Goal: Transaction & Acquisition: Purchase product/service

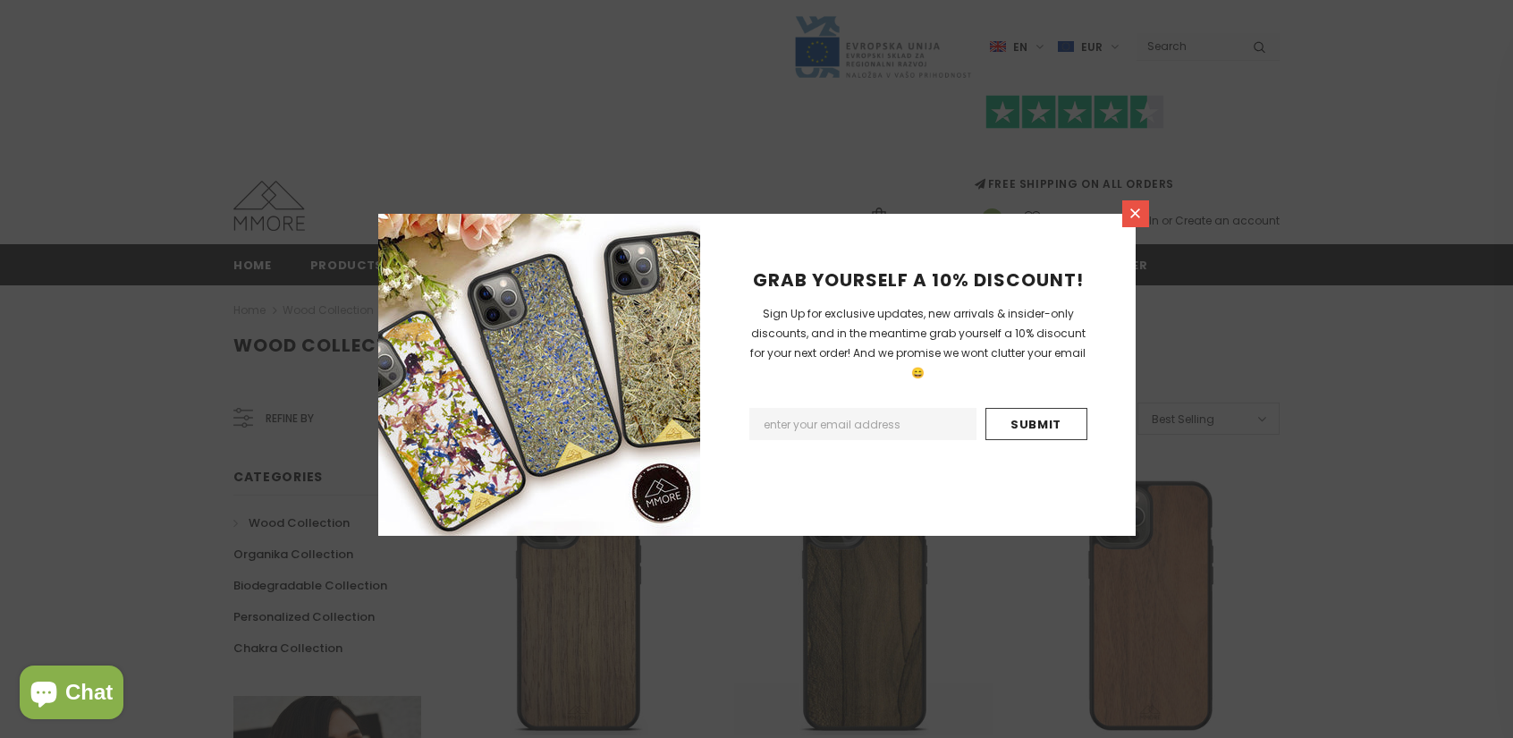
click at [1139, 218] on icon at bounding box center [1135, 213] width 15 height 15
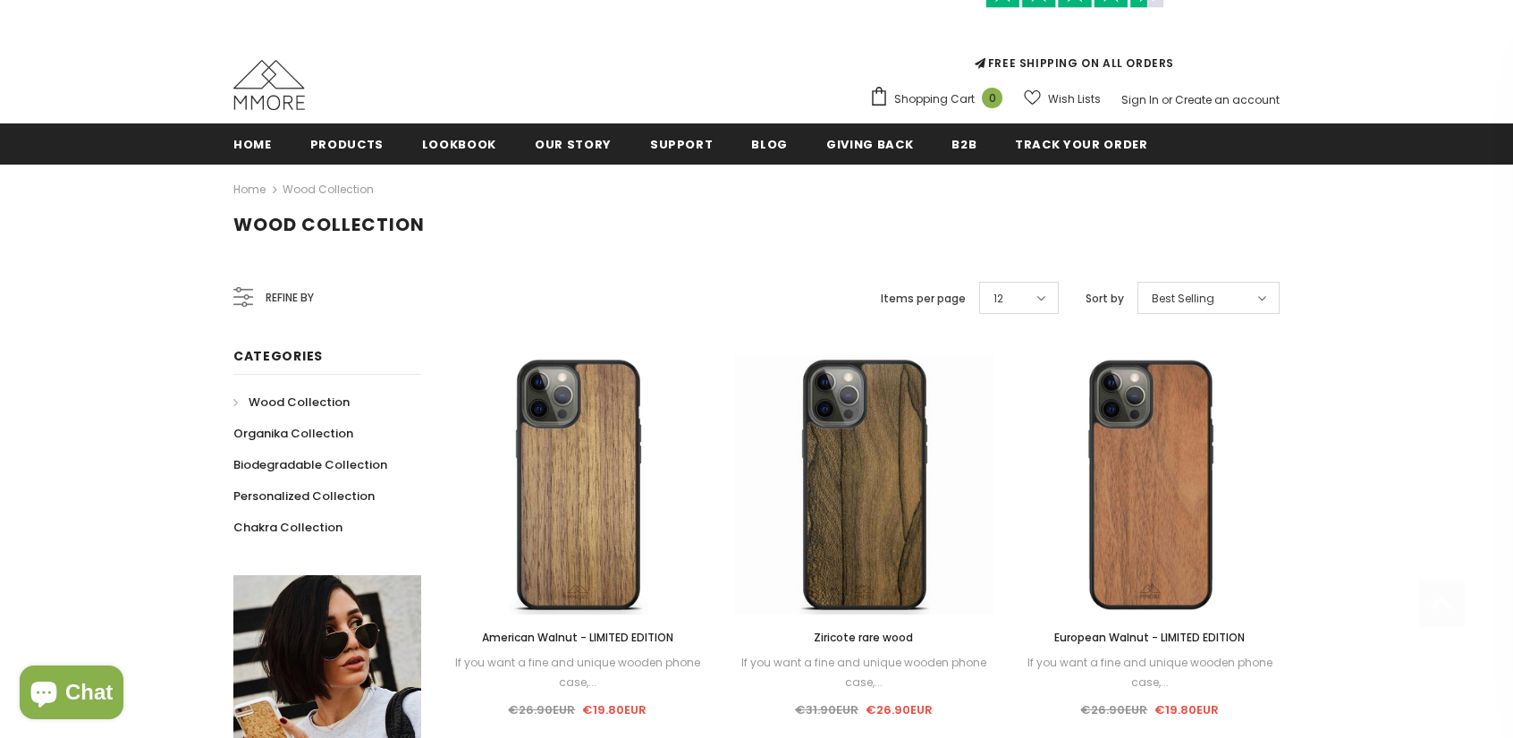
scroll to position [358, 0]
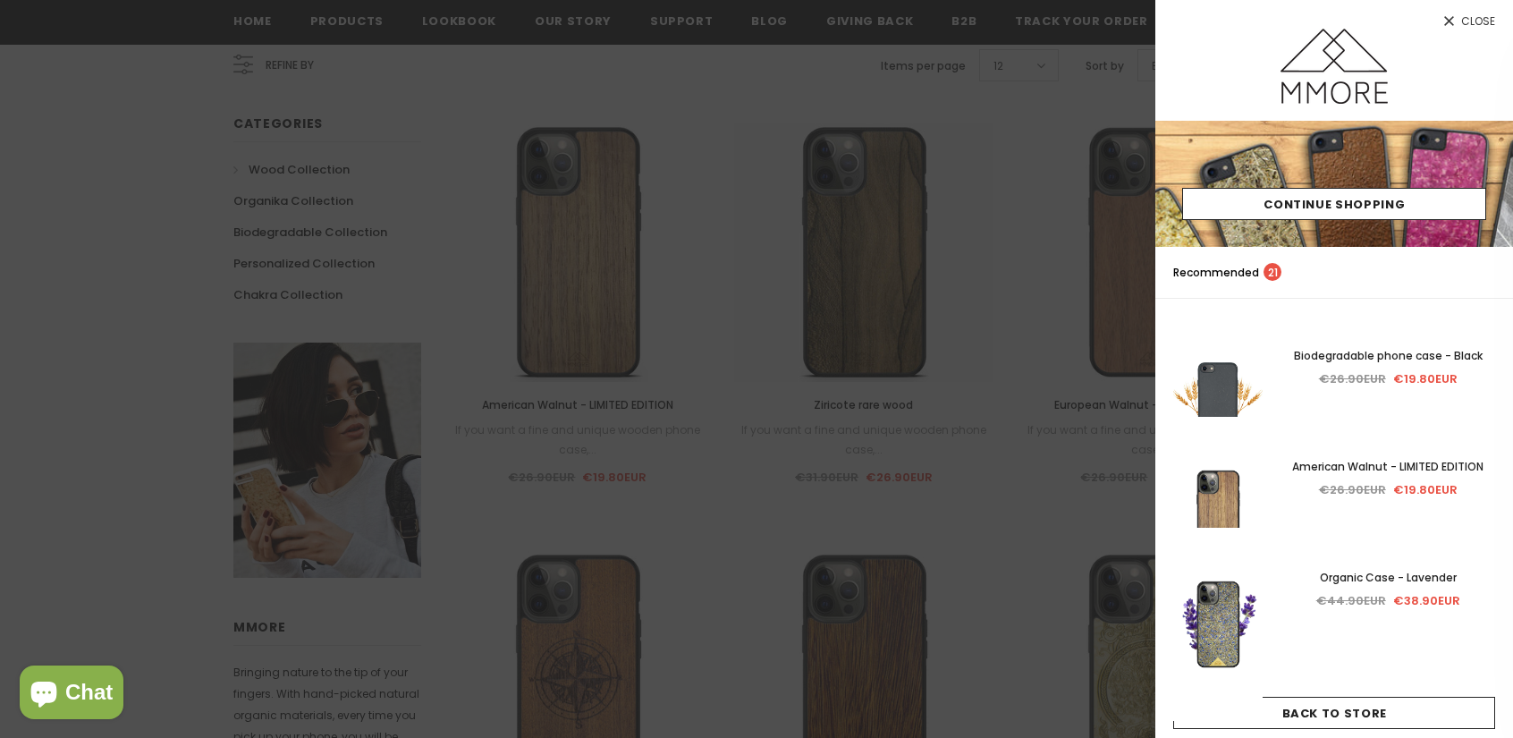
drag, startPoint x: 748, startPoint y: 446, endPoint x: 758, endPoint y: 469, distance: 24.8
click at [749, 446] on div at bounding box center [756, 369] width 1513 height 738
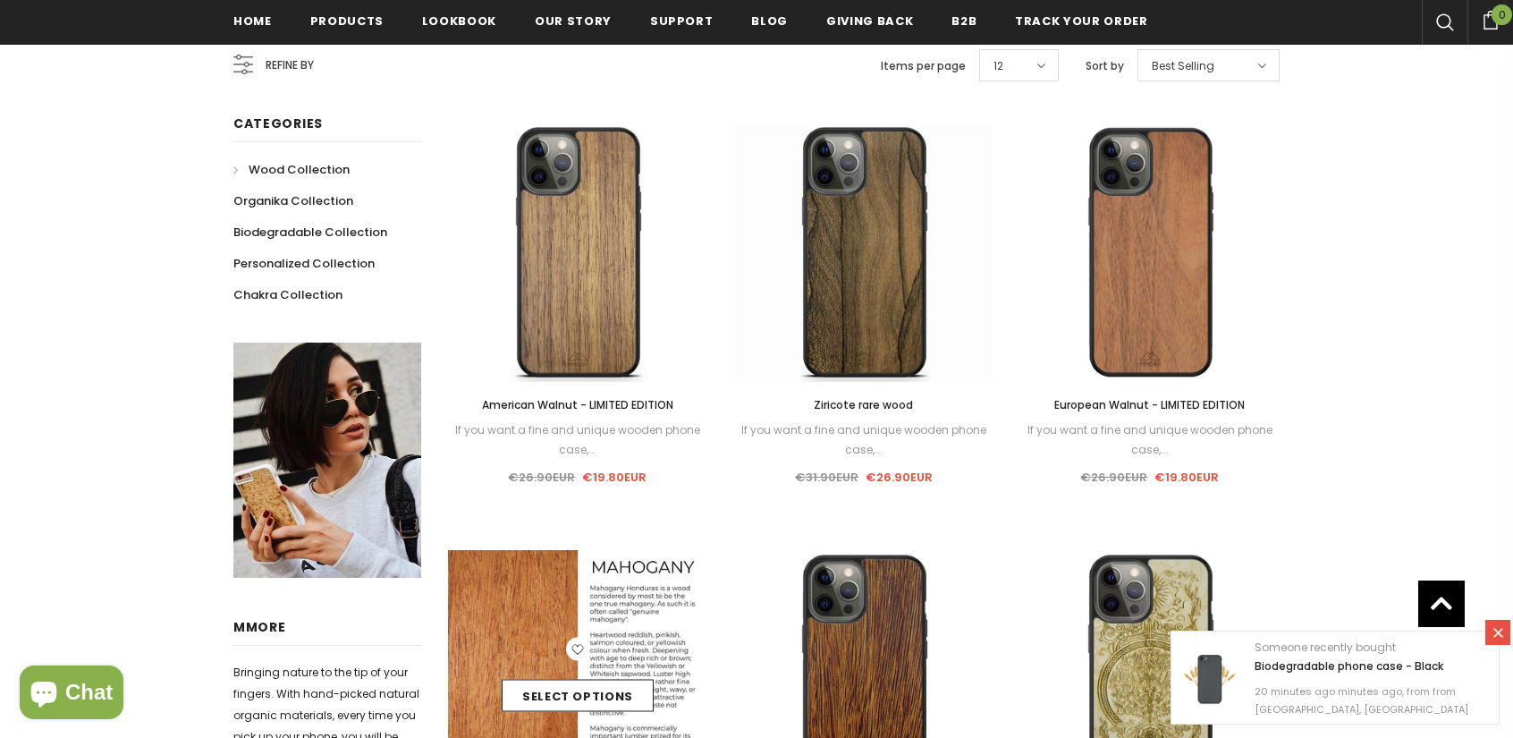
click at [539, 655] on div "Select options" at bounding box center [577, 680] width 259 height 85
click at [544, 691] on link "Select options" at bounding box center [578, 696] width 152 height 32
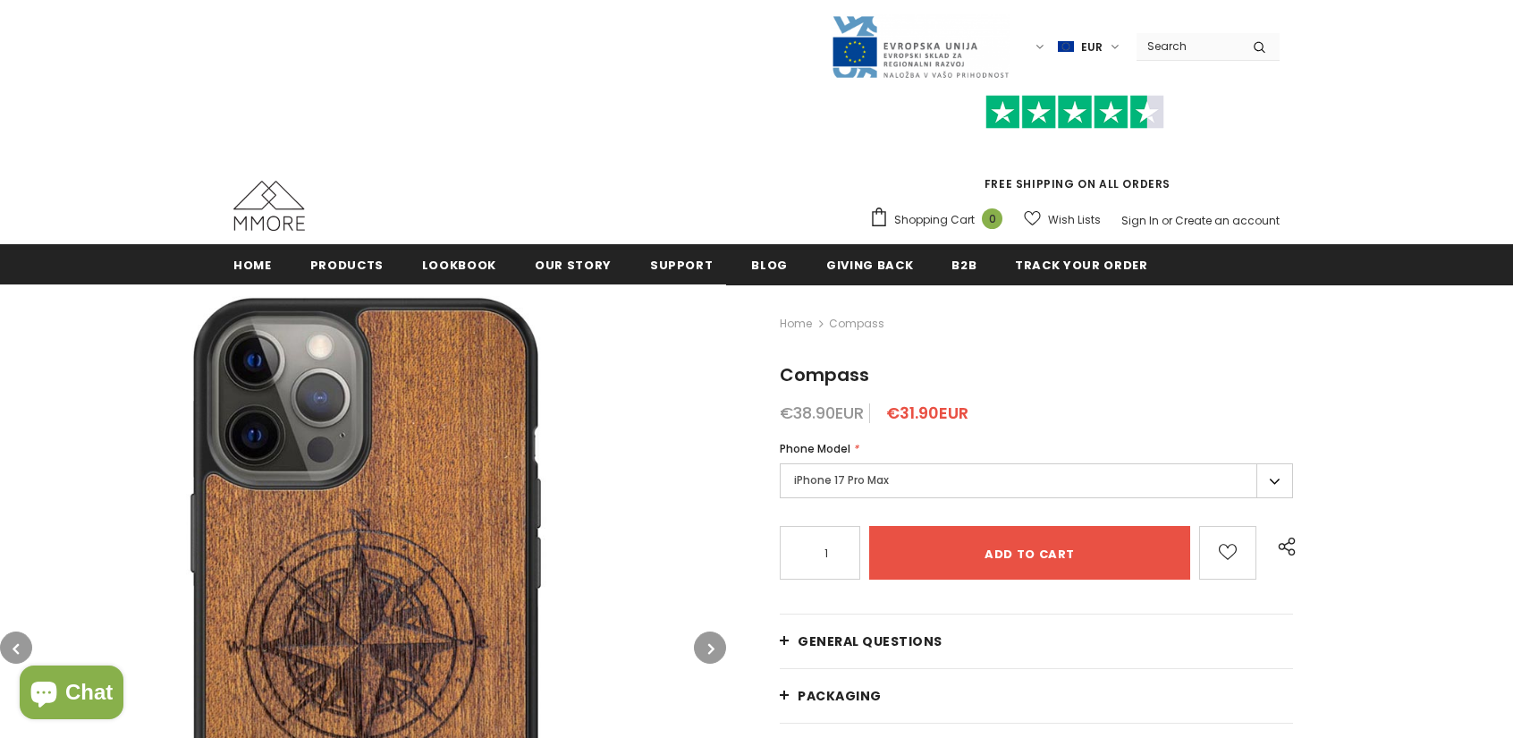
click at [1018, 486] on label "iPhone 17 Pro Max" at bounding box center [1036, 480] width 513 height 35
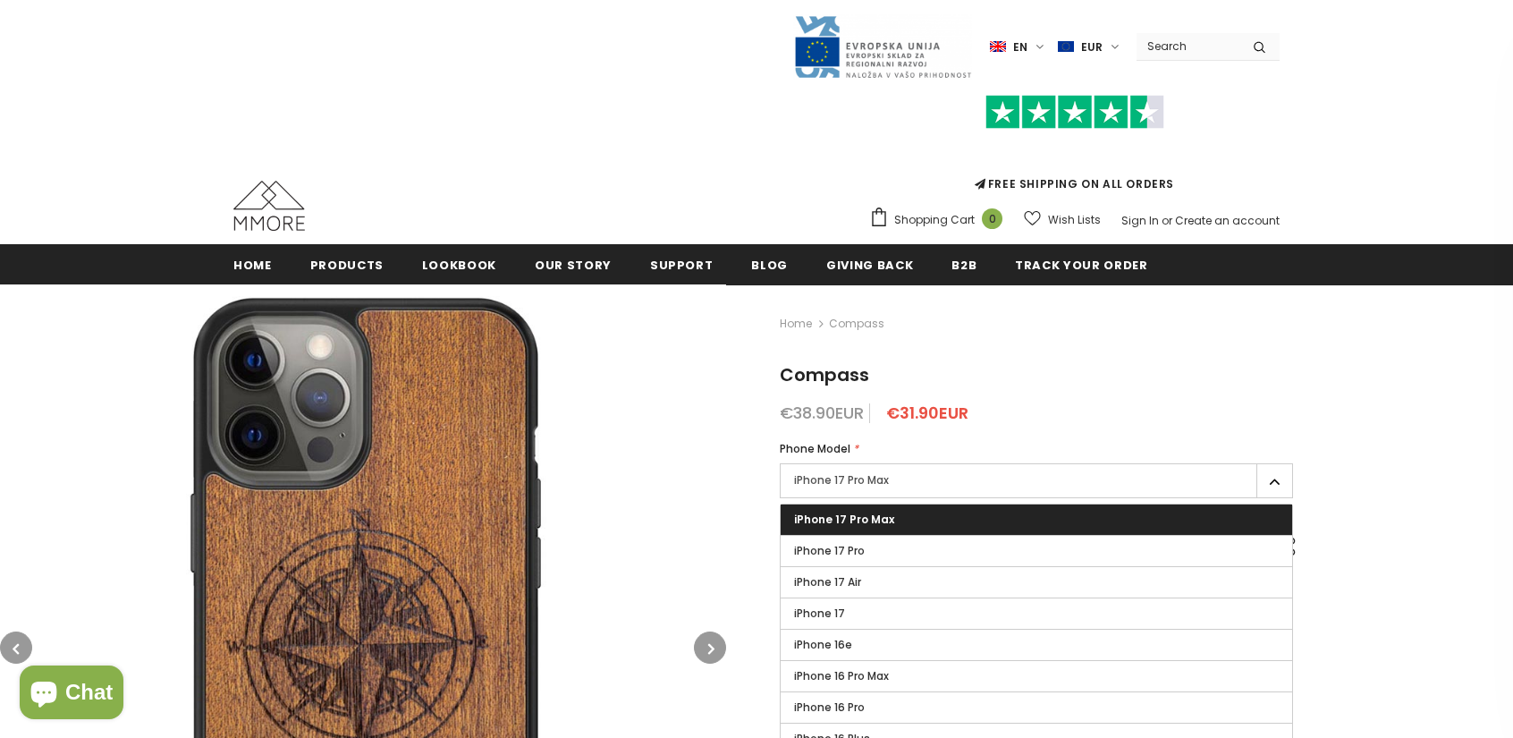
drag, startPoint x: 1023, startPoint y: 471, endPoint x: 1001, endPoint y: 470, distance: 21.5
click at [1018, 471] on label "iPhone 17 Pro Max" at bounding box center [1036, 480] width 513 height 35
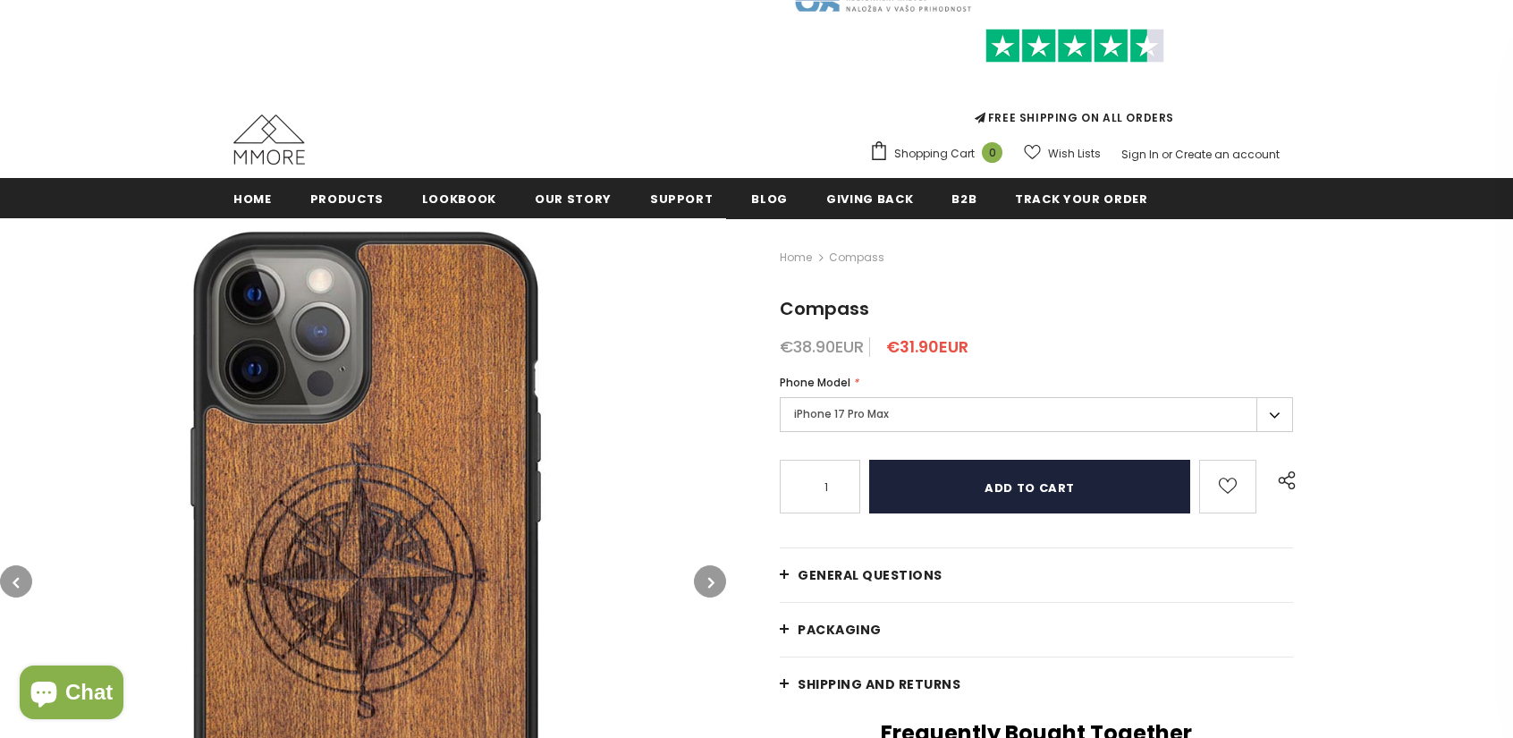
scroll to position [89, 0]
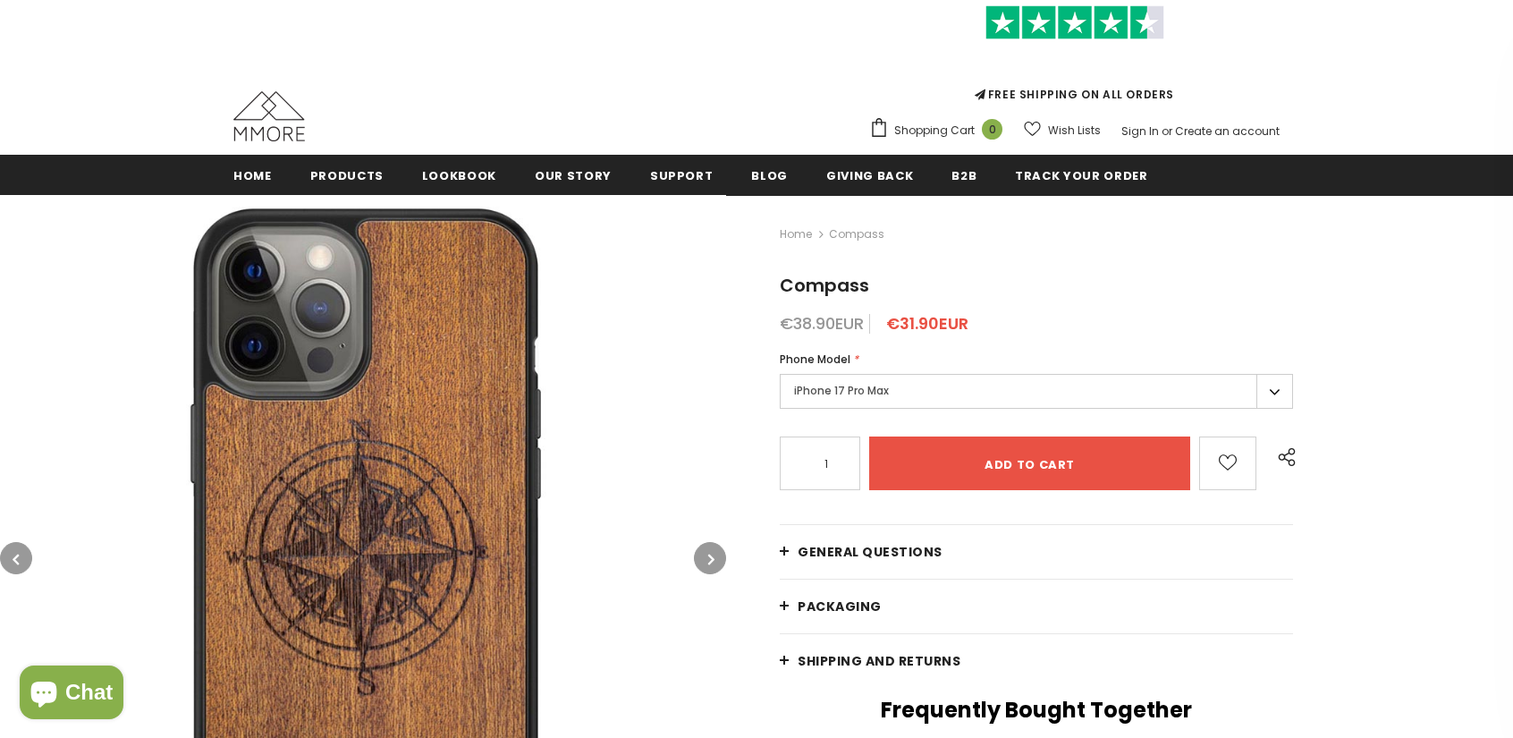
click at [711, 566] on icon "button" at bounding box center [711, 559] width 6 height 18
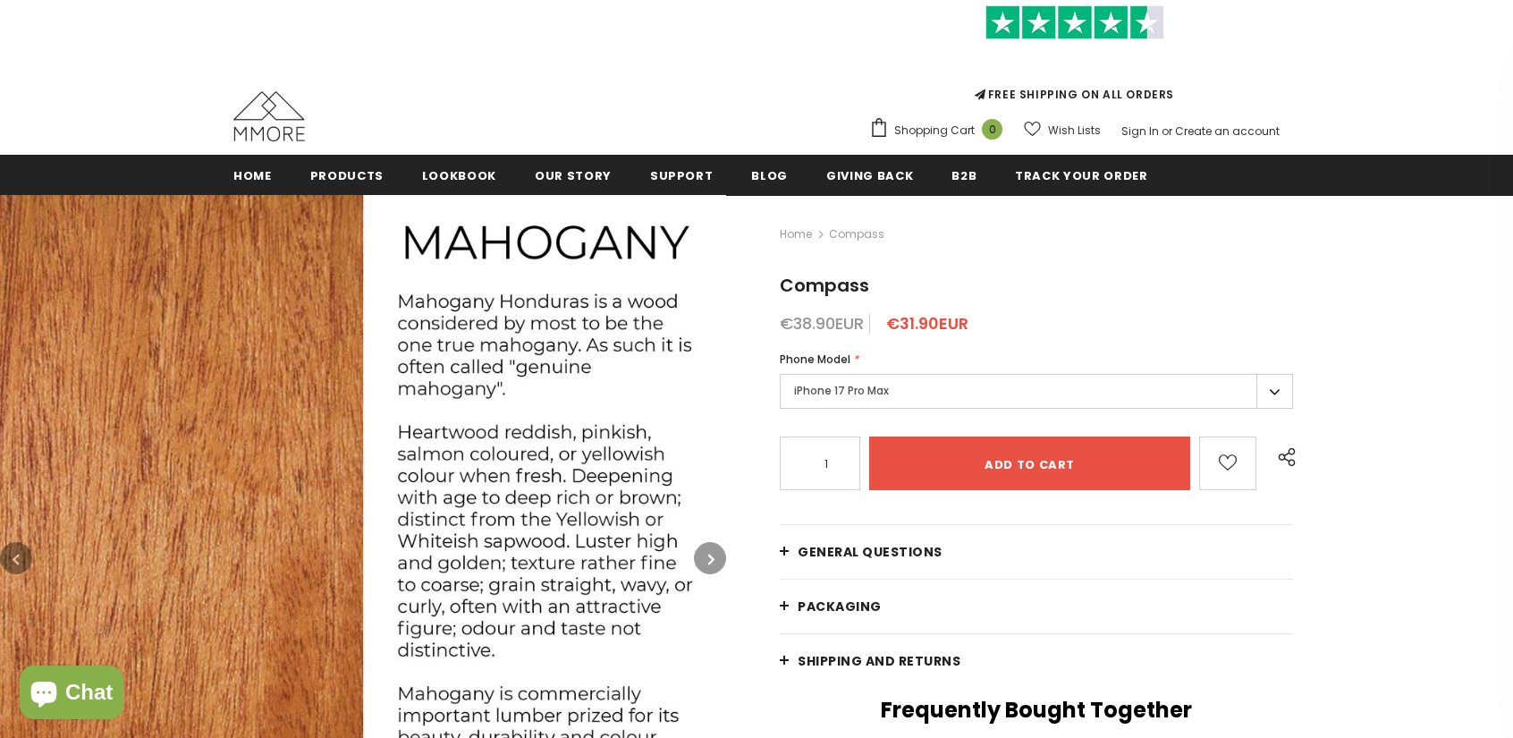
click at [706, 562] on button "button" at bounding box center [710, 558] width 32 height 32
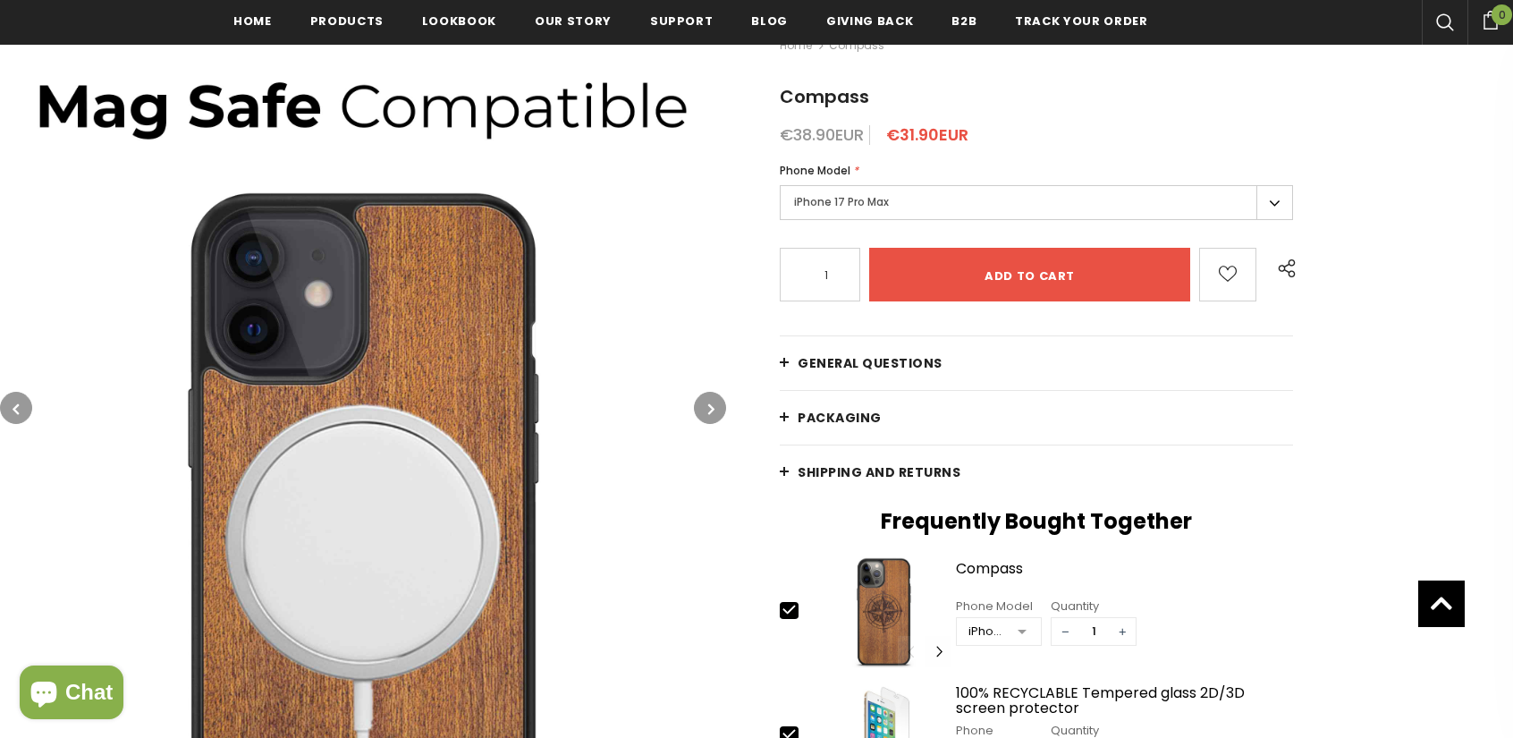
scroll to position [94, 0]
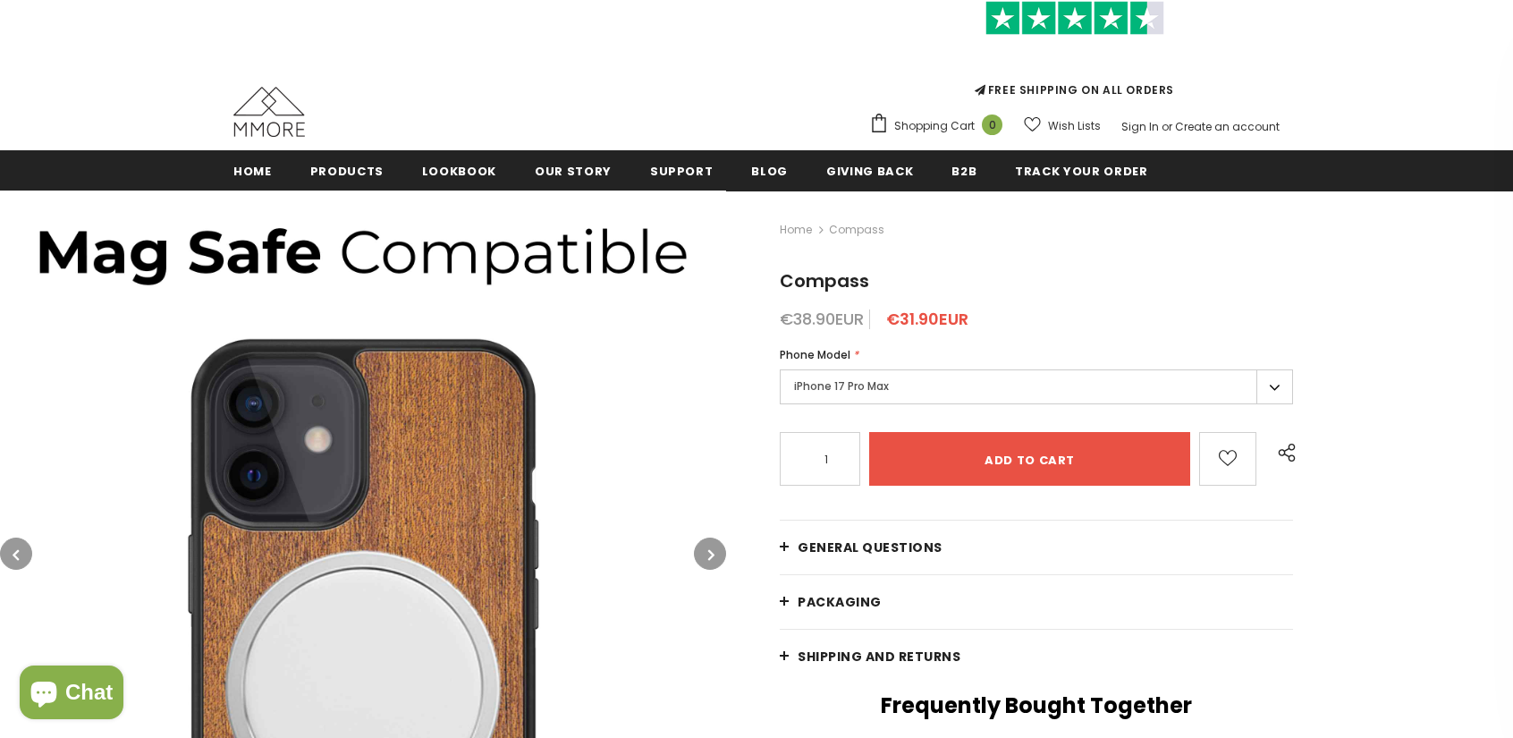
click at [713, 551] on icon "button" at bounding box center [711, 554] width 6 height 18
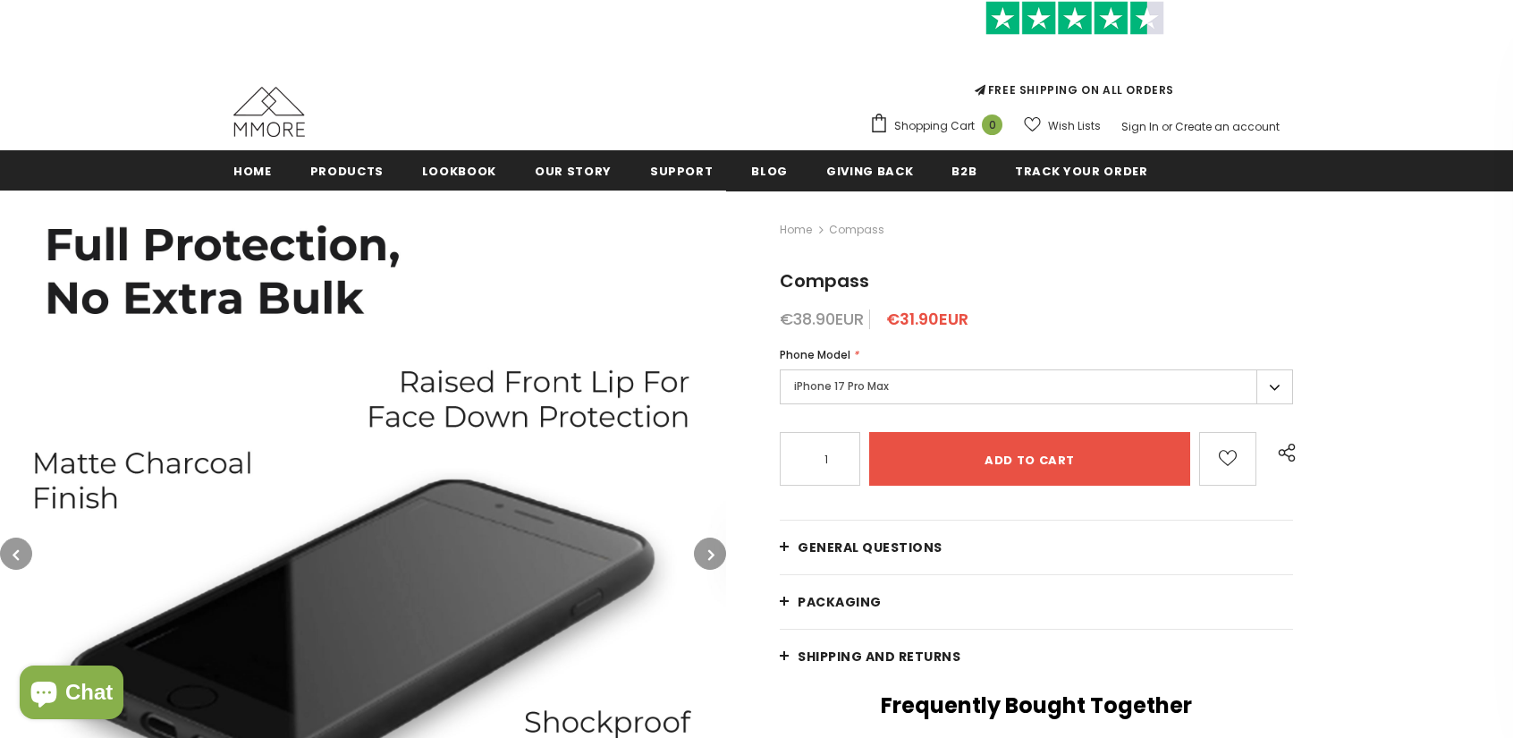
click at [710, 554] on icon "button" at bounding box center [711, 554] width 6 height 18
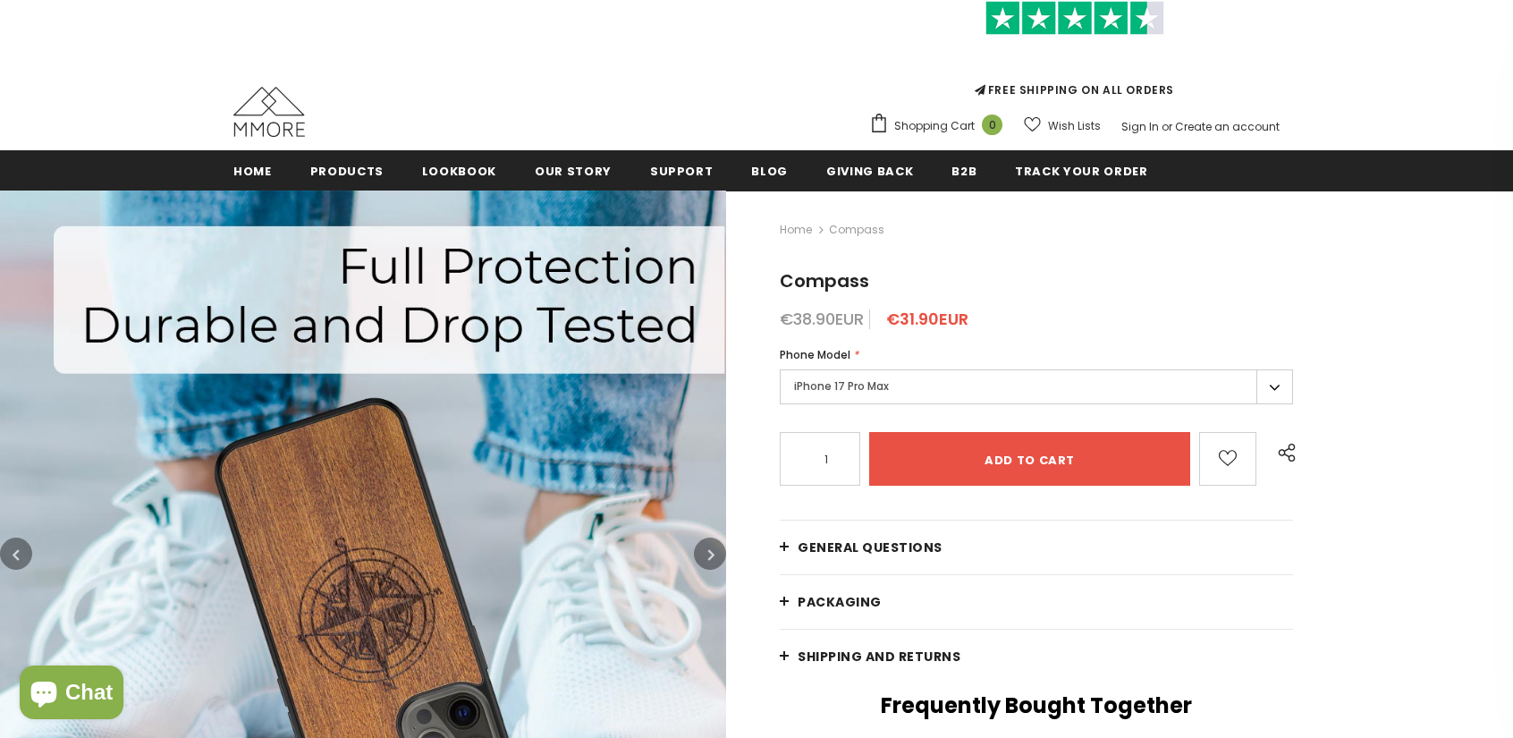
click at [710, 554] on icon "button" at bounding box center [711, 554] width 6 height 18
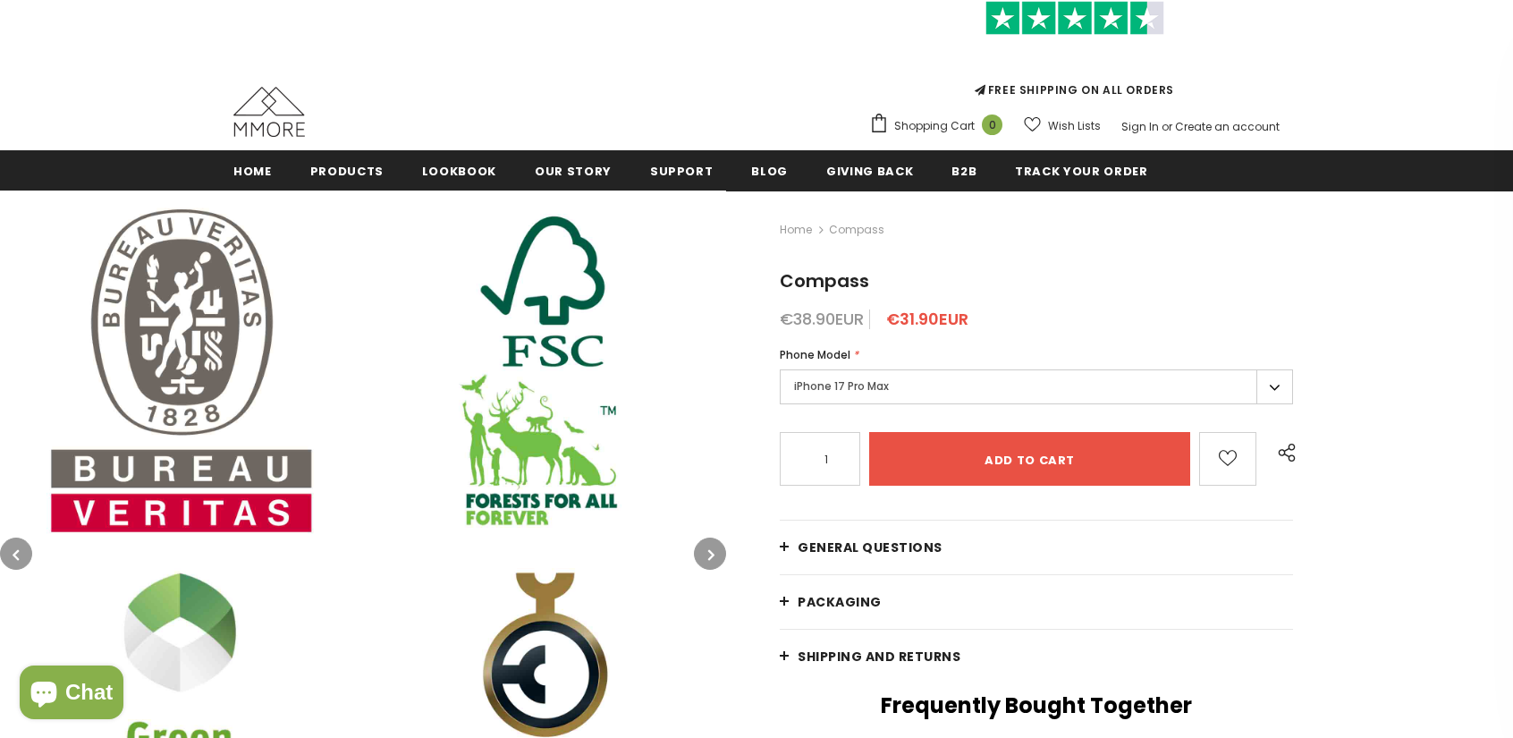
click at [710, 554] on icon "button" at bounding box center [711, 554] width 6 height 18
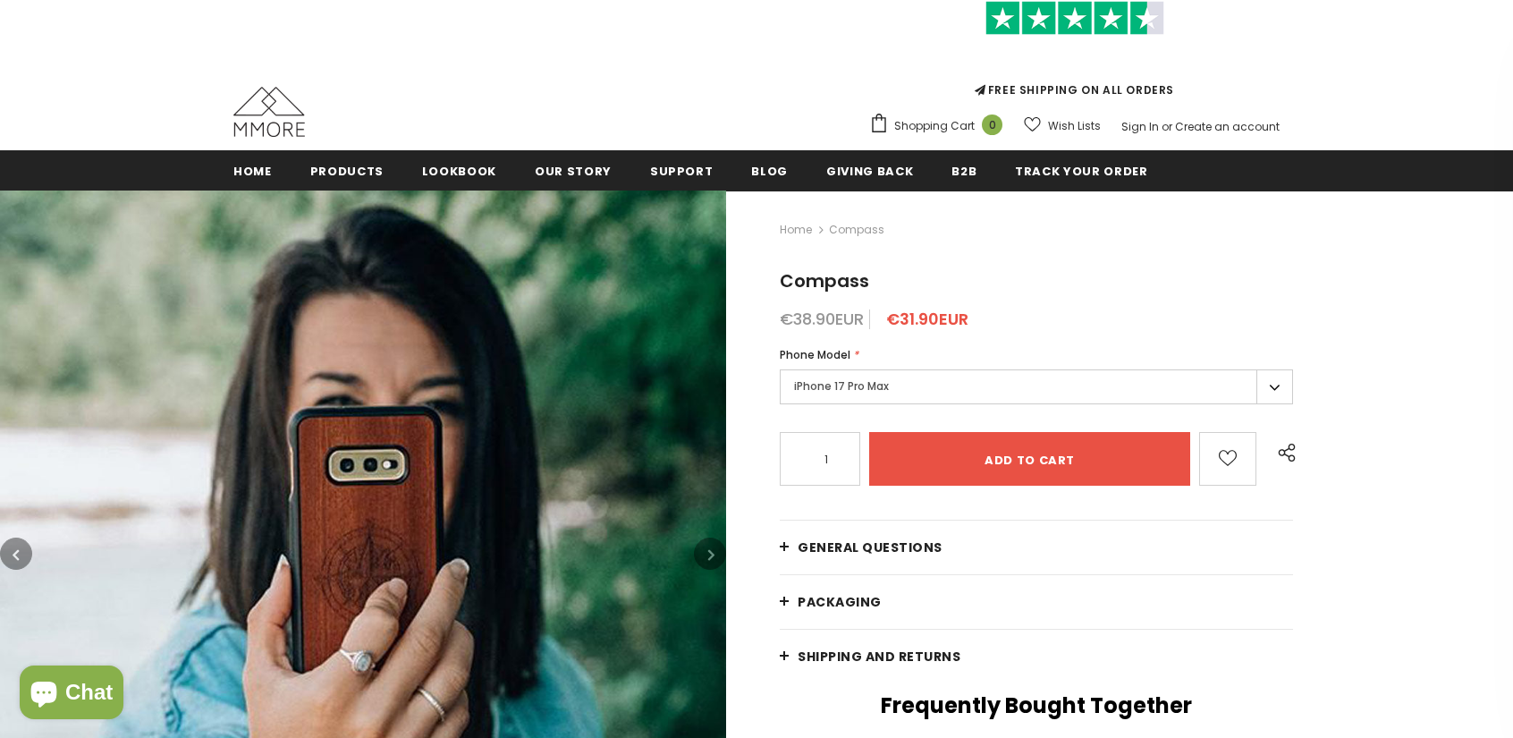
click at [710, 554] on icon "button" at bounding box center [711, 554] width 6 height 18
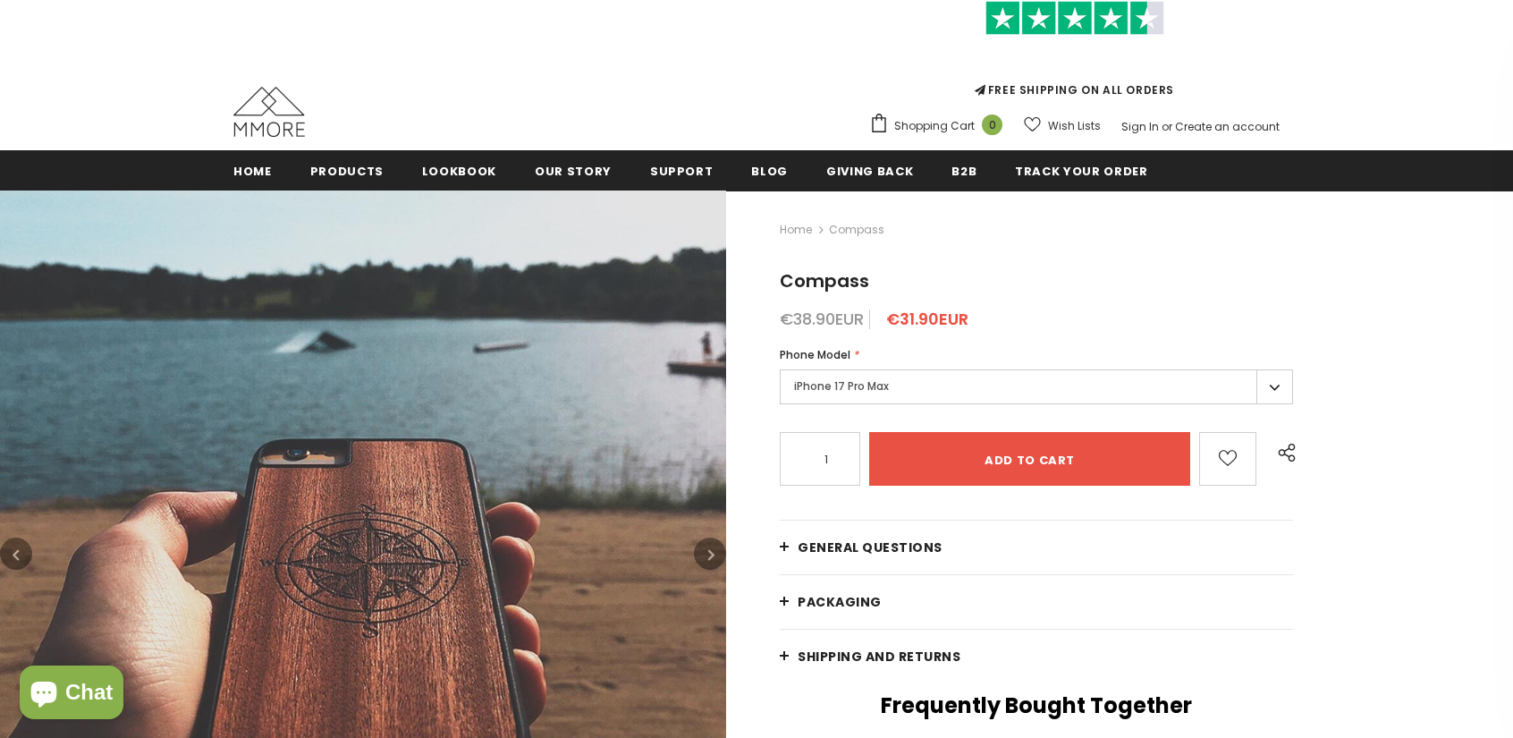
click at [710, 554] on icon "button" at bounding box center [711, 554] width 6 height 18
click at [697, 562] on button "button" at bounding box center [710, 553] width 32 height 32
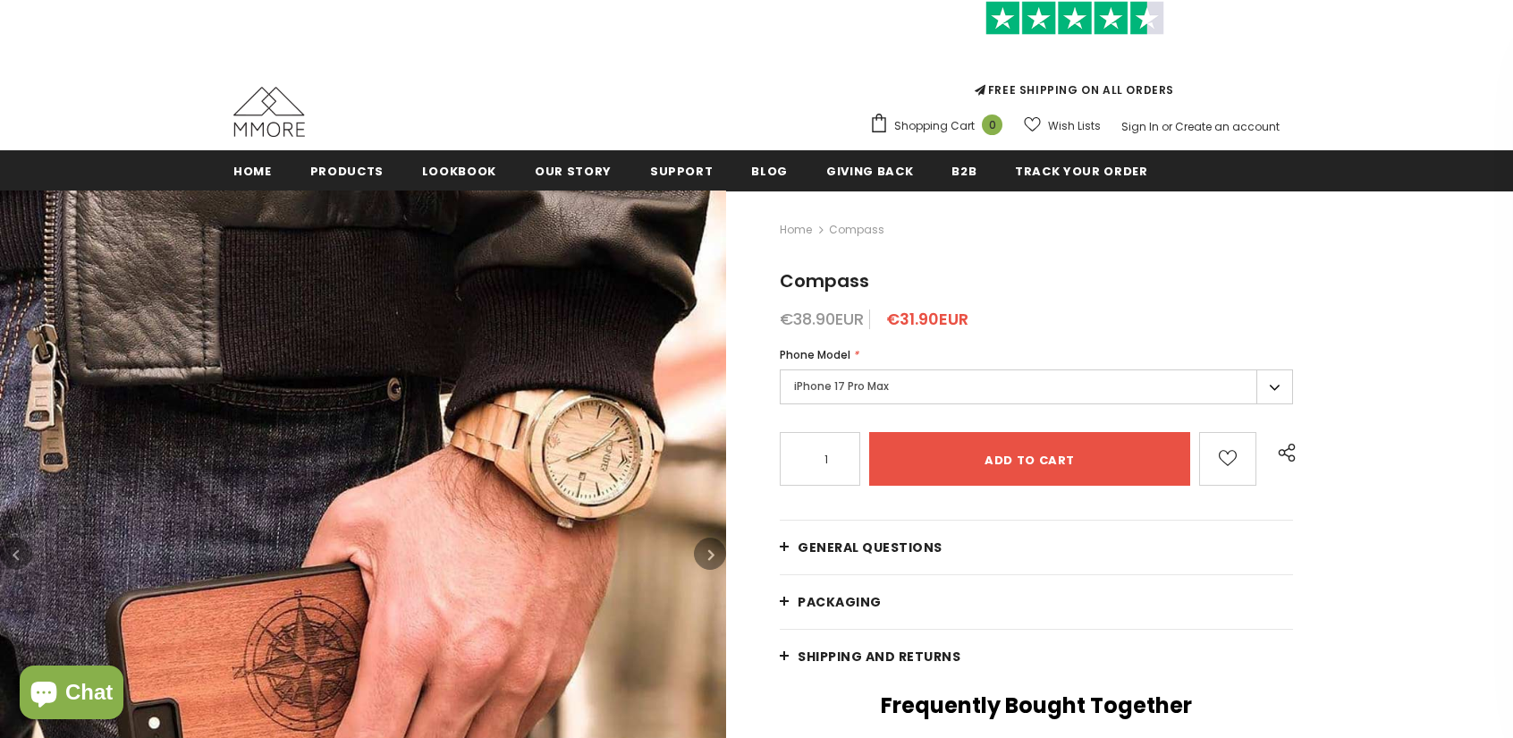
click at [705, 555] on button "button" at bounding box center [710, 553] width 32 height 32
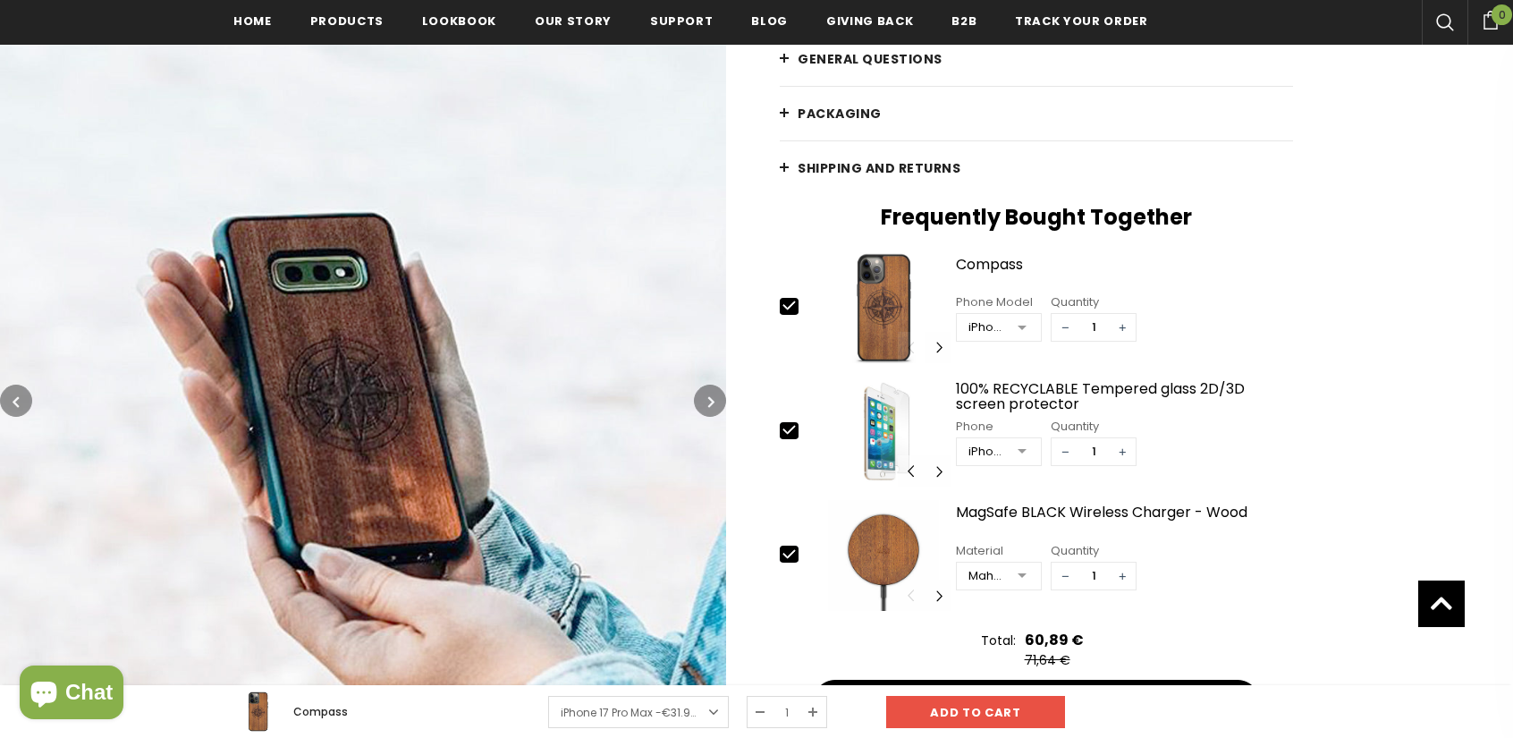
scroll to position [545, 0]
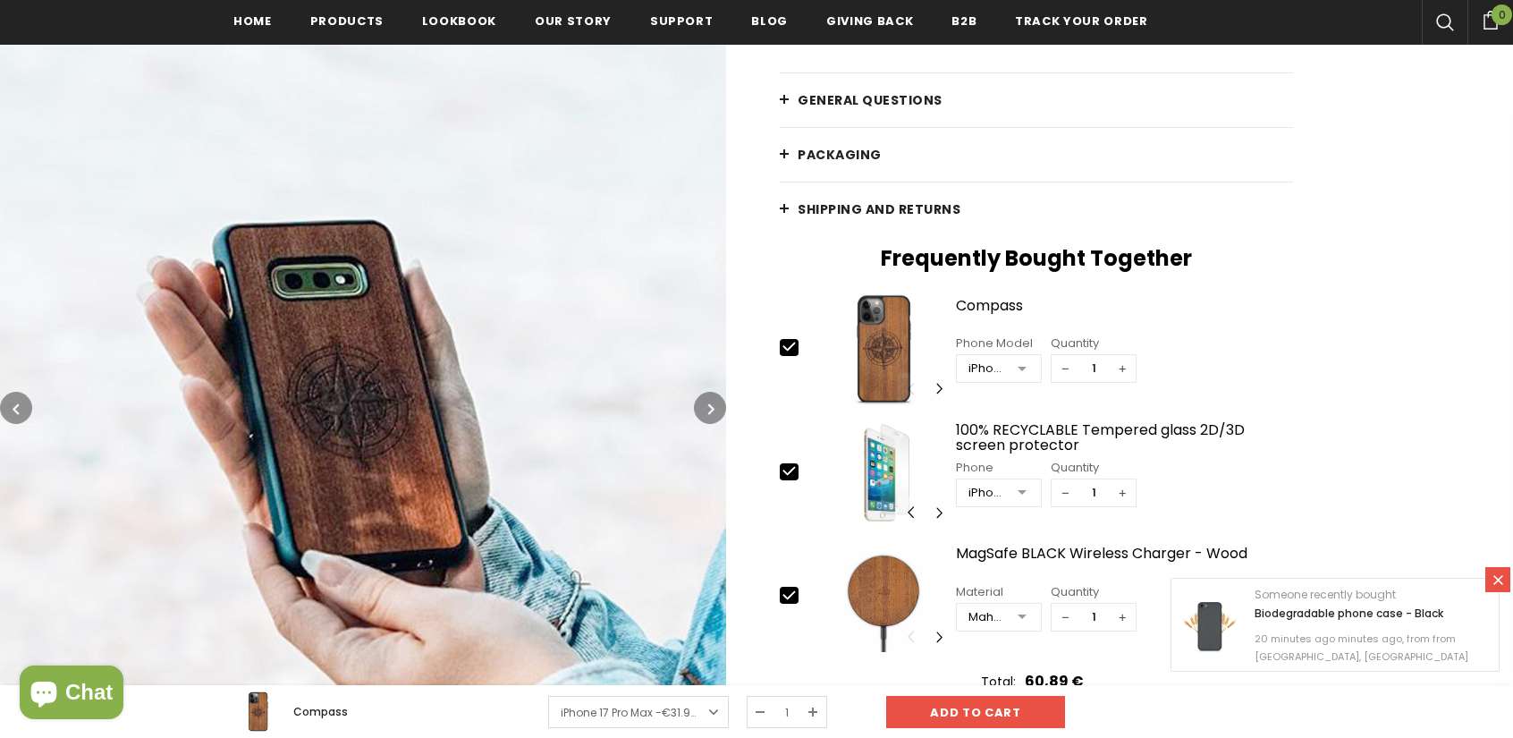
click at [714, 402] on icon "button" at bounding box center [711, 409] width 6 height 18
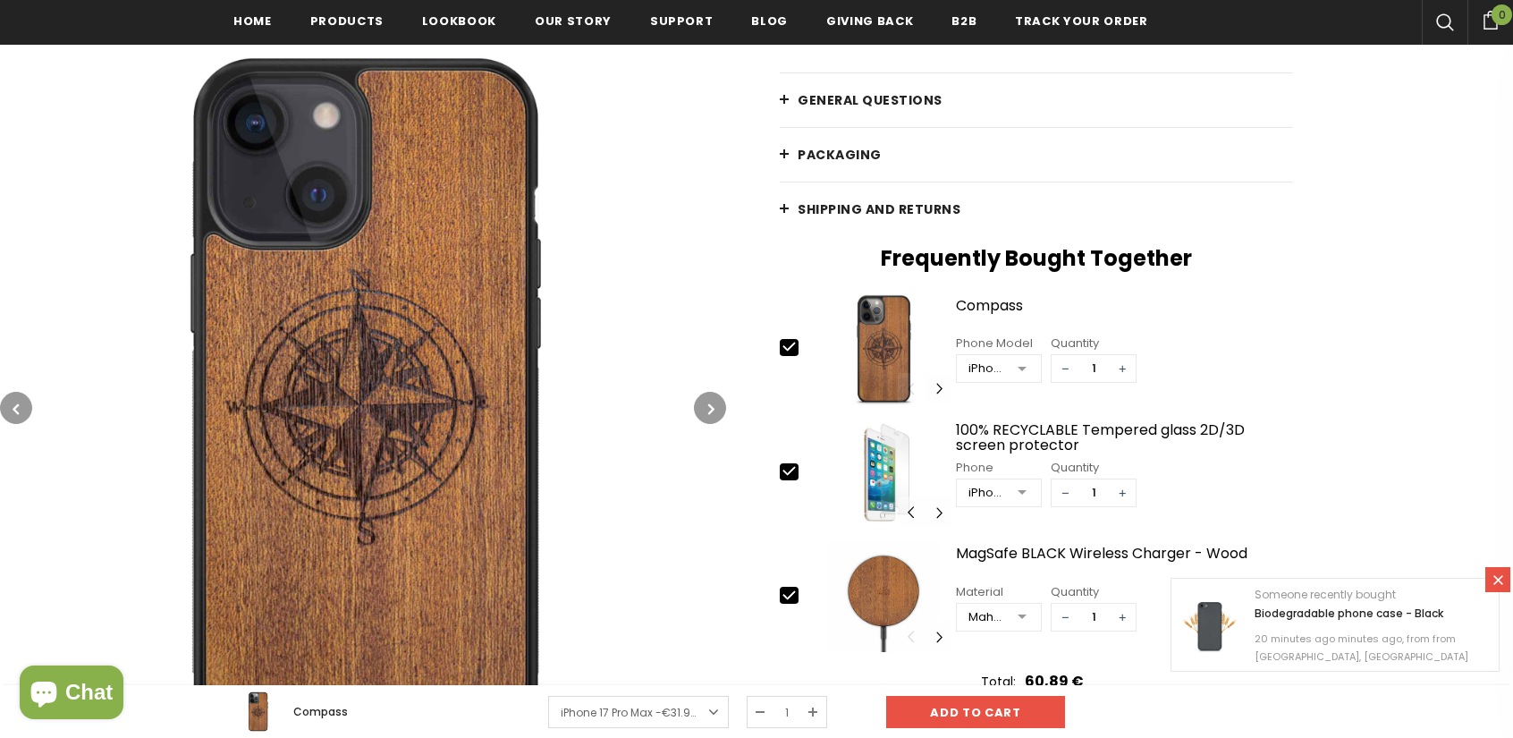
click at [714, 402] on icon "button" at bounding box center [711, 409] width 6 height 18
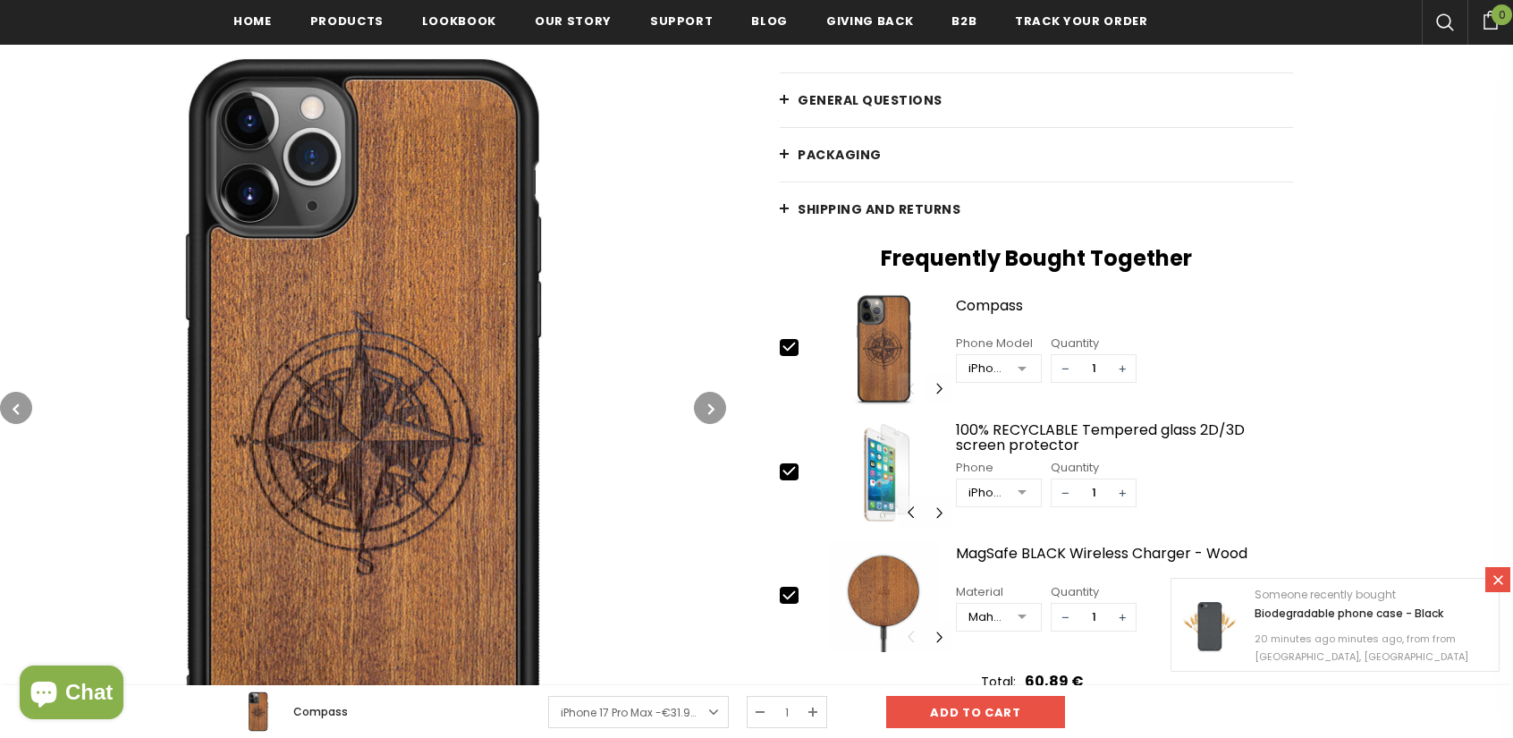
click at [29, 402] on button "button" at bounding box center [16, 408] width 32 height 32
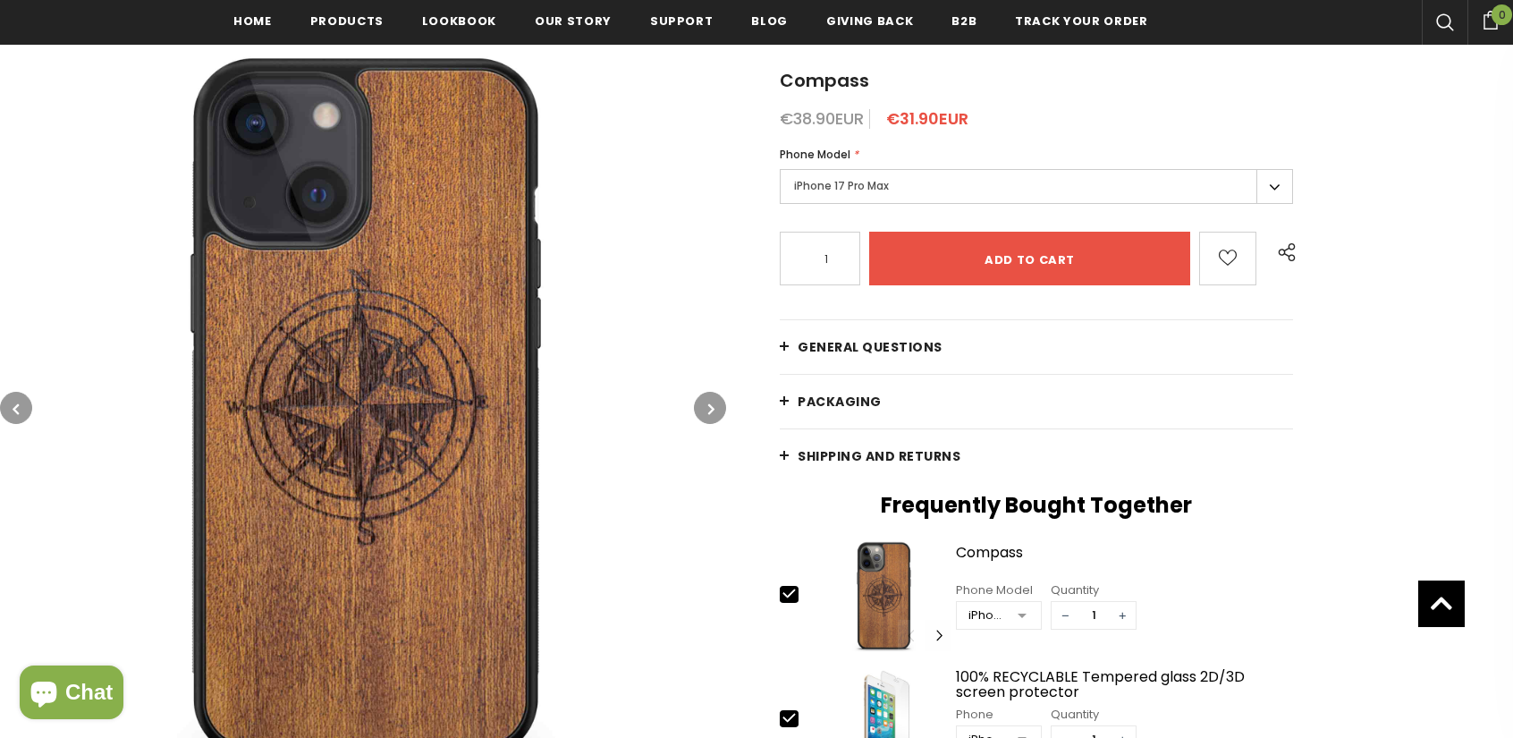
scroll to position [188, 0]
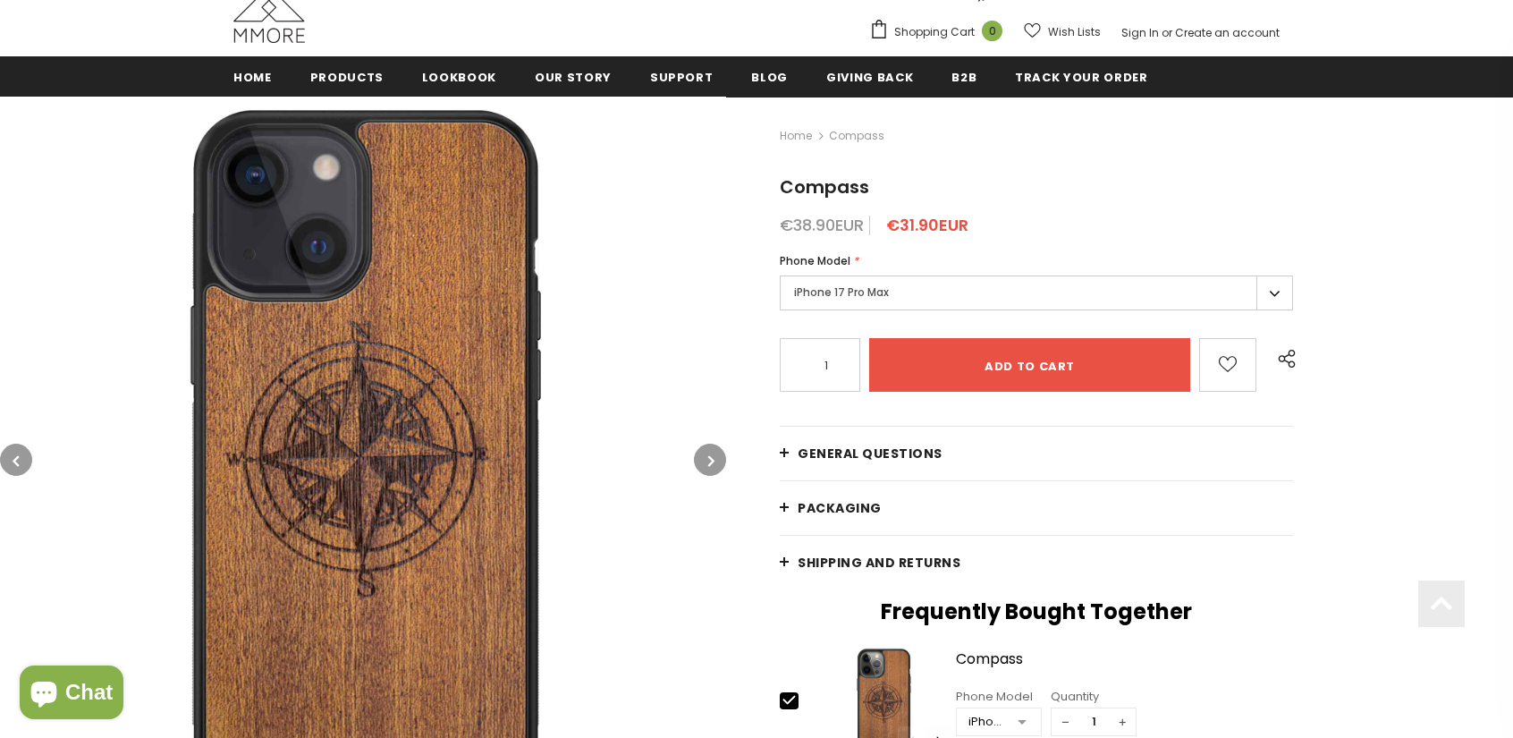
click at [953, 290] on label "iPhone 17 Pro Max" at bounding box center [1036, 292] width 513 height 35
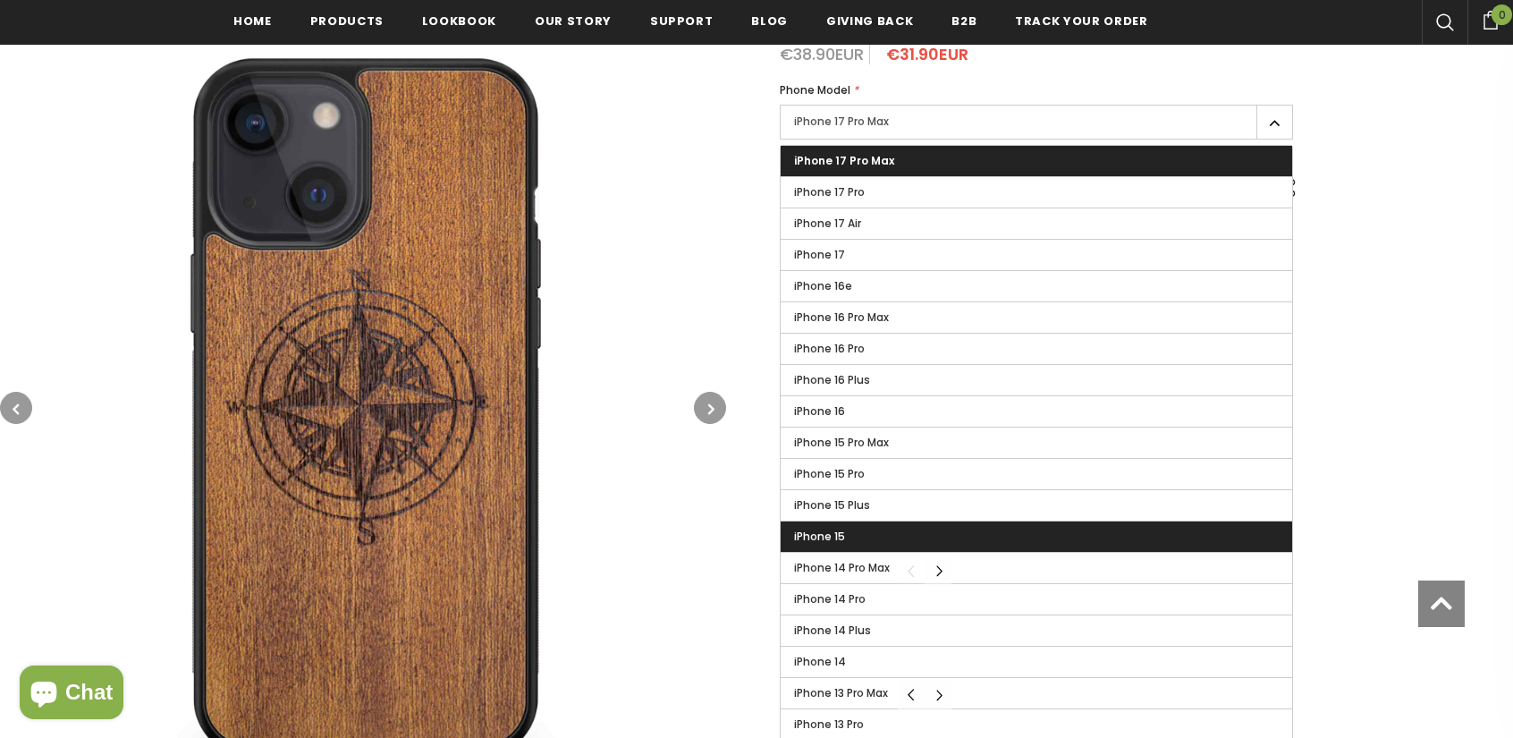
scroll to position [367, 0]
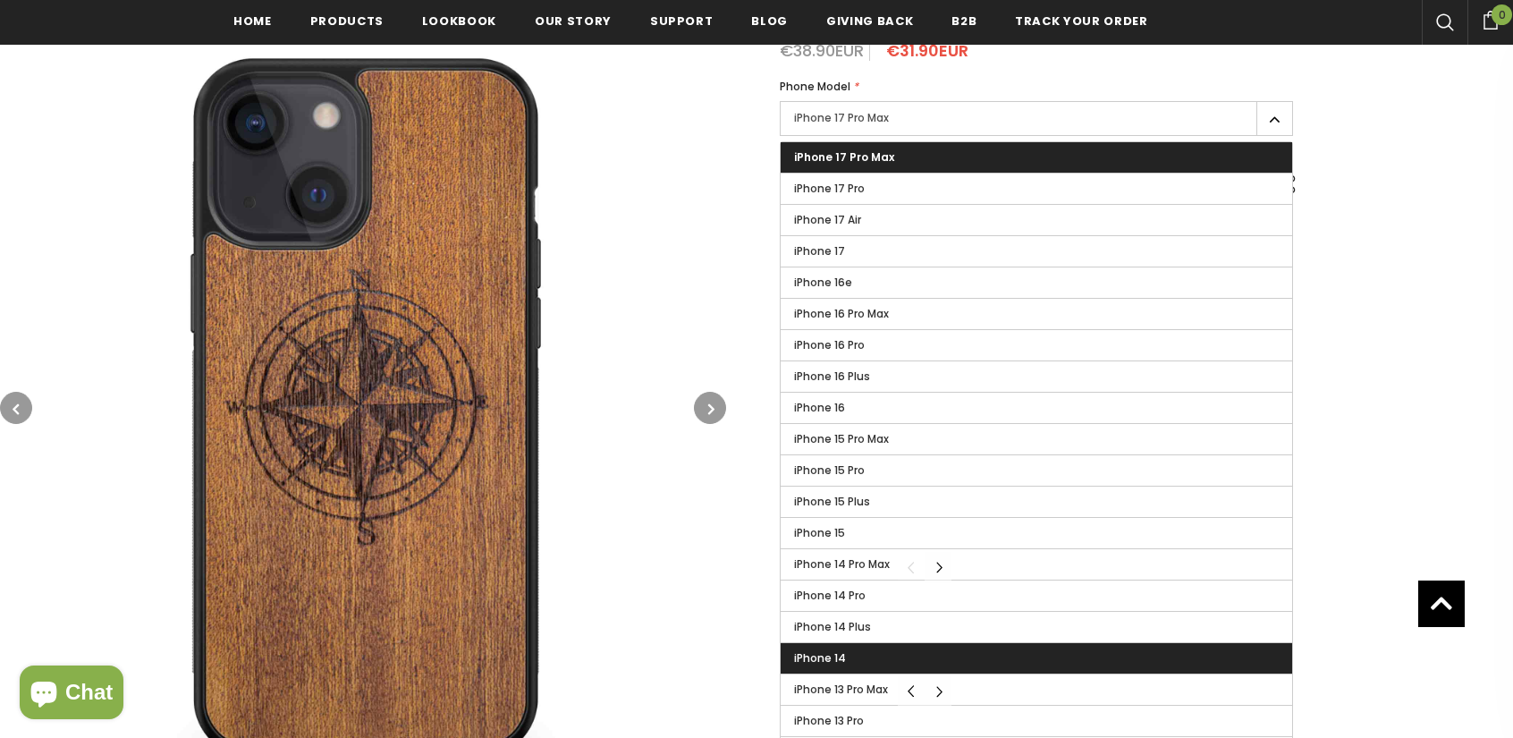
click at [841, 655] on span "iPhone 14" at bounding box center [820, 657] width 52 height 15
click at [0, 0] on input "iPhone 14" at bounding box center [0, 0] width 0 height 0
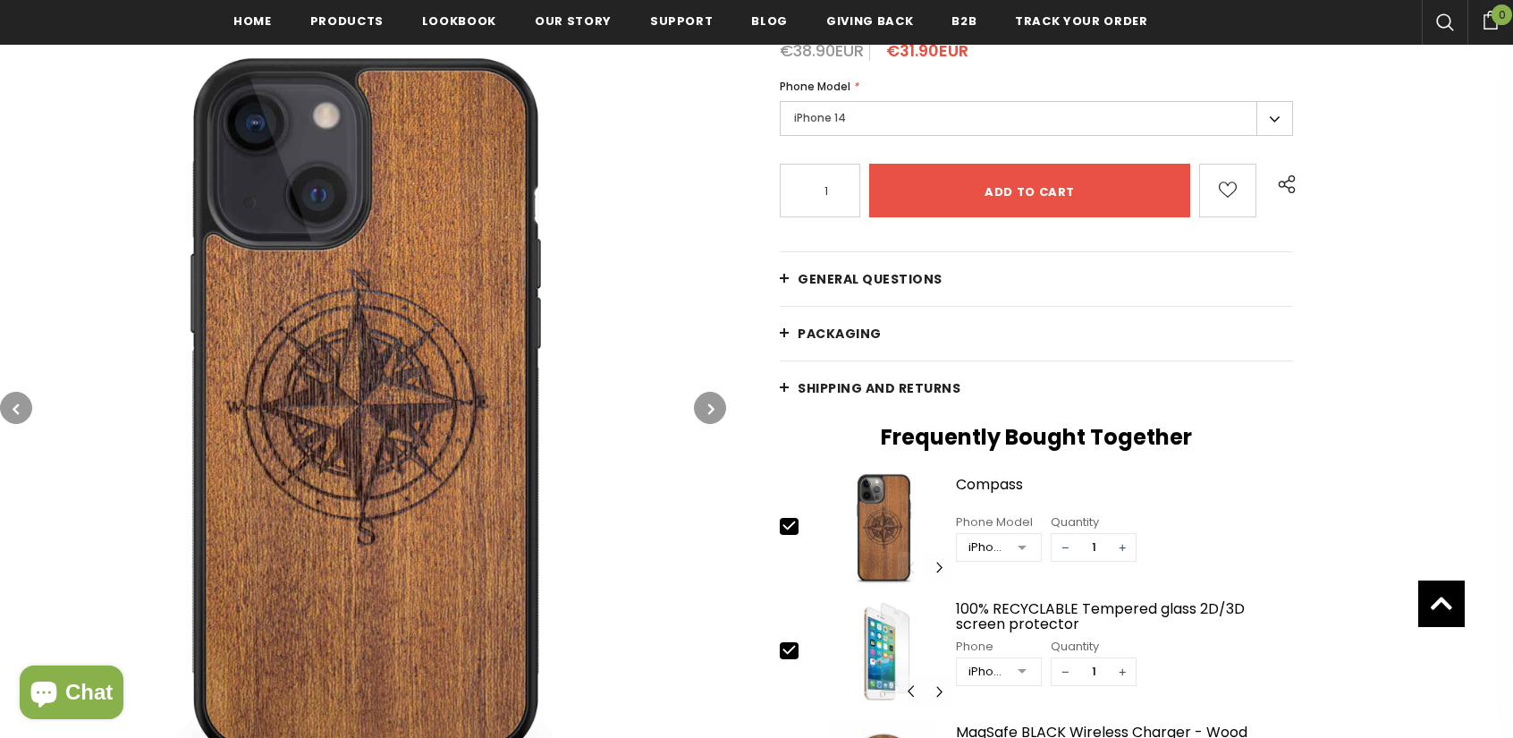
click at [701, 404] on button "button" at bounding box center [710, 408] width 32 height 32
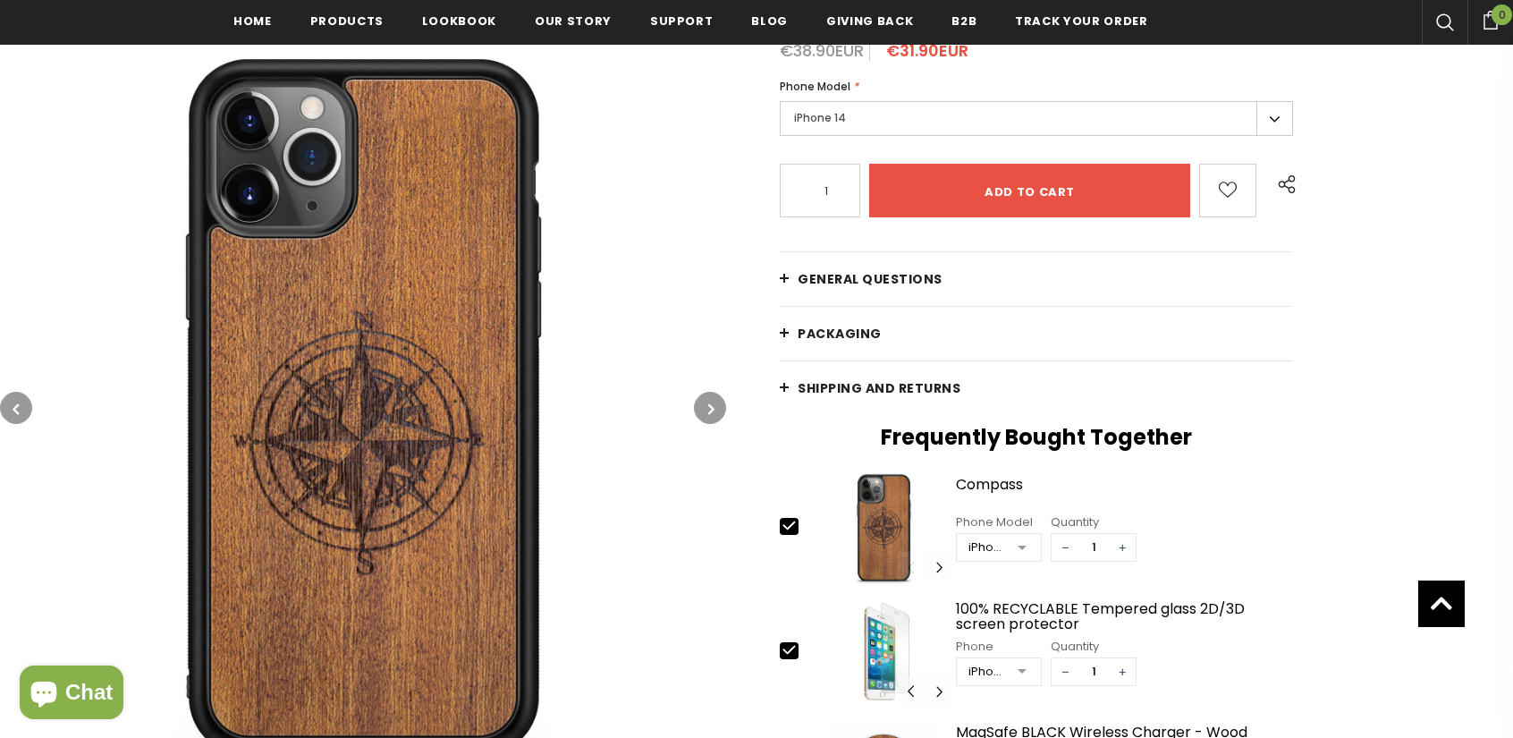
click at [720, 411] on button "button" at bounding box center [710, 408] width 32 height 32
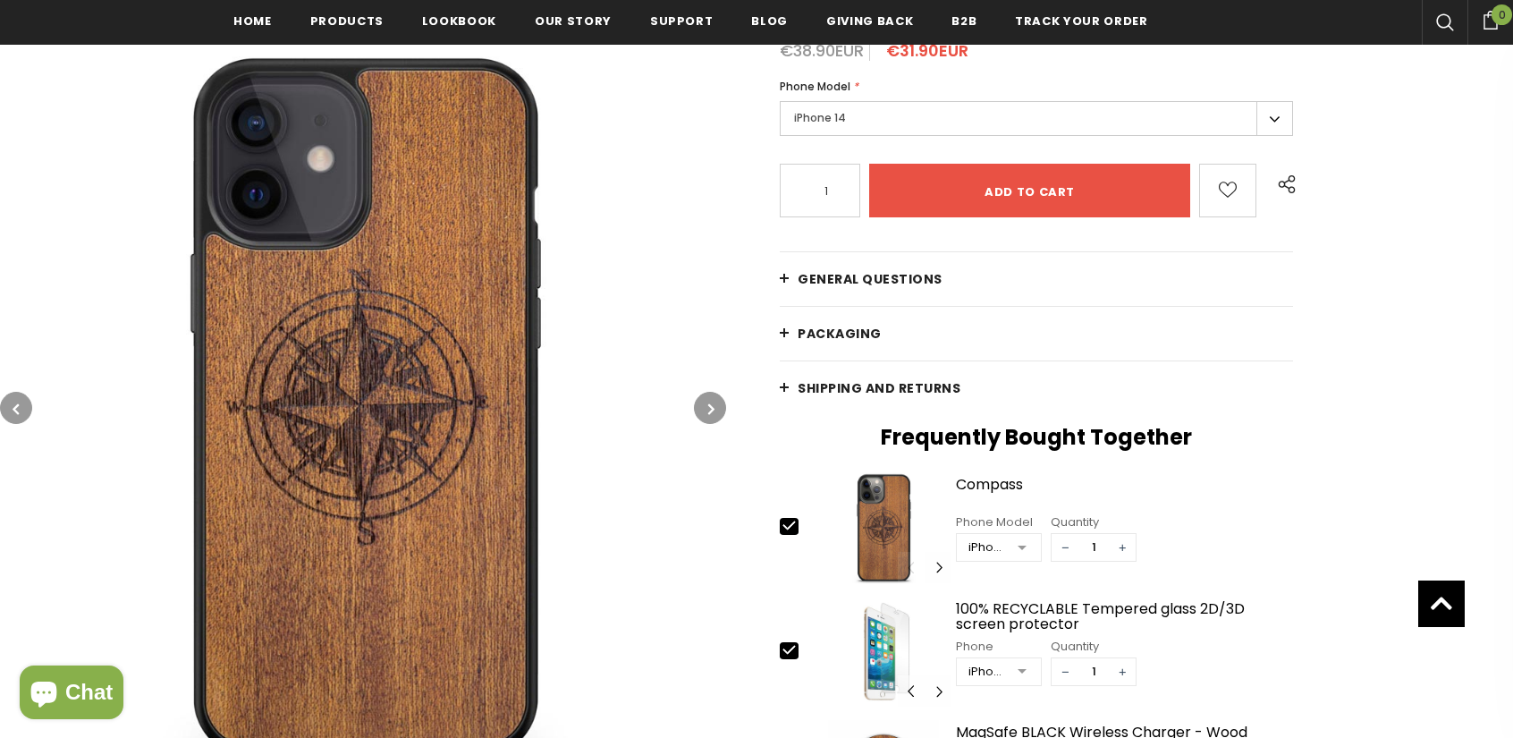
click at [719, 401] on button "button" at bounding box center [710, 408] width 32 height 32
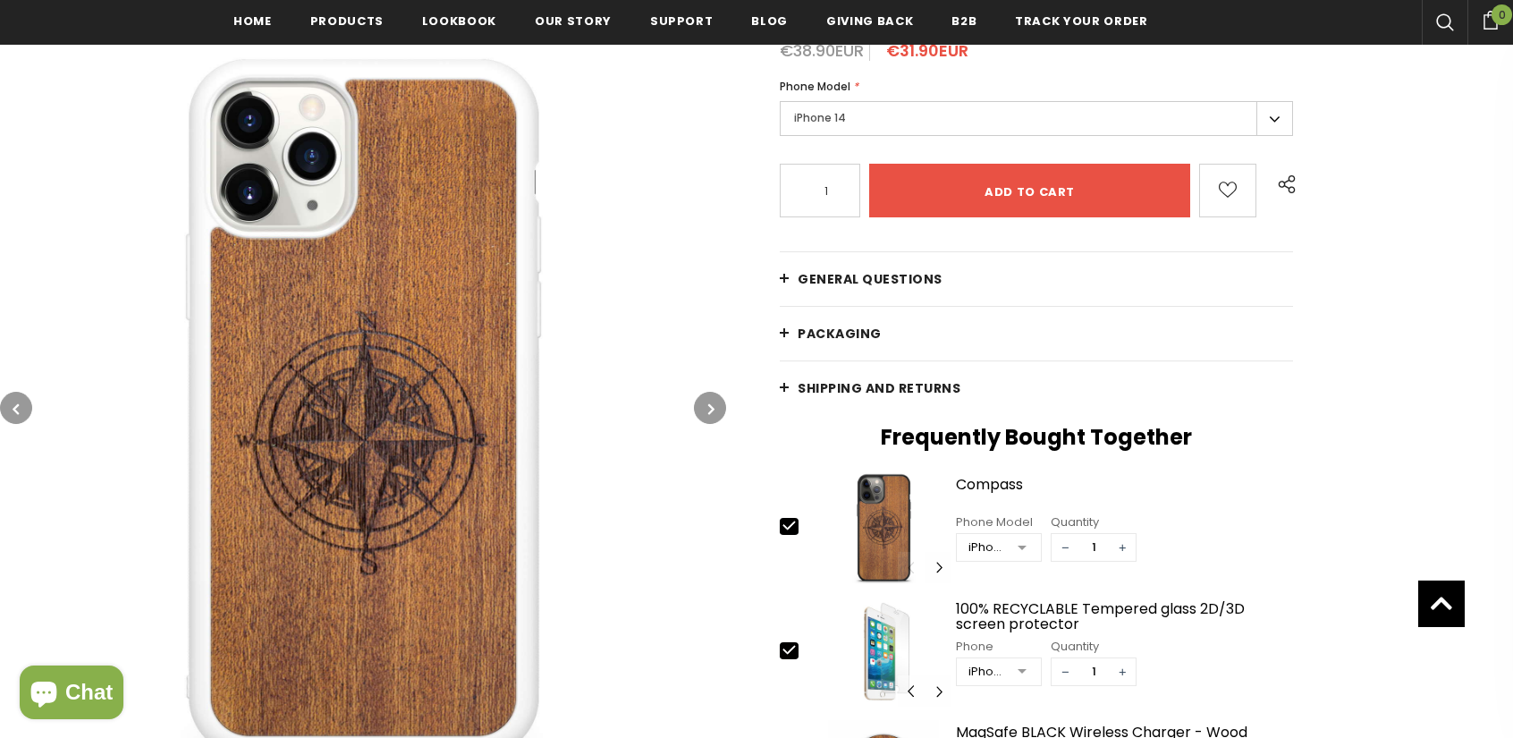
click at [708, 403] on icon "button" at bounding box center [711, 409] width 6 height 18
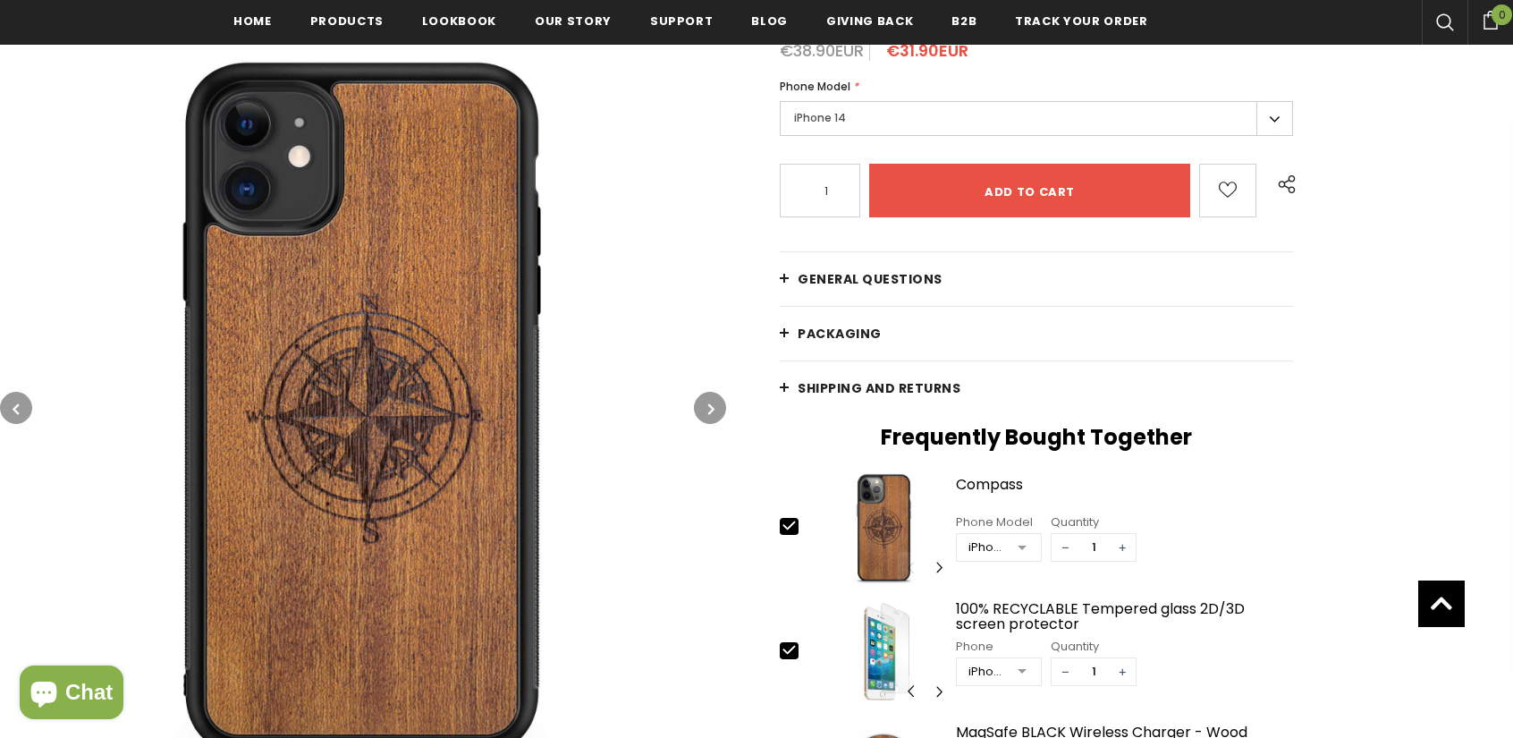
drag, startPoint x: 707, startPoint y: 409, endPoint x: 739, endPoint y: 436, distance: 42.5
click at [706, 410] on button "button" at bounding box center [710, 408] width 32 height 32
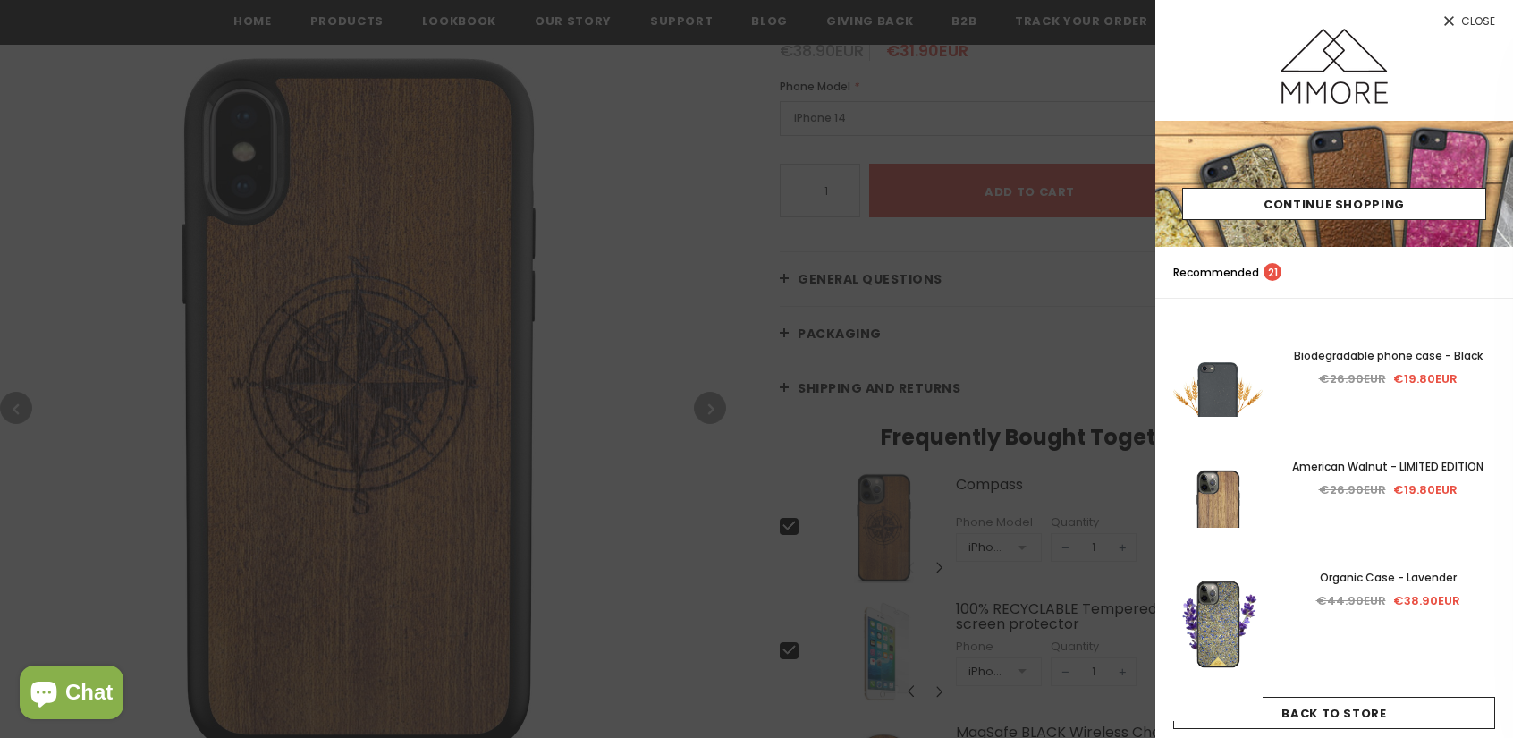
click at [745, 321] on div at bounding box center [756, 369] width 1513 height 738
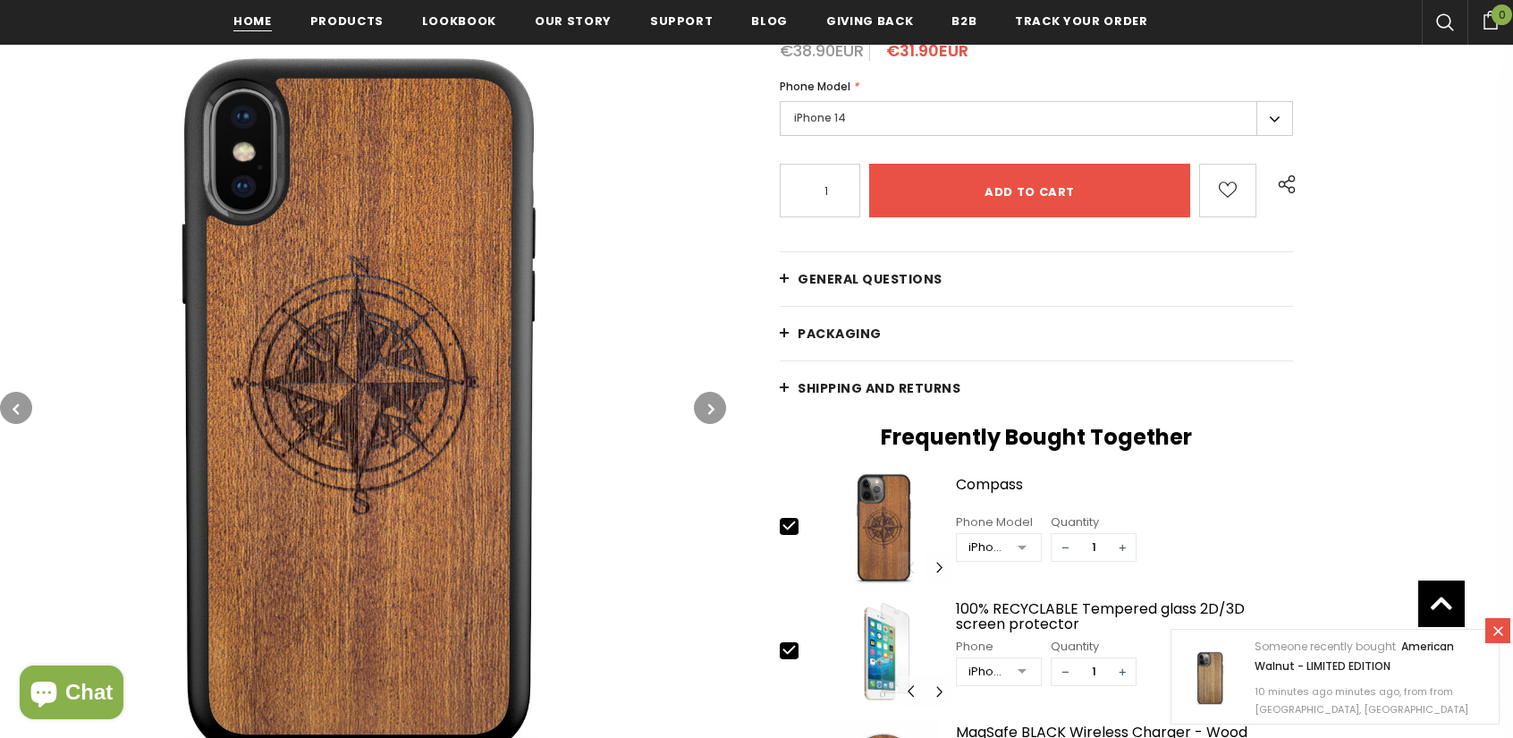
click at [233, 22] on span "Home" at bounding box center [252, 21] width 38 height 17
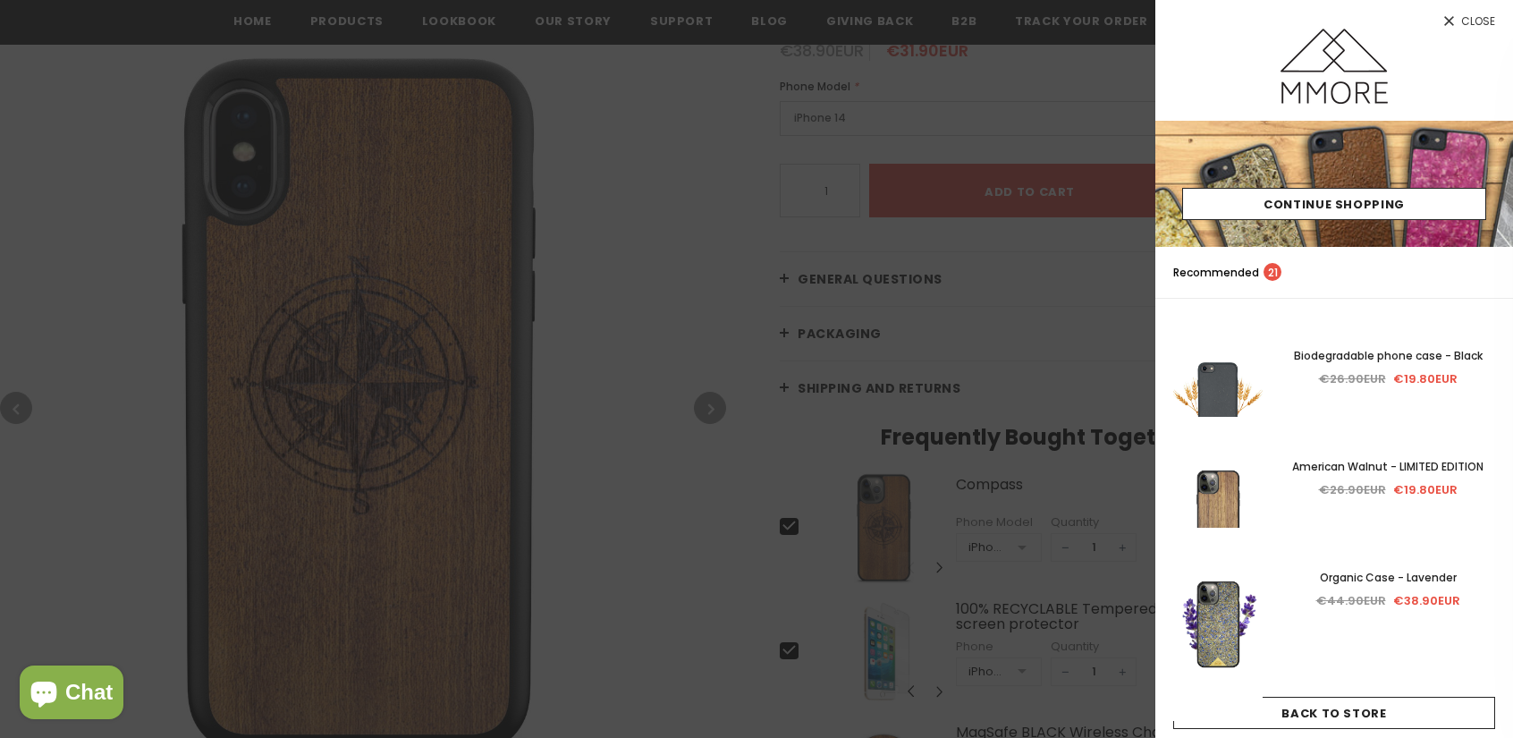
click at [701, 428] on div at bounding box center [756, 369] width 1513 height 738
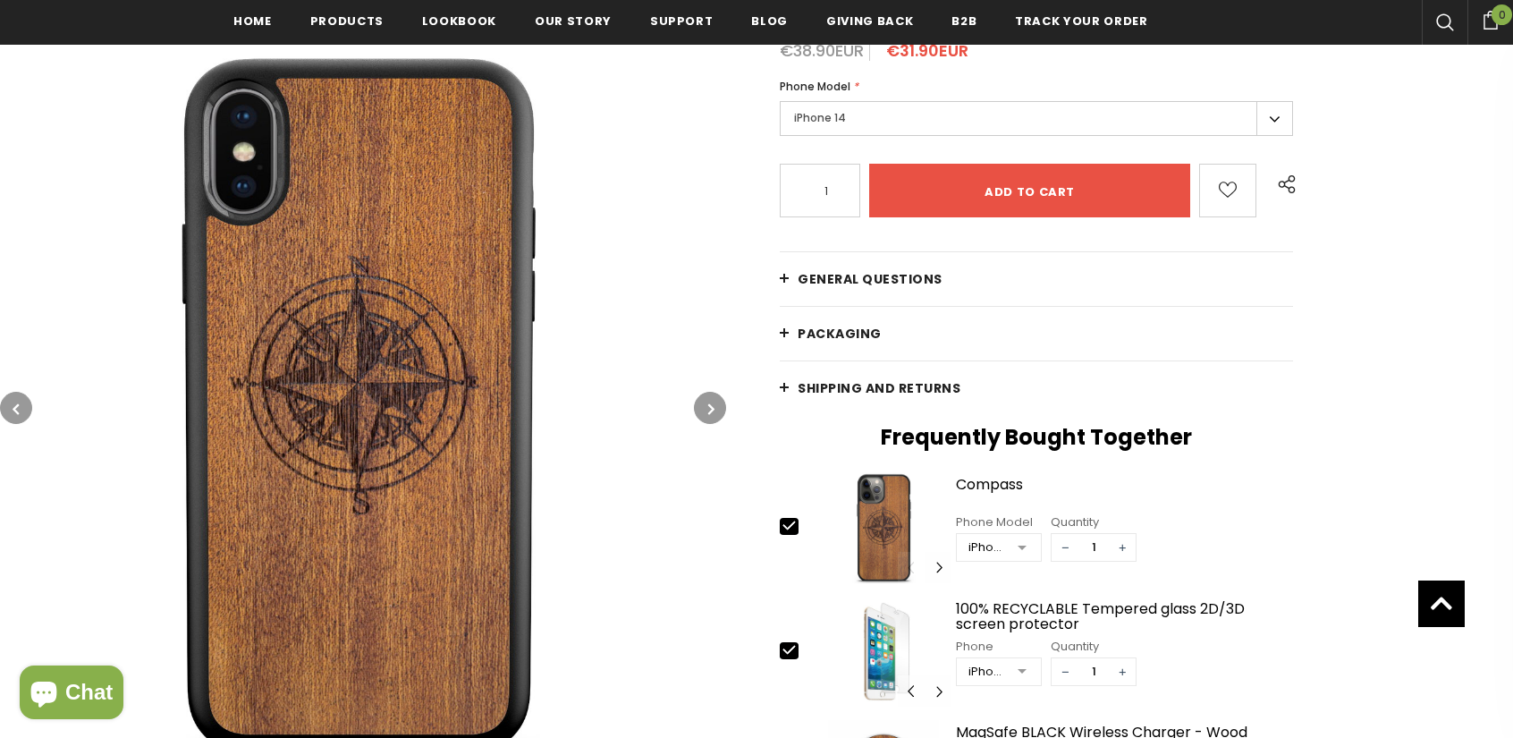
click at [736, 403] on div "Home Compass Compass €38.90EUR €31.90EUR Phone Model * iPhone 17 Pro Max iPhone…" at bounding box center [1119, 464] width 787 height 1084
click at [721, 409] on button "button" at bounding box center [710, 408] width 32 height 32
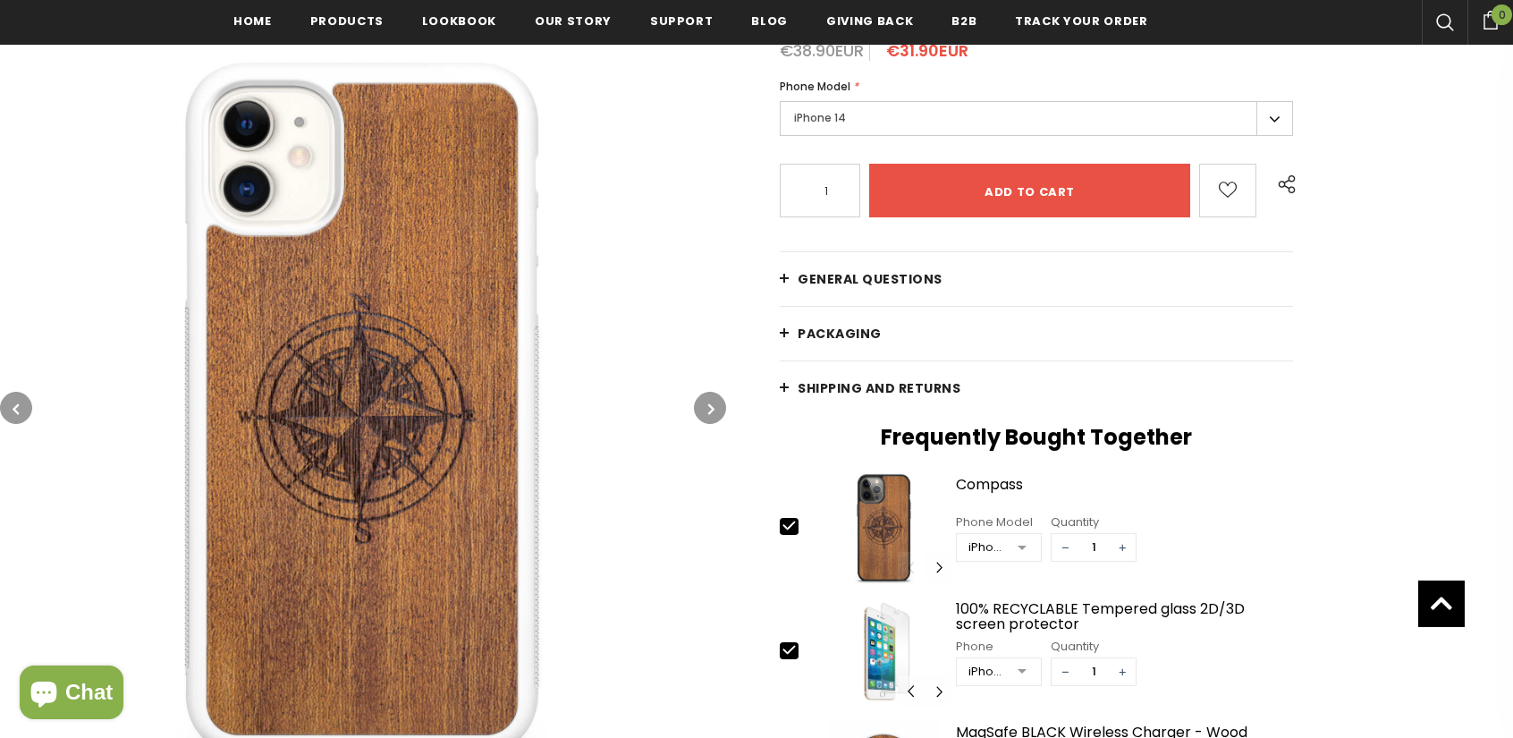
click at [719, 410] on button "button" at bounding box center [710, 408] width 32 height 32
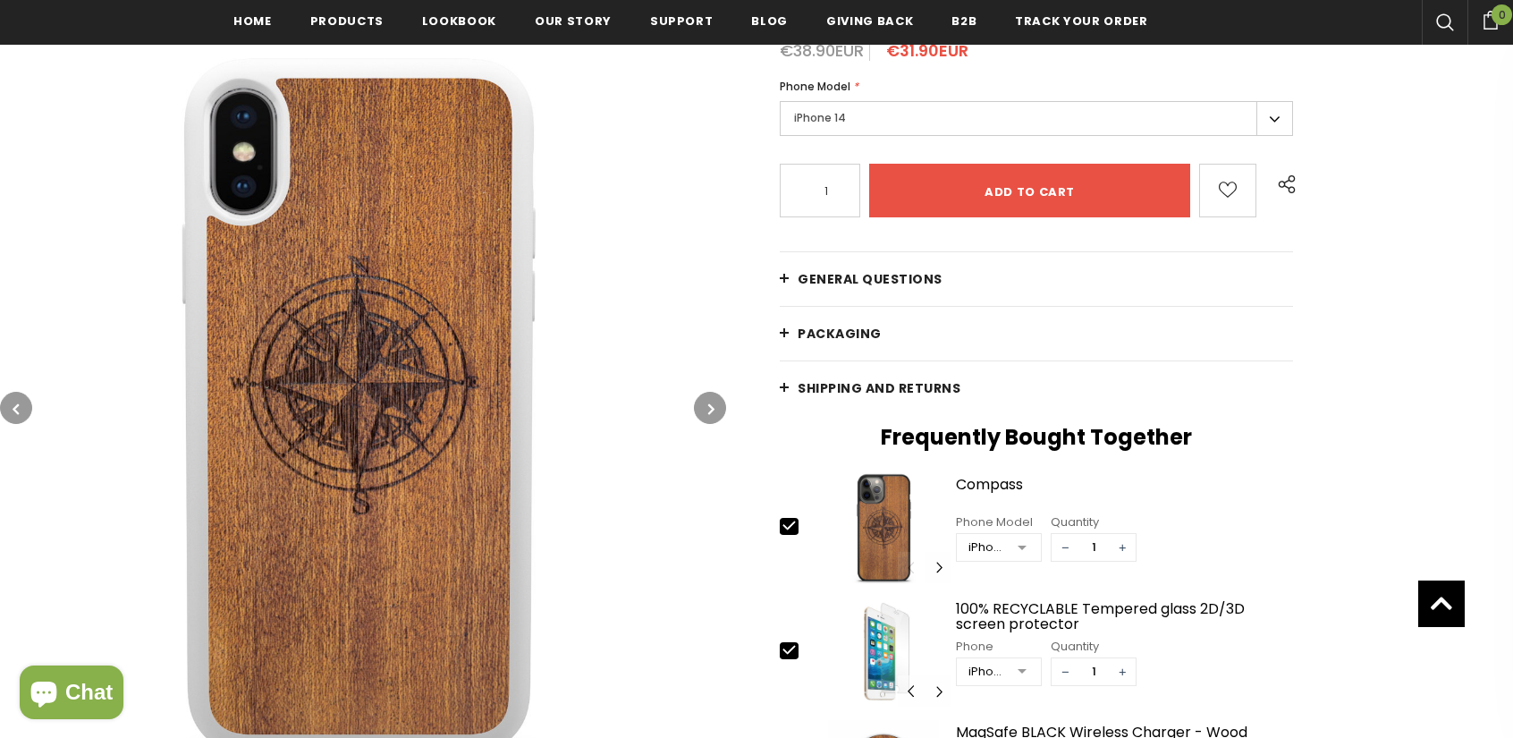
click at [719, 410] on button "button" at bounding box center [710, 408] width 32 height 32
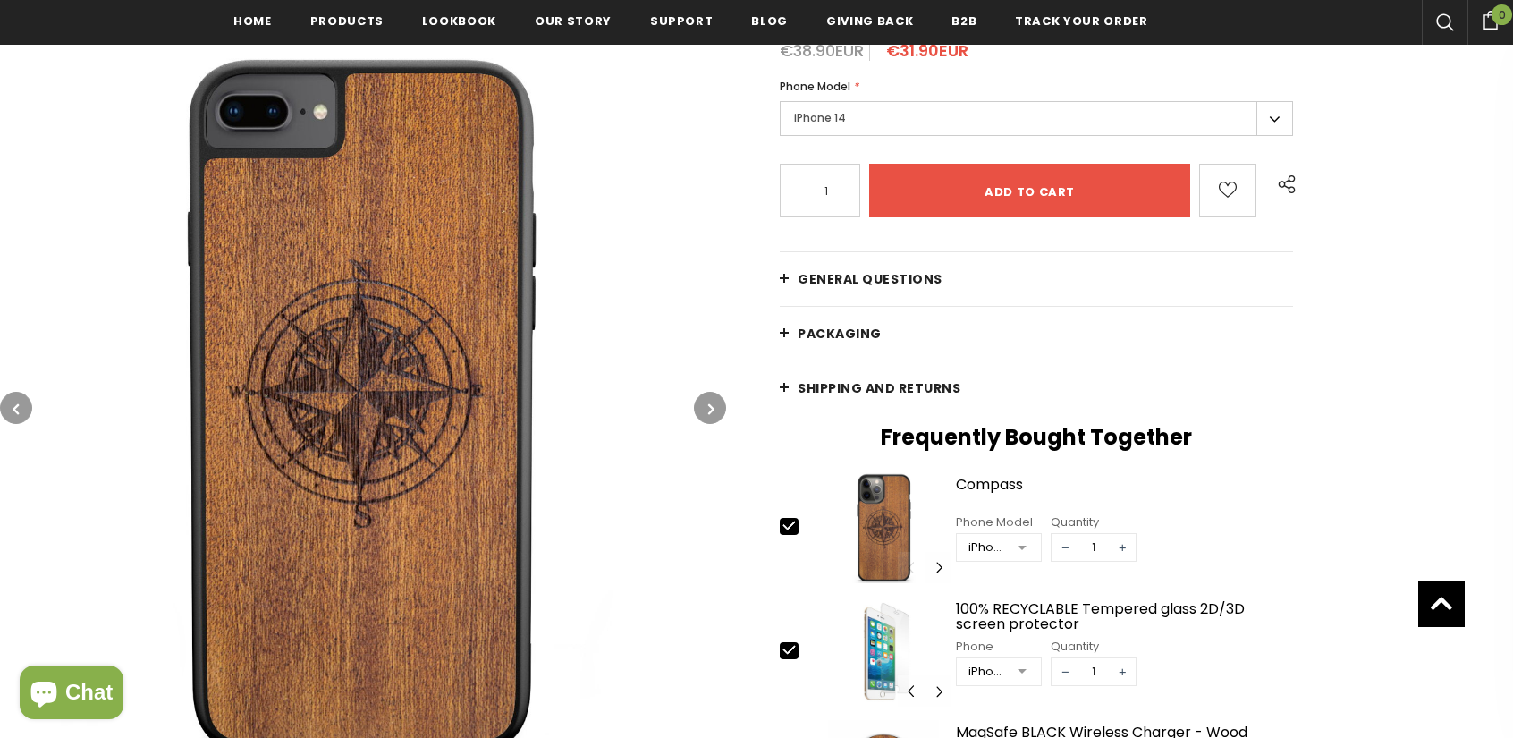
click at [719, 410] on button "button" at bounding box center [710, 408] width 32 height 32
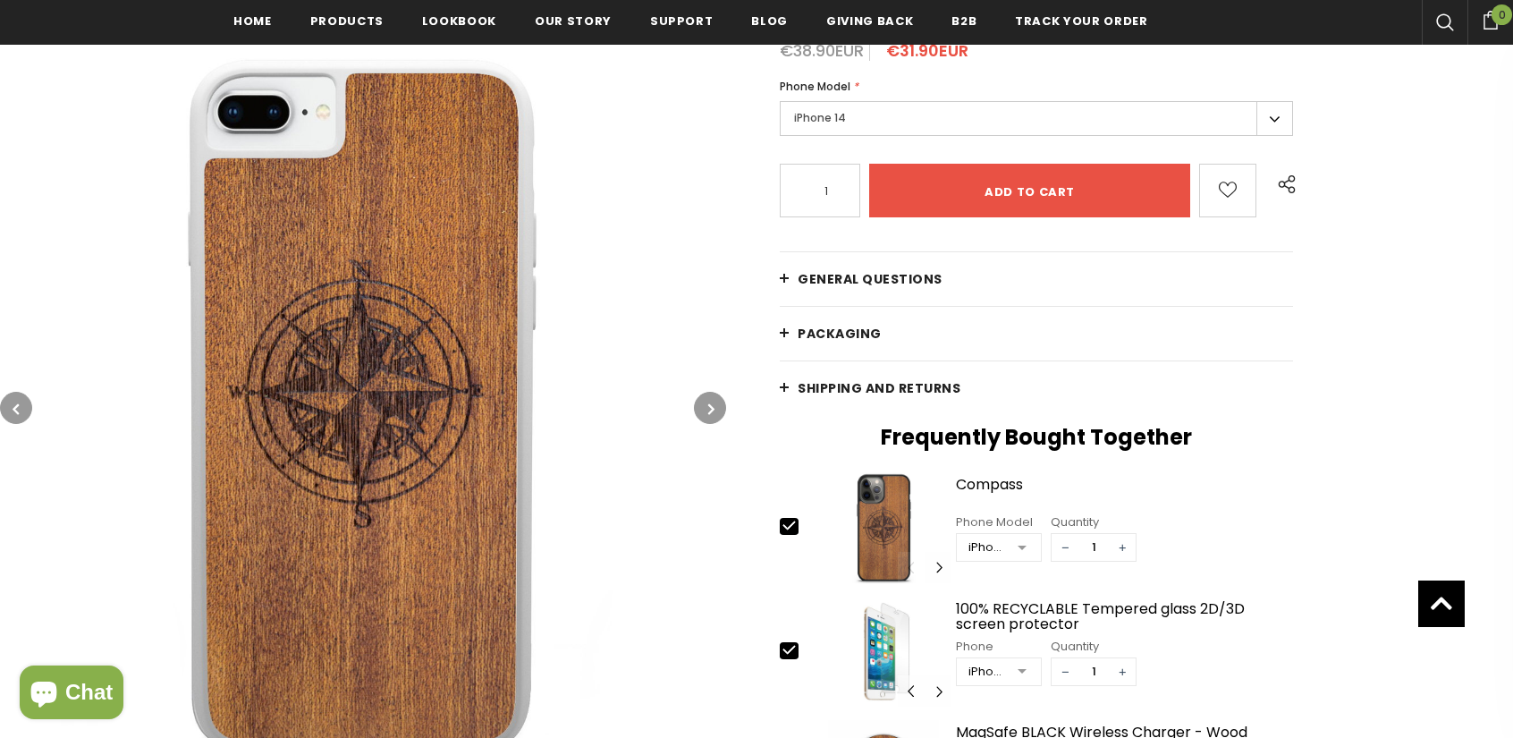
click at [719, 410] on button "button" at bounding box center [710, 408] width 32 height 32
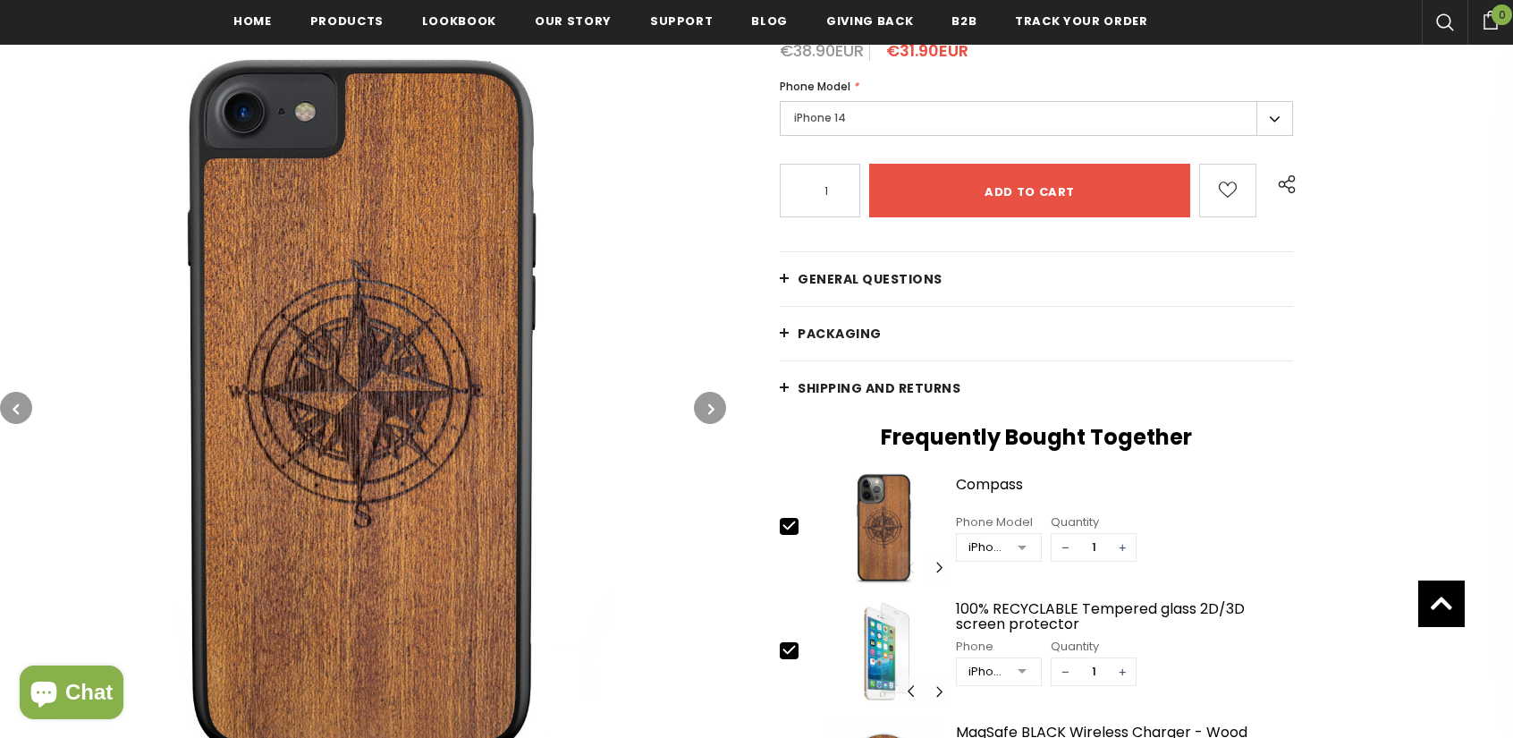
click at [694, 393] on img at bounding box center [363, 408] width 726 height 726
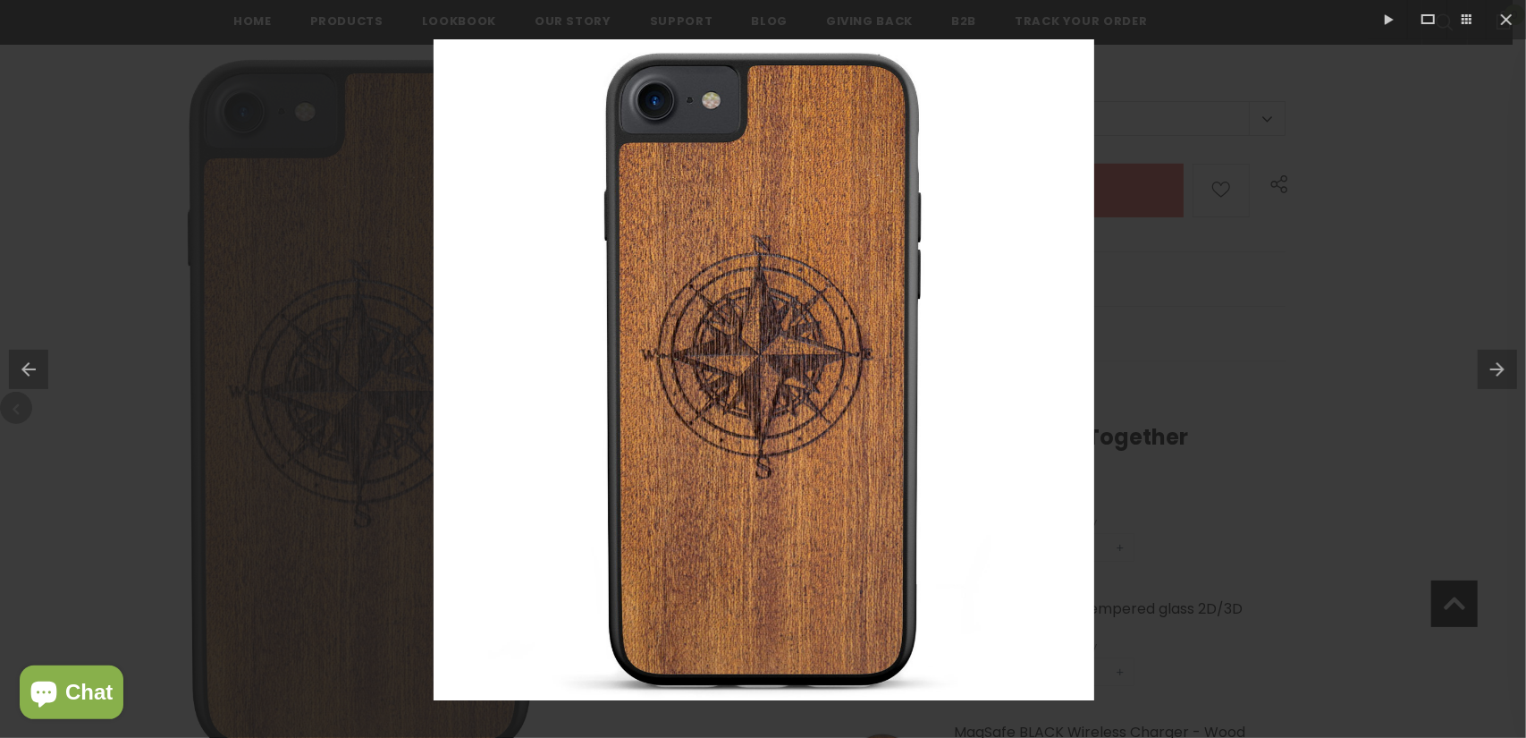
click at [1280, 496] on div at bounding box center [763, 369] width 1526 height 738
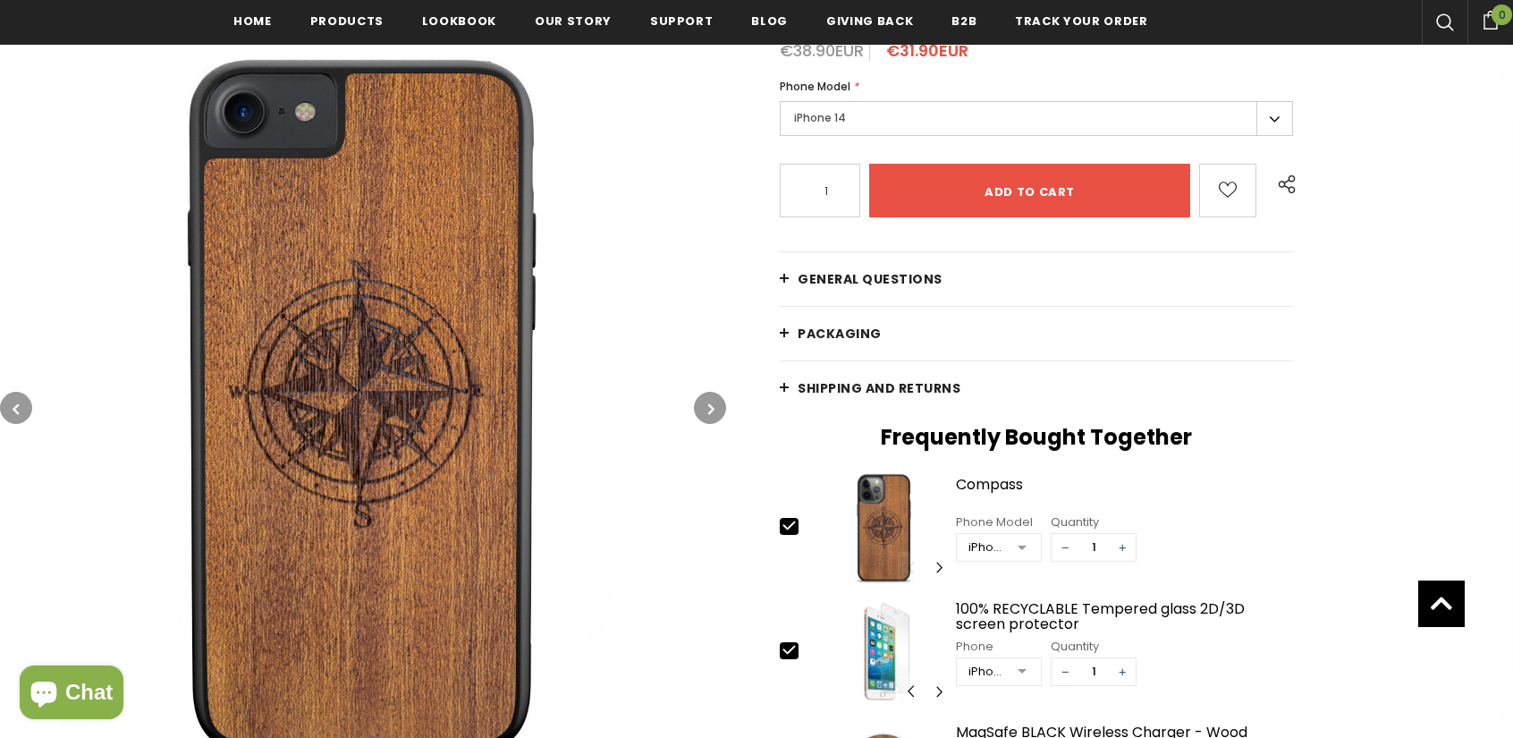
click at [717, 401] on button "button" at bounding box center [710, 408] width 32 height 32
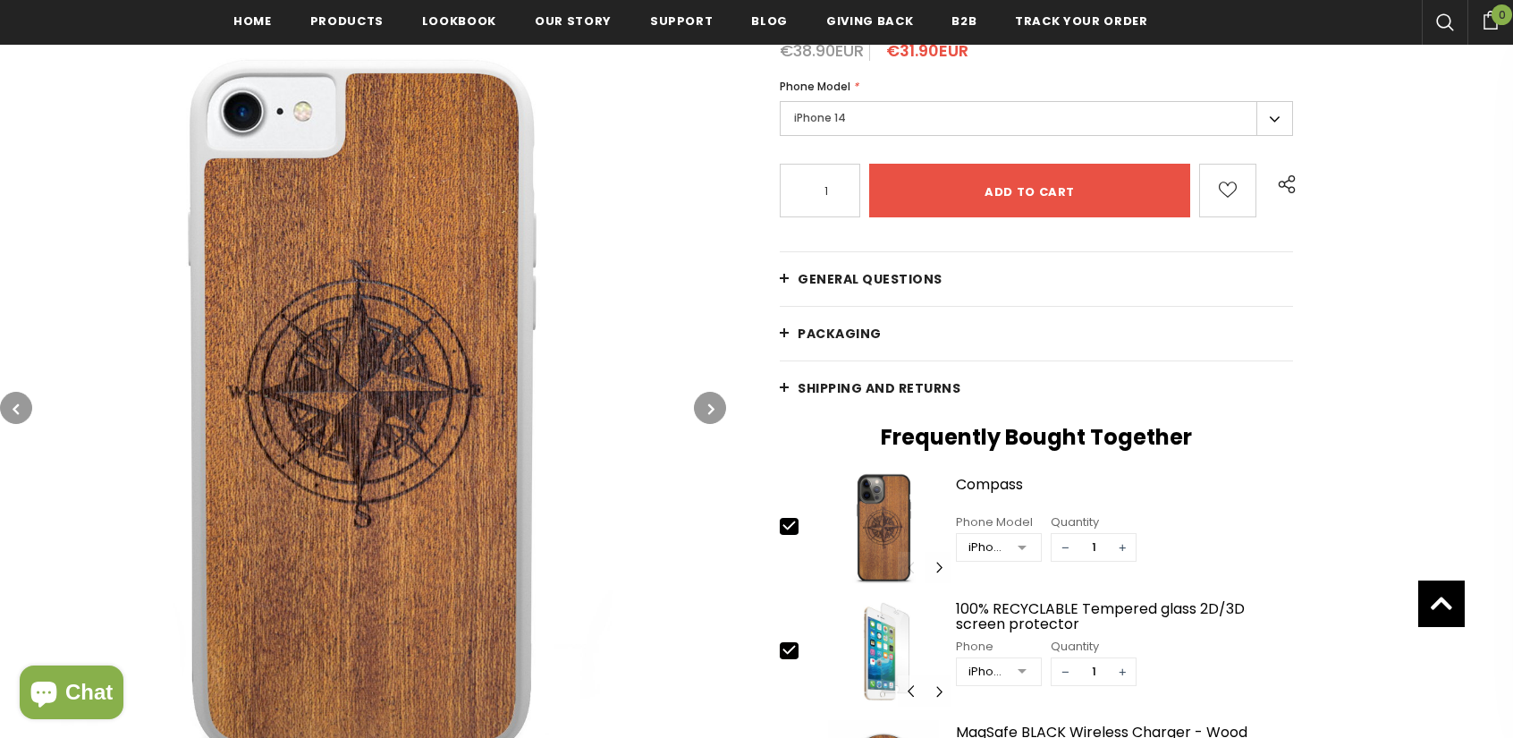
click at [710, 407] on icon "button" at bounding box center [711, 409] width 6 height 18
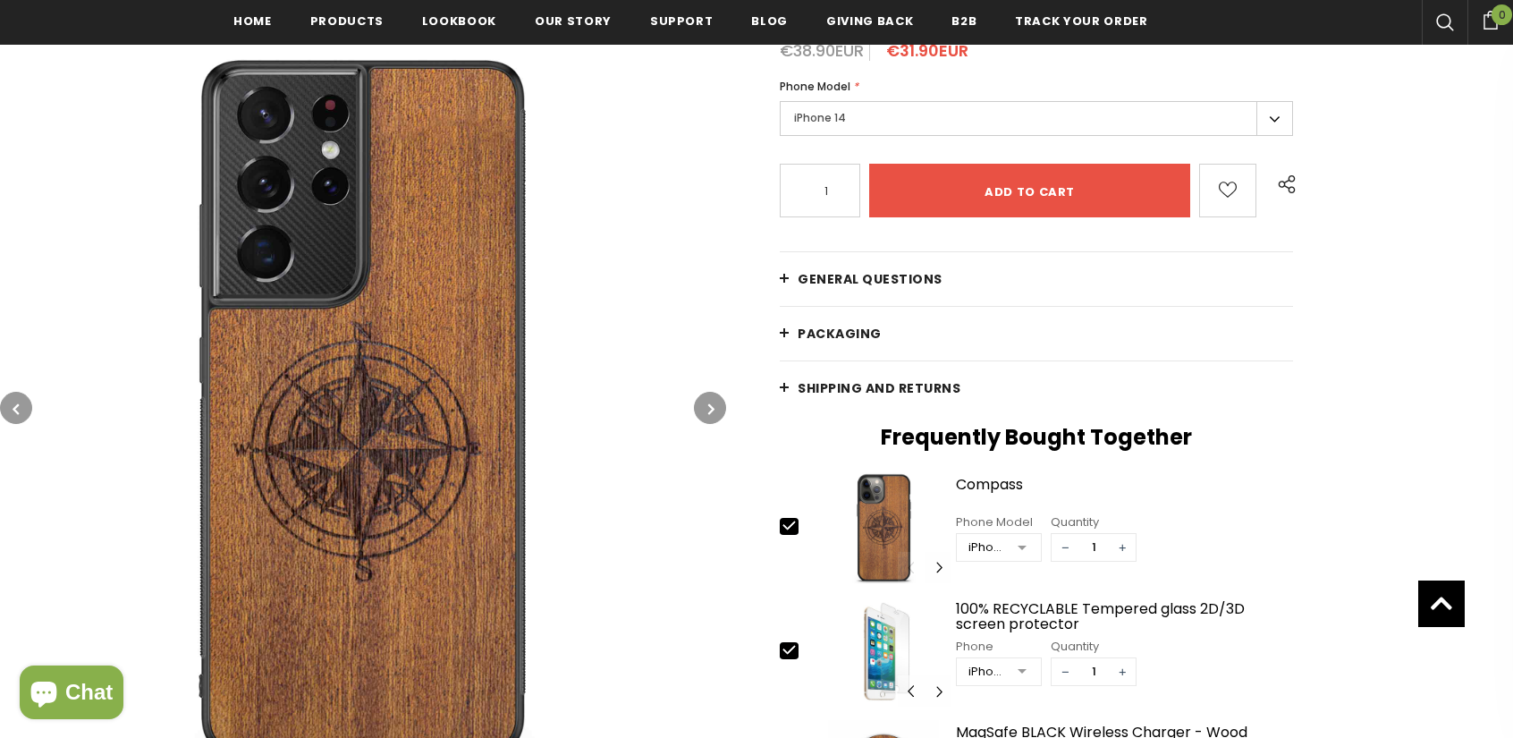
click at [710, 407] on icon "button" at bounding box center [711, 409] width 6 height 18
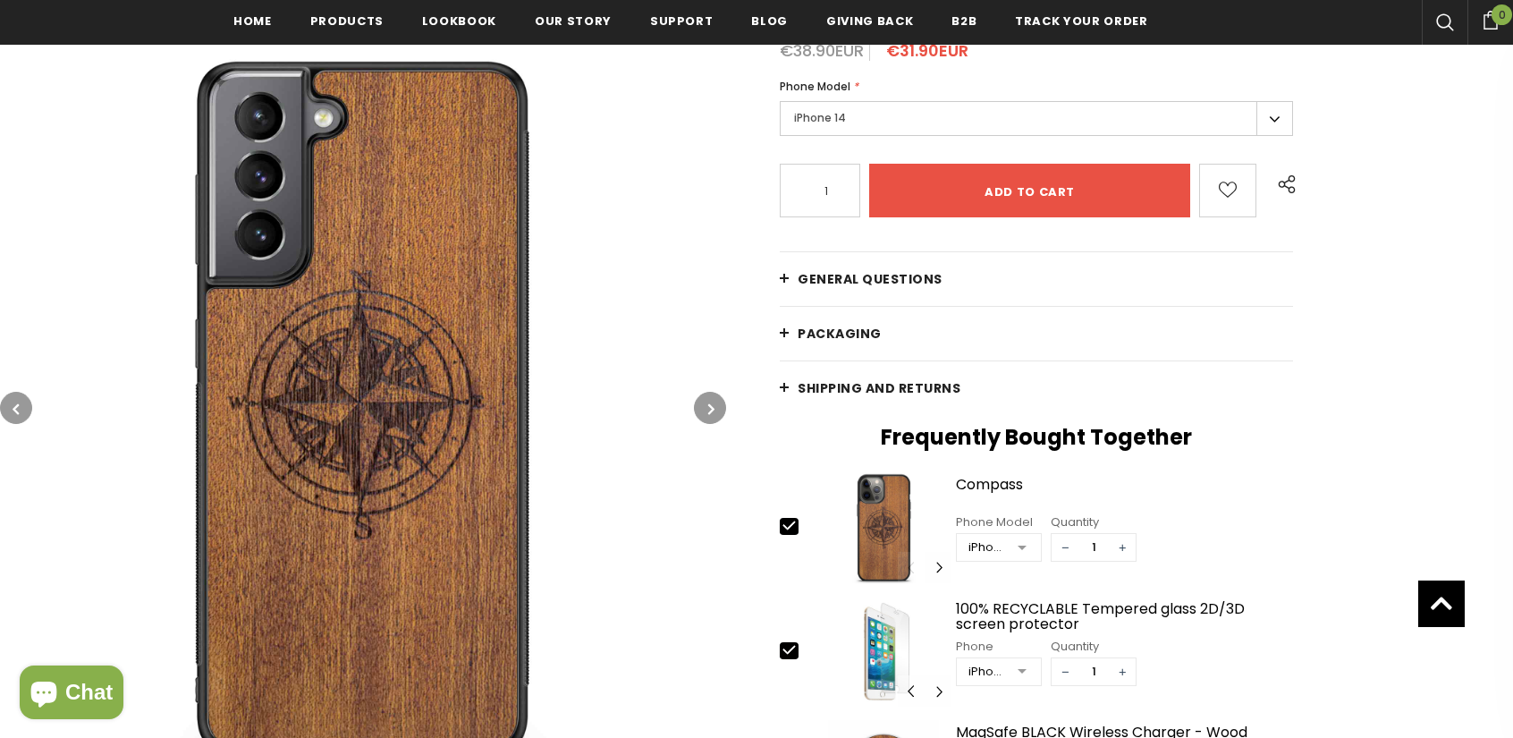
click at [710, 407] on icon "button" at bounding box center [711, 409] width 6 height 18
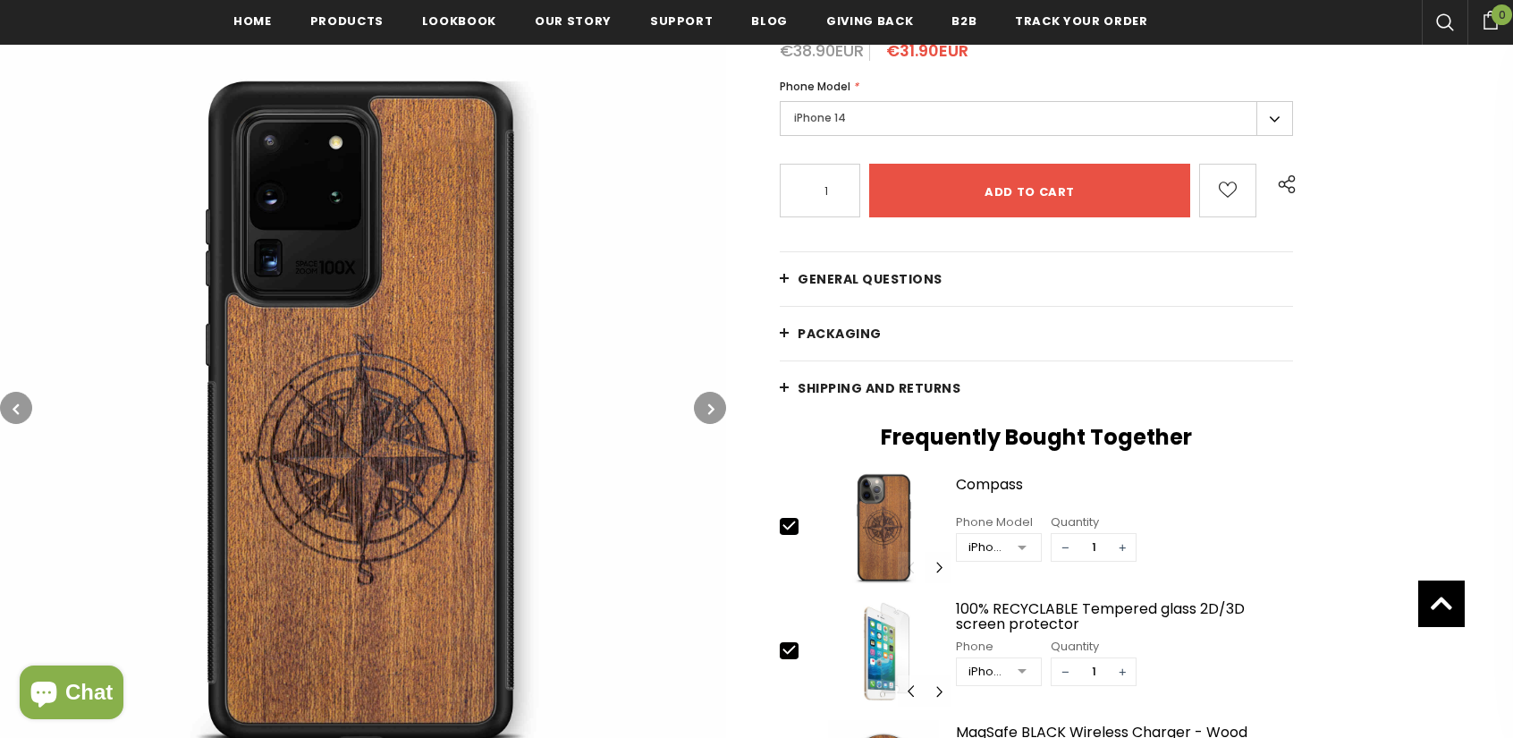
click at [710, 407] on icon "button" at bounding box center [711, 409] width 6 height 18
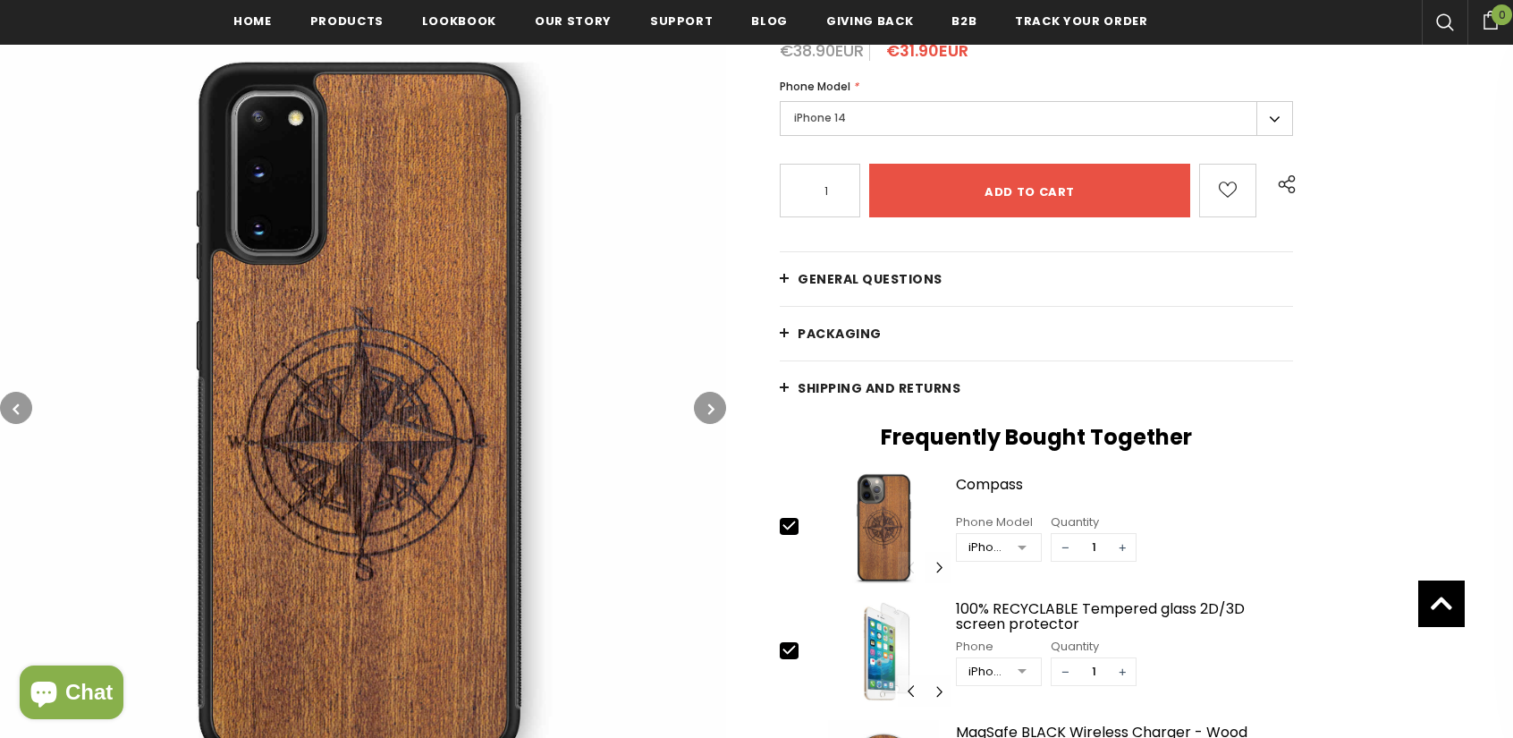
click at [710, 407] on icon "button" at bounding box center [711, 409] width 6 height 18
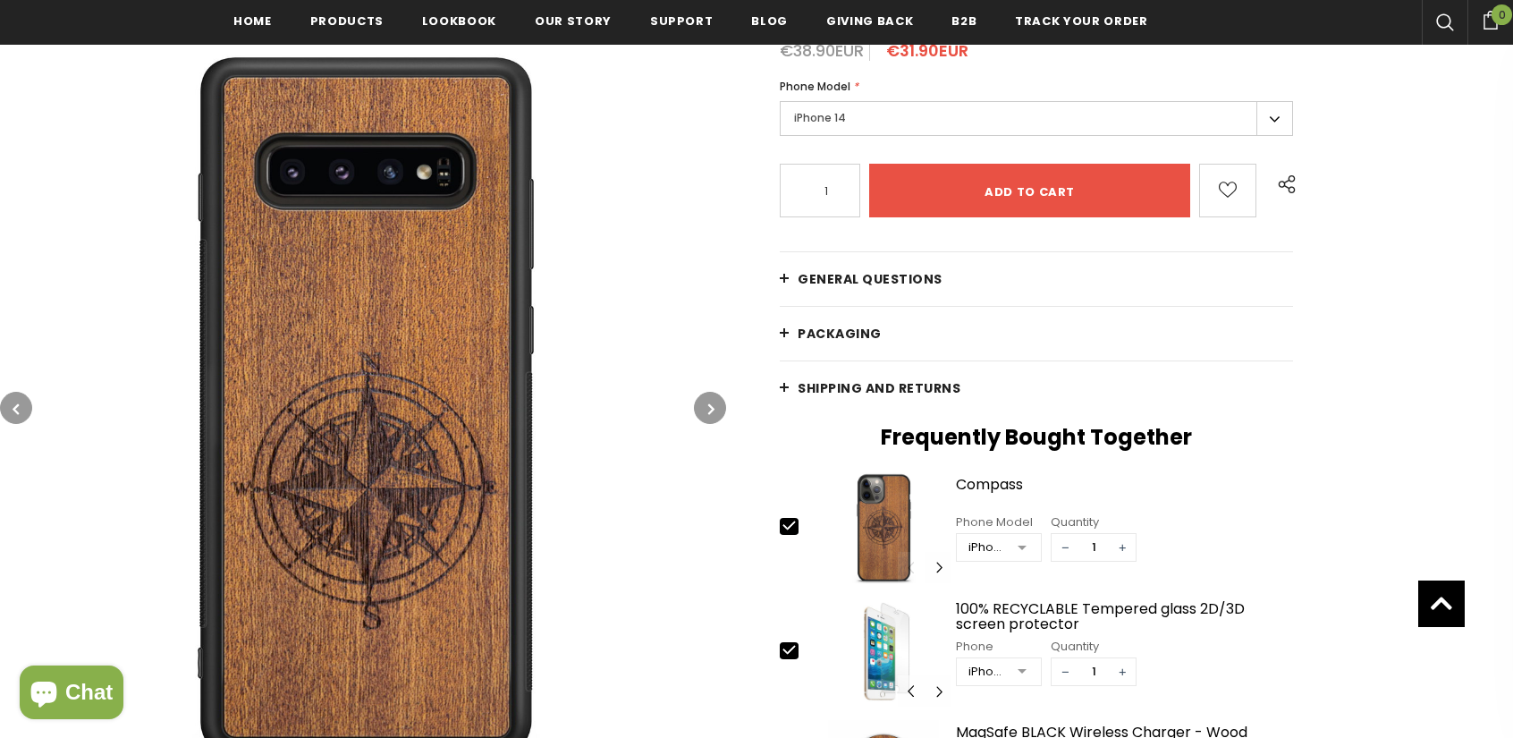
click at [710, 407] on icon "button" at bounding box center [711, 409] width 6 height 18
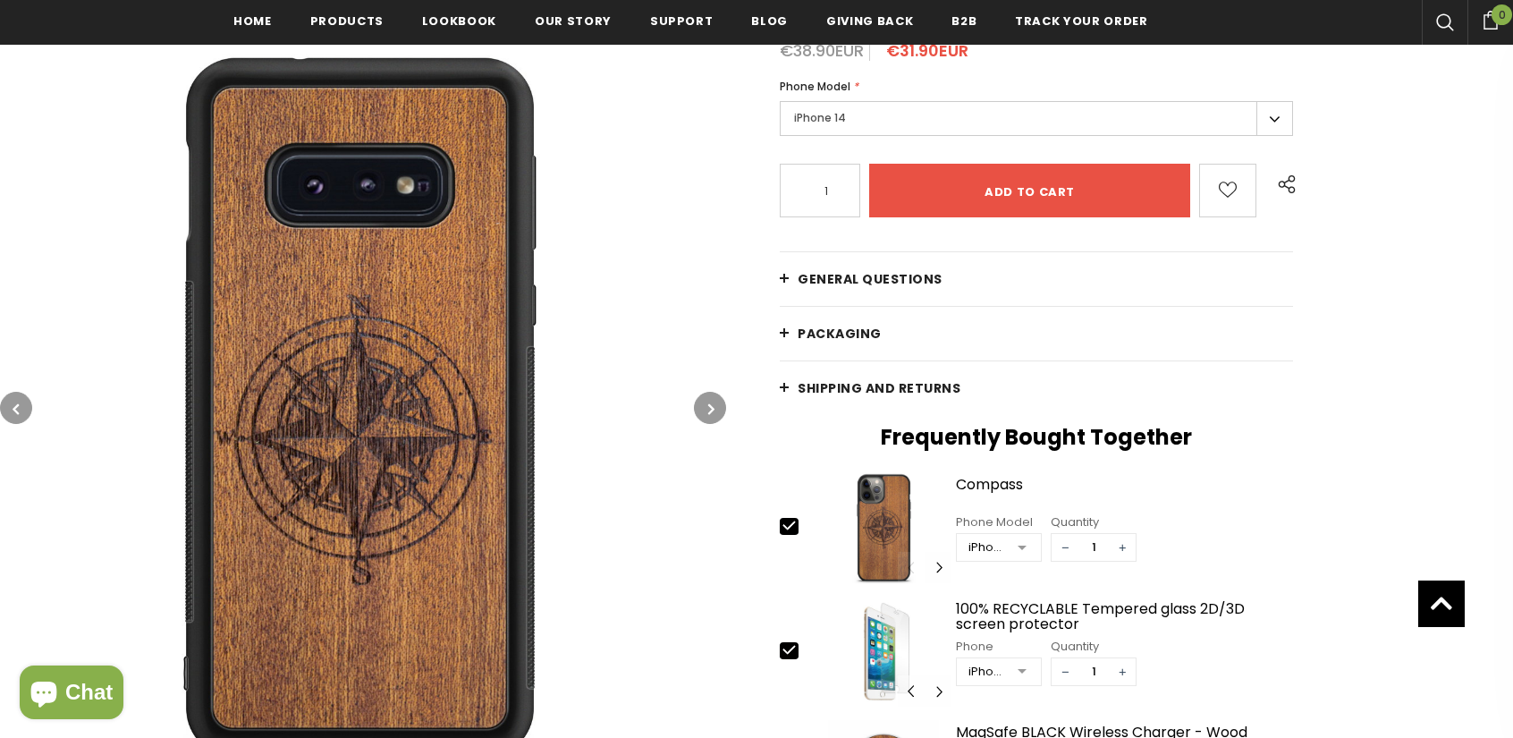
click at [710, 407] on icon "button" at bounding box center [711, 409] width 6 height 18
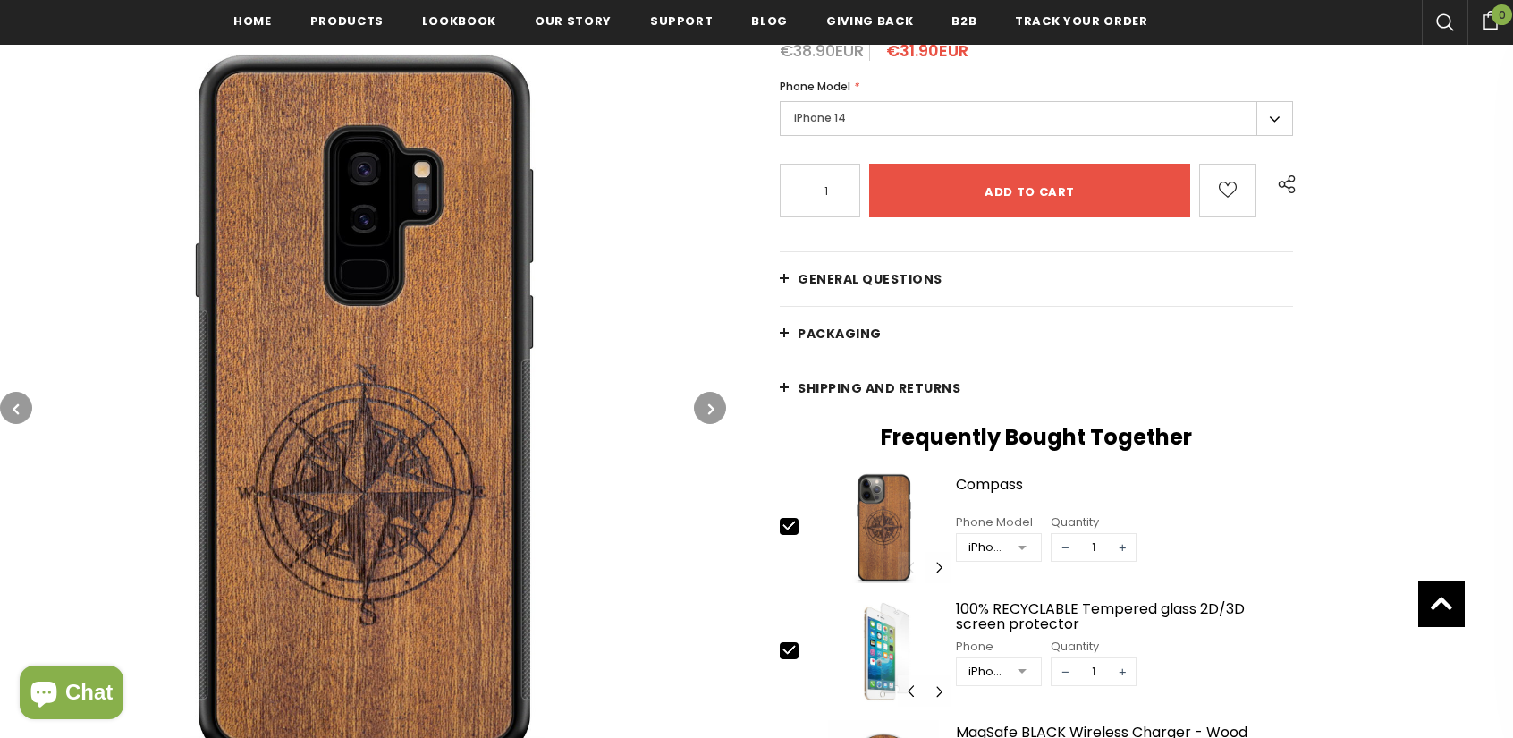
click at [710, 407] on icon "button" at bounding box center [711, 409] width 6 height 18
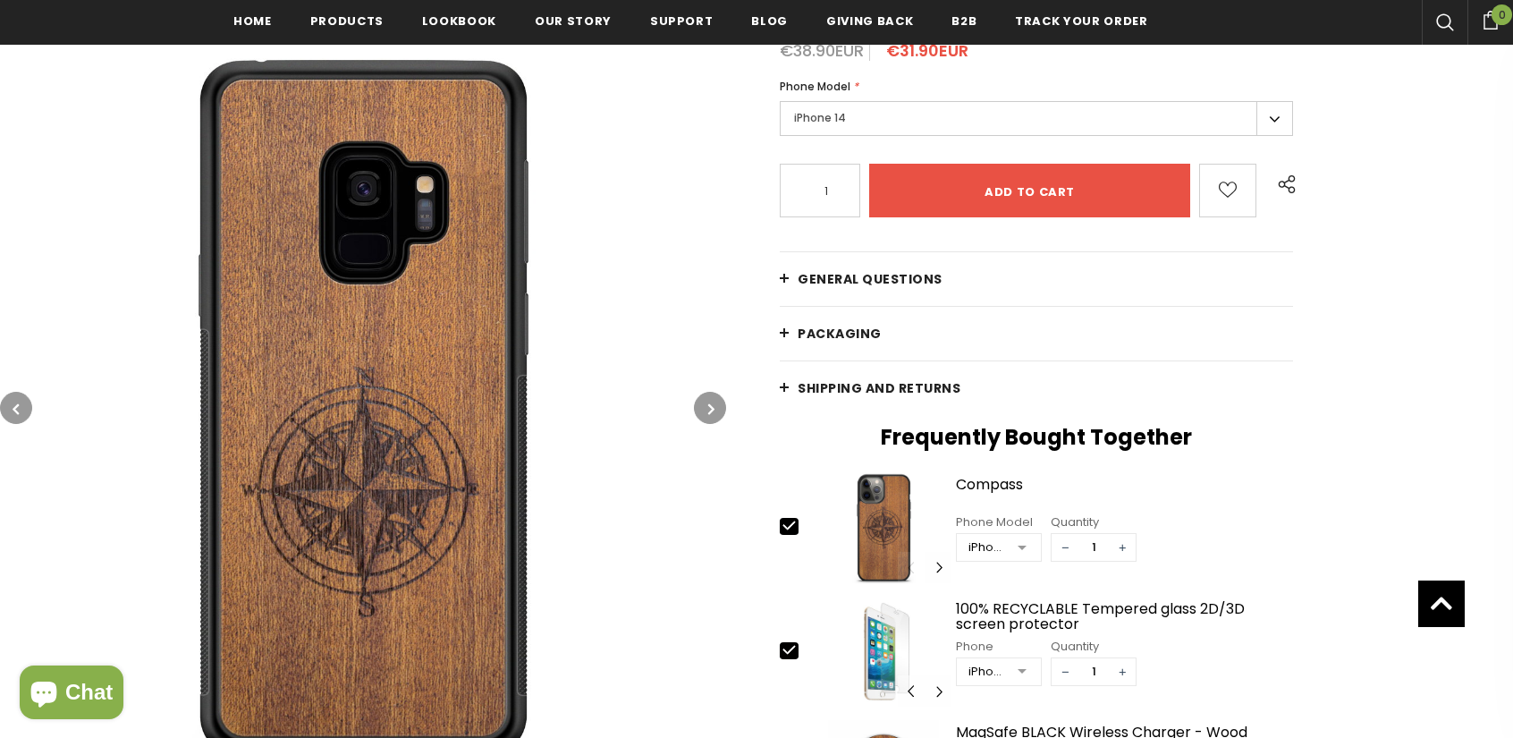
click at [696, 414] on button "button" at bounding box center [710, 408] width 32 height 32
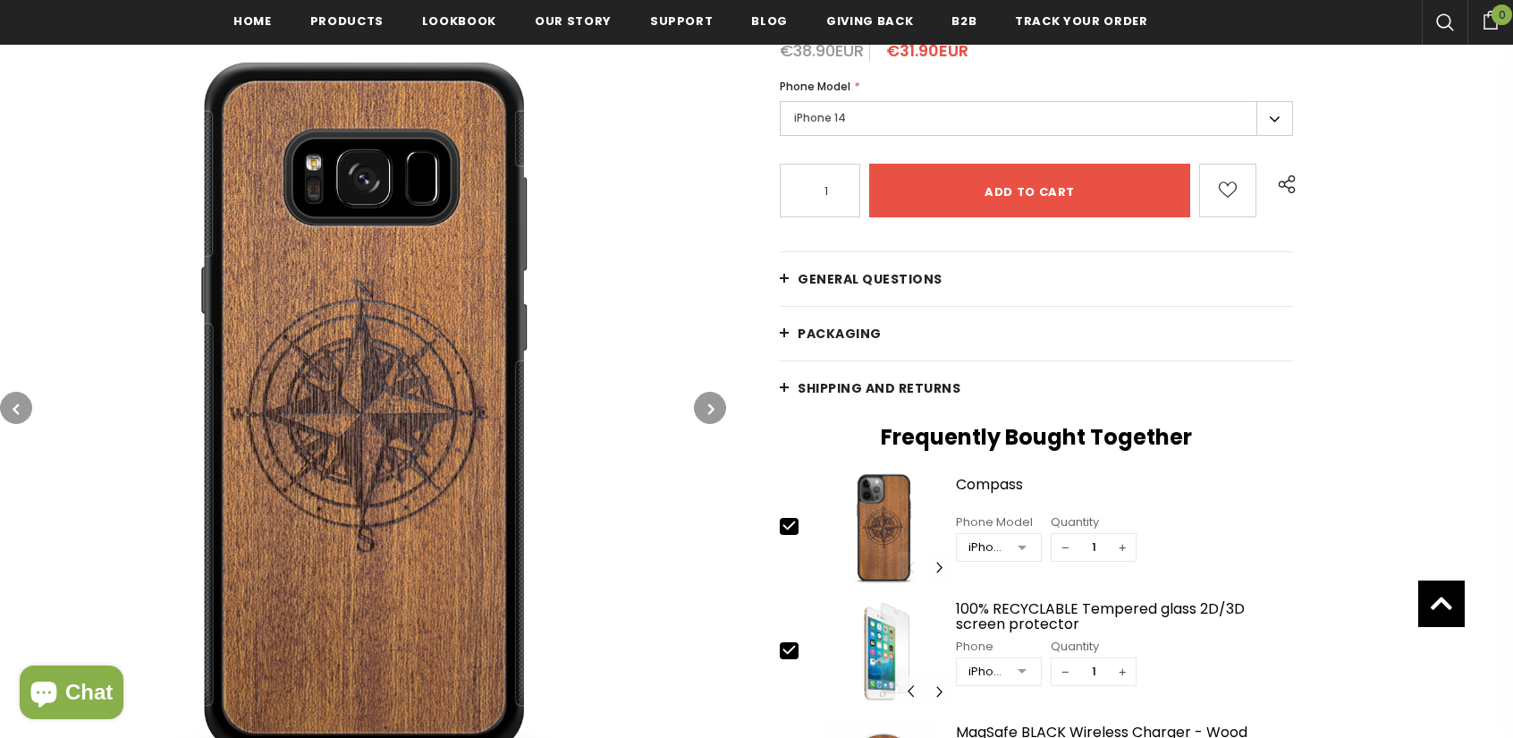
click at [696, 414] on button "button" at bounding box center [710, 408] width 32 height 32
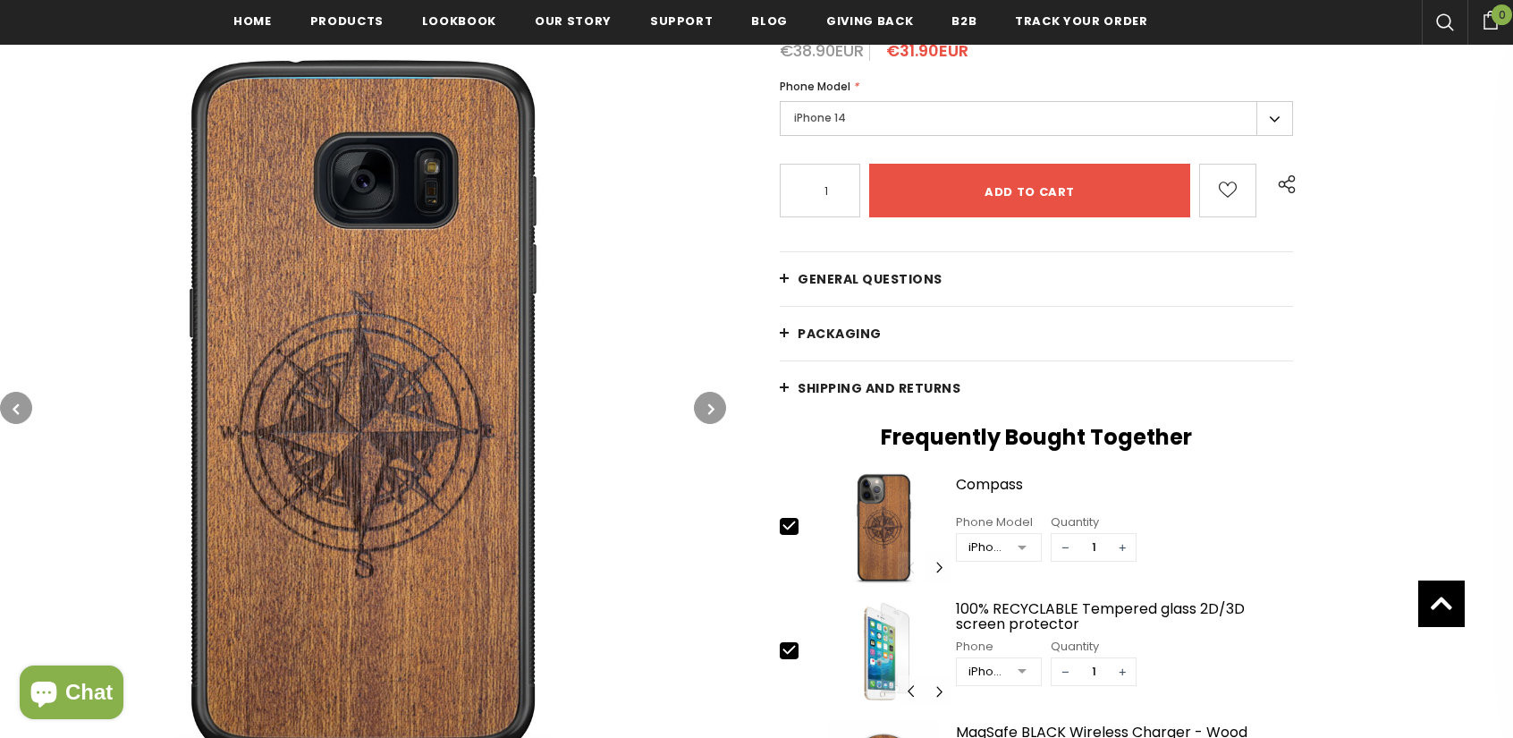
click at [696, 414] on button "button" at bounding box center [710, 408] width 32 height 32
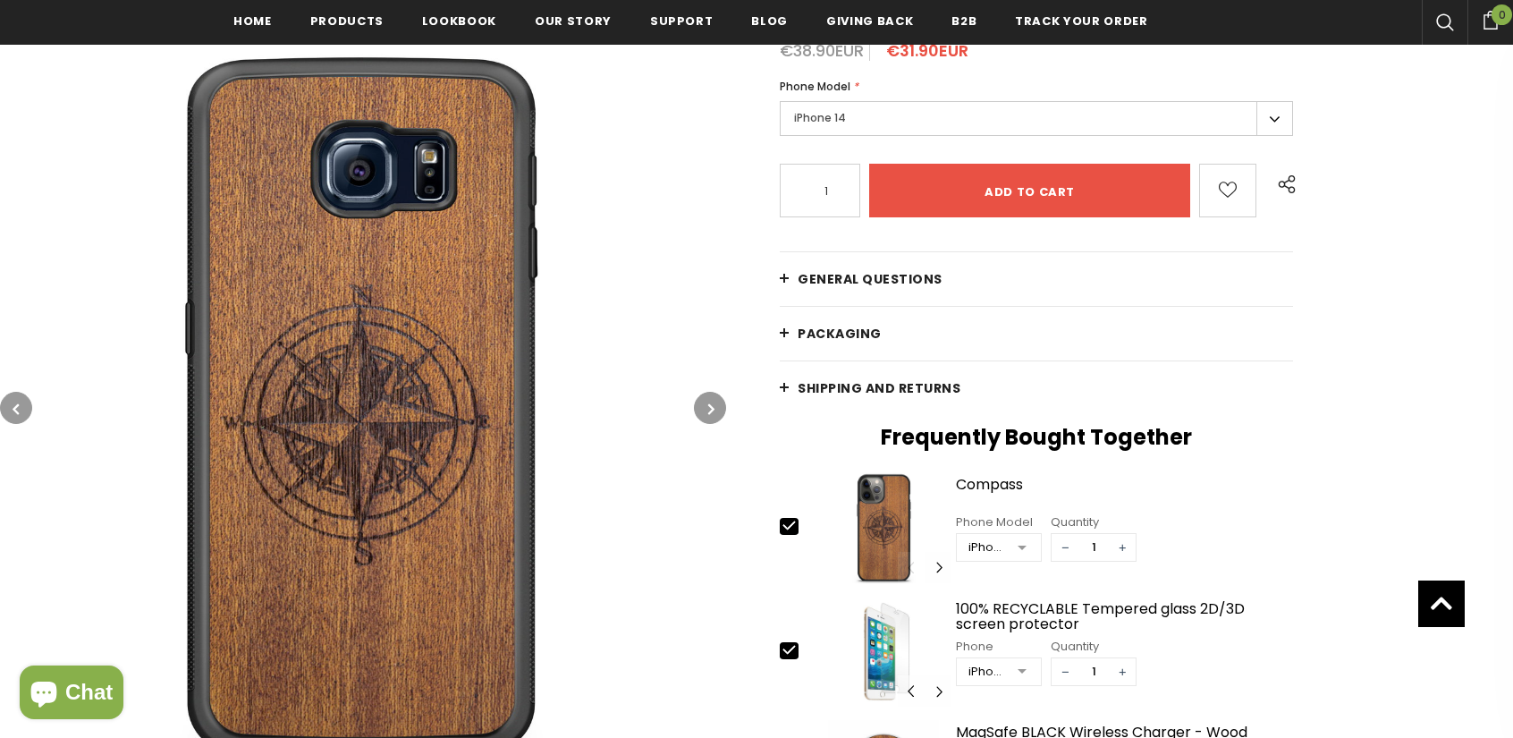
click at [696, 414] on button "button" at bounding box center [710, 408] width 32 height 32
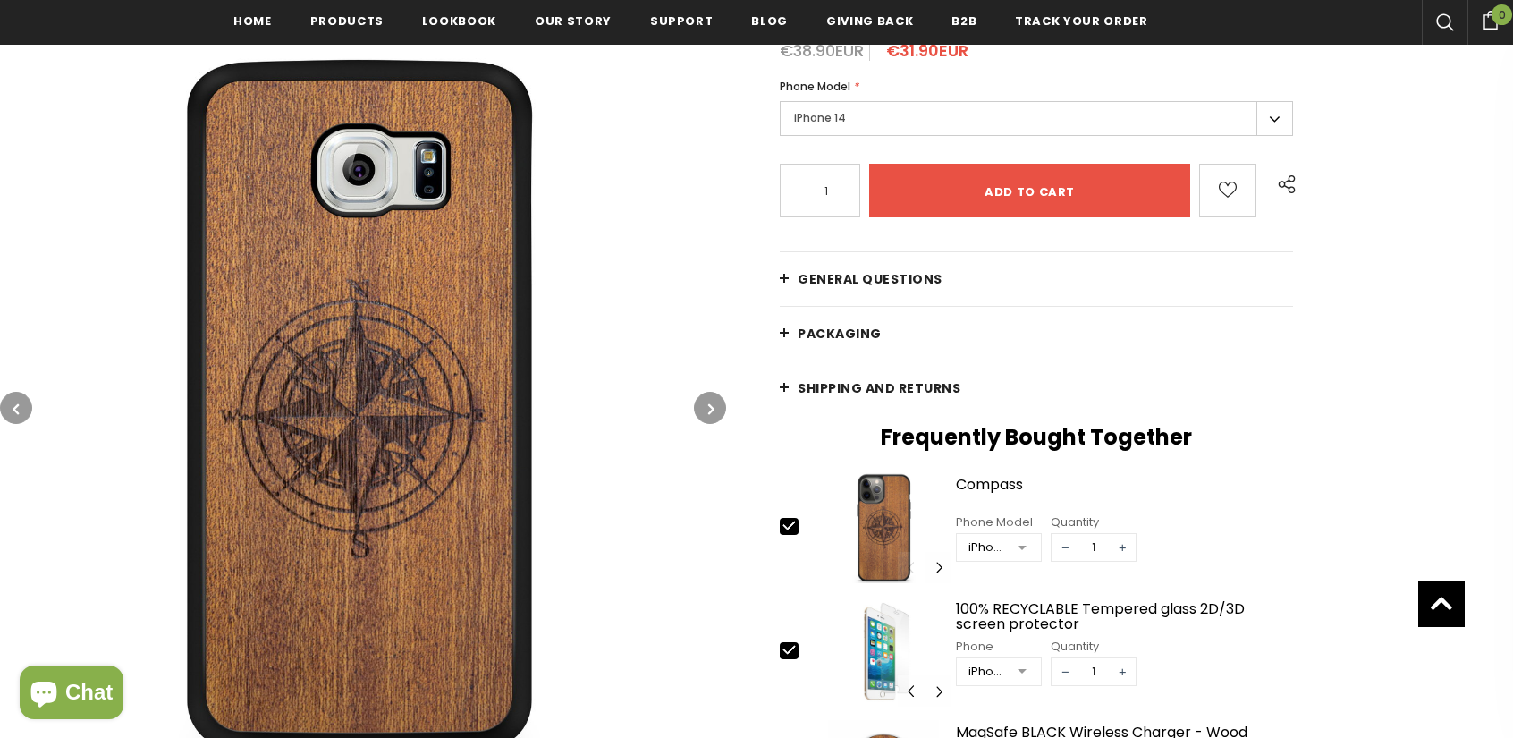
click at [696, 414] on button "button" at bounding box center [710, 408] width 32 height 32
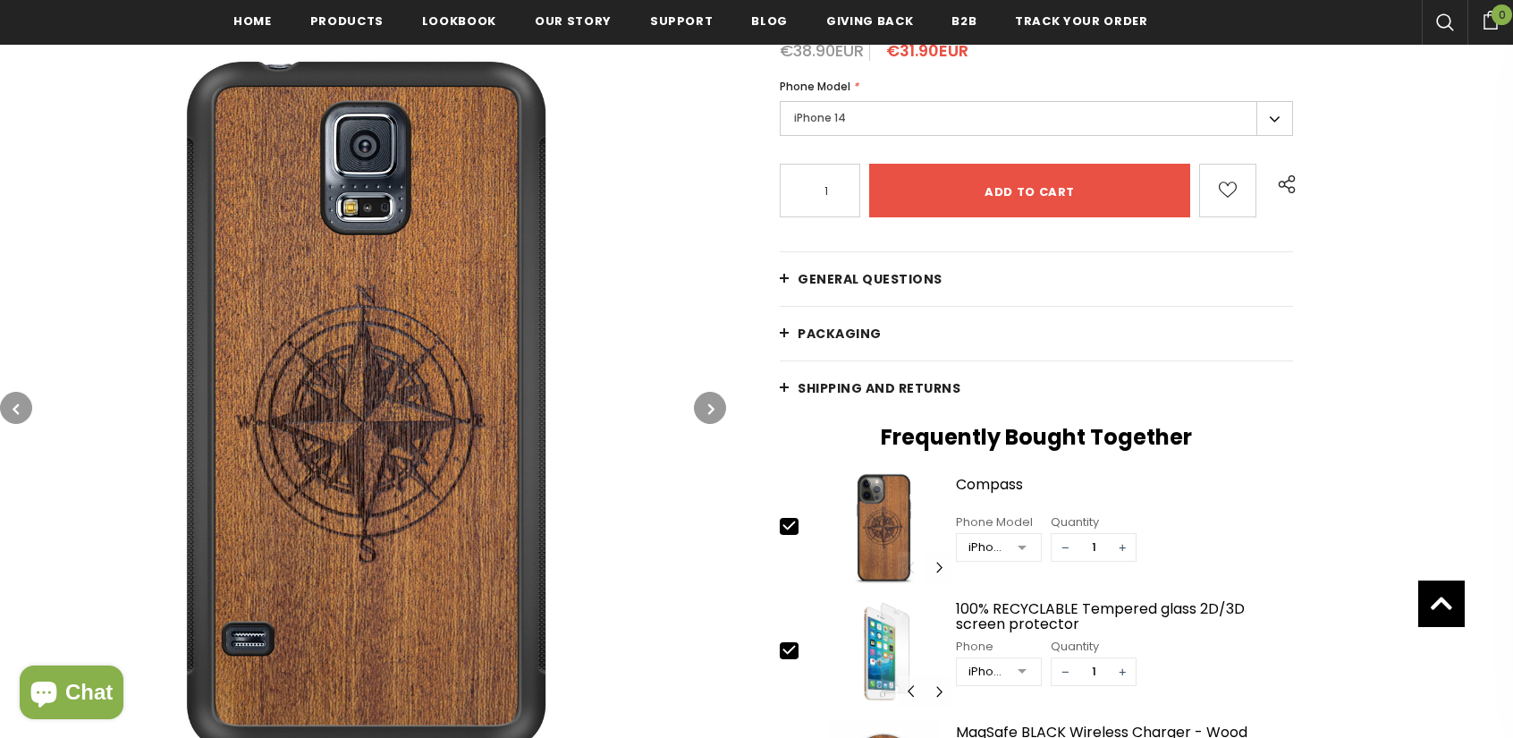
click at [696, 414] on button "button" at bounding box center [710, 408] width 32 height 32
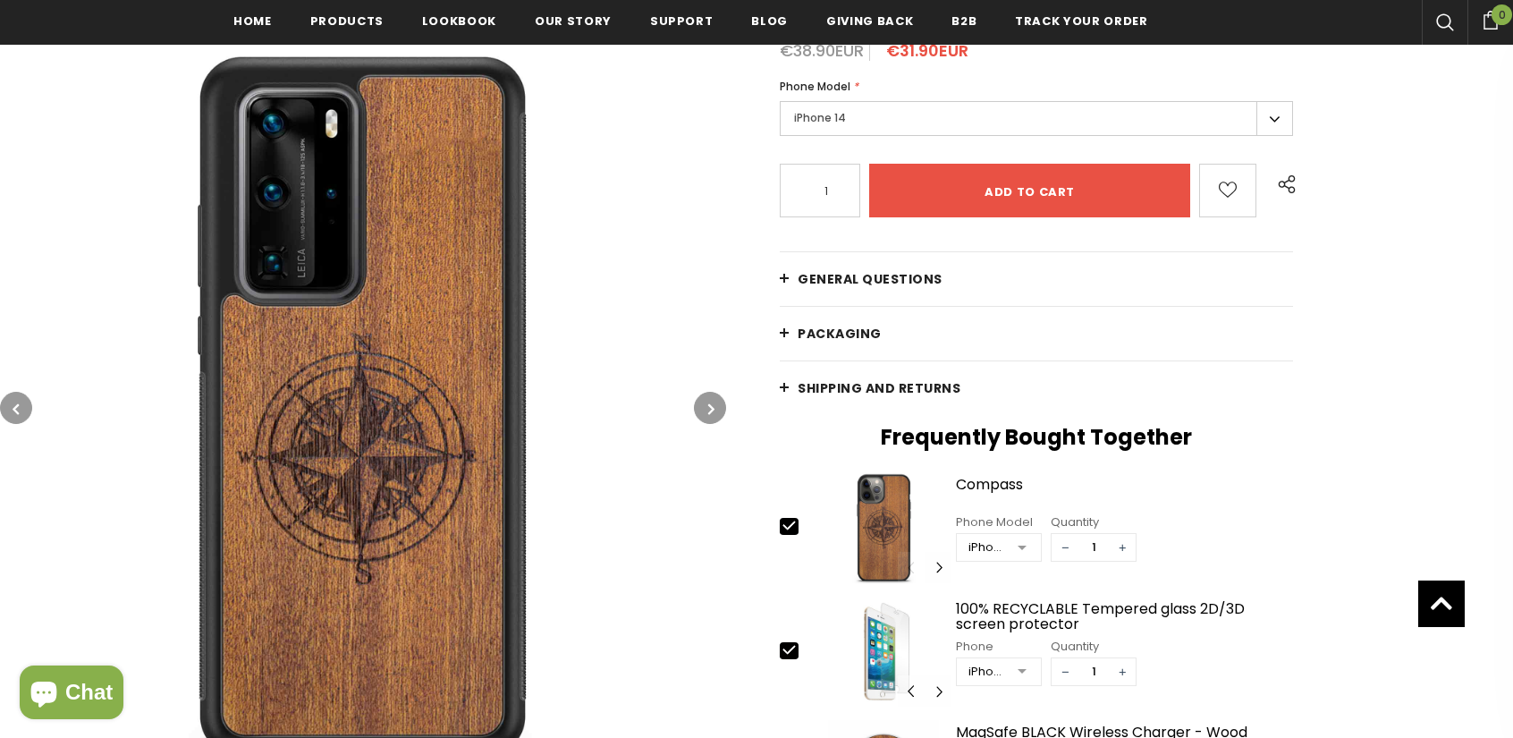
click at [696, 414] on button "button" at bounding box center [710, 408] width 32 height 32
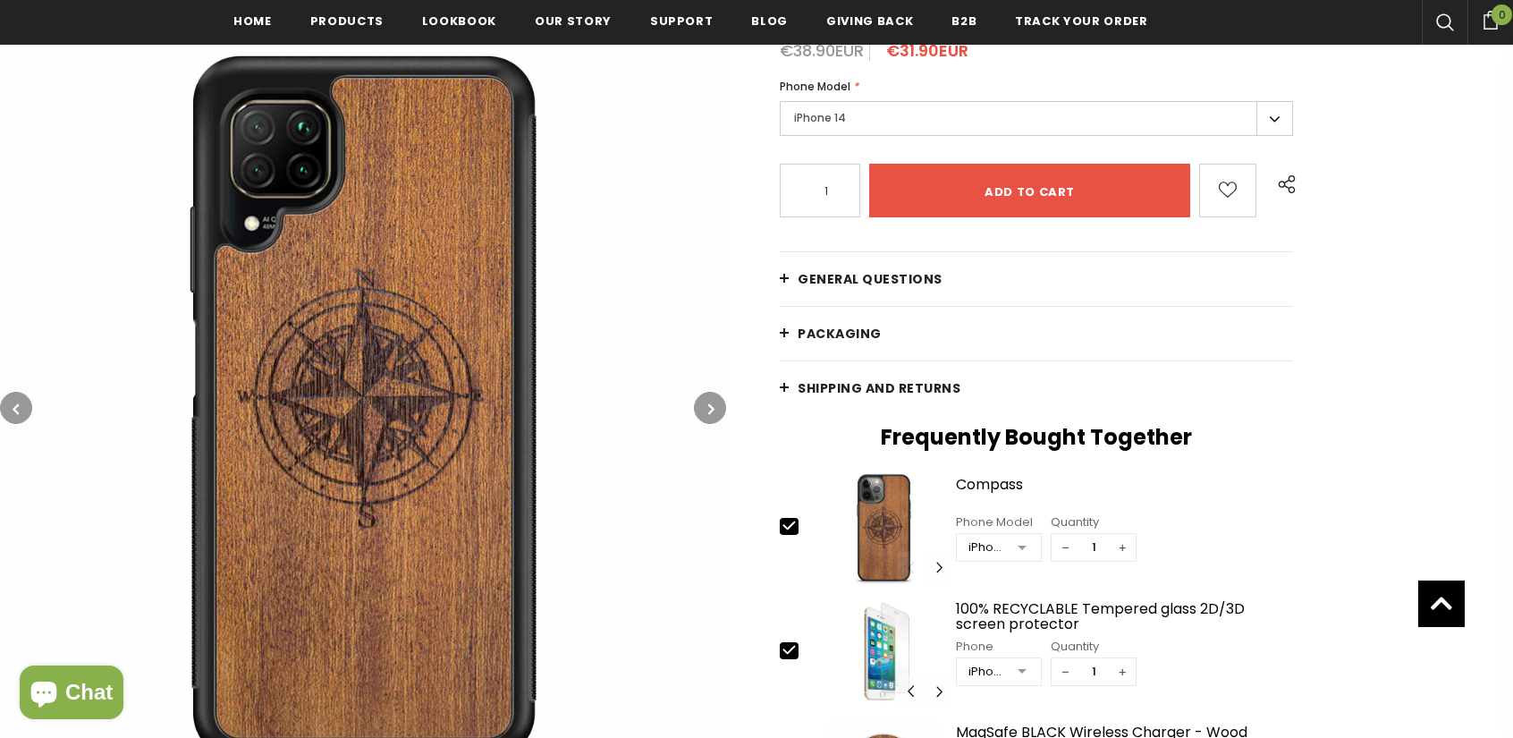
click at [696, 414] on button "button" at bounding box center [710, 408] width 32 height 32
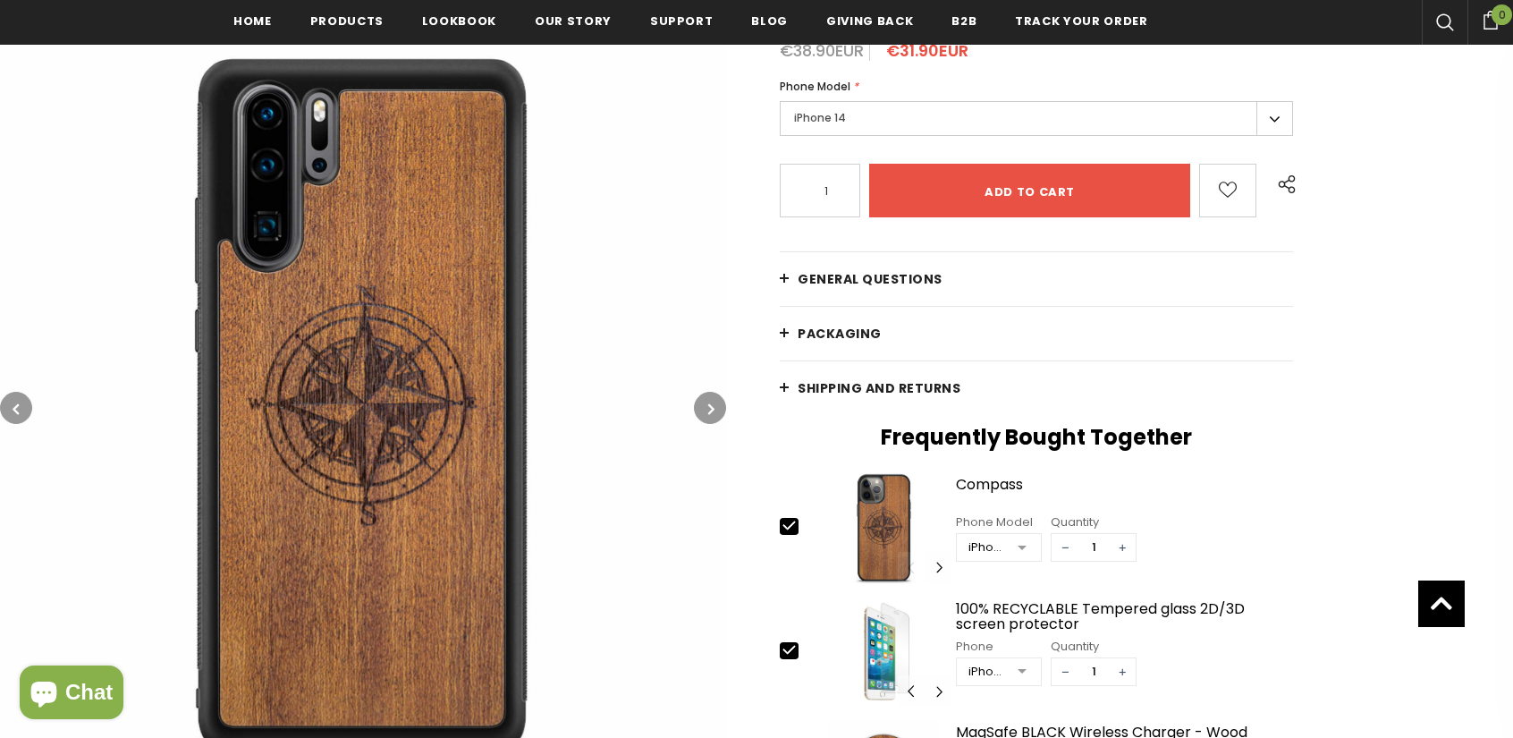
click at [696, 414] on button "button" at bounding box center [710, 408] width 32 height 32
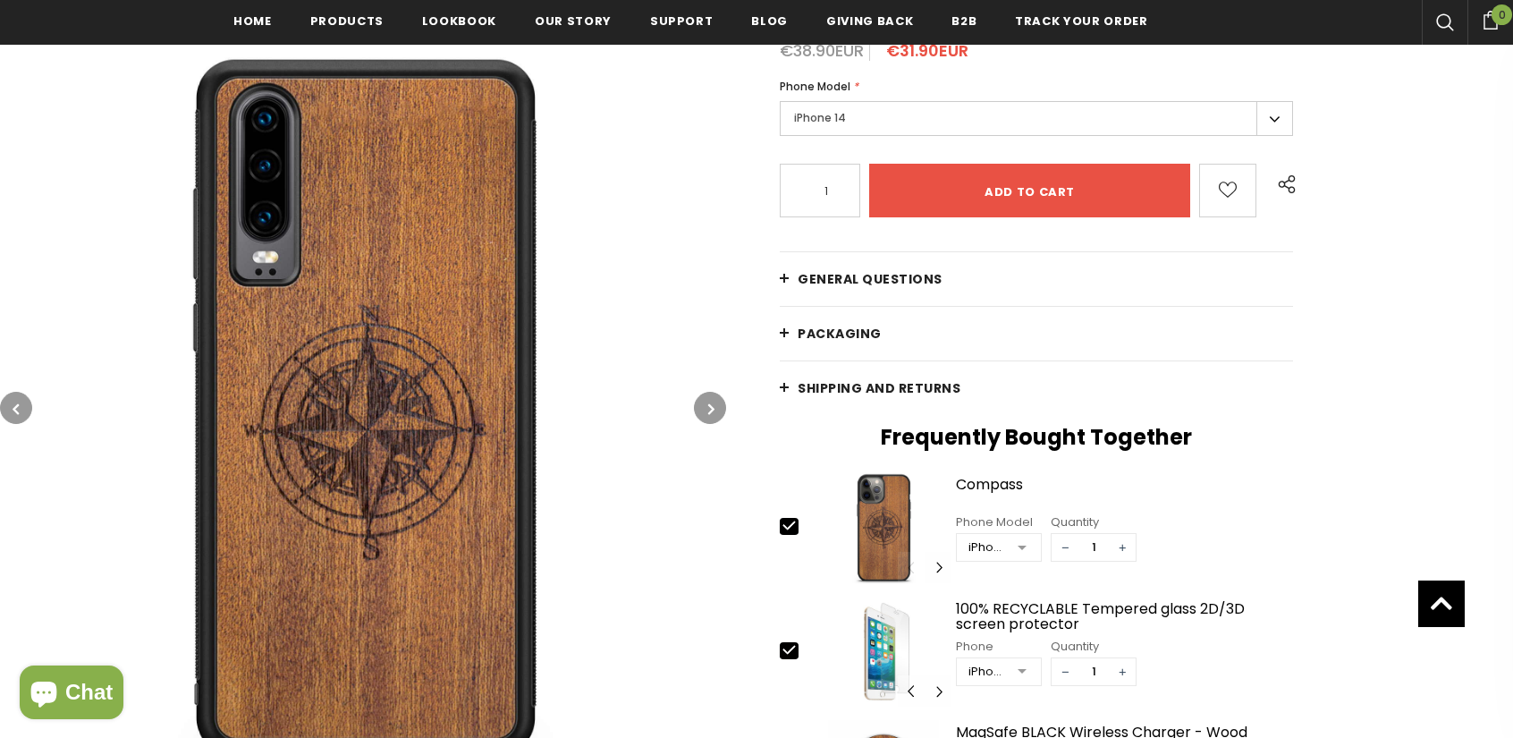
click at [696, 414] on button "button" at bounding box center [710, 408] width 32 height 32
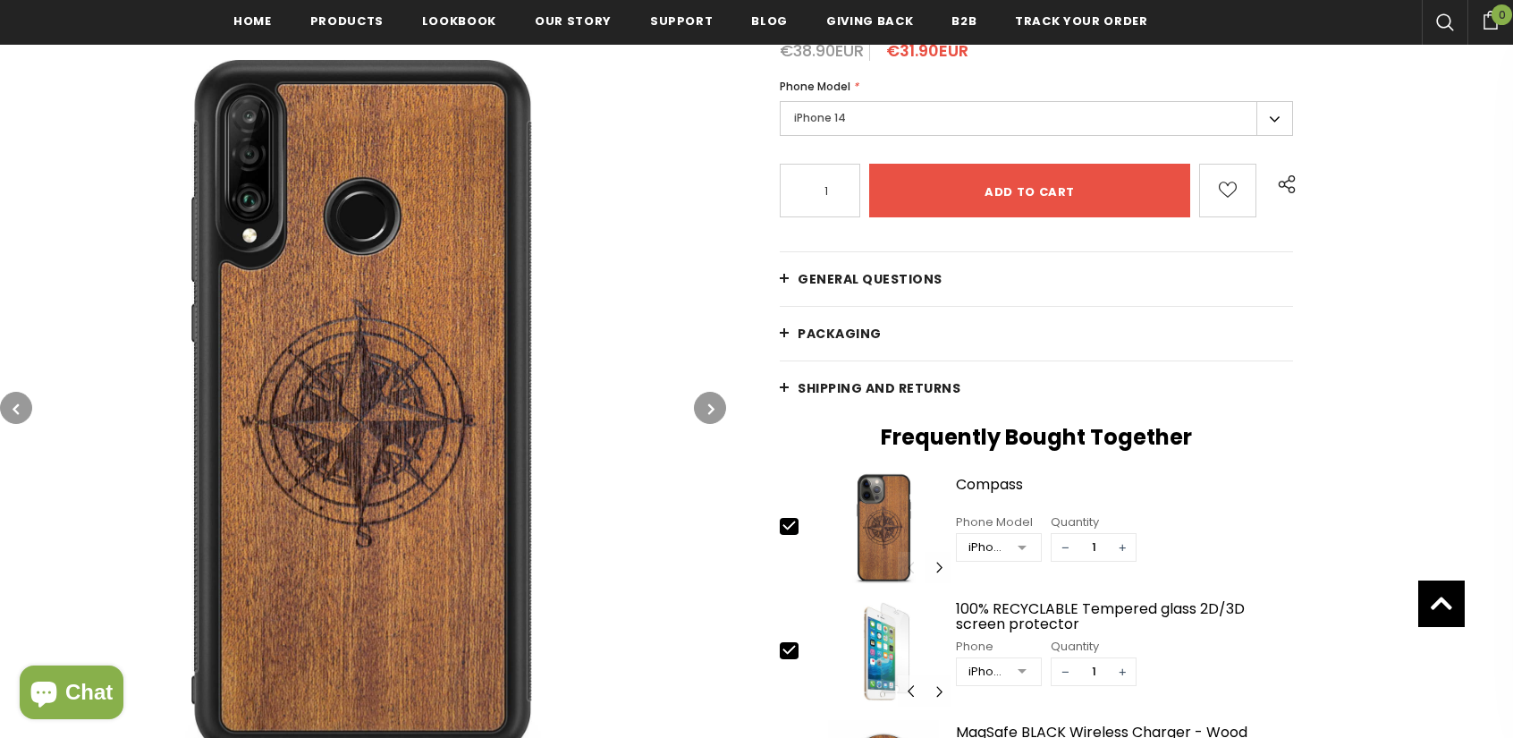
click at [696, 414] on button "button" at bounding box center [710, 408] width 32 height 32
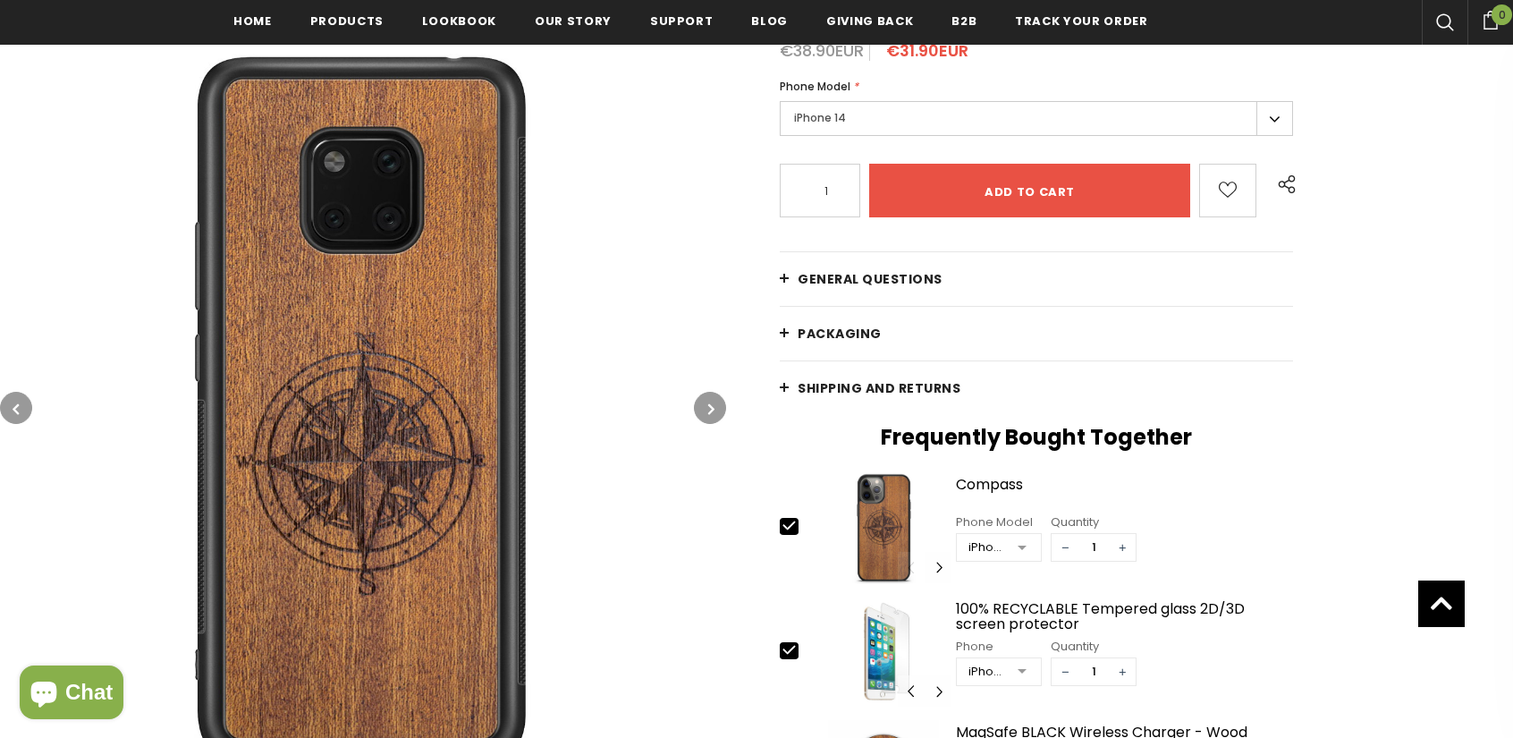
click at [696, 414] on button "button" at bounding box center [710, 408] width 32 height 32
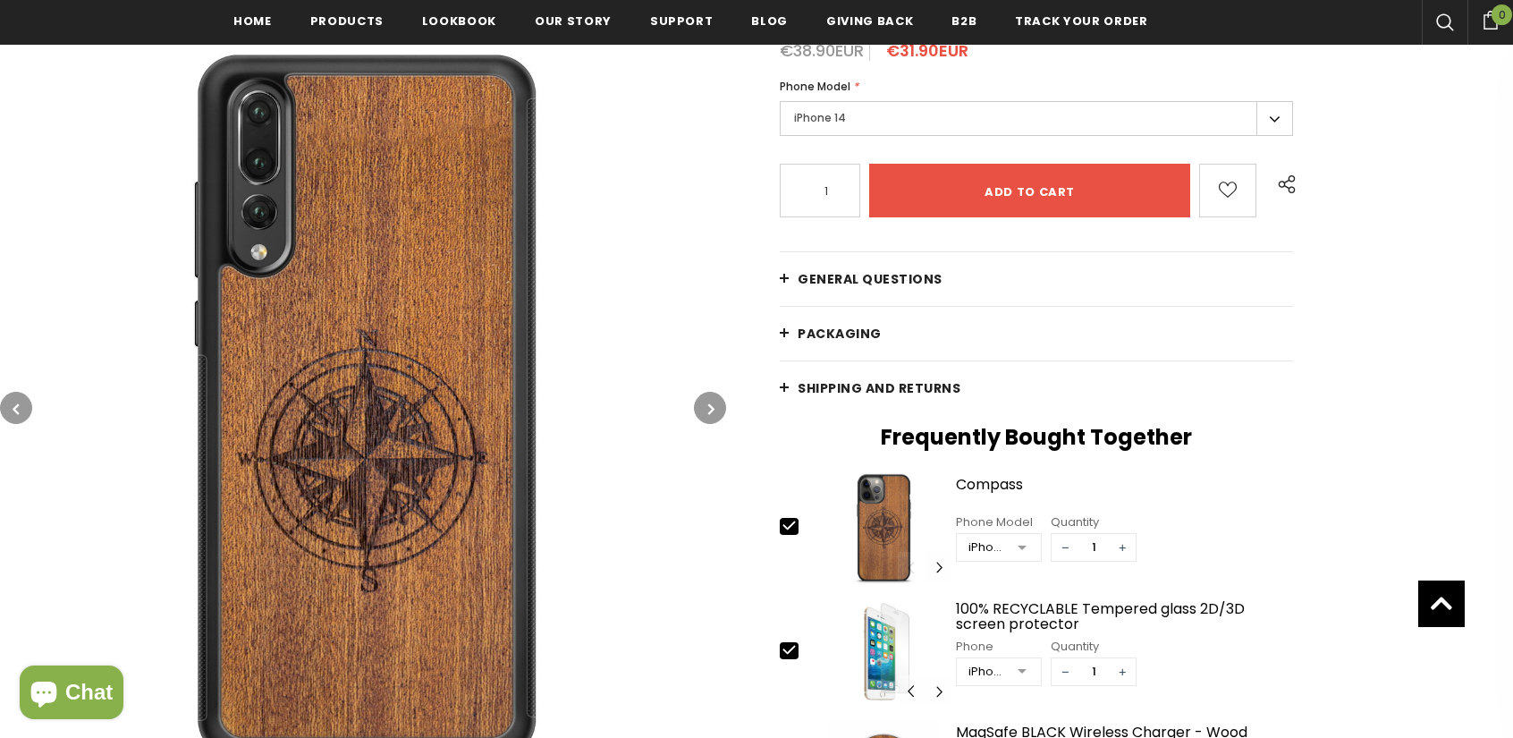
click at [696, 414] on button "button" at bounding box center [710, 408] width 32 height 32
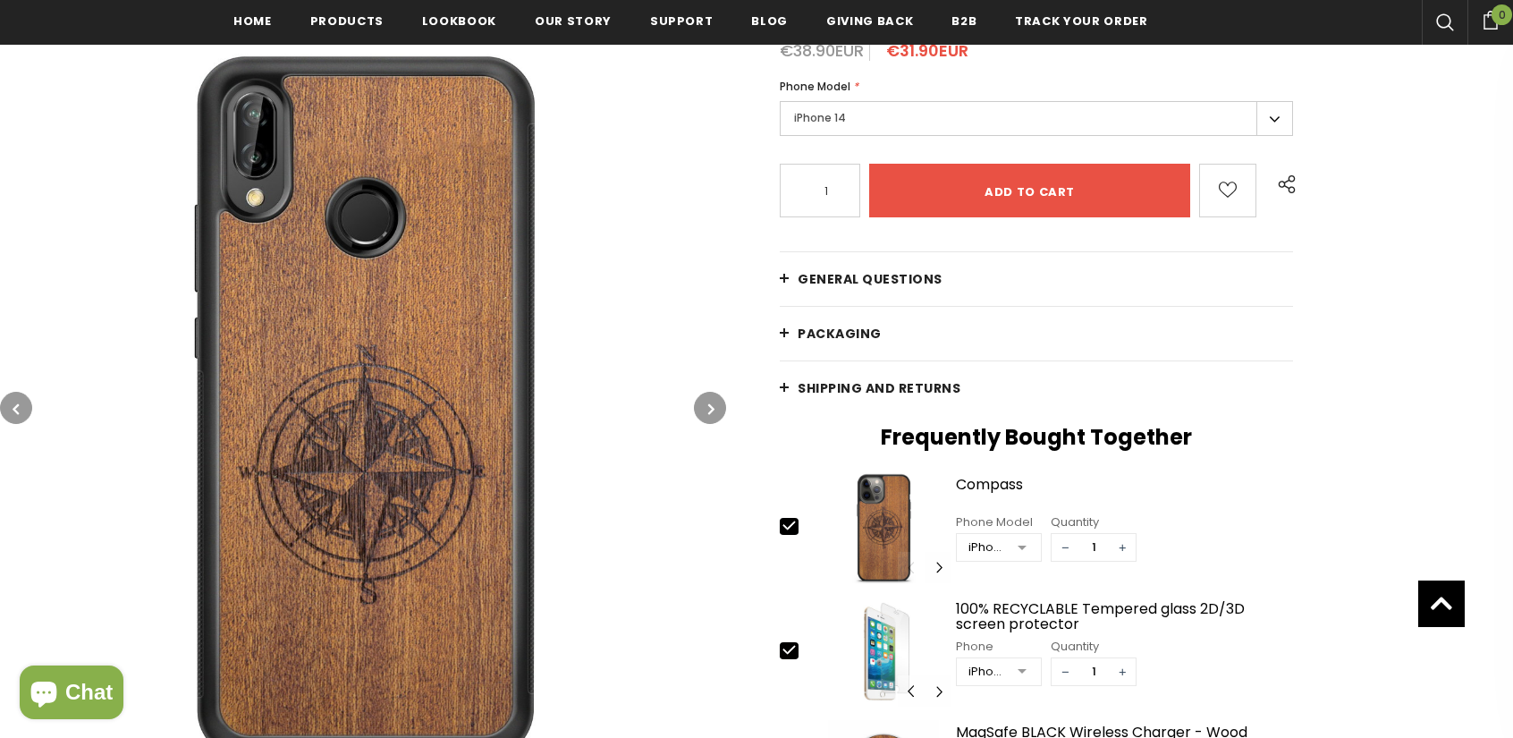
click at [696, 414] on button "button" at bounding box center [710, 408] width 32 height 32
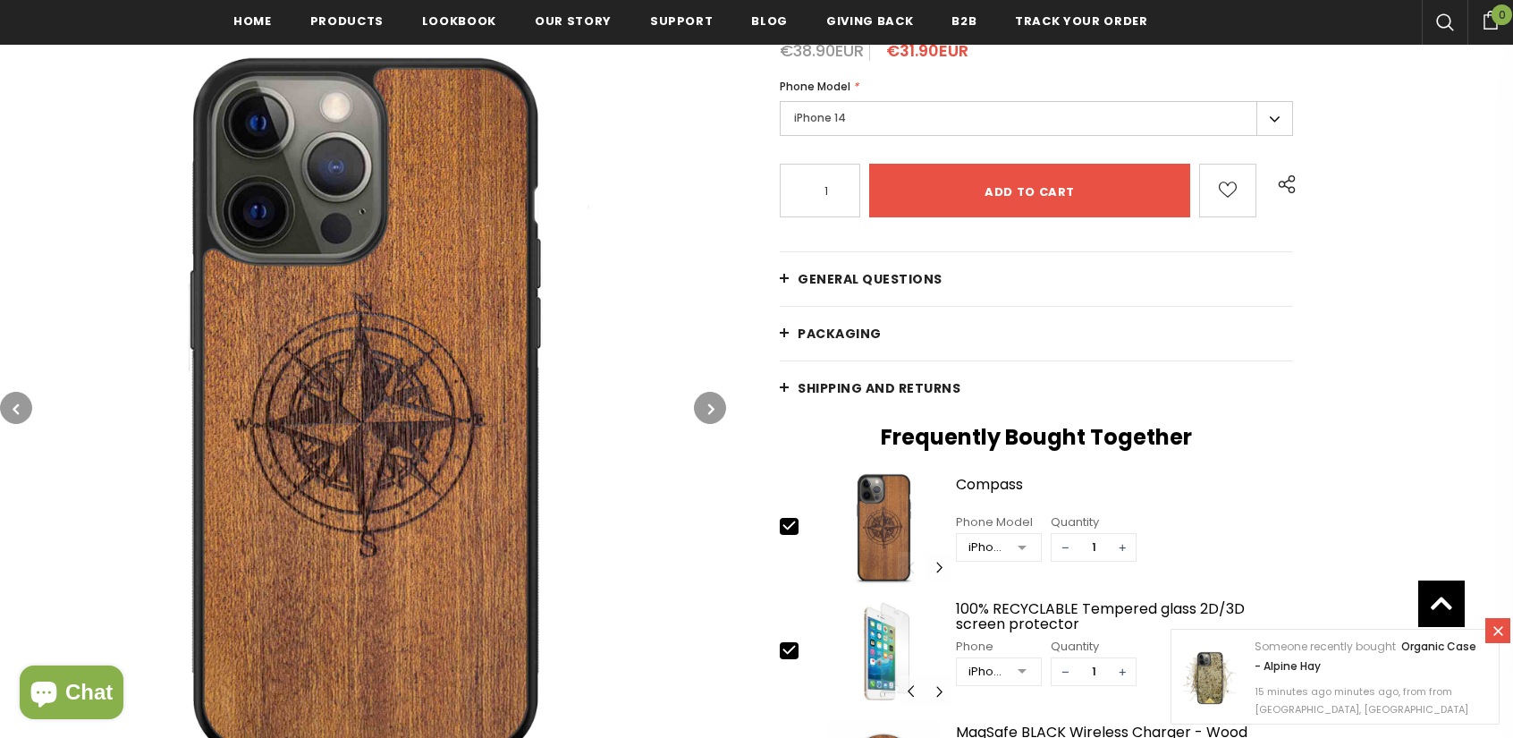
click at [696, 414] on button "button" at bounding box center [710, 408] width 32 height 32
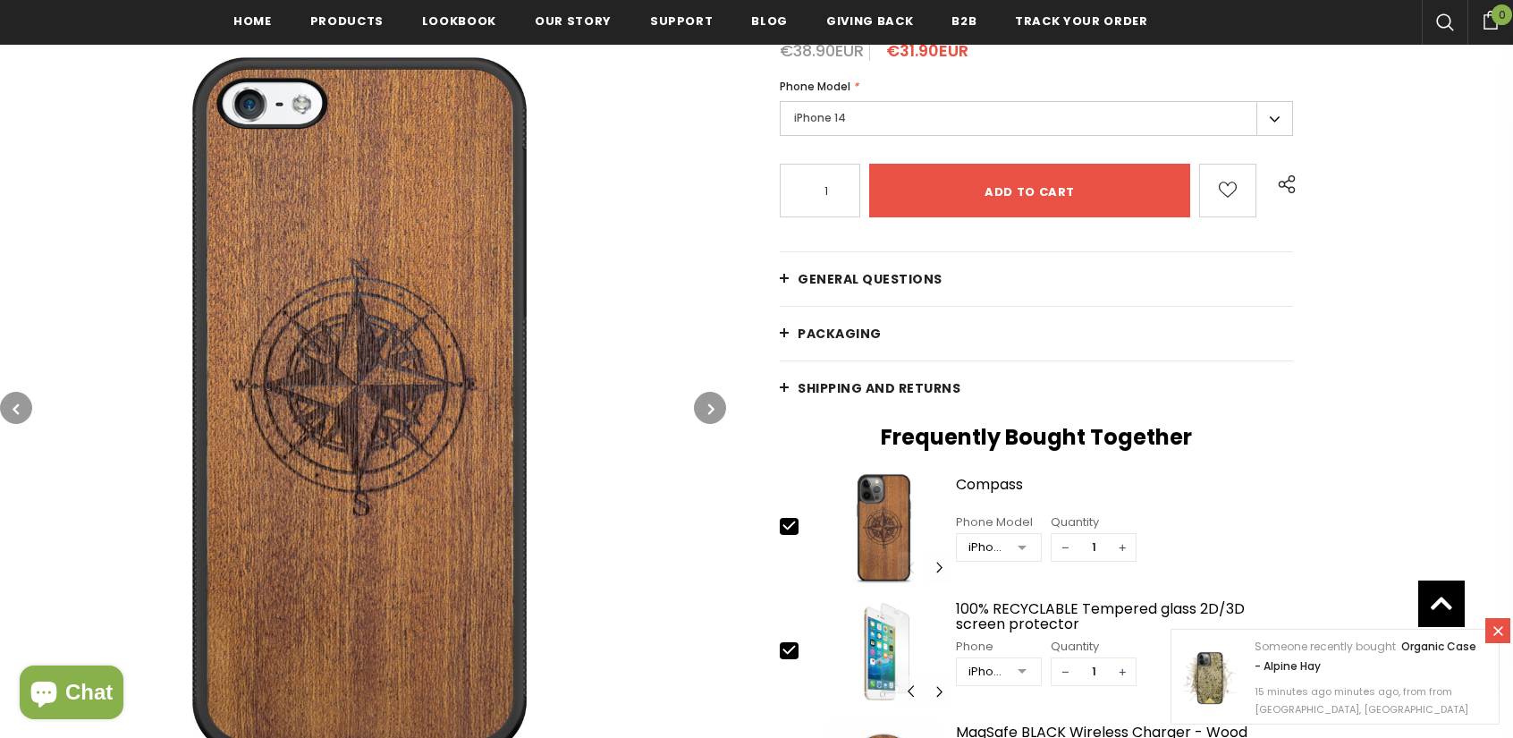
click at [25, 412] on button "button" at bounding box center [16, 408] width 32 height 32
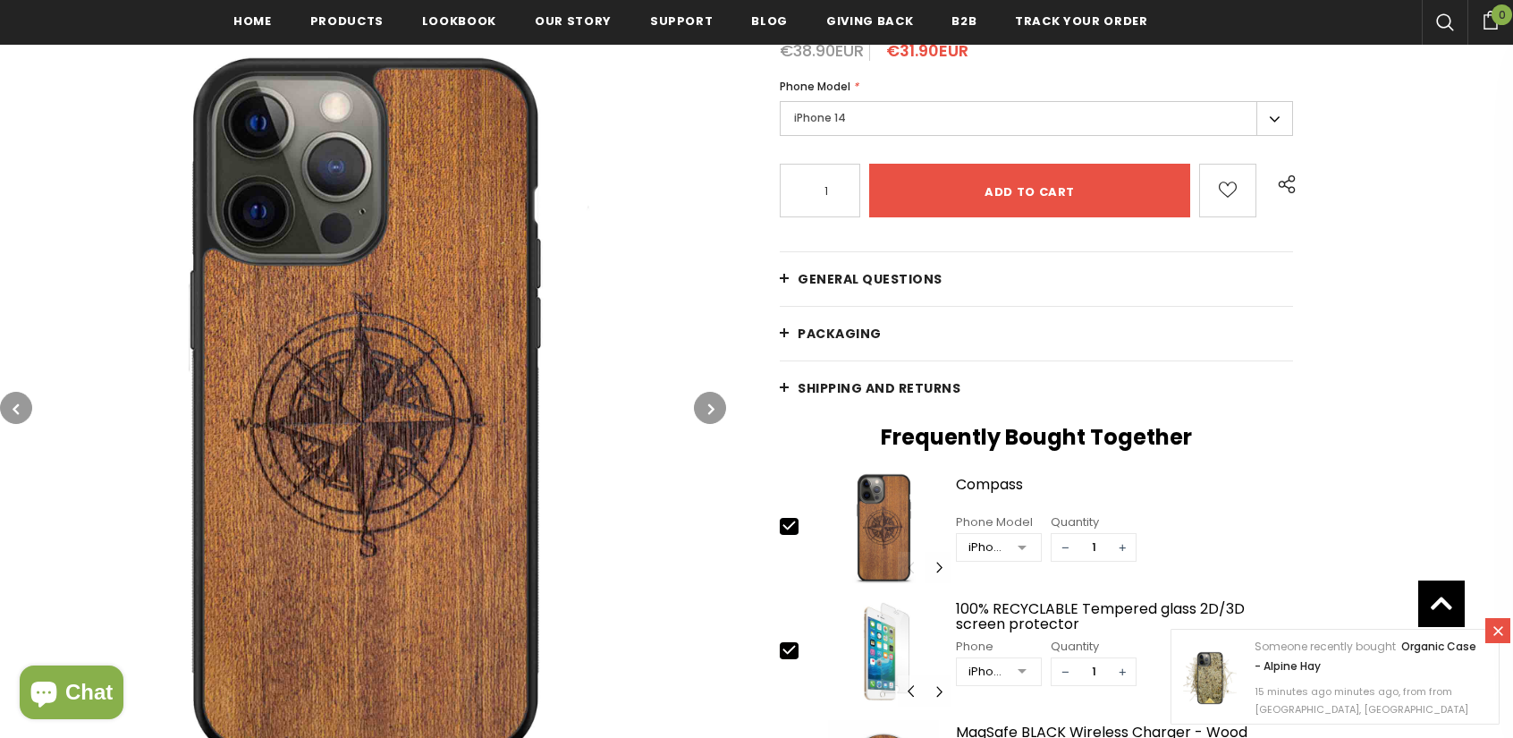
click at [697, 408] on button "button" at bounding box center [710, 408] width 32 height 32
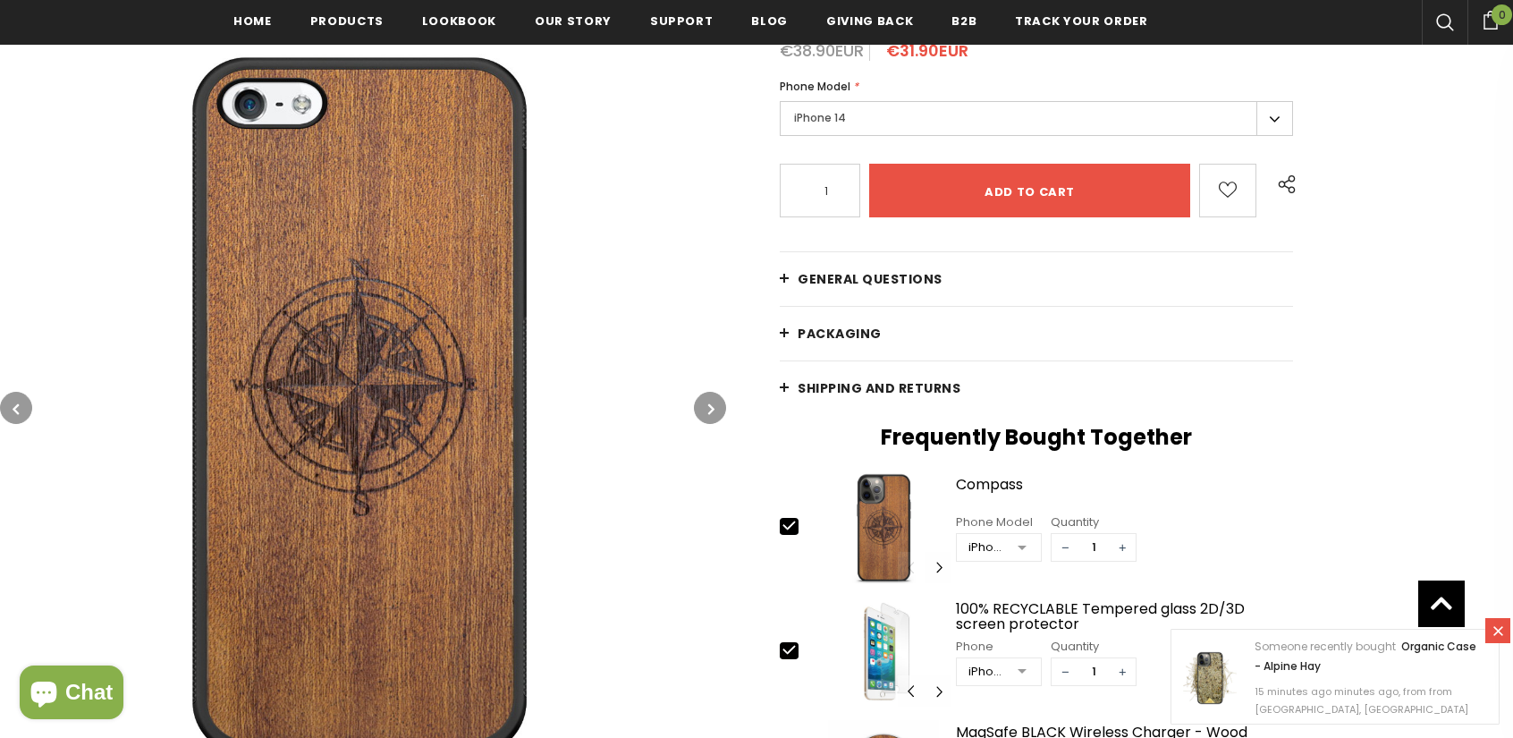
click at [697, 408] on button "button" at bounding box center [710, 408] width 32 height 32
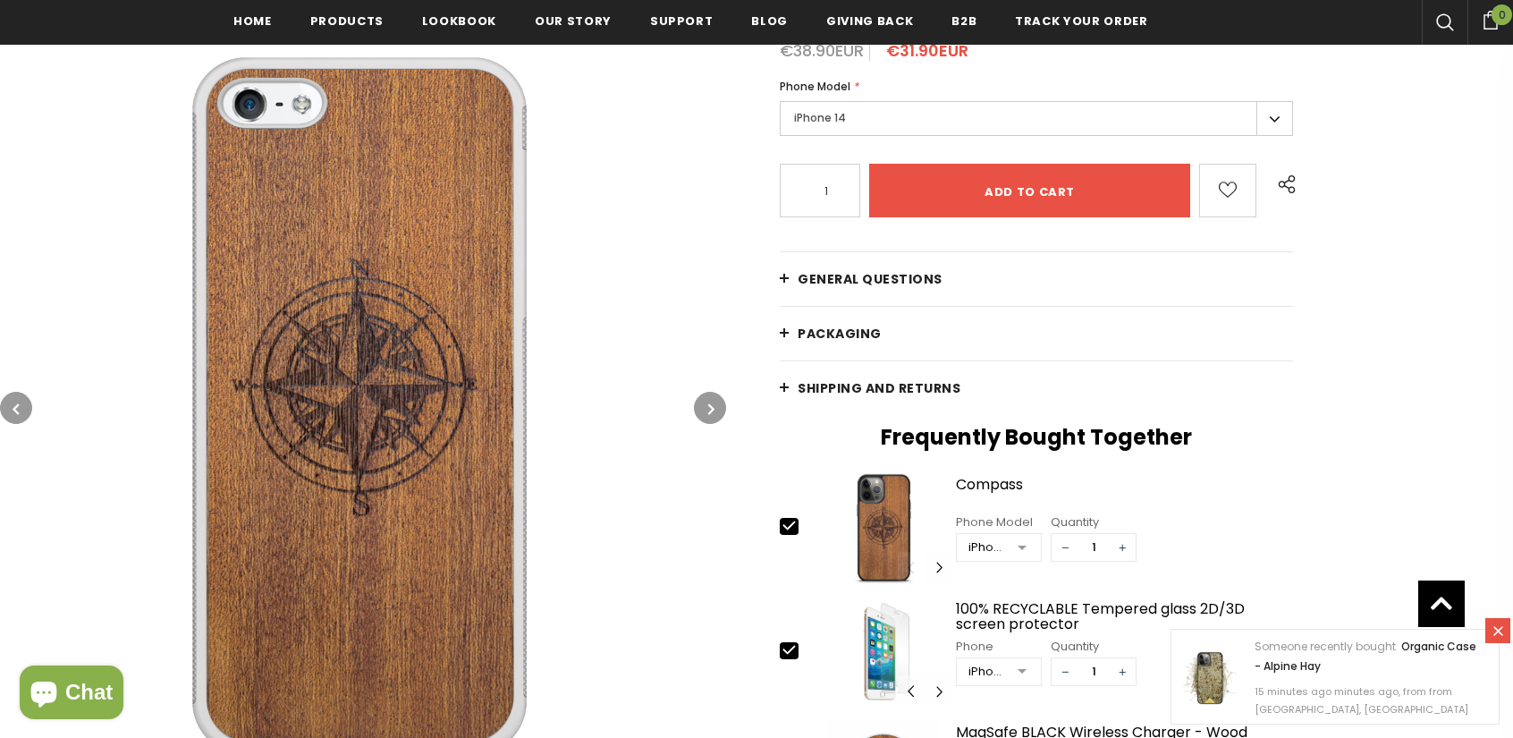
click at [697, 408] on button "button" at bounding box center [710, 408] width 32 height 32
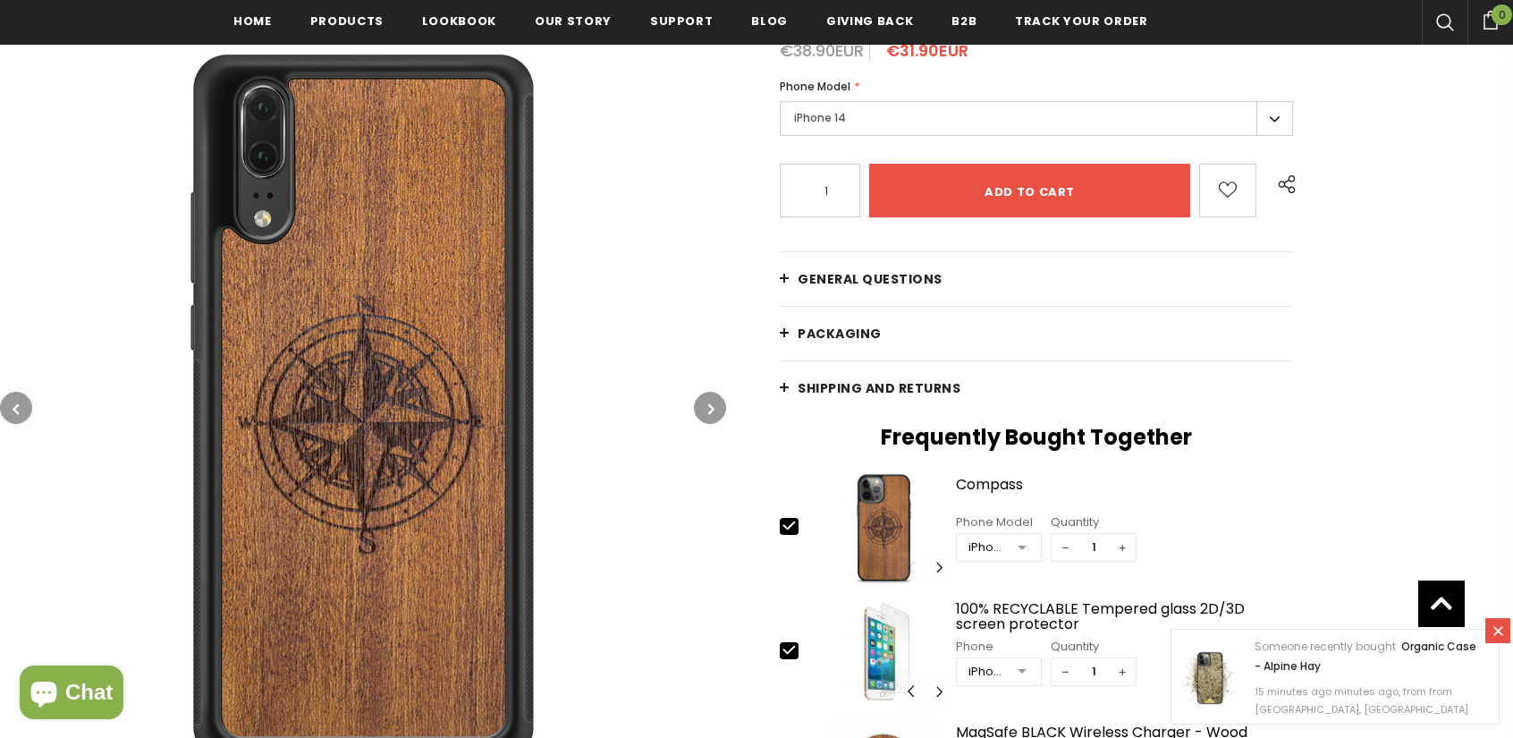
click at [697, 408] on button "button" at bounding box center [710, 408] width 32 height 32
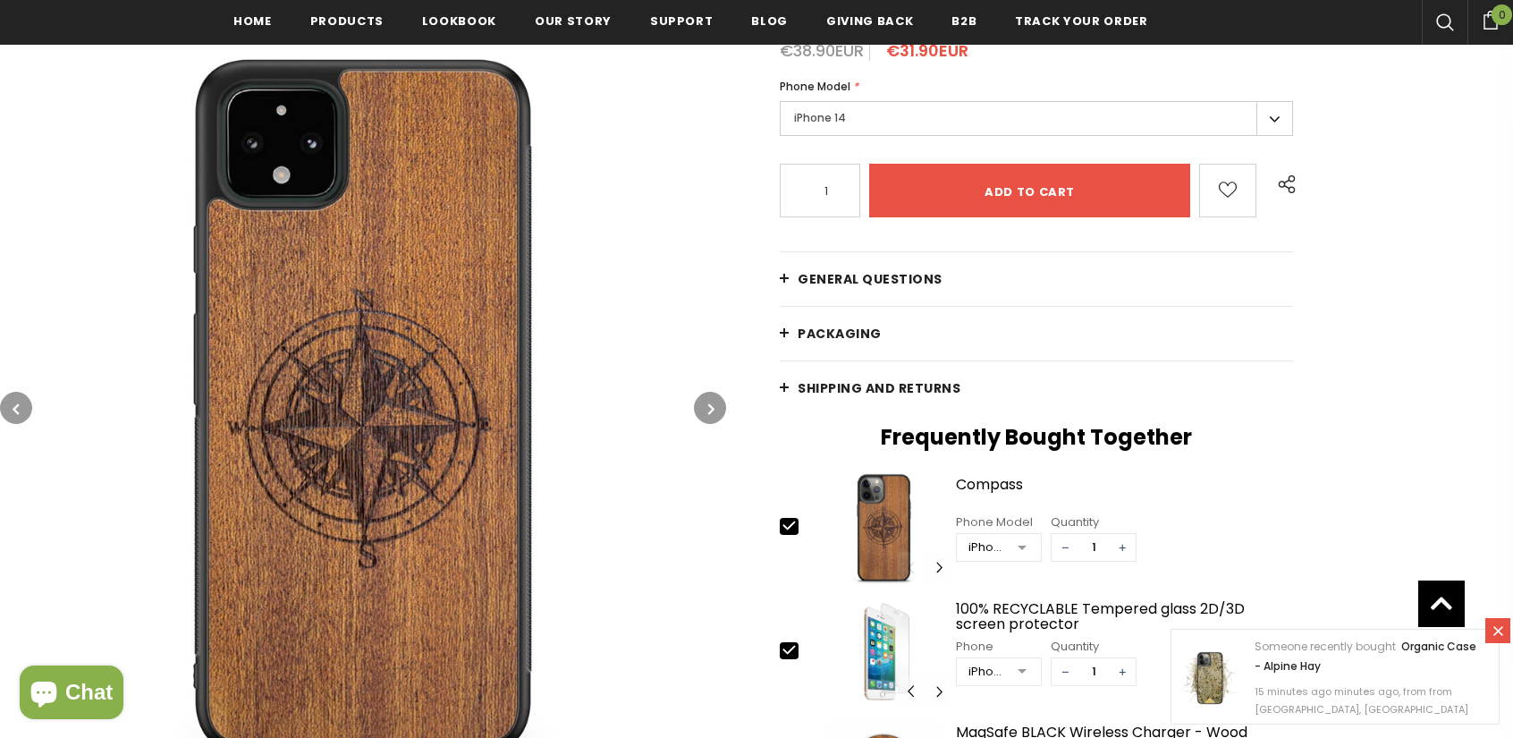
click at [697, 408] on button "button" at bounding box center [710, 408] width 32 height 32
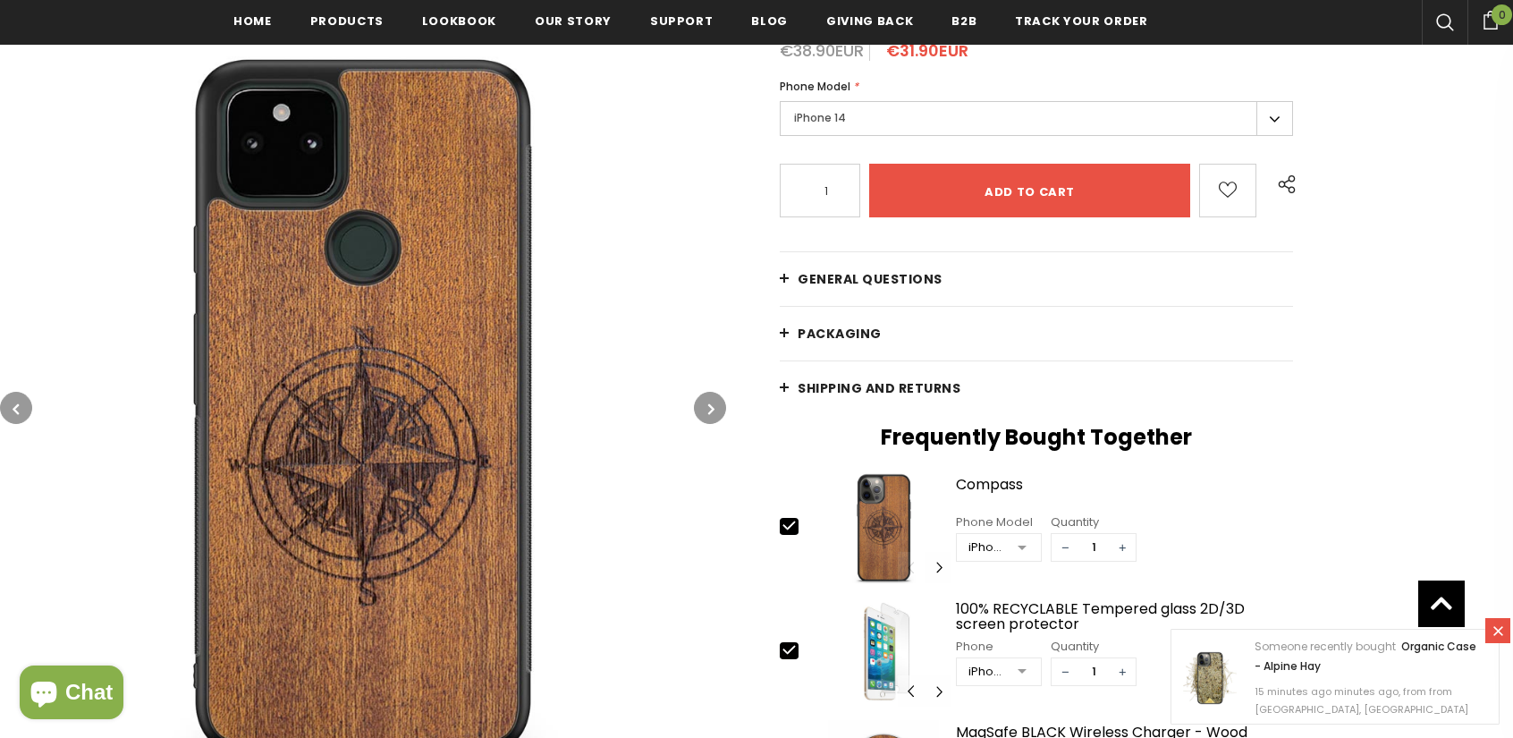
click at [697, 408] on button "button" at bounding box center [710, 408] width 32 height 32
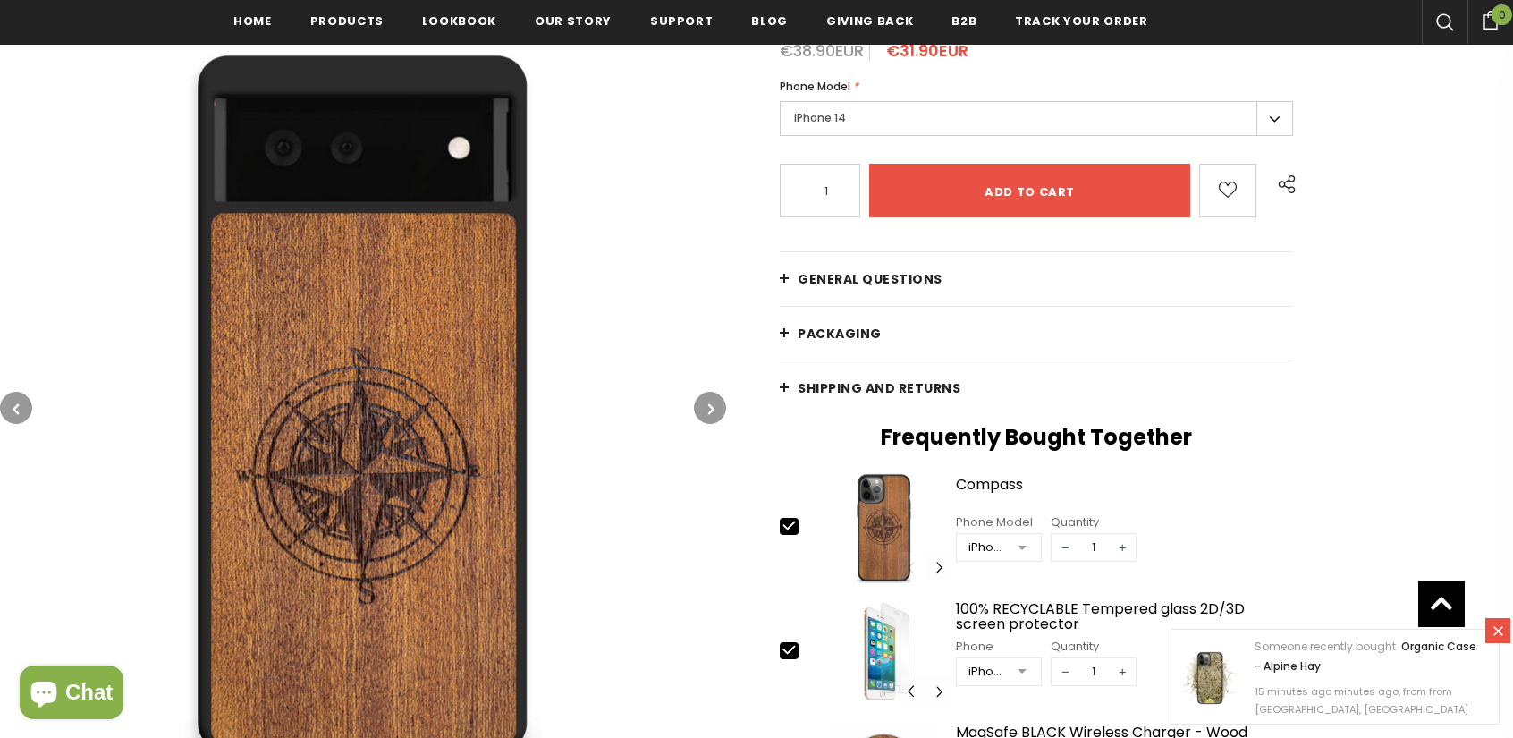
click at [697, 408] on button "button" at bounding box center [710, 408] width 32 height 32
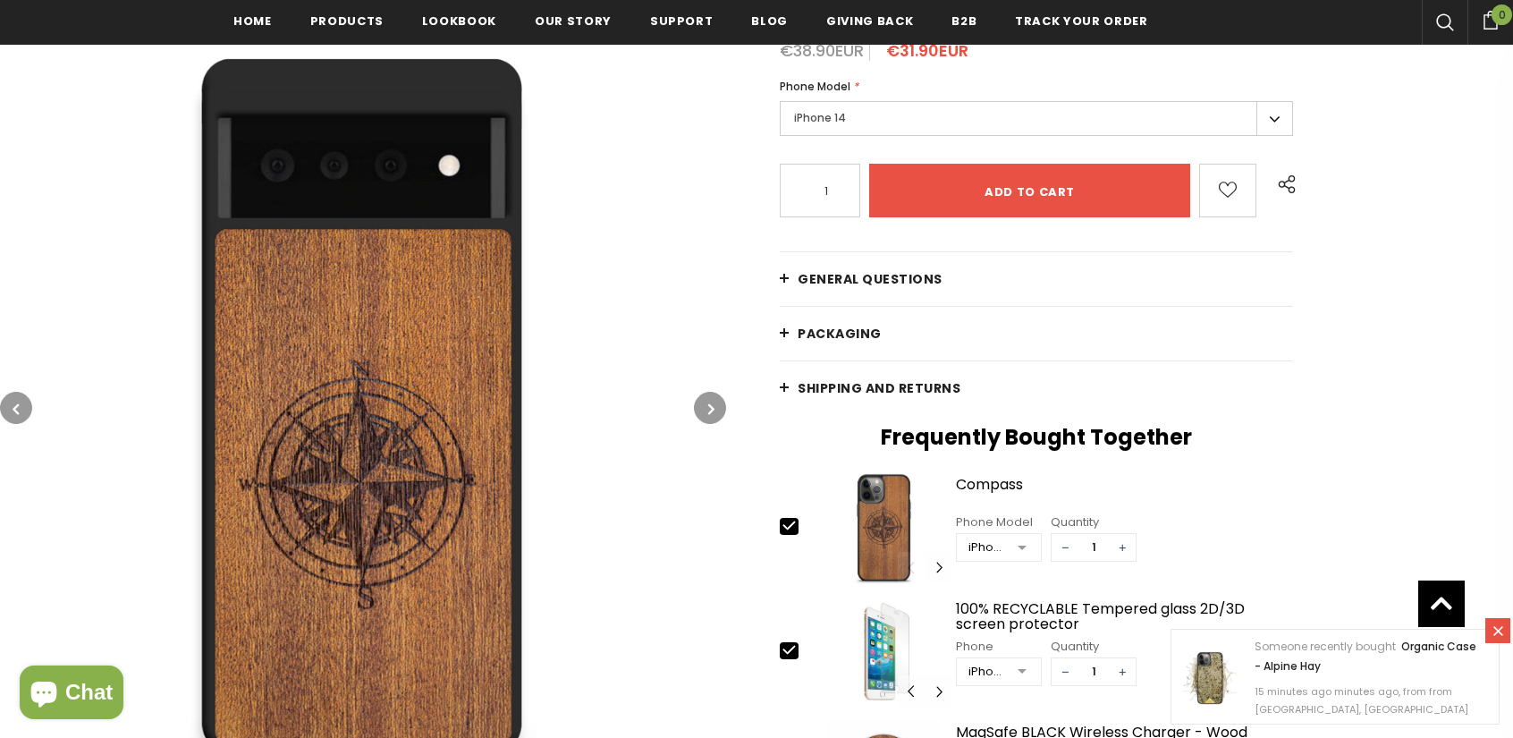
click at [697, 408] on button "button" at bounding box center [710, 408] width 32 height 32
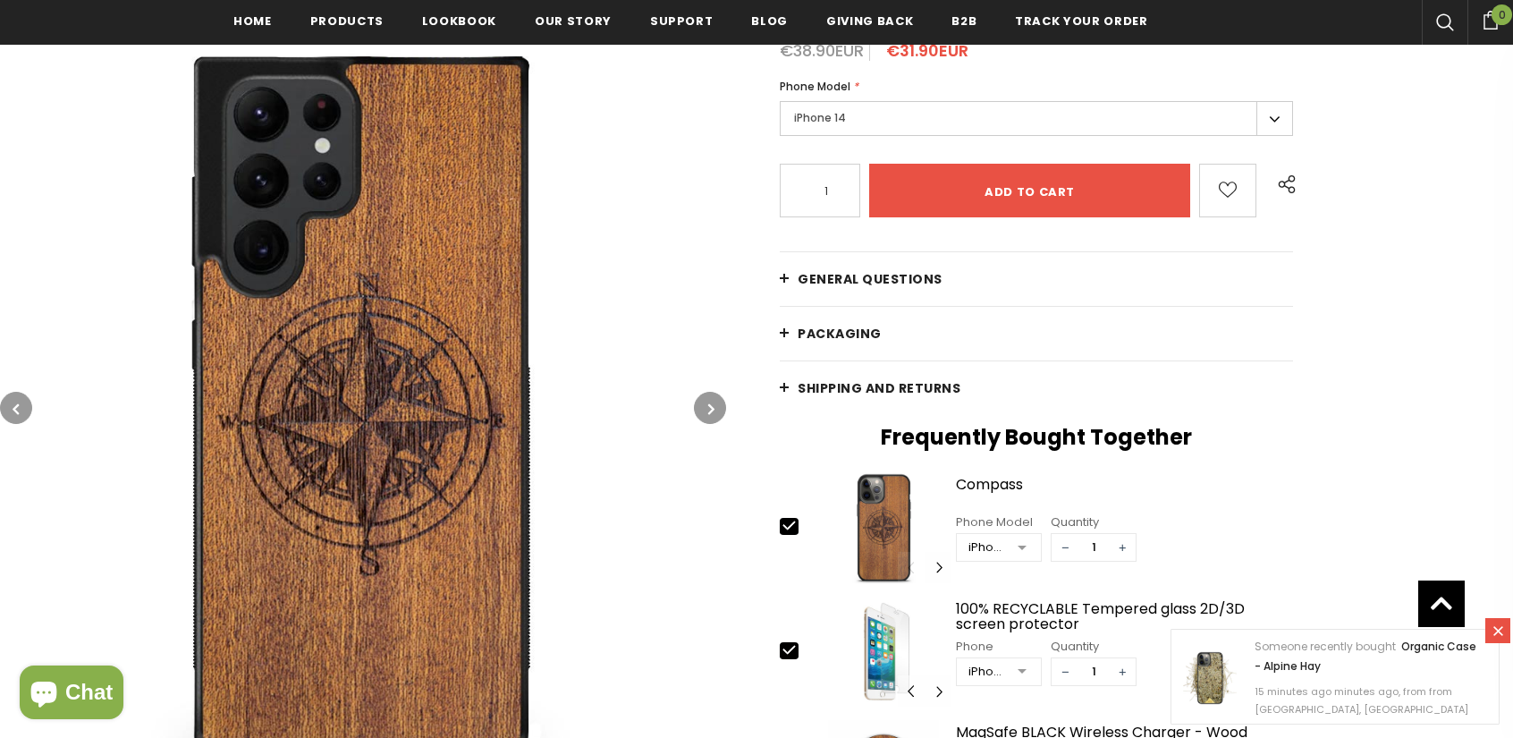
click at [697, 408] on button "button" at bounding box center [710, 408] width 32 height 32
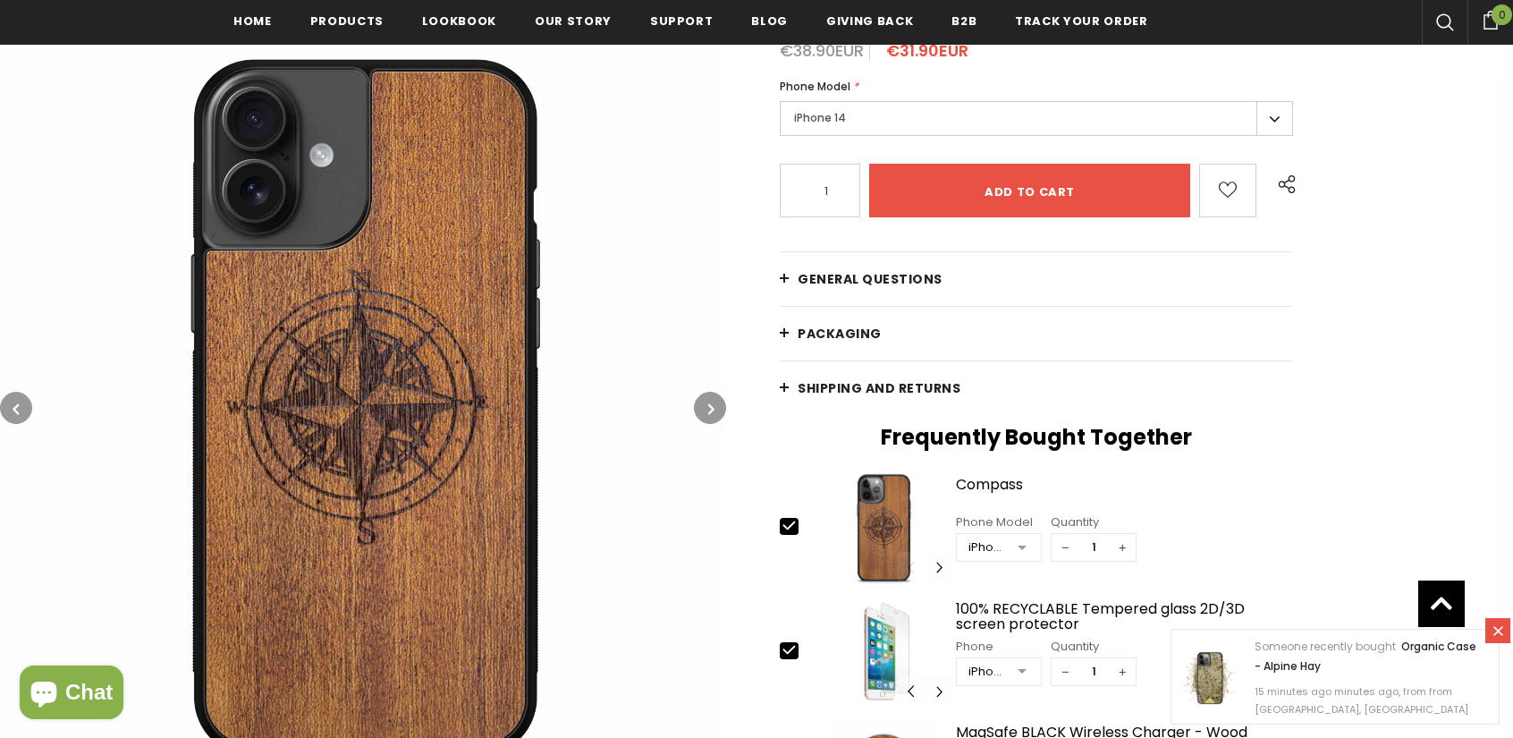
click at [701, 407] on button "button" at bounding box center [710, 408] width 32 height 32
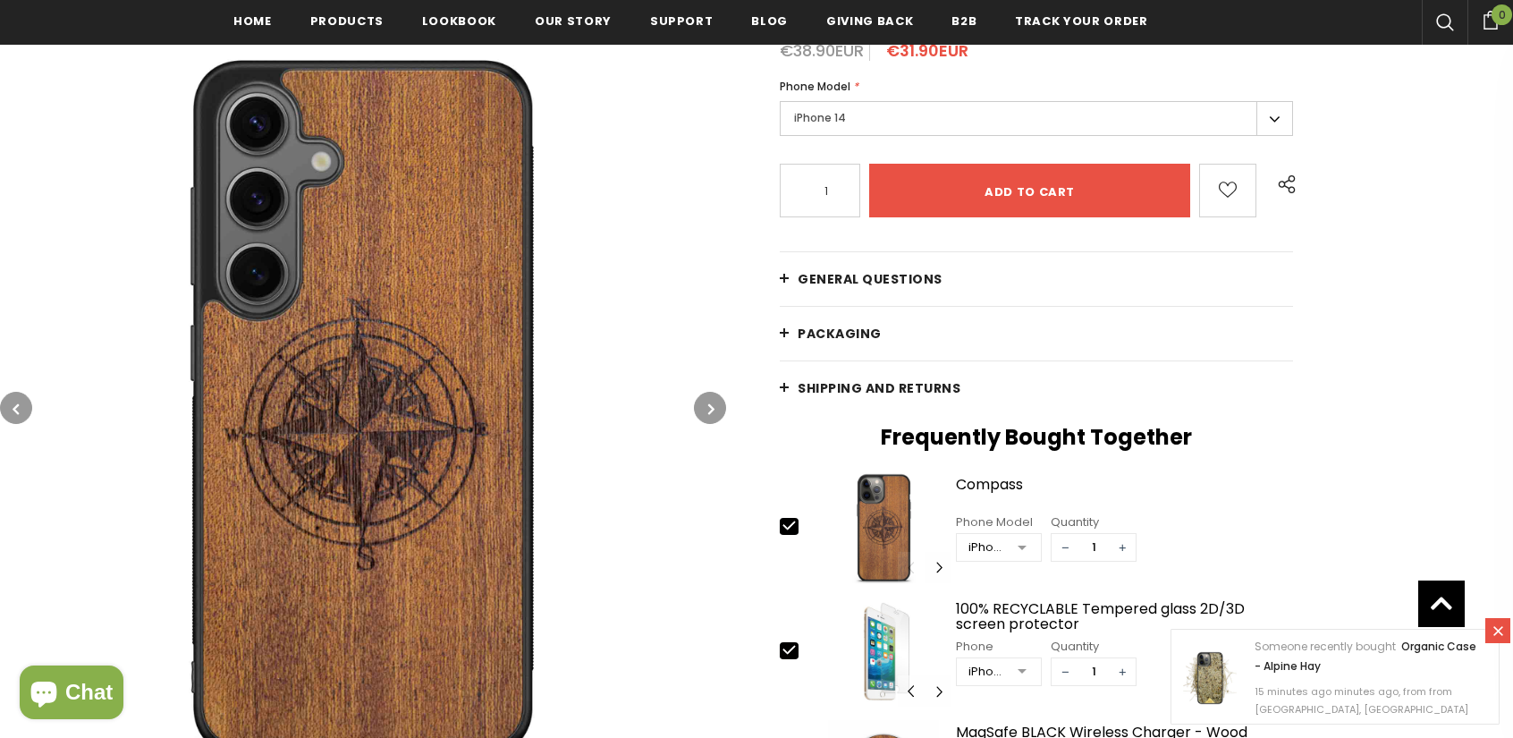
click at [15, 409] on icon "button" at bounding box center [16, 409] width 6 height 18
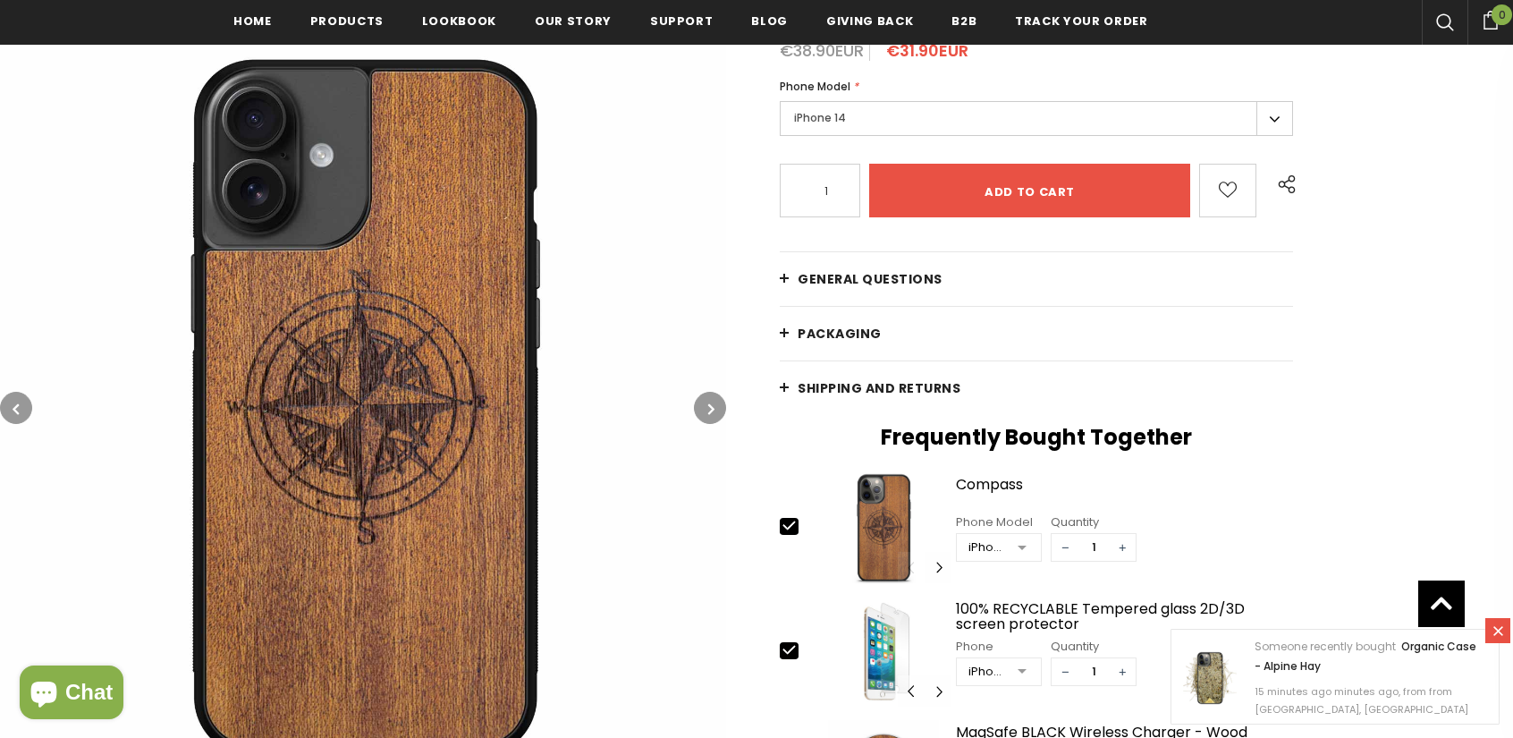
click at [711, 405] on icon "button" at bounding box center [711, 409] width 6 height 18
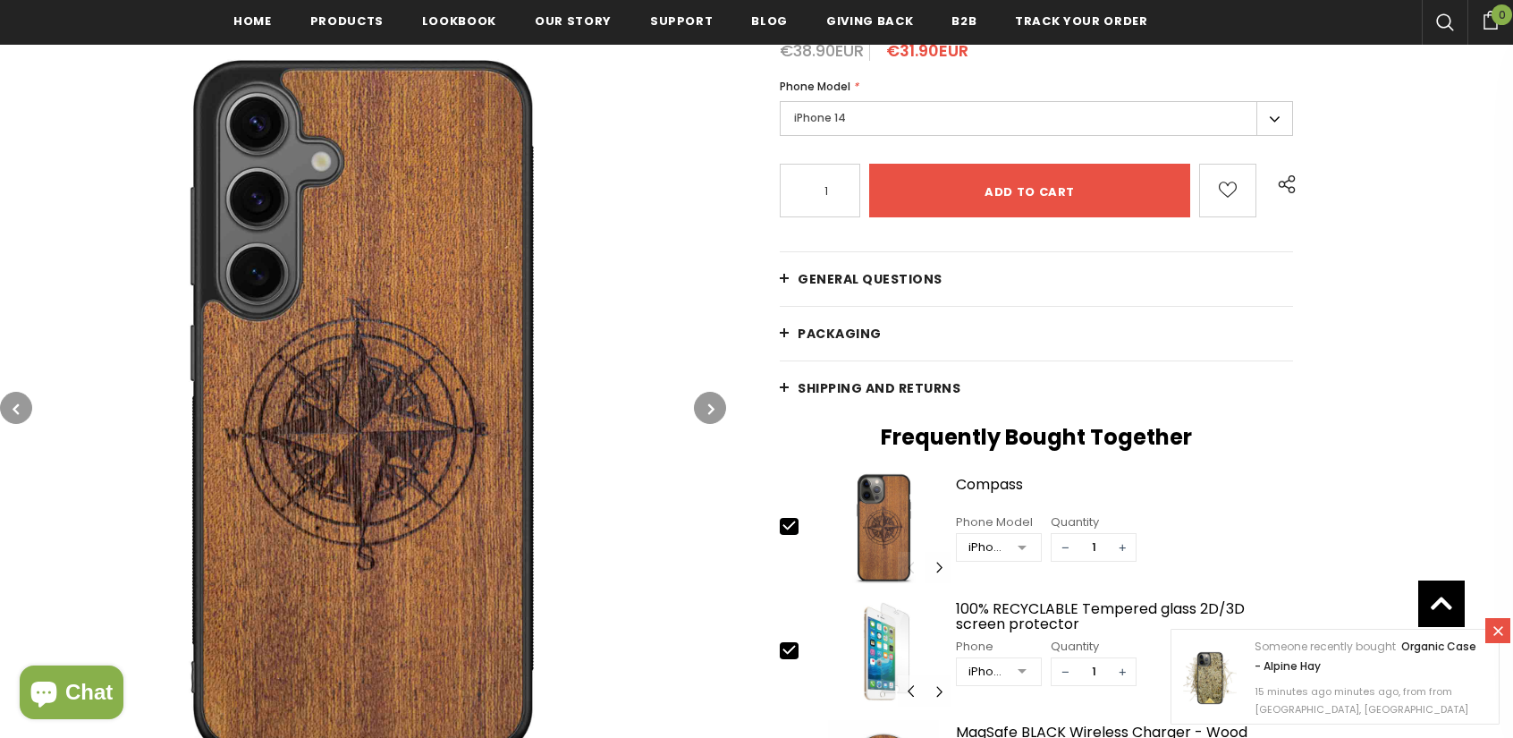
click at [711, 405] on icon "button" at bounding box center [711, 409] width 6 height 18
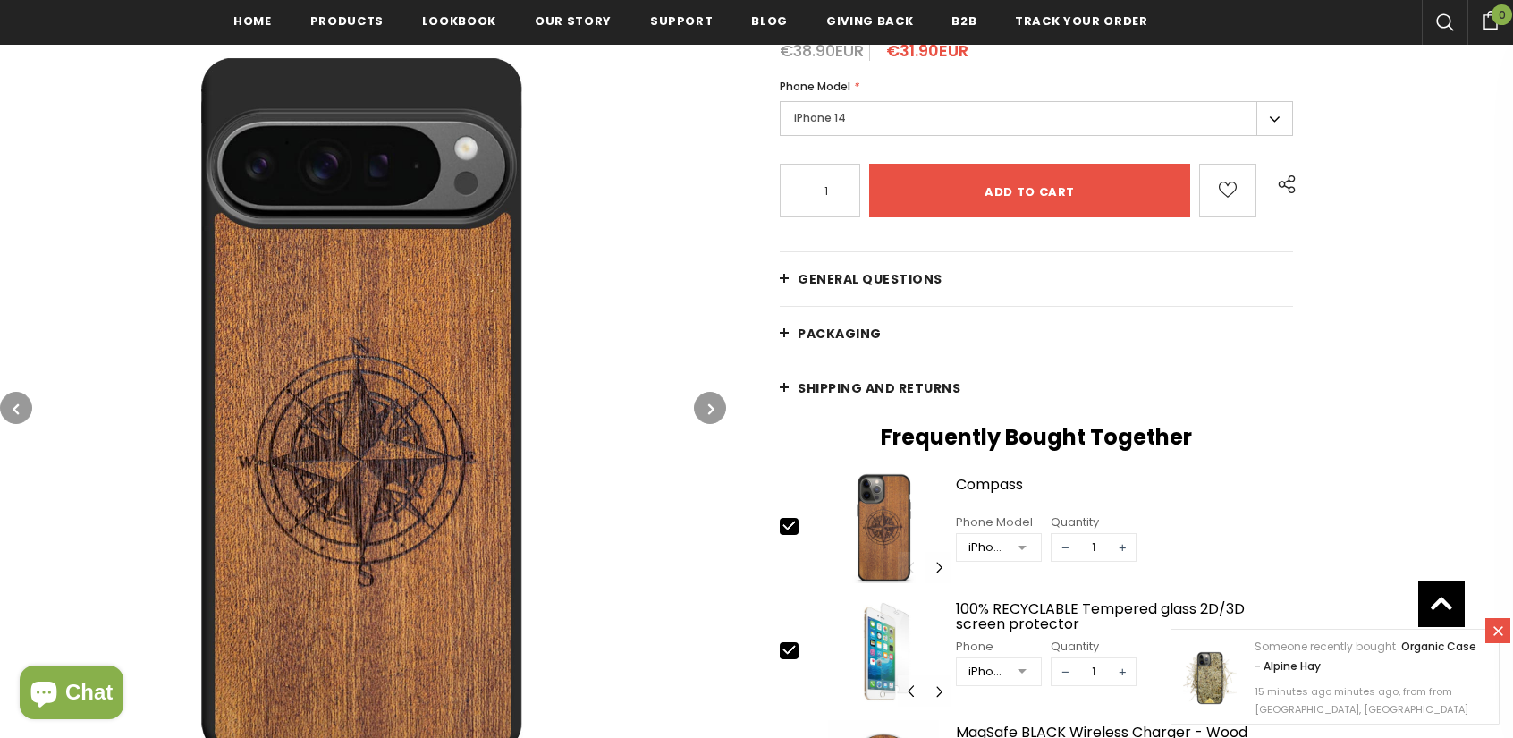
click at [711, 405] on icon "button" at bounding box center [711, 409] width 6 height 18
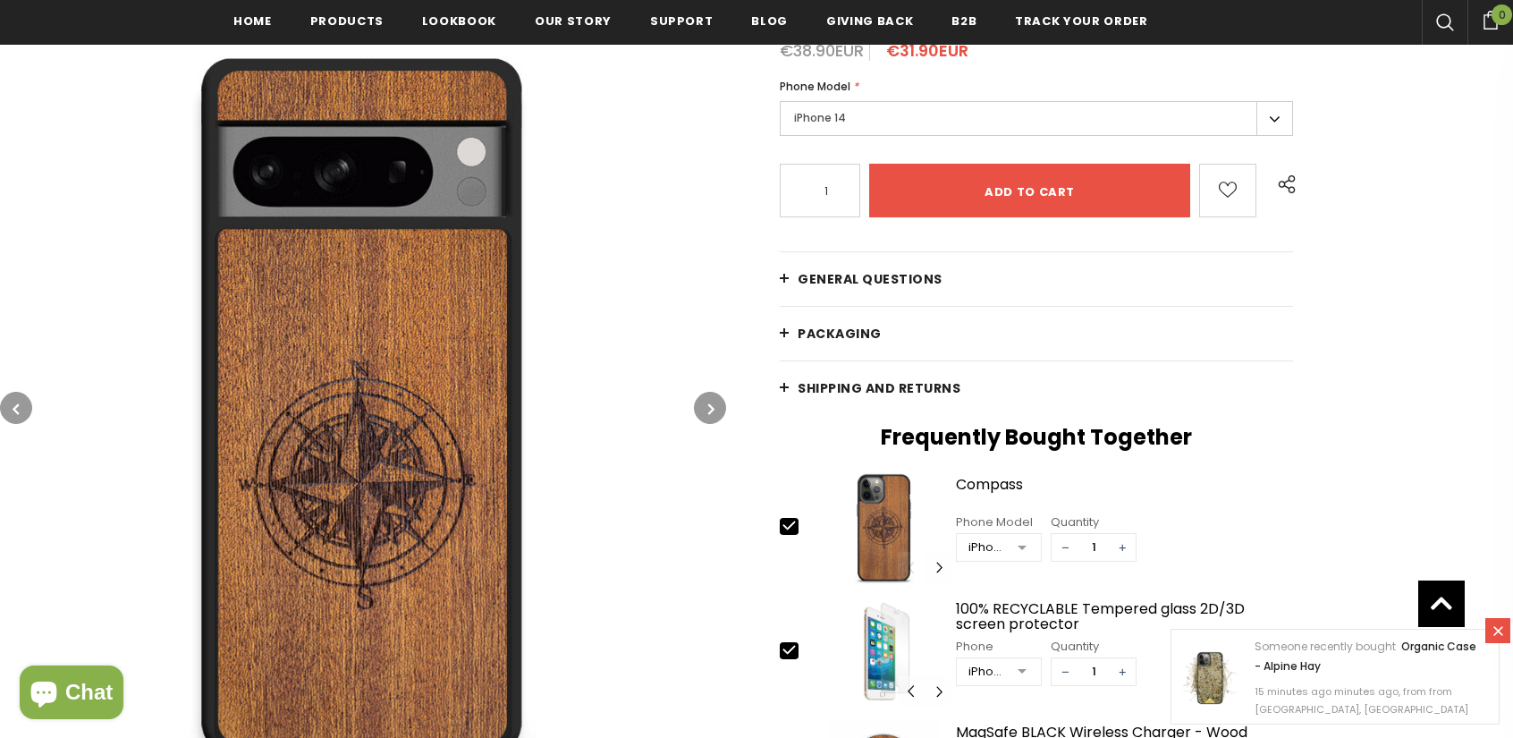
click at [711, 405] on icon "button" at bounding box center [711, 409] width 6 height 18
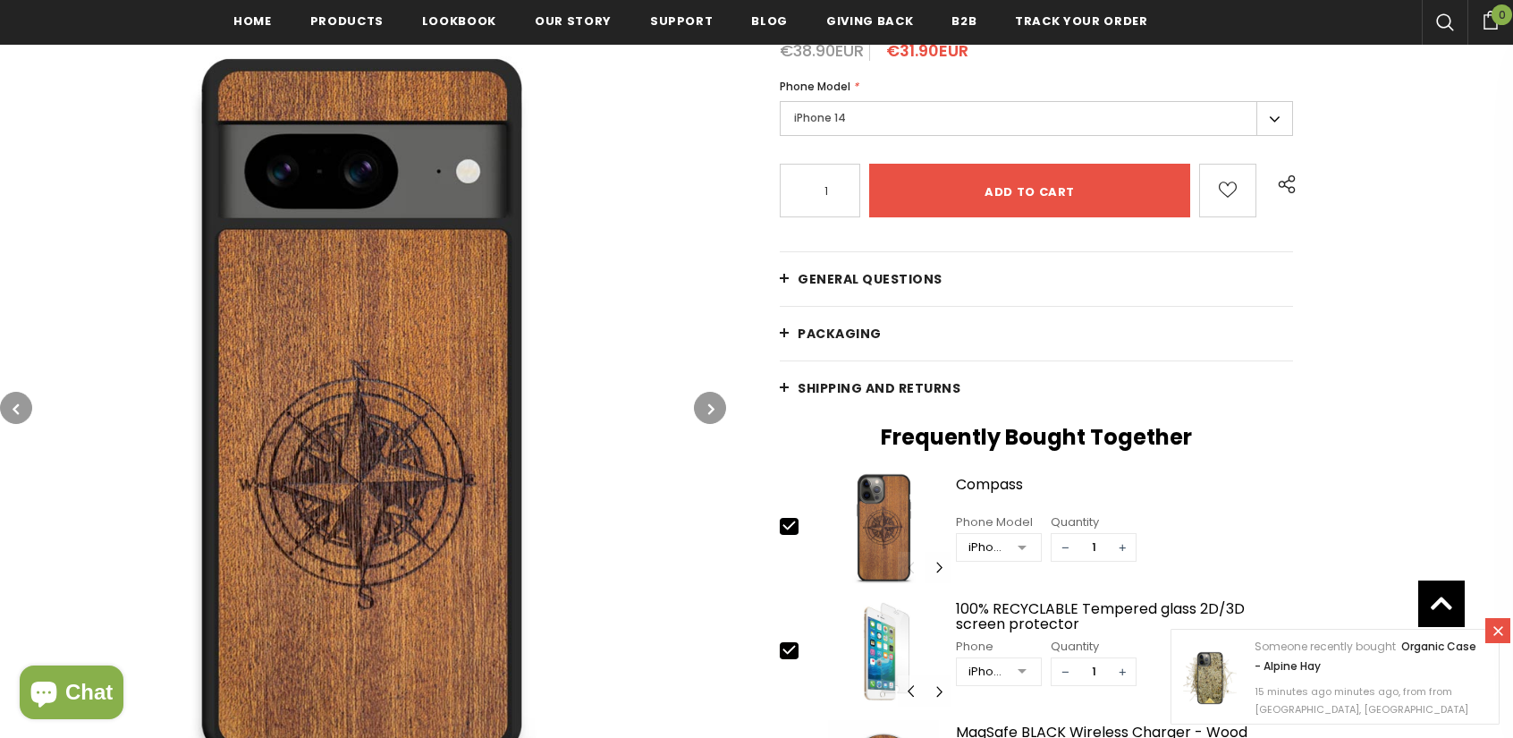
click at [711, 405] on icon "button" at bounding box center [711, 409] width 6 height 18
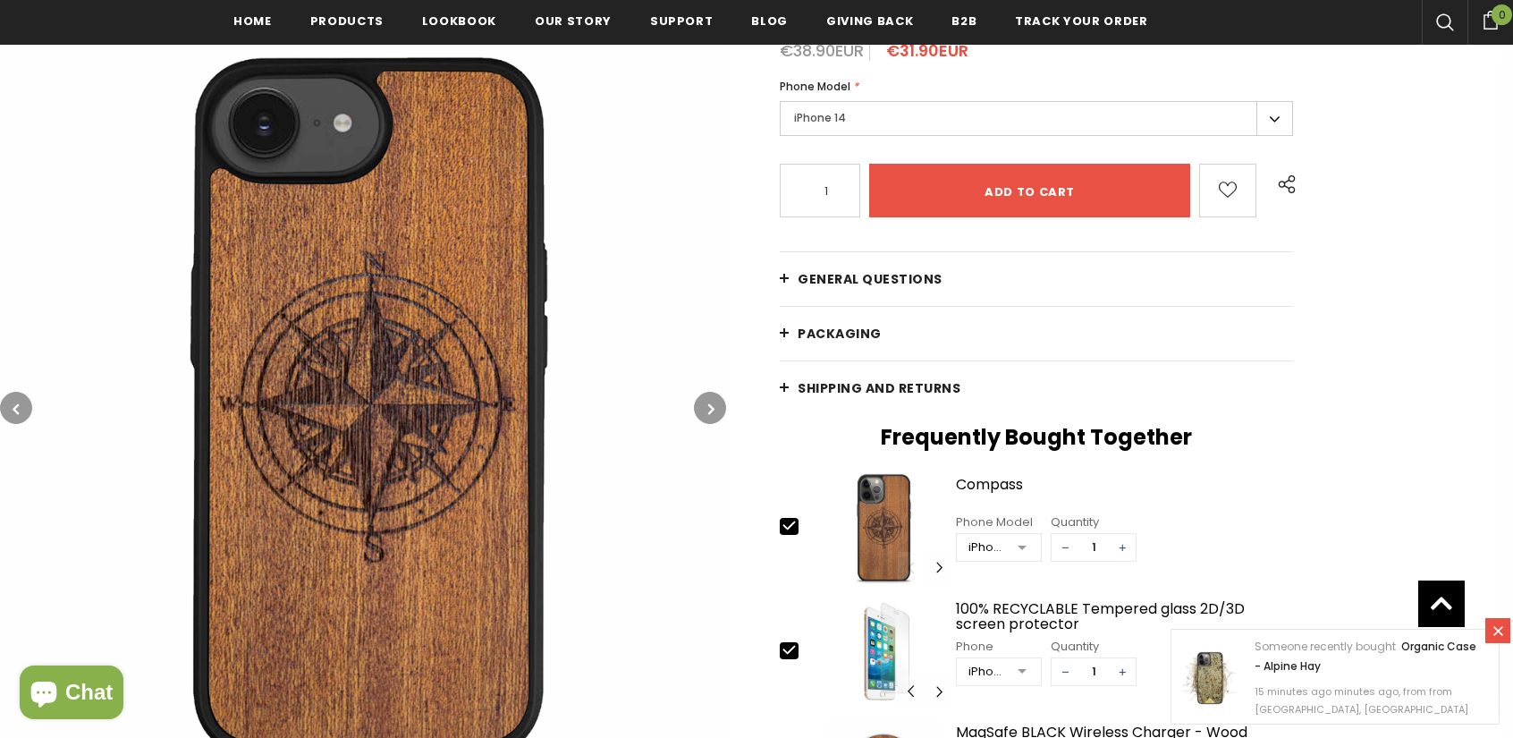
click at [708, 409] on icon "button" at bounding box center [711, 409] width 6 height 18
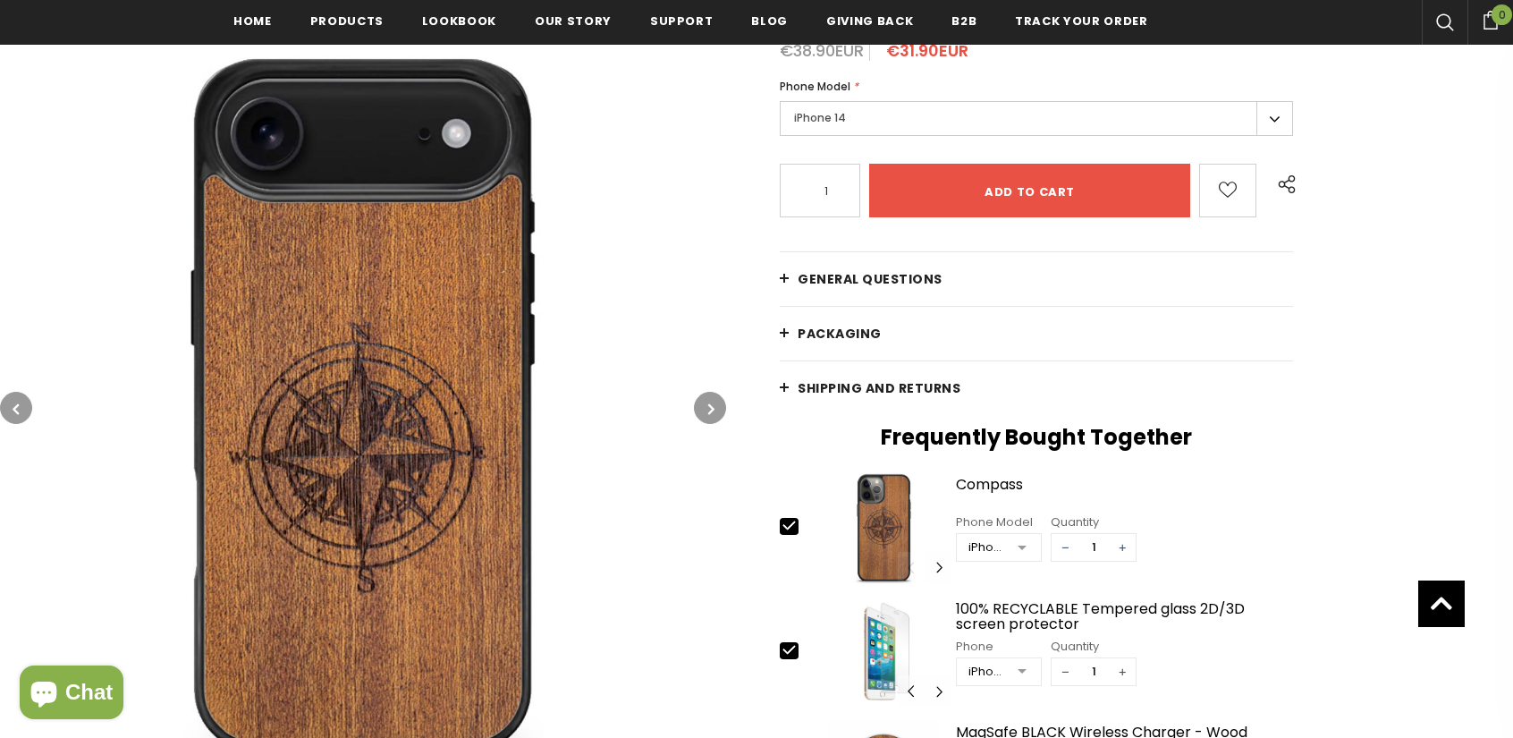
click at [716, 410] on button "button" at bounding box center [710, 408] width 32 height 32
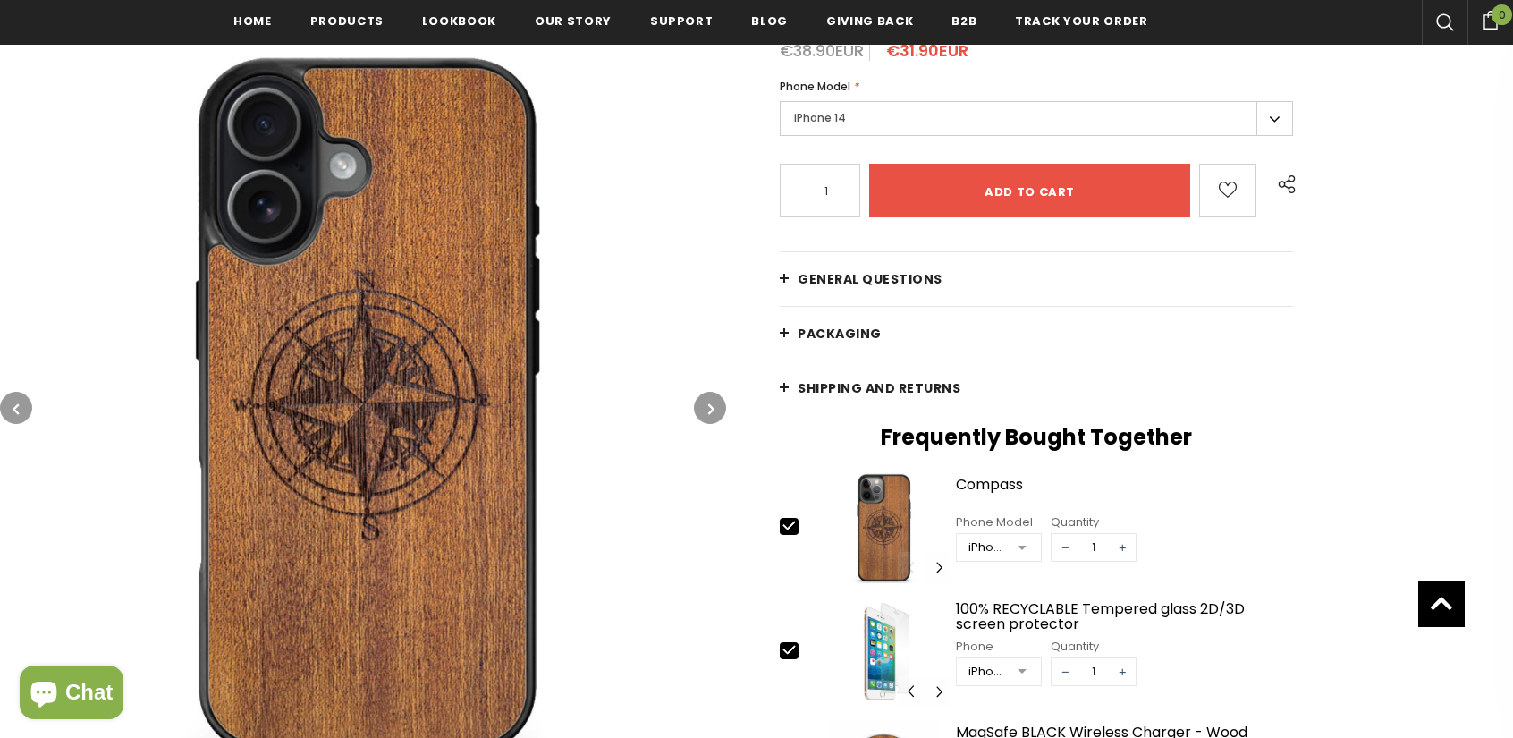
click at [716, 409] on button "button" at bounding box center [710, 408] width 32 height 32
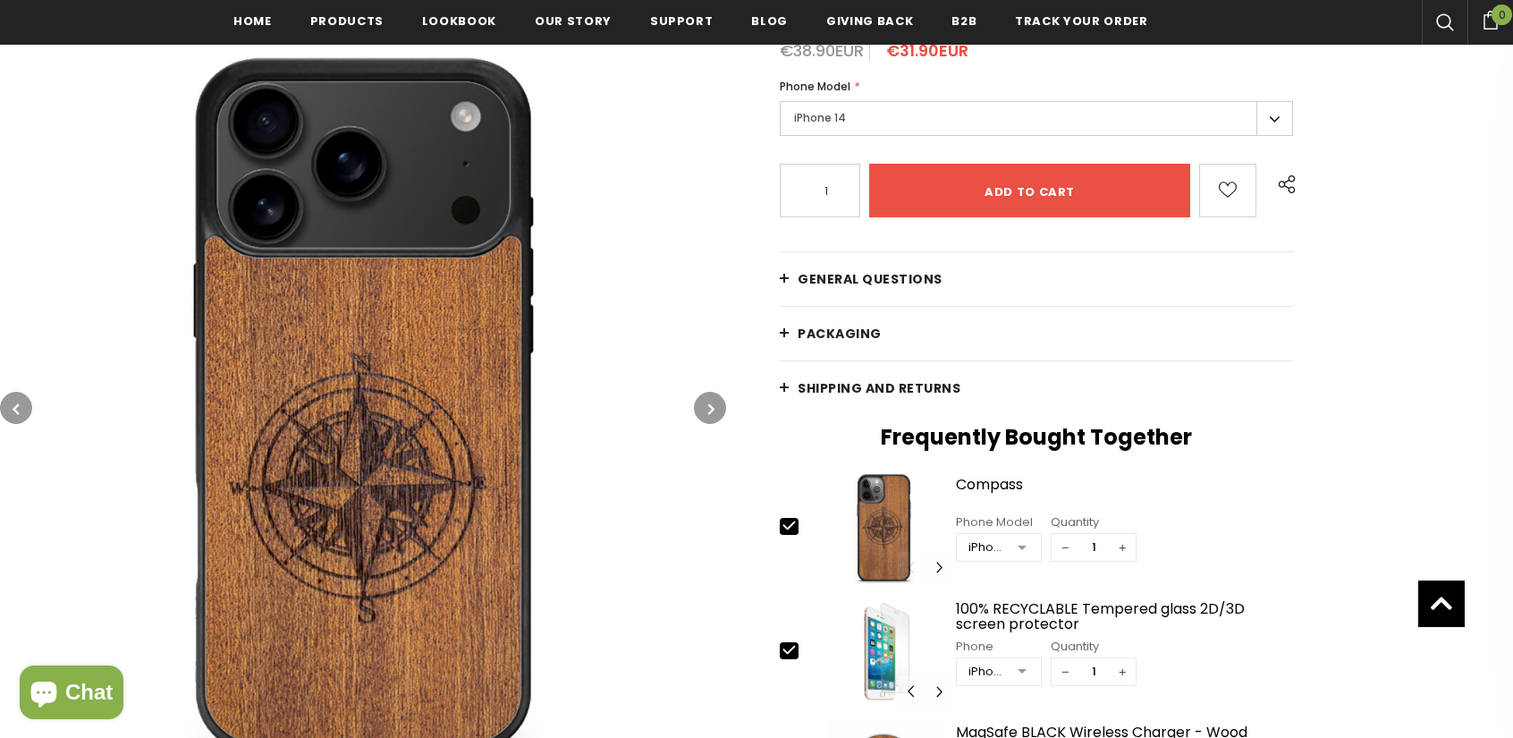
click at [717, 404] on button "button" at bounding box center [710, 408] width 32 height 32
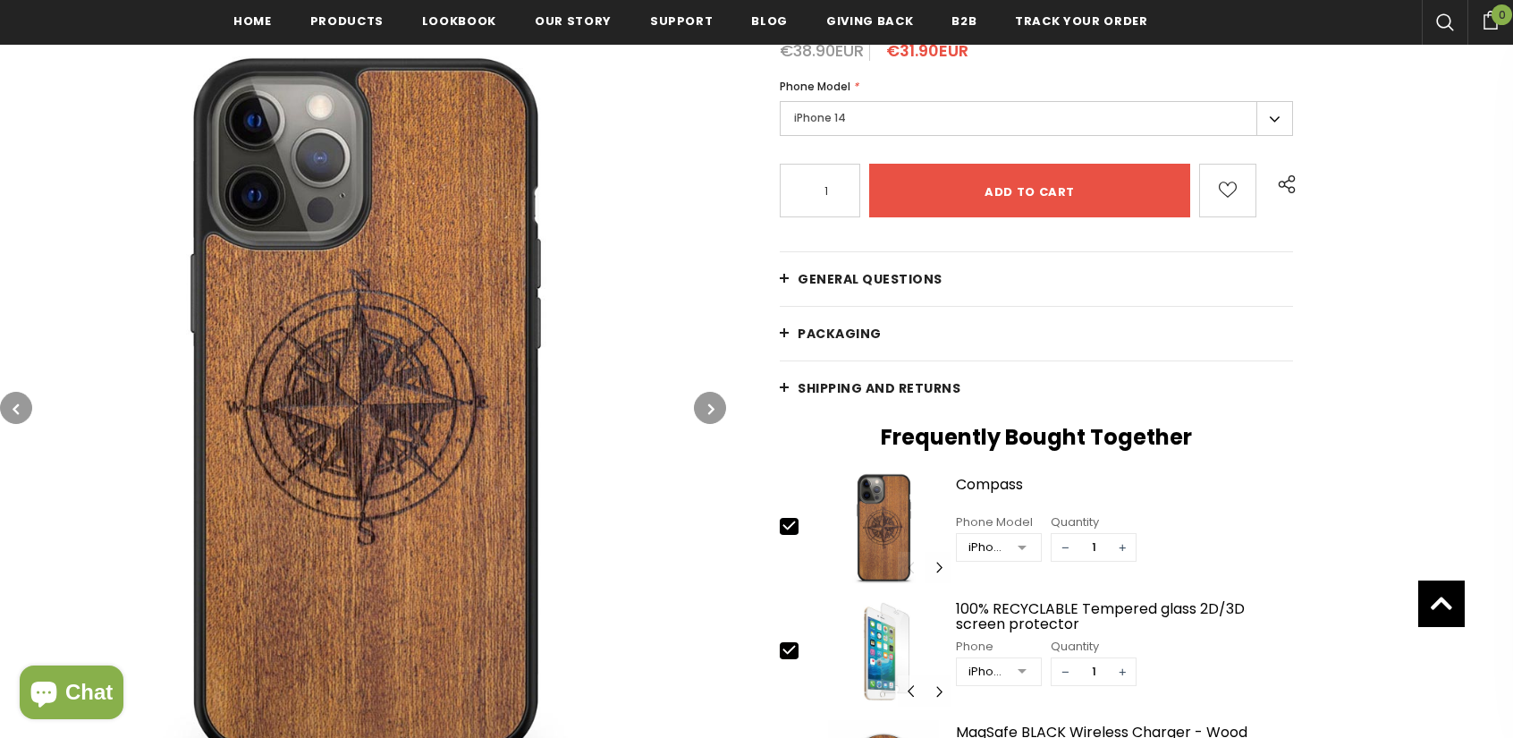
drag, startPoint x: 526, startPoint y: 444, endPoint x: 608, endPoint y: 528, distance: 118.3
drag, startPoint x: 608, startPoint y: 528, endPoint x: 509, endPoint y: 449, distance: 127.2
click at [509, 450] on img at bounding box center [363, 408] width 726 height 726
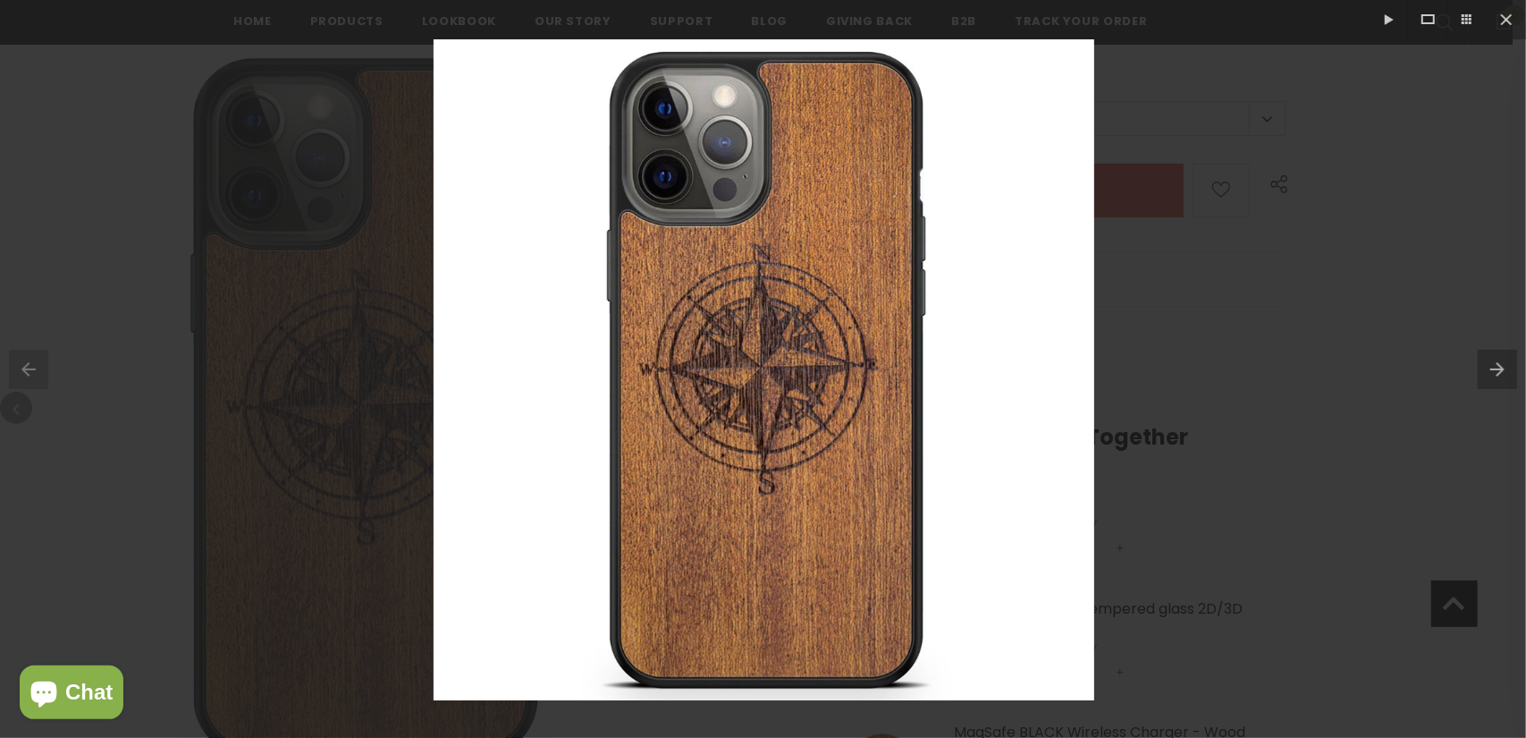
drag, startPoint x: 1118, startPoint y: 461, endPoint x: 1134, endPoint y: 453, distance: 17.6
click at [1130, 454] on div at bounding box center [763, 369] width 1526 height 738
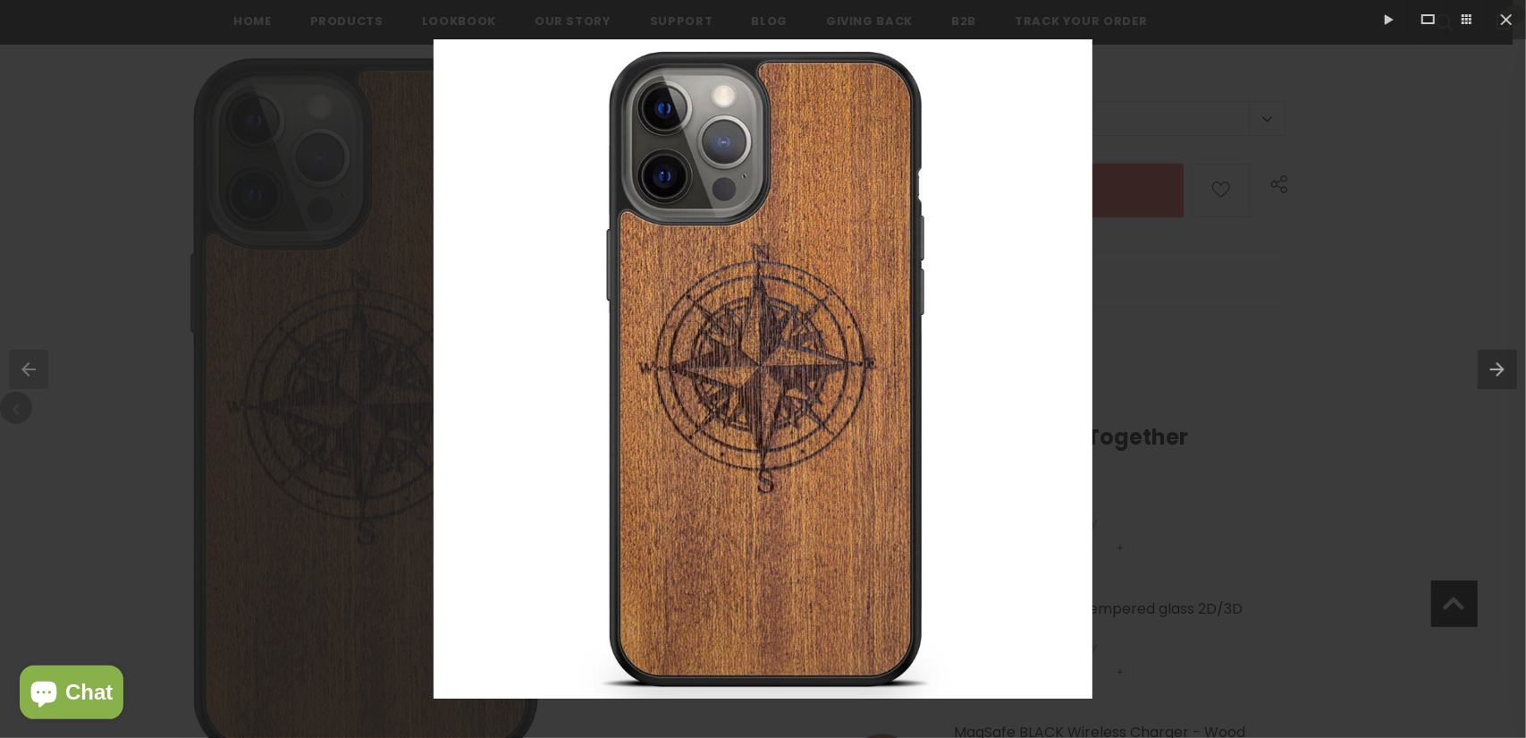
click at [1377, 376] on div at bounding box center [763, 369] width 1526 height 738
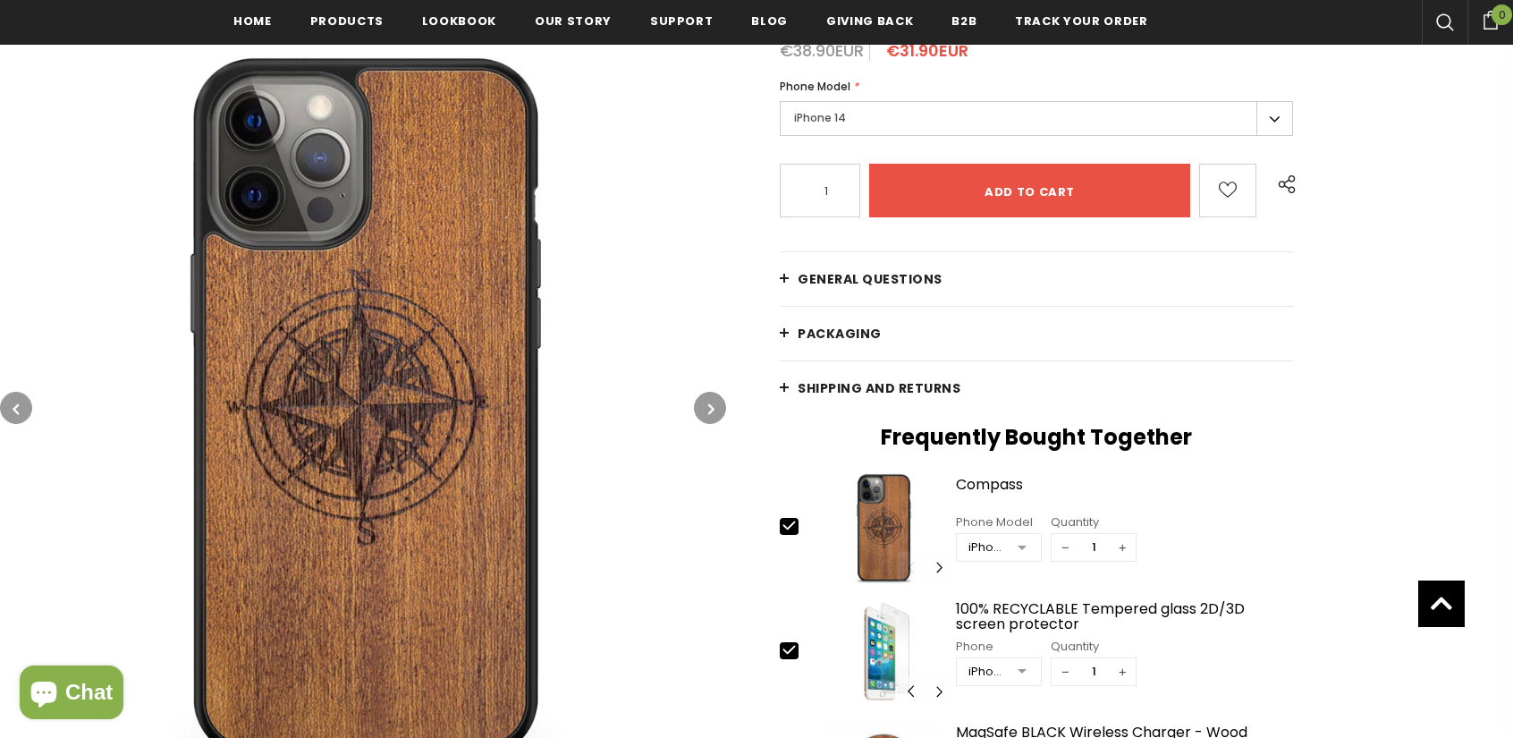
click at [717, 412] on button "button" at bounding box center [710, 408] width 32 height 32
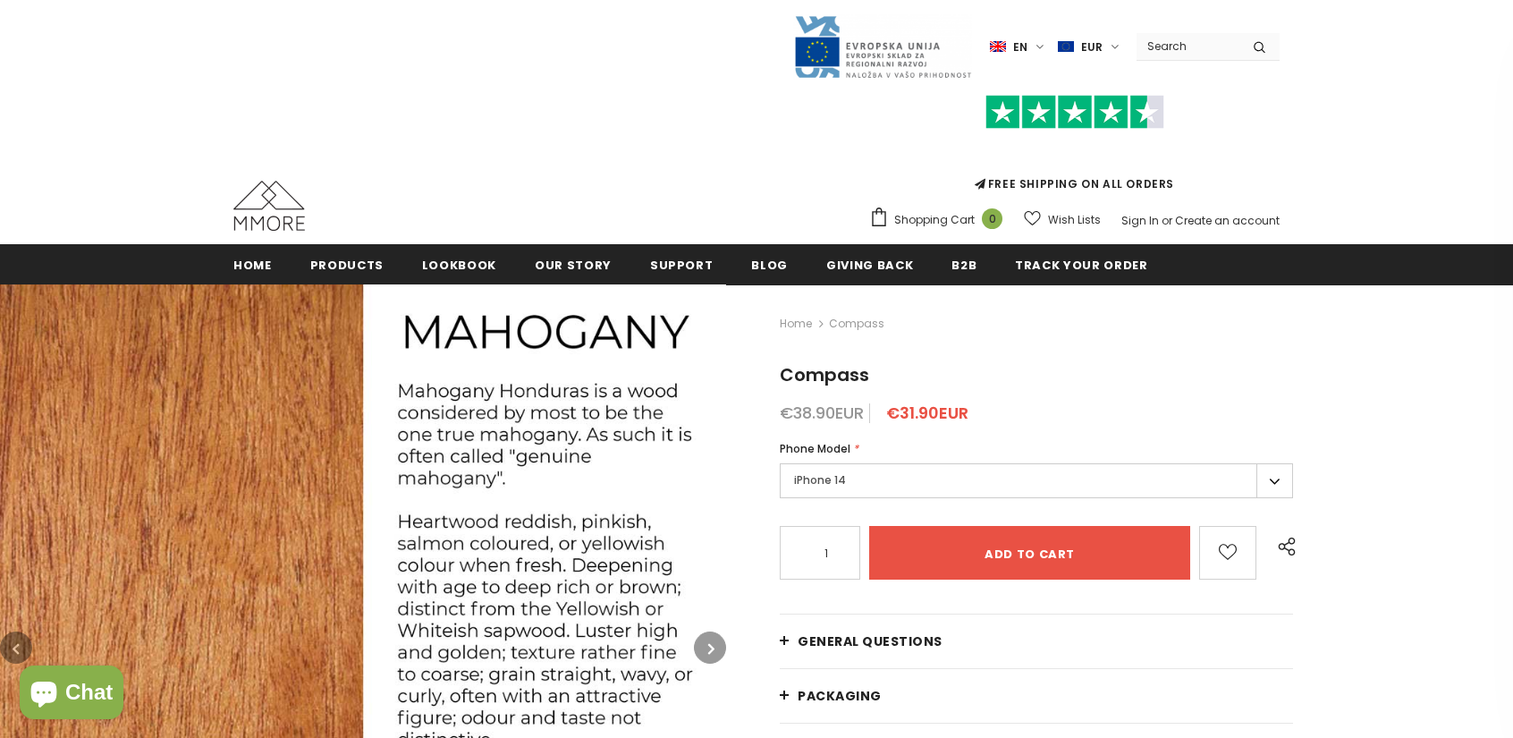
drag, startPoint x: 874, startPoint y: 461, endPoint x: 875, endPoint y: 473, distance: 12.6
click at [875, 468] on div "Phone Model * iPhone 14 iPhone 17 Pro Max iPhone 17 Pro iPhone 17 Air iPhone 17" at bounding box center [1036, 471] width 513 height 63
click at [875, 475] on label "iPhone 14" at bounding box center [1036, 480] width 513 height 35
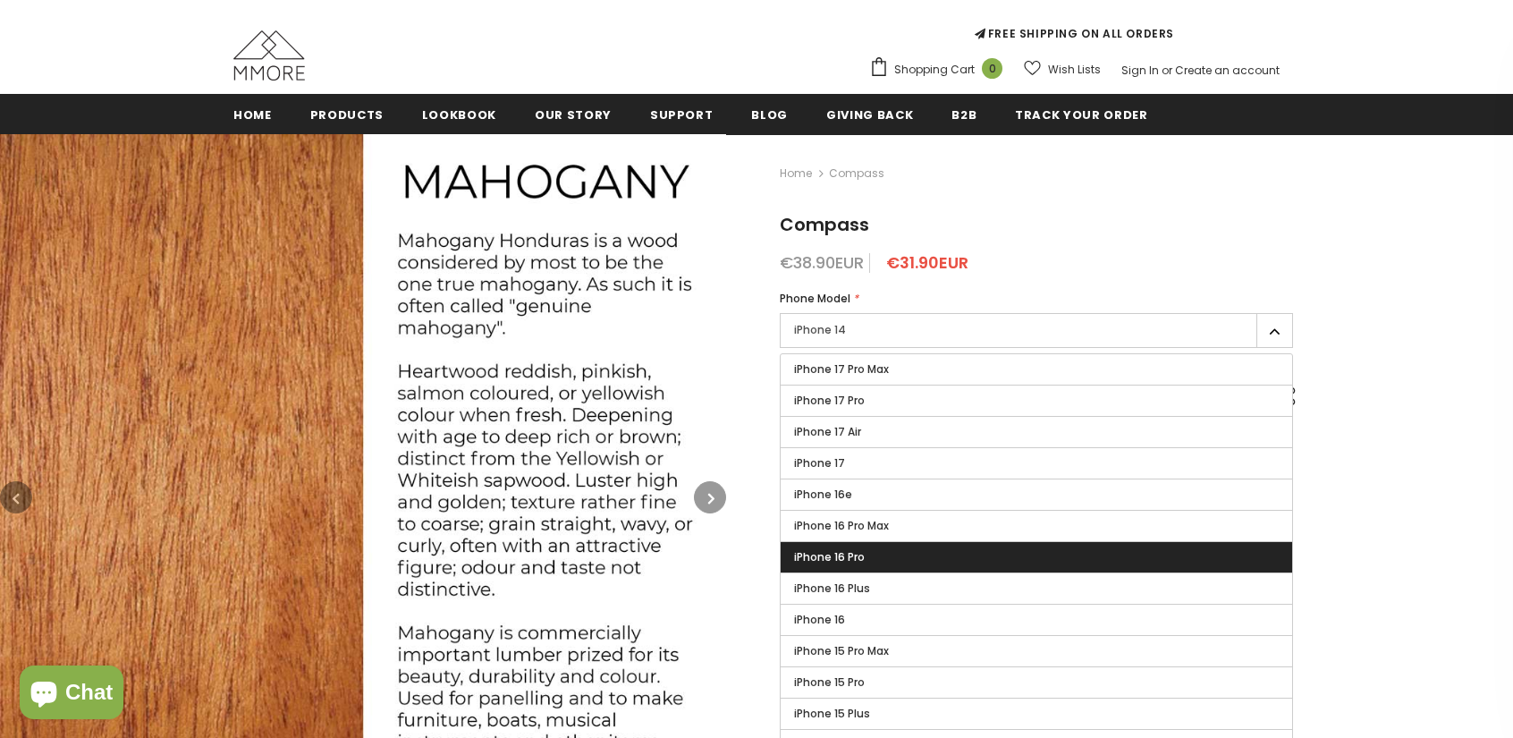
scroll to position [179, 0]
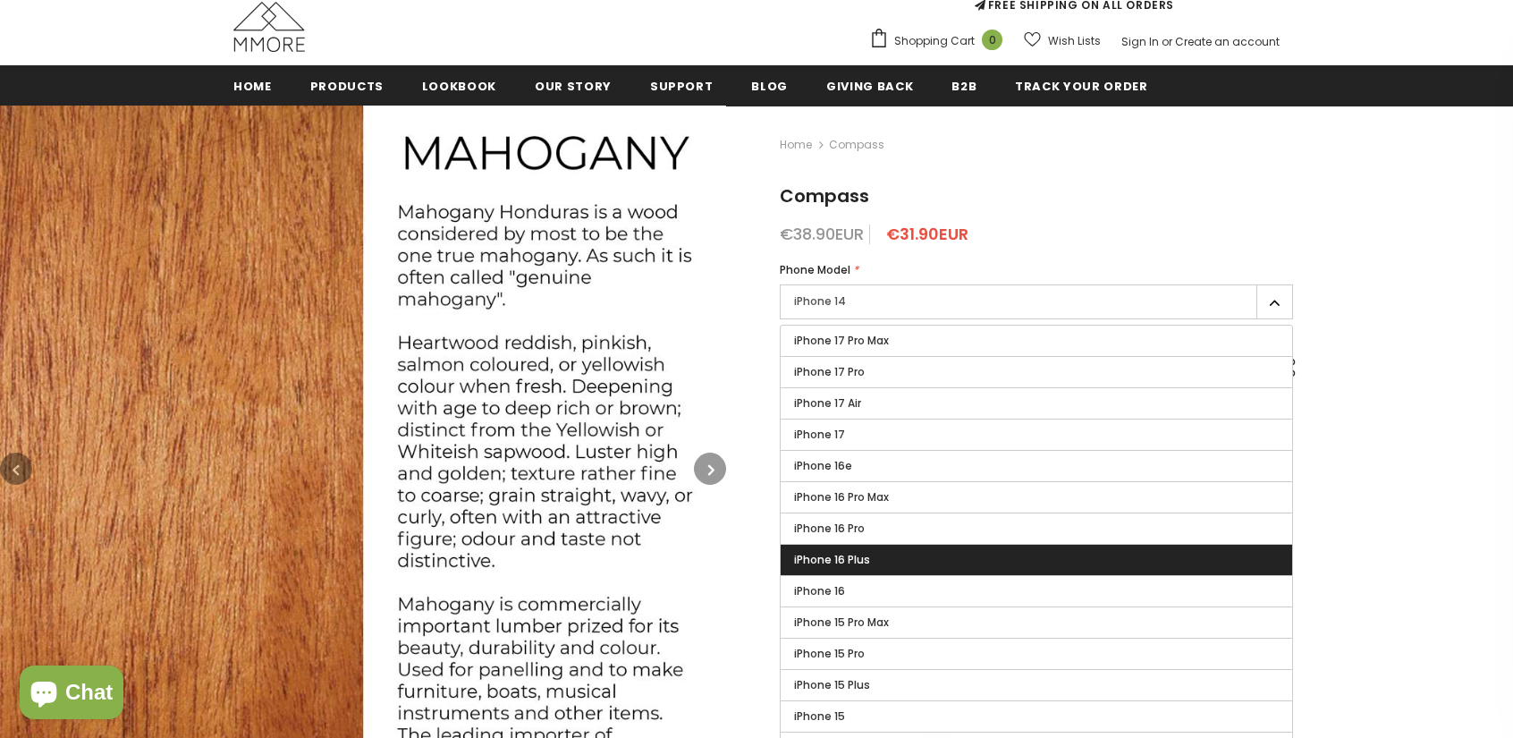
click at [886, 550] on label "iPhone 16 Plus" at bounding box center [1036, 560] width 511 height 30
click at [0, 0] on input "iPhone 16 Plus" at bounding box center [0, 0] width 0 height 0
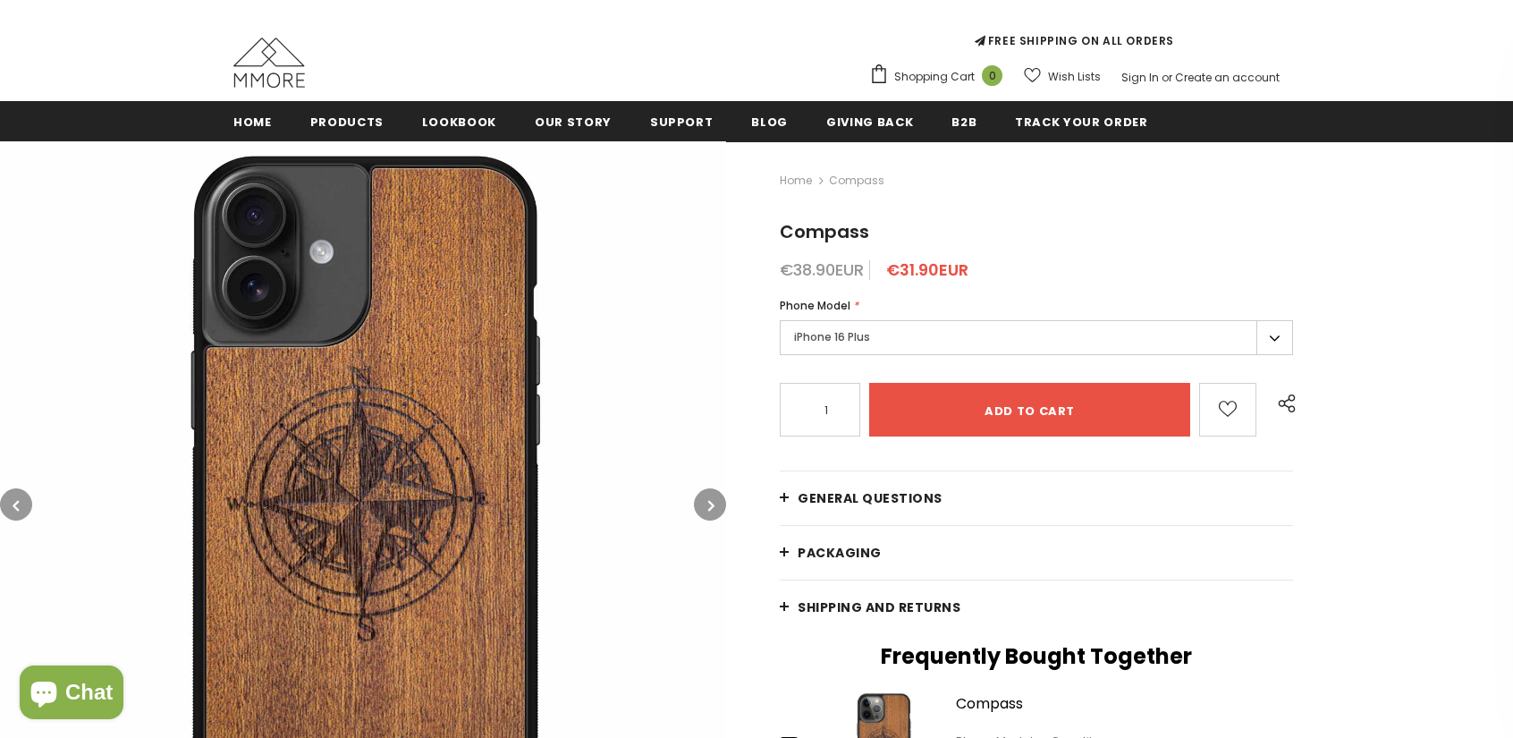
scroll to position [89, 0]
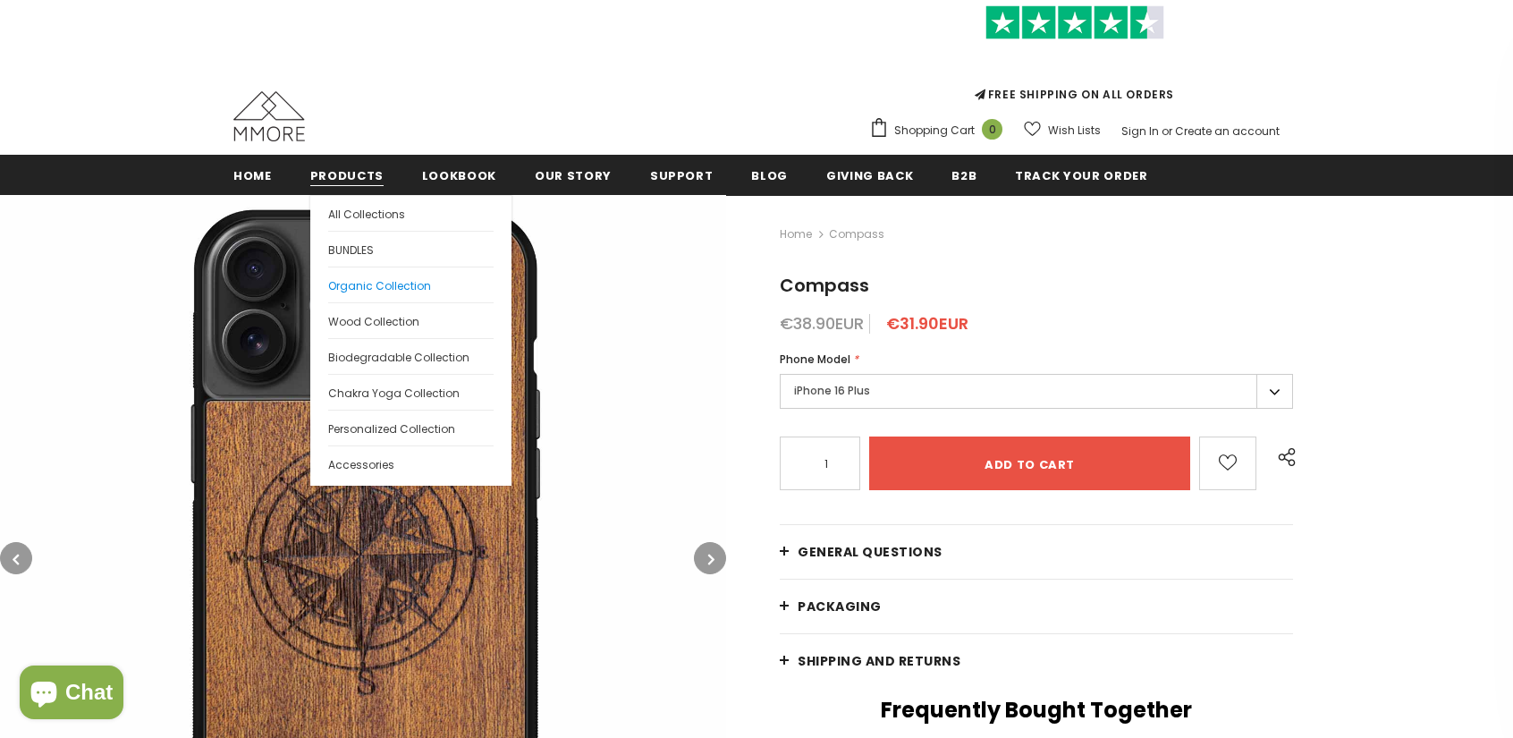
click at [377, 287] on span "Organic Collection" at bounding box center [379, 285] width 103 height 15
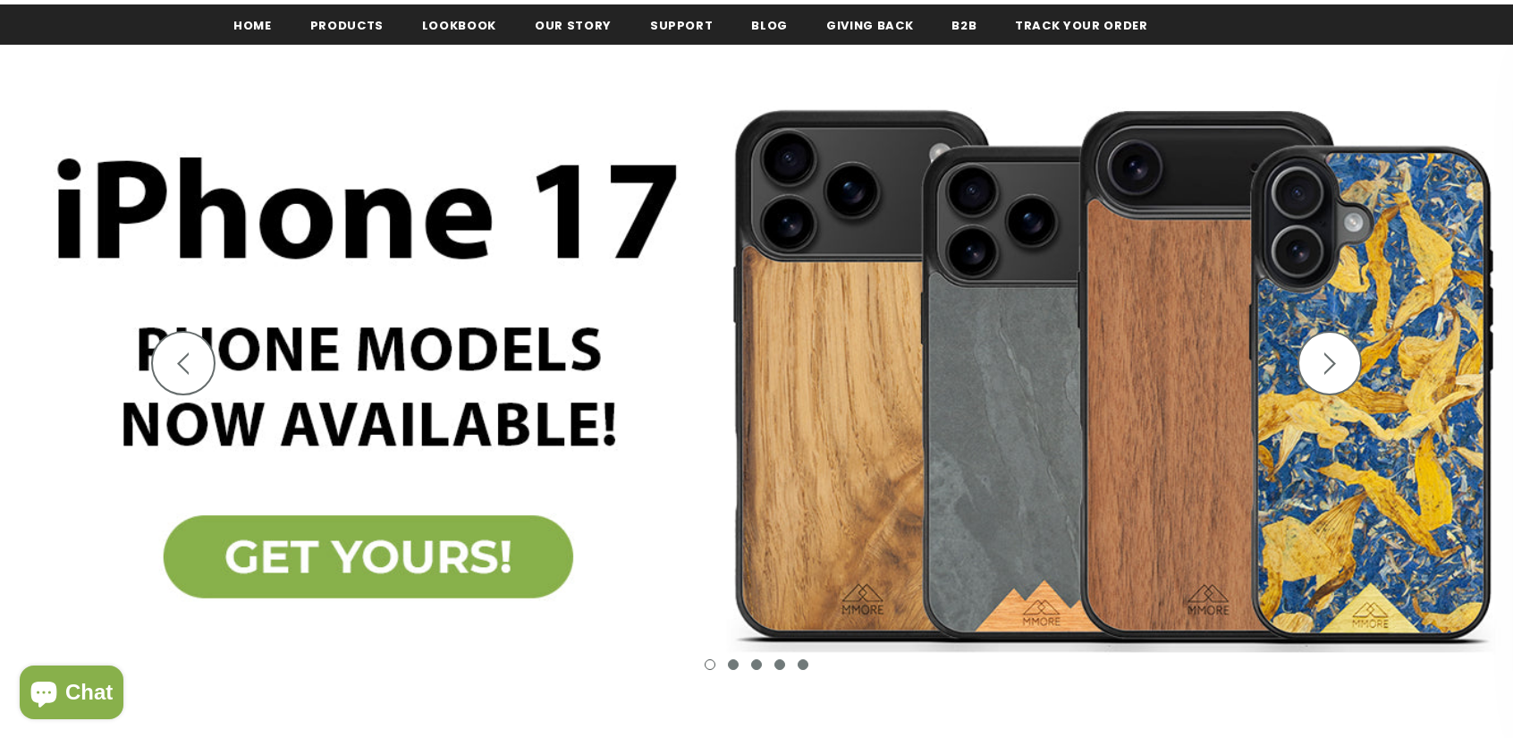
scroll to position [268, 0]
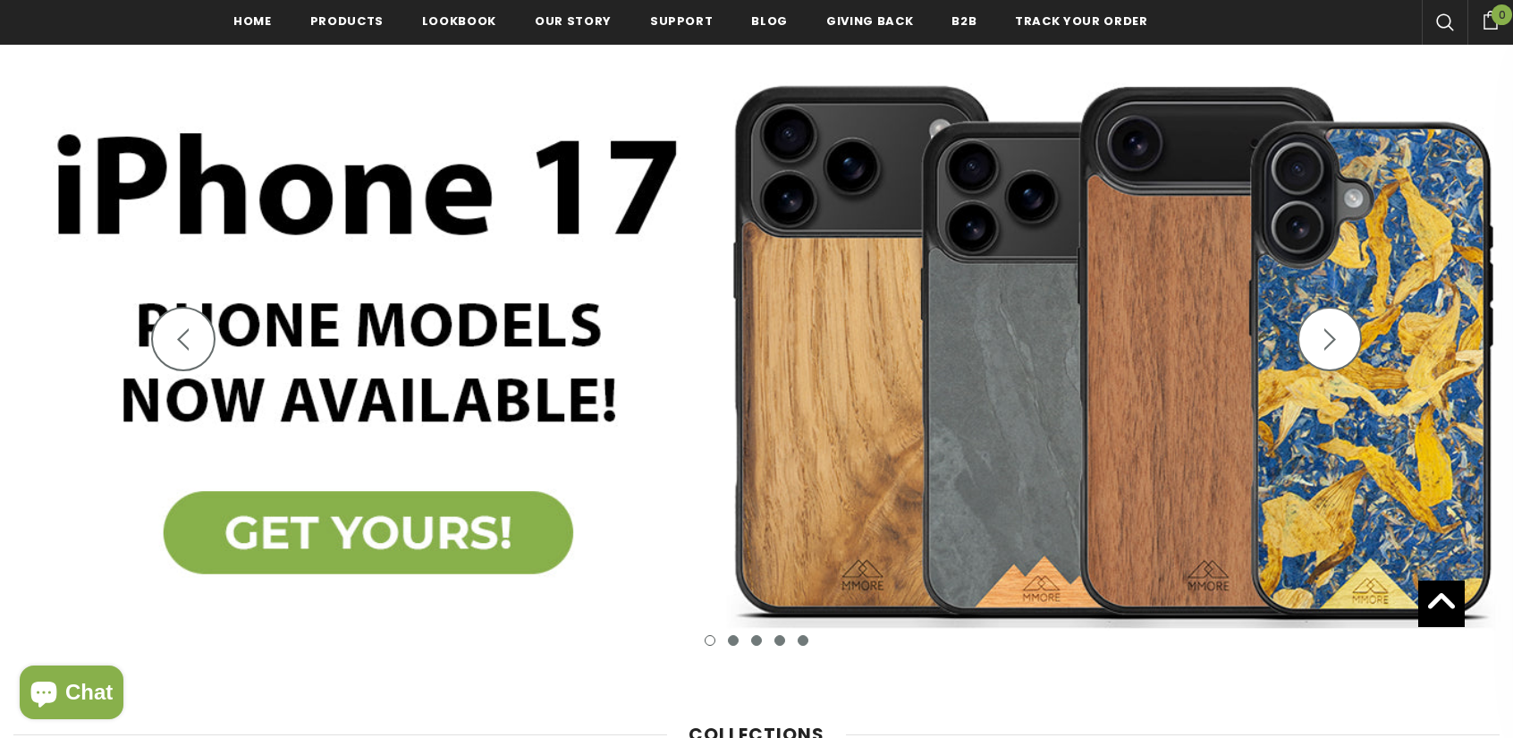
click at [1331, 342] on polygon "button" at bounding box center [1330, 339] width 12 height 22
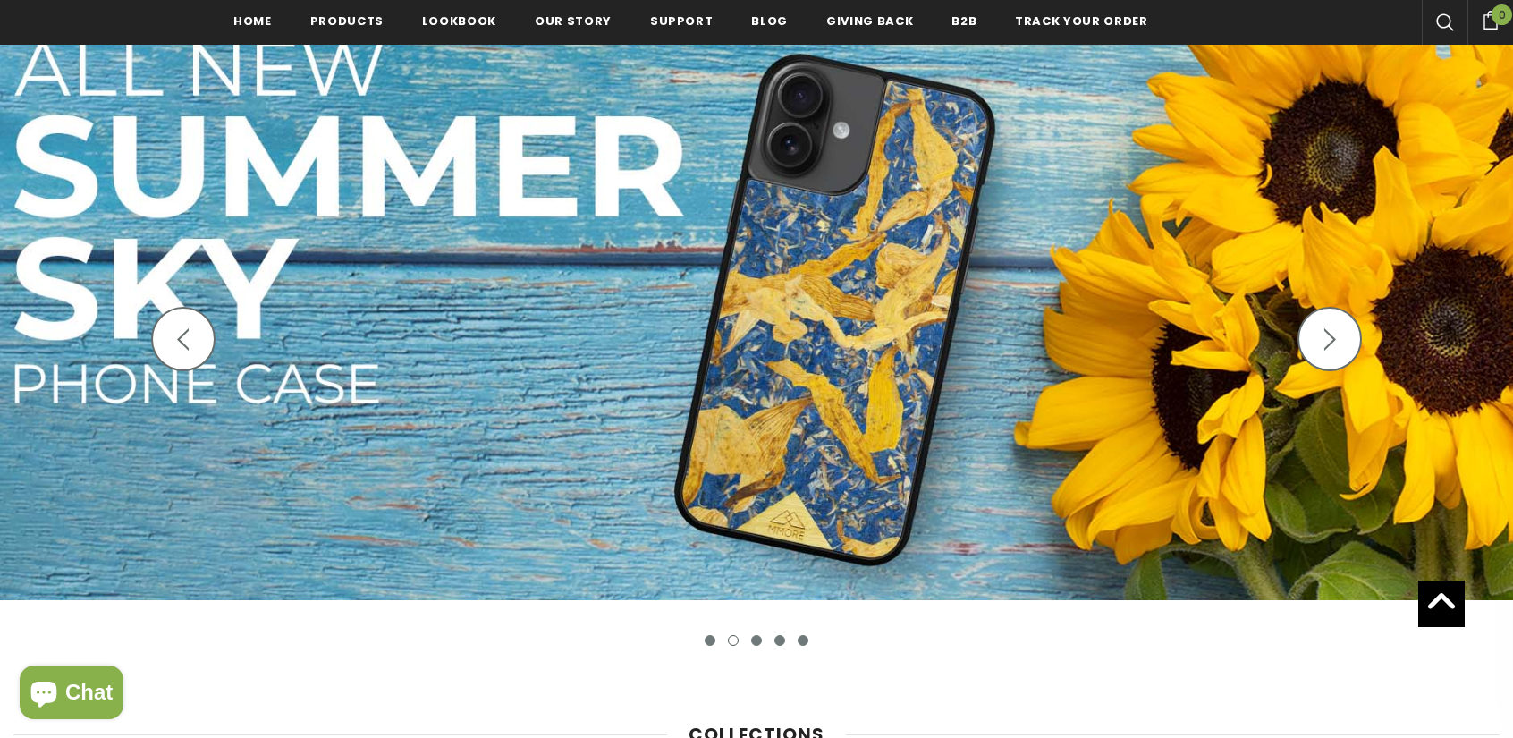
click at [186, 344] on icon "button" at bounding box center [183, 339] width 22 height 22
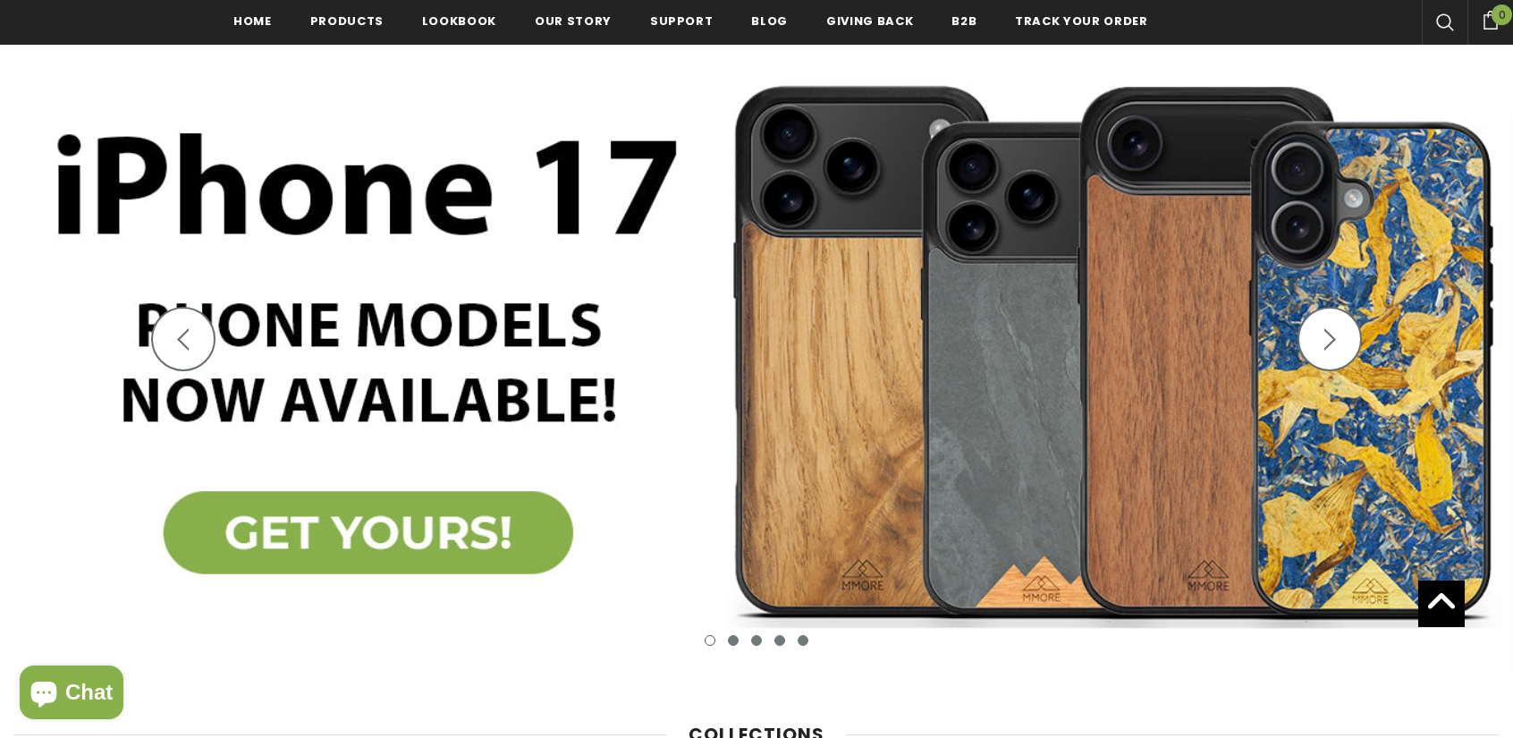
click at [186, 344] on icon "button" at bounding box center [183, 339] width 22 height 22
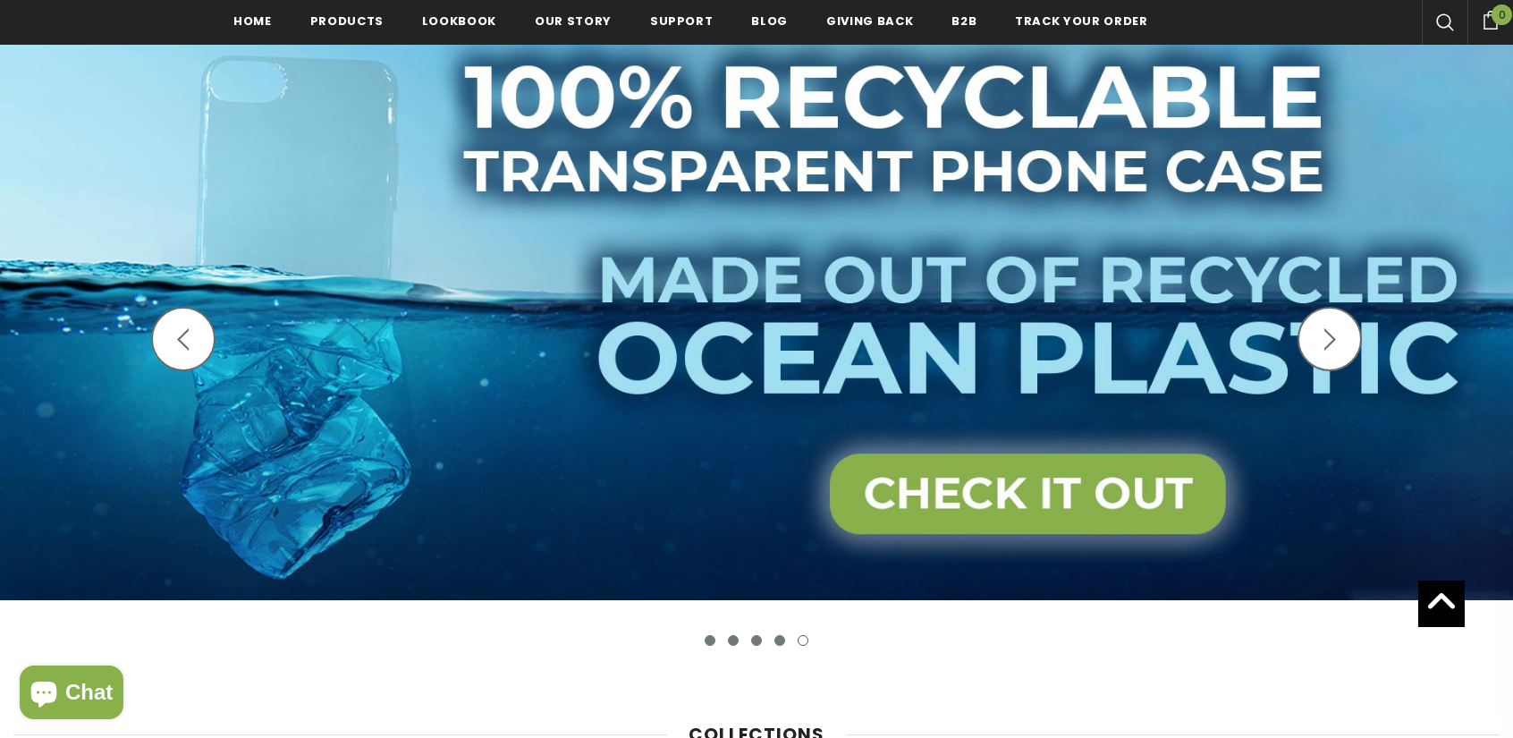
click at [186, 344] on icon "button" at bounding box center [183, 339] width 22 height 22
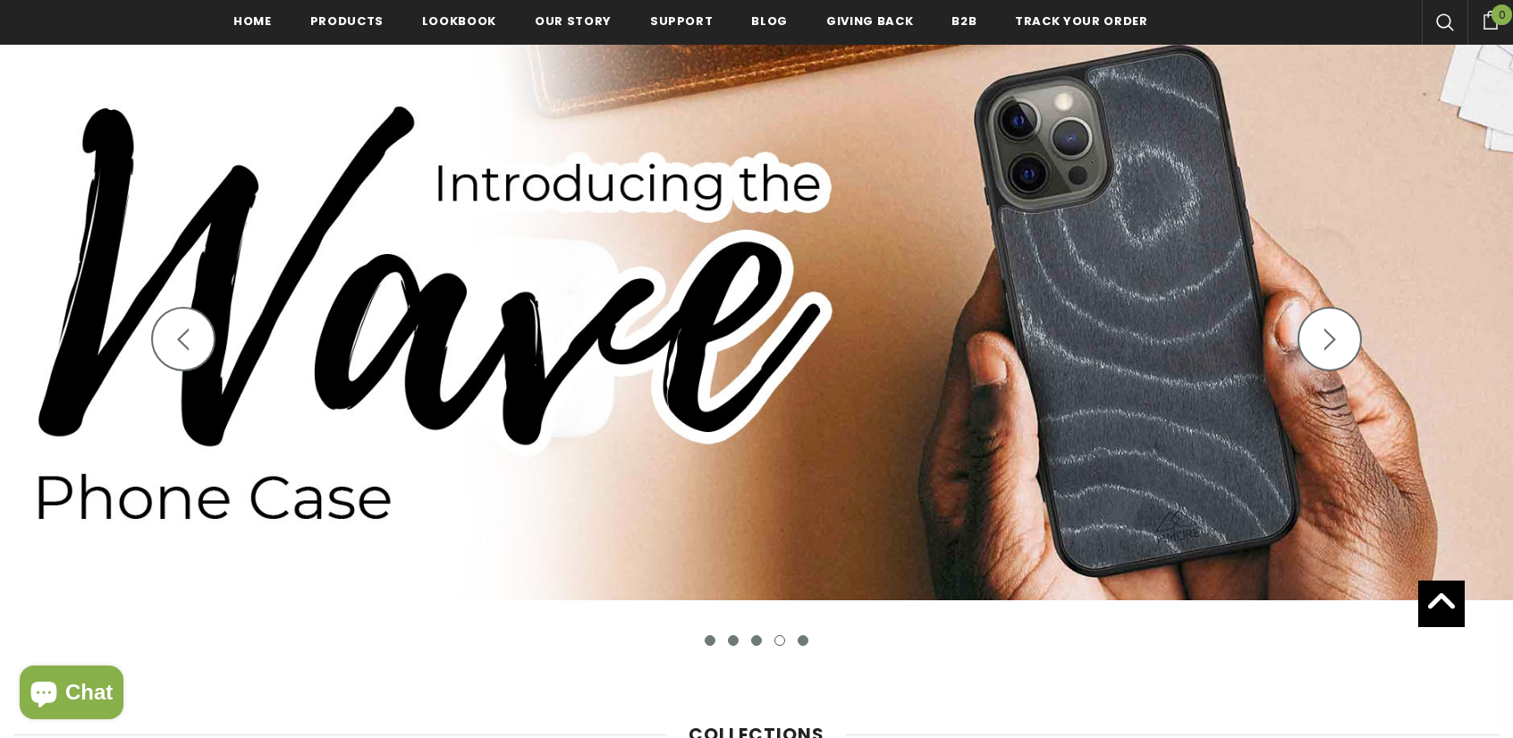
click at [186, 344] on icon "button" at bounding box center [183, 339] width 22 height 22
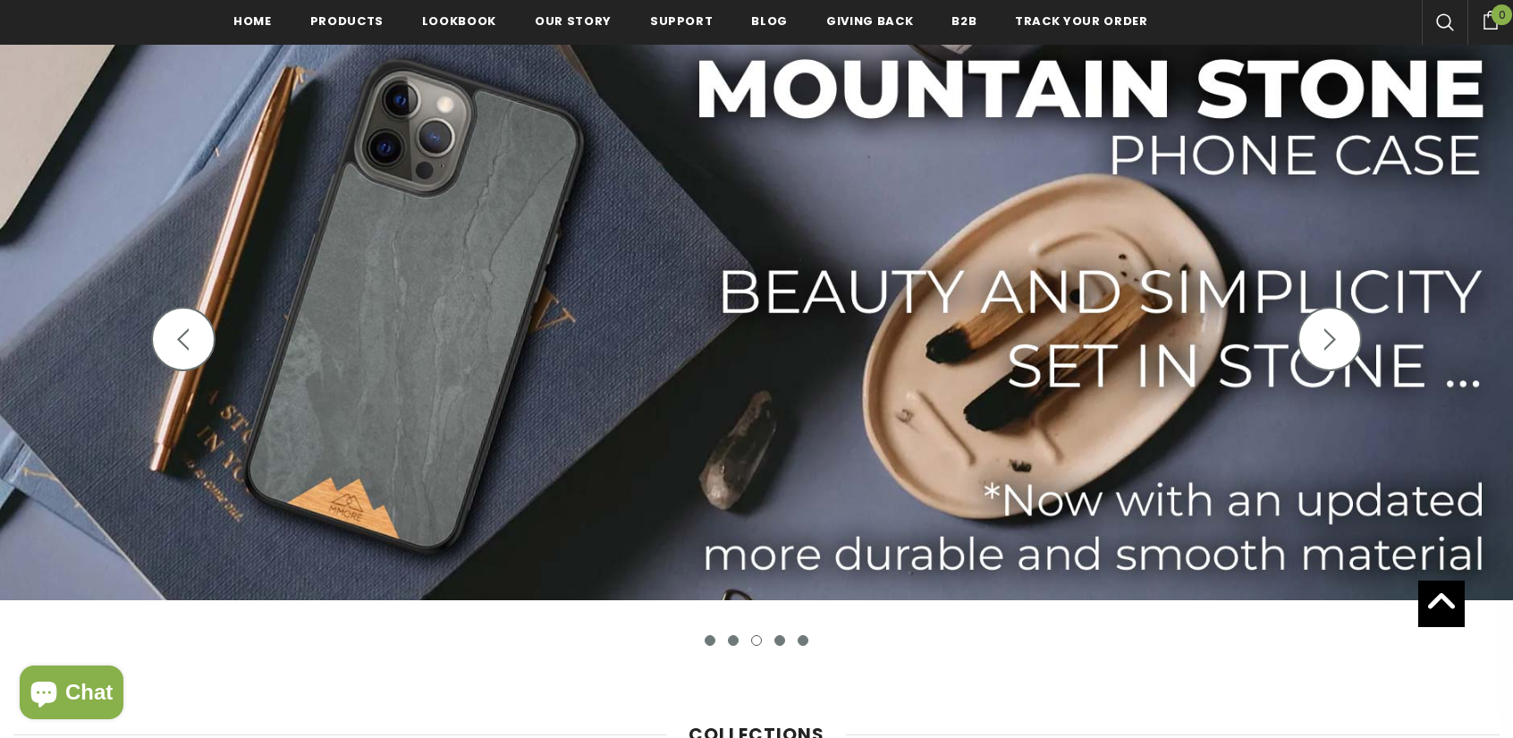
click at [186, 344] on icon "button" at bounding box center [183, 339] width 22 height 22
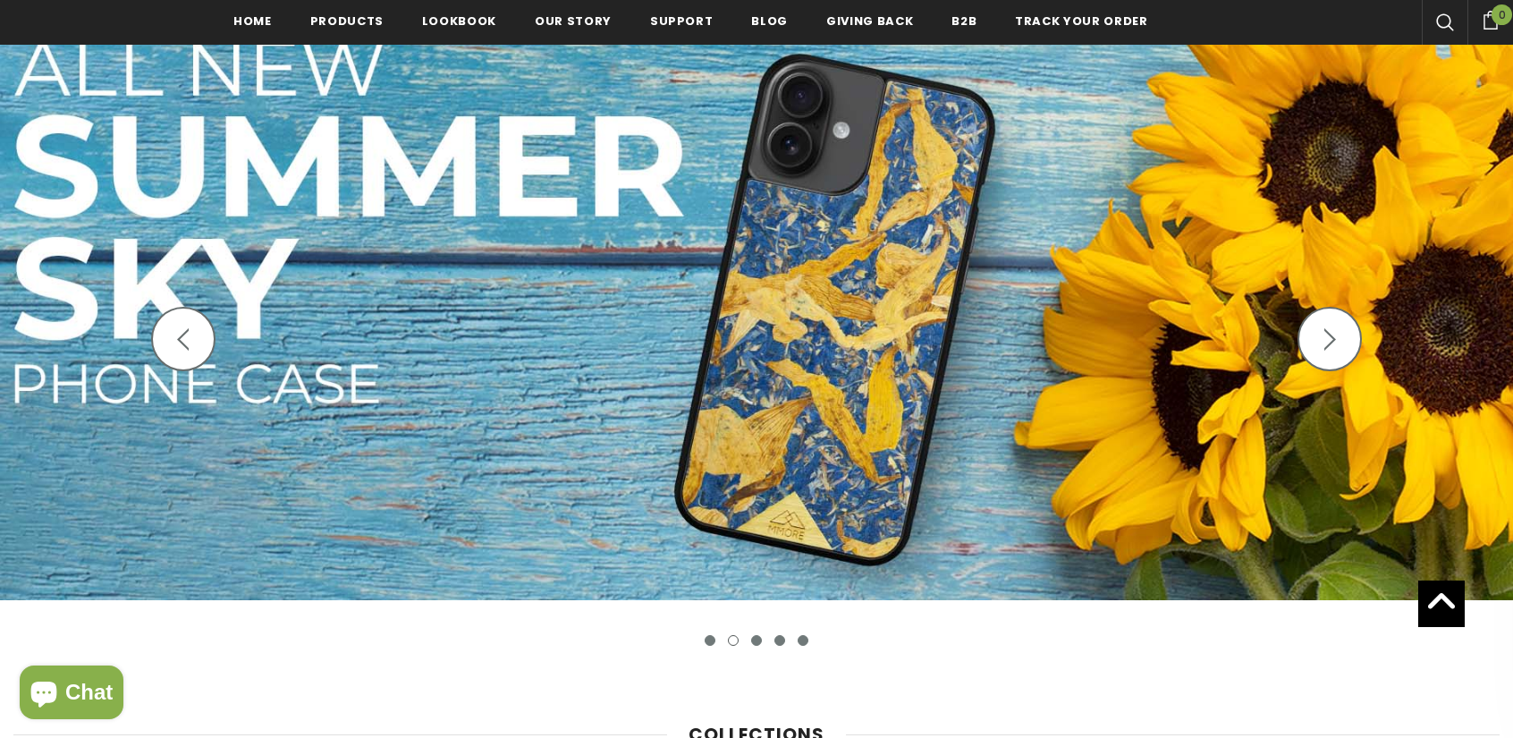
click at [186, 344] on icon "button" at bounding box center [183, 339] width 22 height 22
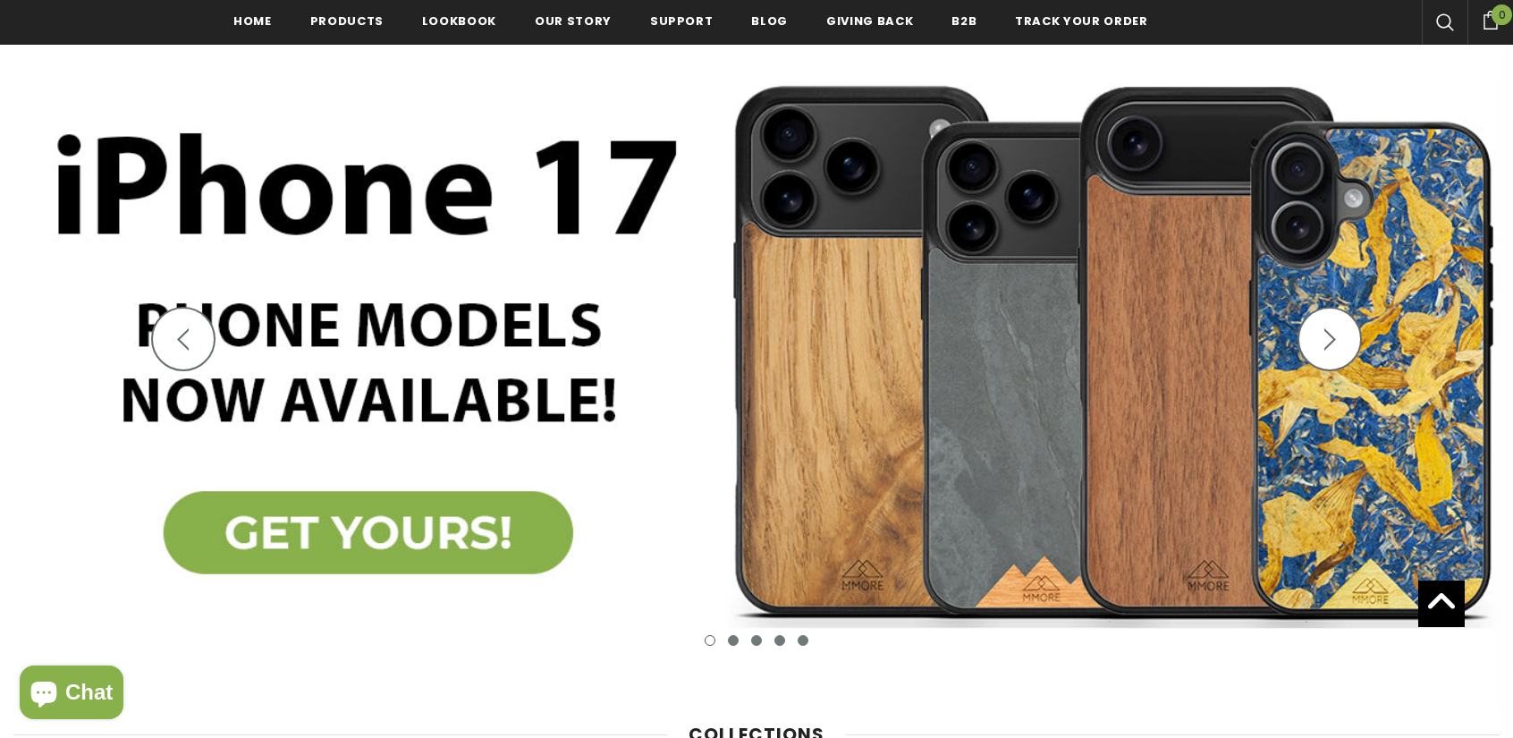
click at [186, 344] on icon "button" at bounding box center [183, 339] width 22 height 22
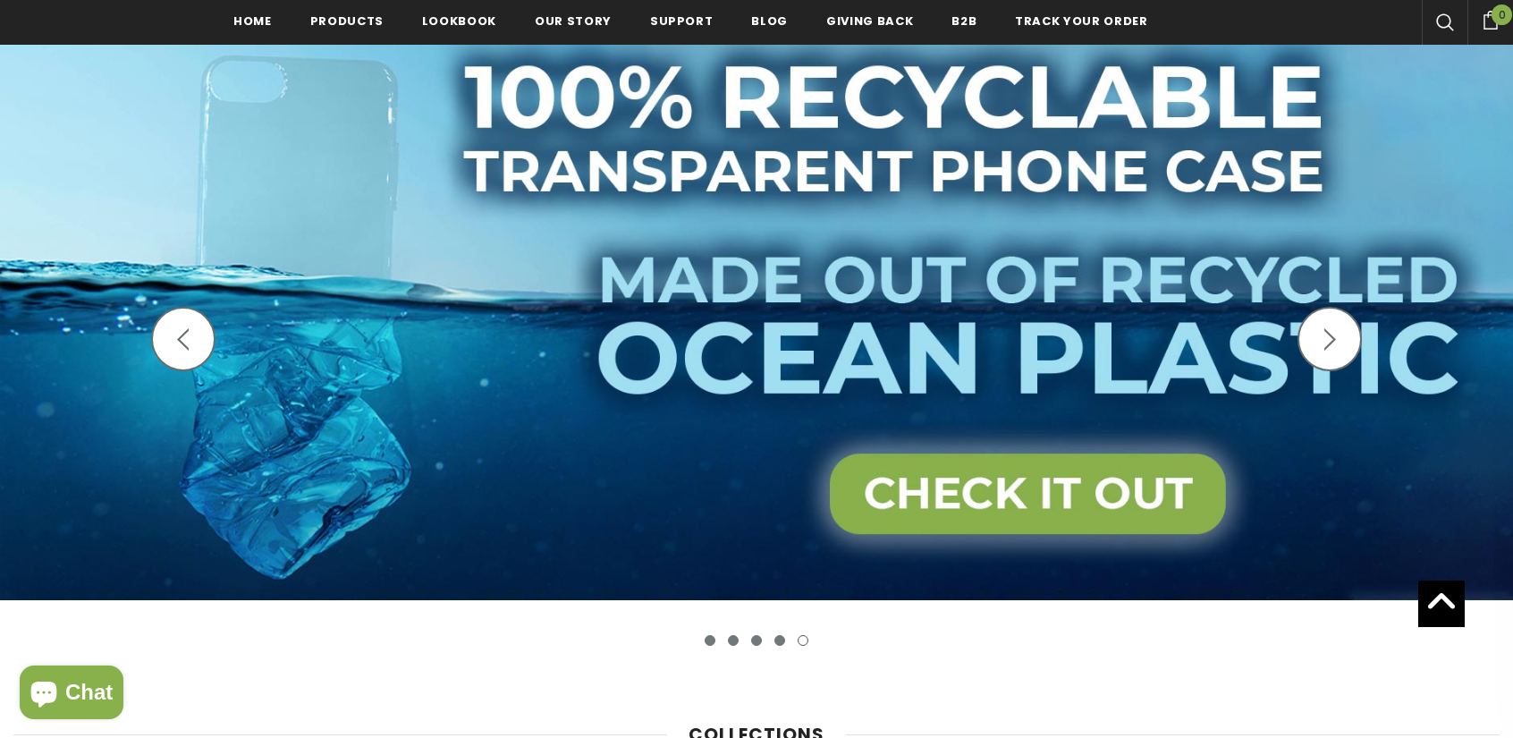
click at [1333, 339] on polygon "button" at bounding box center [1330, 339] width 12 height 22
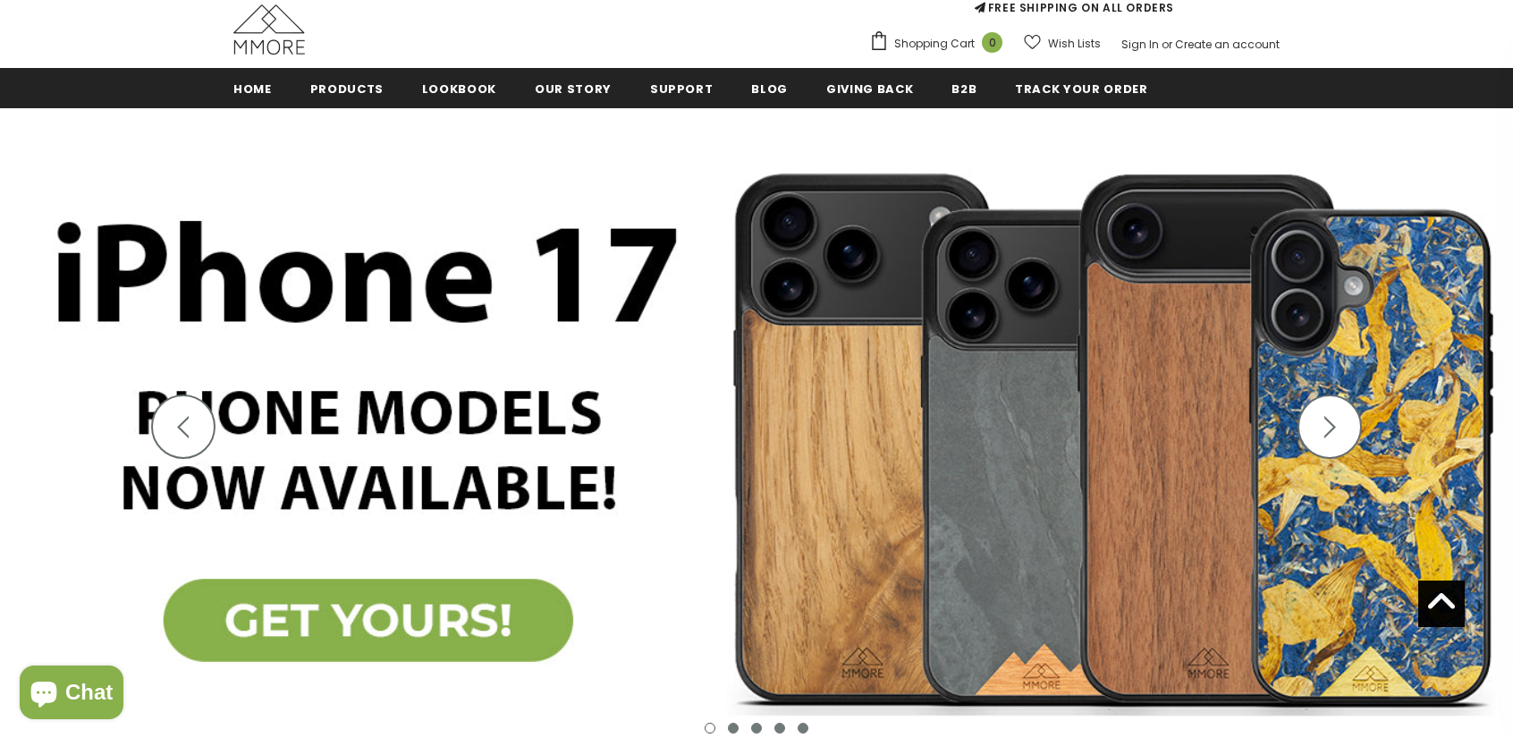
scroll to position [89, 0]
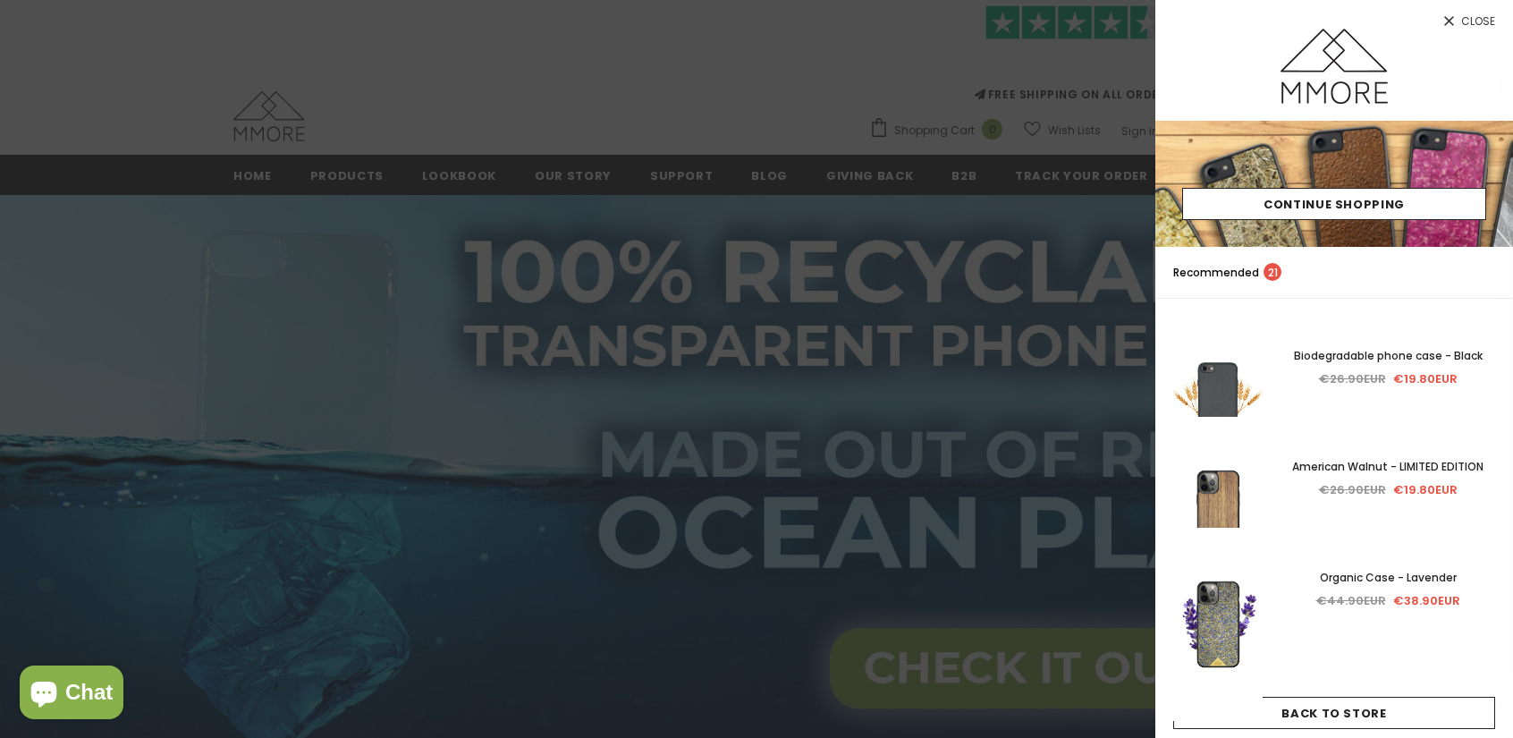
drag, startPoint x: 688, startPoint y: 61, endPoint x: 724, endPoint y: 15, distance: 58.5
click at [697, 49] on div at bounding box center [756, 369] width 1513 height 738
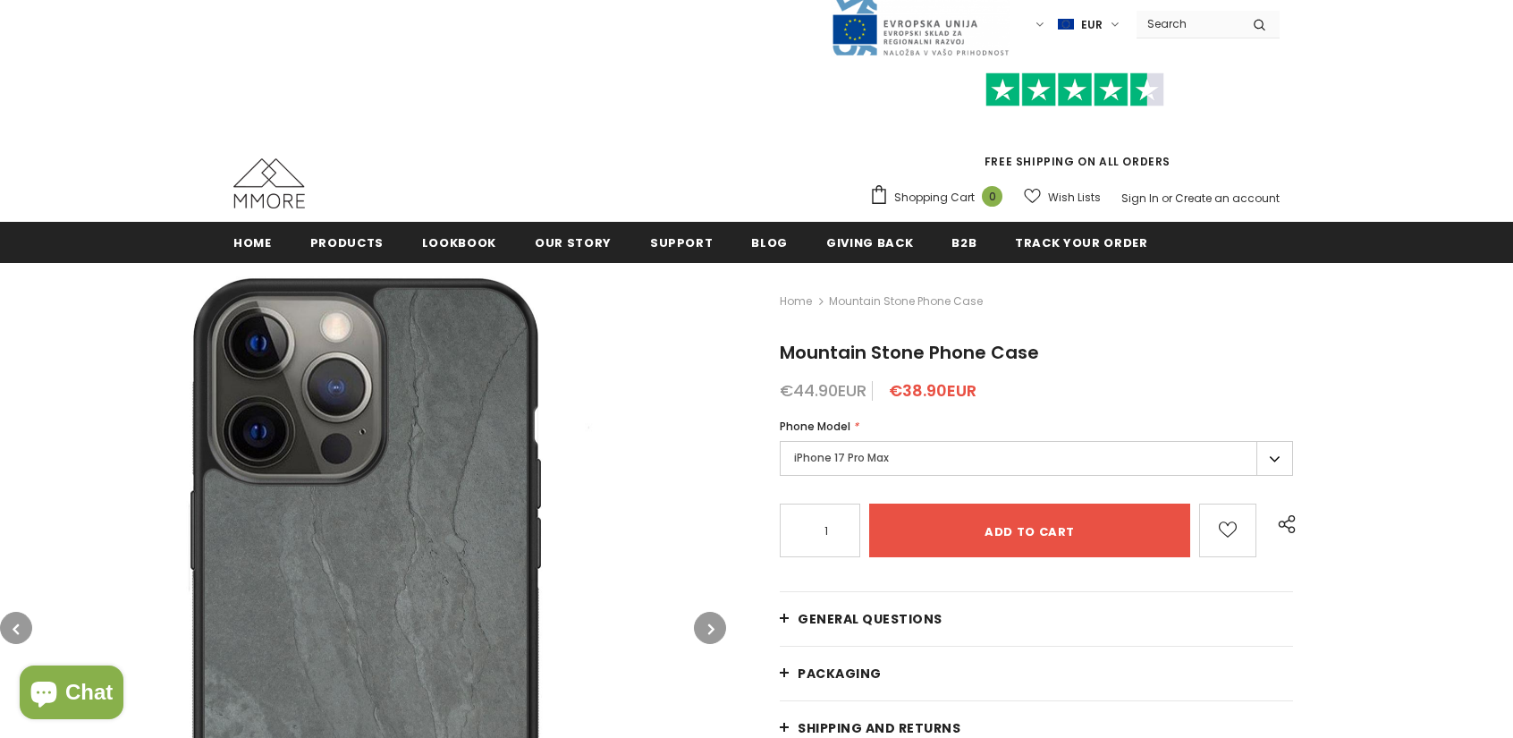
scroll to position [179, 0]
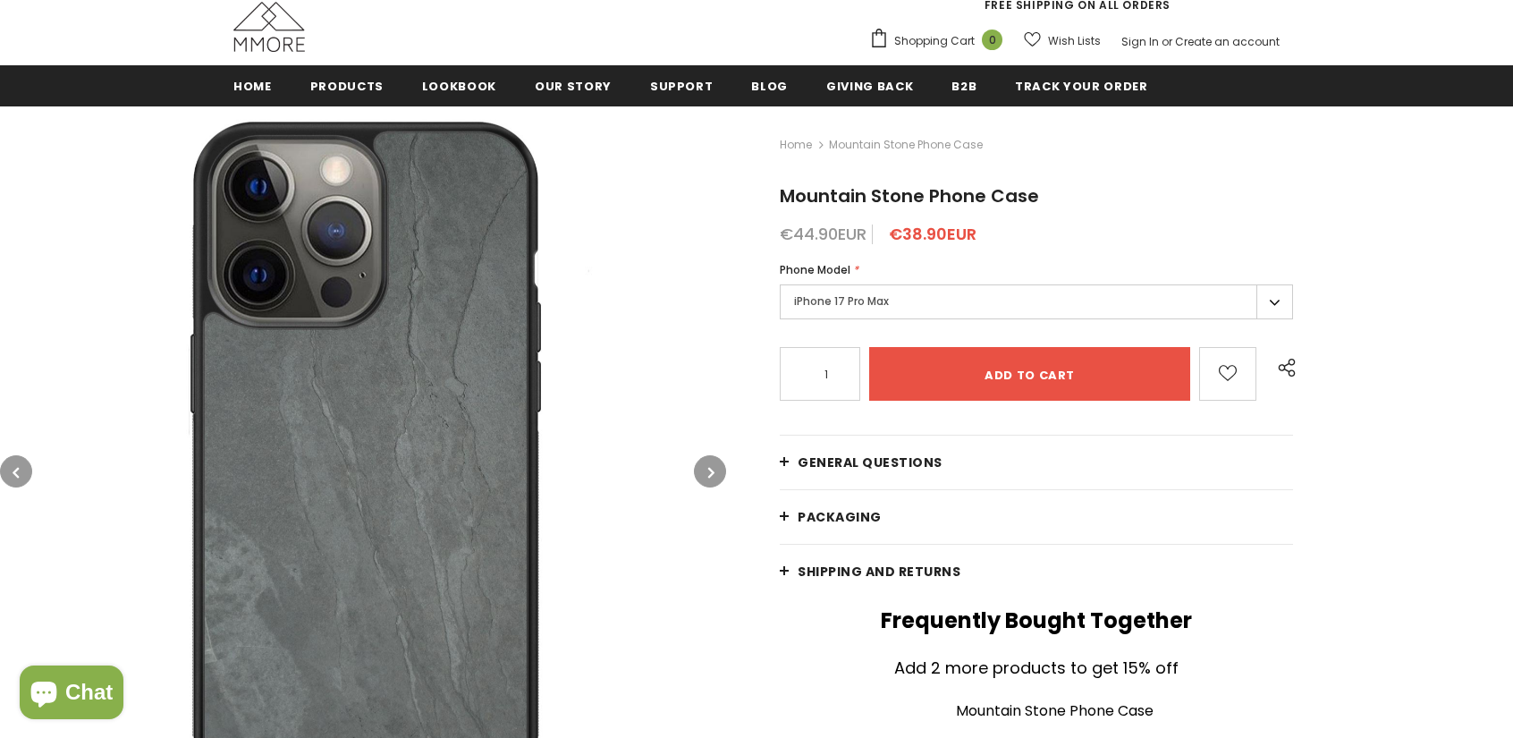
click at [20, 461] on button "button" at bounding box center [16, 471] width 32 height 32
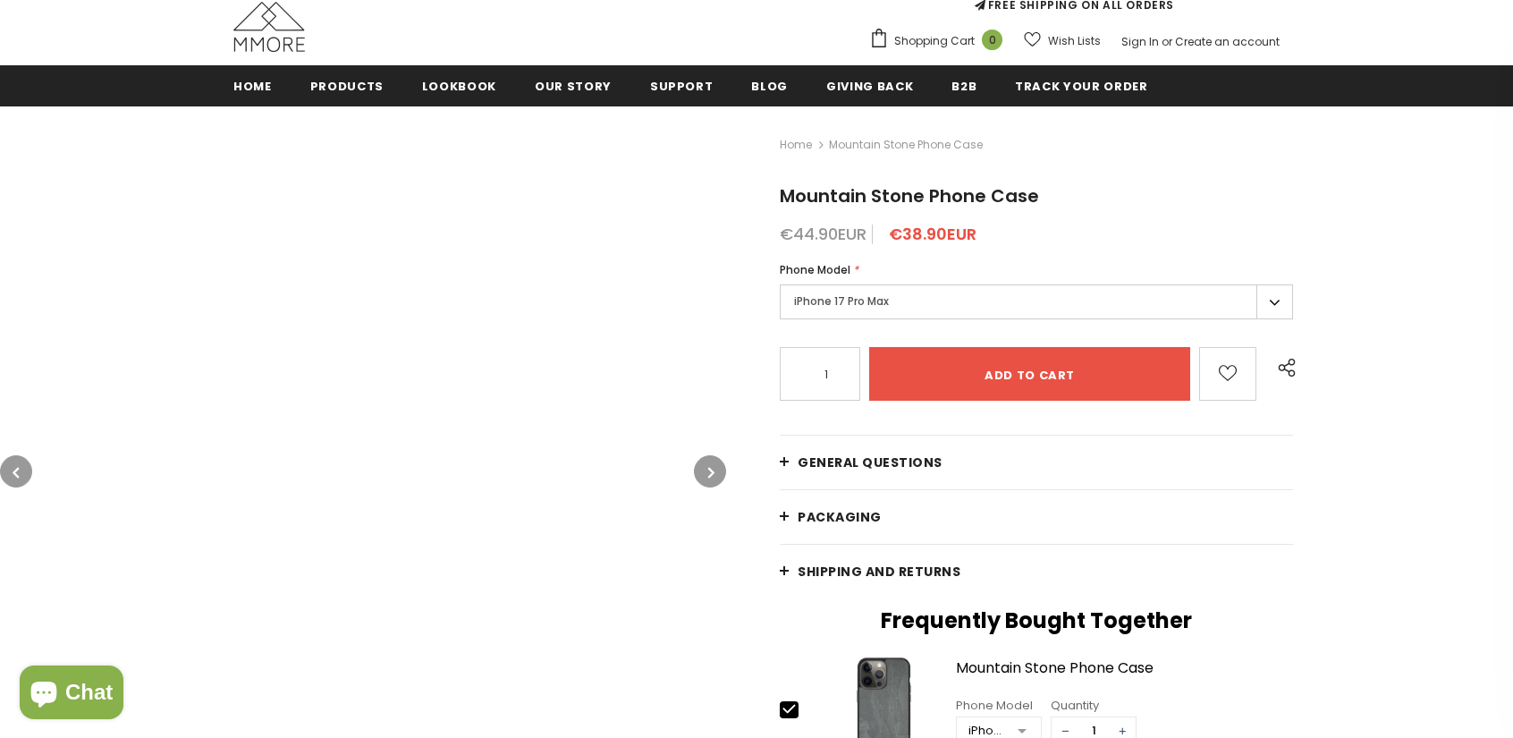
click at [706, 469] on button "button" at bounding box center [710, 471] width 32 height 32
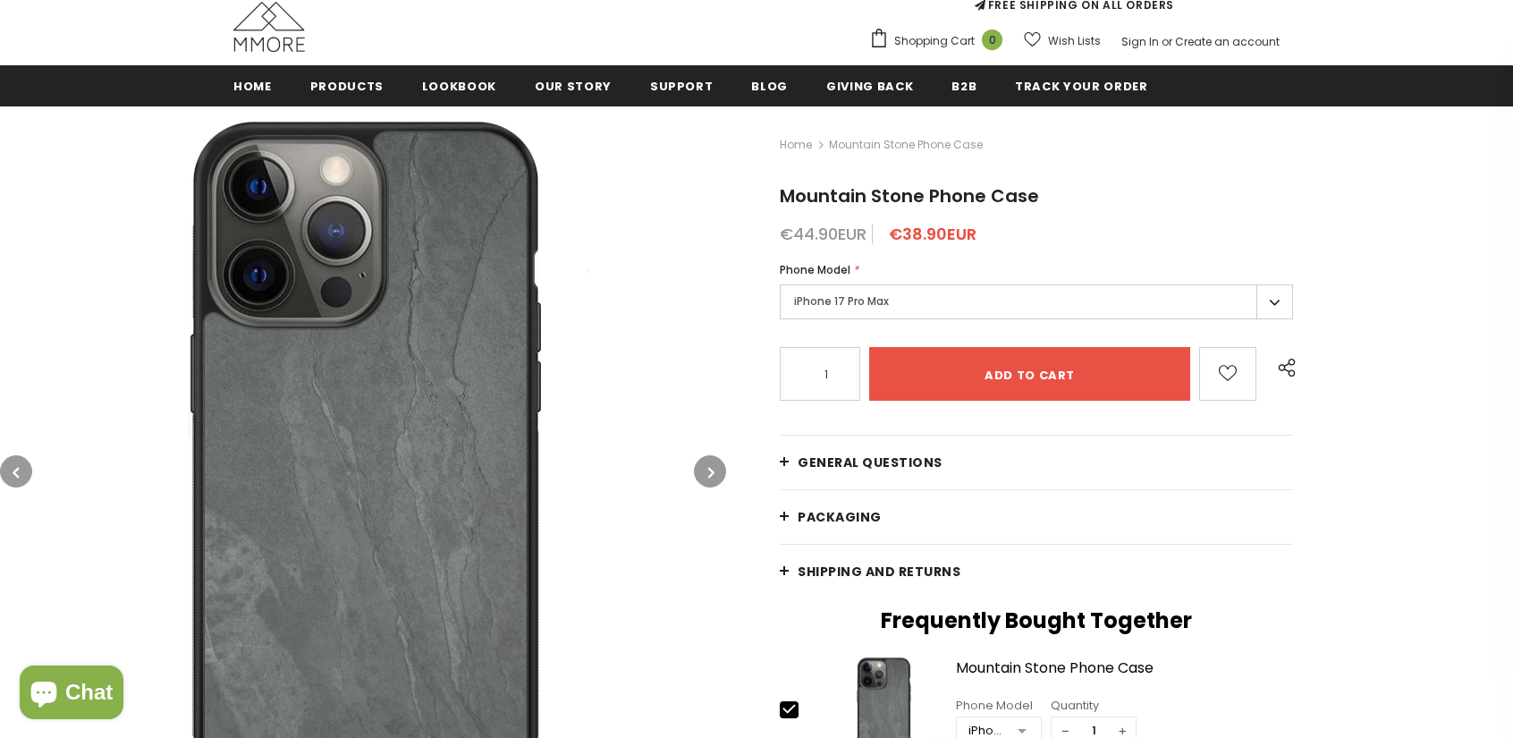
click at [706, 469] on button "button" at bounding box center [710, 471] width 32 height 32
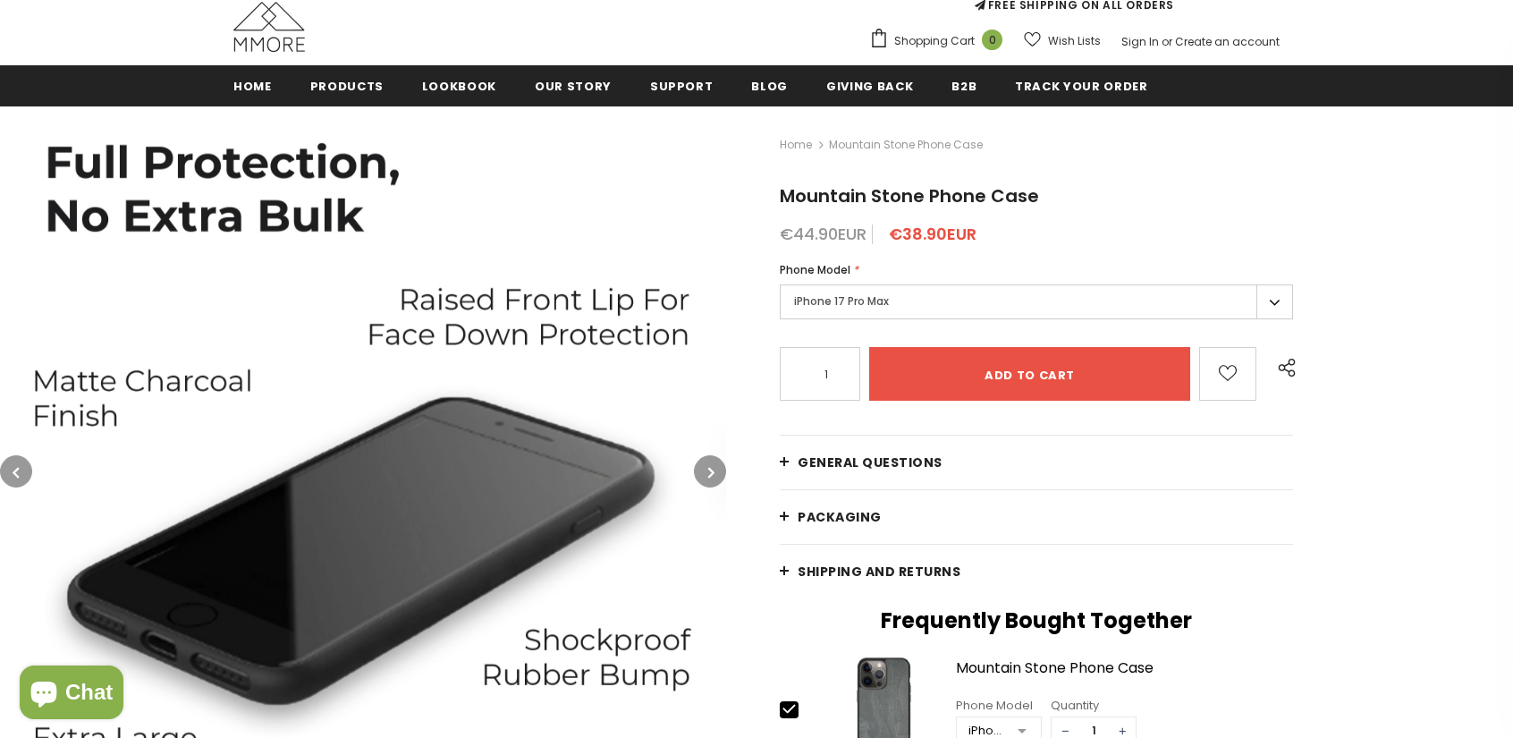
click at [706, 469] on button "button" at bounding box center [710, 471] width 32 height 32
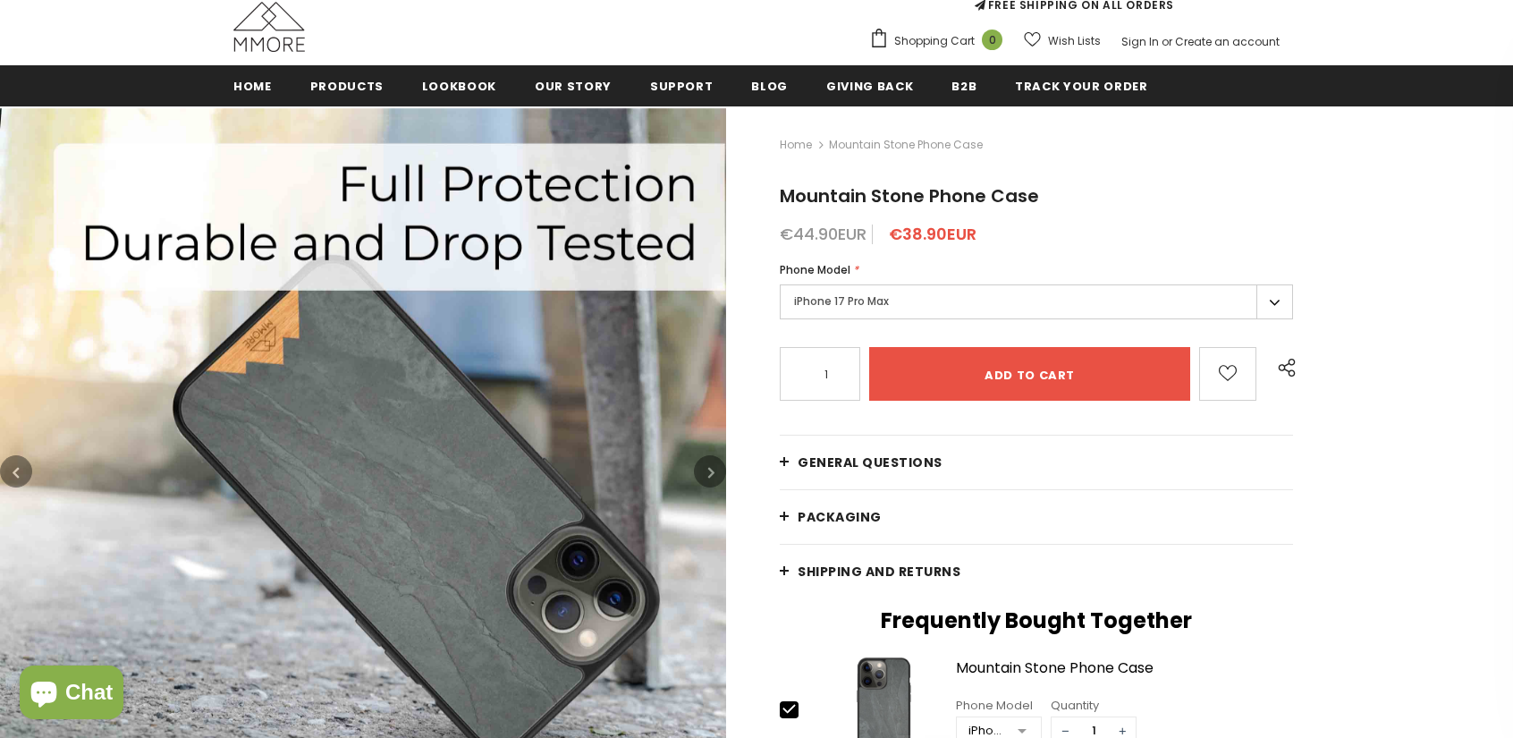
click at [706, 469] on button "button" at bounding box center [710, 471] width 32 height 32
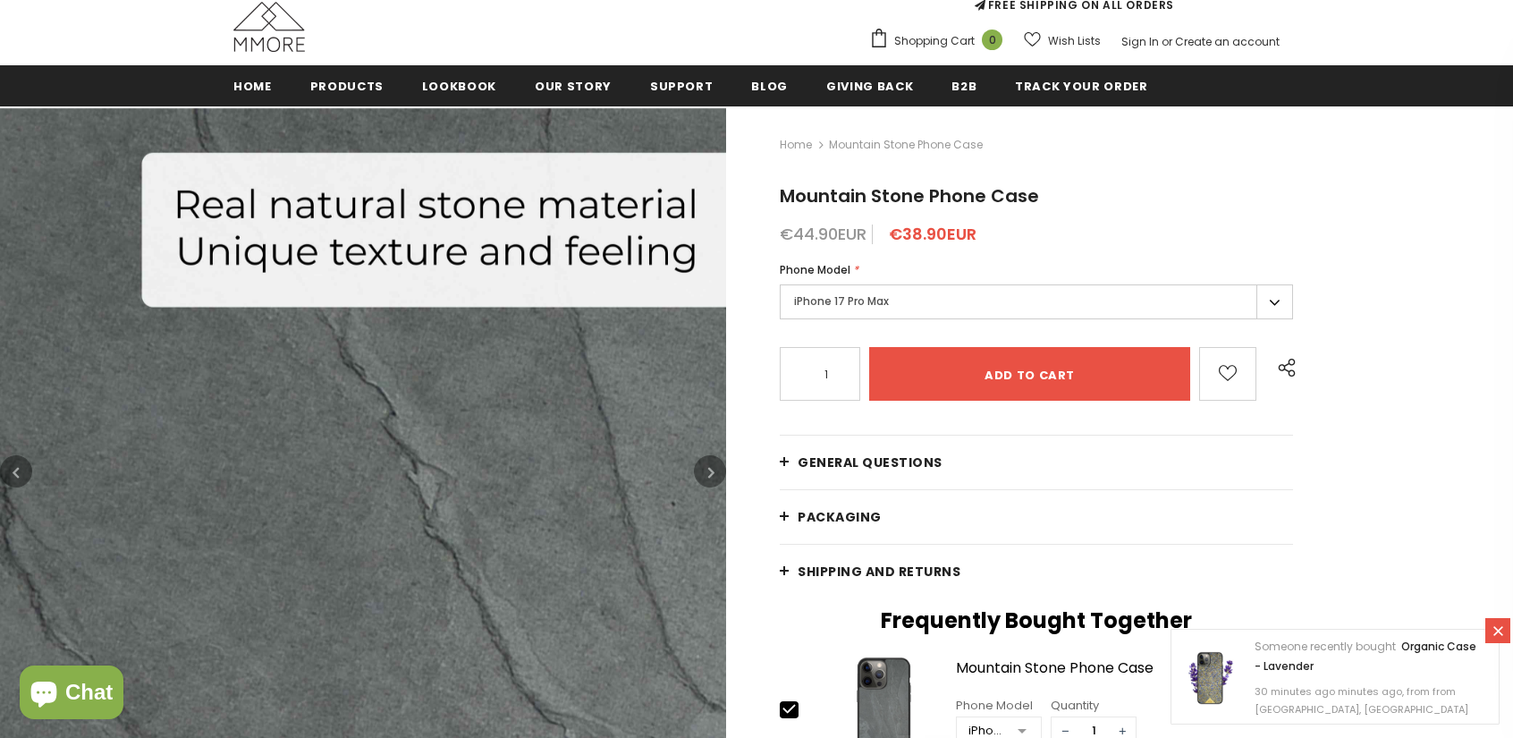
click at [706, 469] on button "button" at bounding box center [710, 471] width 32 height 32
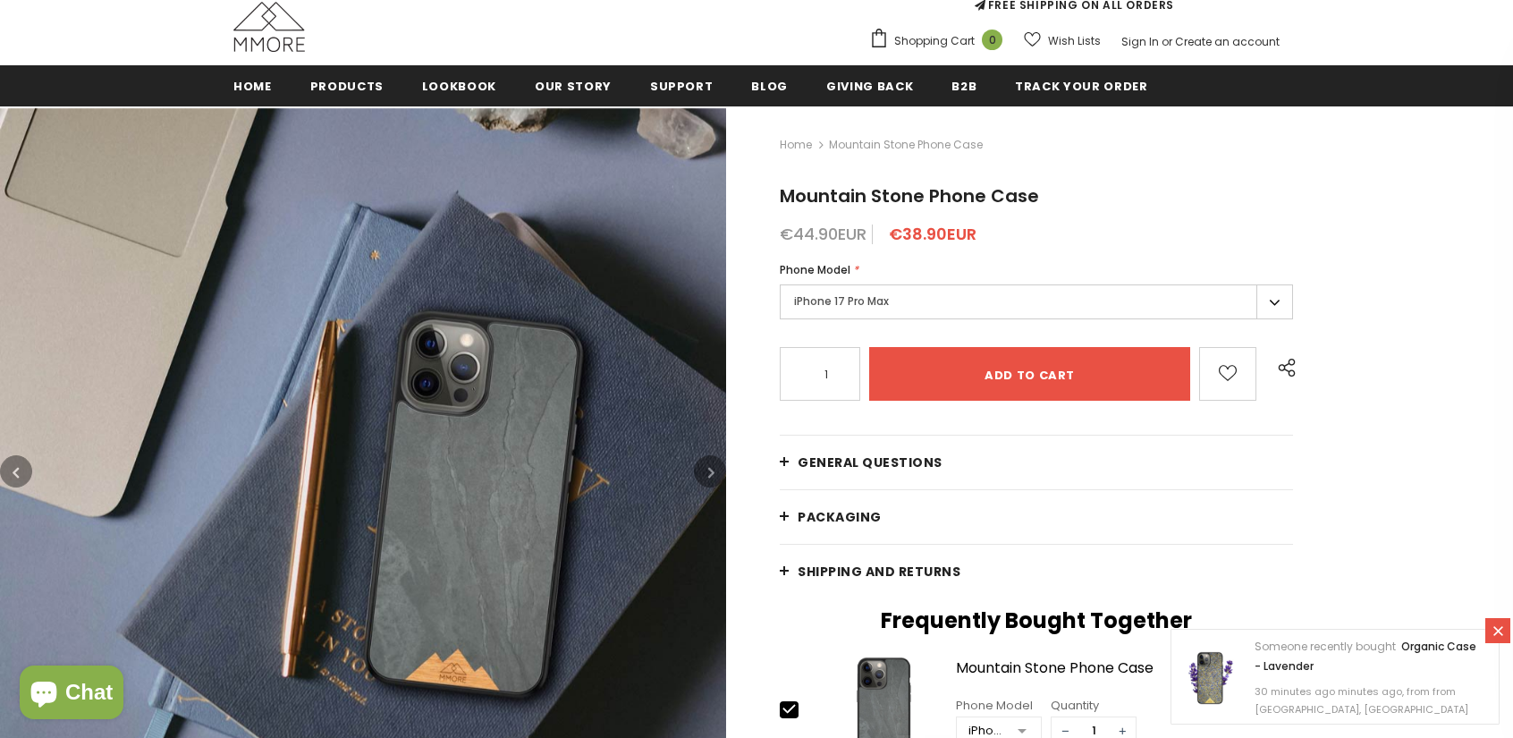
click at [706, 469] on button "button" at bounding box center [710, 471] width 32 height 32
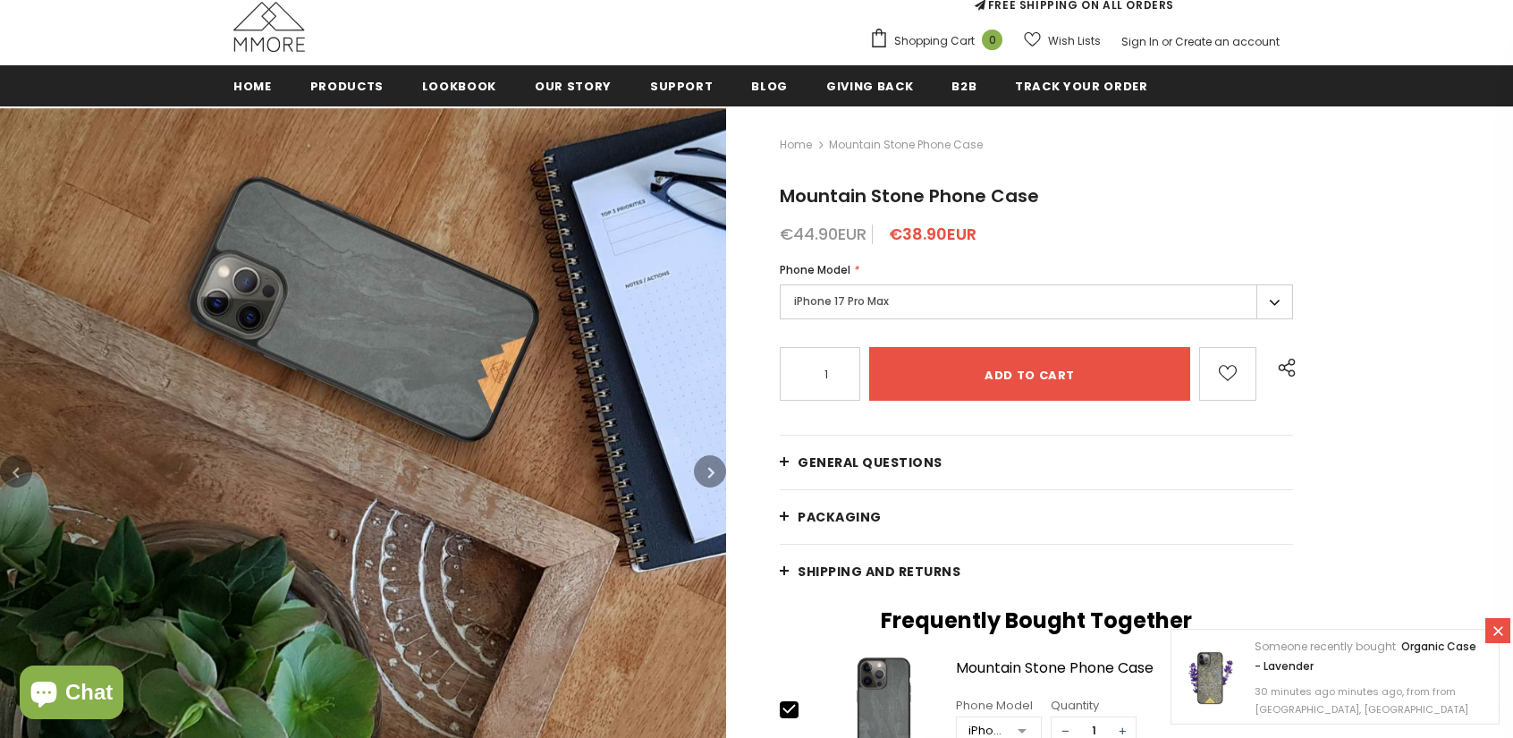
click at [706, 469] on button "button" at bounding box center [710, 471] width 32 height 32
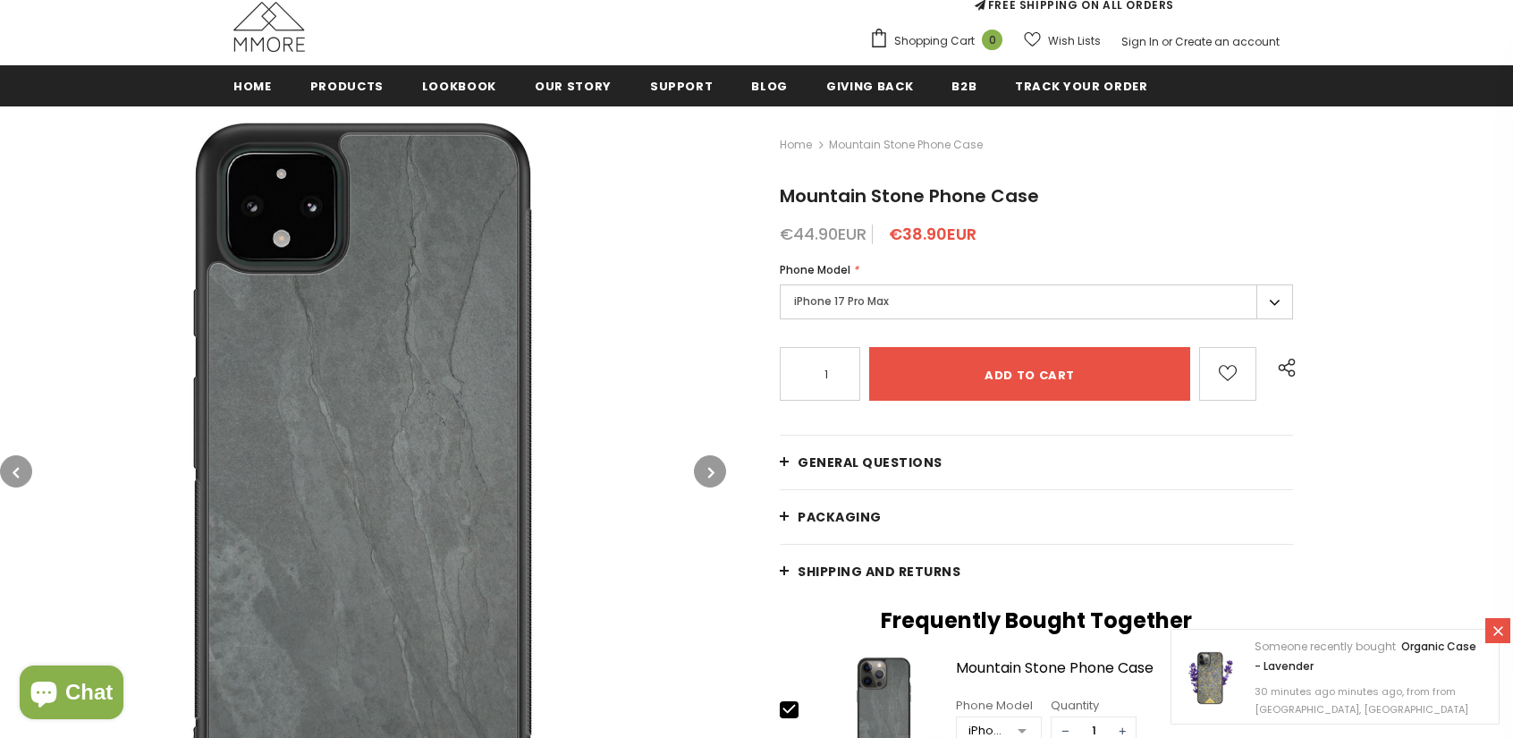
click at [706, 469] on button "button" at bounding box center [710, 471] width 32 height 32
click at [704, 469] on button "button" at bounding box center [710, 471] width 32 height 32
click at [702, 469] on button "button" at bounding box center [710, 471] width 32 height 32
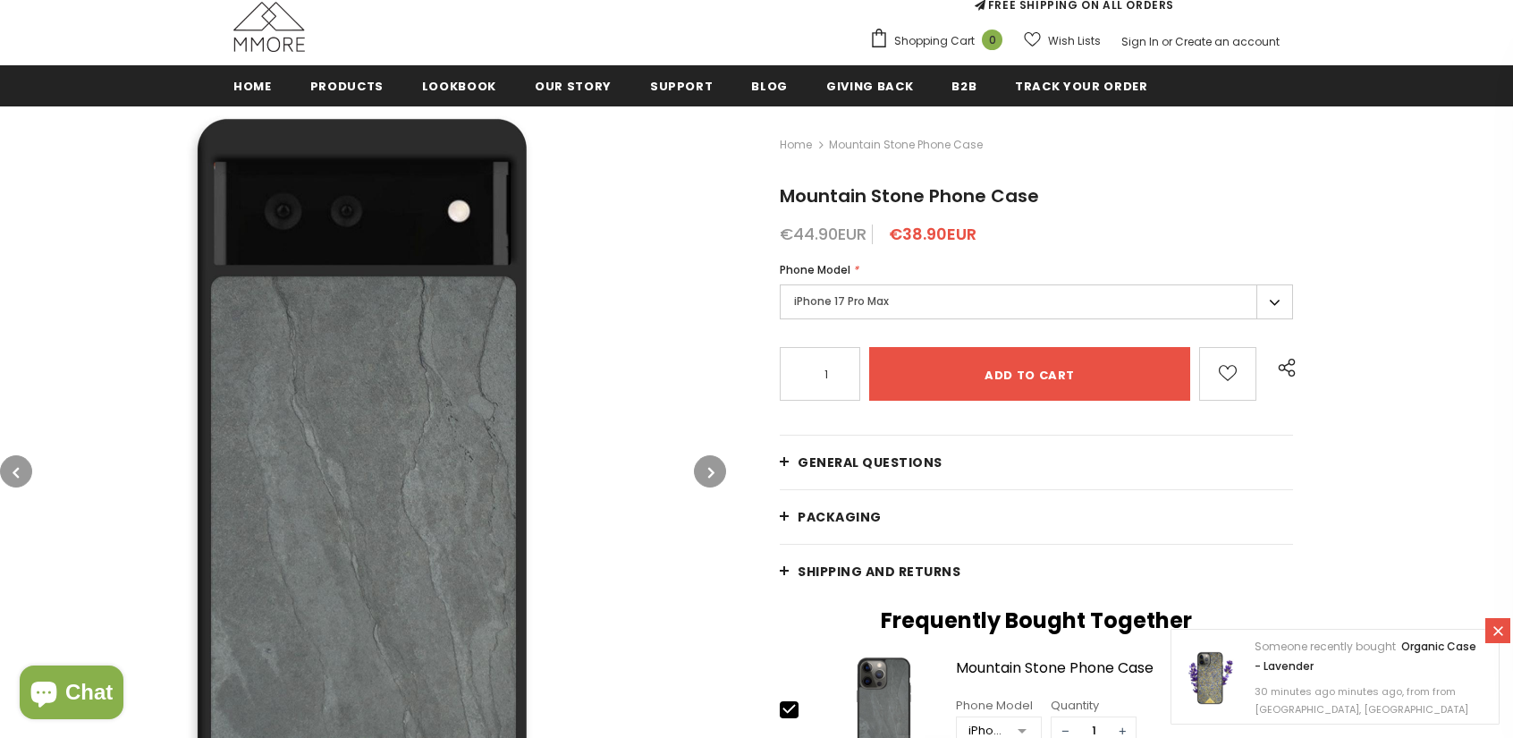
click at [702, 469] on button "button" at bounding box center [710, 471] width 32 height 32
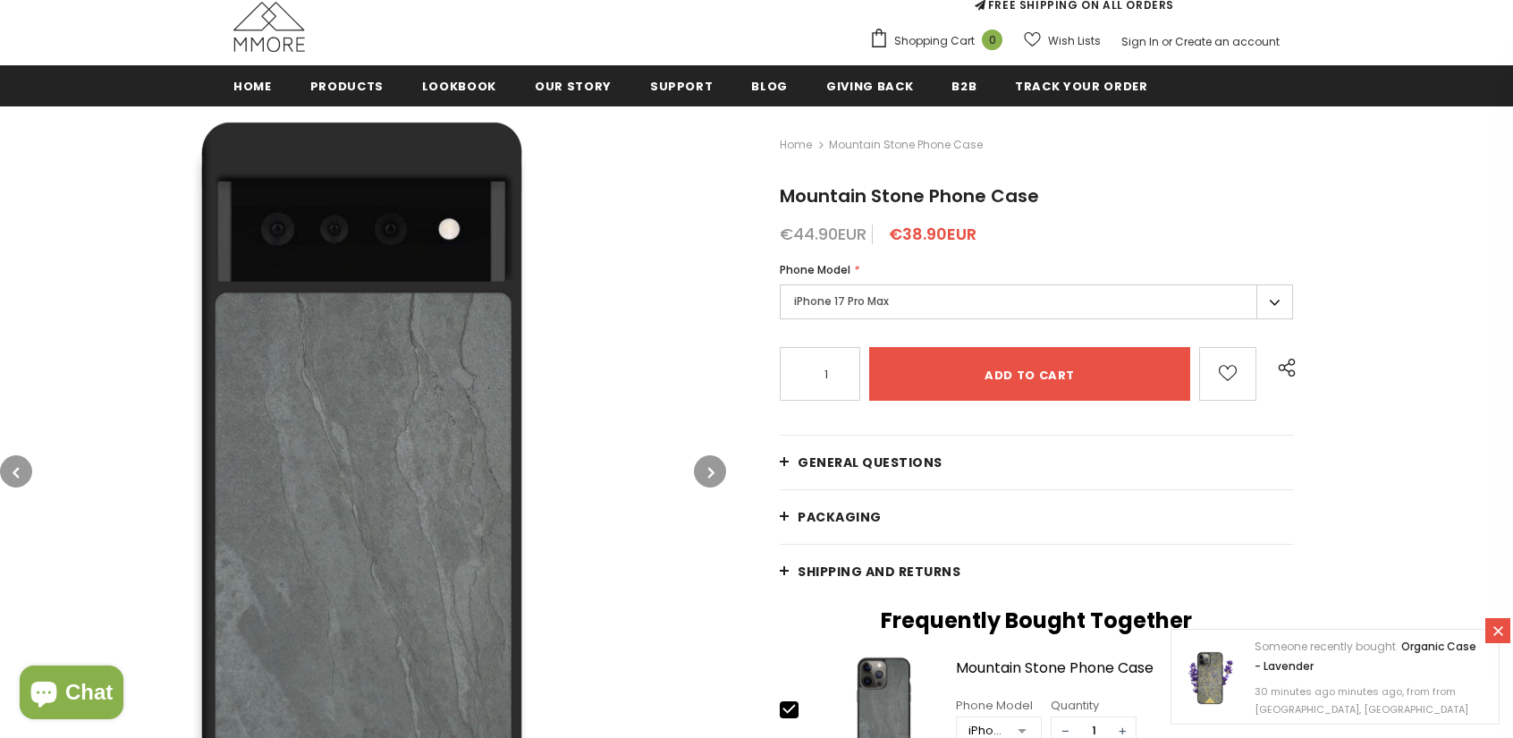
click at [702, 469] on button "button" at bounding box center [710, 471] width 32 height 32
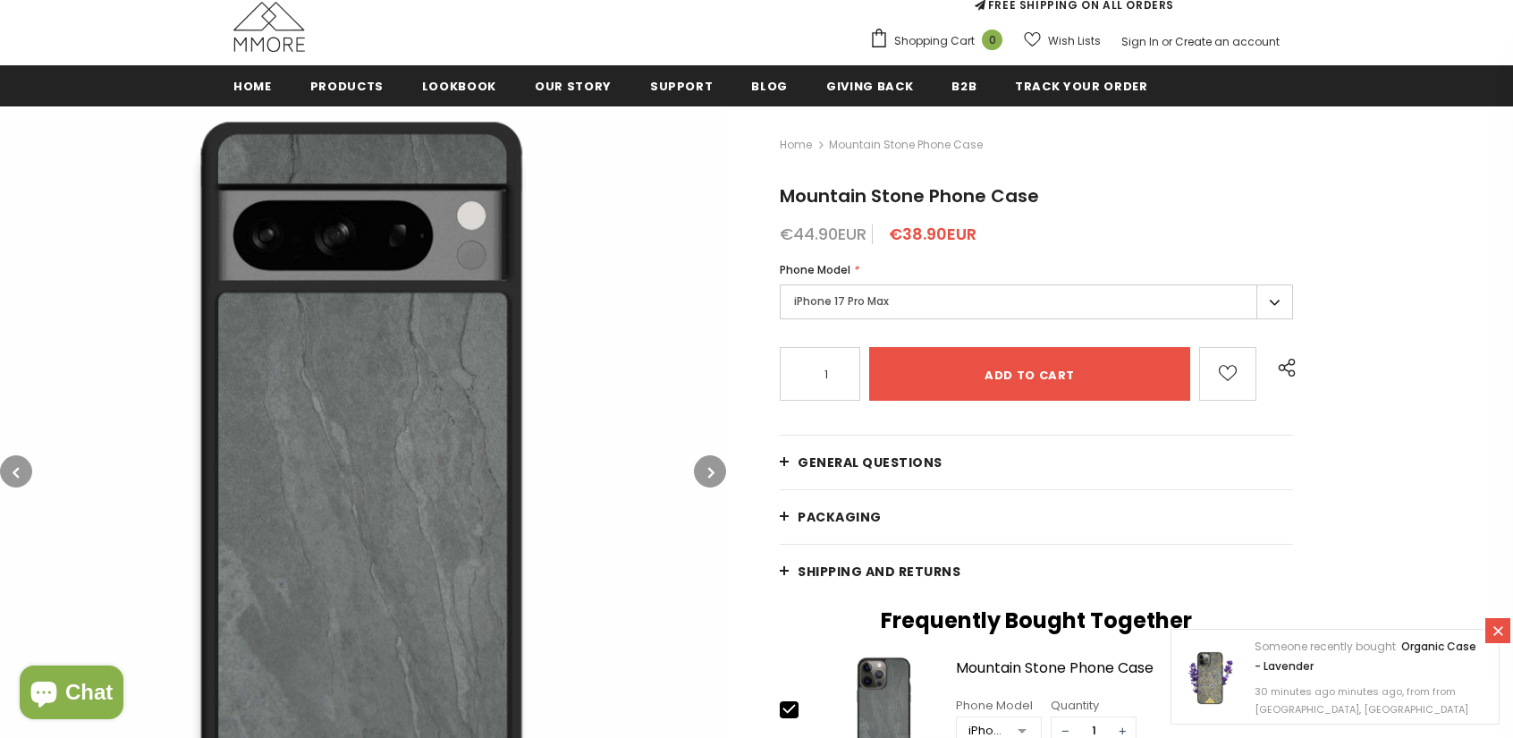
click at [702, 469] on button "button" at bounding box center [710, 471] width 32 height 32
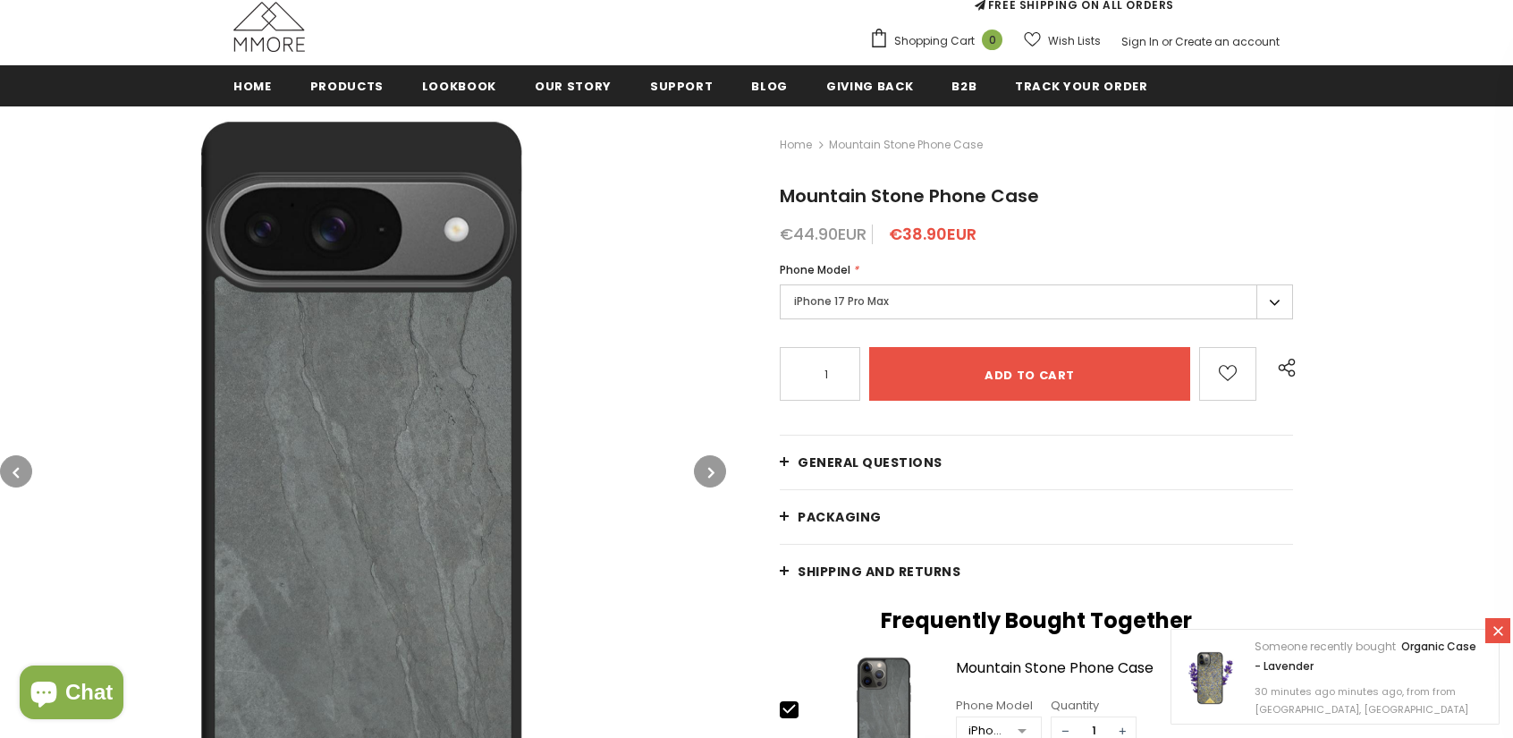
click at [702, 469] on button "button" at bounding box center [710, 471] width 32 height 32
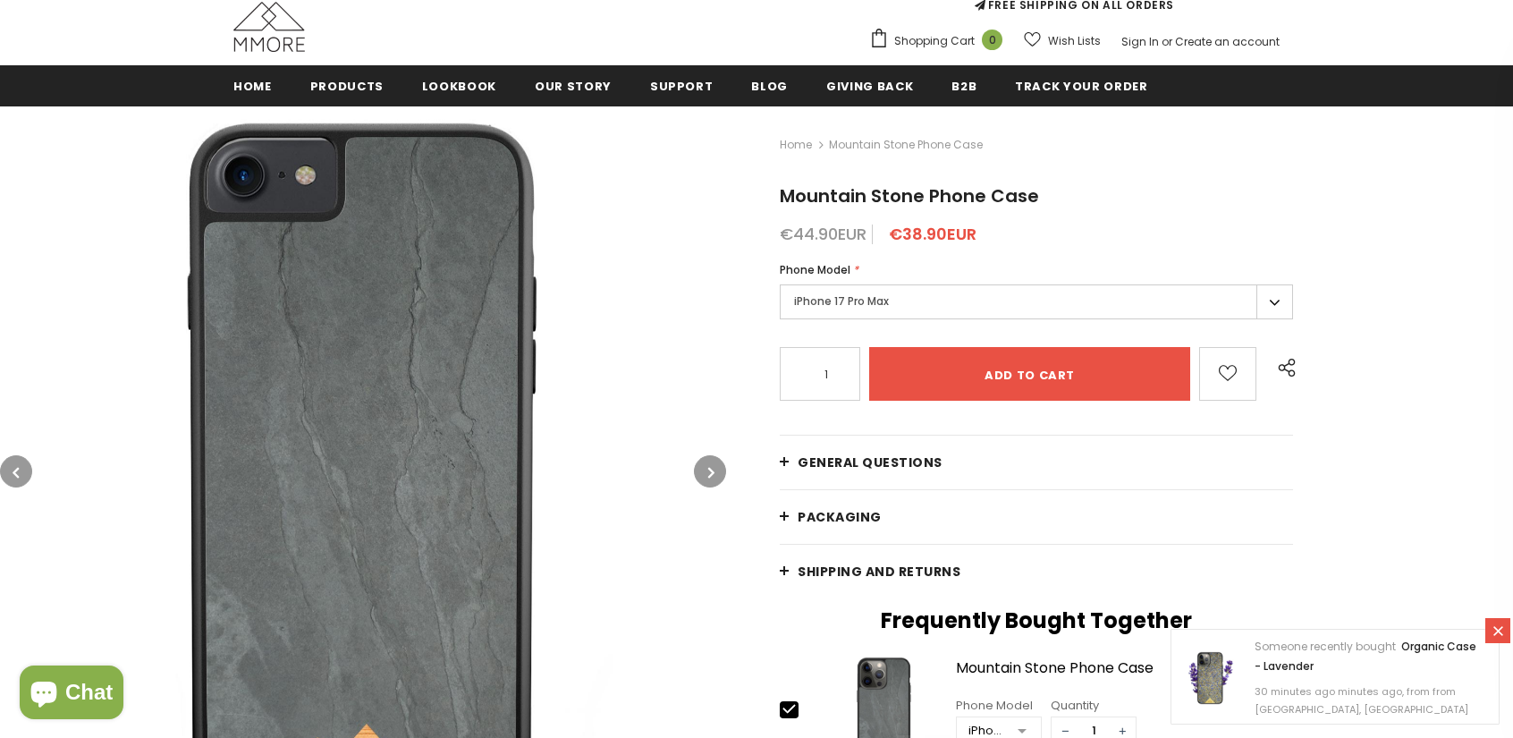
click at [702, 469] on button "button" at bounding box center [710, 471] width 32 height 32
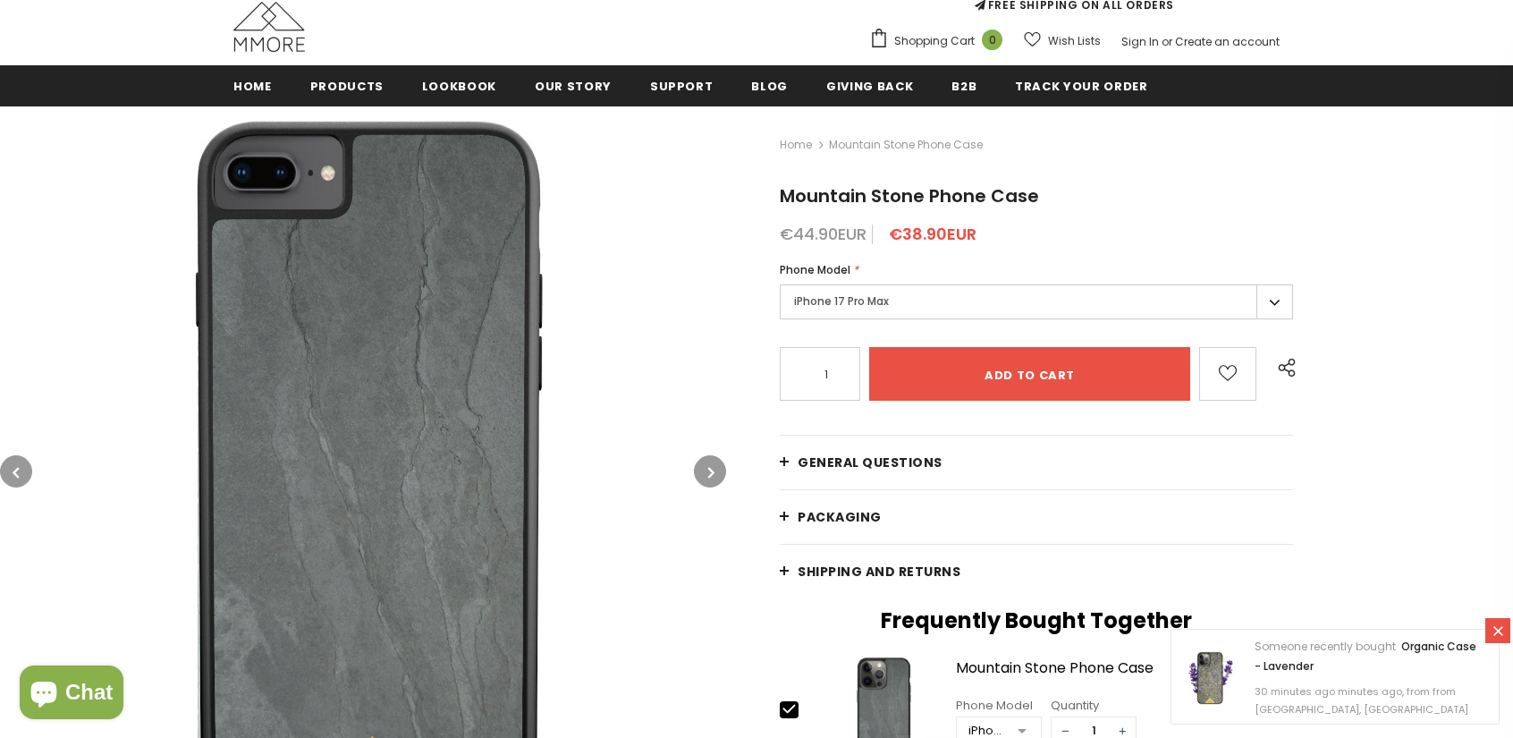
click at [24, 462] on button "button" at bounding box center [16, 471] width 32 height 32
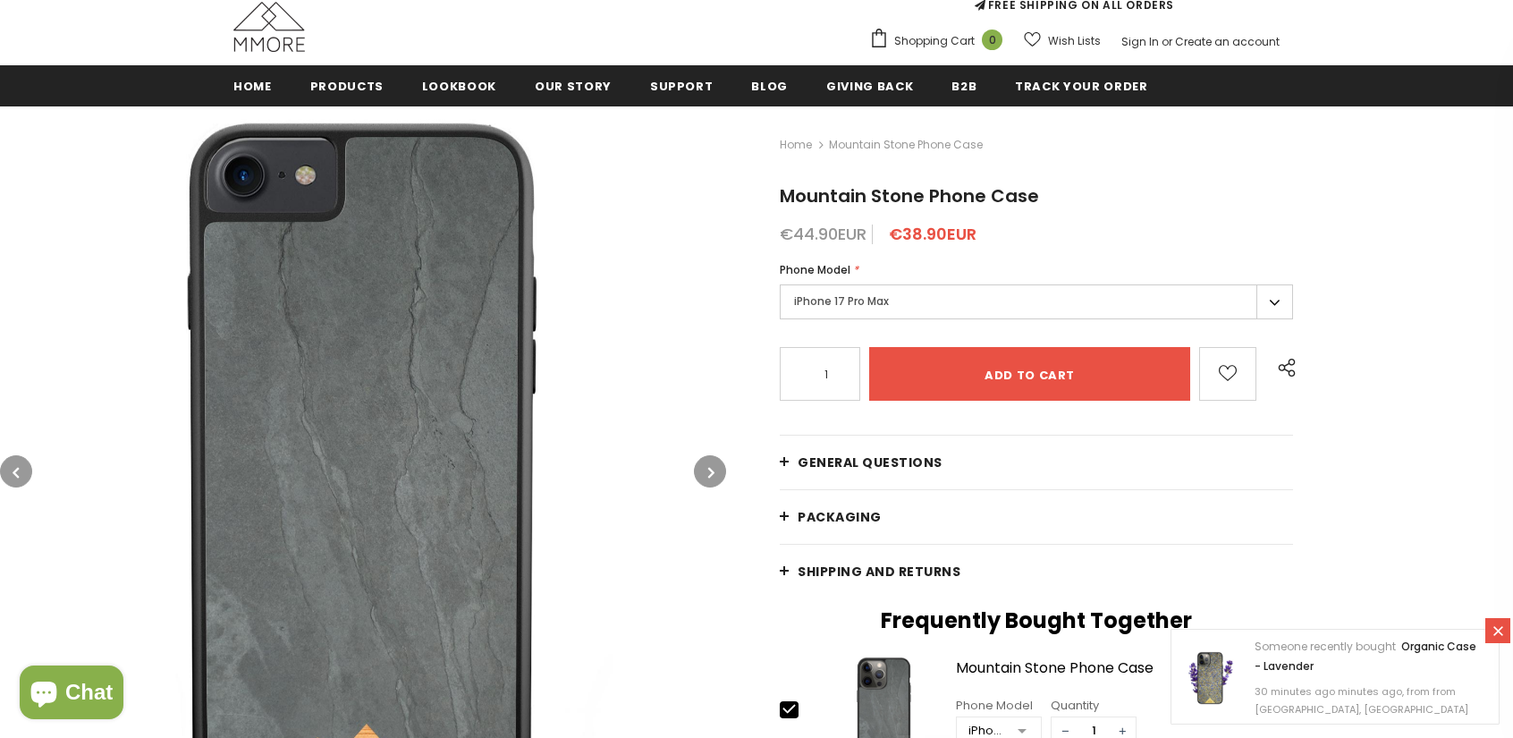
click at [716, 478] on button "button" at bounding box center [710, 471] width 32 height 32
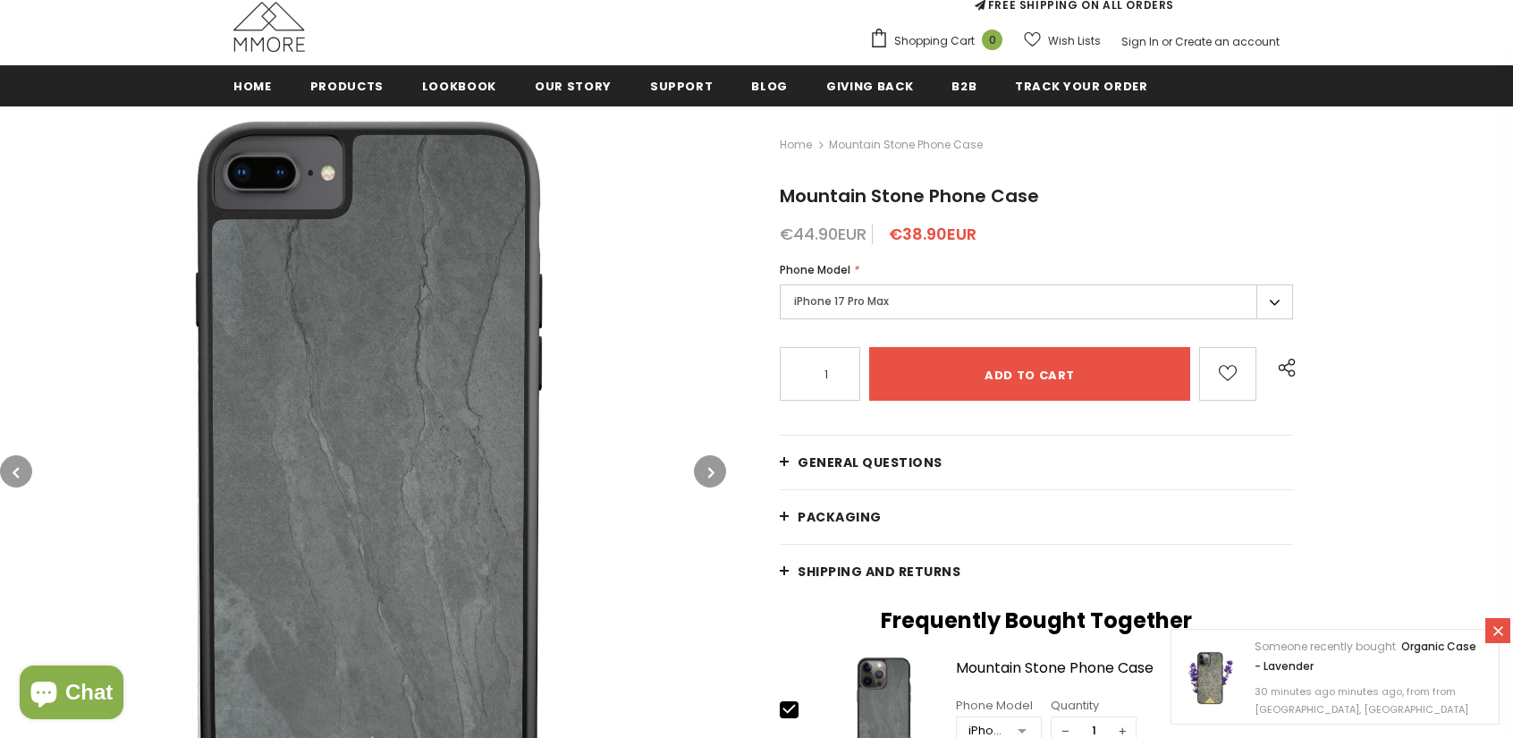
click at [710, 461] on button "button" at bounding box center [710, 471] width 32 height 32
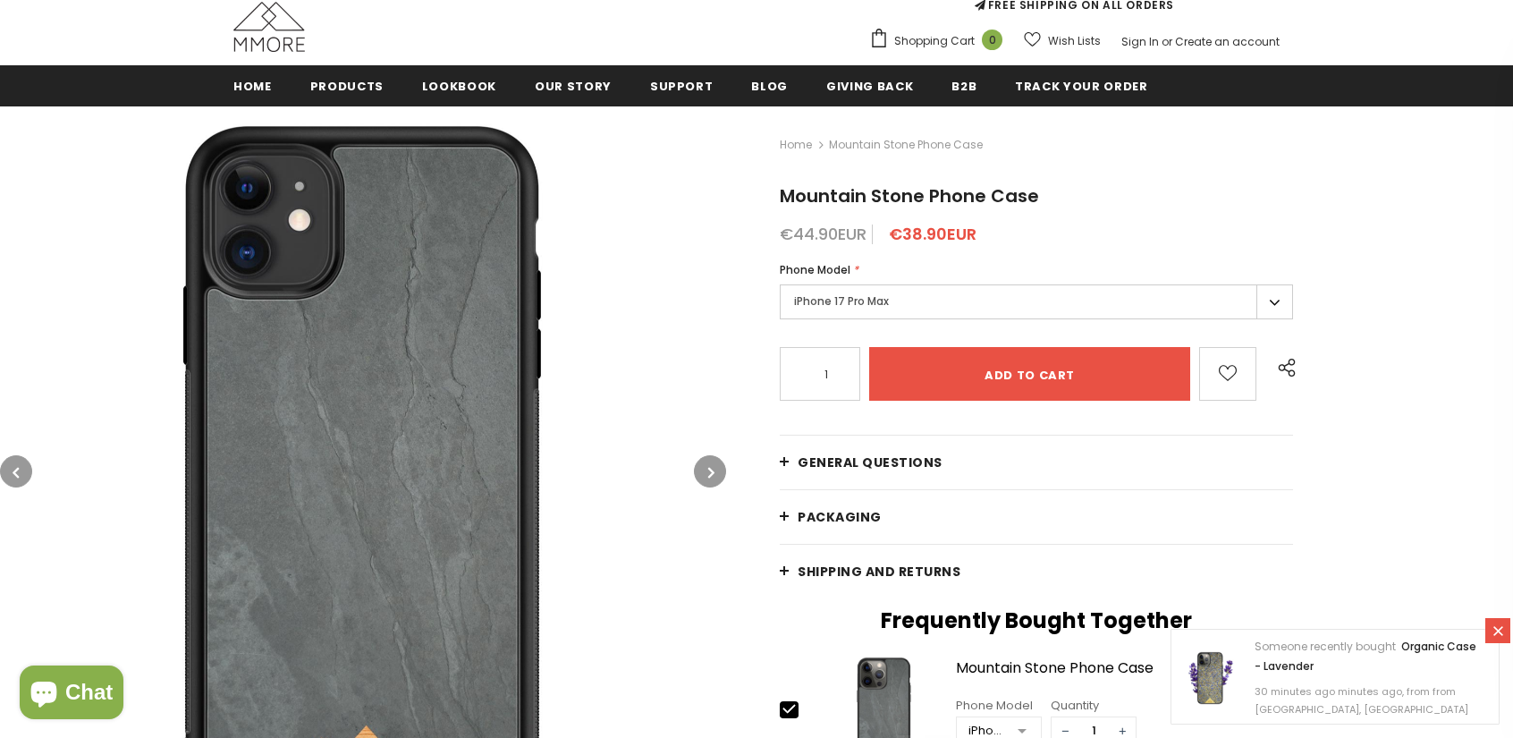
click at [710, 469] on icon "button" at bounding box center [711, 472] width 6 height 18
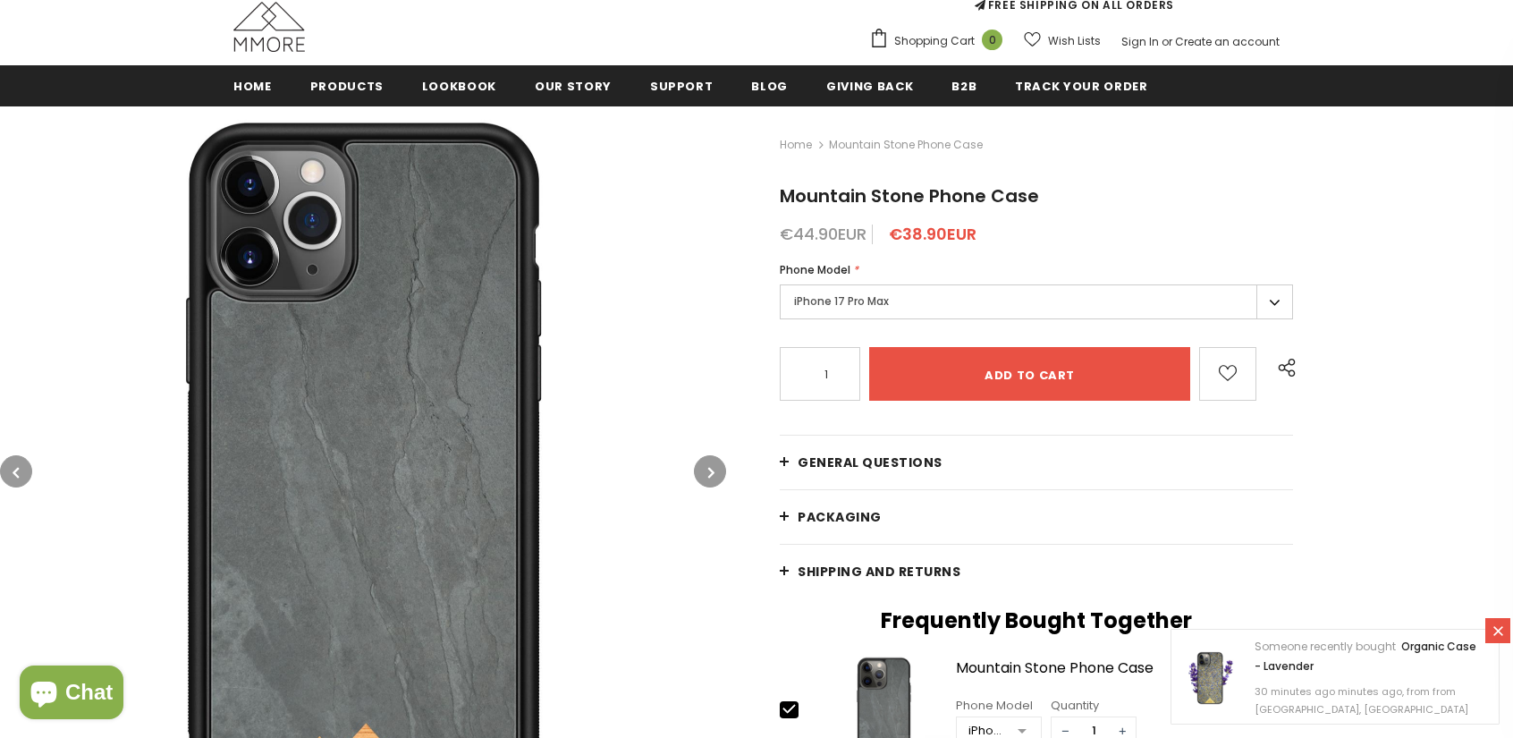
click at [703, 470] on button "button" at bounding box center [710, 471] width 32 height 32
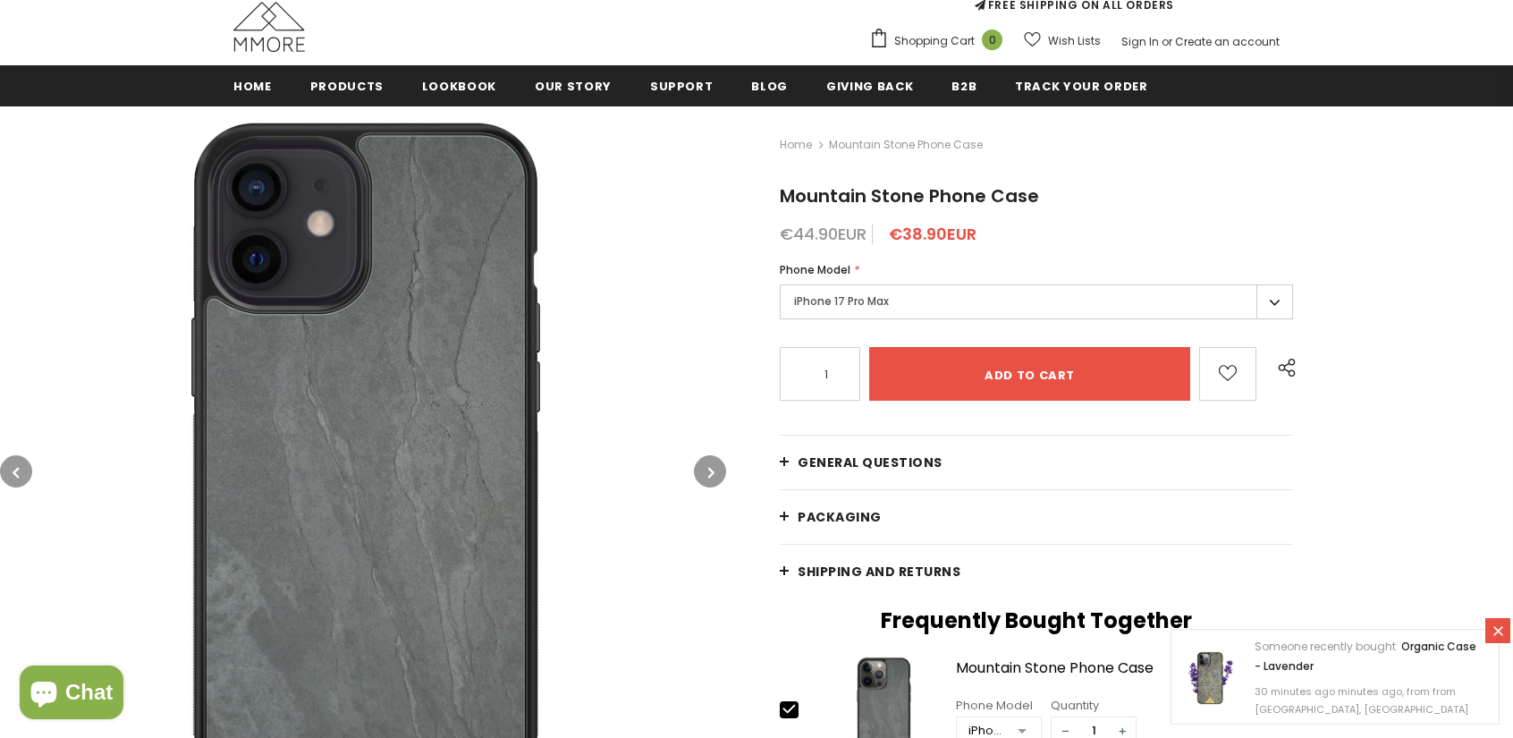
click at [714, 475] on icon "button" at bounding box center [711, 472] width 6 height 18
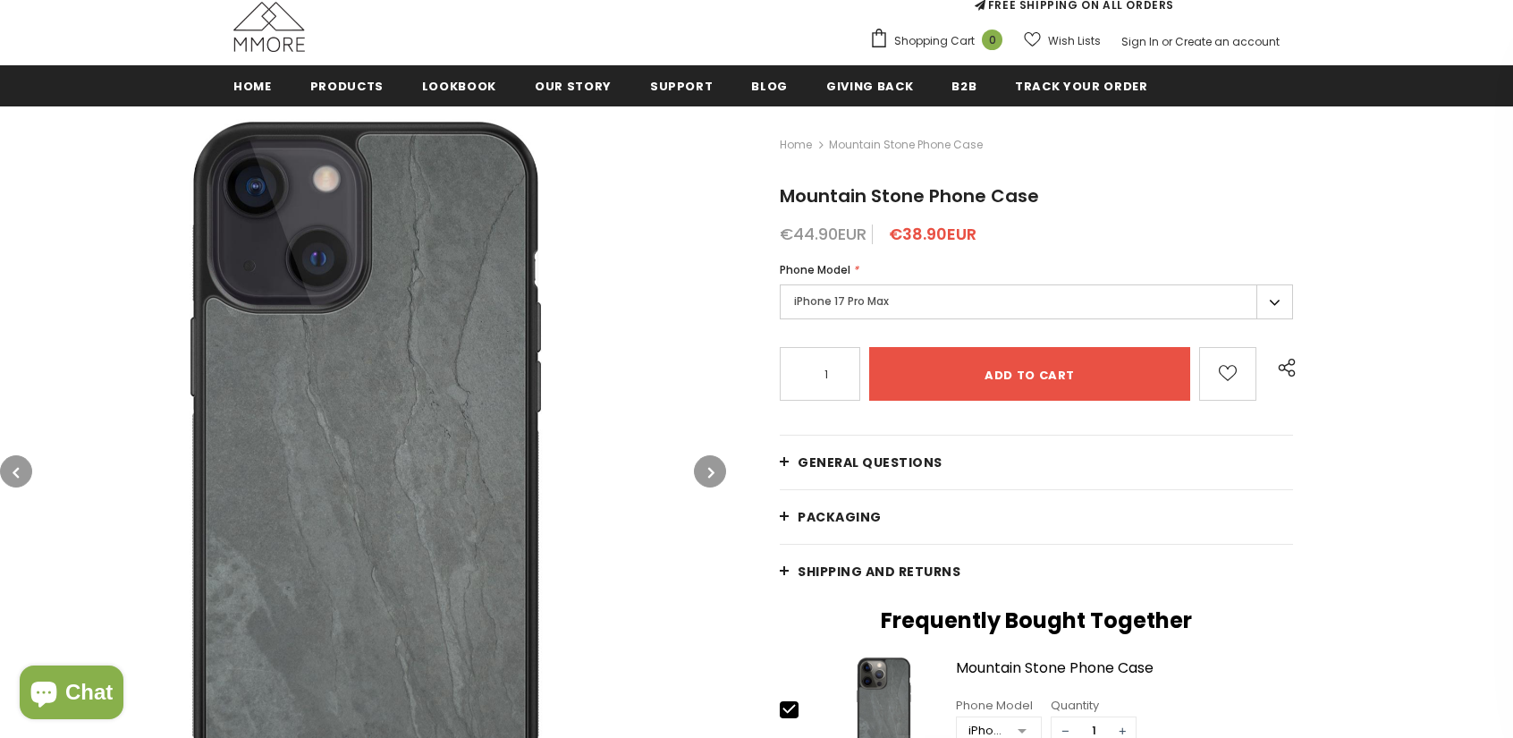
click at [709, 471] on icon "button" at bounding box center [711, 472] width 6 height 18
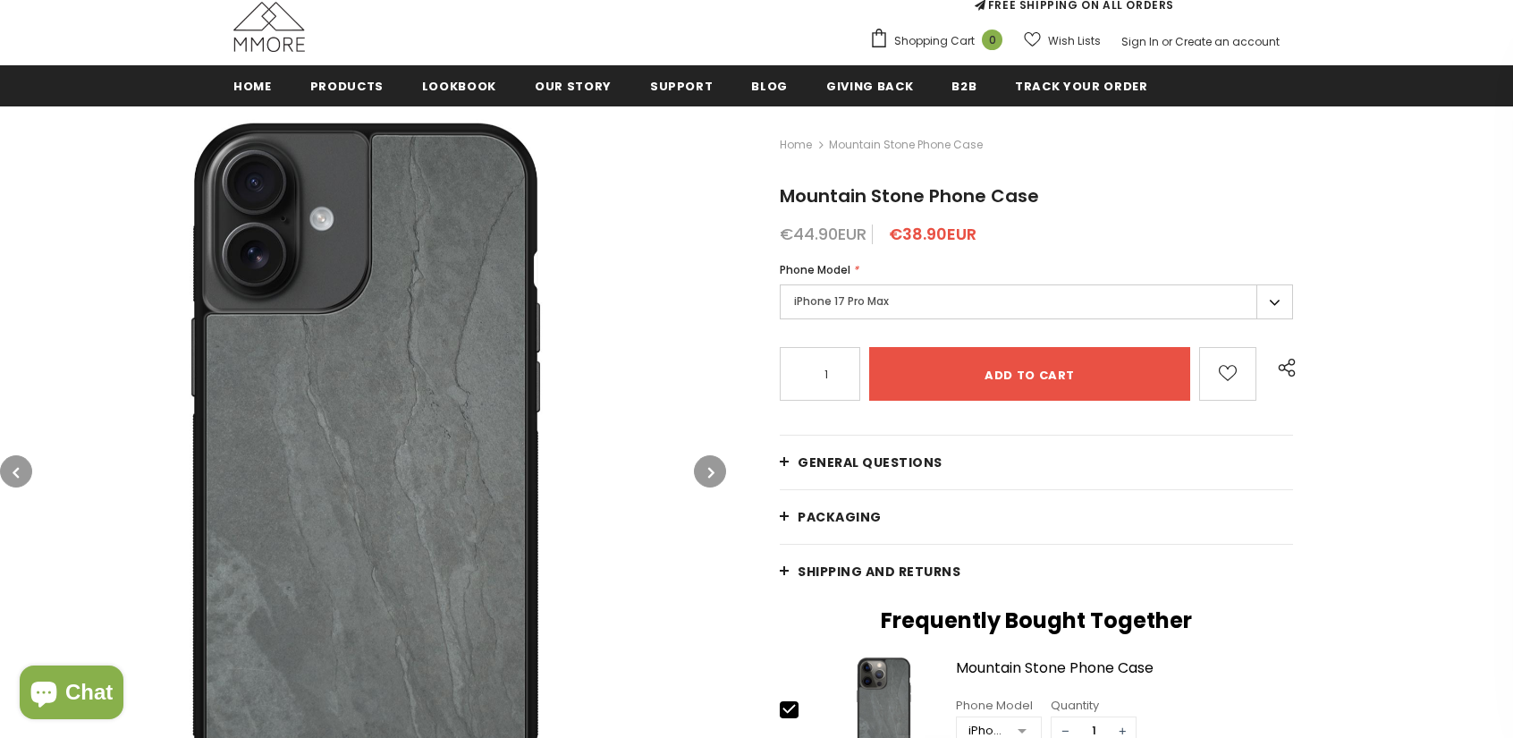
click at [709, 471] on icon "button" at bounding box center [711, 472] width 6 height 18
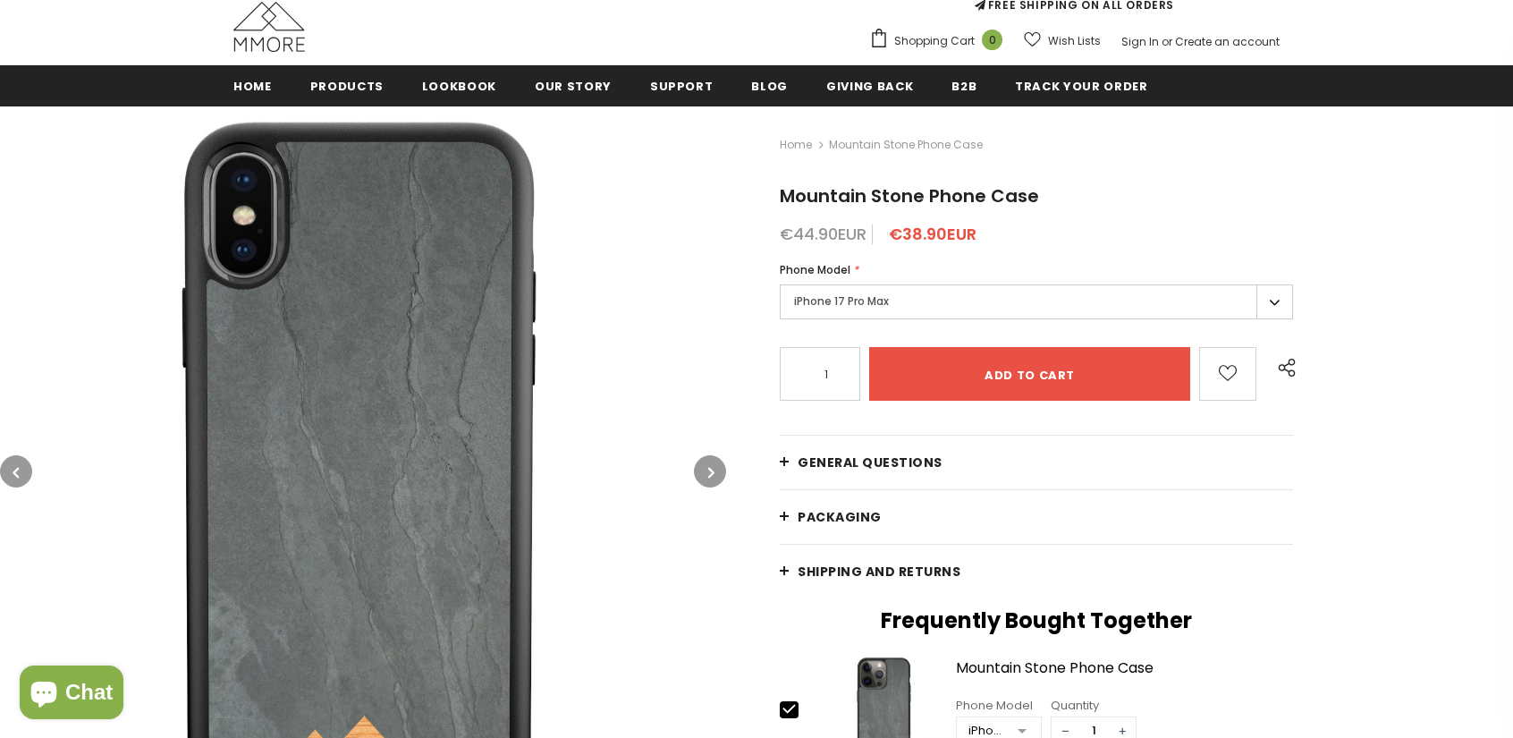
click at [17, 471] on icon "button" at bounding box center [16, 472] width 6 height 18
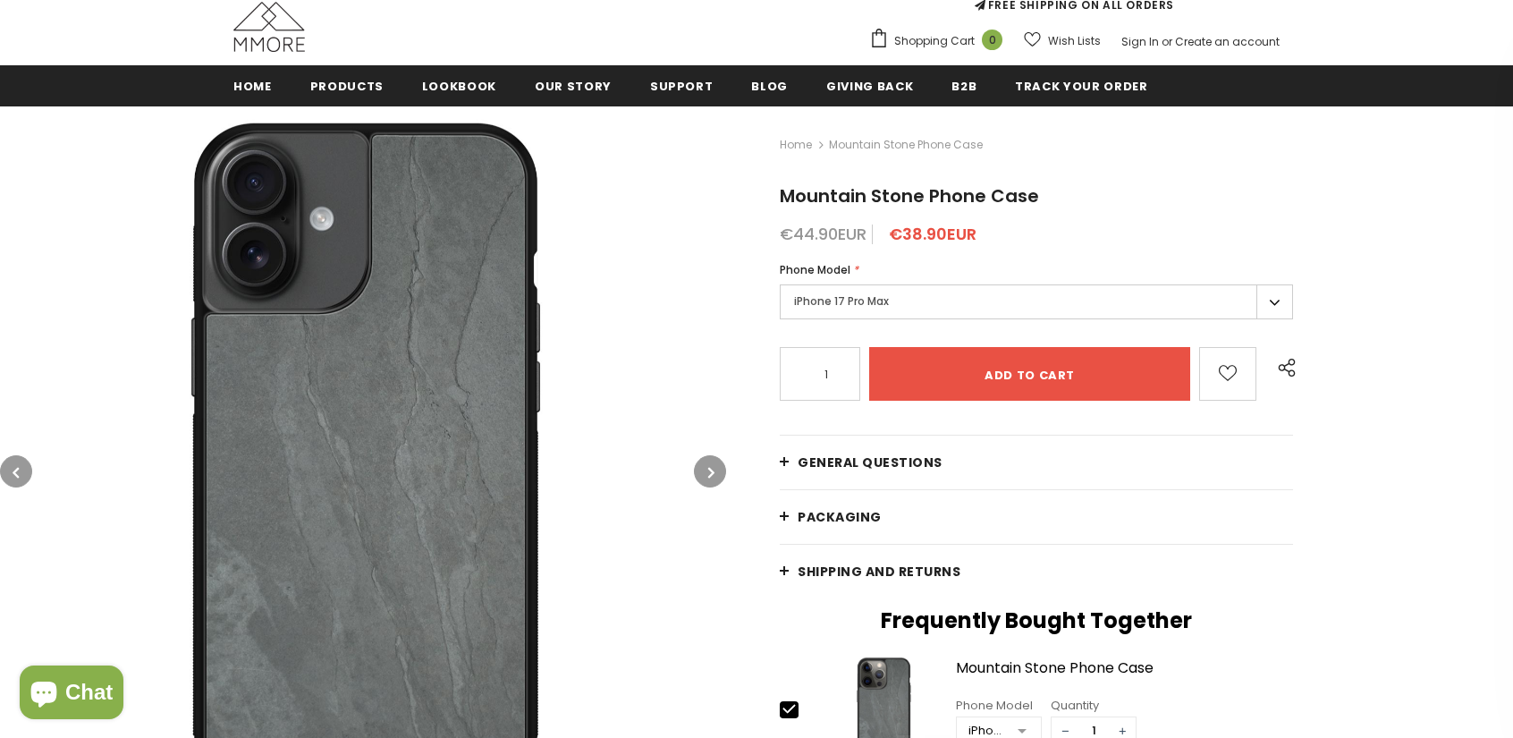
click at [716, 481] on button "button" at bounding box center [710, 471] width 32 height 32
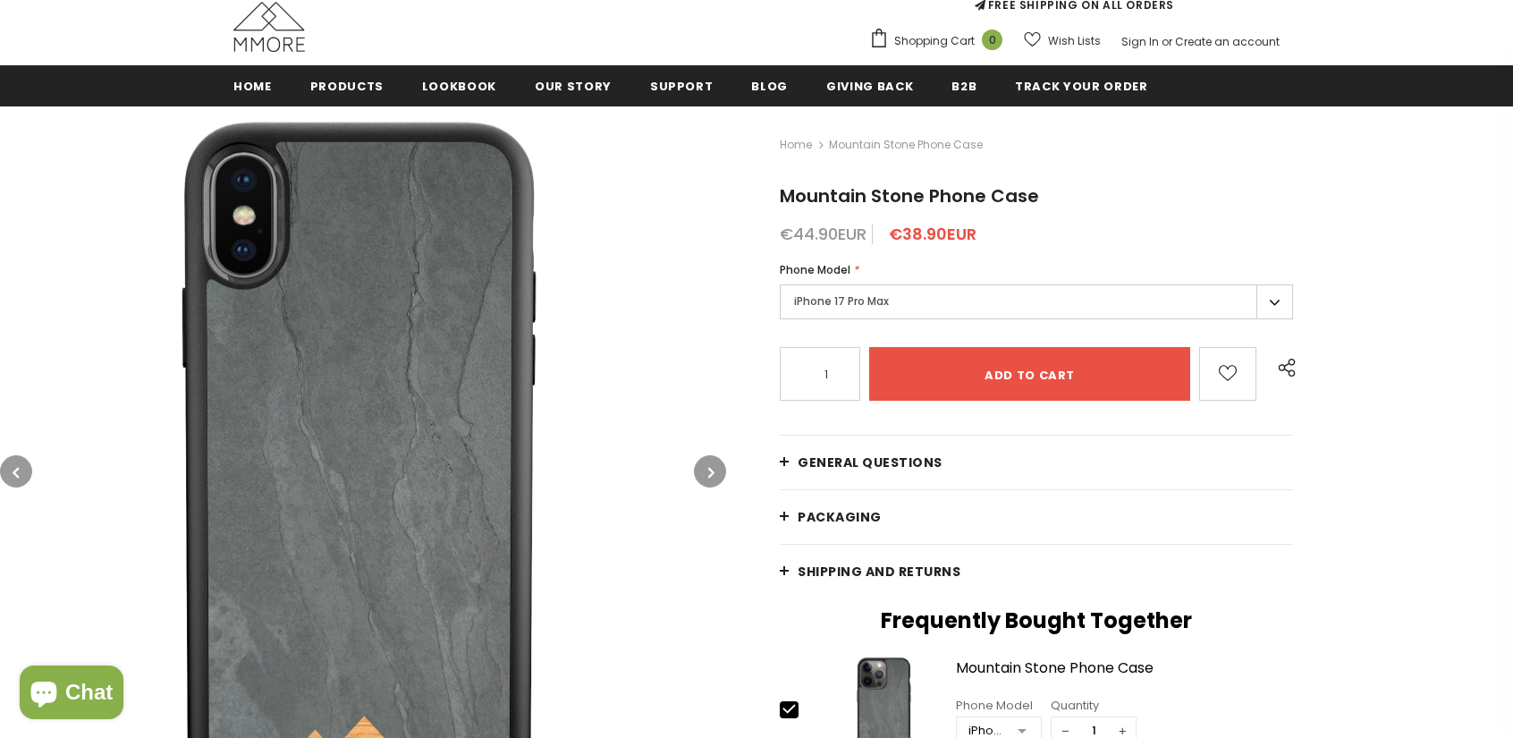
click at [701, 470] on button "button" at bounding box center [710, 471] width 32 height 32
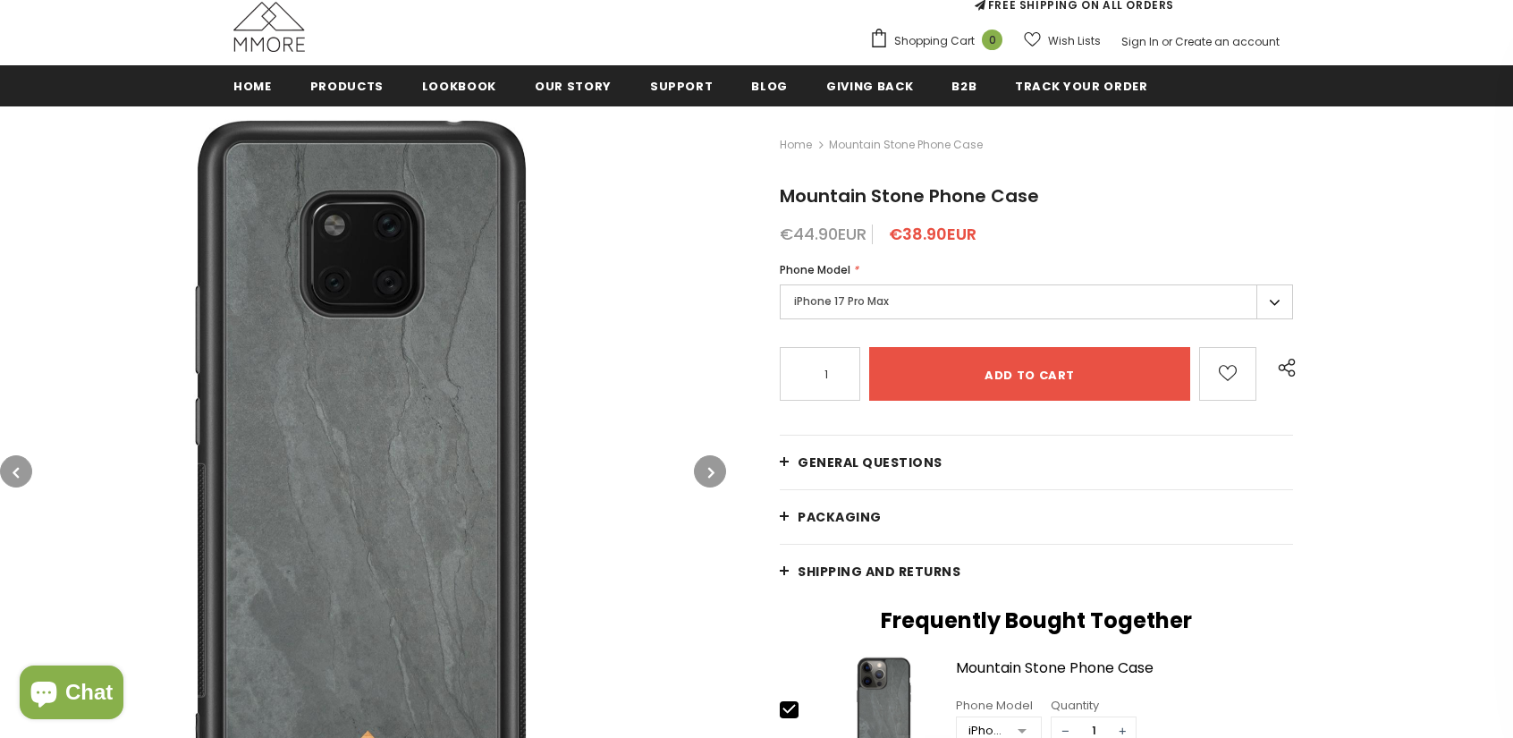
drag, startPoint x: 351, startPoint y: 428, endPoint x: 703, endPoint y: 469, distance: 354.7
click at [703, 469] on button "button" at bounding box center [710, 471] width 32 height 32
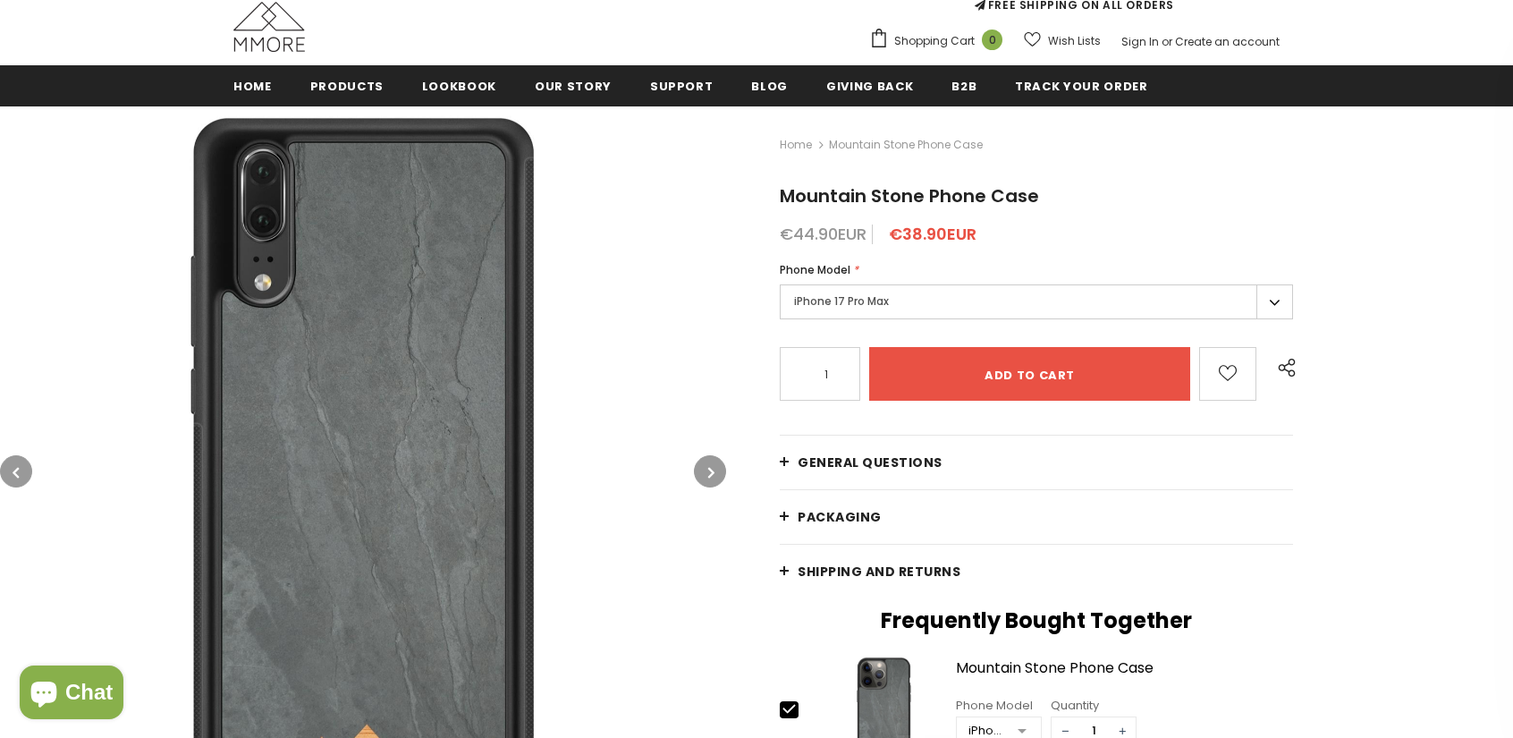
click at [712, 468] on icon "button" at bounding box center [711, 472] width 6 height 18
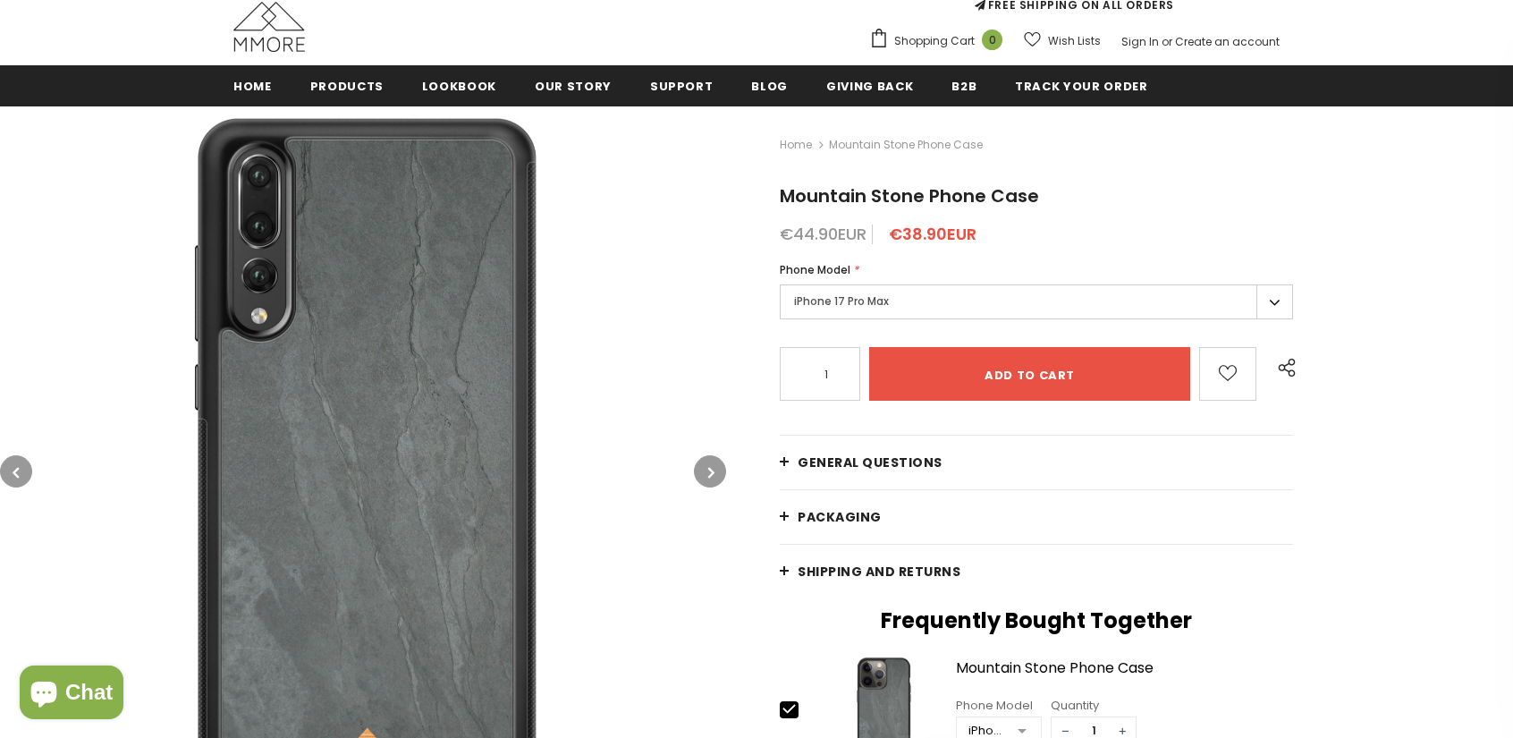
click at [712, 468] on icon "button" at bounding box center [711, 472] width 6 height 18
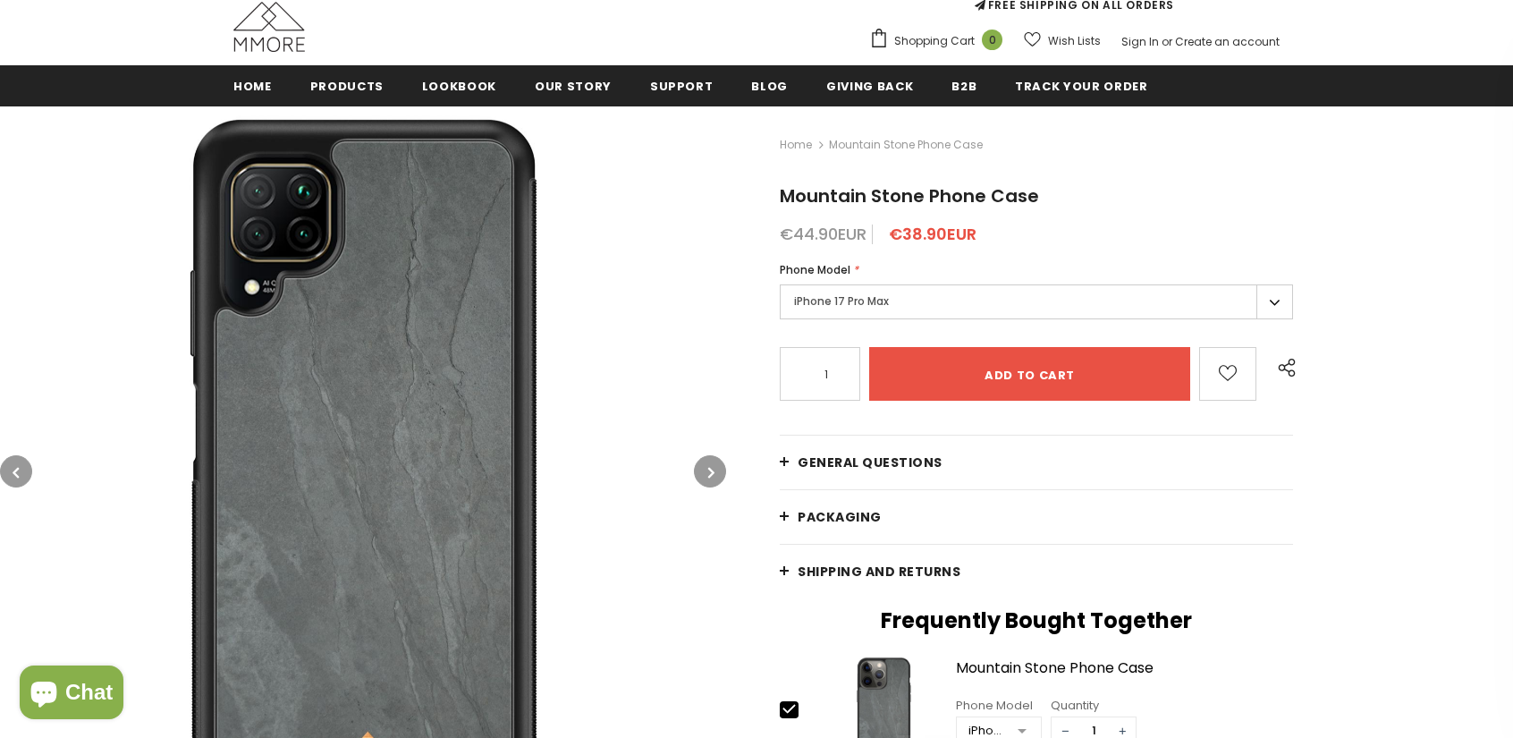
click at [712, 468] on icon "button" at bounding box center [711, 472] width 6 height 18
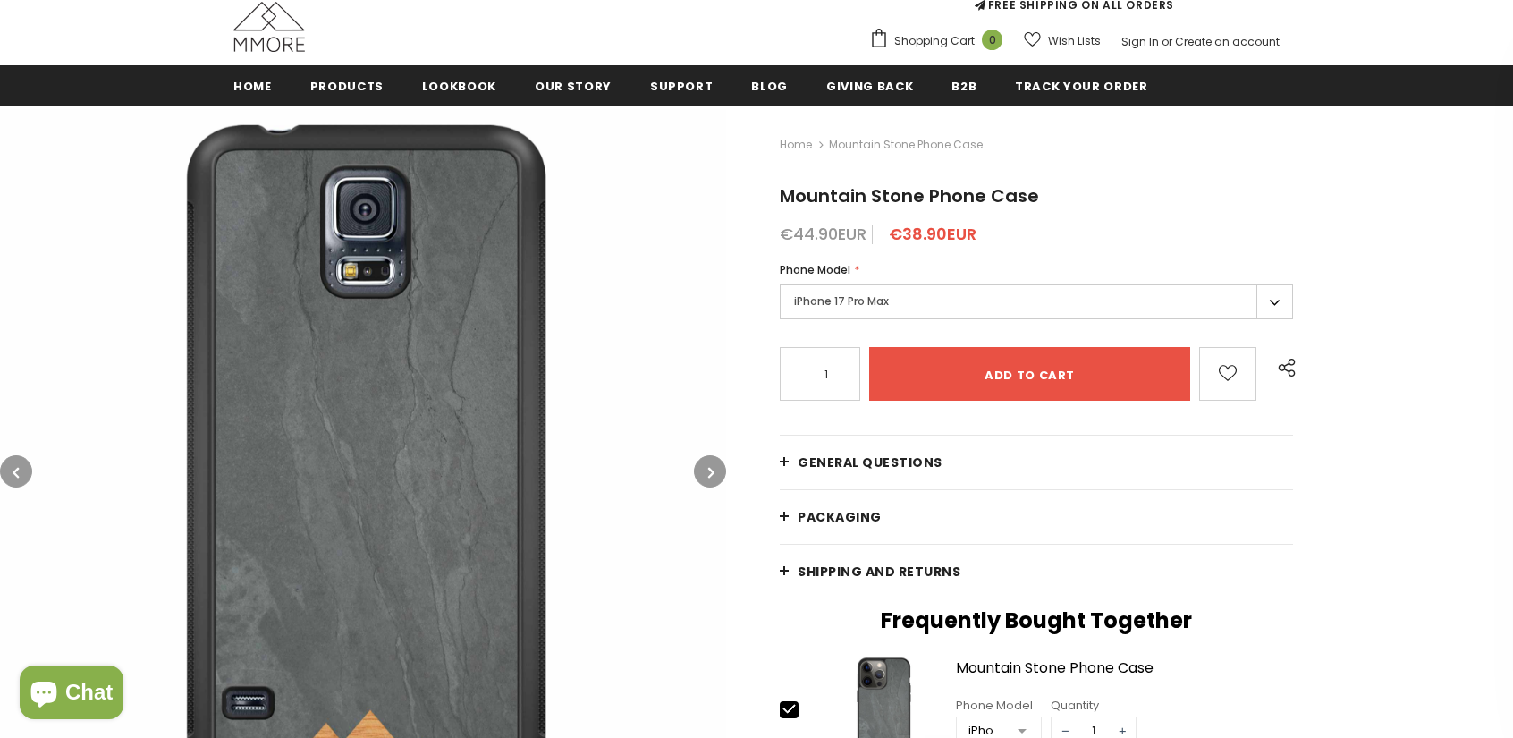
click at [712, 468] on icon "button" at bounding box center [711, 472] width 6 height 18
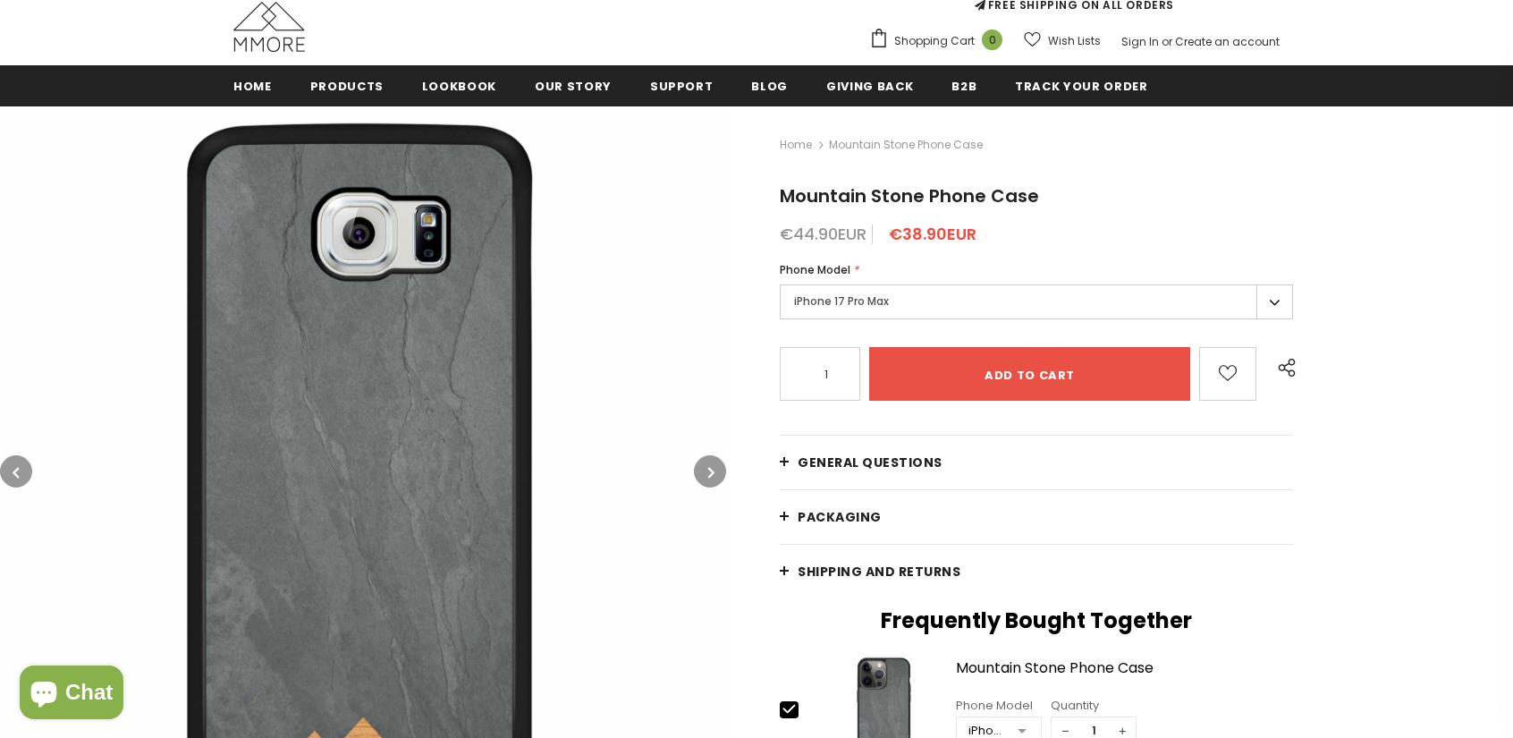
click at [712, 468] on icon "button" at bounding box center [711, 472] width 6 height 18
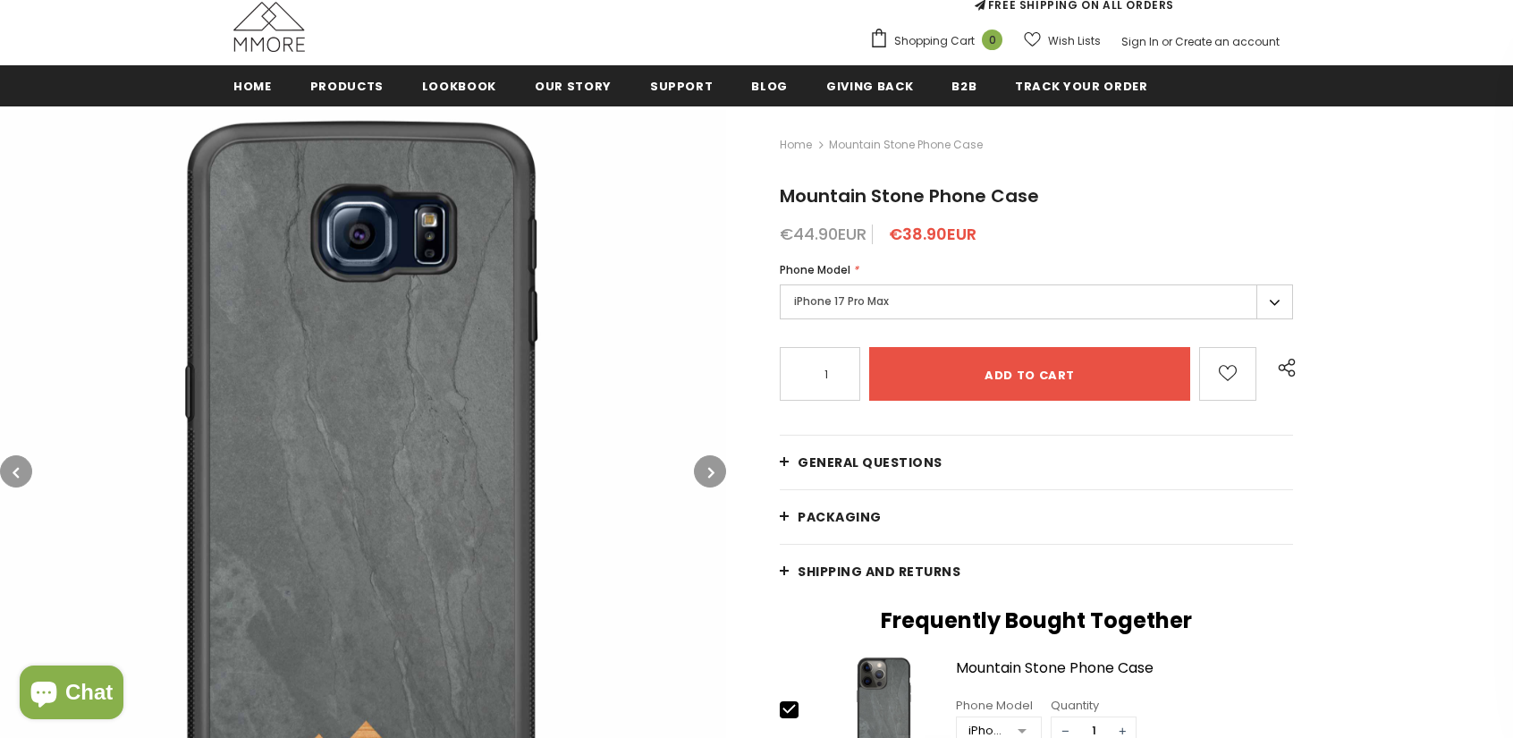
click at [712, 468] on icon "button" at bounding box center [711, 472] width 6 height 18
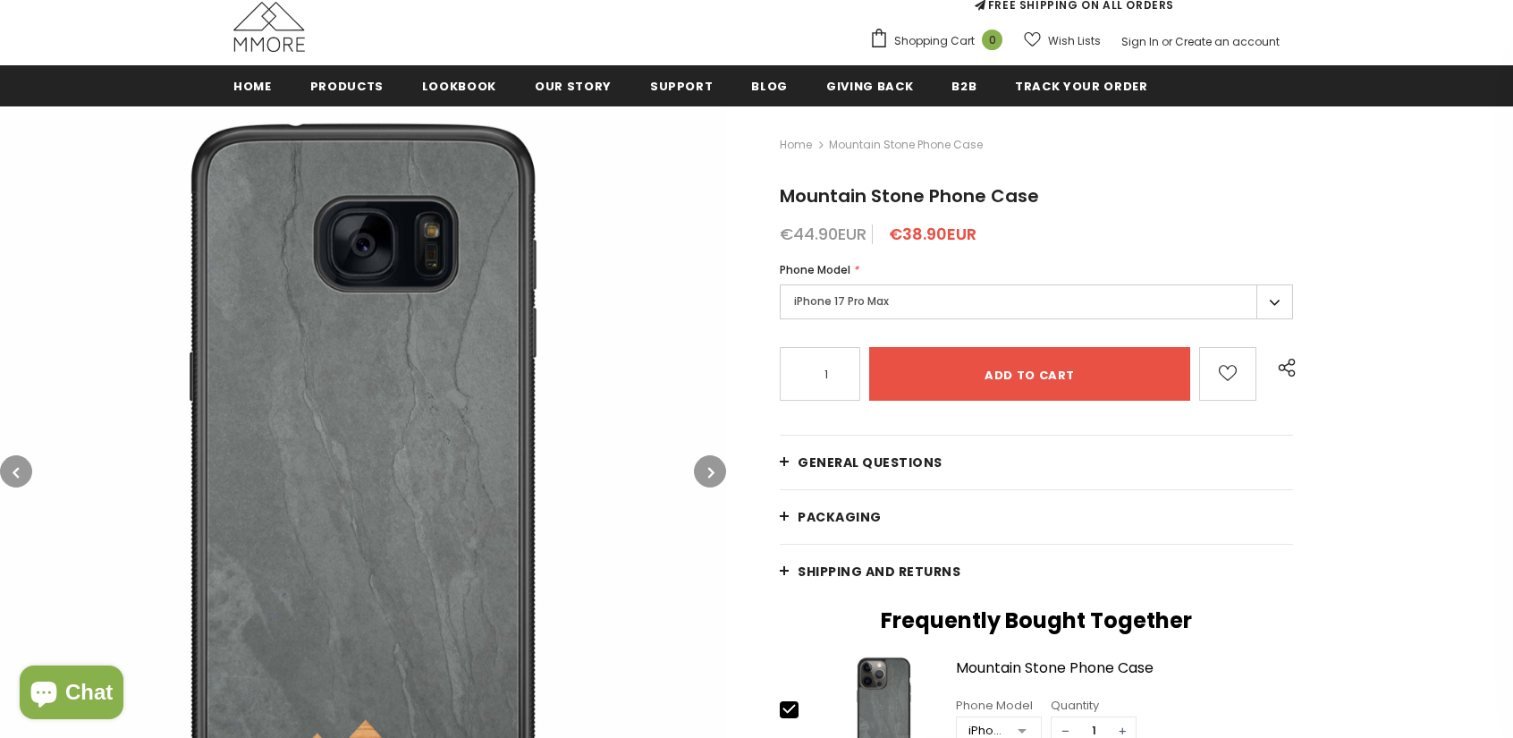
click at [712, 468] on icon "button" at bounding box center [711, 472] width 6 height 18
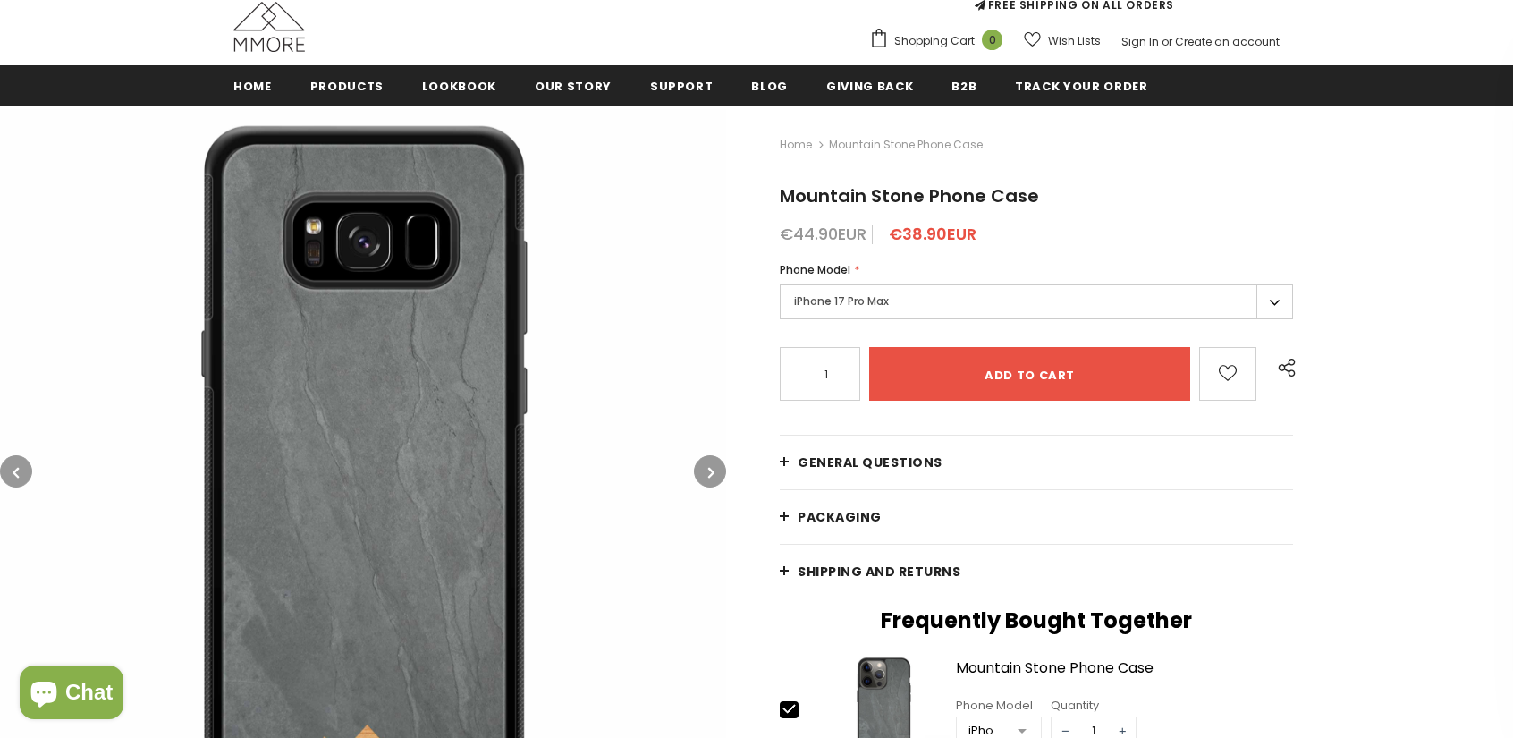
click at [712, 468] on icon "button" at bounding box center [711, 472] width 6 height 18
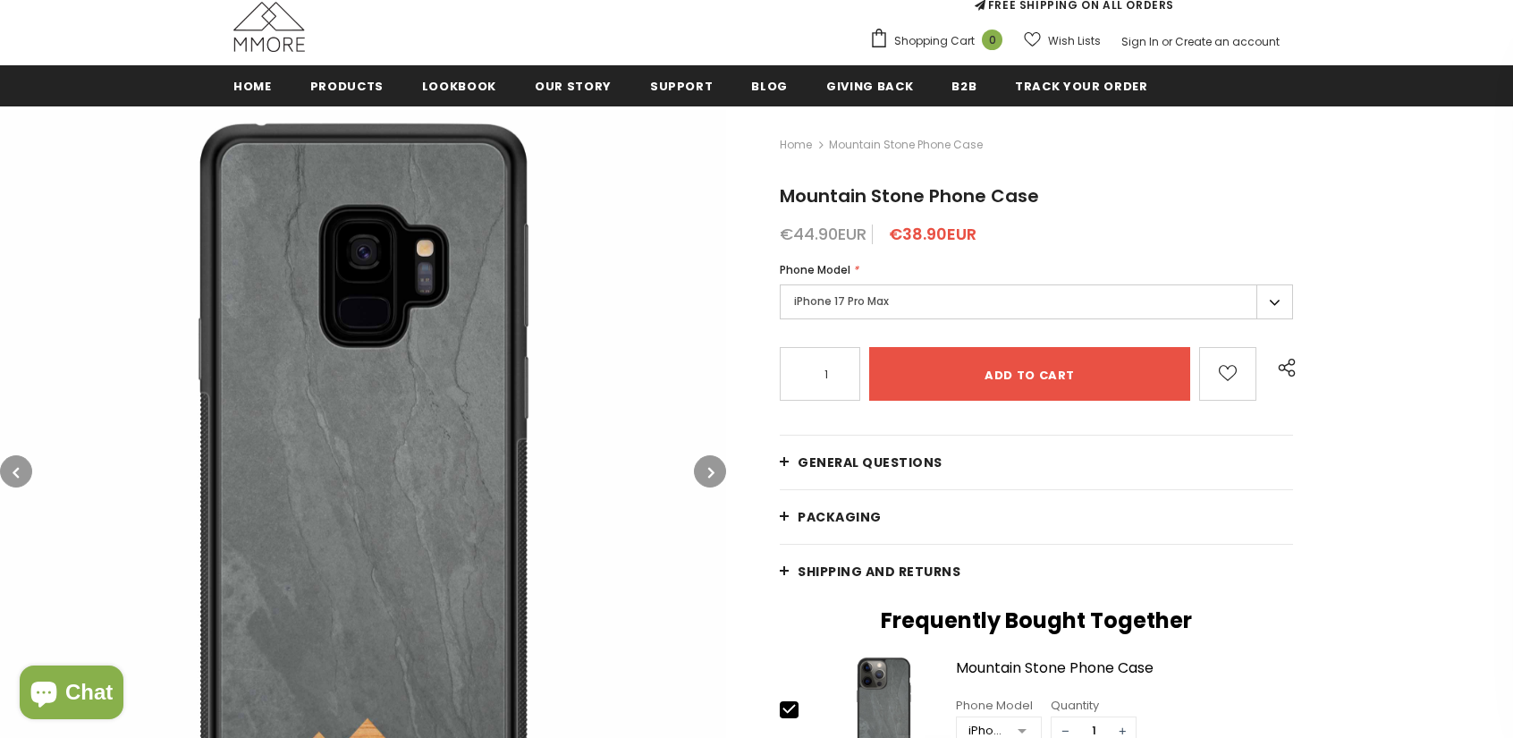
click at [712, 468] on icon "button" at bounding box center [711, 472] width 6 height 18
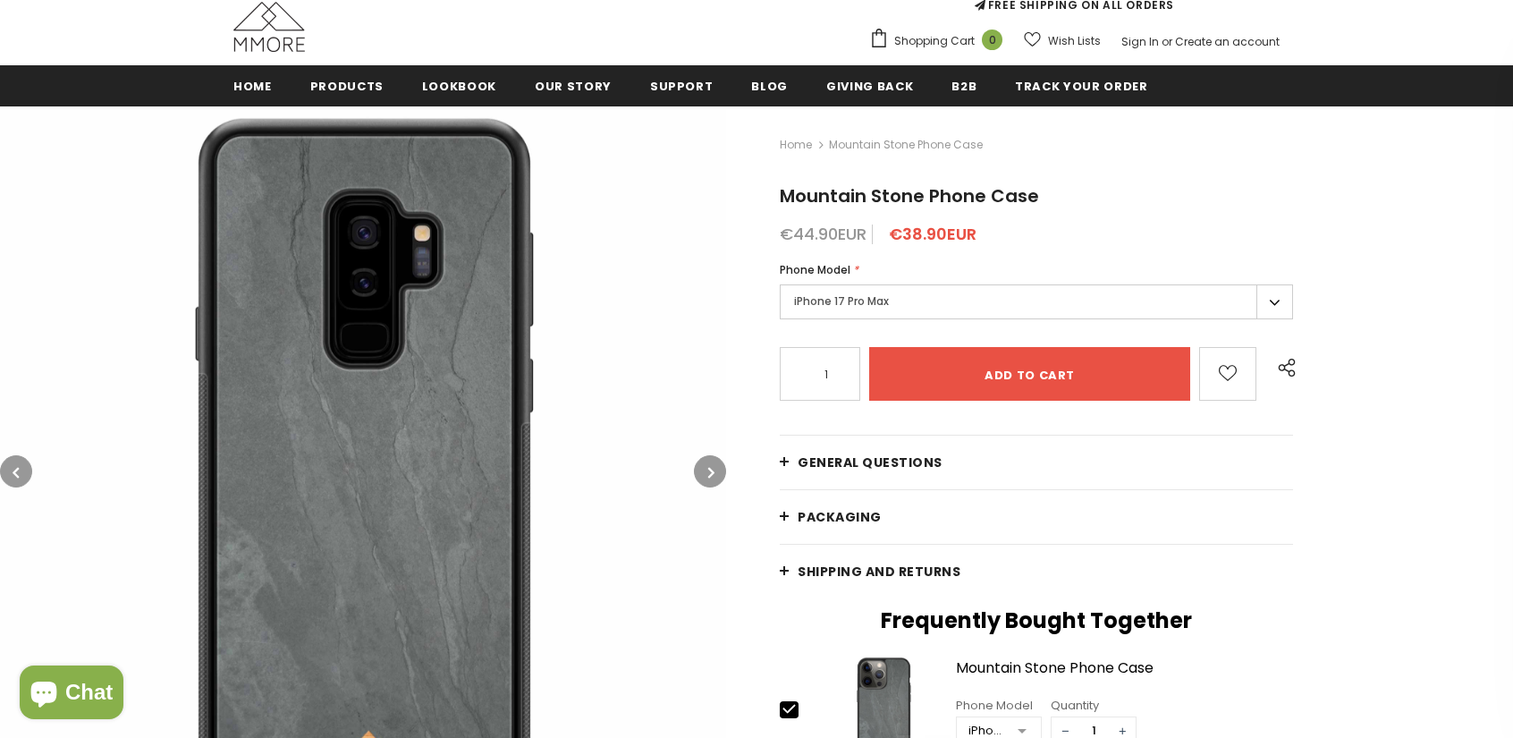
click at [712, 468] on icon "button" at bounding box center [711, 472] width 6 height 18
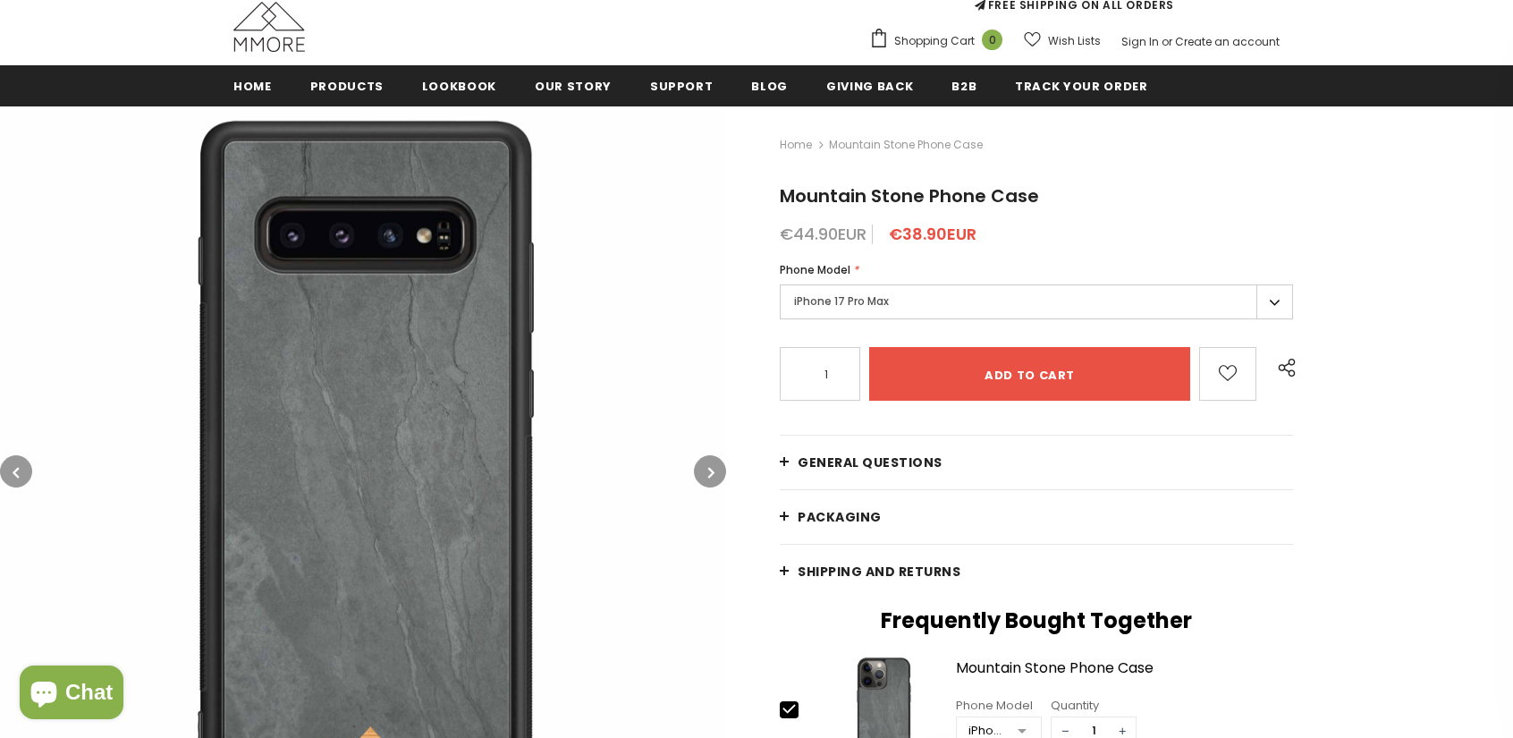
click at [712, 468] on icon "button" at bounding box center [711, 472] width 6 height 18
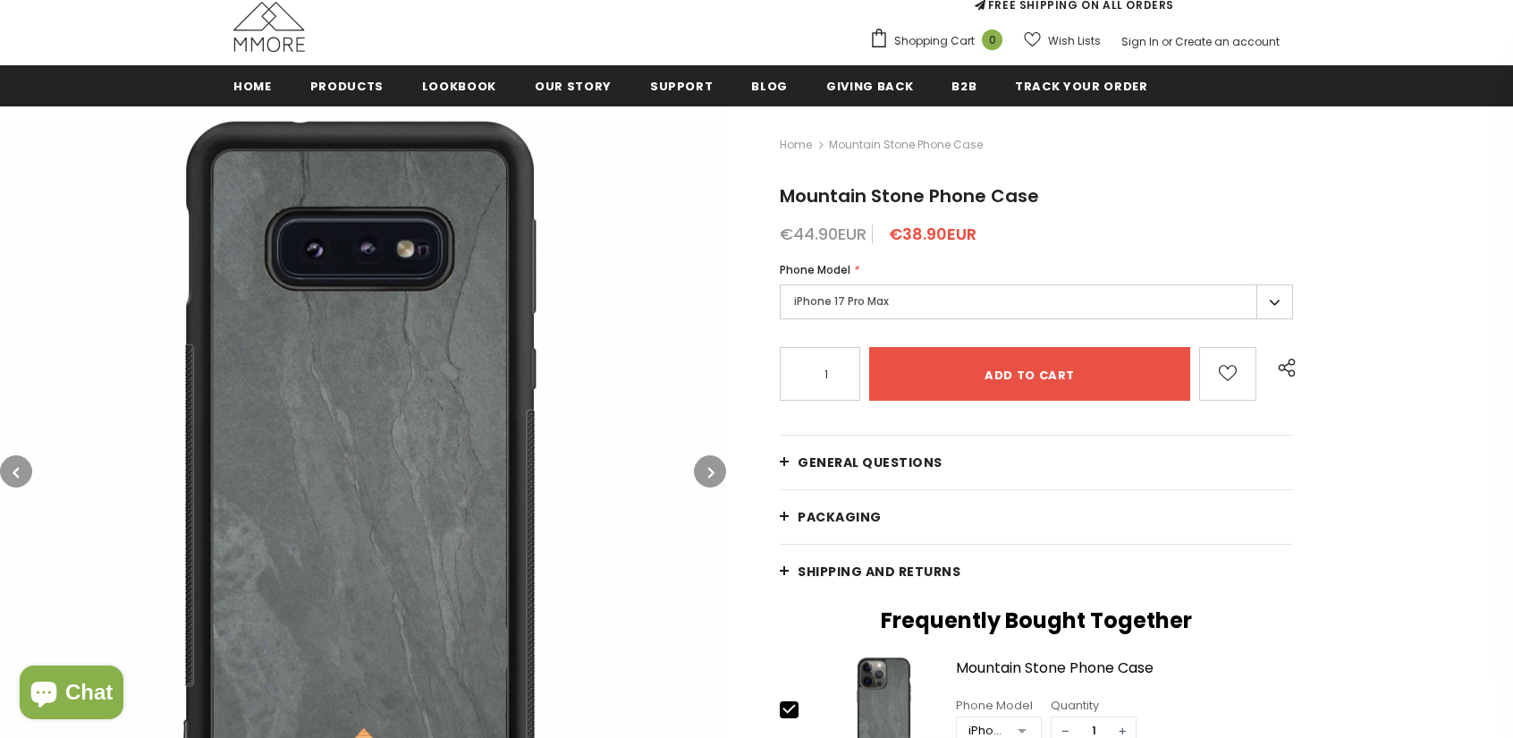
click at [712, 468] on icon "button" at bounding box center [711, 472] width 6 height 18
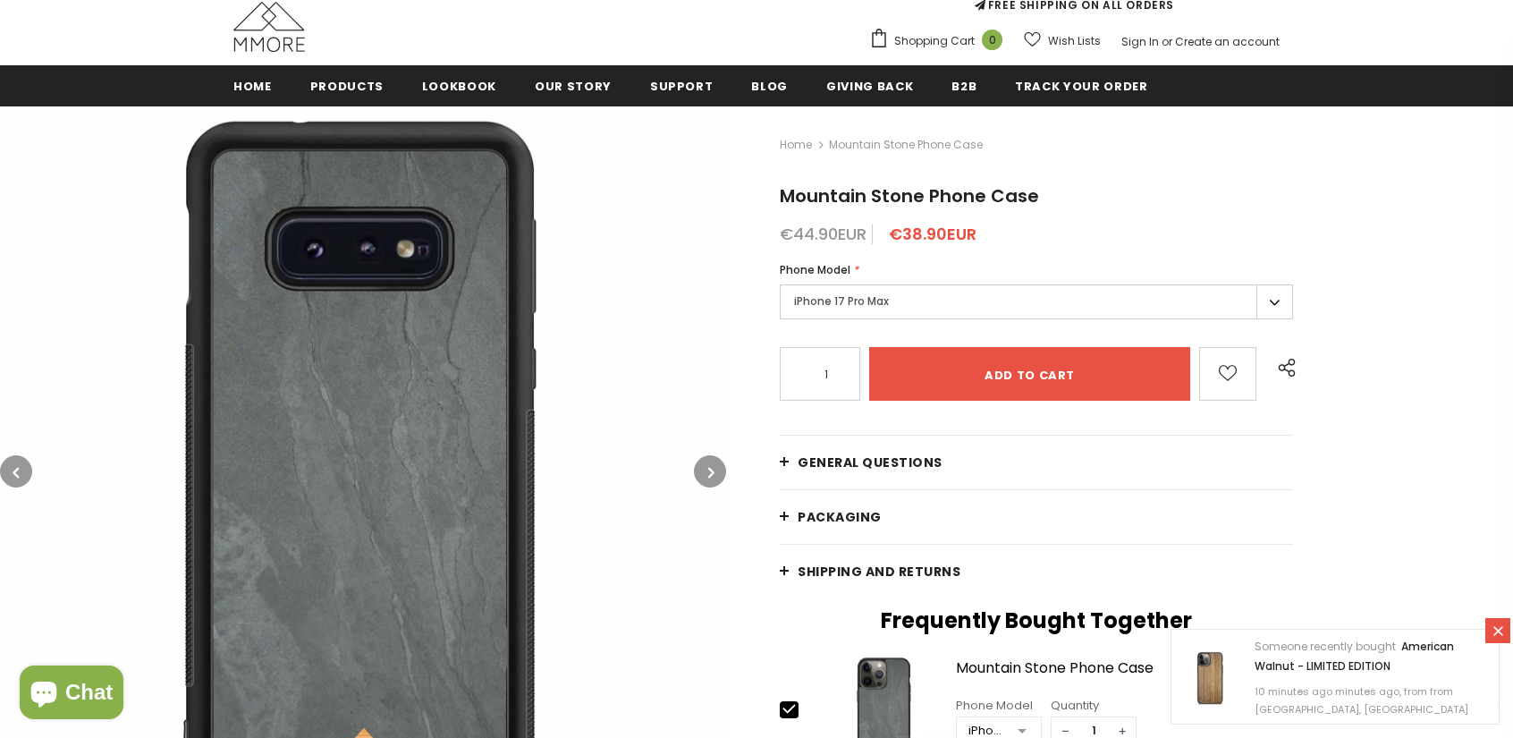
click at [712, 468] on icon "button" at bounding box center [711, 472] width 6 height 18
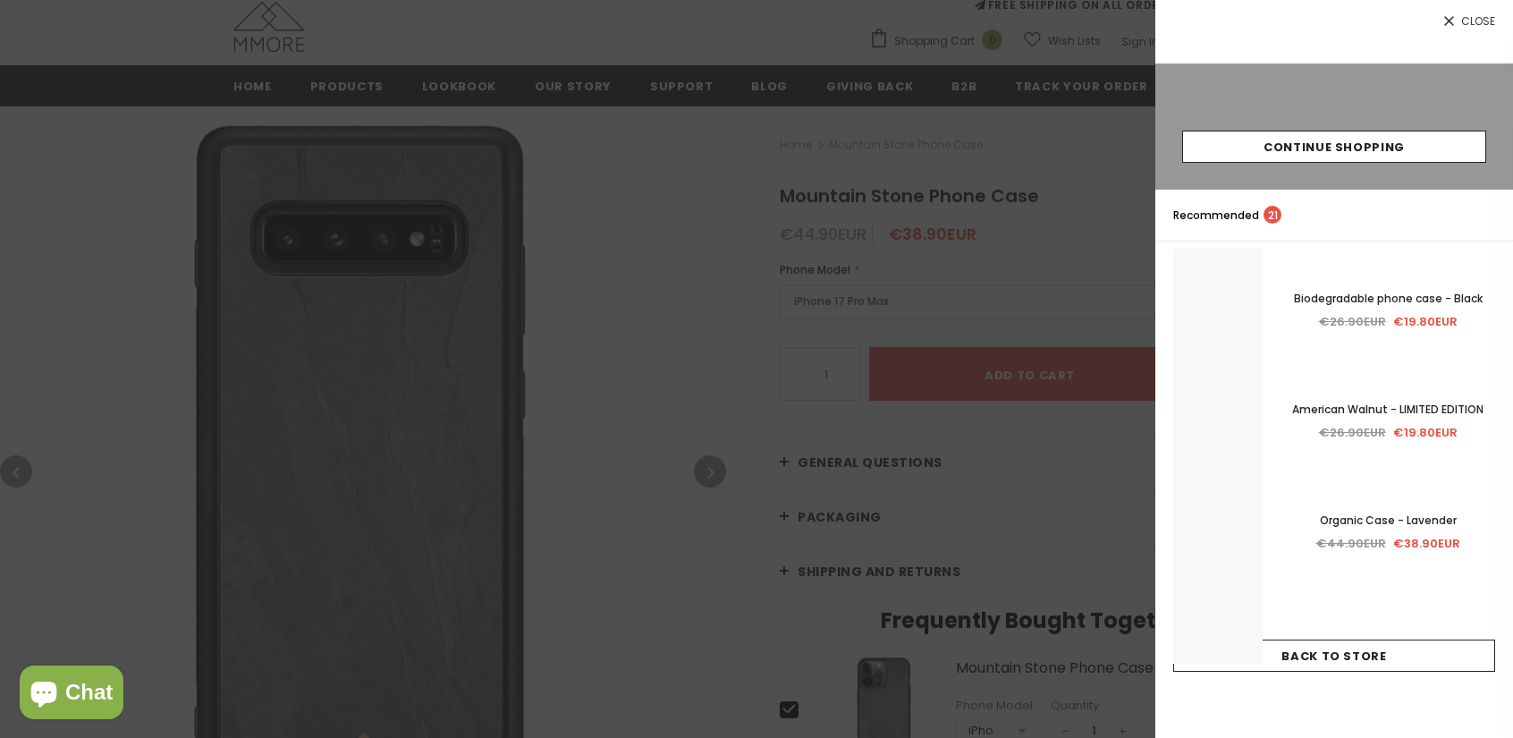
click at [712, 468] on div at bounding box center [756, 369] width 1513 height 738
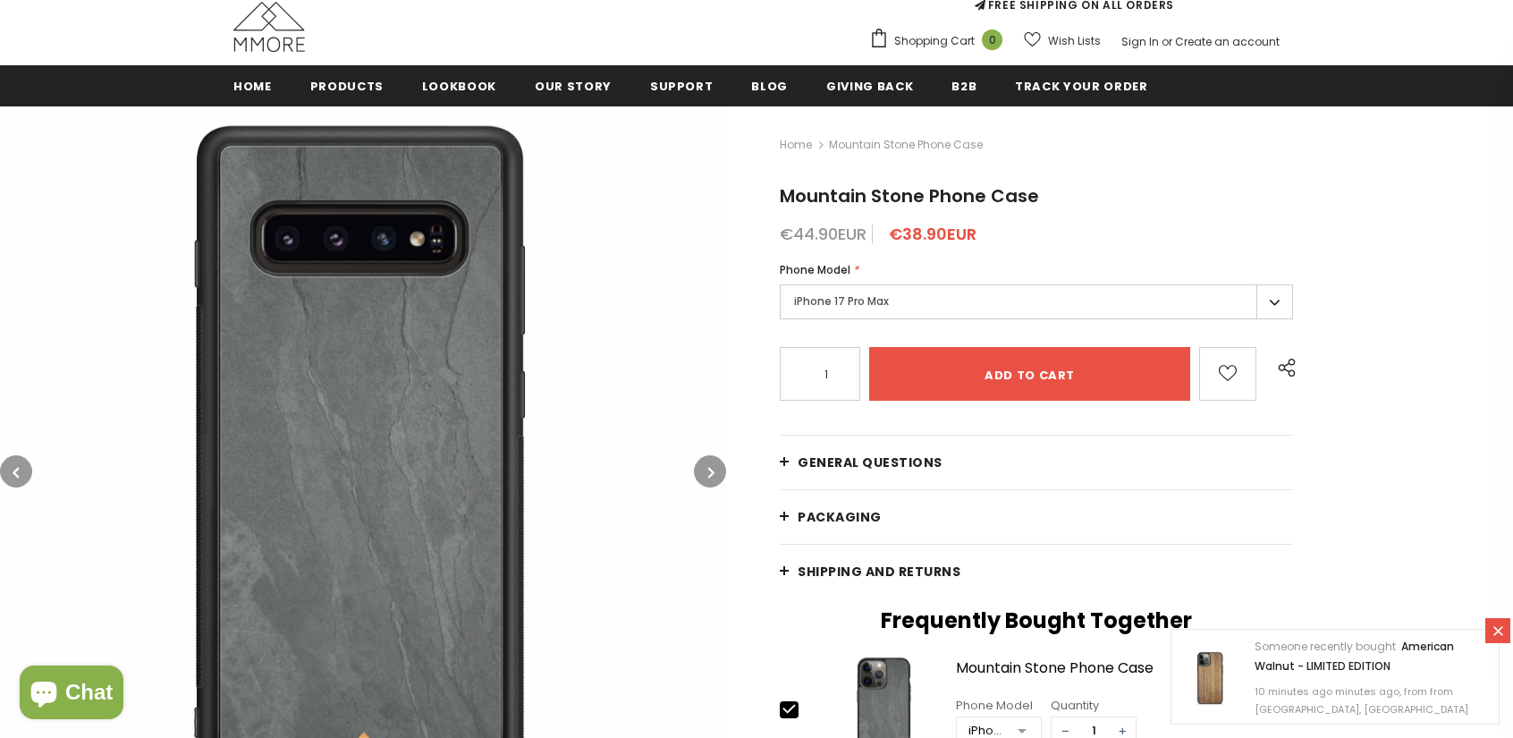
click at [712, 468] on icon "button" at bounding box center [711, 472] width 6 height 18
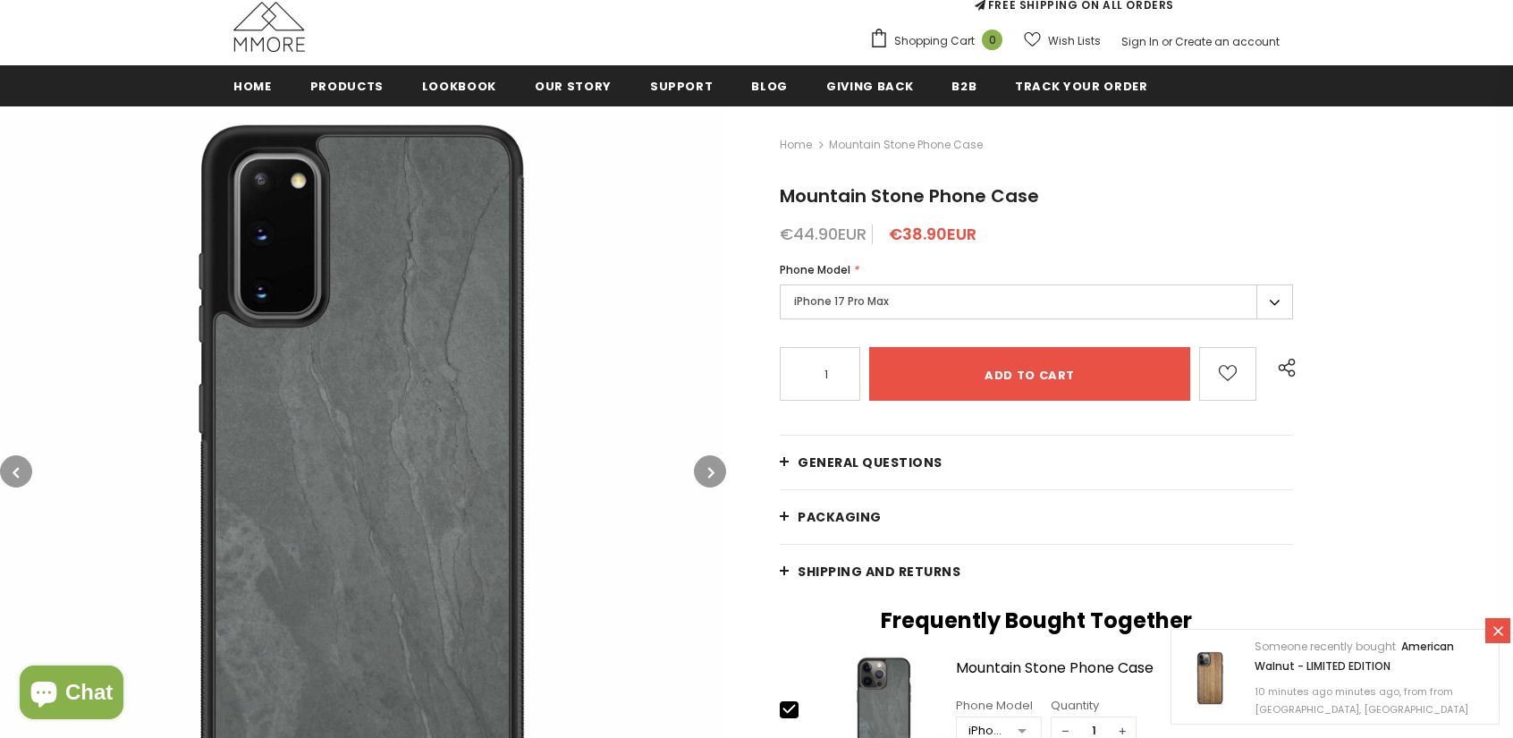
click at [712, 468] on icon "button" at bounding box center [711, 472] width 6 height 18
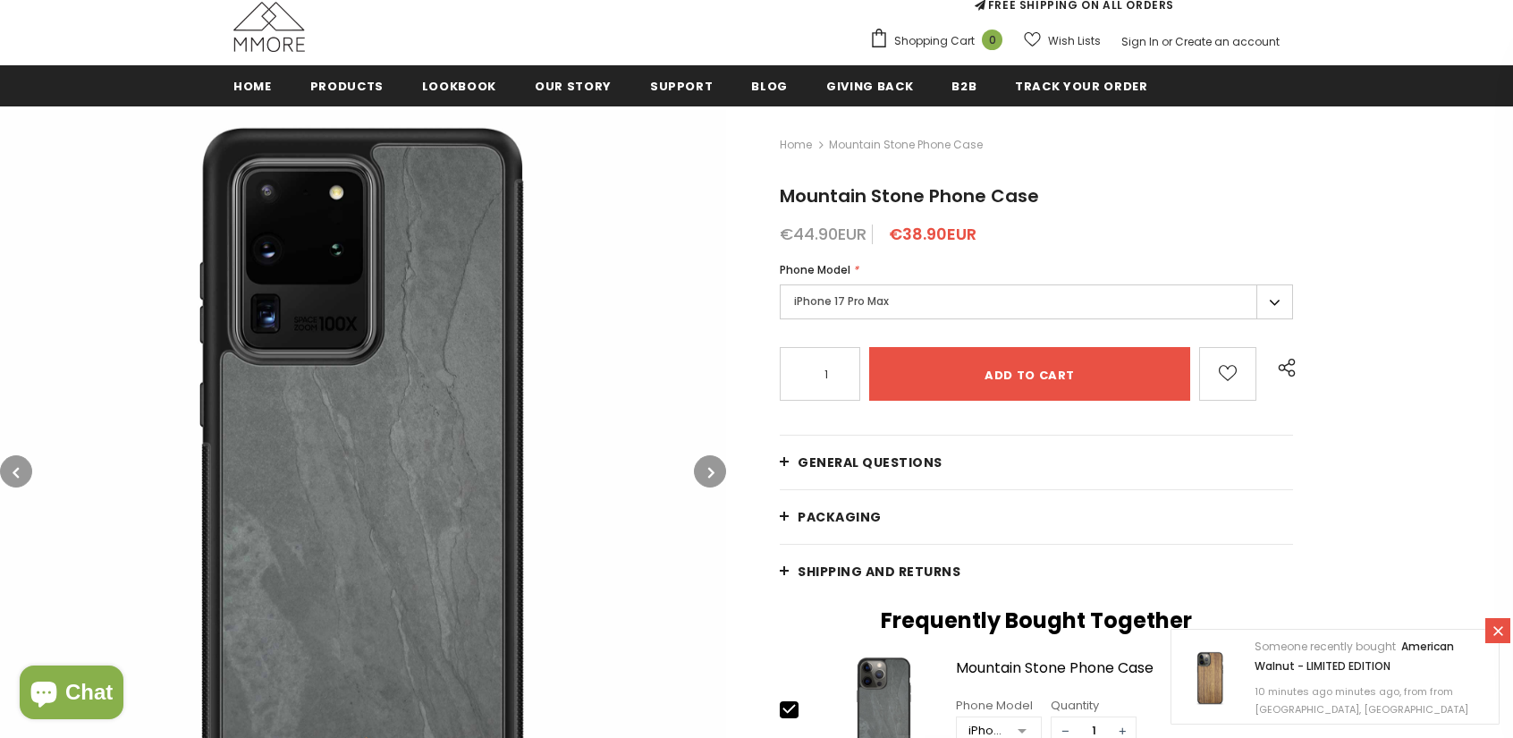
click at [712, 468] on icon "button" at bounding box center [711, 472] width 6 height 18
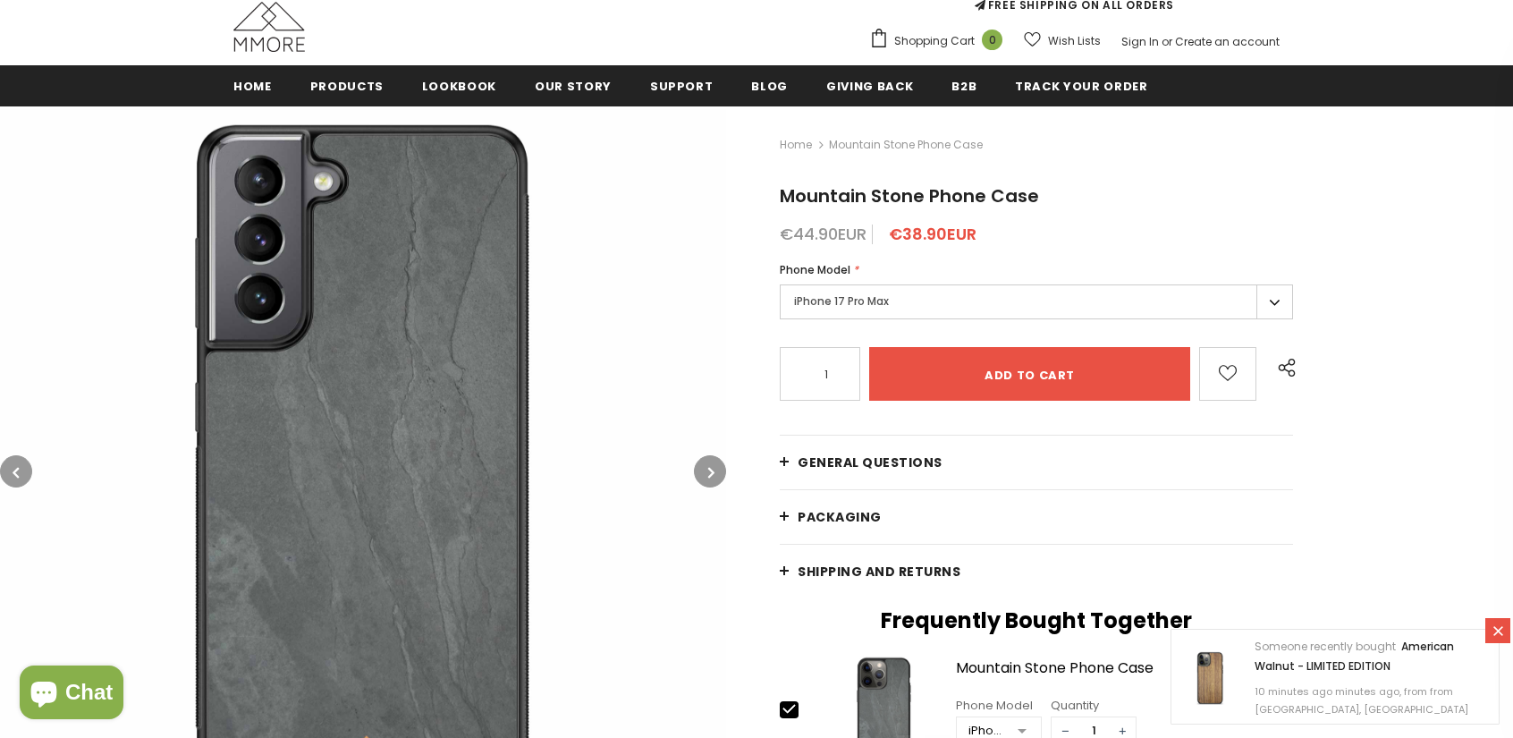
click at [712, 468] on icon "button" at bounding box center [711, 472] width 6 height 18
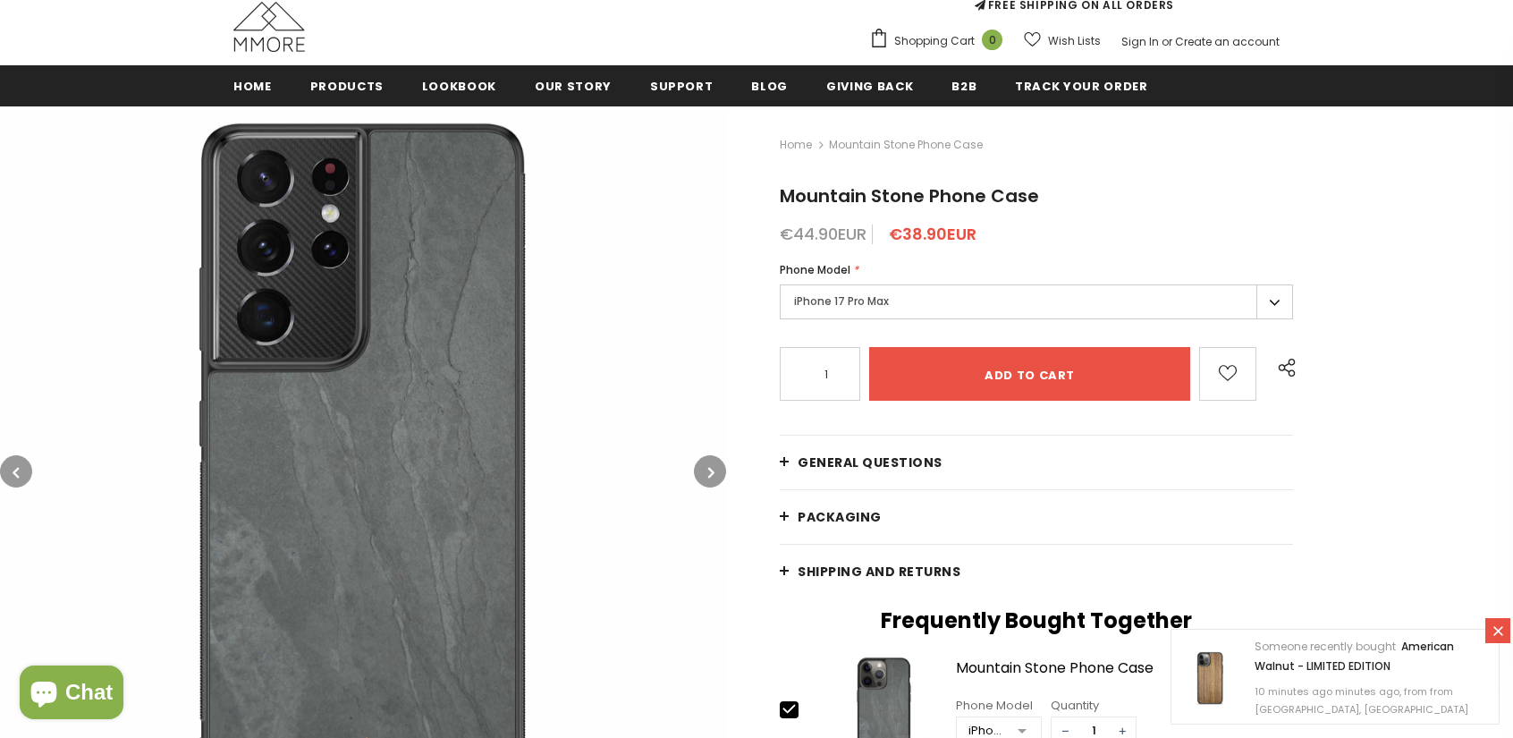
click at [712, 468] on icon "button" at bounding box center [711, 472] width 6 height 18
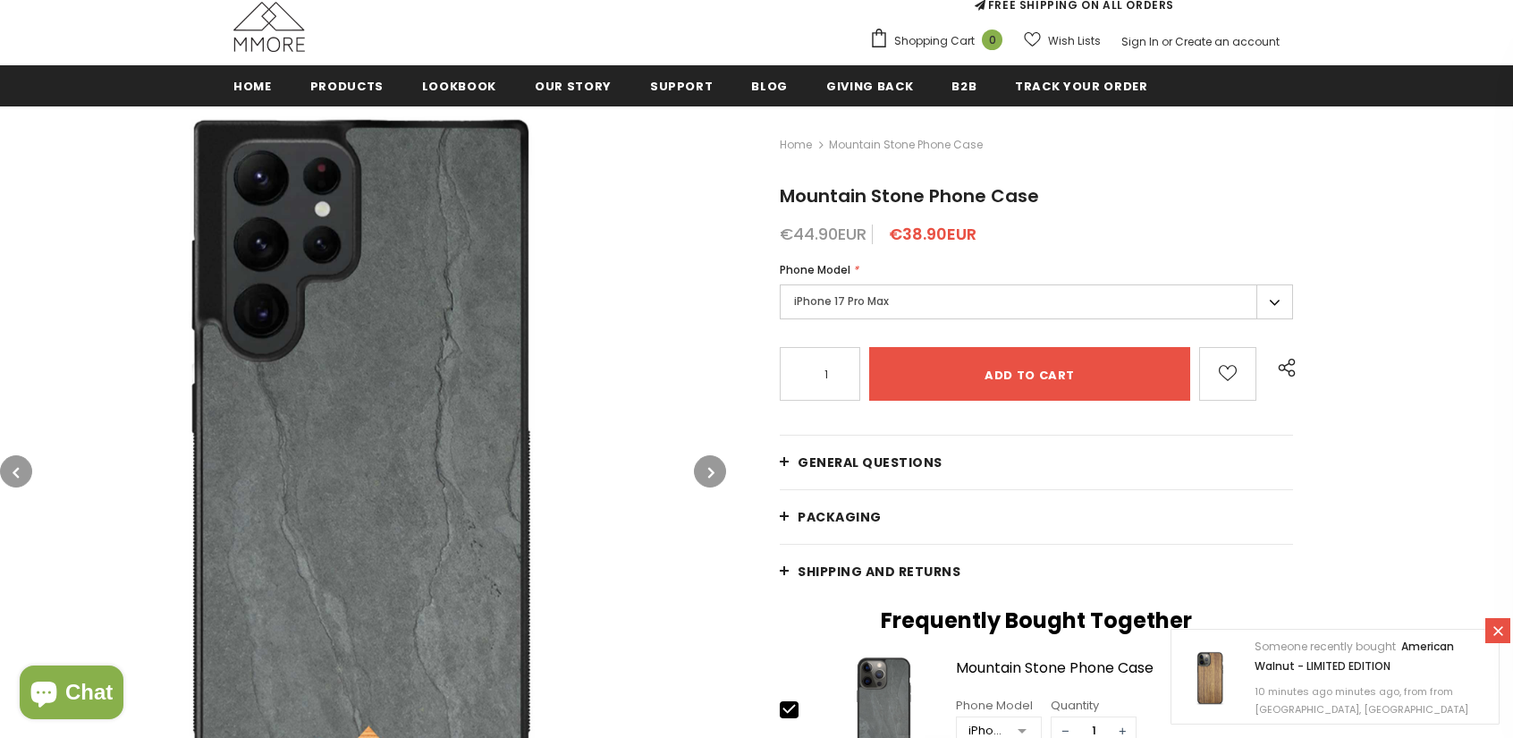
click at [706, 468] on button "button" at bounding box center [710, 471] width 32 height 32
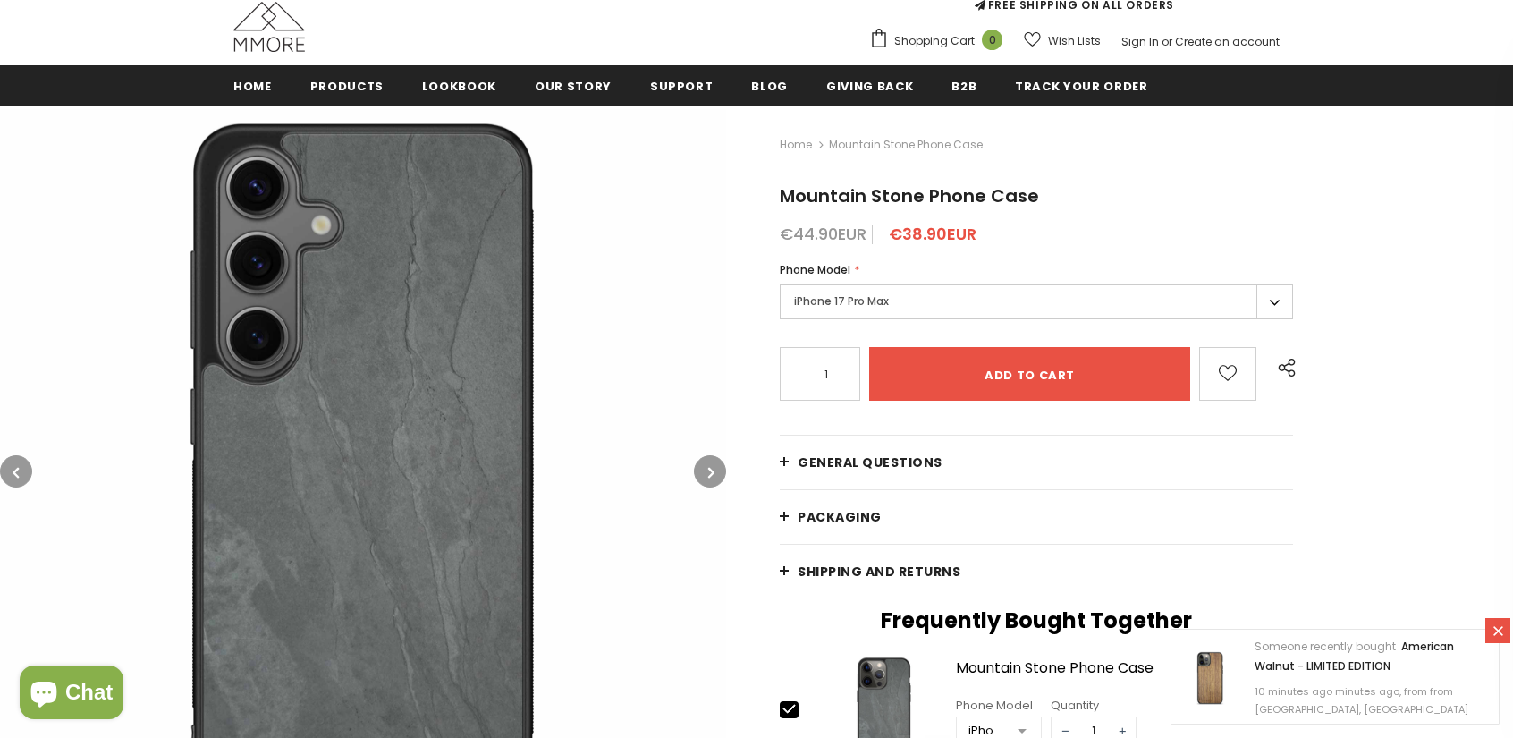
click at [709, 467] on icon "button" at bounding box center [711, 472] width 6 height 18
click at [720, 468] on button "button" at bounding box center [710, 471] width 32 height 32
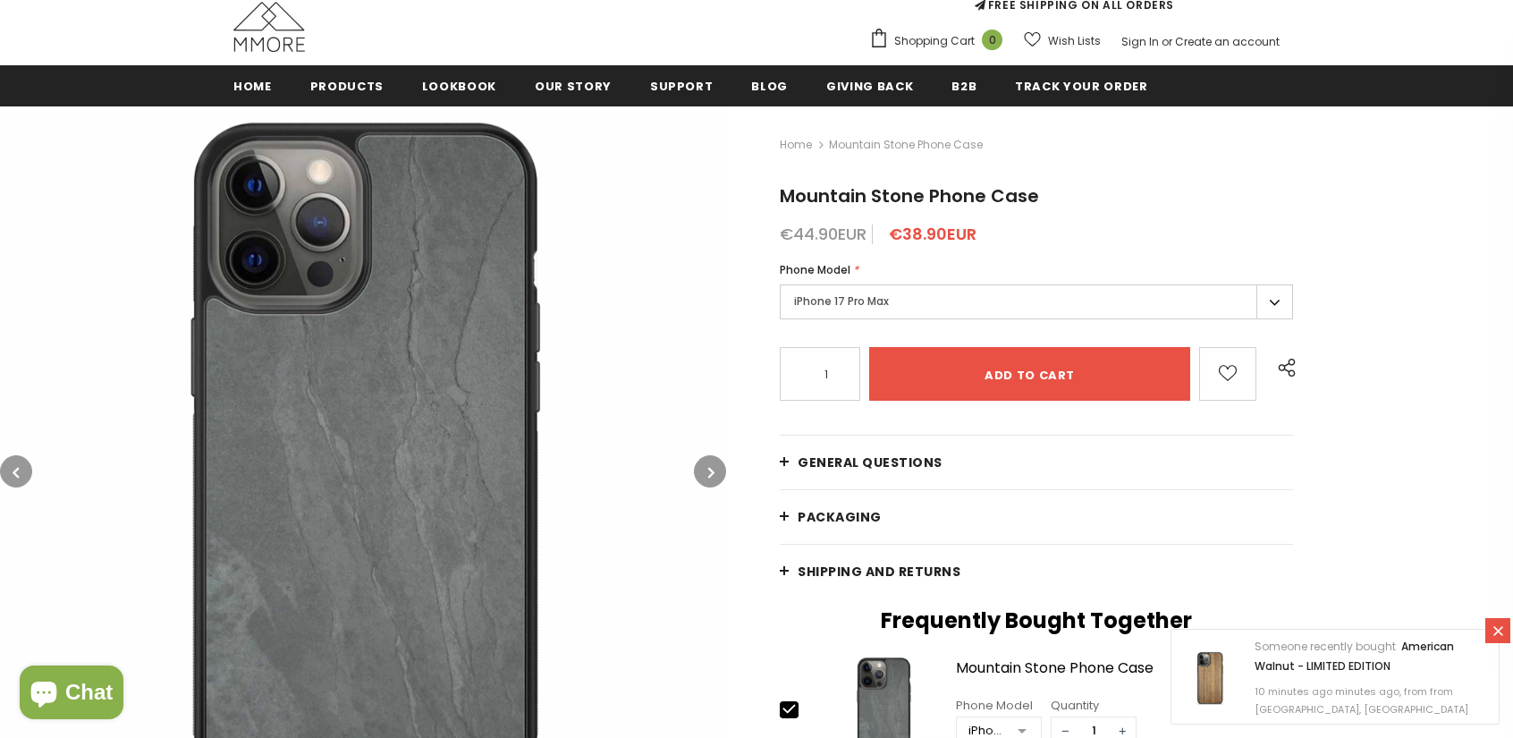
click at [712, 471] on icon "button" at bounding box center [711, 472] width 6 height 18
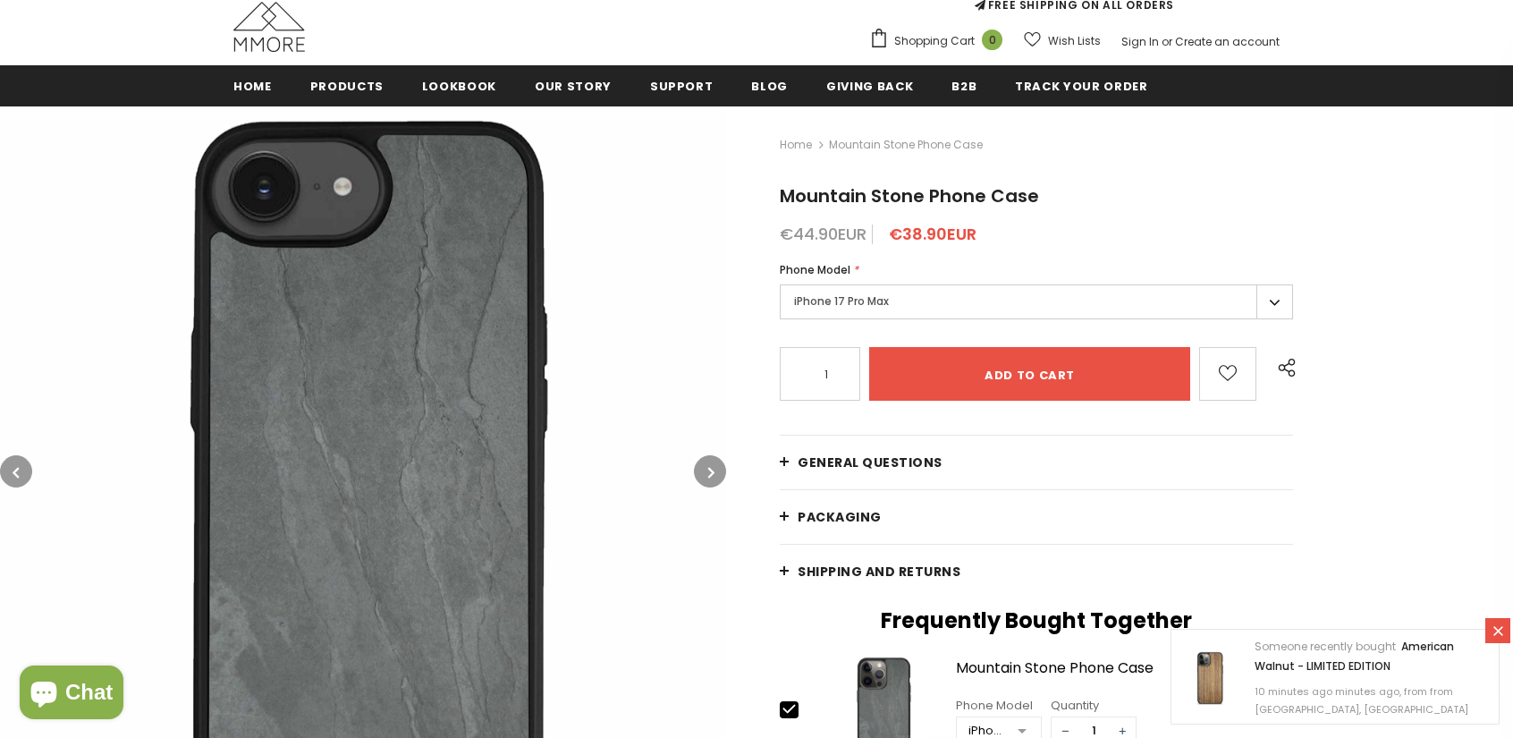
click at [714, 471] on button "button" at bounding box center [710, 471] width 32 height 32
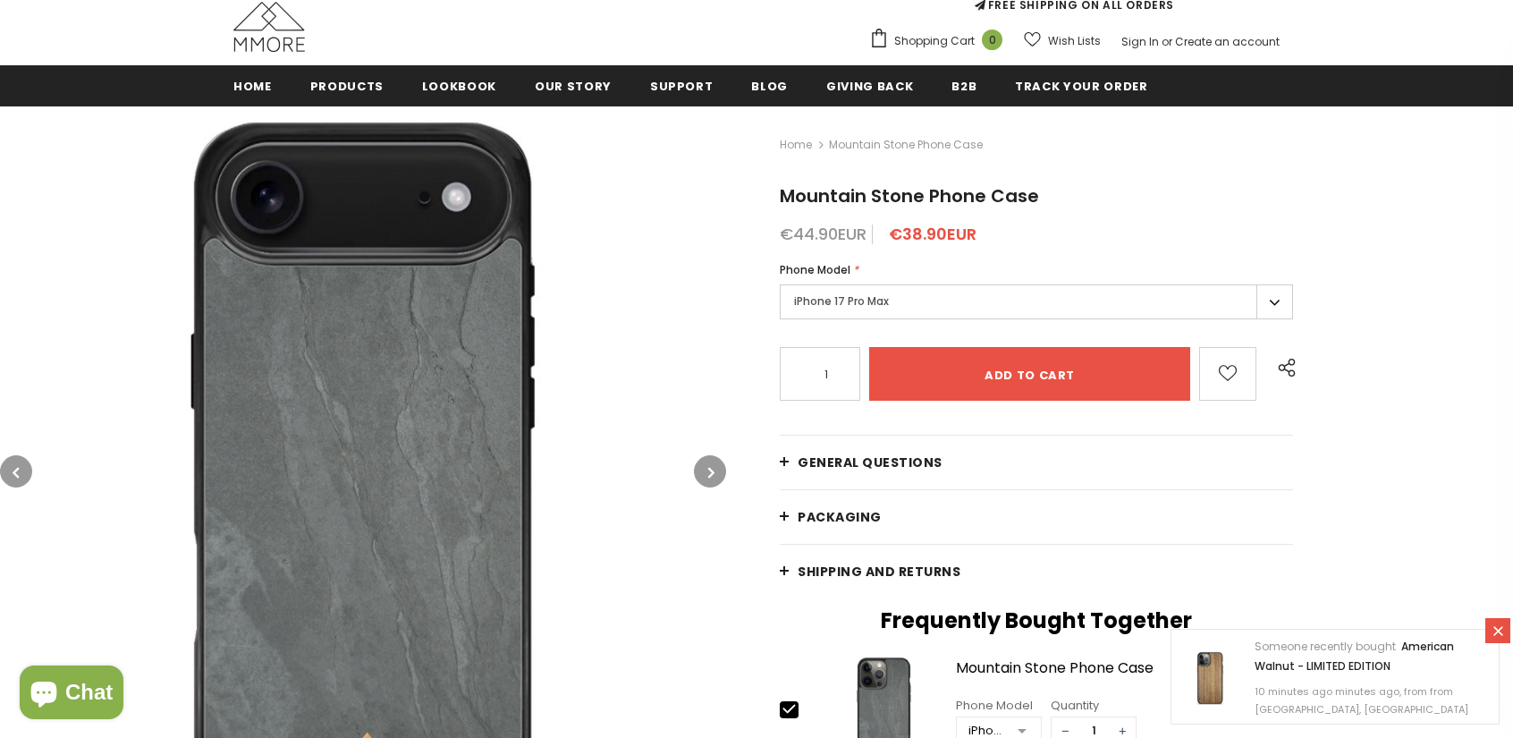
click at [717, 475] on button "button" at bounding box center [710, 471] width 32 height 32
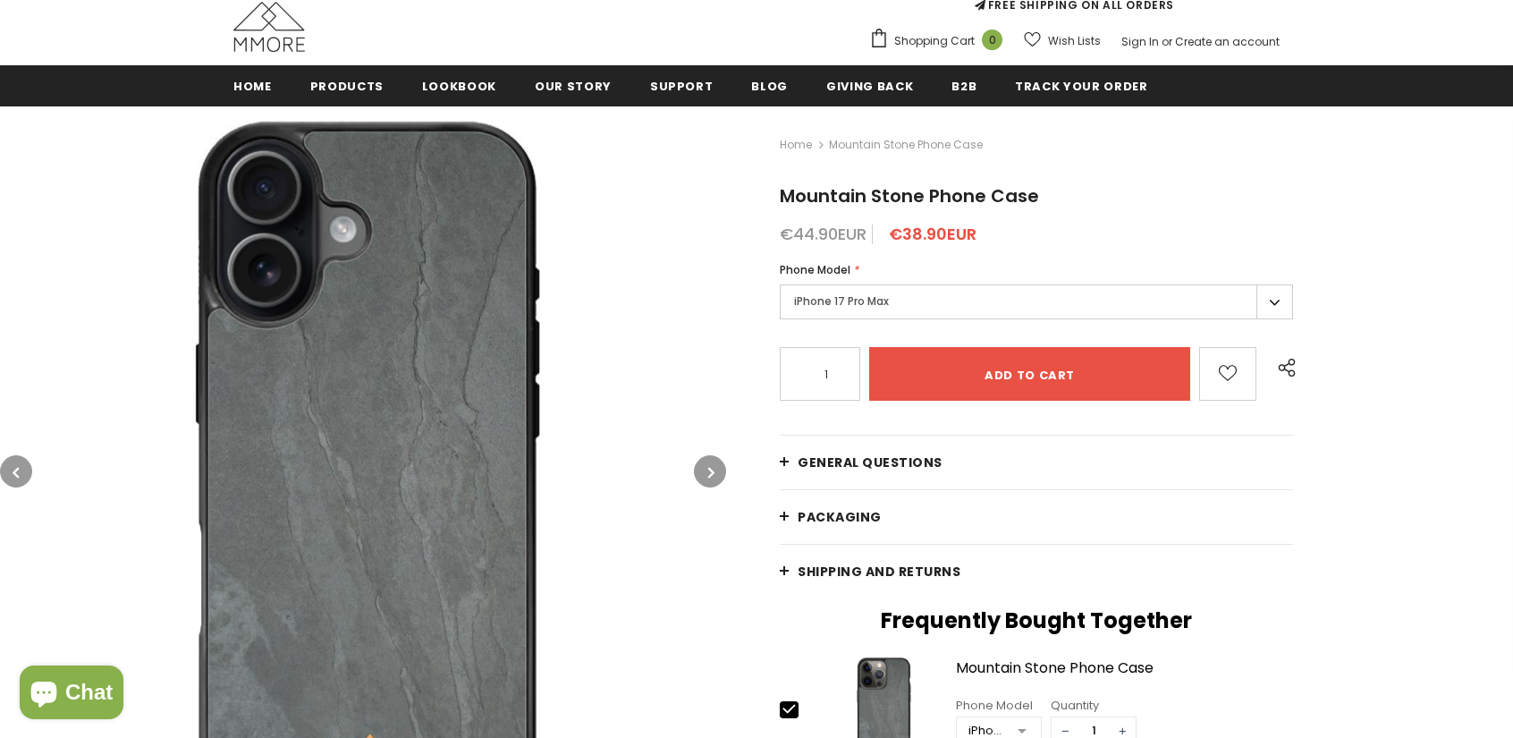
click at [699, 476] on button "button" at bounding box center [710, 471] width 32 height 32
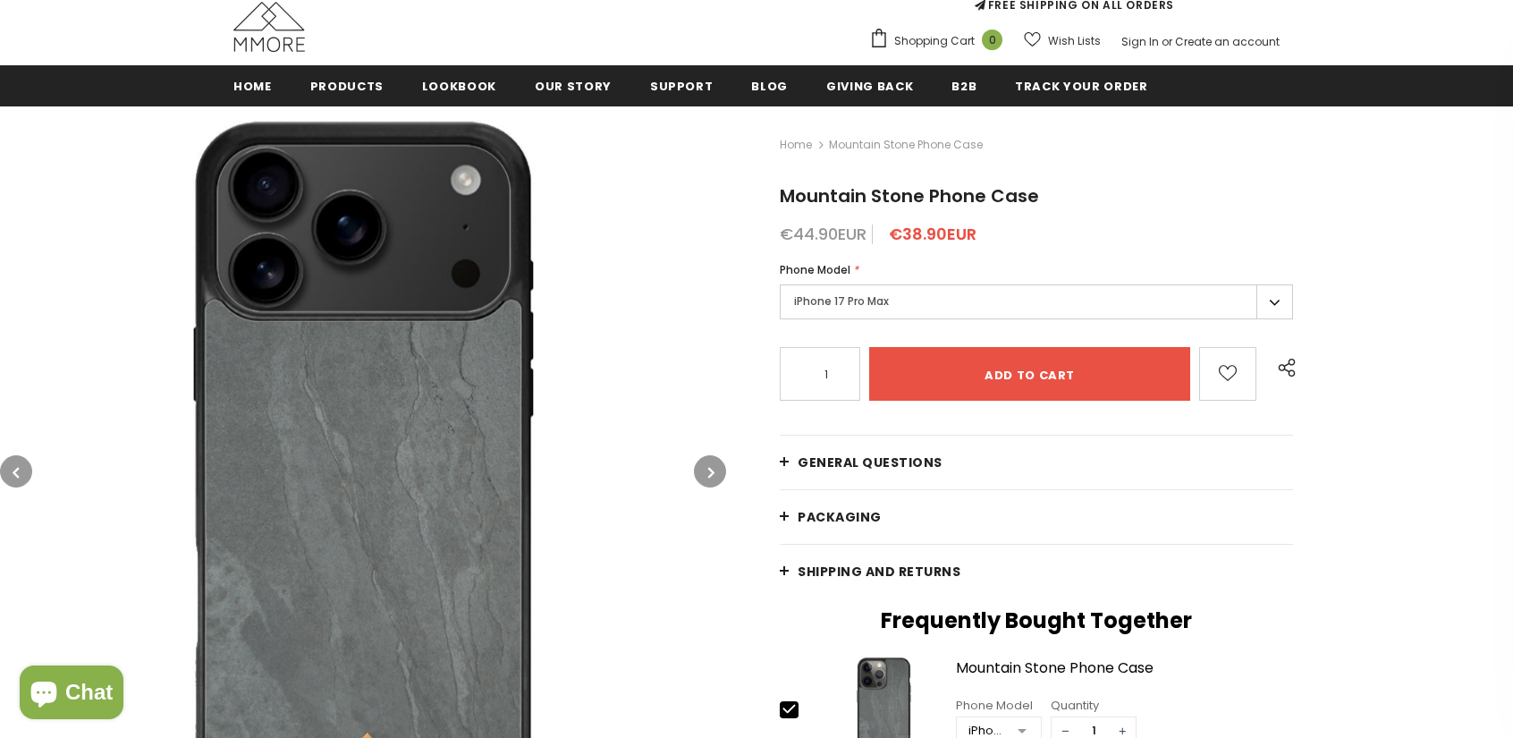
drag, startPoint x: 397, startPoint y: 444, endPoint x: 381, endPoint y: 443, distance: 16.2
click at [710, 469] on icon "button" at bounding box center [711, 472] width 6 height 18
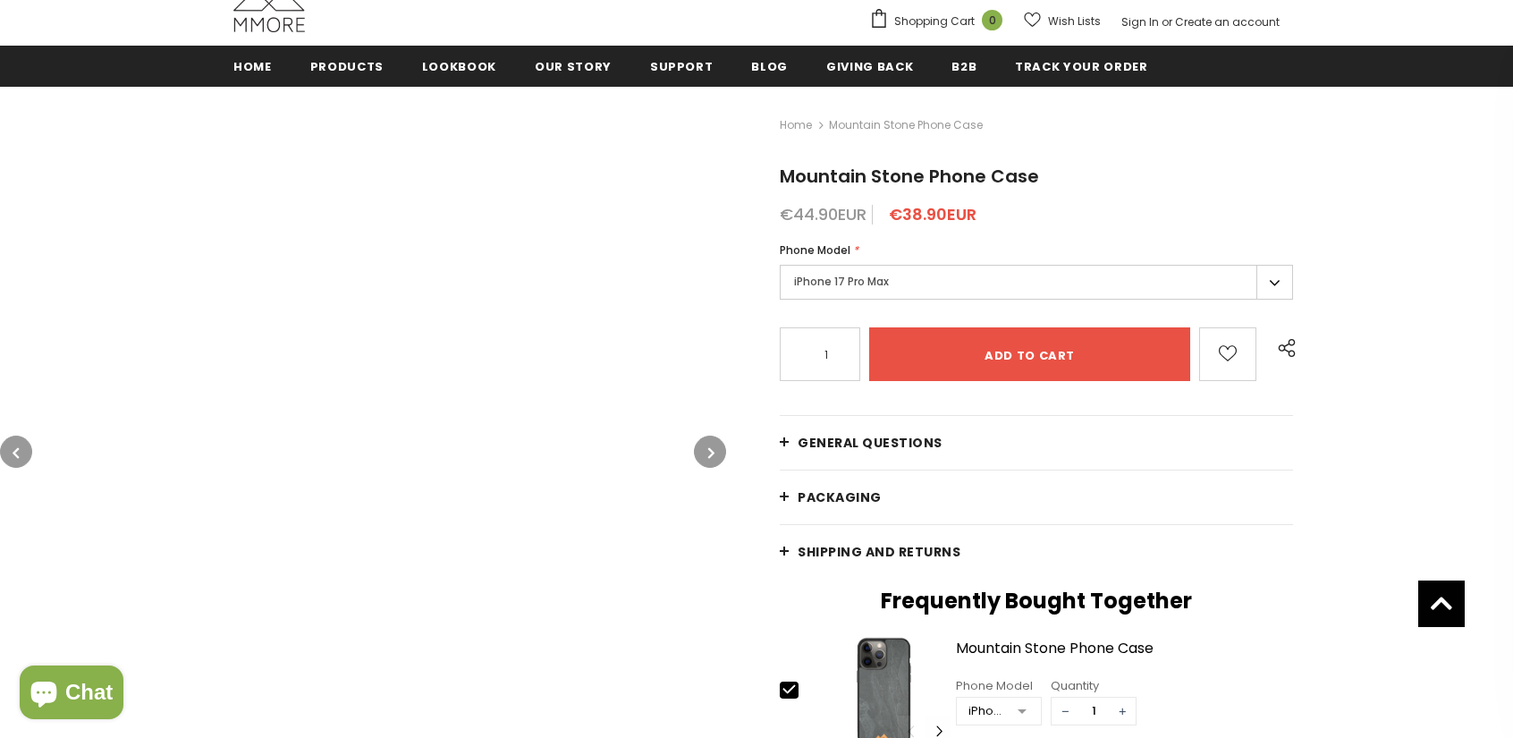
scroll to position [183, 0]
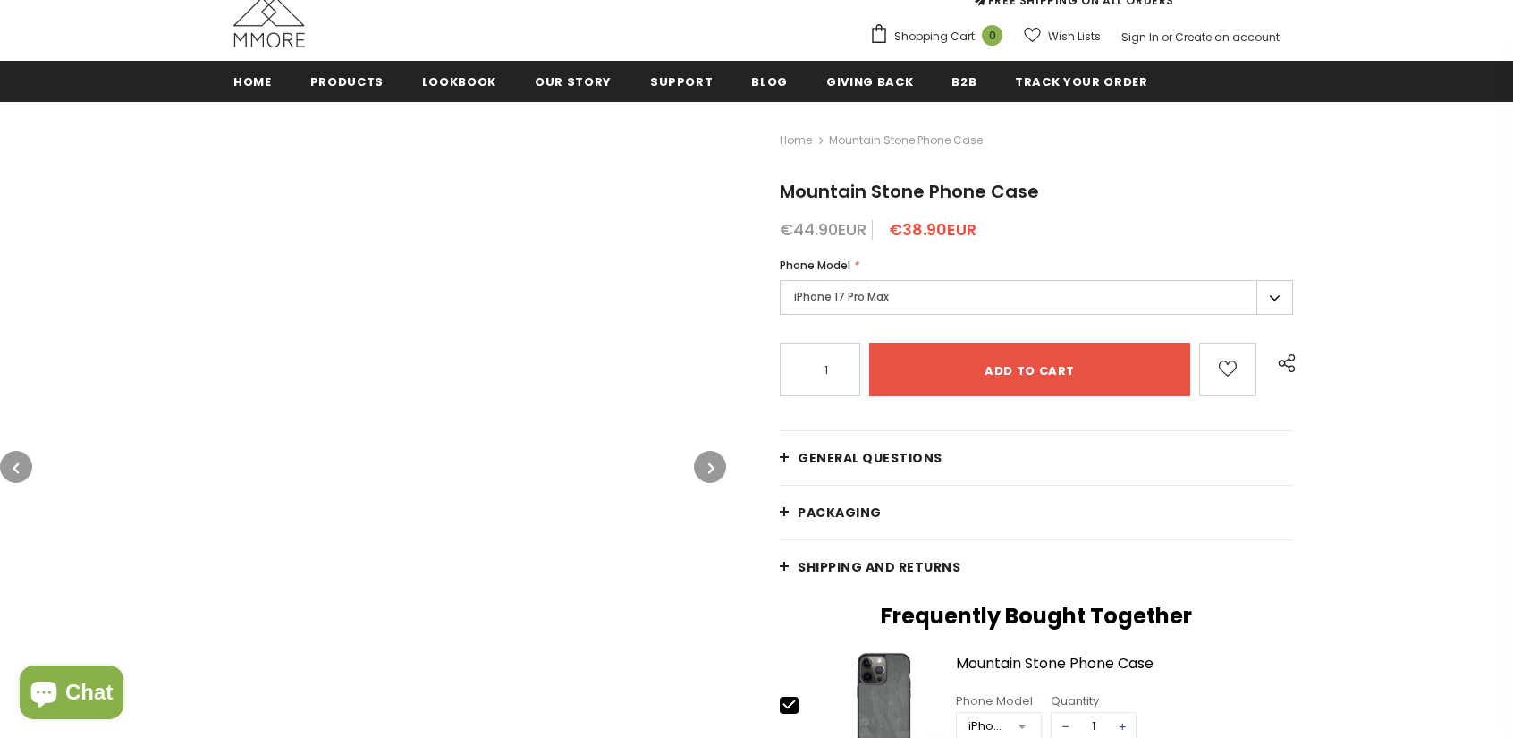
click at [714, 475] on button "button" at bounding box center [710, 467] width 32 height 32
click at [715, 464] on button "button" at bounding box center [710, 467] width 32 height 32
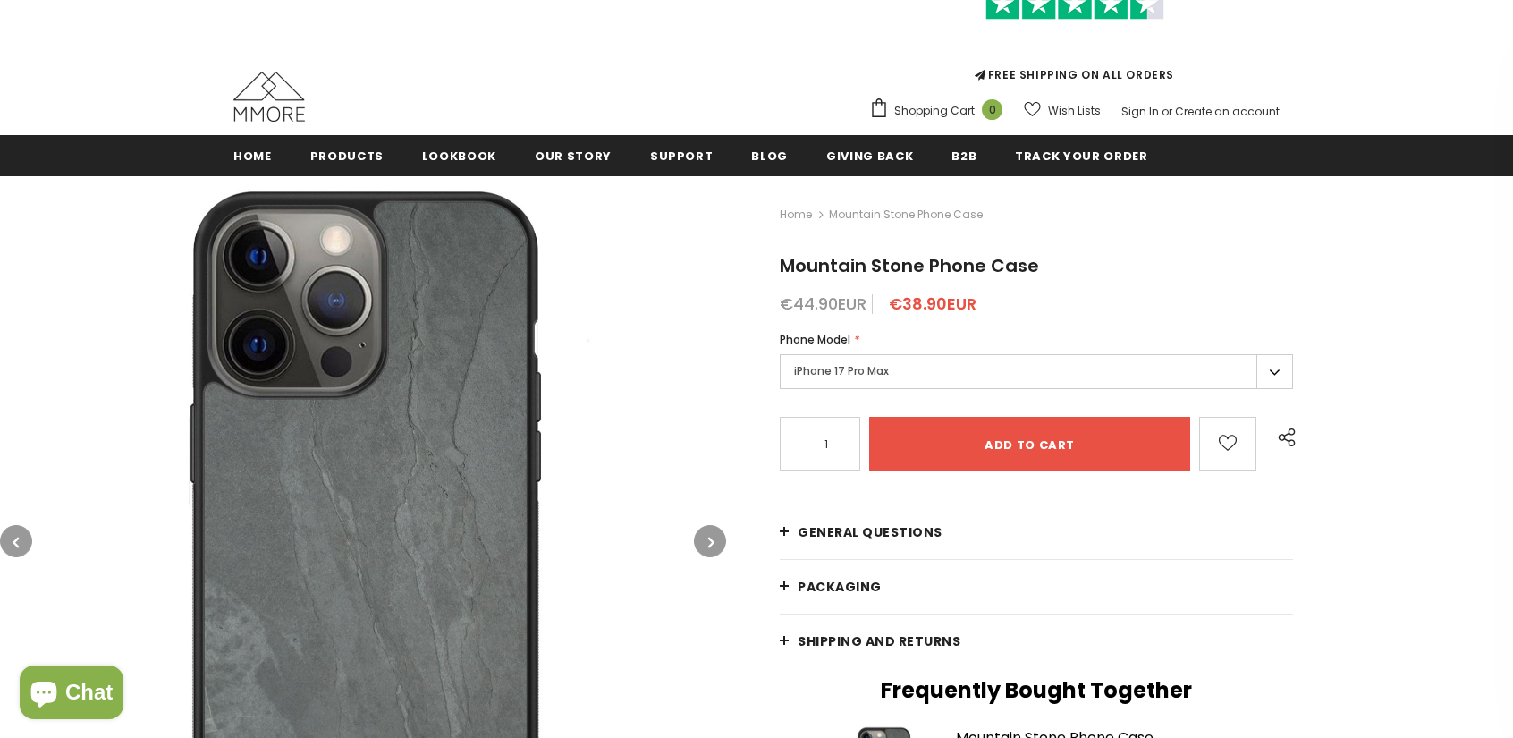
scroll to position [0, 0]
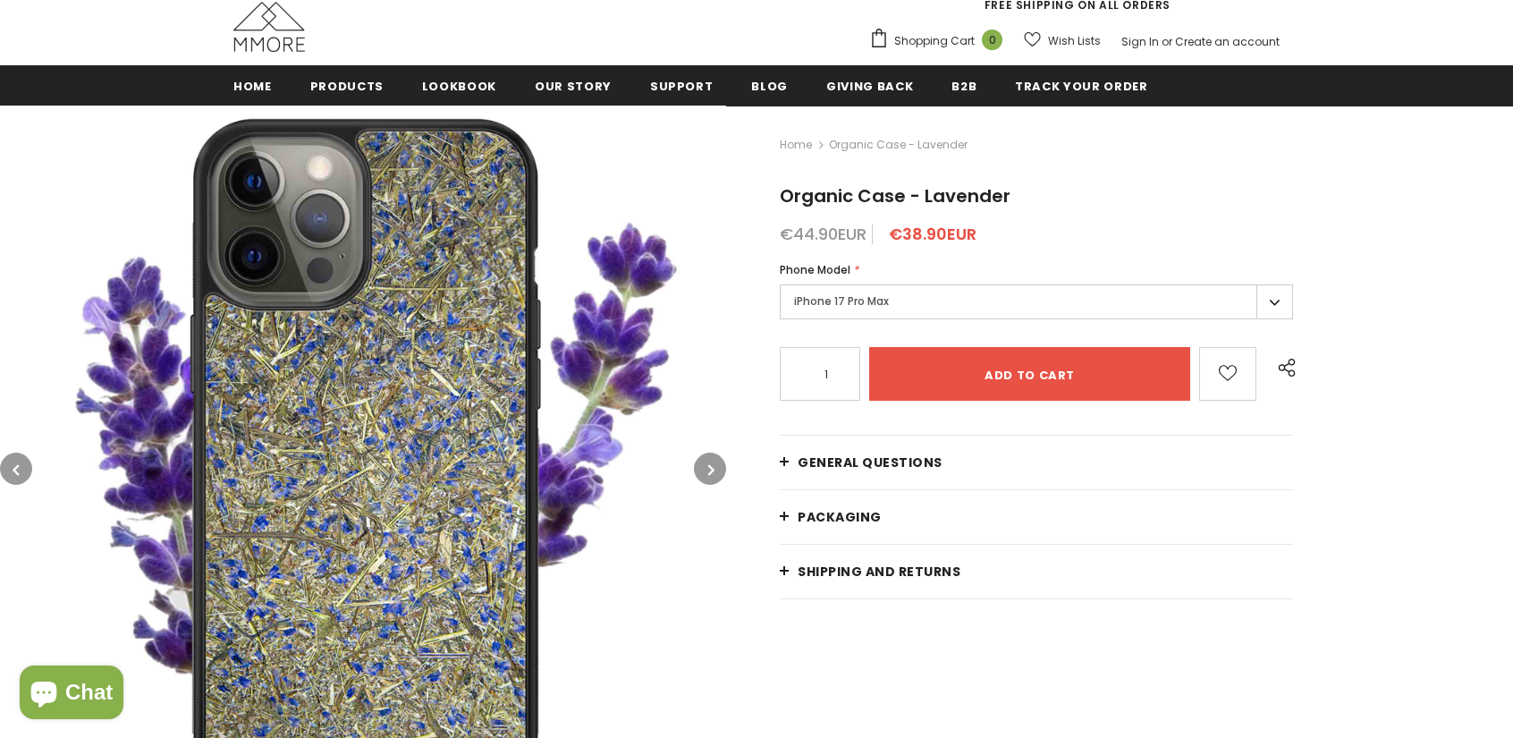
scroll to position [179, 0]
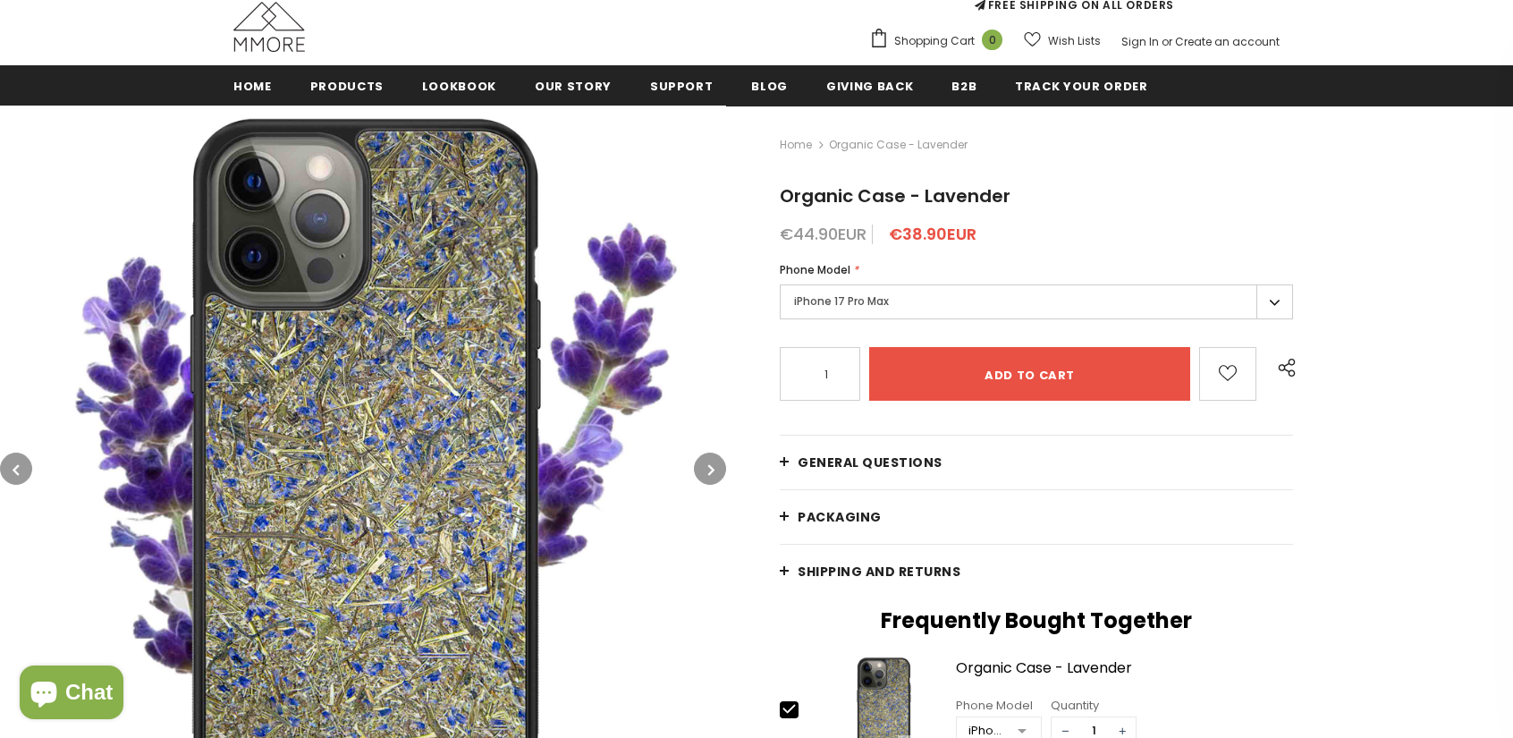
click at [710, 467] on icon "button" at bounding box center [711, 470] width 6 height 18
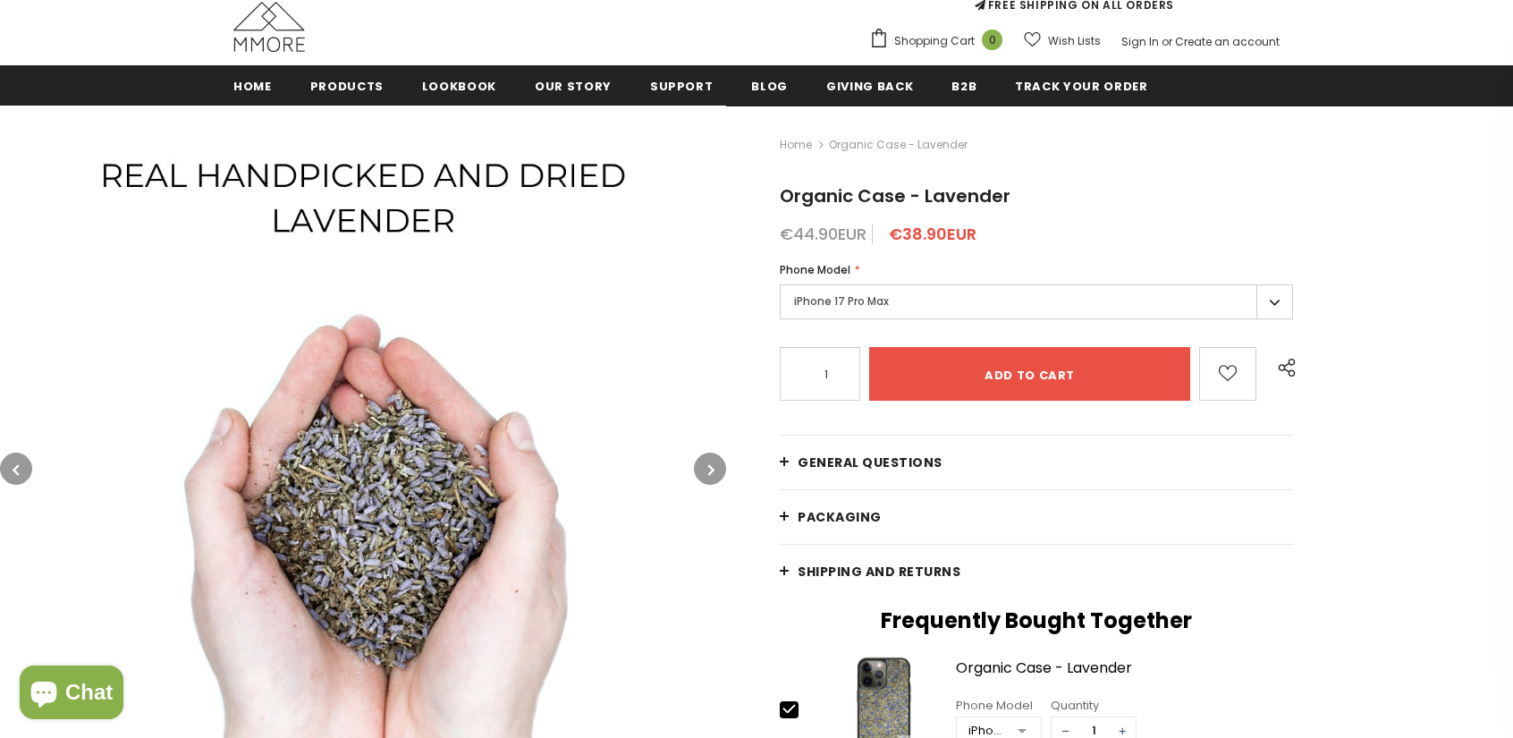
click at [710, 467] on icon "button" at bounding box center [711, 470] width 6 height 18
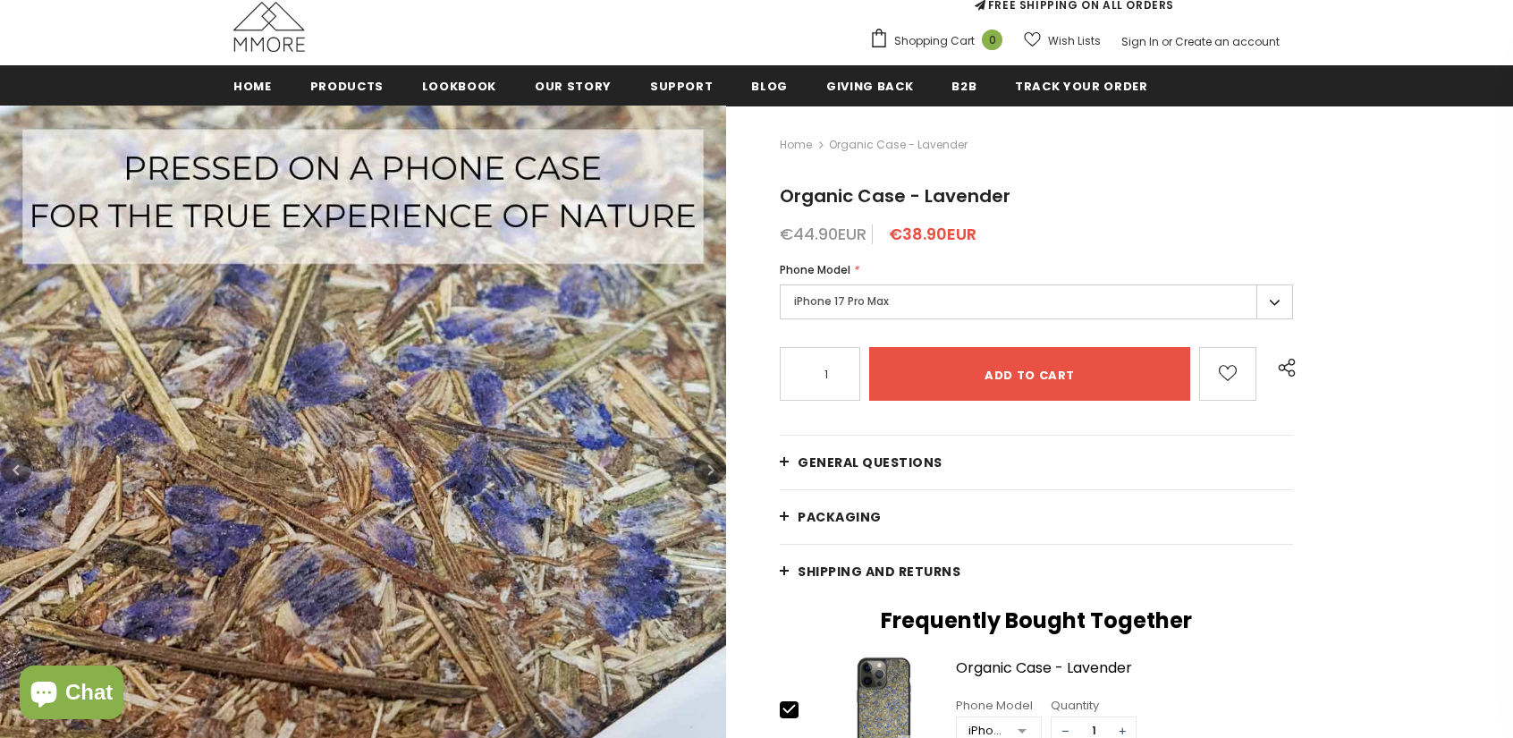
click at [710, 467] on icon "button" at bounding box center [711, 470] width 6 height 18
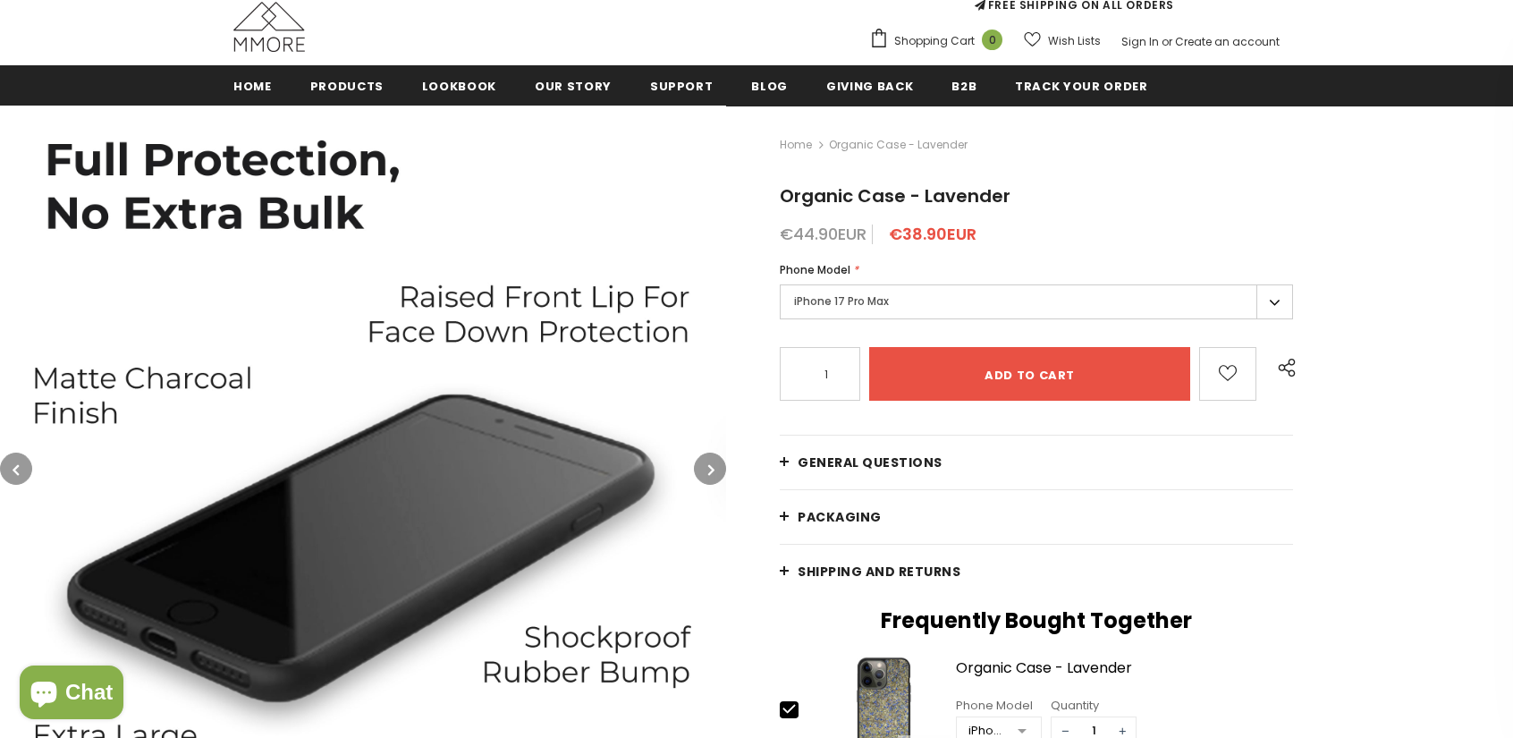
click at [710, 467] on icon "button" at bounding box center [711, 470] width 6 height 18
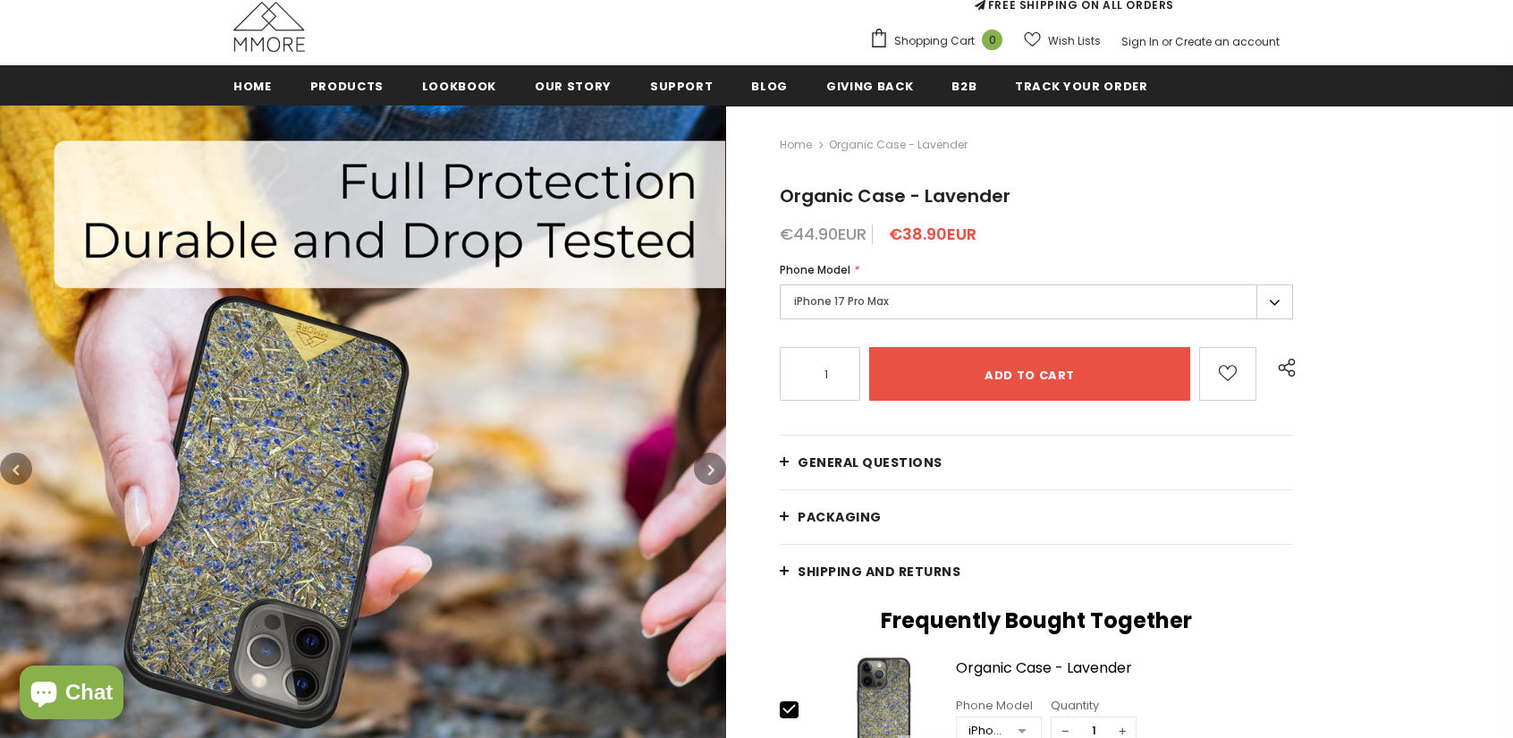
click at [710, 467] on icon "button" at bounding box center [711, 470] width 6 height 18
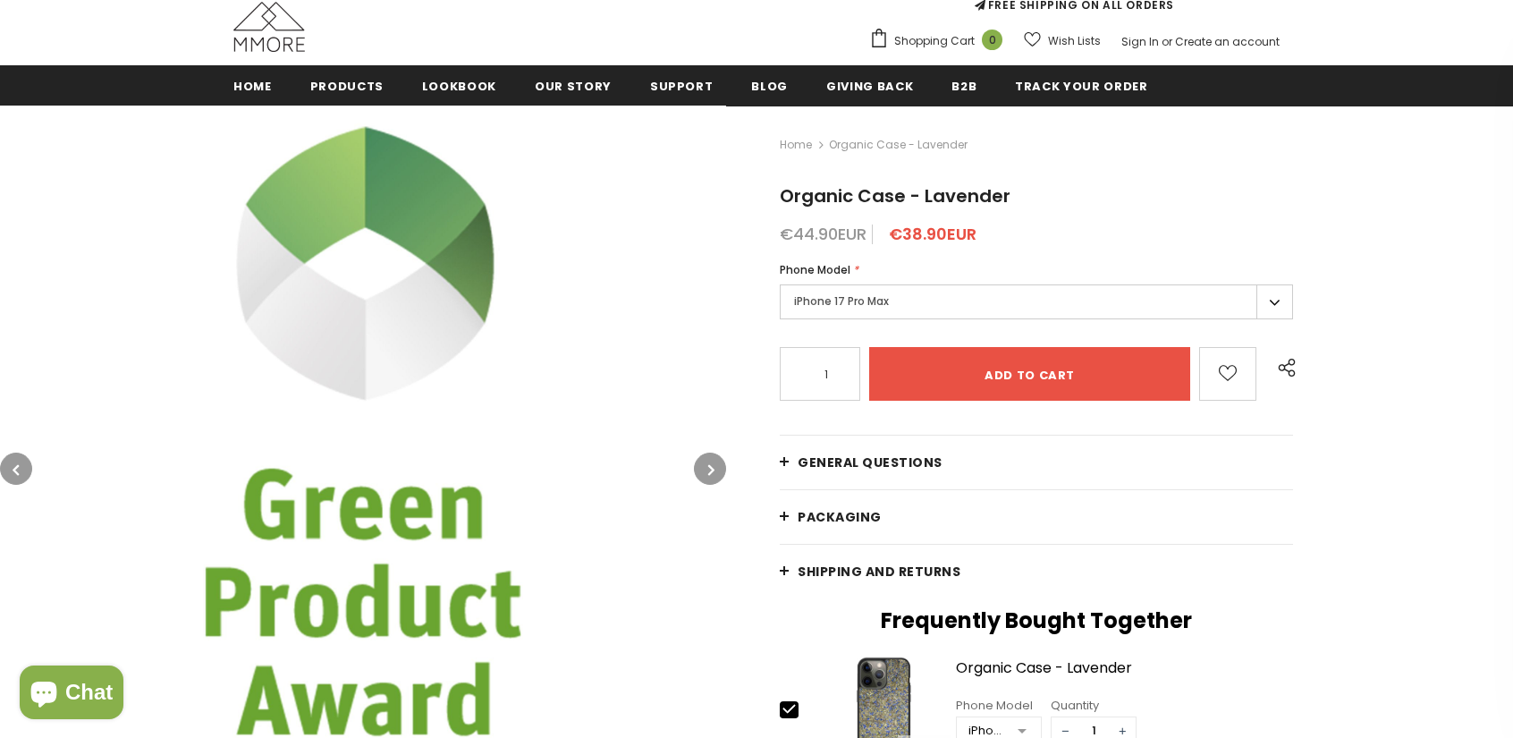
click at [710, 467] on icon "button" at bounding box center [711, 470] width 6 height 18
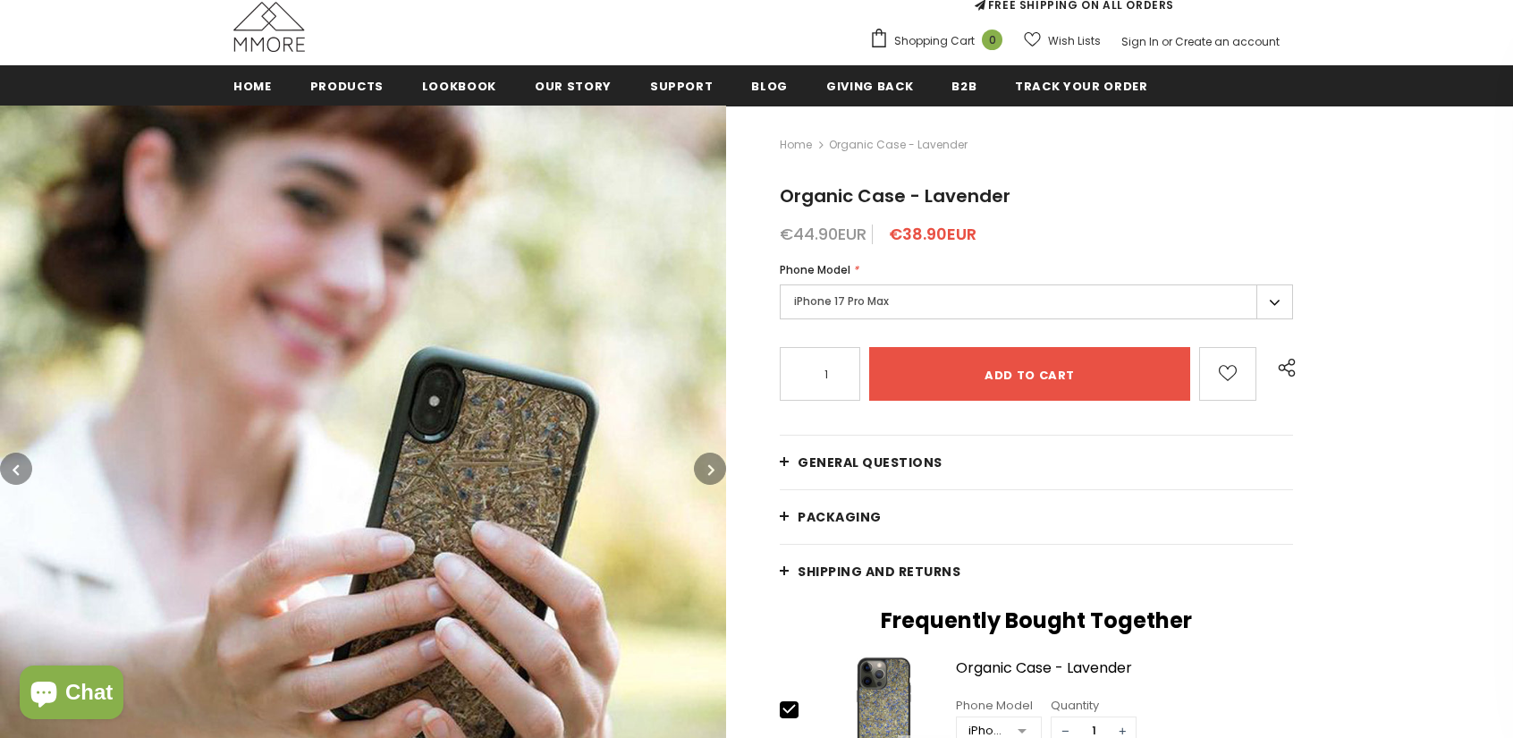
click at [710, 467] on icon "button" at bounding box center [711, 470] width 6 height 18
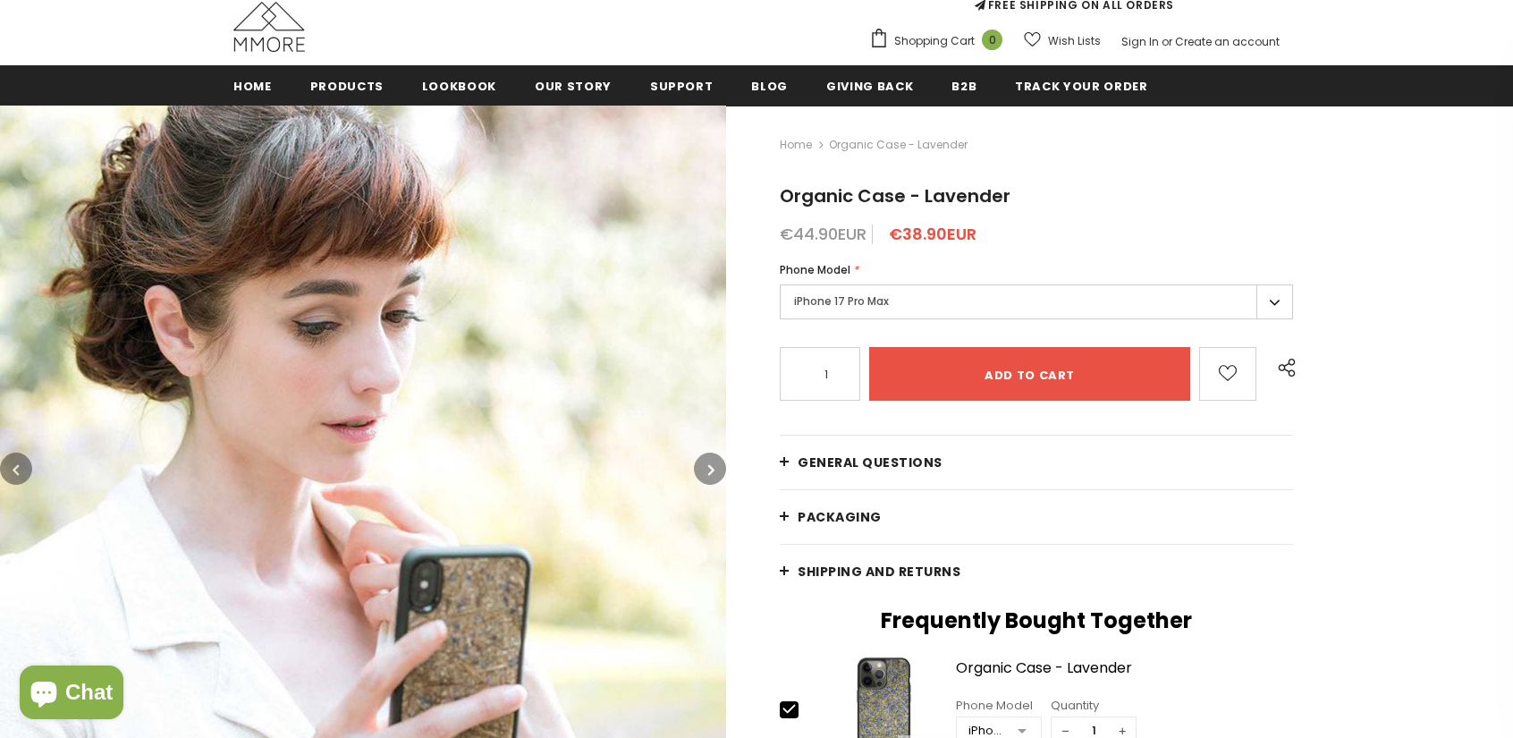
click at [710, 467] on icon "button" at bounding box center [711, 470] width 6 height 18
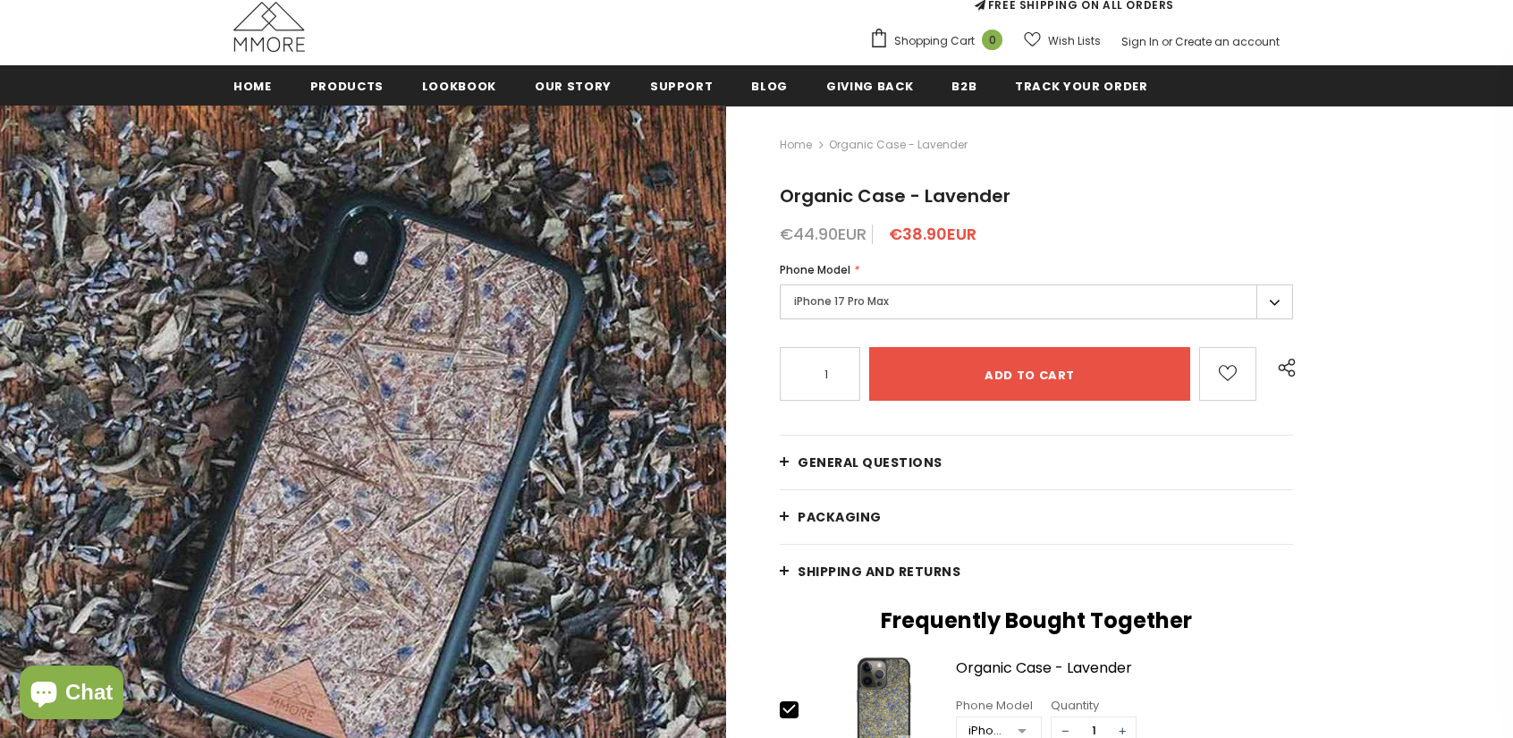
click at [710, 467] on icon "button" at bounding box center [711, 470] width 6 height 18
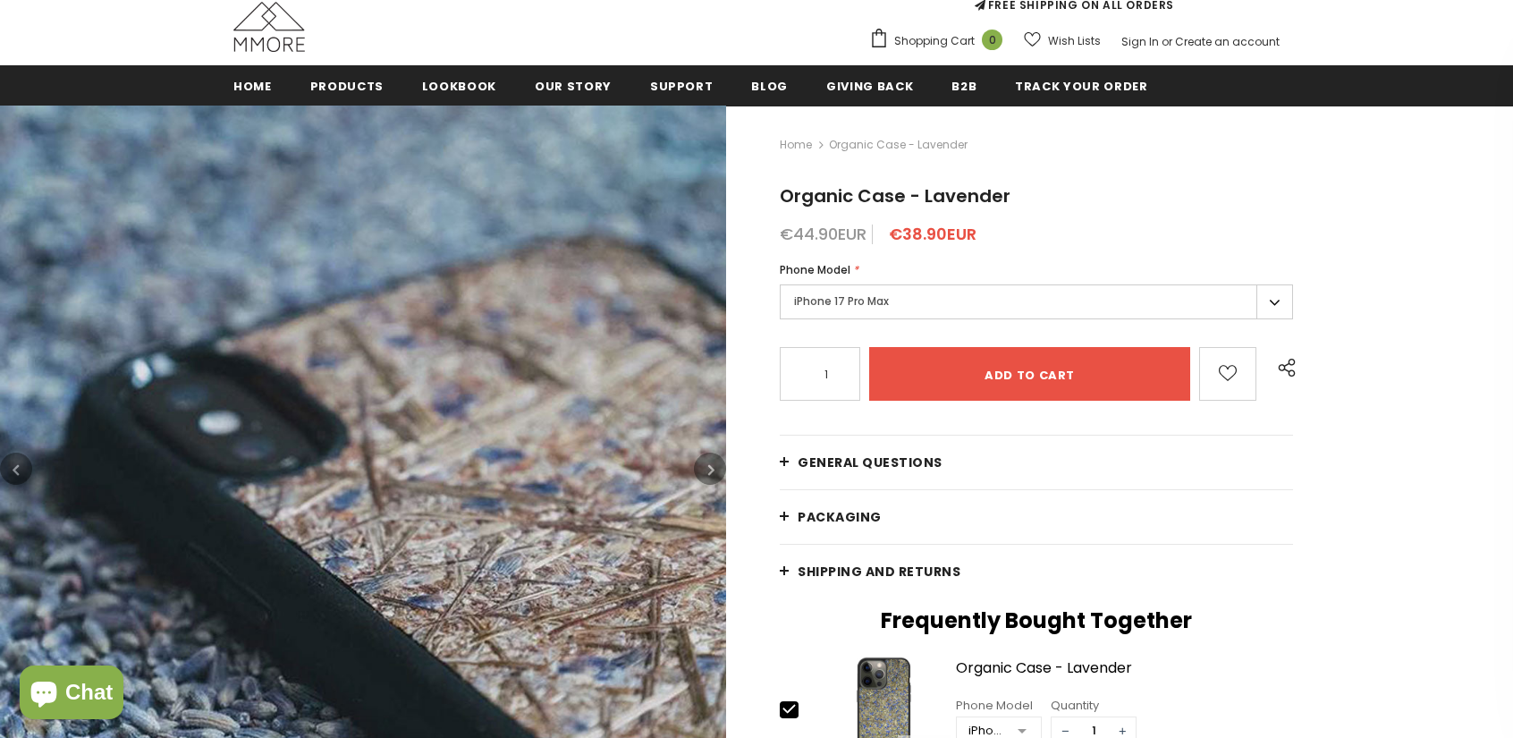
click at [710, 467] on icon "button" at bounding box center [711, 470] width 6 height 18
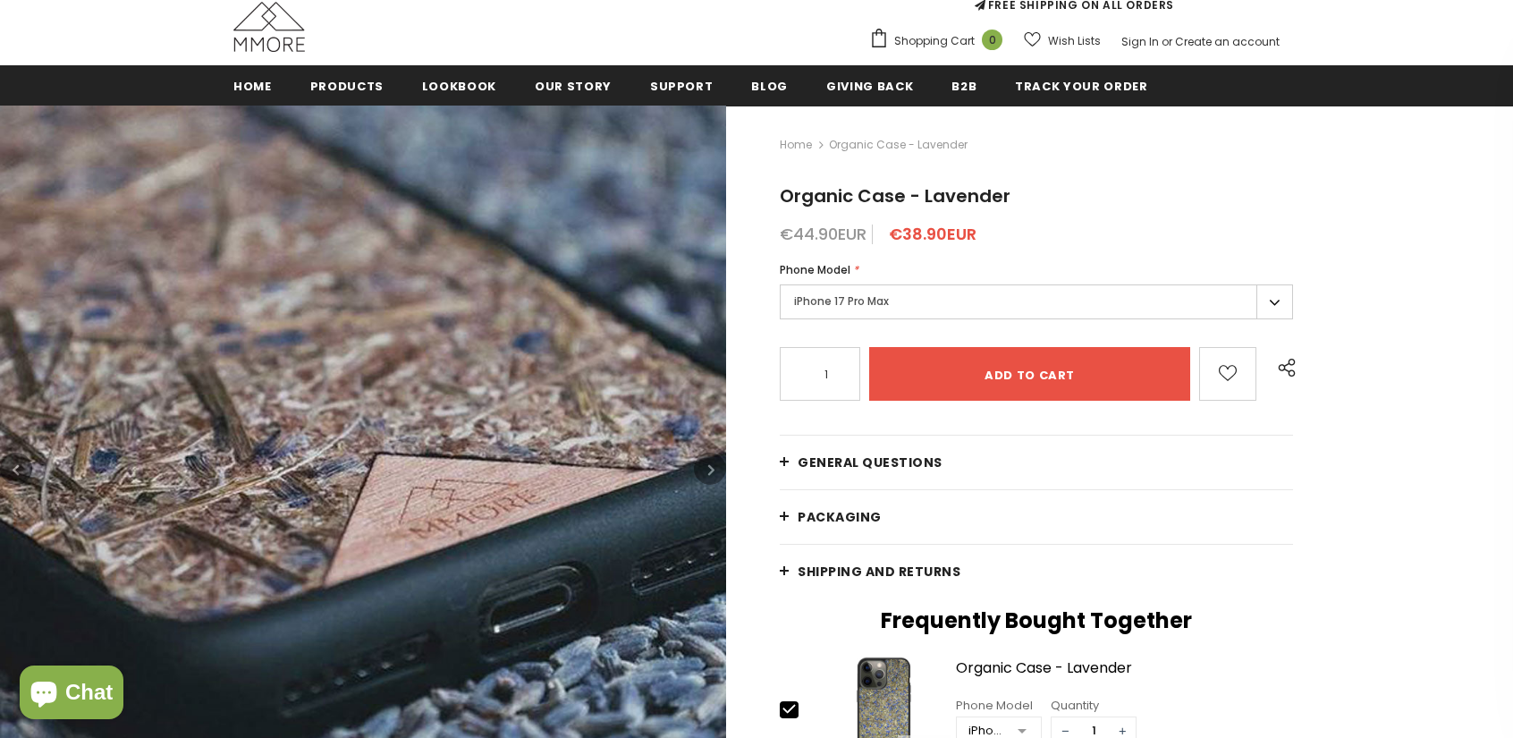
click at [710, 467] on icon "button" at bounding box center [711, 470] width 6 height 18
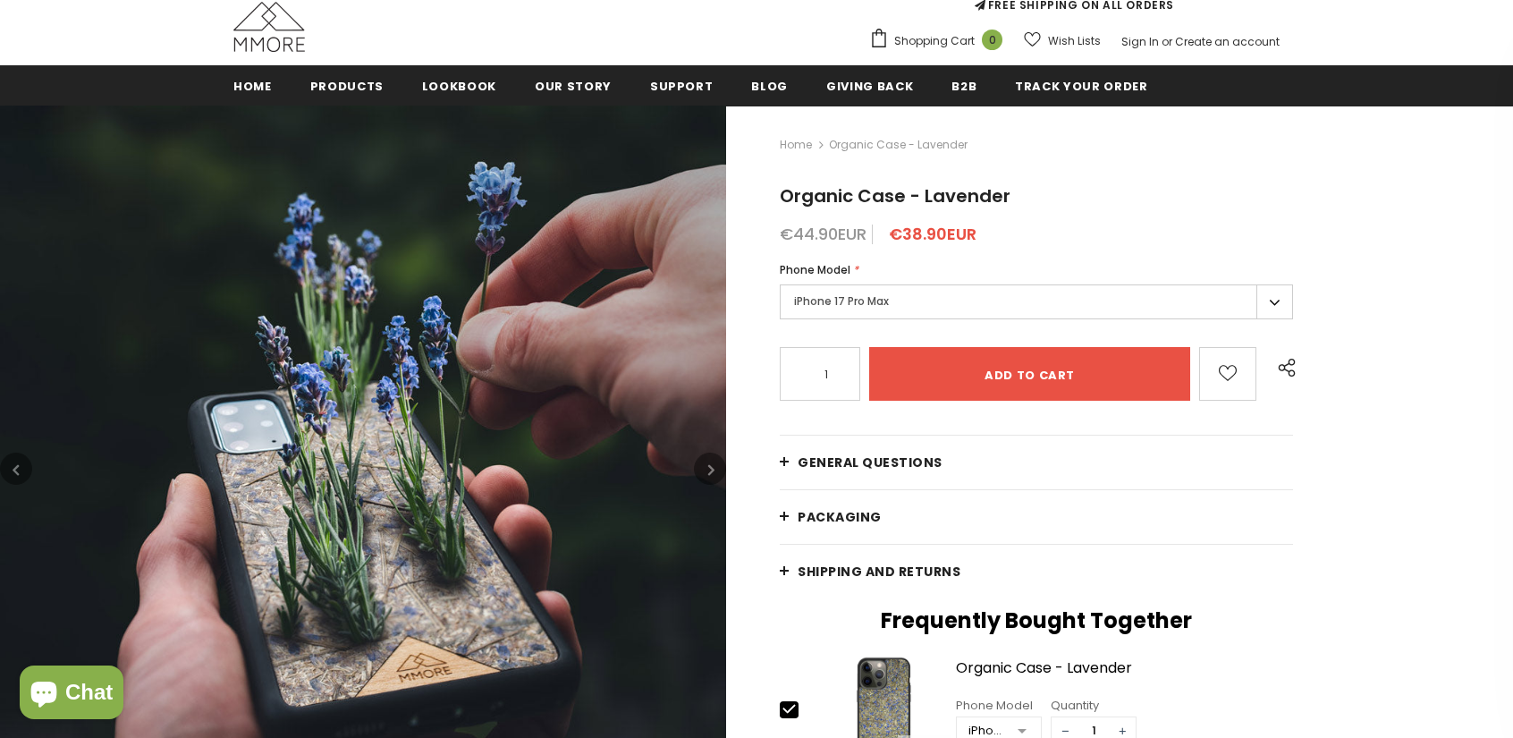
click at [710, 467] on icon "button" at bounding box center [711, 470] width 6 height 18
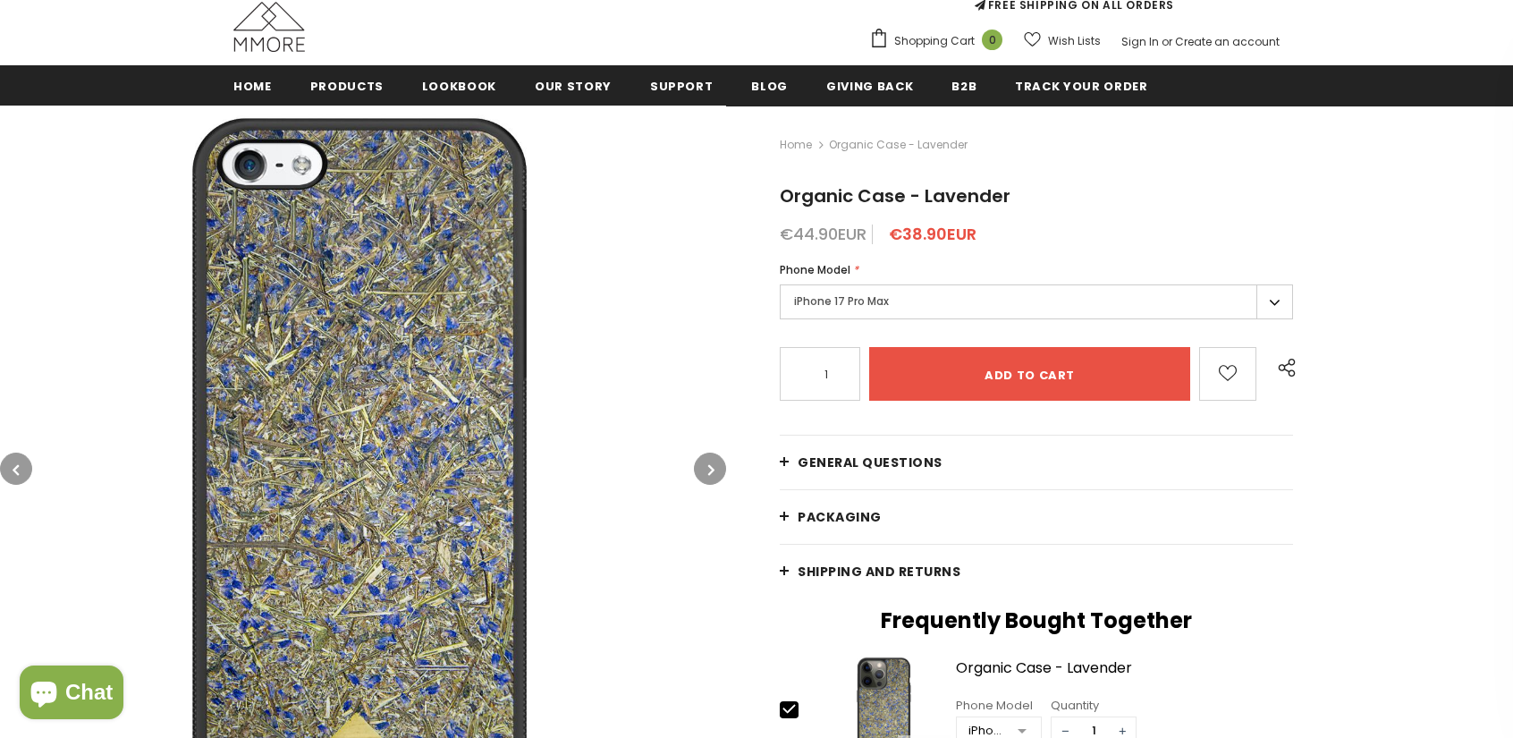
click at [710, 467] on icon "button" at bounding box center [711, 470] width 6 height 18
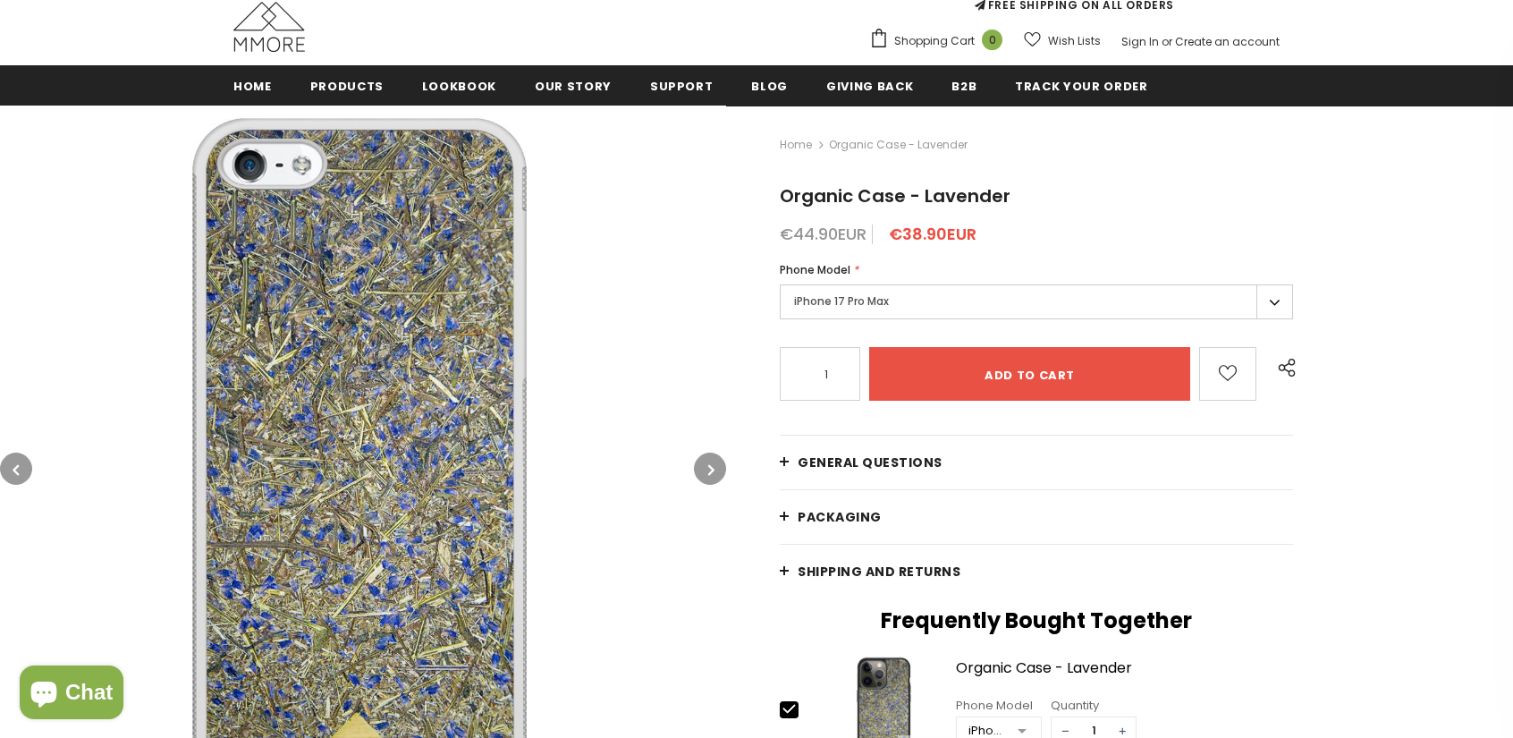
click at [710, 467] on icon "button" at bounding box center [711, 470] width 6 height 18
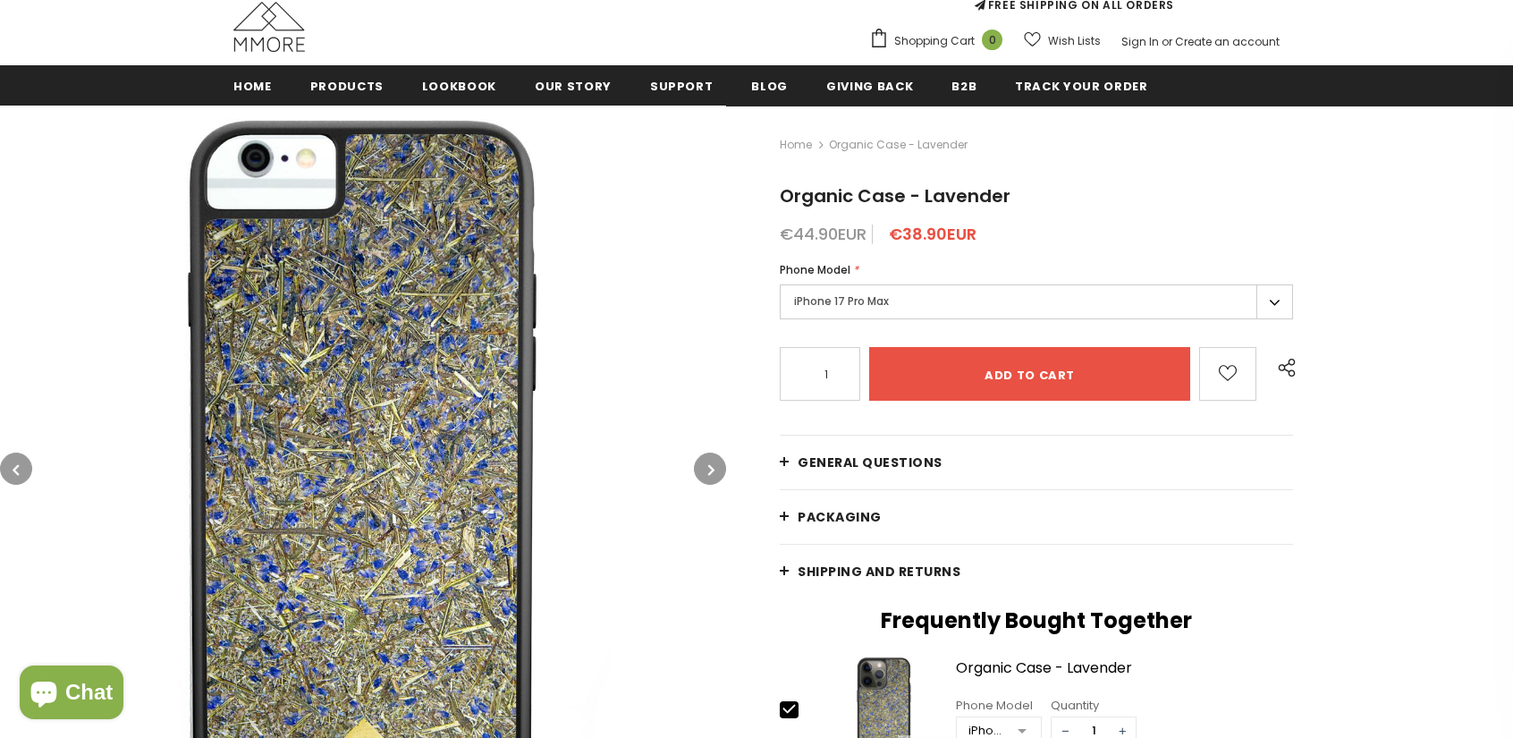
click at [11, 463] on button "button" at bounding box center [16, 468] width 32 height 32
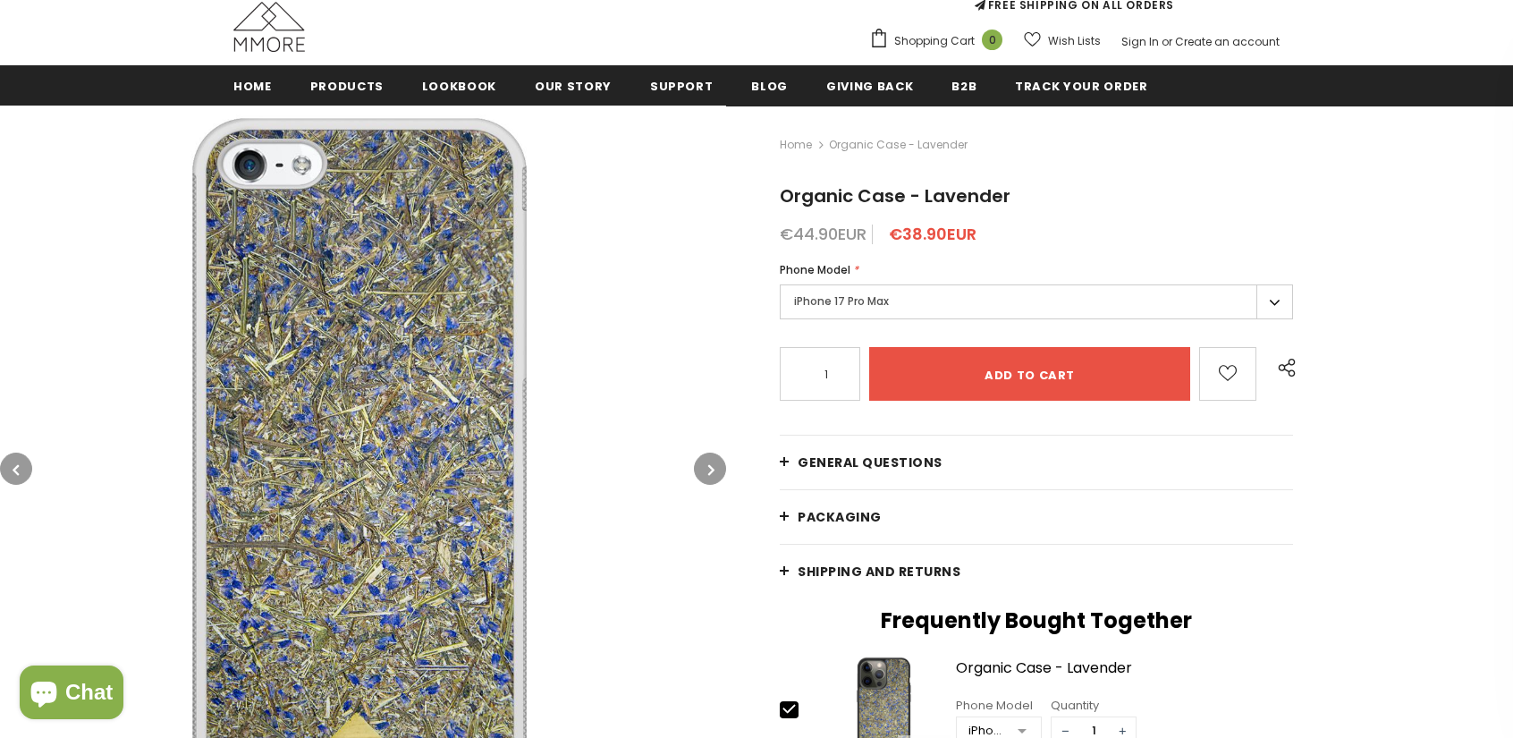
click at [13, 469] on icon "button" at bounding box center [16, 470] width 6 height 18
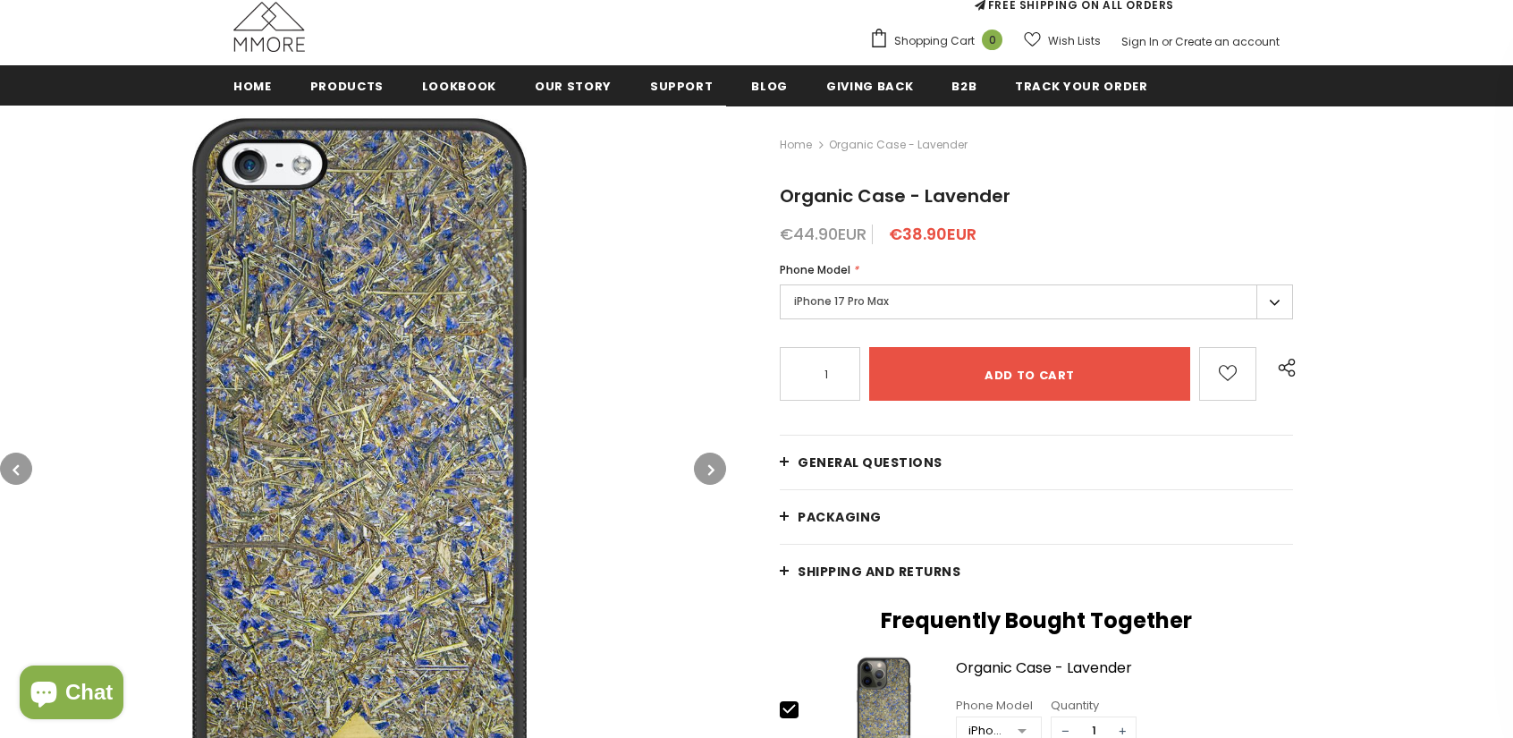
click at [705, 471] on button "button" at bounding box center [710, 468] width 32 height 32
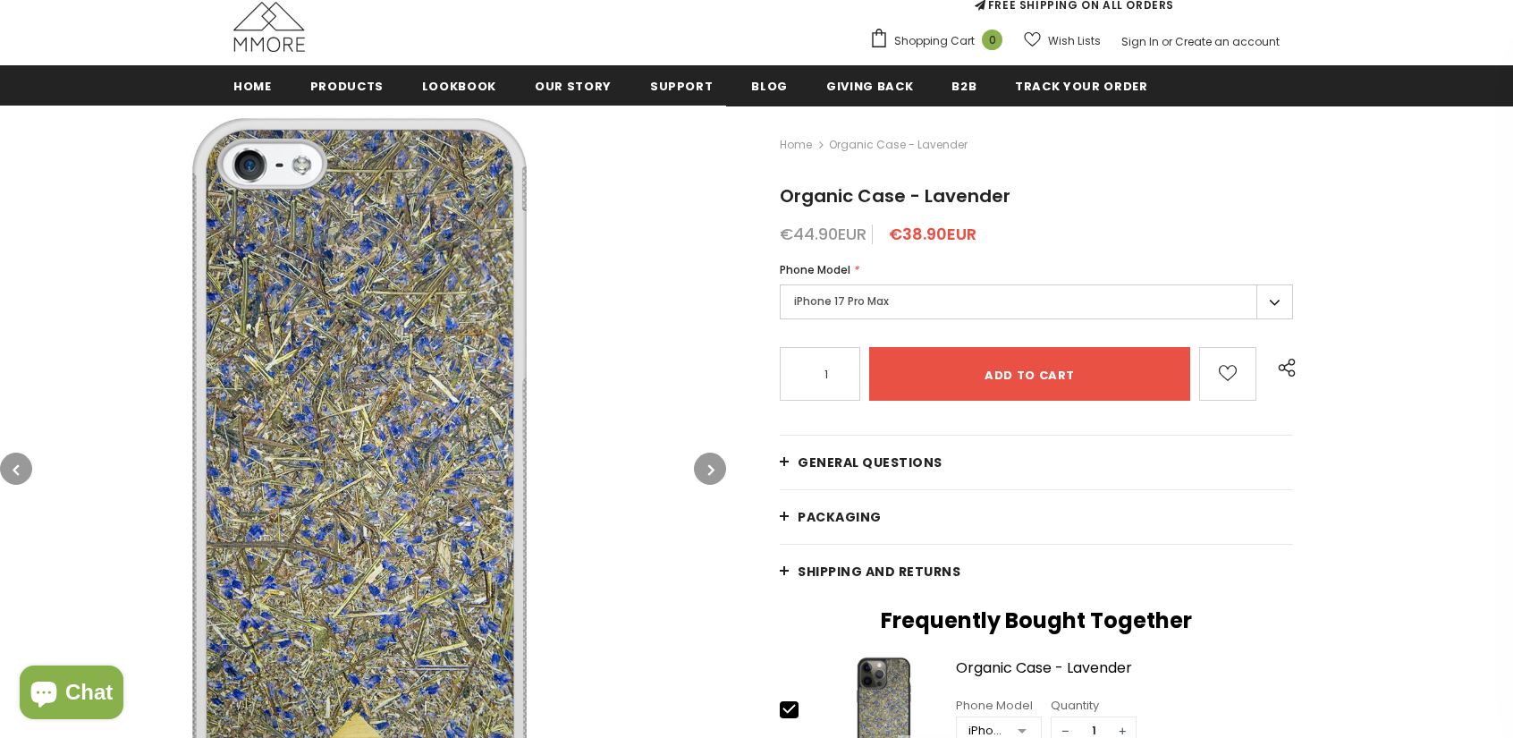
click at [705, 471] on button "button" at bounding box center [710, 468] width 32 height 32
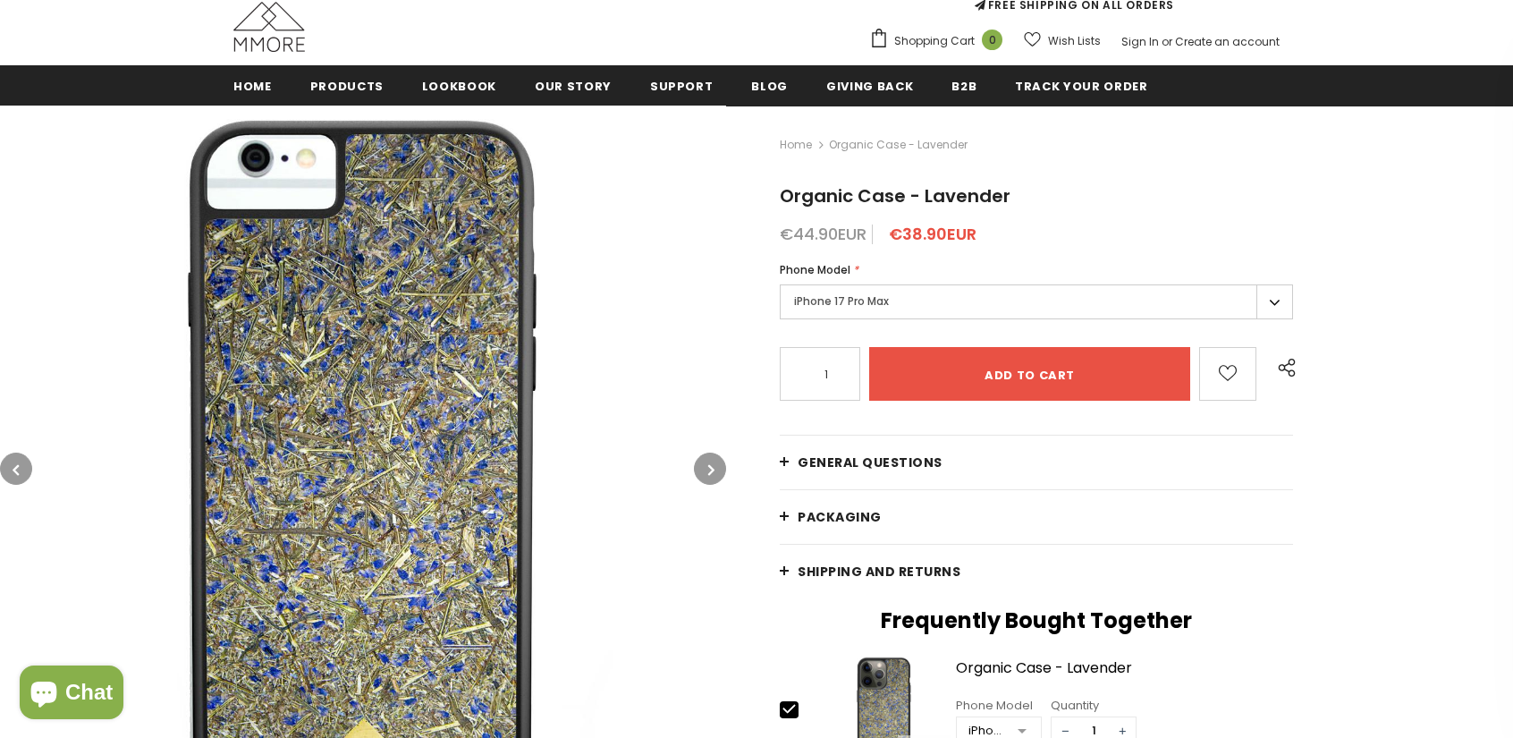
click at [705, 471] on button "button" at bounding box center [710, 468] width 32 height 32
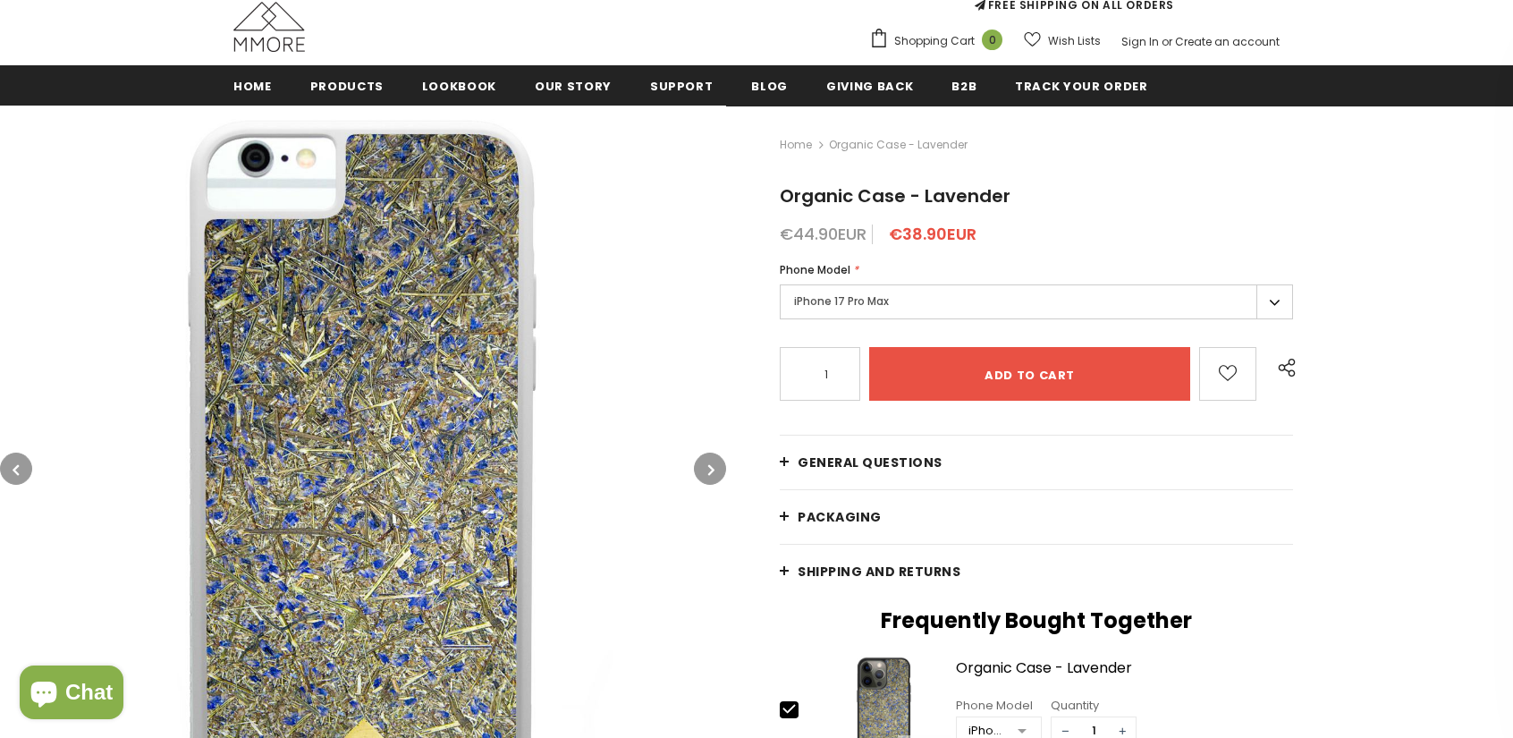
click at [705, 471] on button "button" at bounding box center [710, 468] width 32 height 32
click at [701, 471] on button "button" at bounding box center [710, 468] width 32 height 32
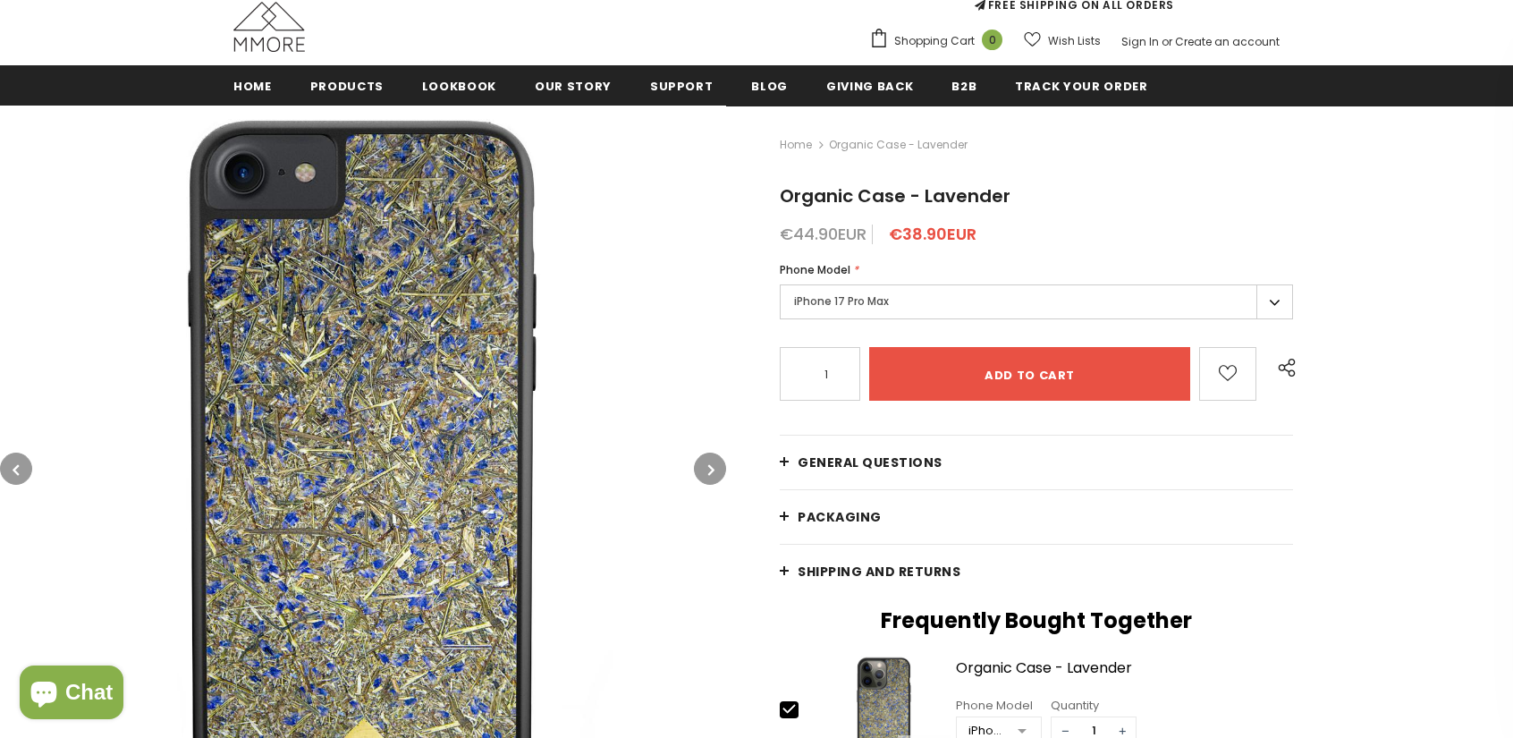
click at [706, 469] on button "button" at bounding box center [710, 468] width 32 height 32
click at [703, 468] on button "button" at bounding box center [710, 468] width 32 height 32
click at [706, 470] on button "button" at bounding box center [710, 468] width 32 height 32
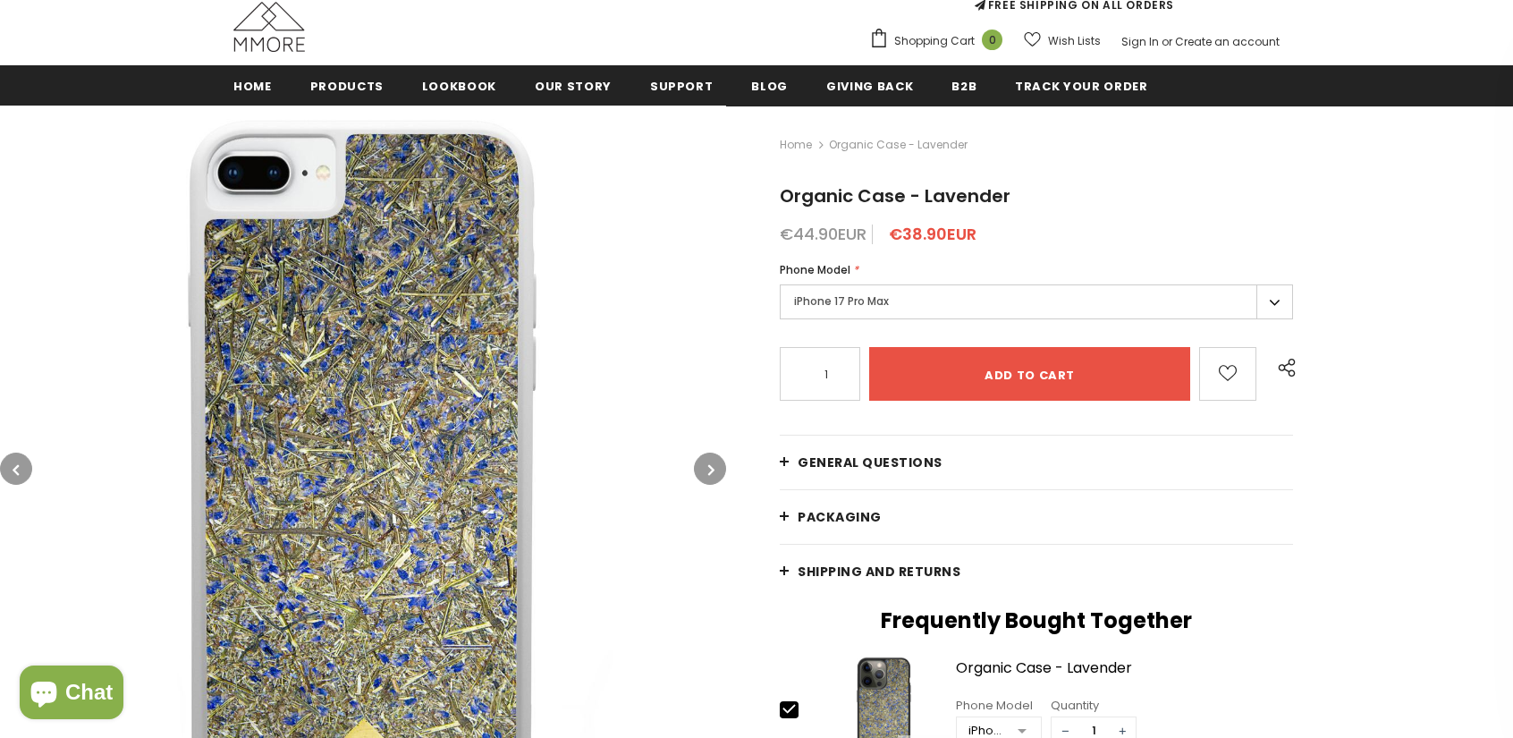
click at [706, 470] on button "button" at bounding box center [710, 468] width 32 height 32
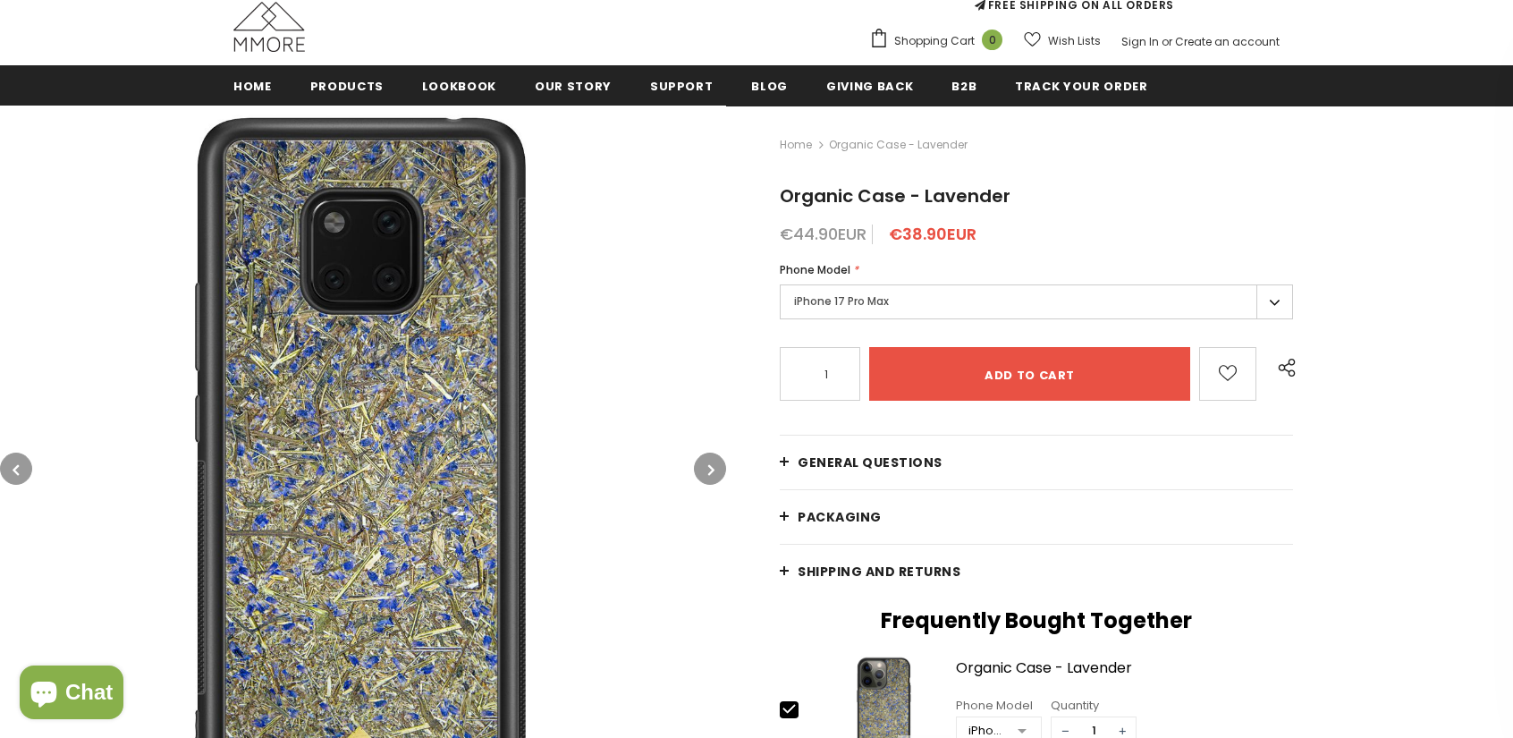
click at [706, 469] on button "button" at bounding box center [710, 468] width 32 height 32
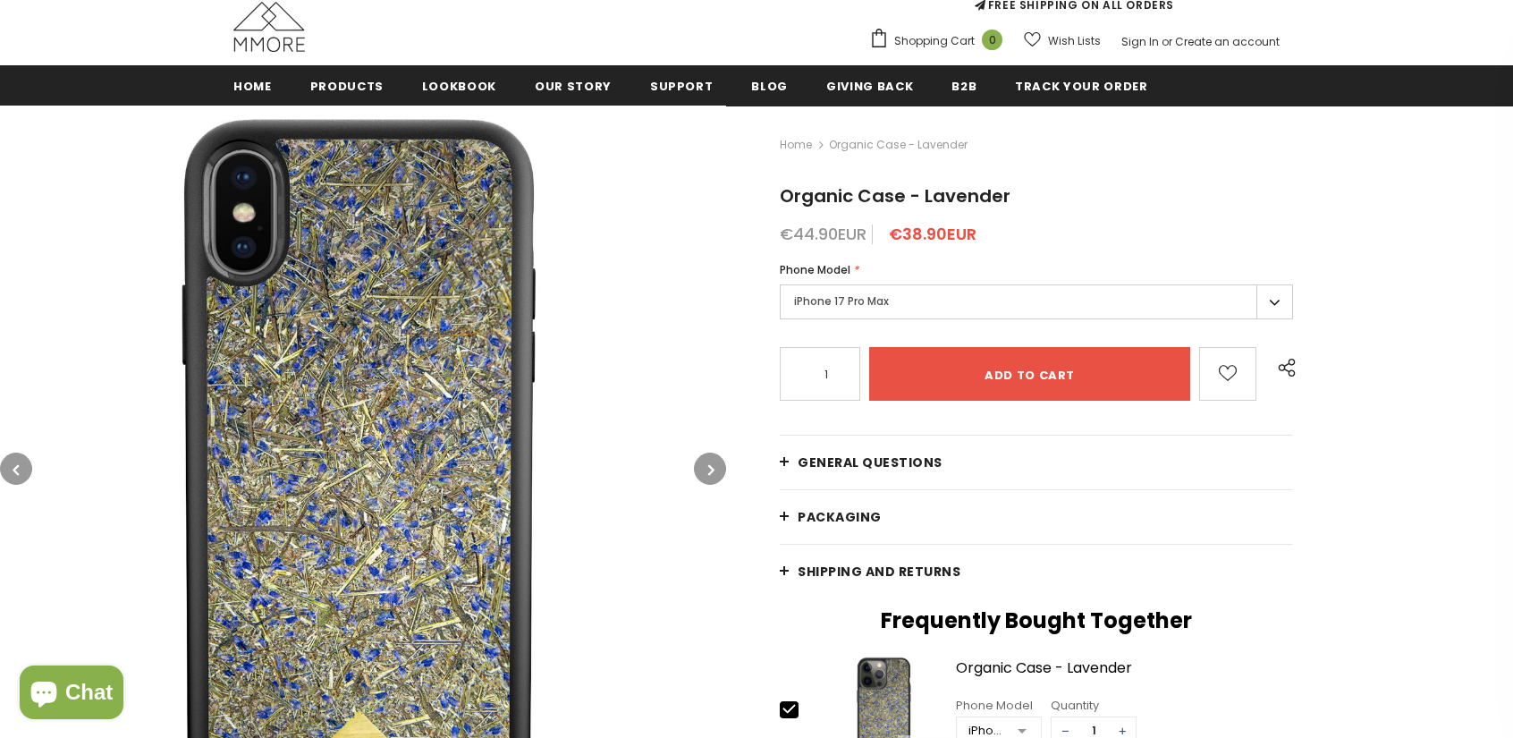
click at [706, 469] on button "button" at bounding box center [710, 468] width 32 height 32
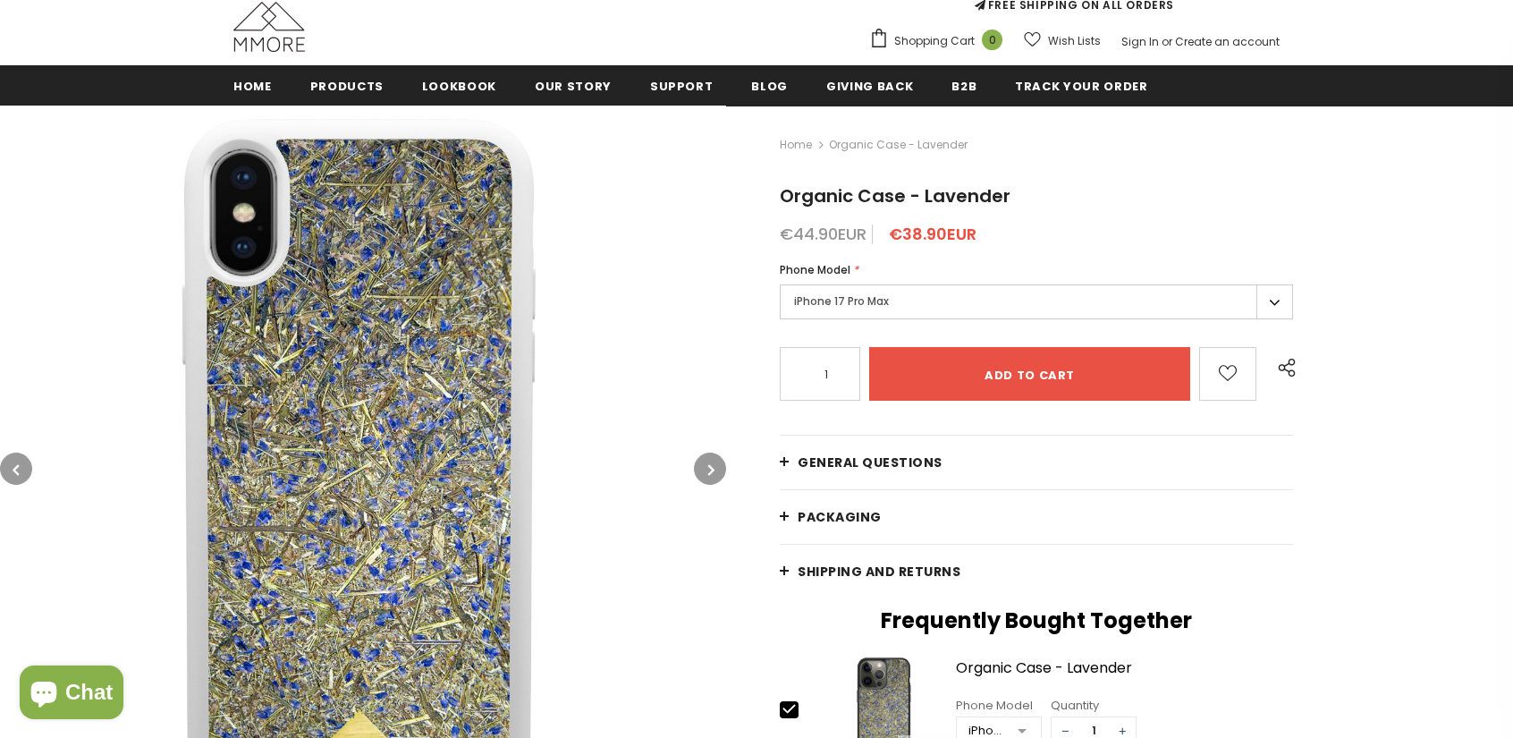
drag, startPoint x: 15, startPoint y: 466, endPoint x: 40, endPoint y: 464, distance: 25.1
click at [17, 466] on icon "button" at bounding box center [16, 470] width 6 height 18
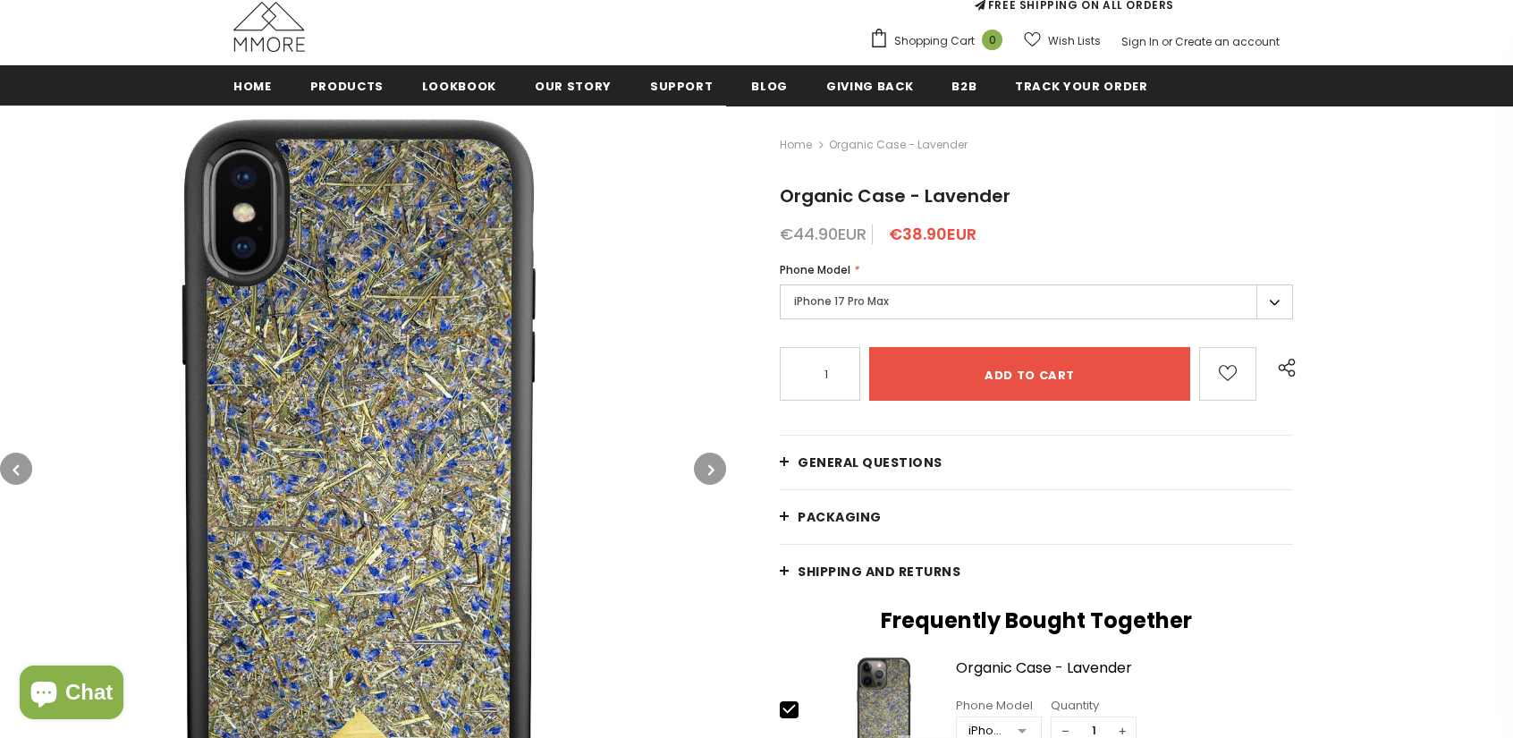
click at [832, 301] on label "iPhone 17 Pro Max" at bounding box center [1036, 301] width 513 height 35
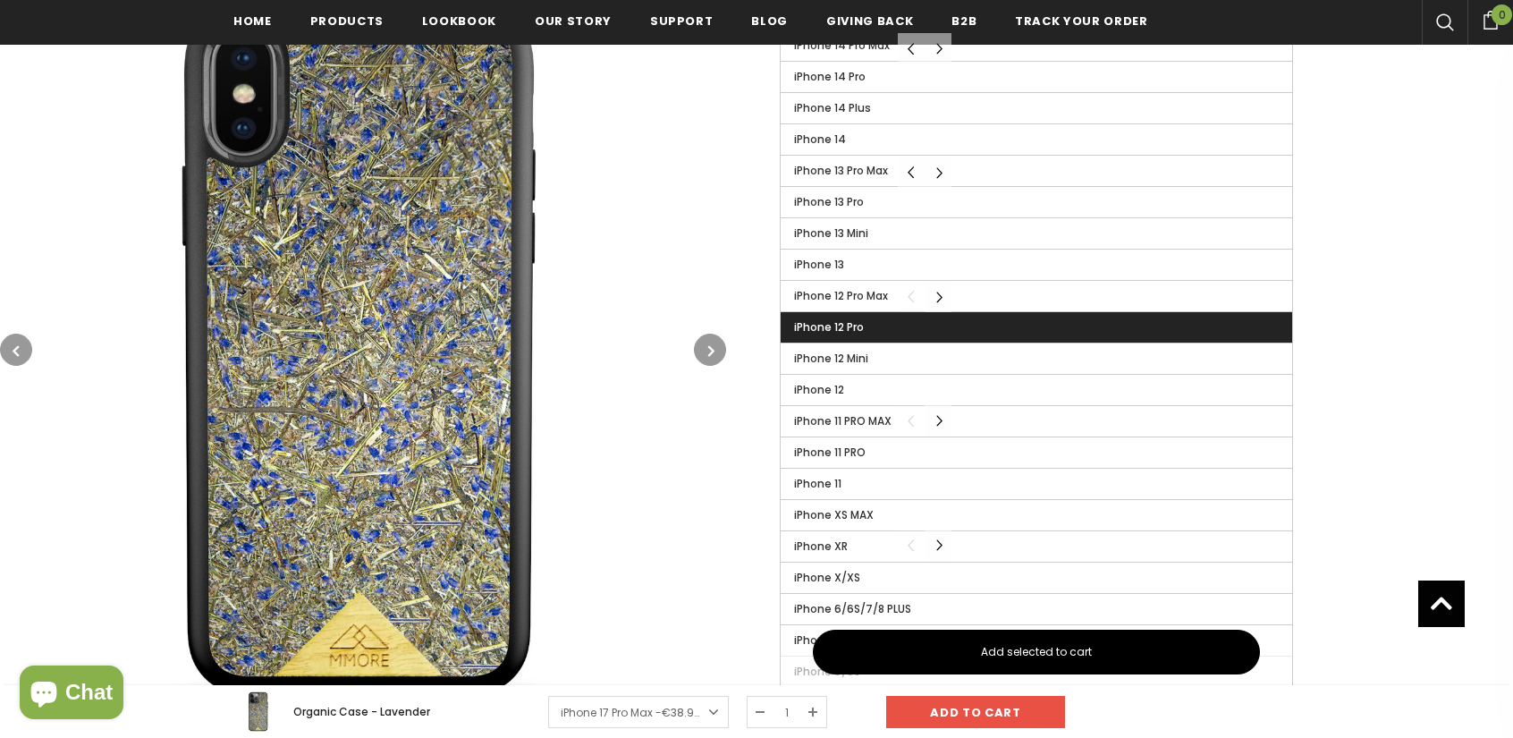
scroll to position [1077, 0]
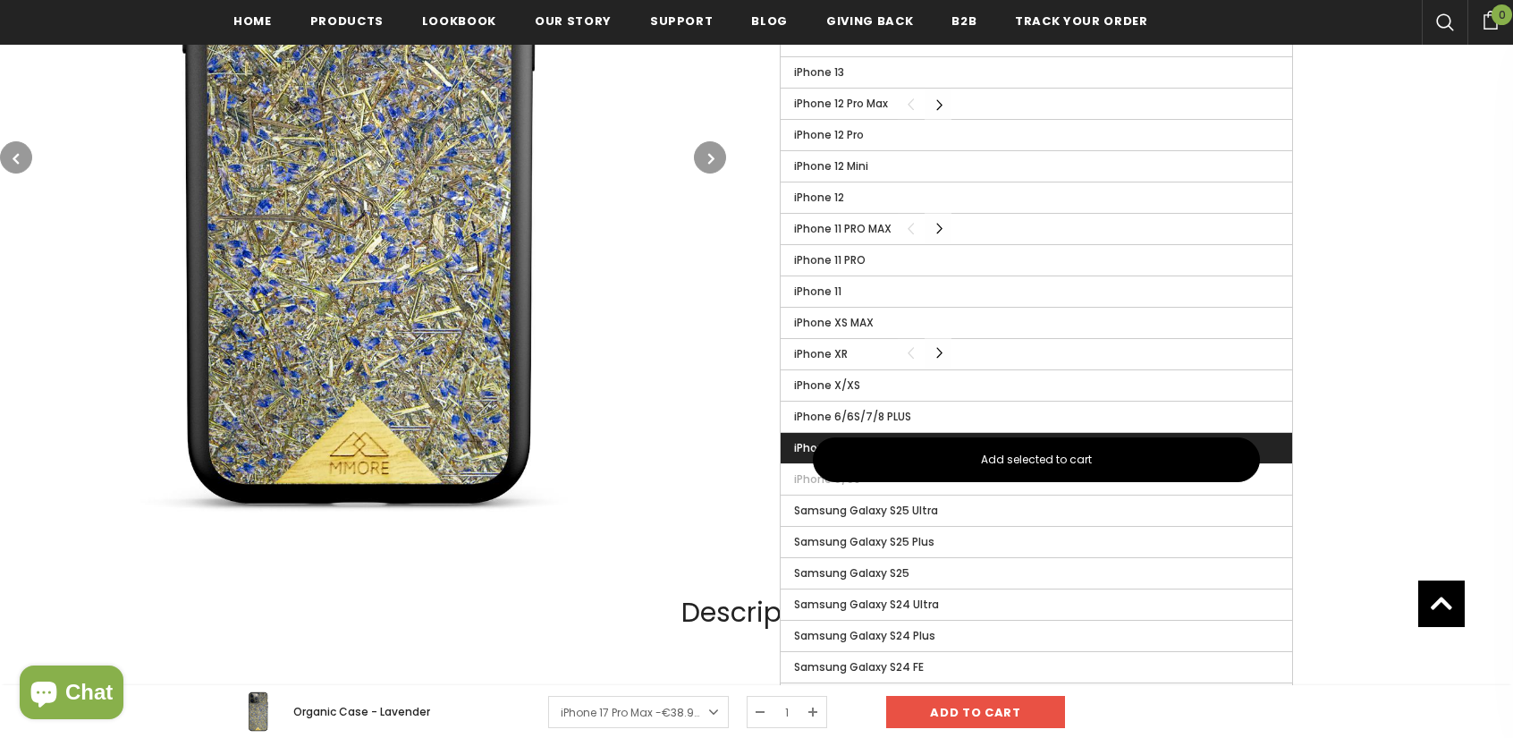
click at [803, 440] on span "iPhone 6/6S/7/8/SE2/SE3" at bounding box center [862, 447] width 137 height 15
click at [0, 0] on input "iPhone 6/6S/7/8/SE2/SE3" at bounding box center [0, 0] width 0 height 0
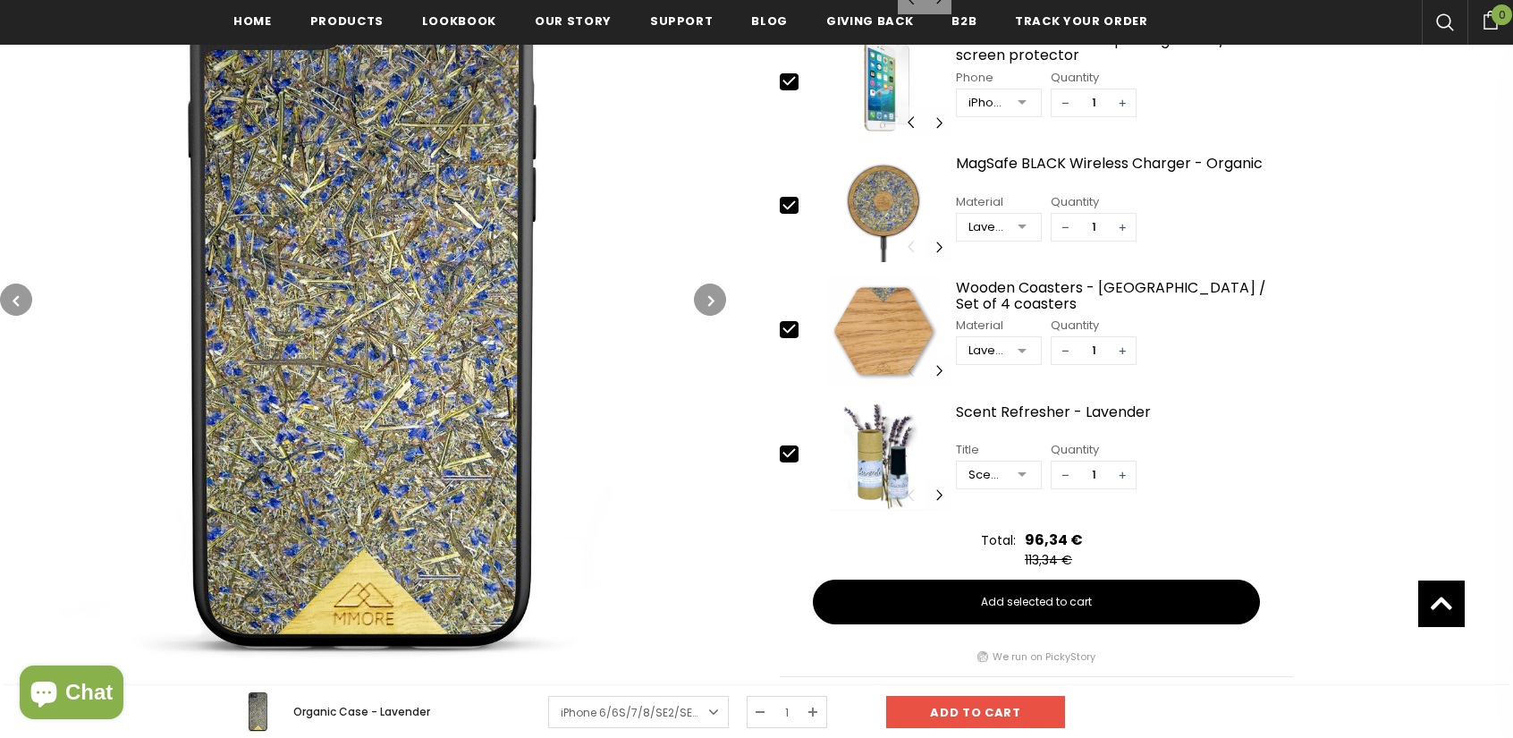
scroll to position [809, 0]
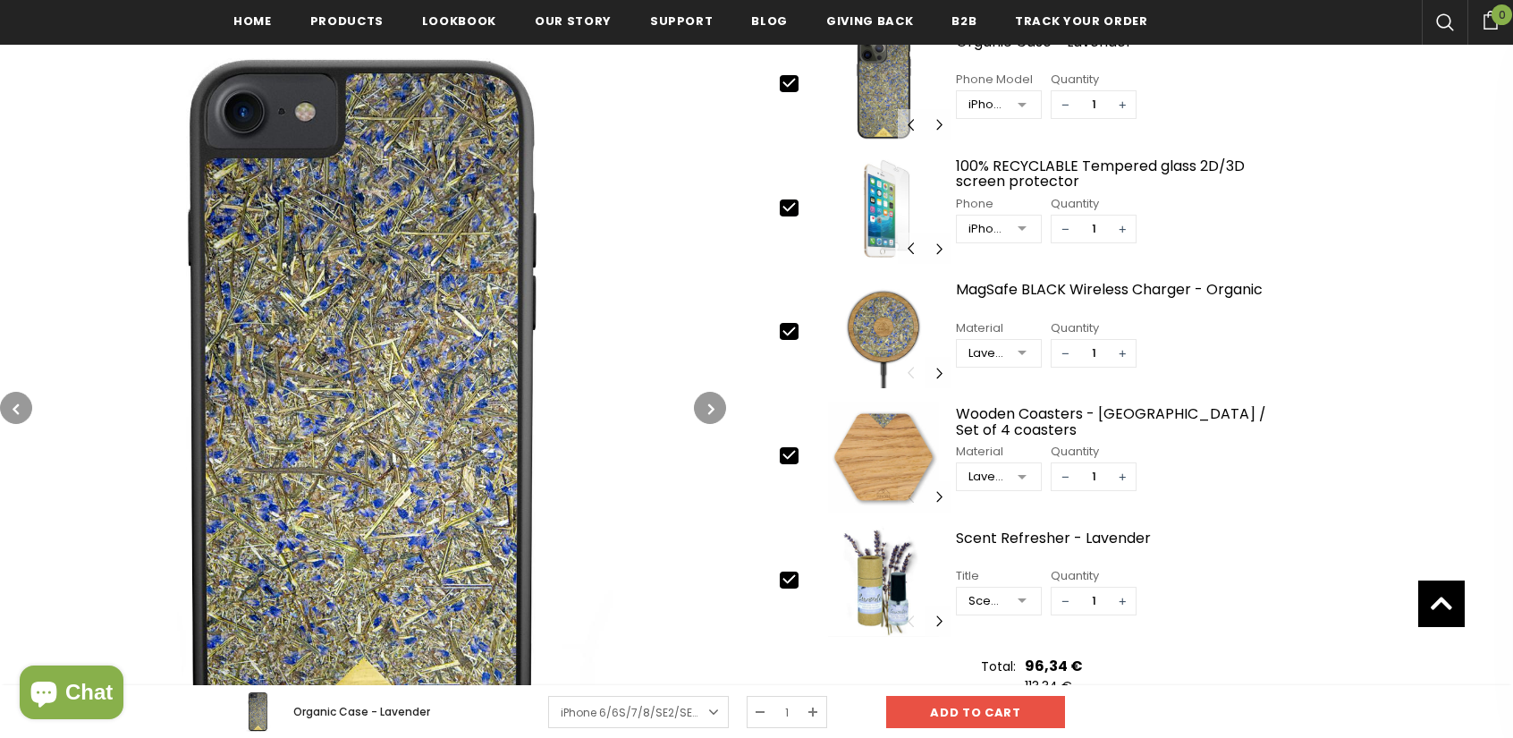
click at [706, 403] on button "button" at bounding box center [710, 408] width 32 height 32
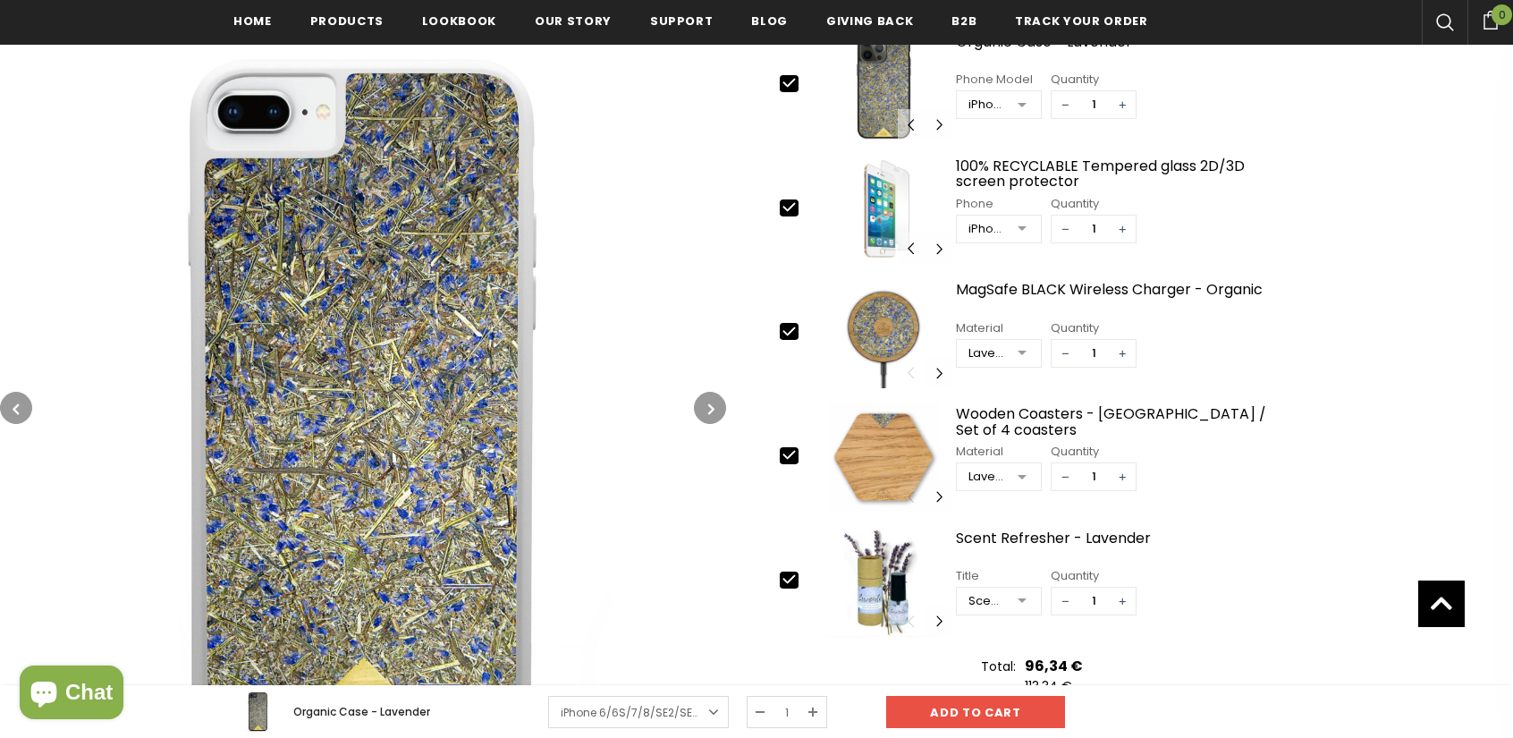
click at [706, 403] on button "button" at bounding box center [710, 408] width 32 height 32
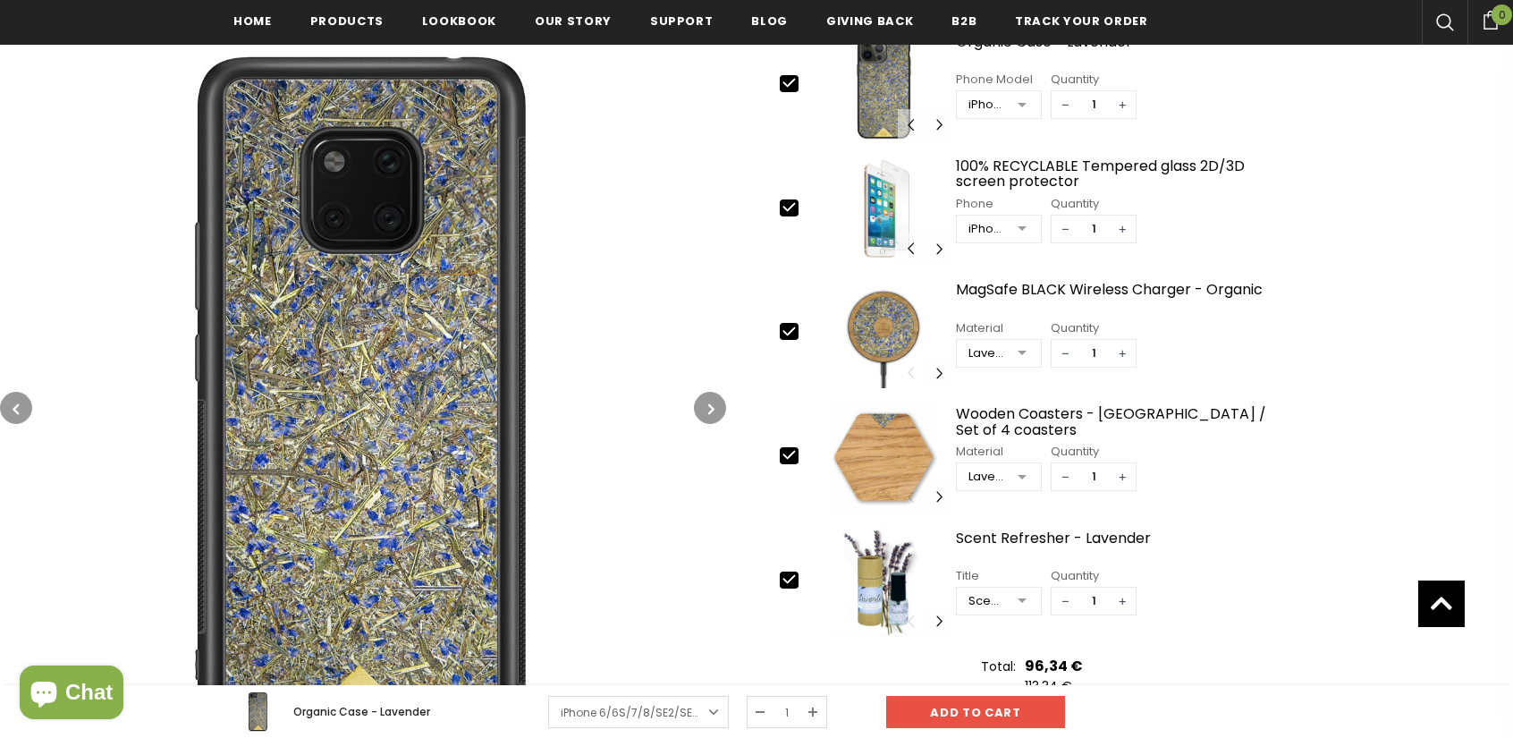
click at [706, 403] on button "button" at bounding box center [710, 408] width 32 height 32
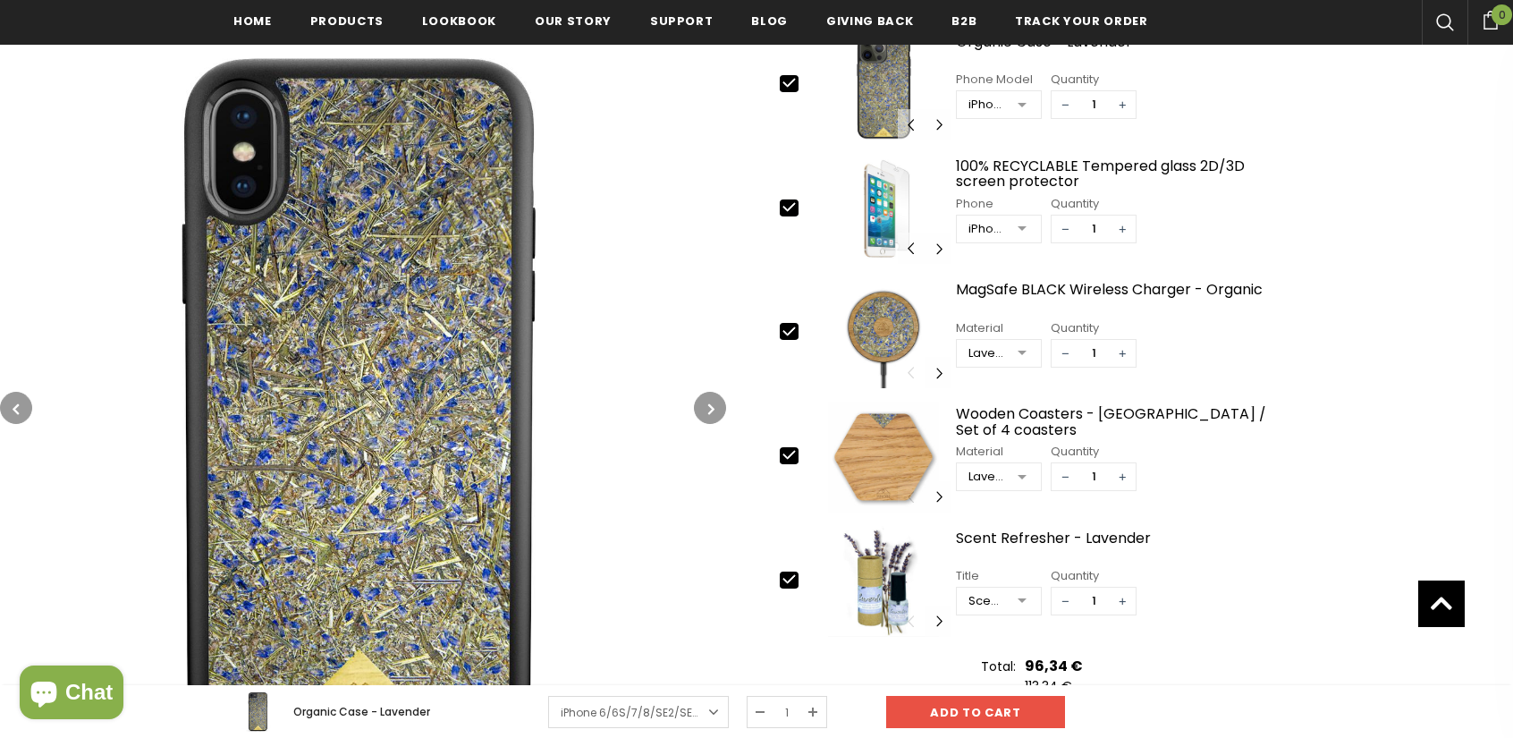
click at [706, 403] on button "button" at bounding box center [710, 408] width 32 height 32
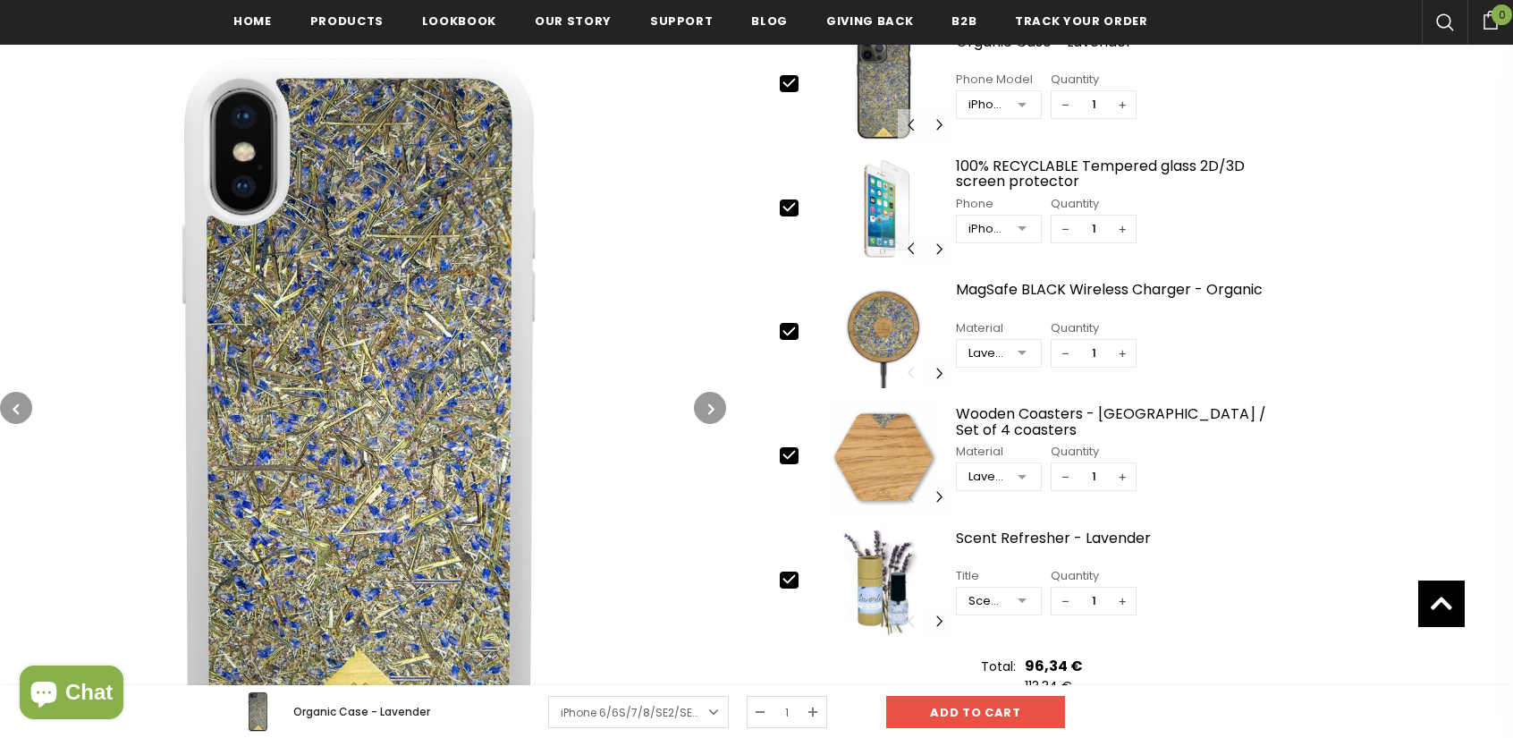
click at [706, 403] on button "button" at bounding box center [710, 408] width 32 height 32
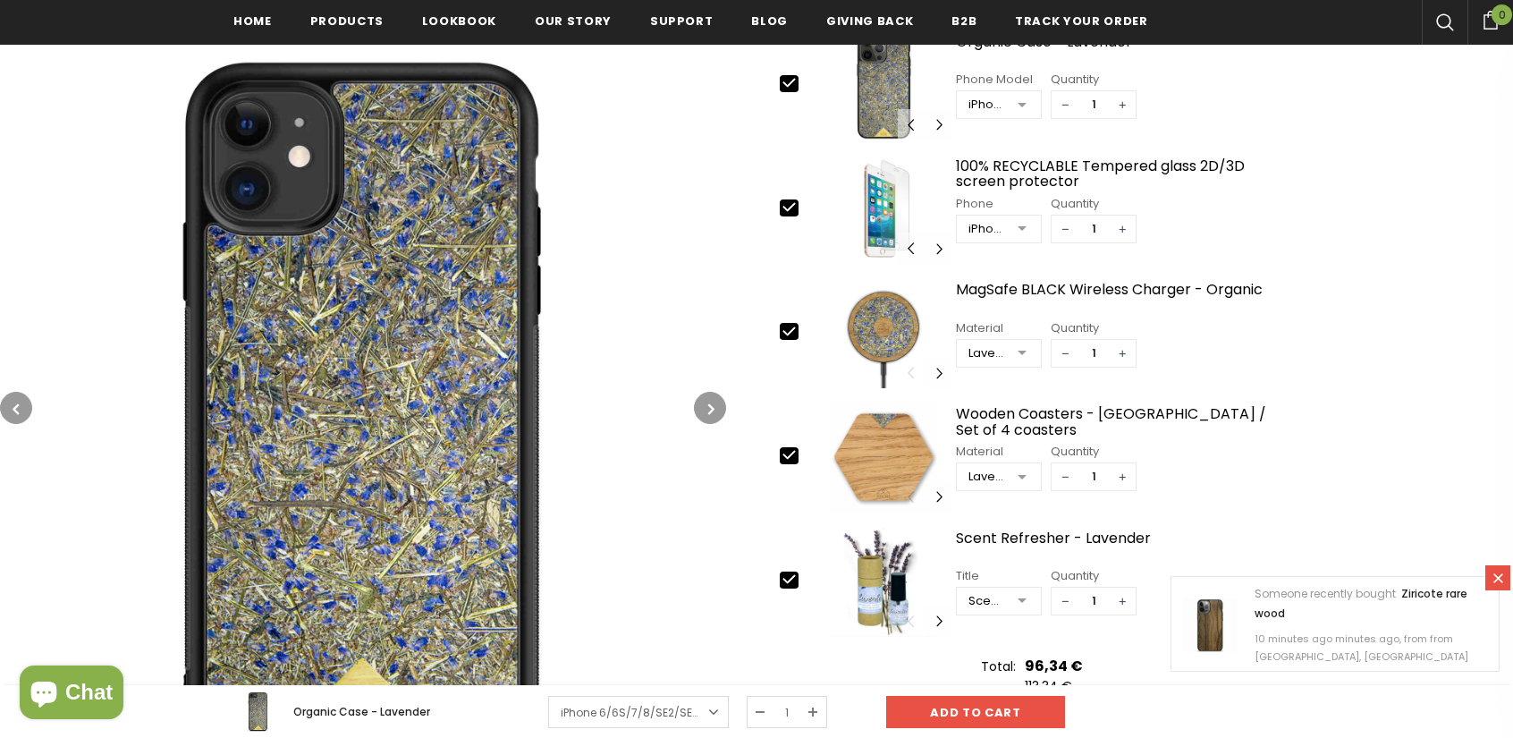
click at [701, 404] on button "button" at bounding box center [710, 408] width 32 height 32
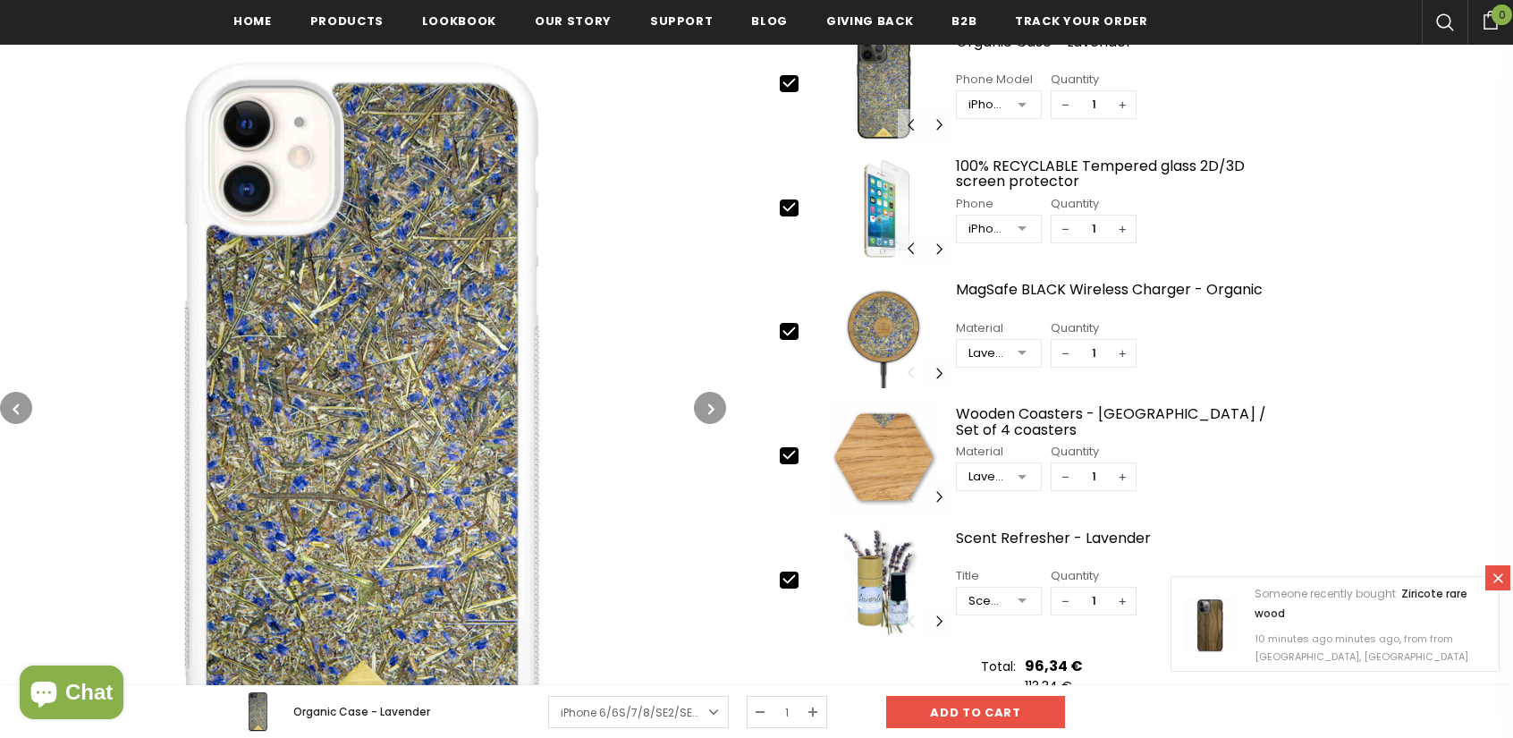
click at [709, 403] on icon "button" at bounding box center [711, 409] width 6 height 18
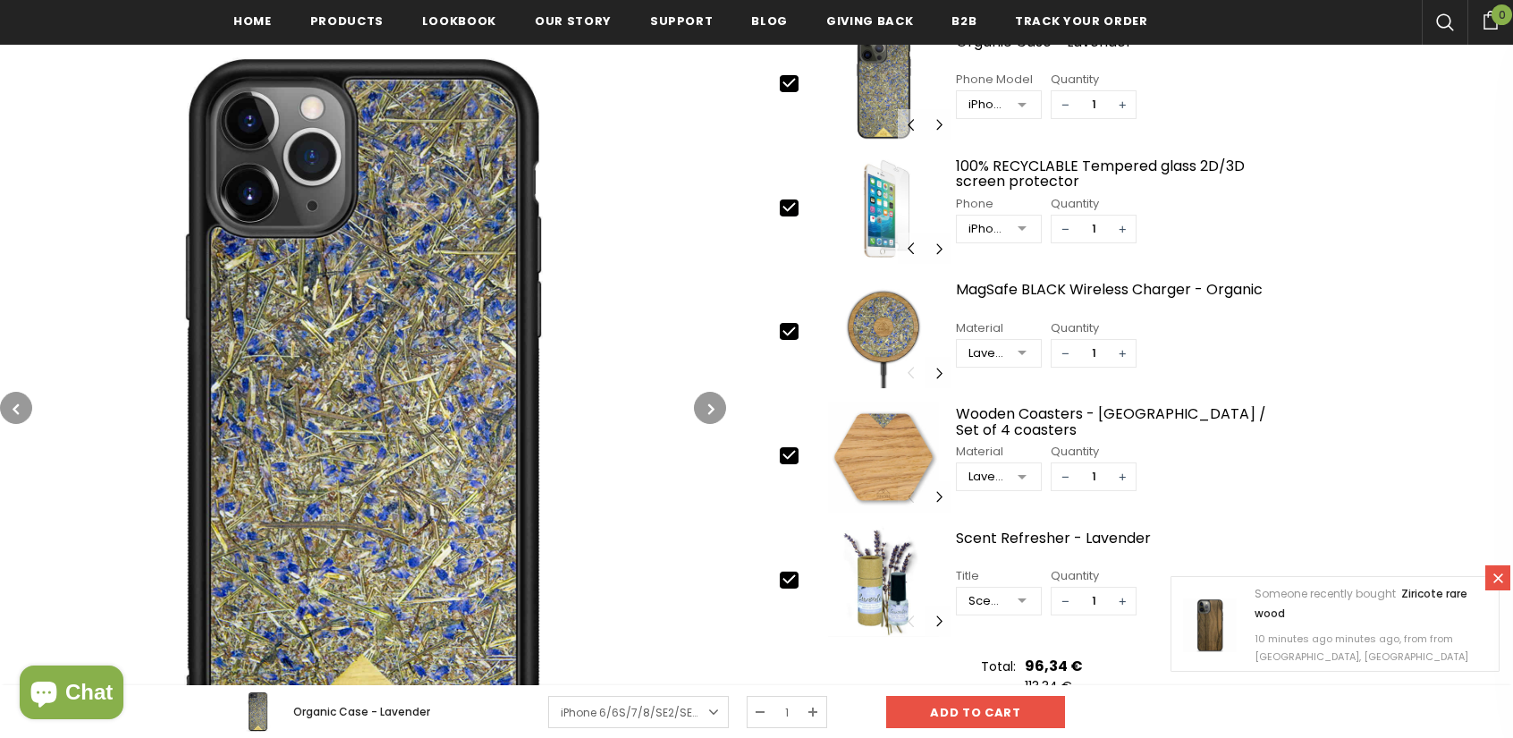
click at [724, 411] on button "button" at bounding box center [710, 408] width 32 height 32
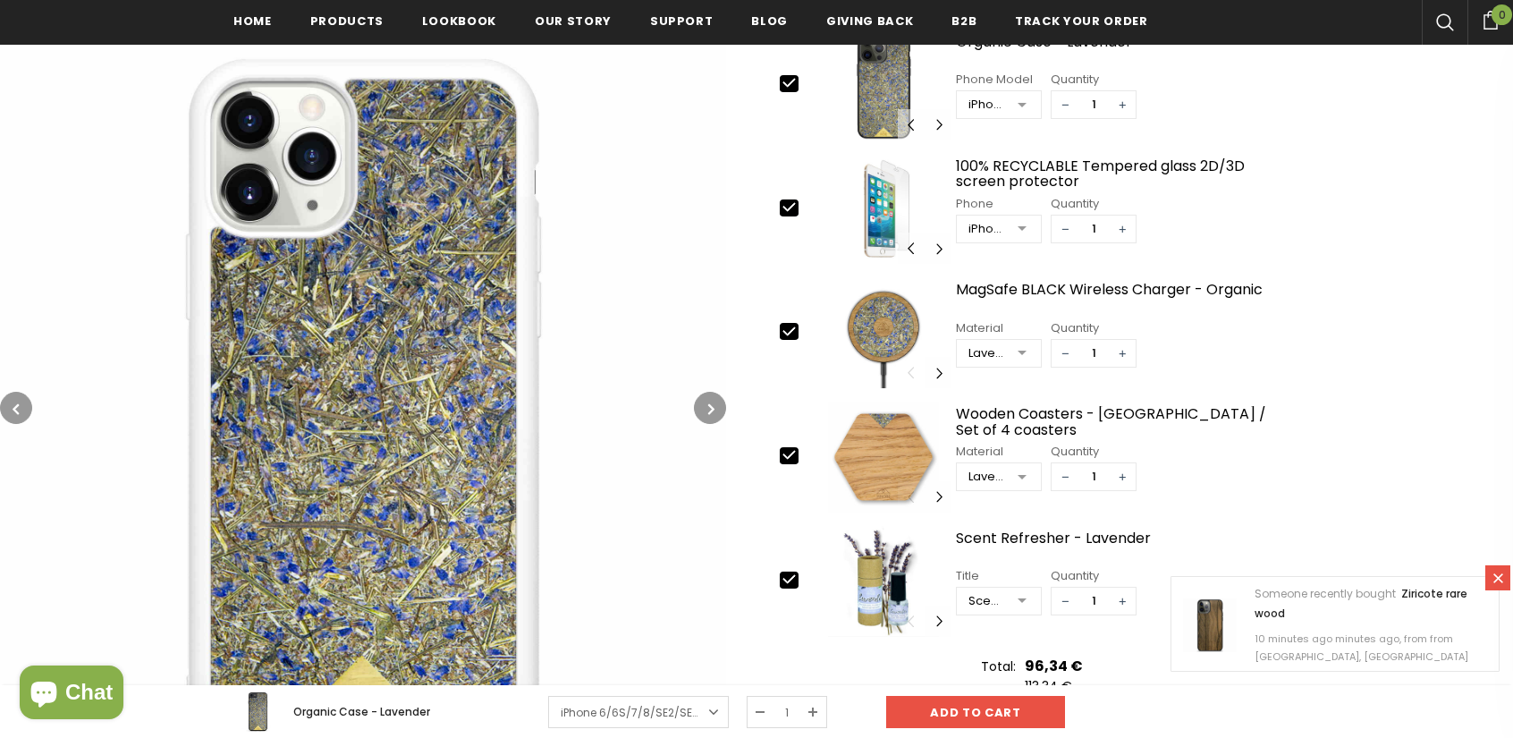
click at [717, 400] on button "button" at bounding box center [710, 408] width 32 height 32
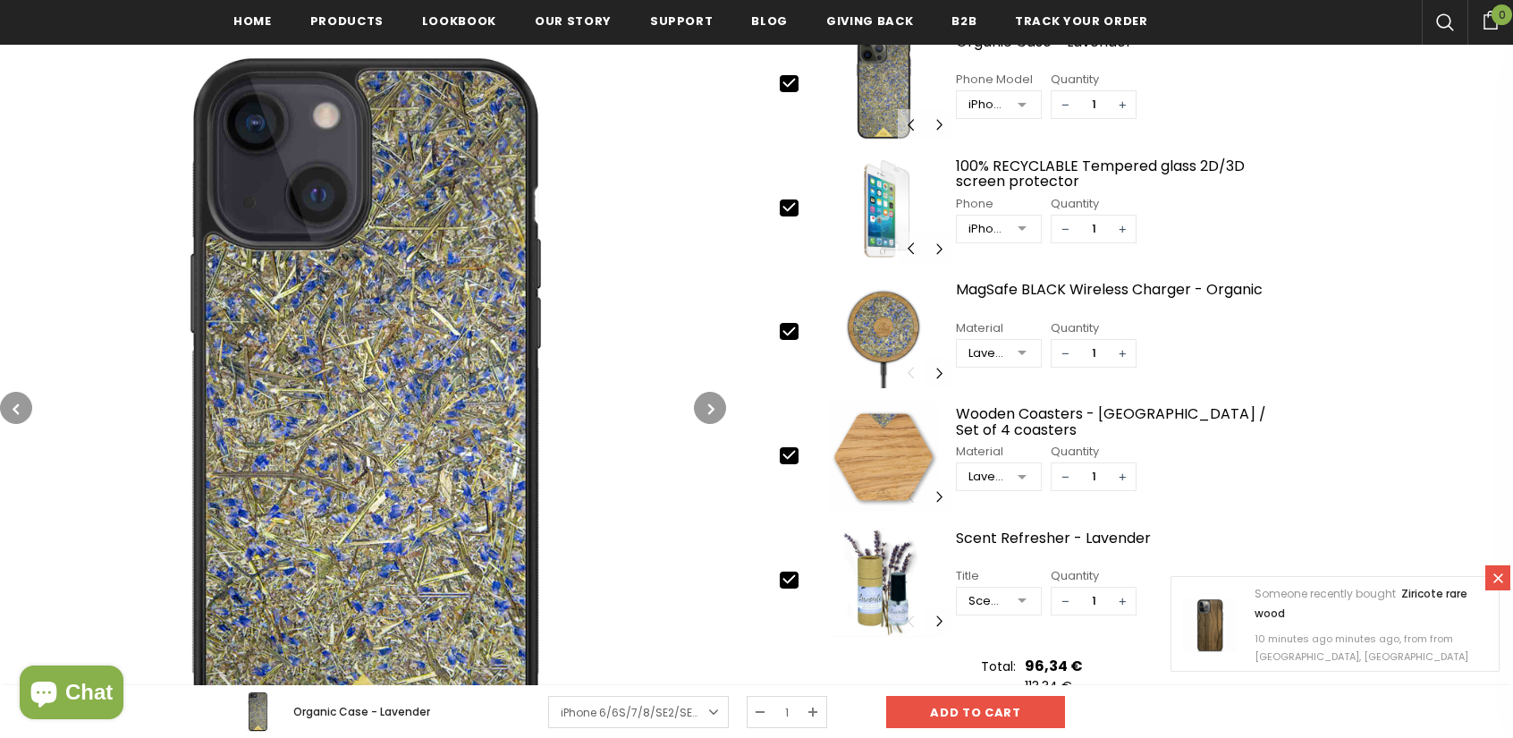
click at [708, 405] on icon "button" at bounding box center [711, 409] width 6 height 18
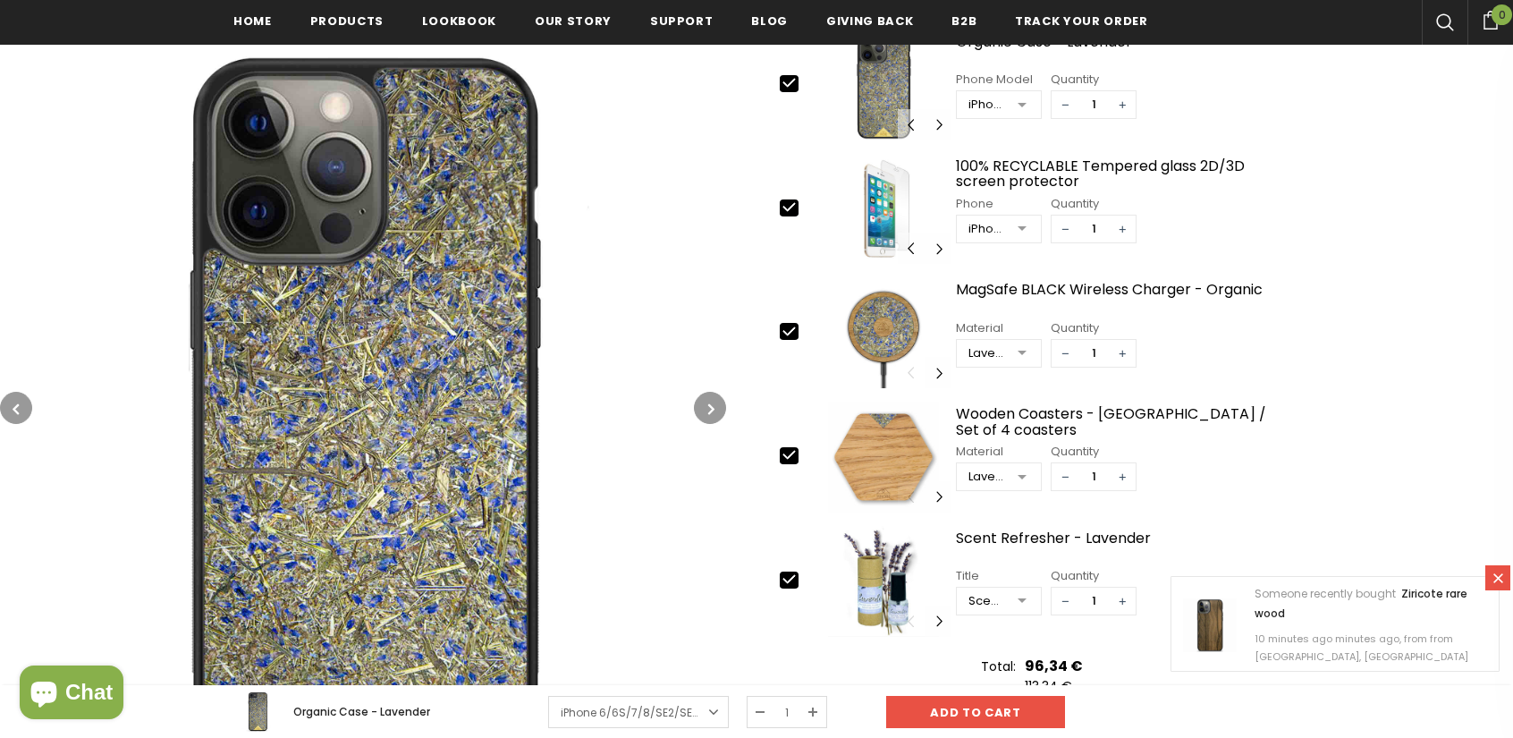
click at [702, 405] on button "button" at bounding box center [710, 408] width 32 height 32
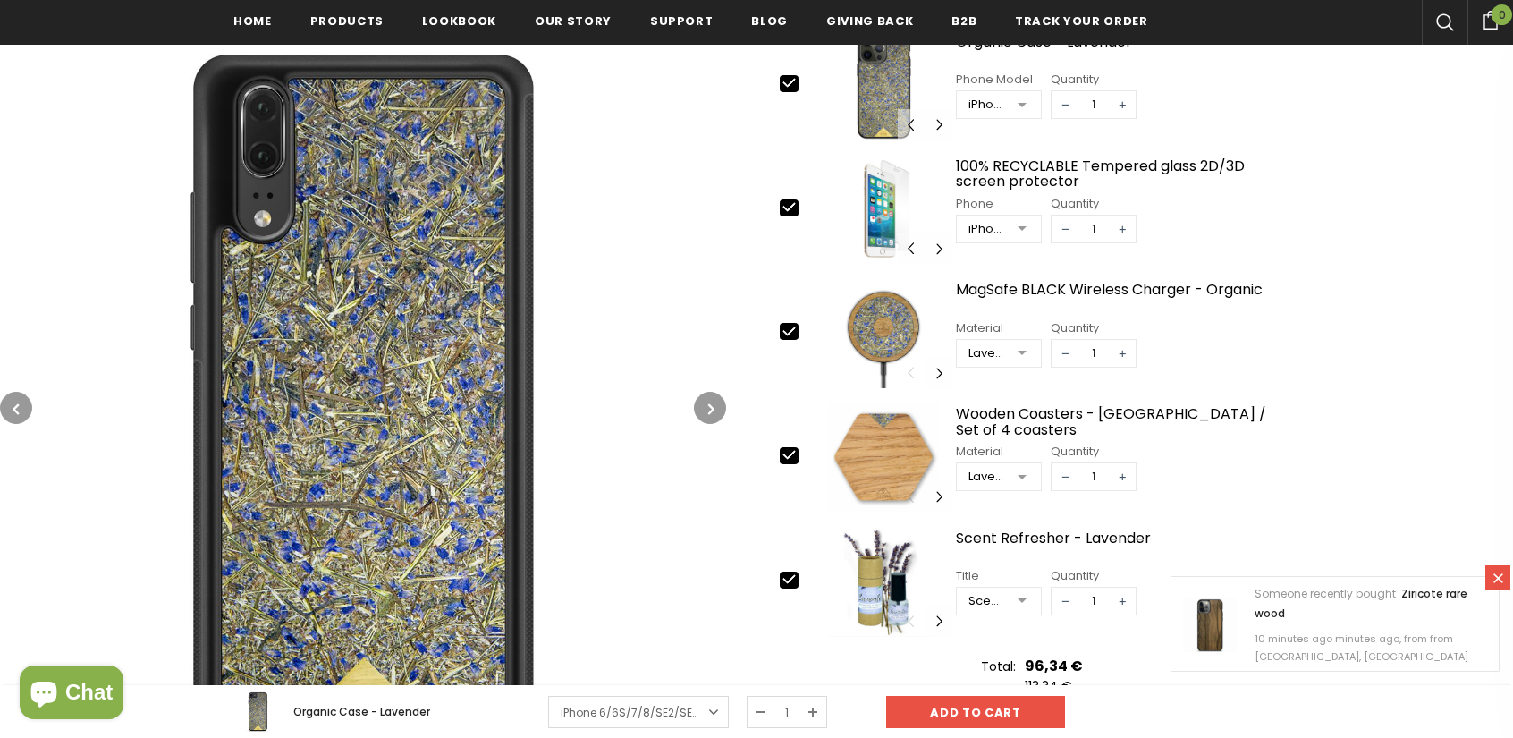
click at [702, 405] on button "button" at bounding box center [710, 408] width 32 height 32
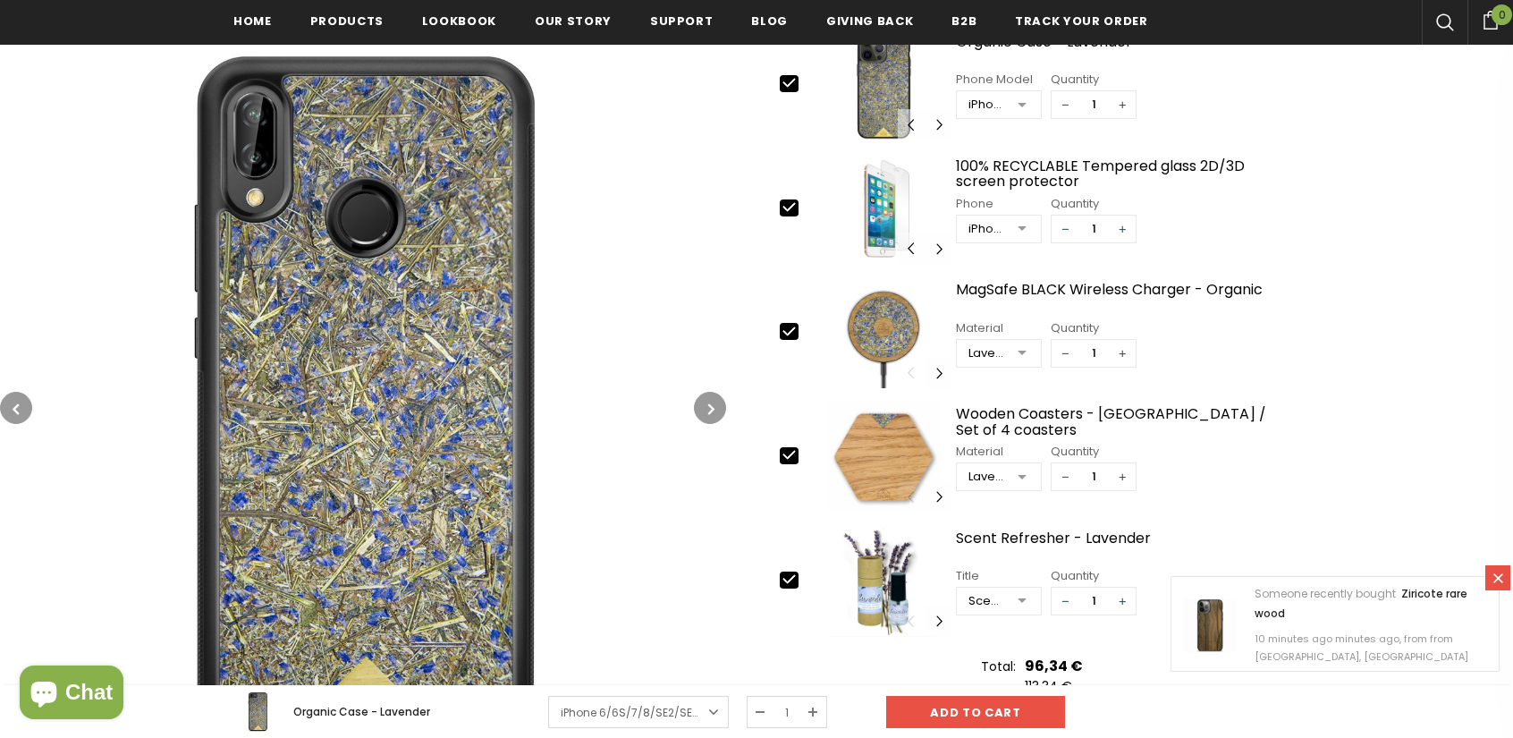
click at [702, 405] on button "button" at bounding box center [710, 408] width 32 height 32
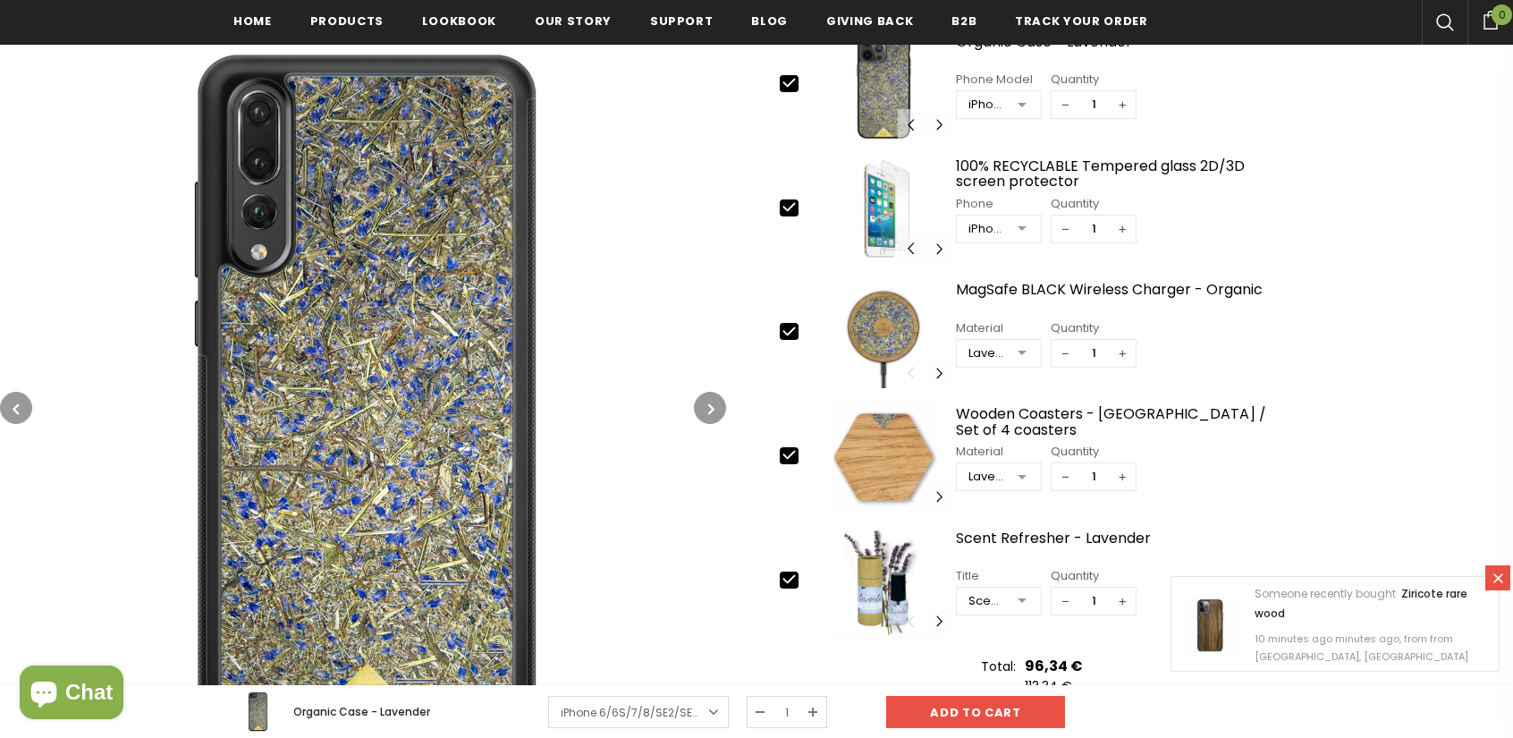
click at [702, 405] on button "button" at bounding box center [710, 408] width 32 height 32
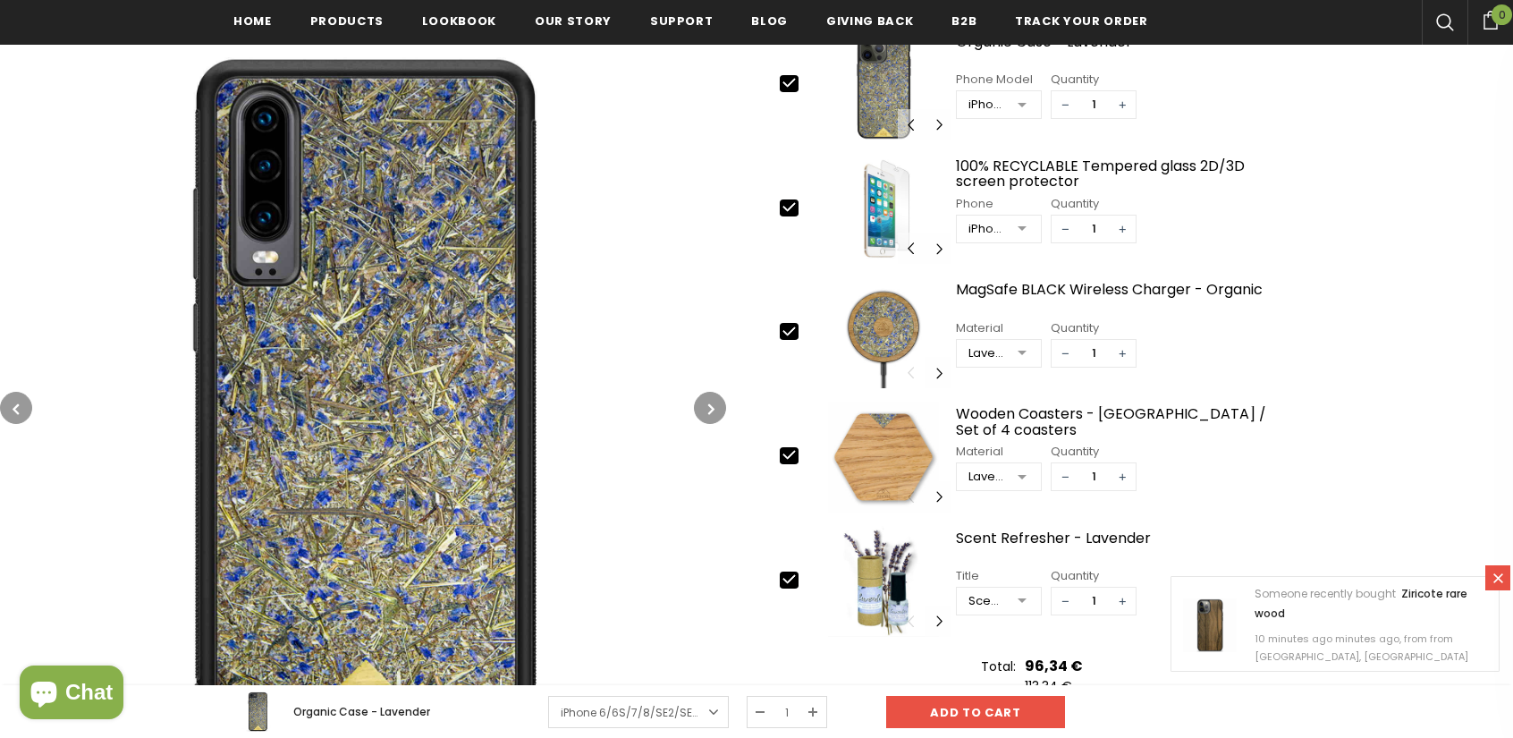
click at [702, 405] on button "button" at bounding box center [710, 408] width 32 height 32
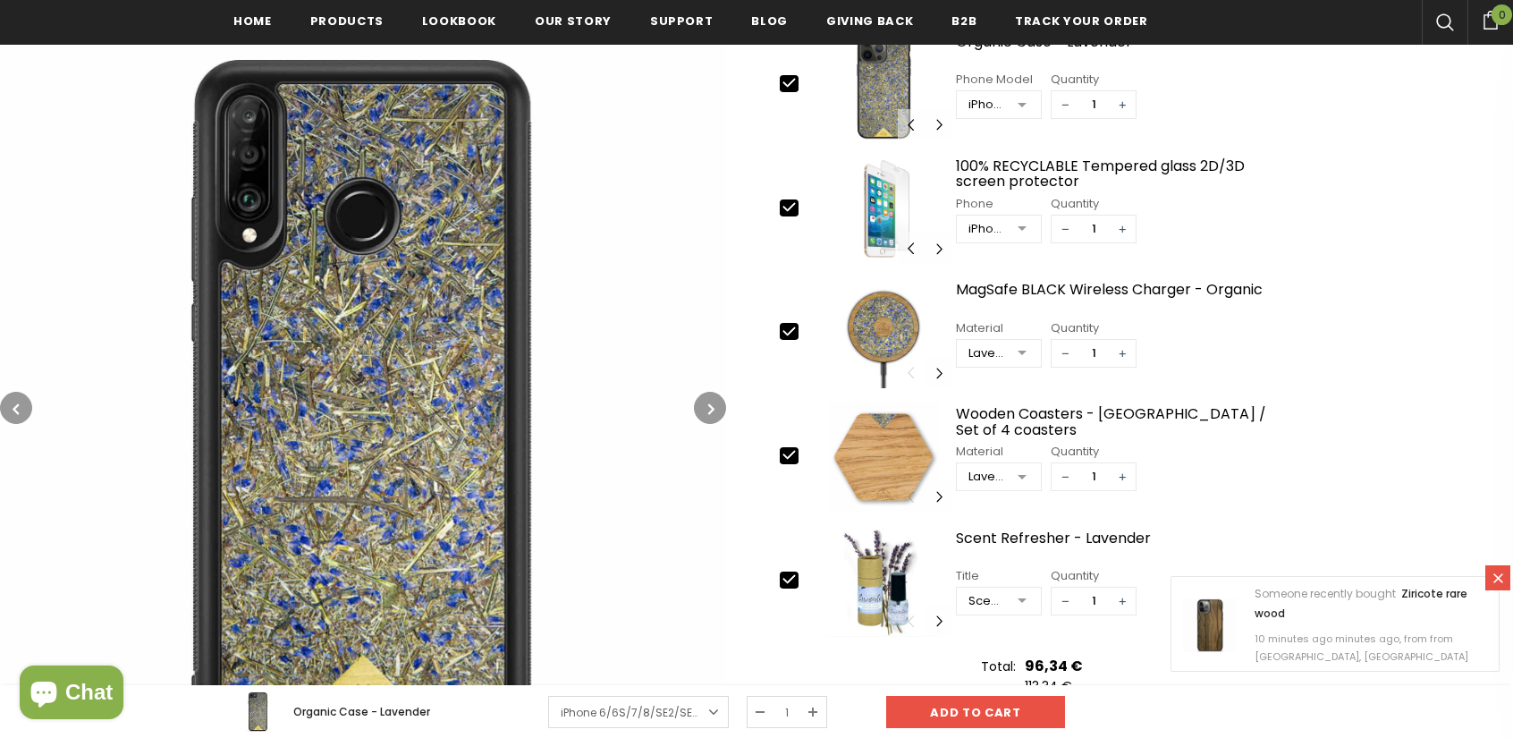
click at [702, 405] on button "button" at bounding box center [710, 408] width 32 height 32
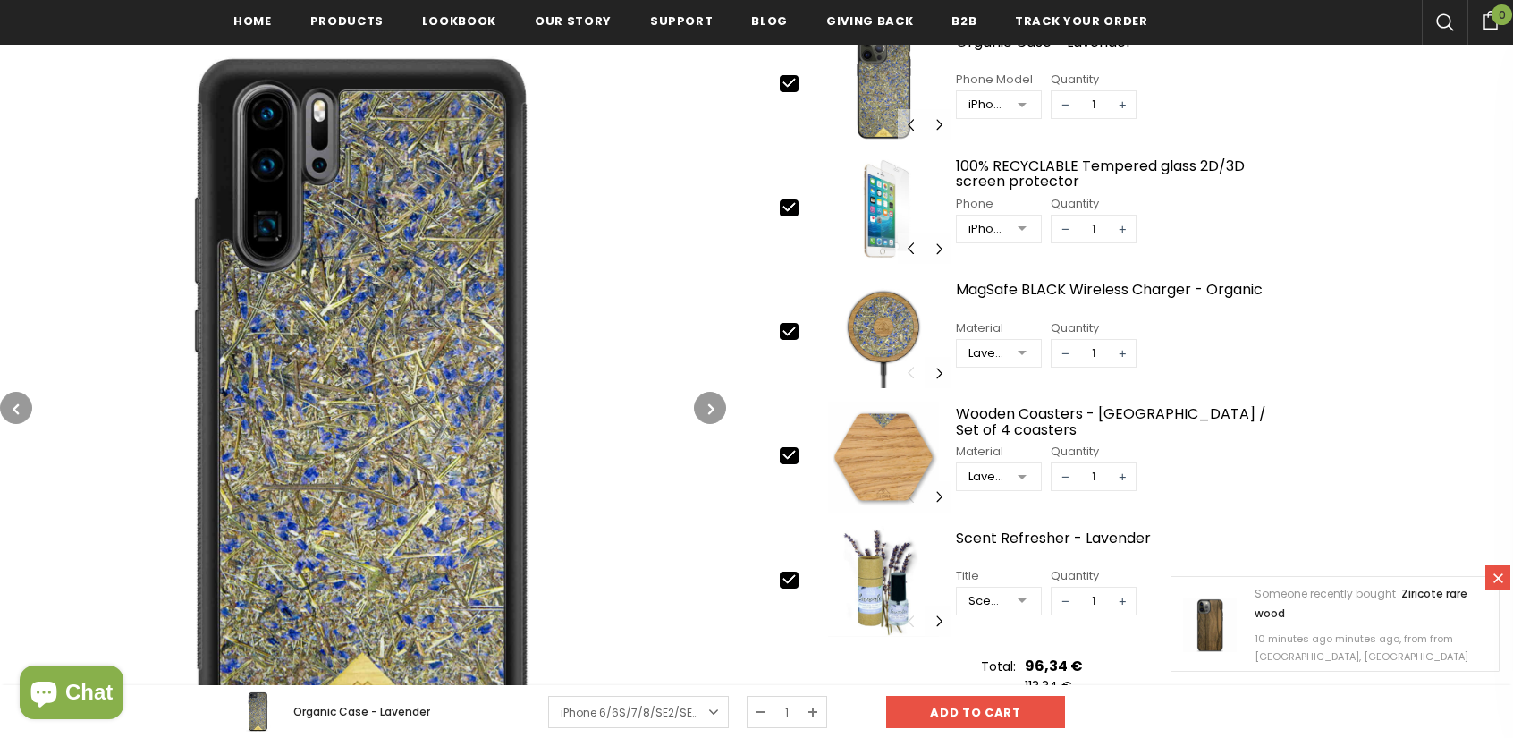
click at [702, 405] on button "button" at bounding box center [710, 408] width 32 height 32
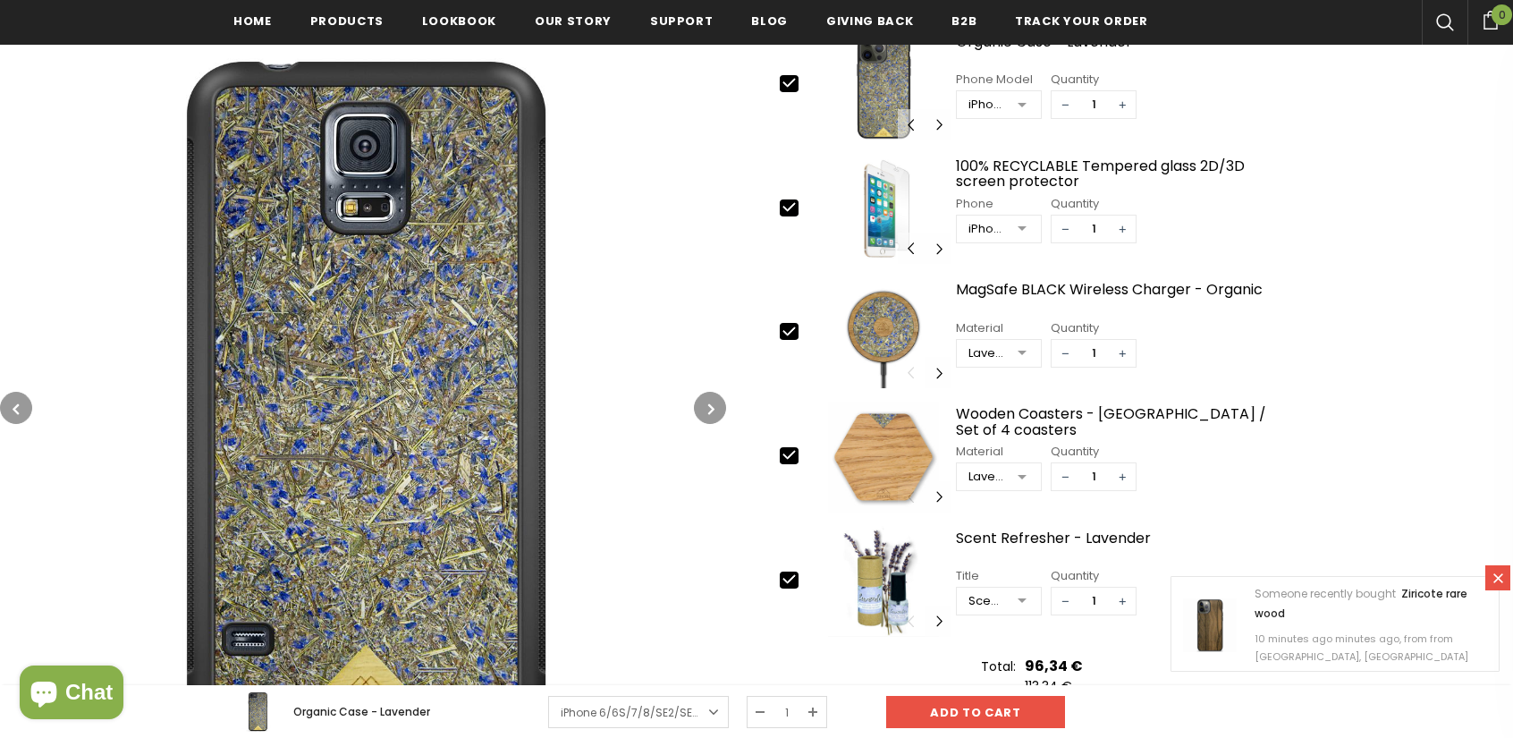
click at [694, 405] on button "button" at bounding box center [710, 408] width 32 height 32
click at [694, 399] on img at bounding box center [363, 408] width 726 height 726
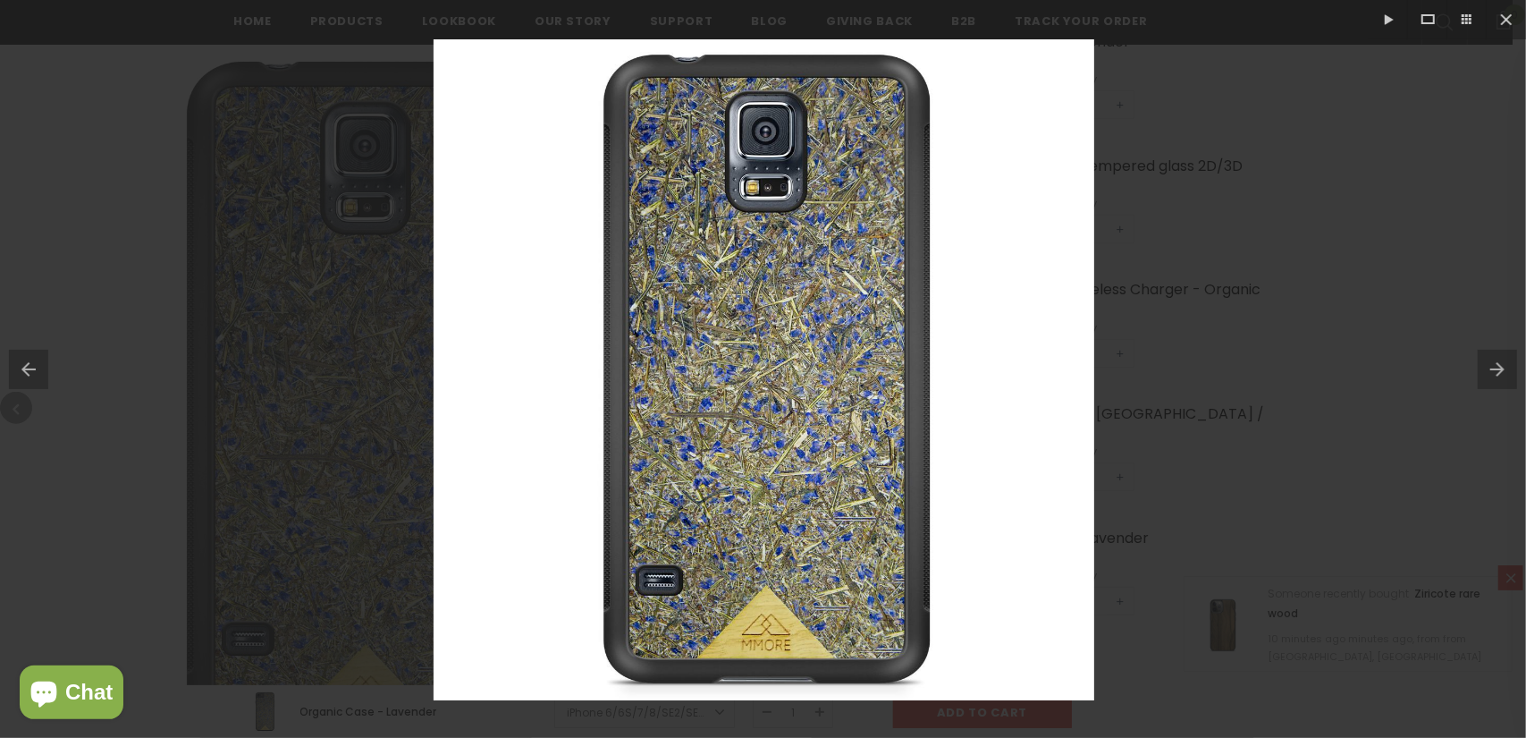
click at [1238, 400] on div at bounding box center [763, 369] width 1526 height 738
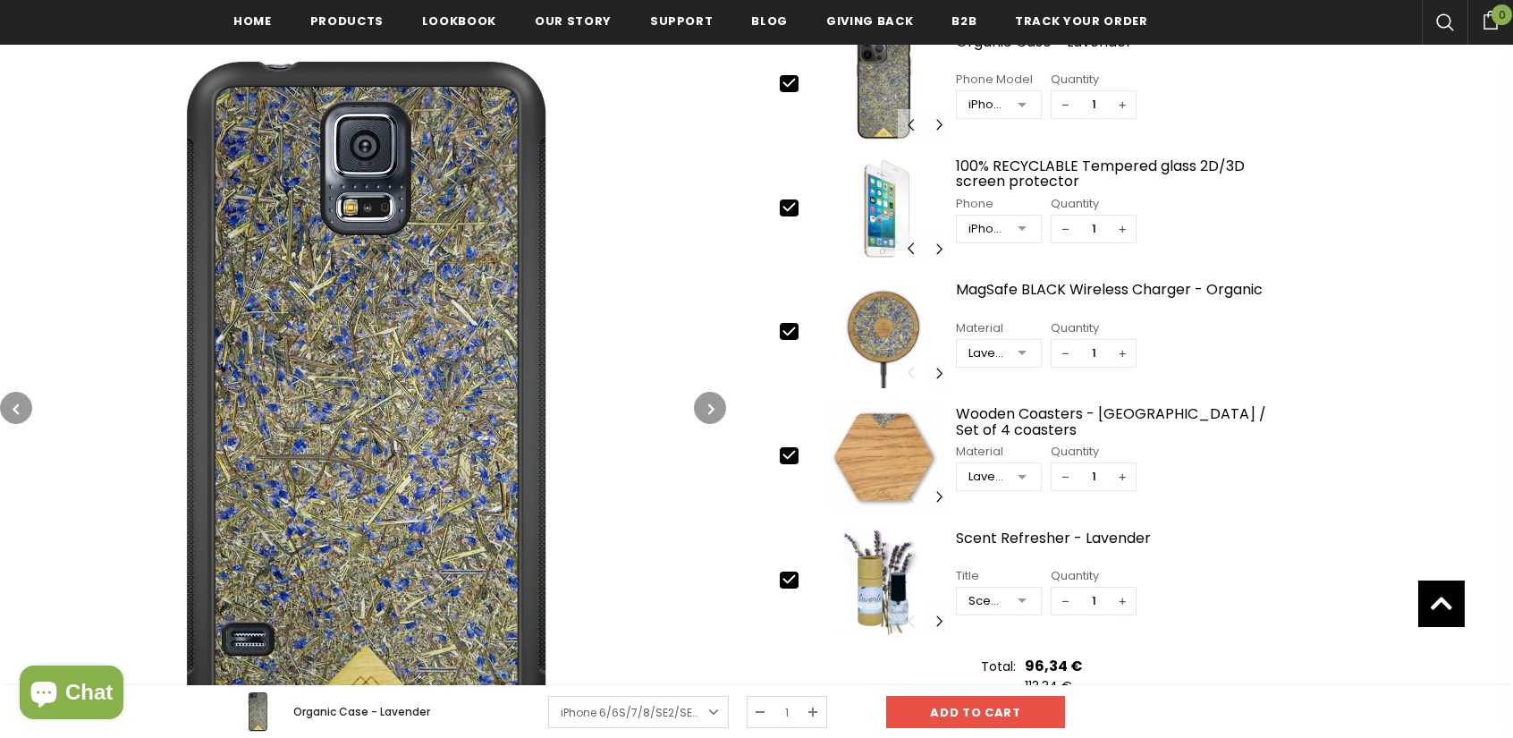
click at [710, 405] on icon "button" at bounding box center [711, 409] width 6 height 18
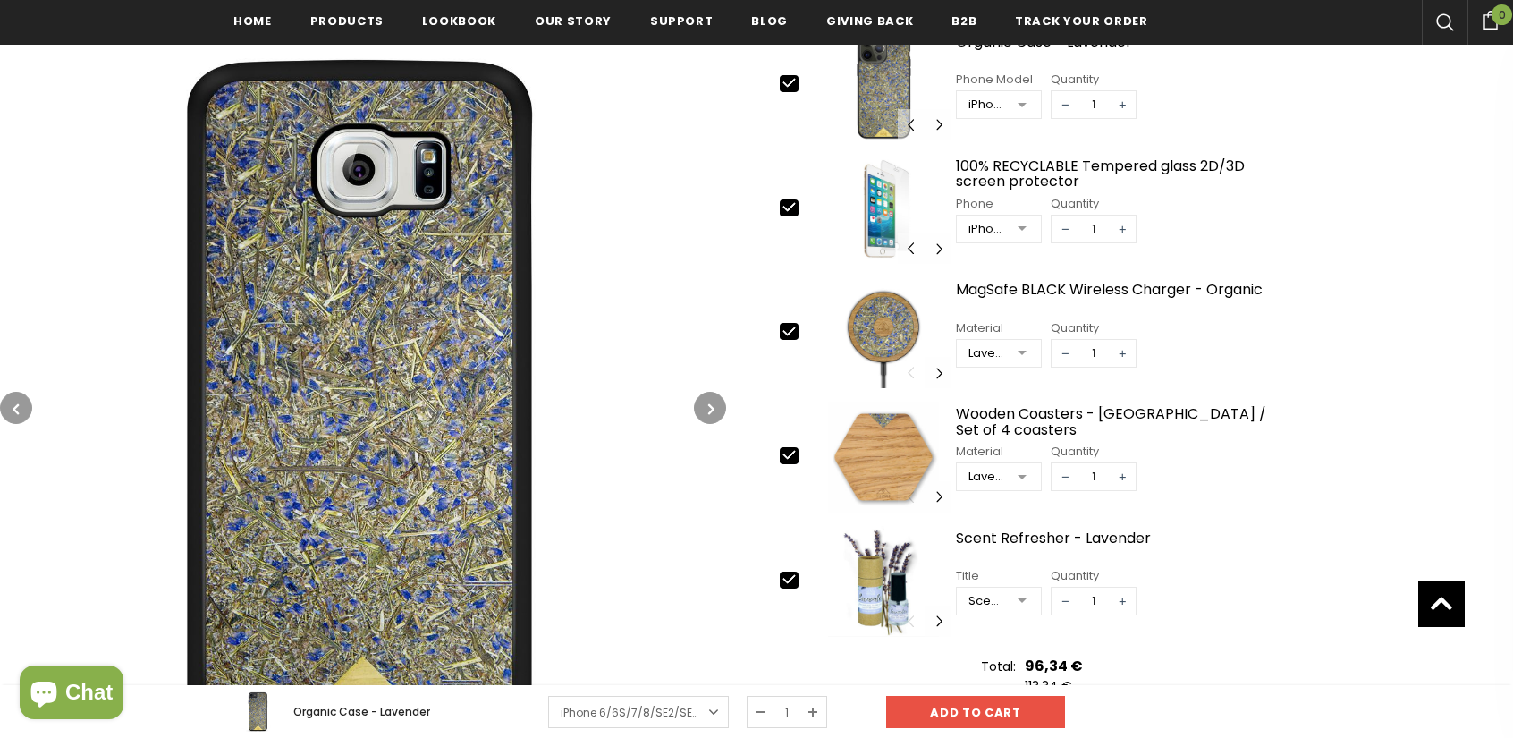
click at [710, 401] on icon "button" at bounding box center [711, 409] width 6 height 18
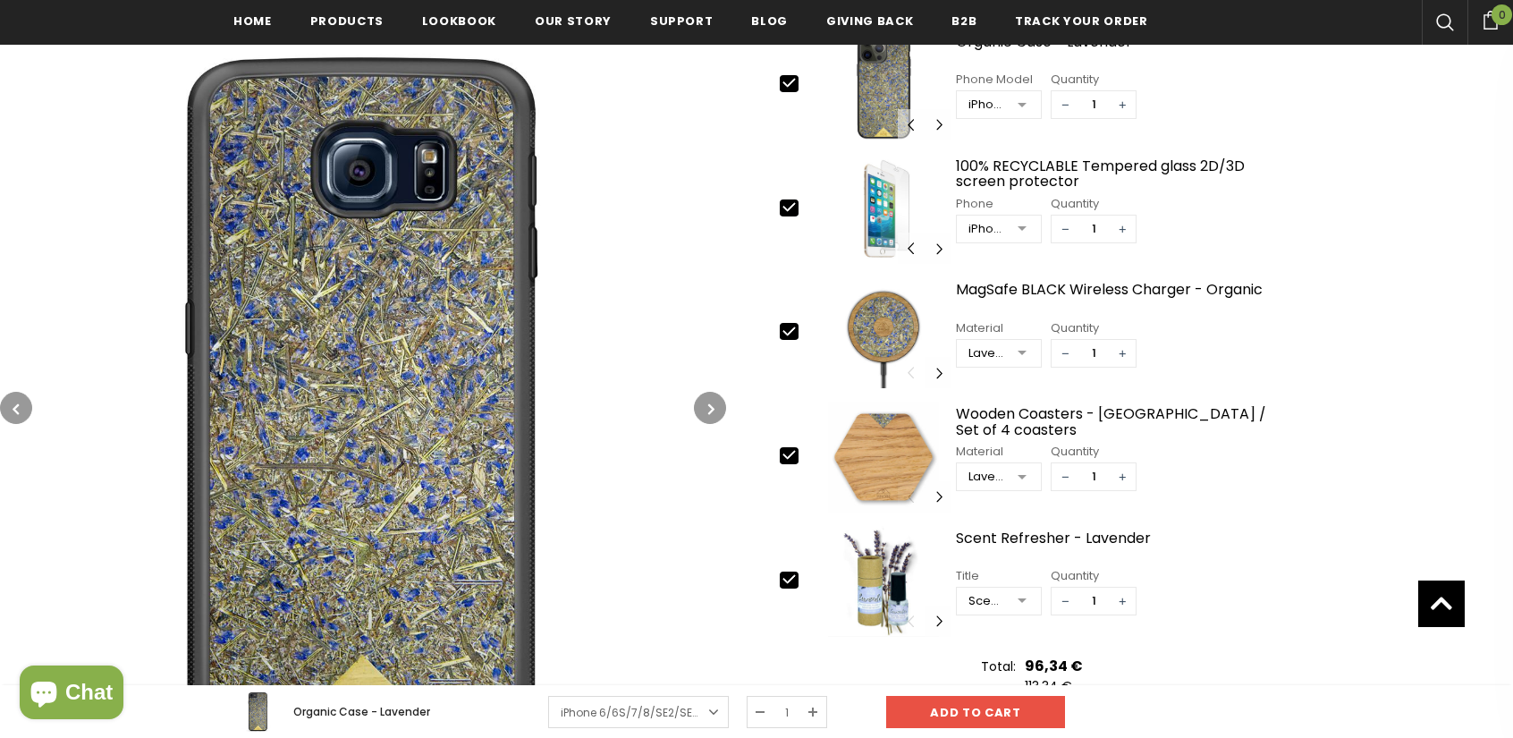
click at [712, 395] on button "button" at bounding box center [710, 408] width 32 height 32
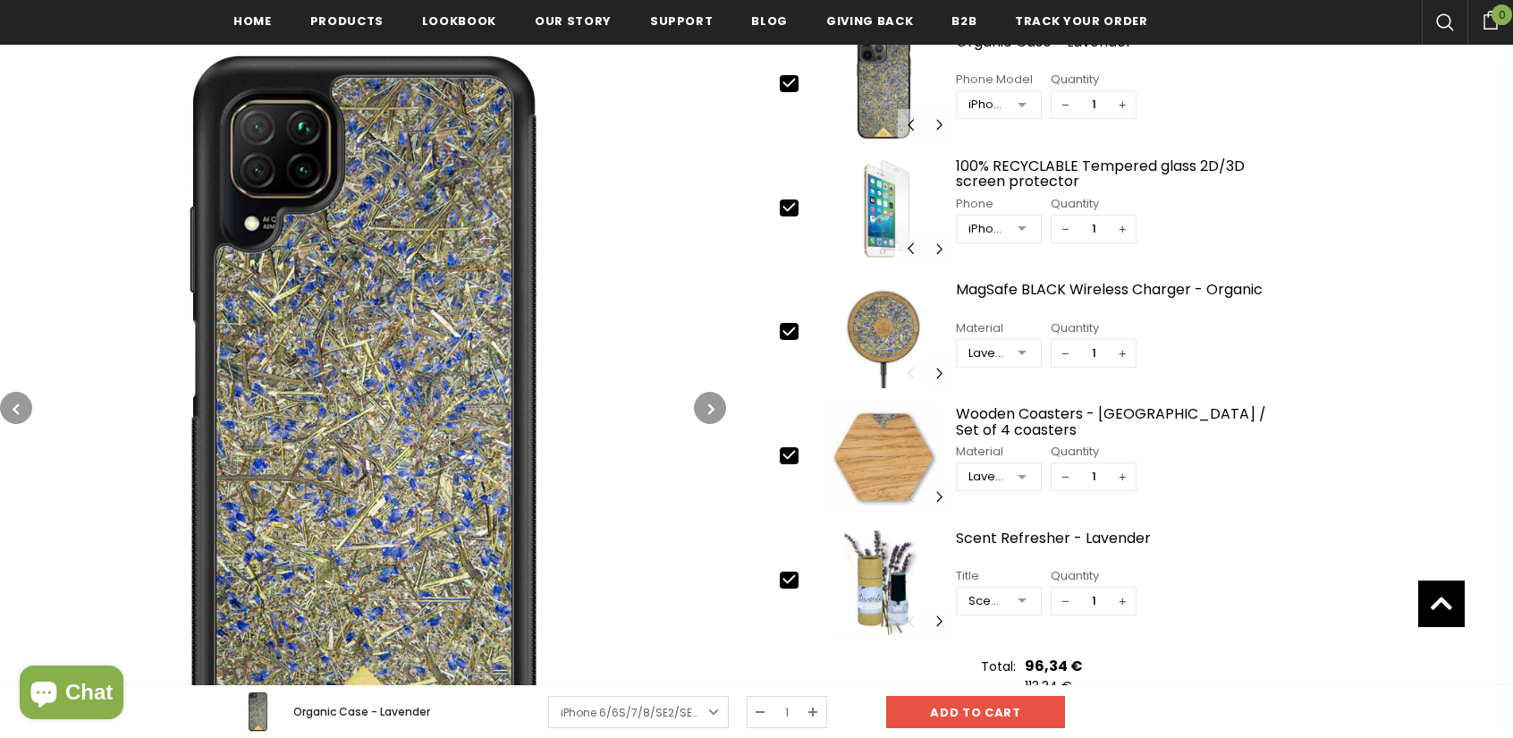
click at [712, 395] on button "button" at bounding box center [710, 408] width 32 height 32
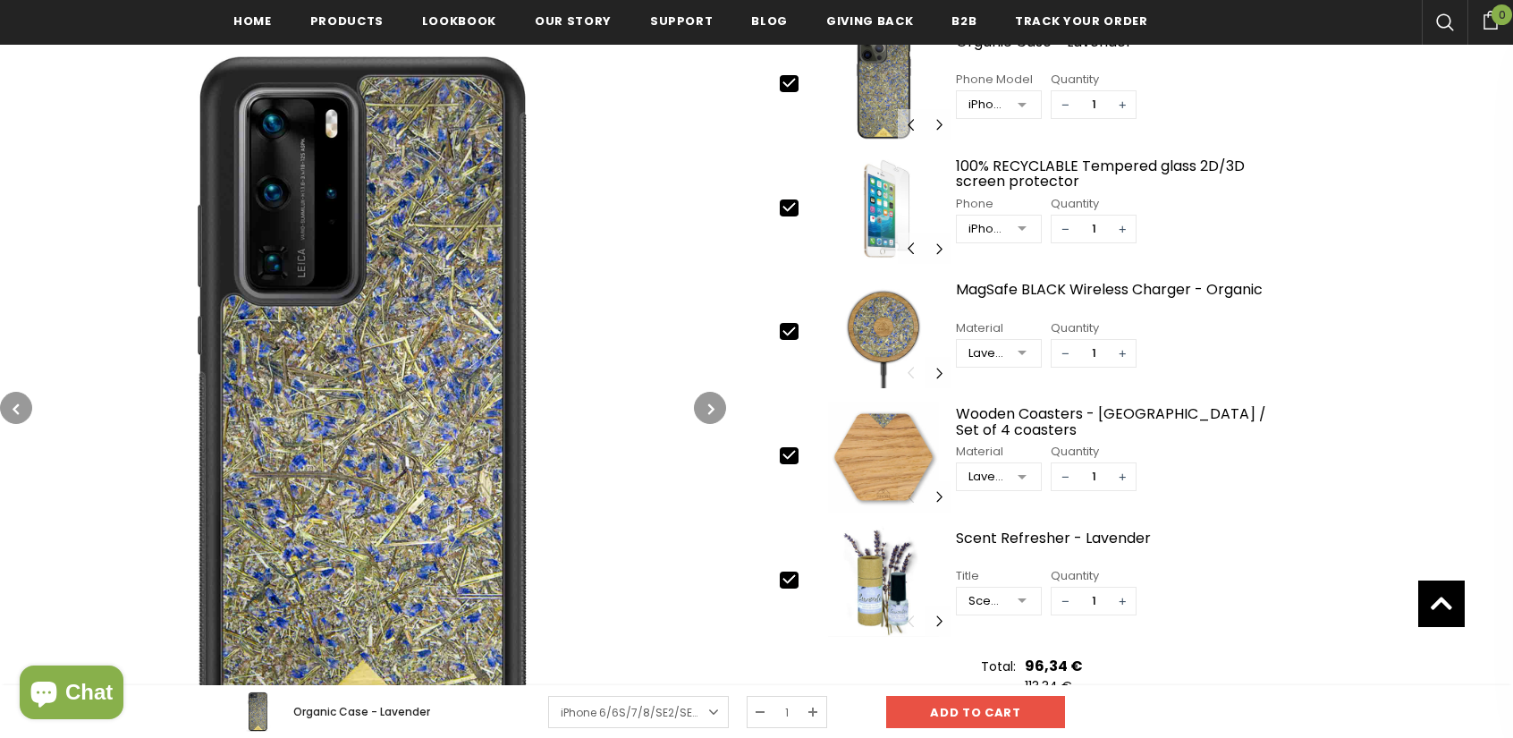
click at [712, 395] on button "button" at bounding box center [710, 408] width 32 height 32
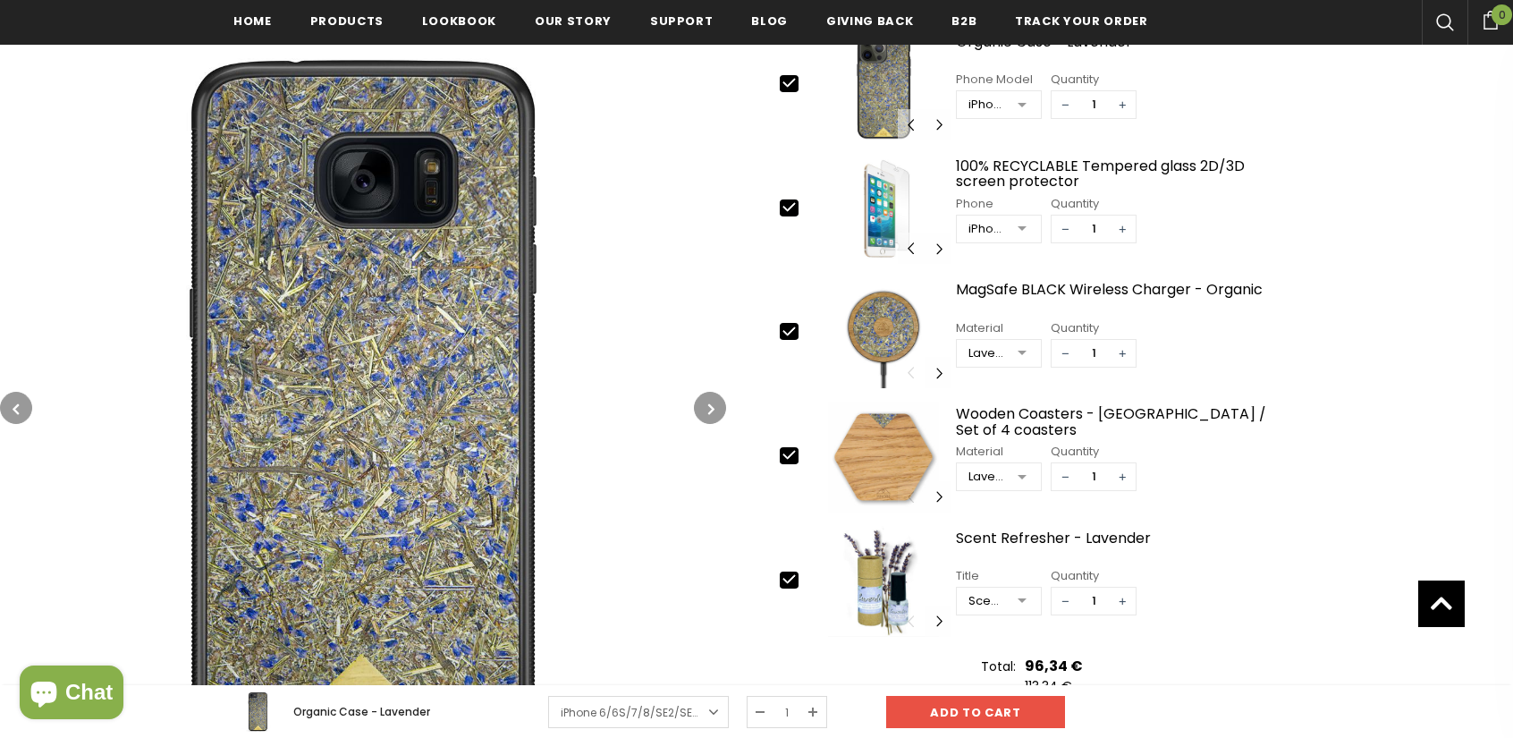
click at [714, 396] on button "button" at bounding box center [710, 408] width 32 height 32
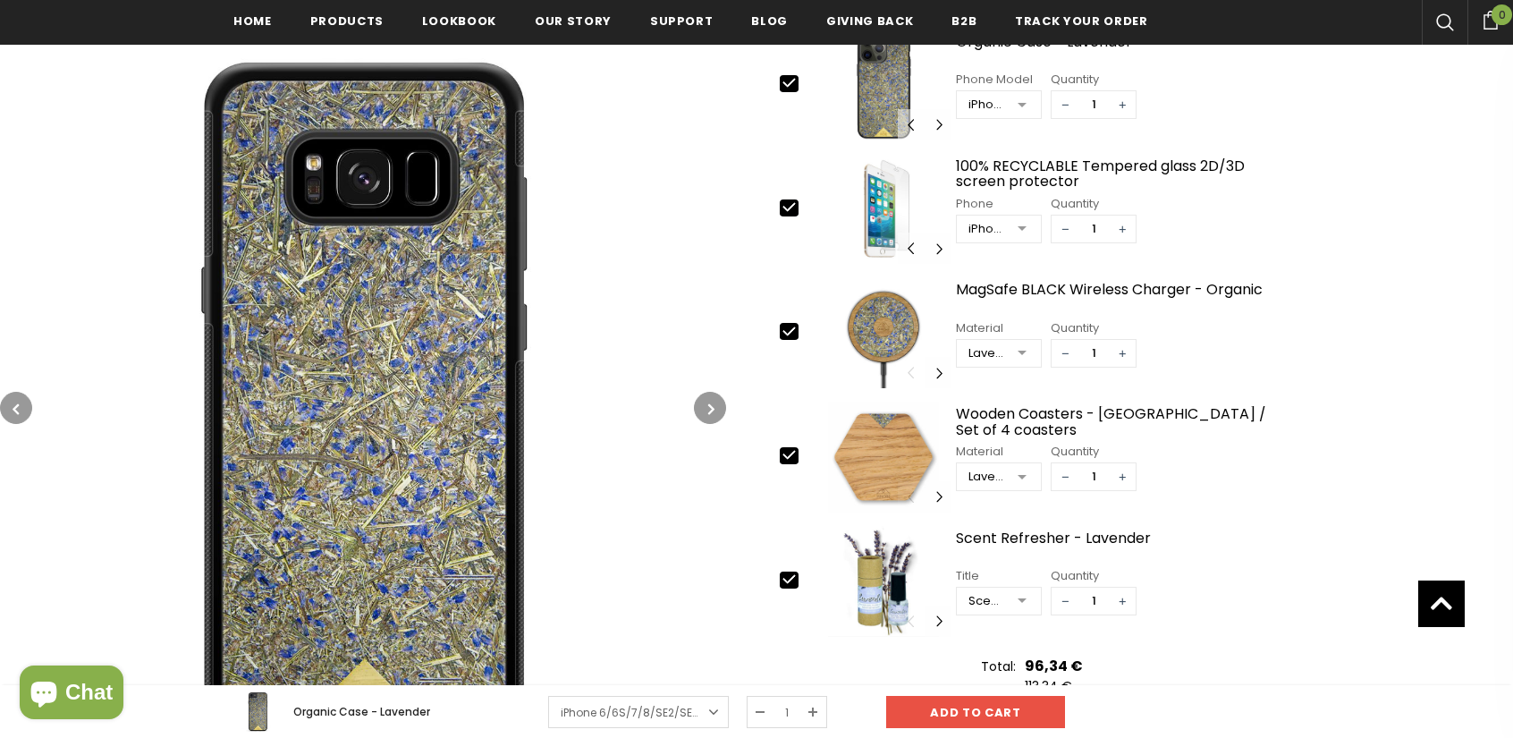
click at [716, 399] on button "button" at bounding box center [710, 408] width 32 height 32
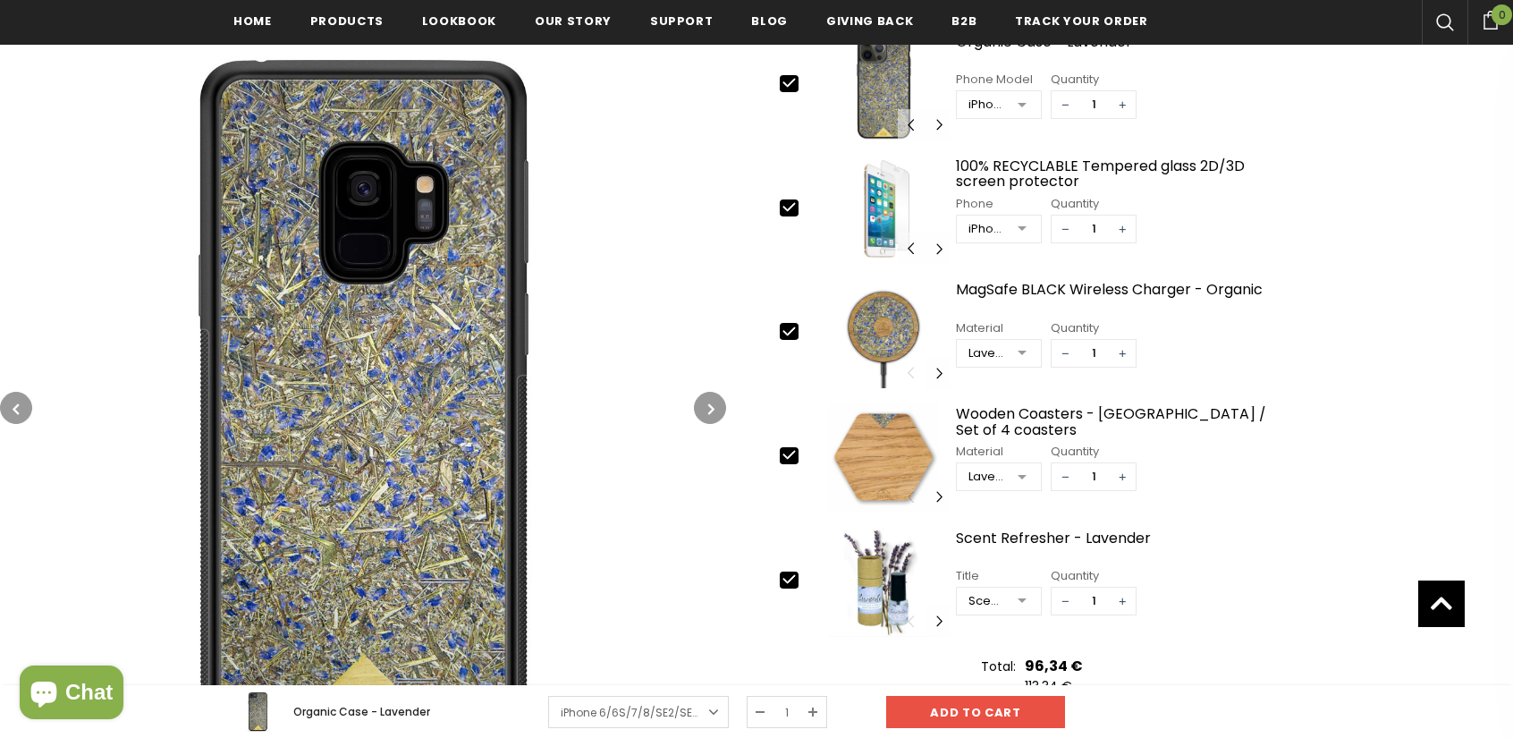
click at [716, 399] on button "button" at bounding box center [710, 408] width 32 height 32
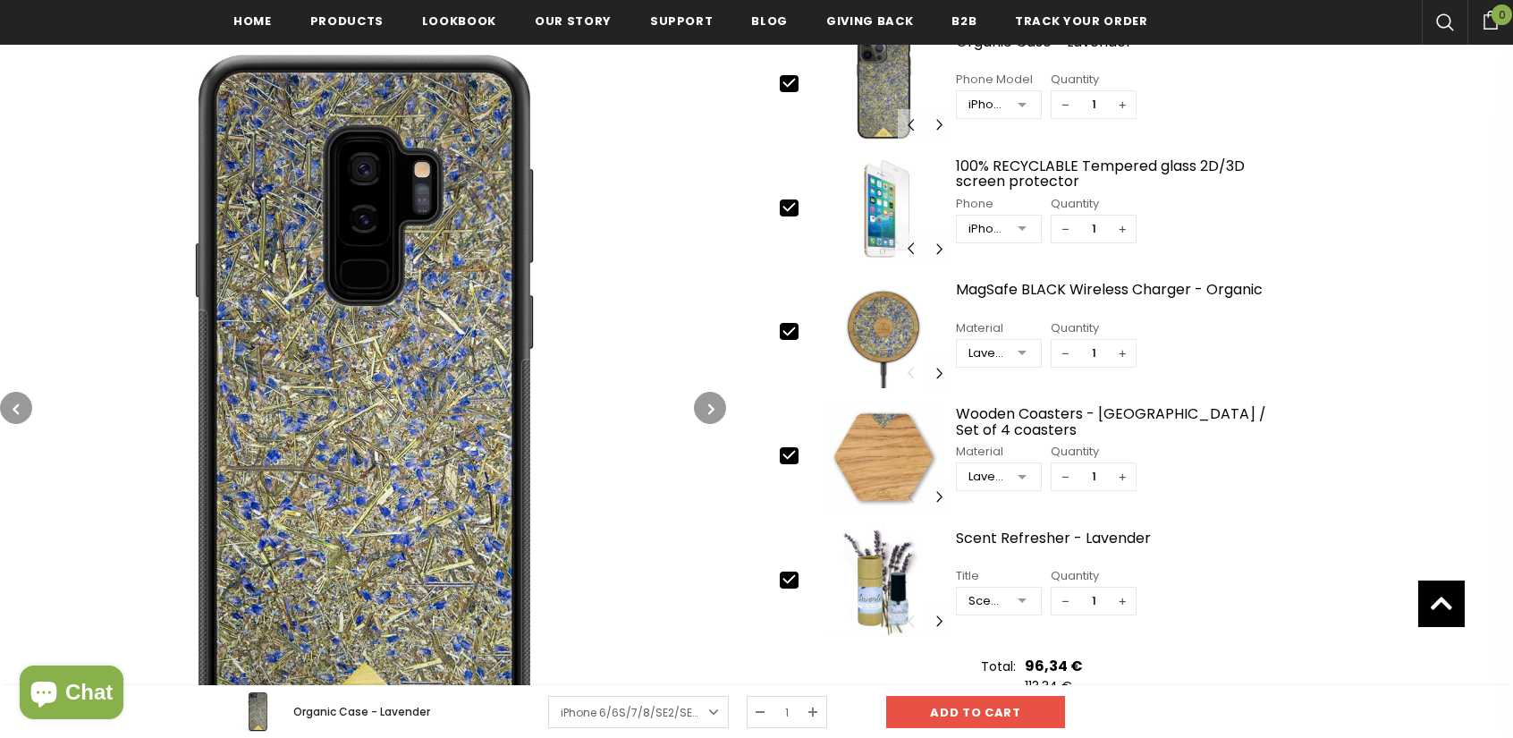
click at [716, 399] on button "button" at bounding box center [710, 408] width 32 height 32
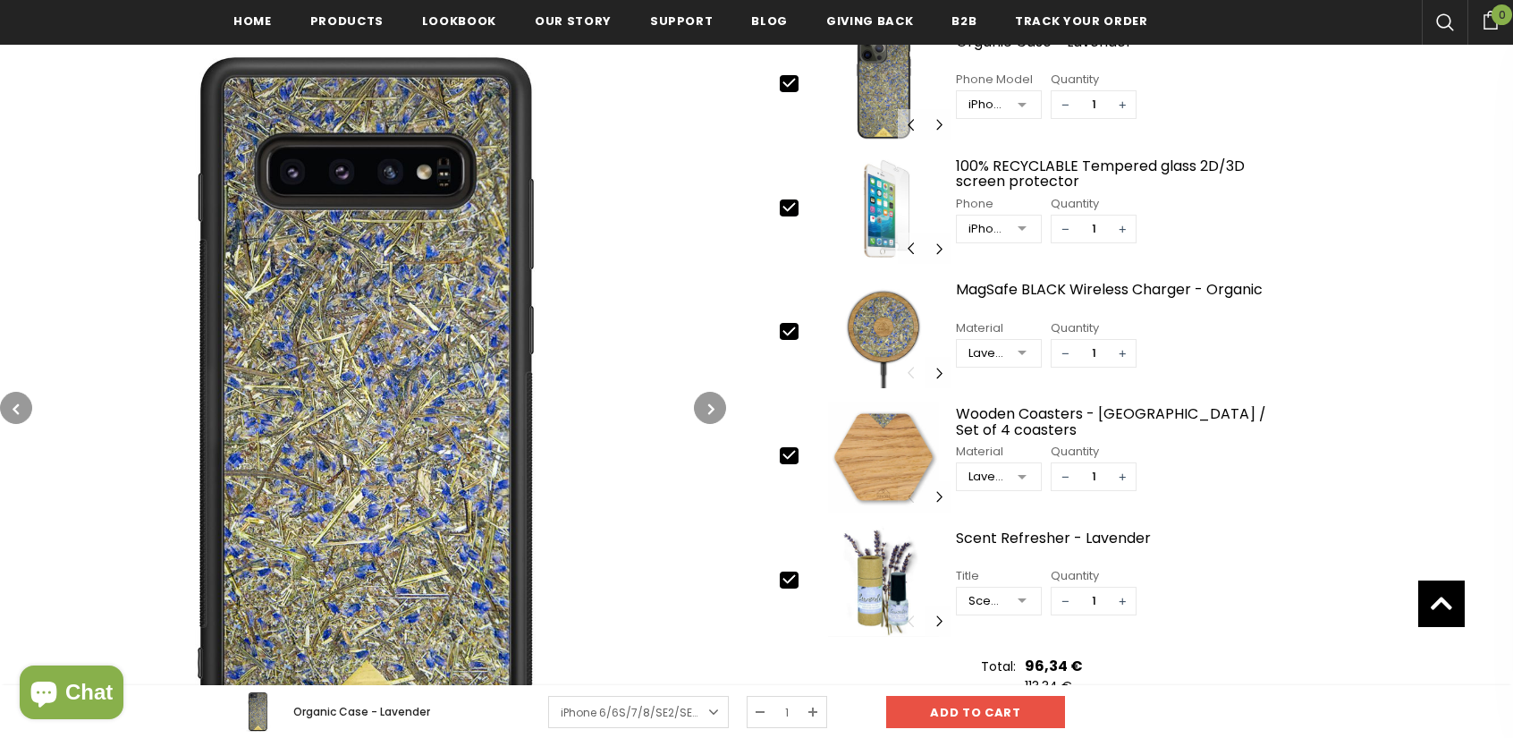
click at [716, 399] on button "button" at bounding box center [710, 408] width 32 height 32
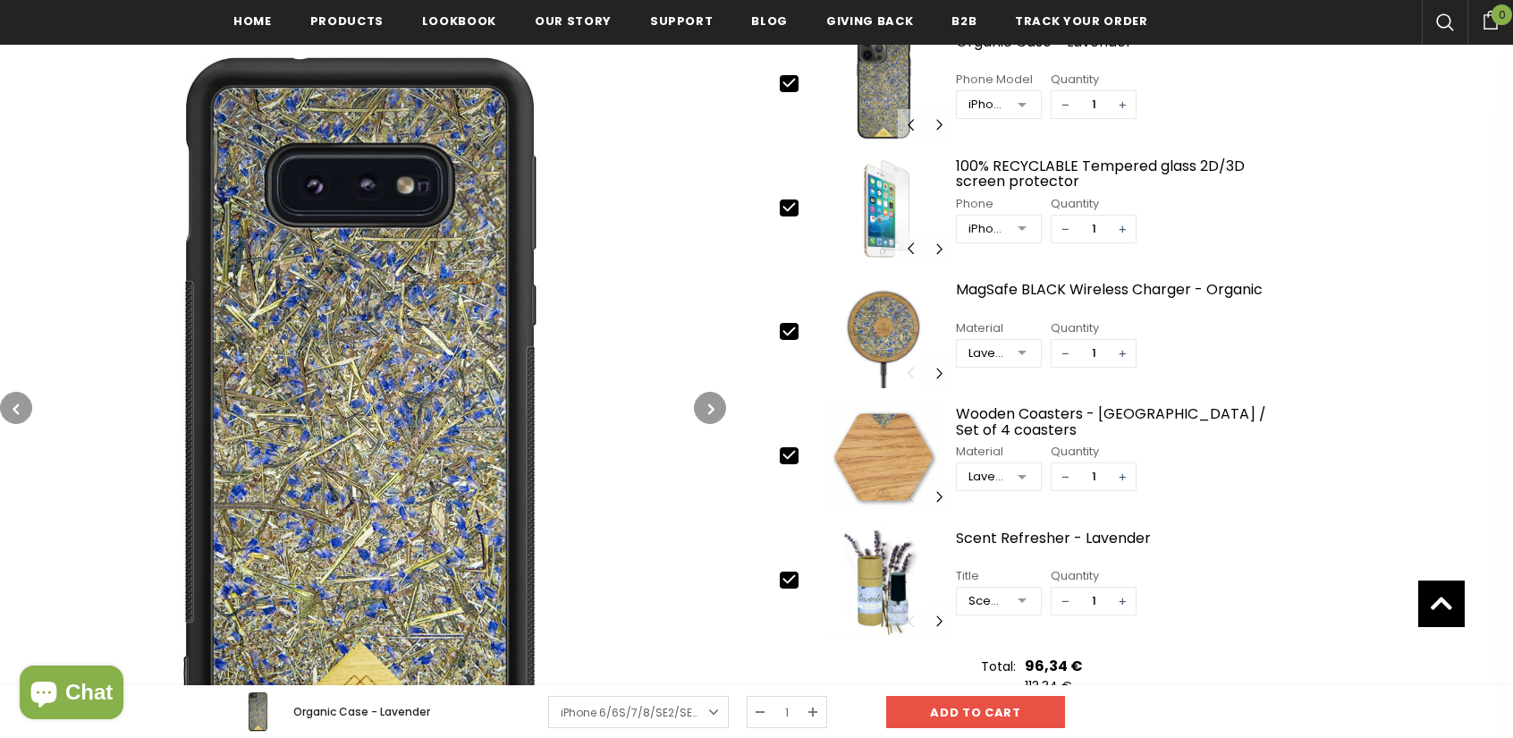
click at [716, 399] on button "button" at bounding box center [710, 408] width 32 height 32
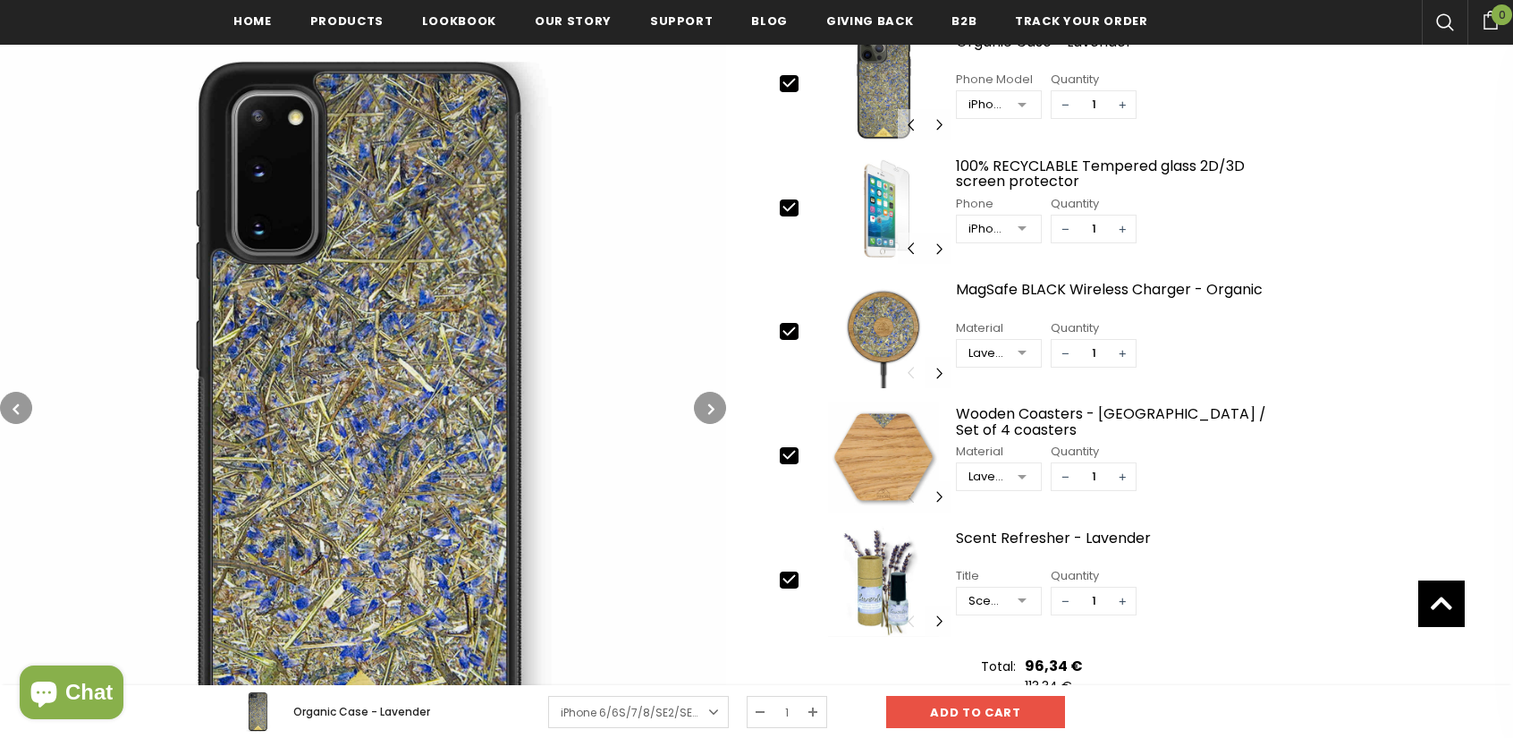
click at [716, 399] on button "button" at bounding box center [710, 408] width 32 height 32
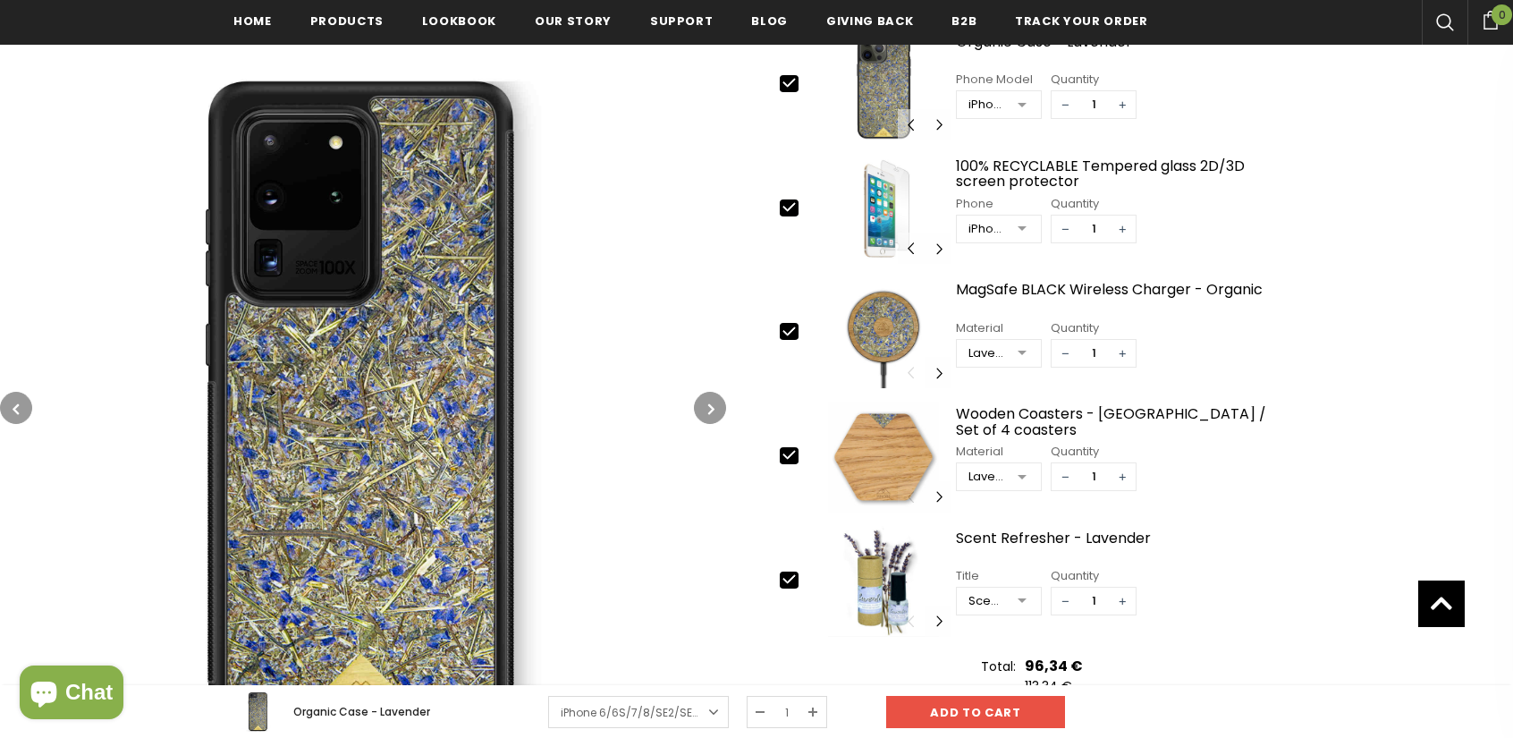
click at [716, 399] on button "button" at bounding box center [710, 408] width 32 height 32
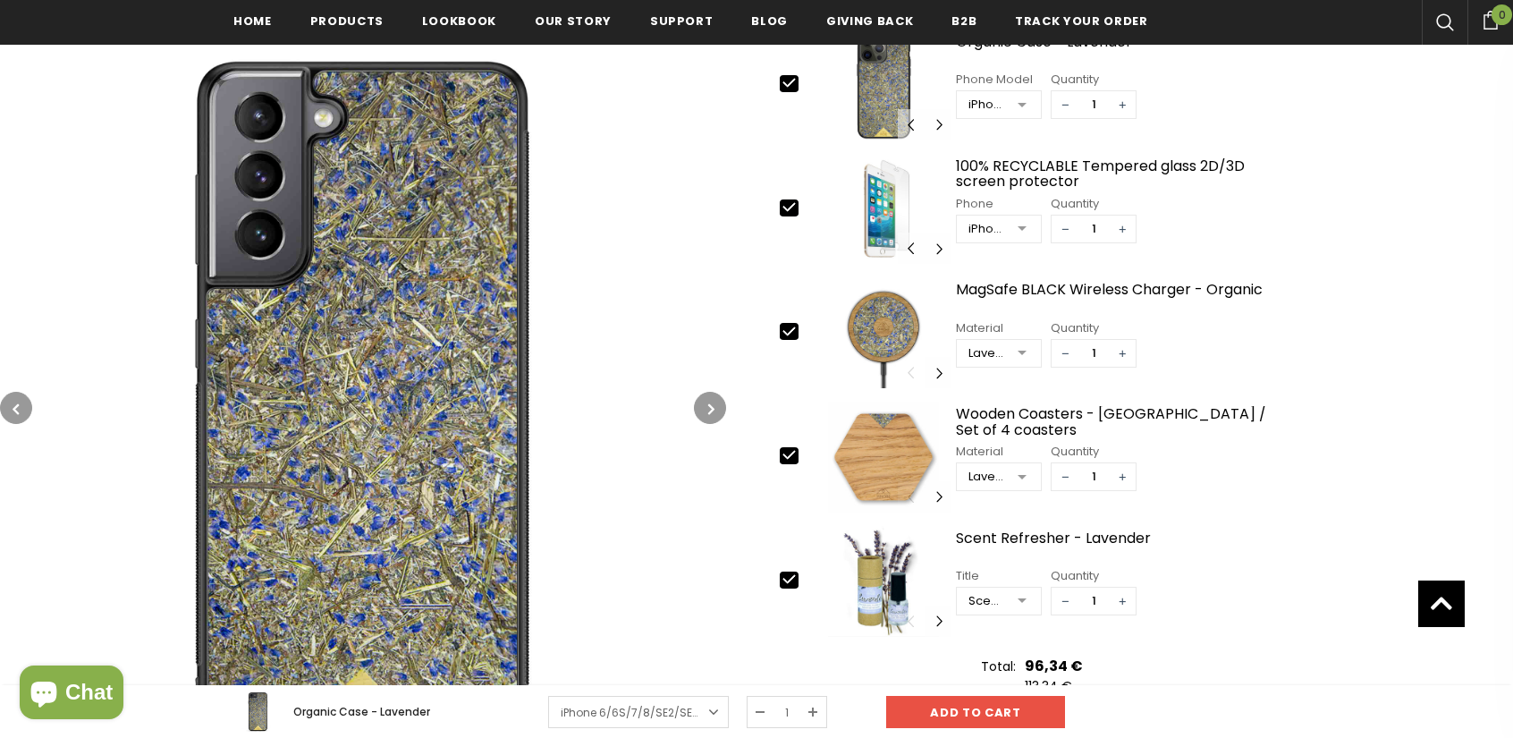
click at [716, 399] on button "button" at bounding box center [710, 408] width 32 height 32
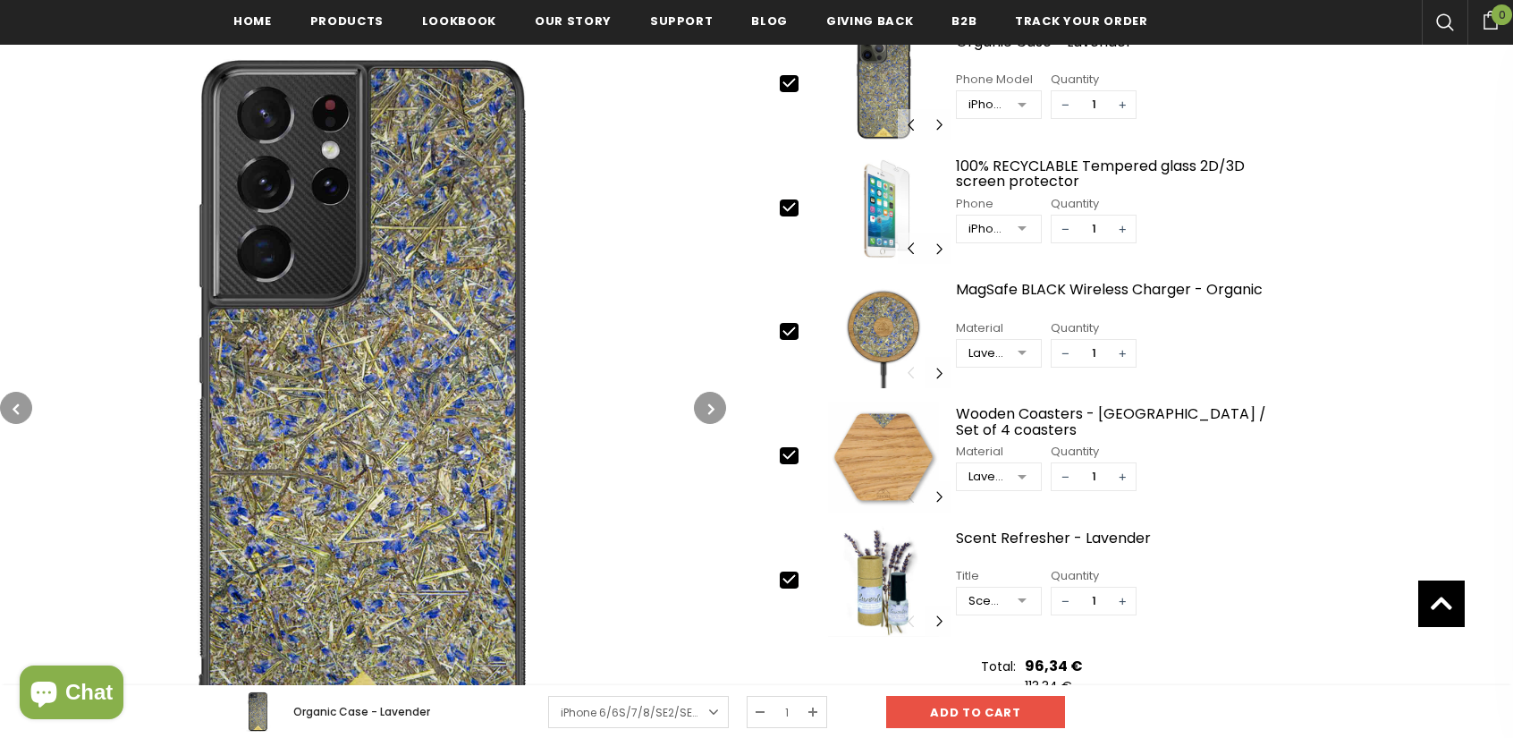
click at [716, 399] on button "button" at bounding box center [710, 408] width 32 height 32
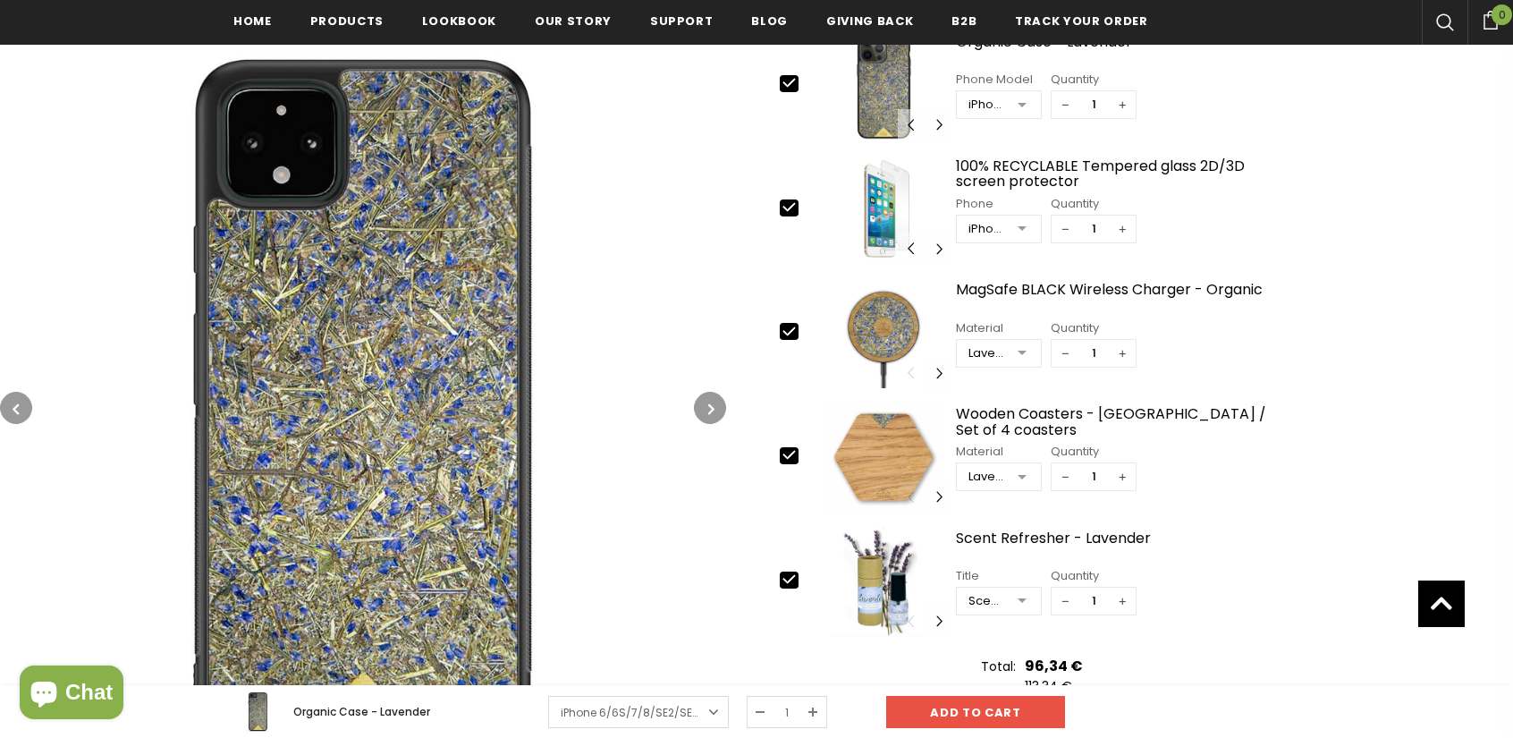
click at [716, 399] on button "button" at bounding box center [710, 408] width 32 height 32
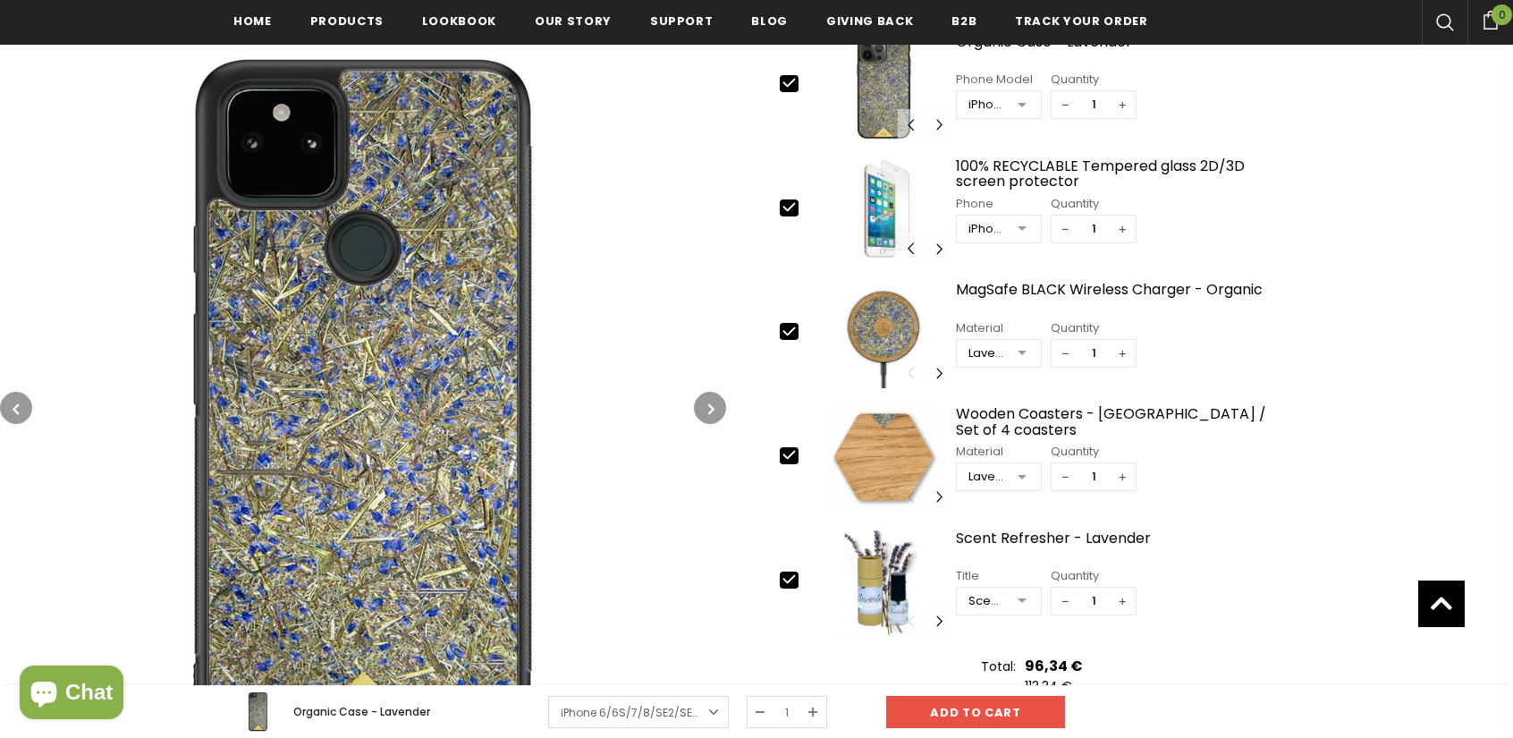
click at [716, 399] on button "button" at bounding box center [710, 408] width 32 height 32
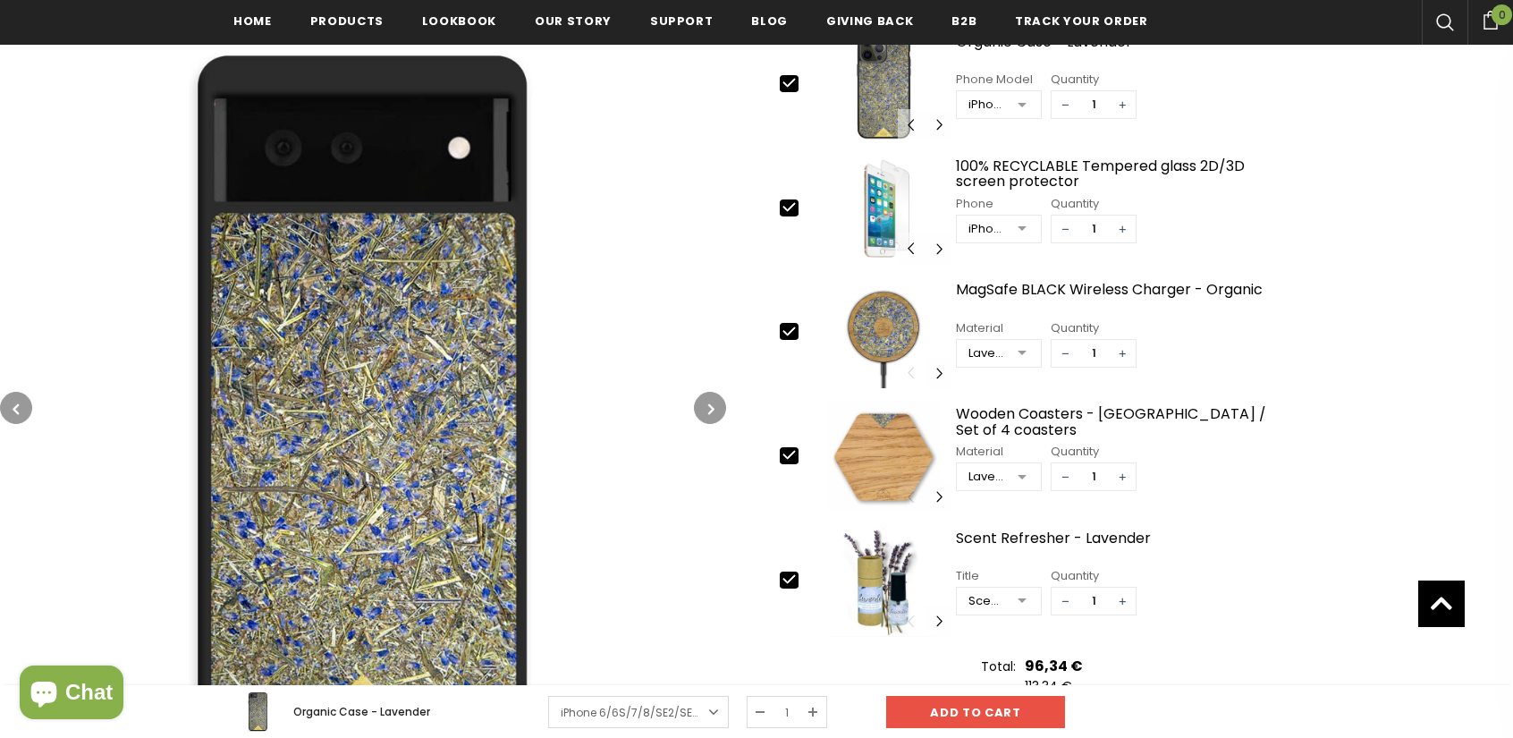
click at [716, 399] on button "button" at bounding box center [710, 408] width 32 height 32
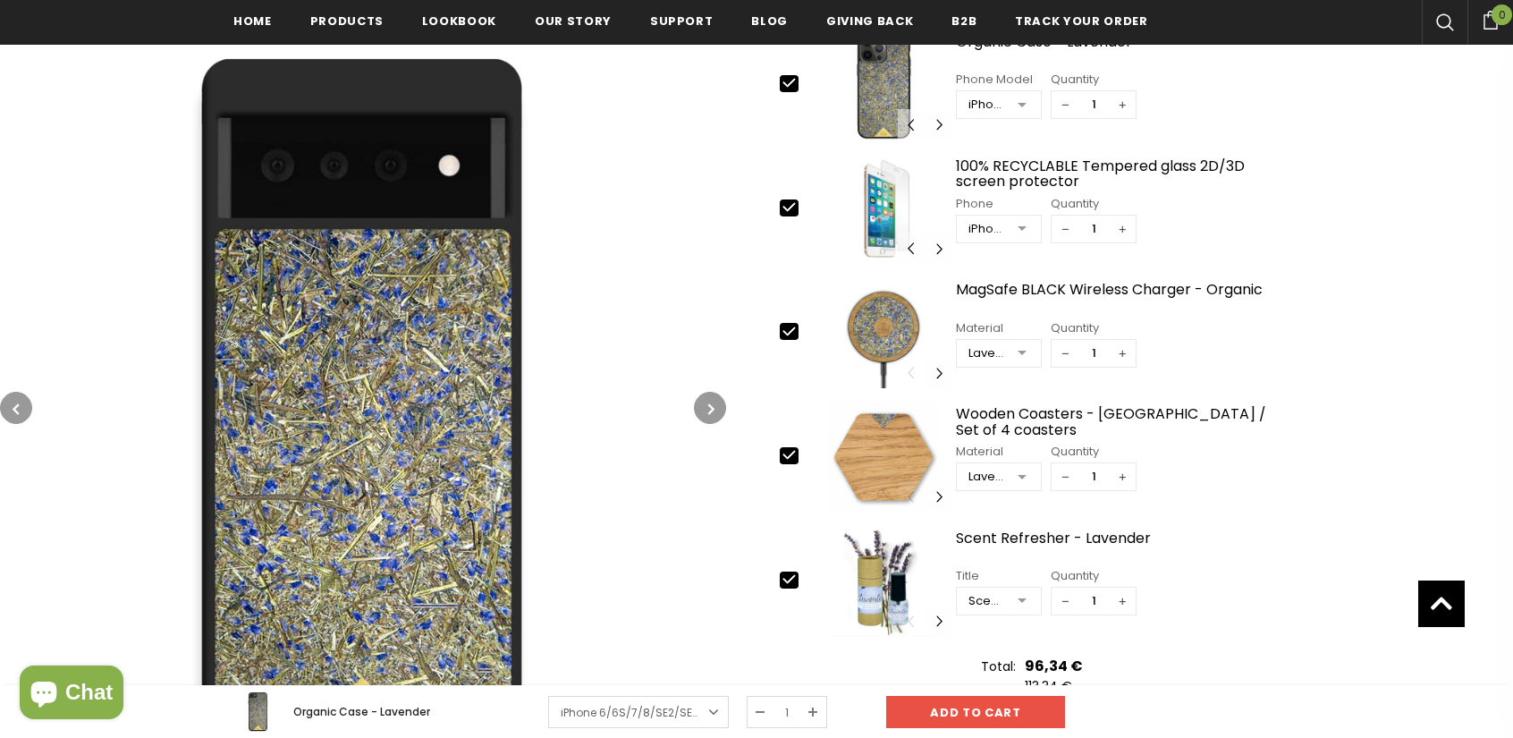
click at [716, 399] on button "button" at bounding box center [710, 408] width 32 height 32
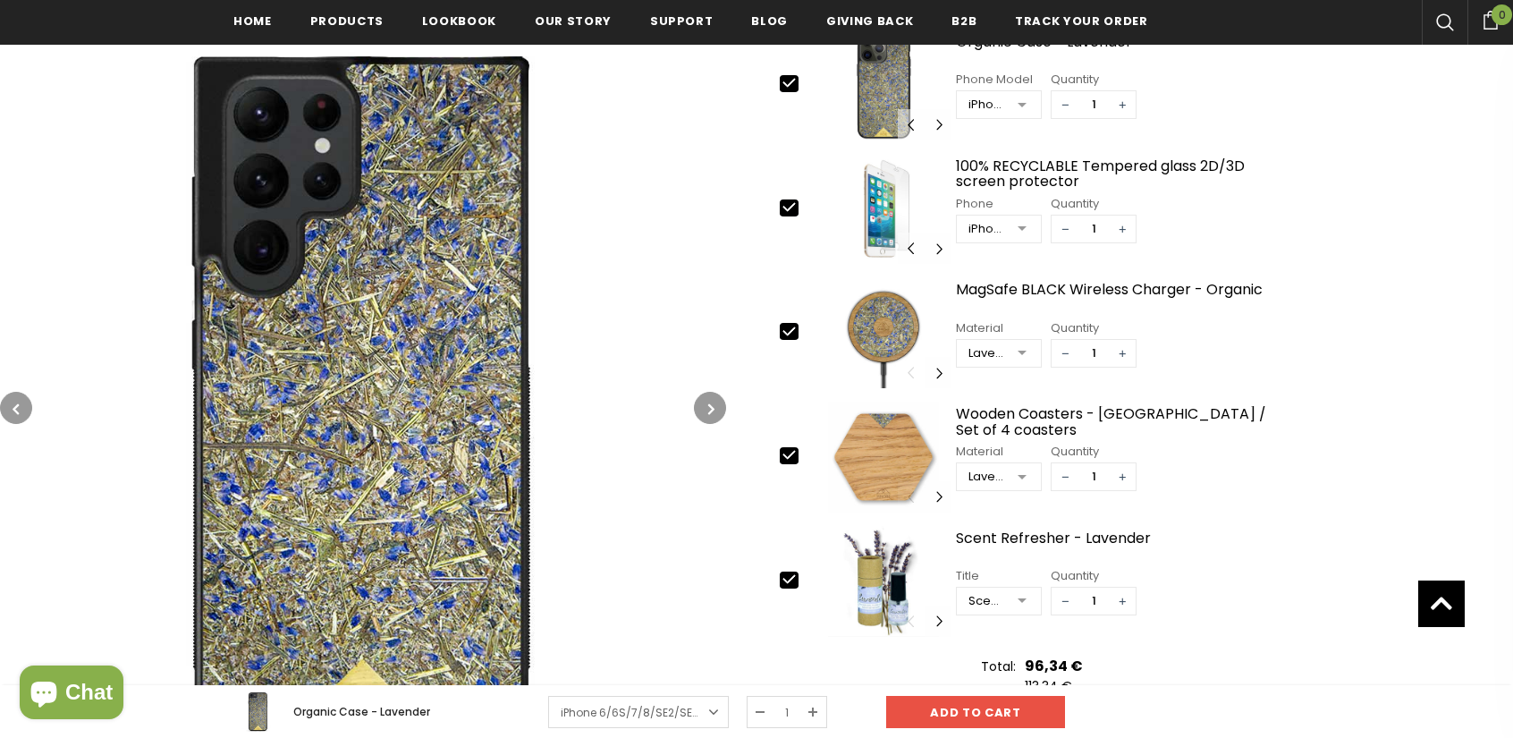
click at [716, 399] on button "button" at bounding box center [710, 408] width 32 height 32
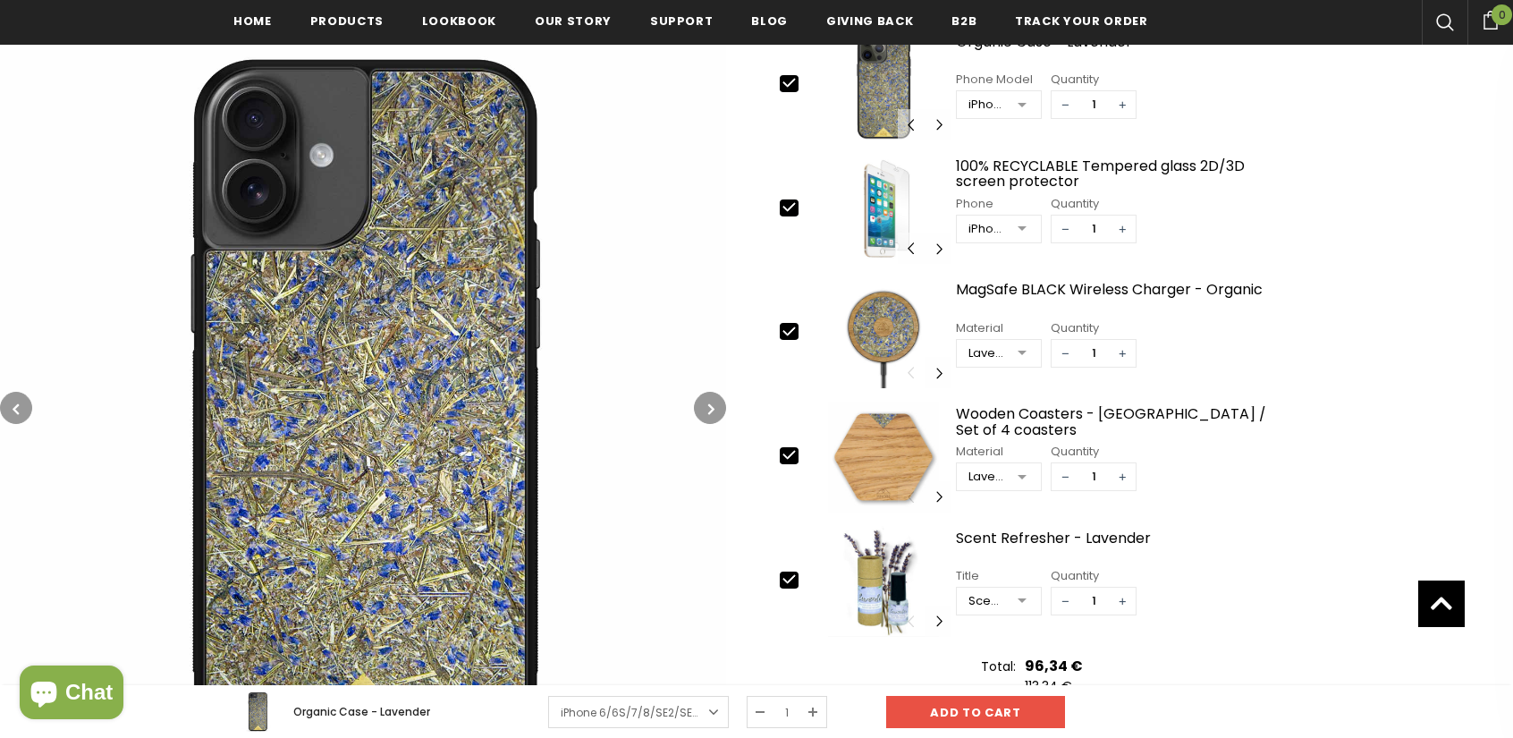
click at [716, 399] on button "button" at bounding box center [710, 408] width 32 height 32
click at [717, 403] on button "button" at bounding box center [710, 408] width 32 height 32
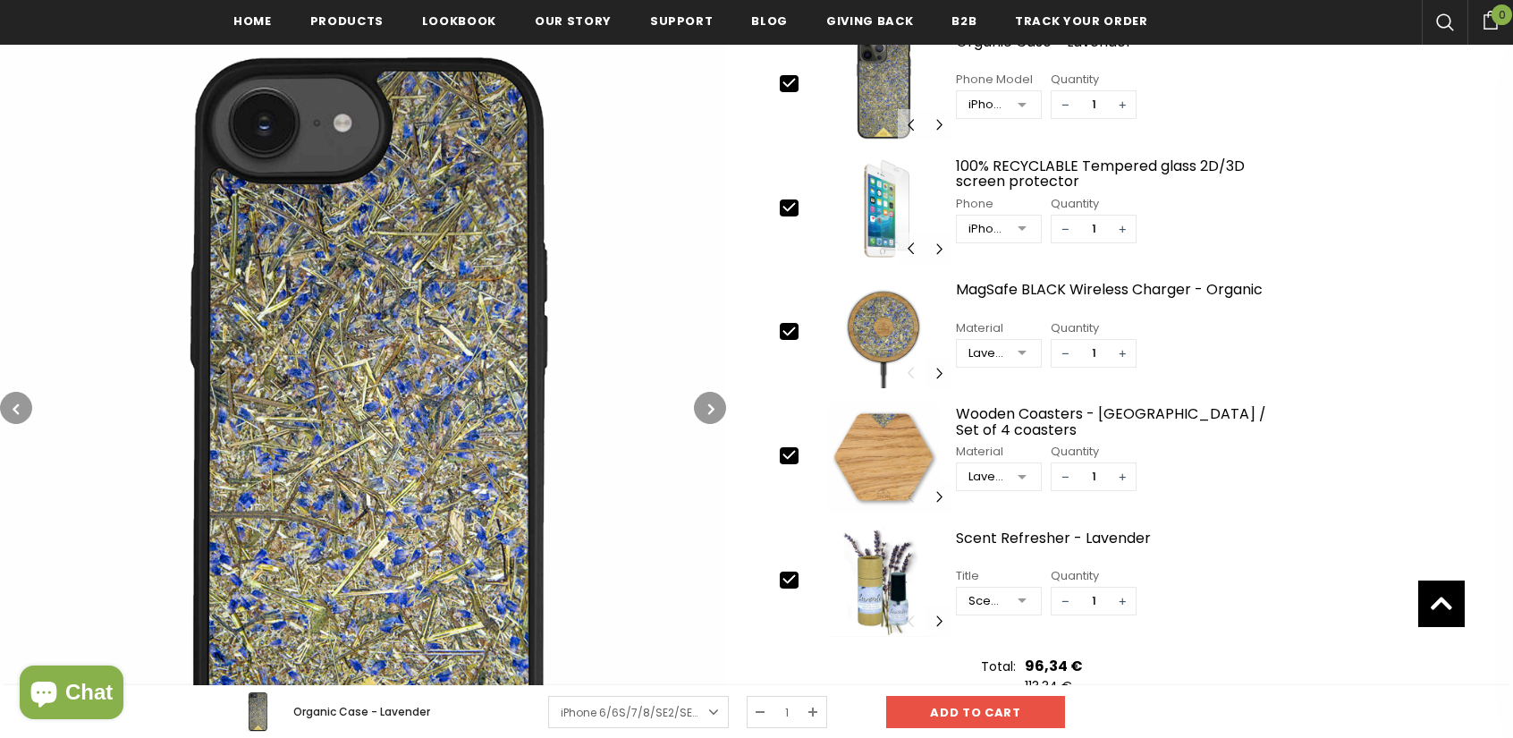
click at [717, 403] on button "button" at bounding box center [710, 408] width 32 height 32
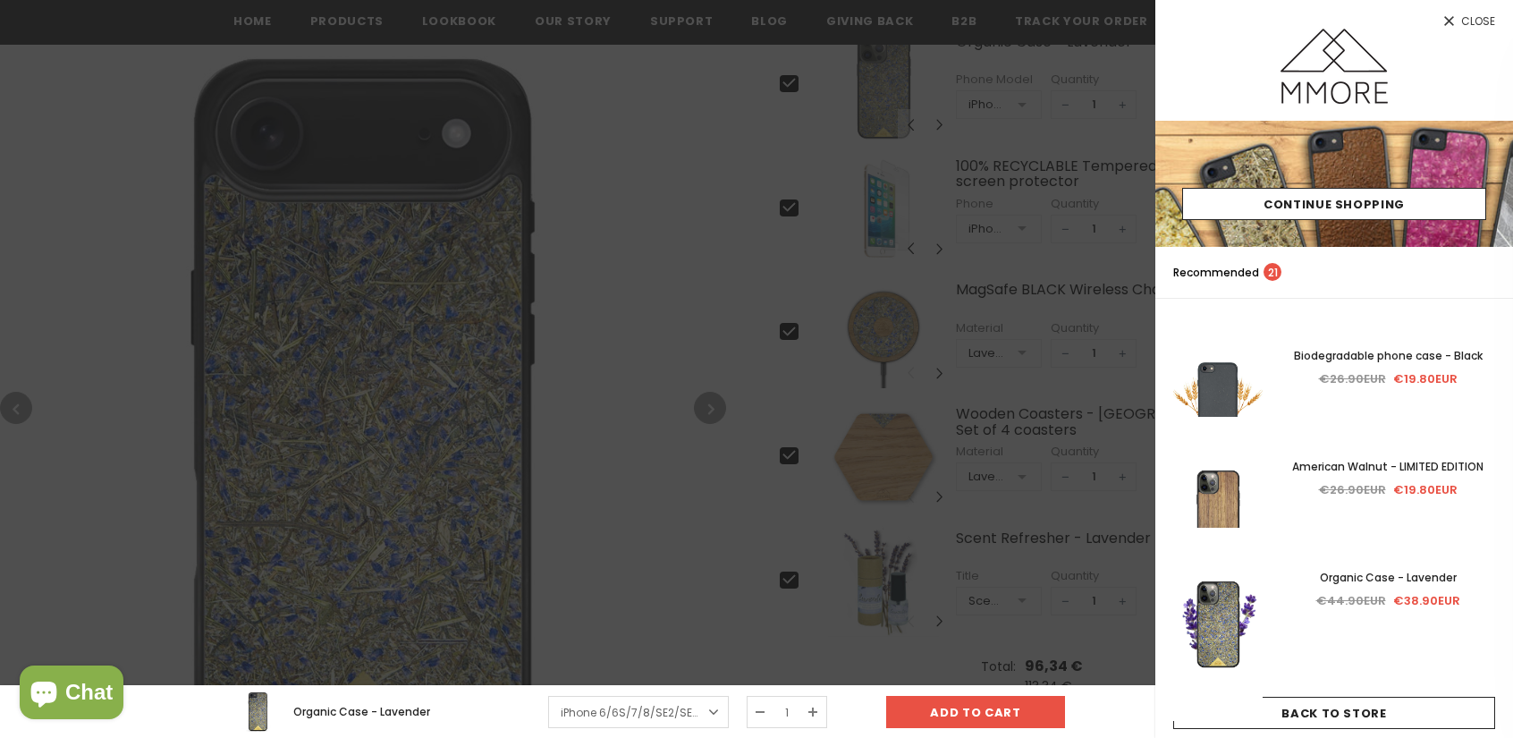
click at [715, 408] on div at bounding box center [756, 369] width 1513 height 738
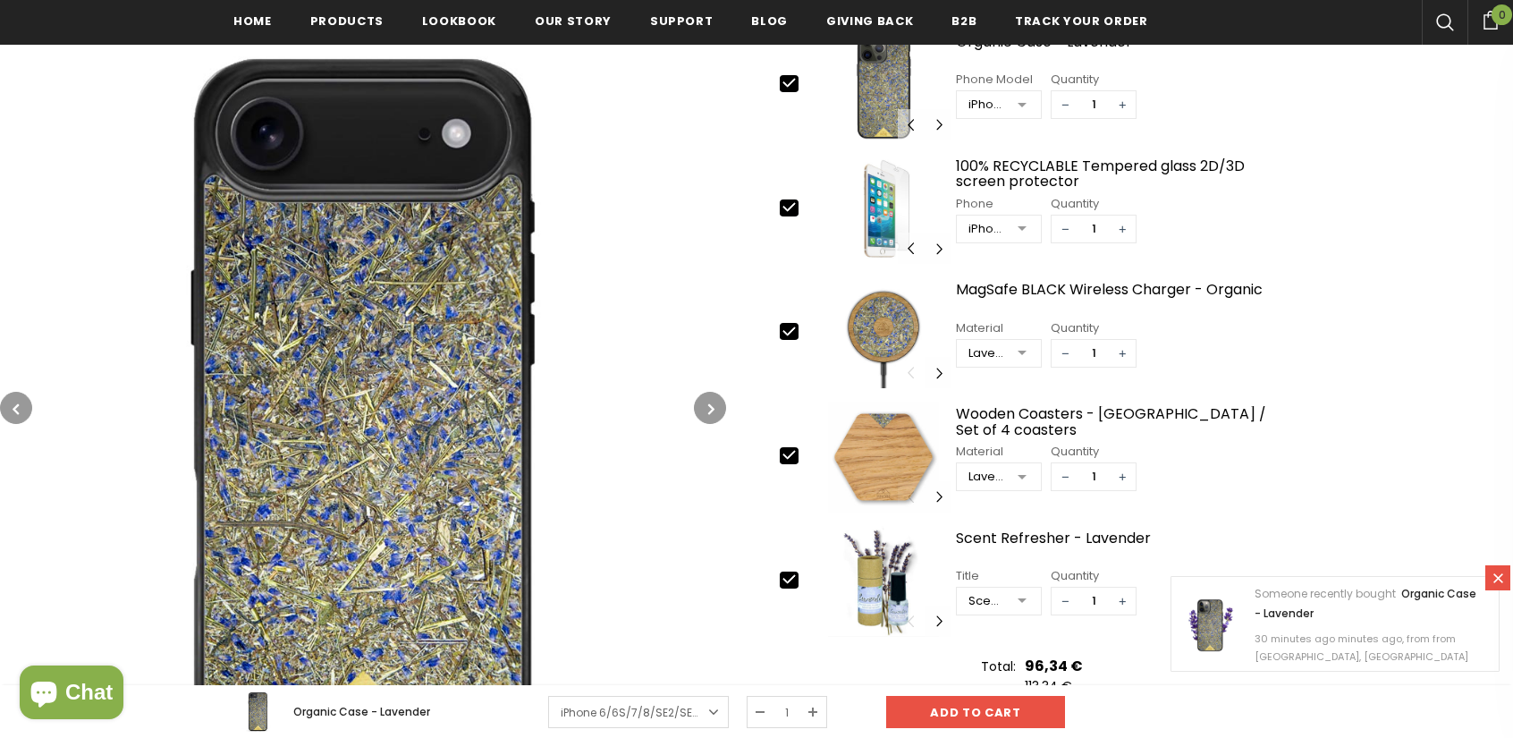
click at [715, 408] on button "button" at bounding box center [710, 408] width 32 height 32
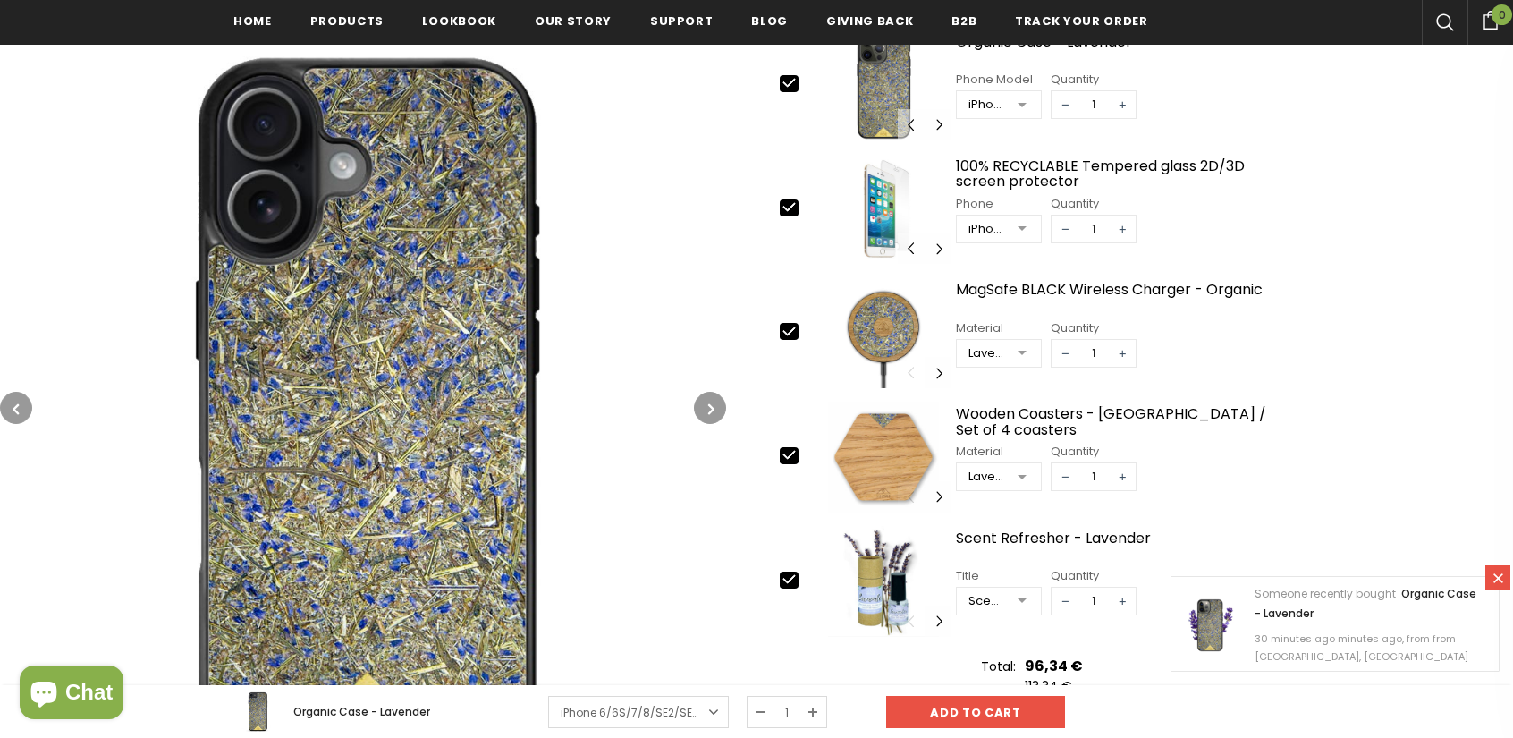
click at [712, 409] on icon "button" at bounding box center [711, 409] width 6 height 18
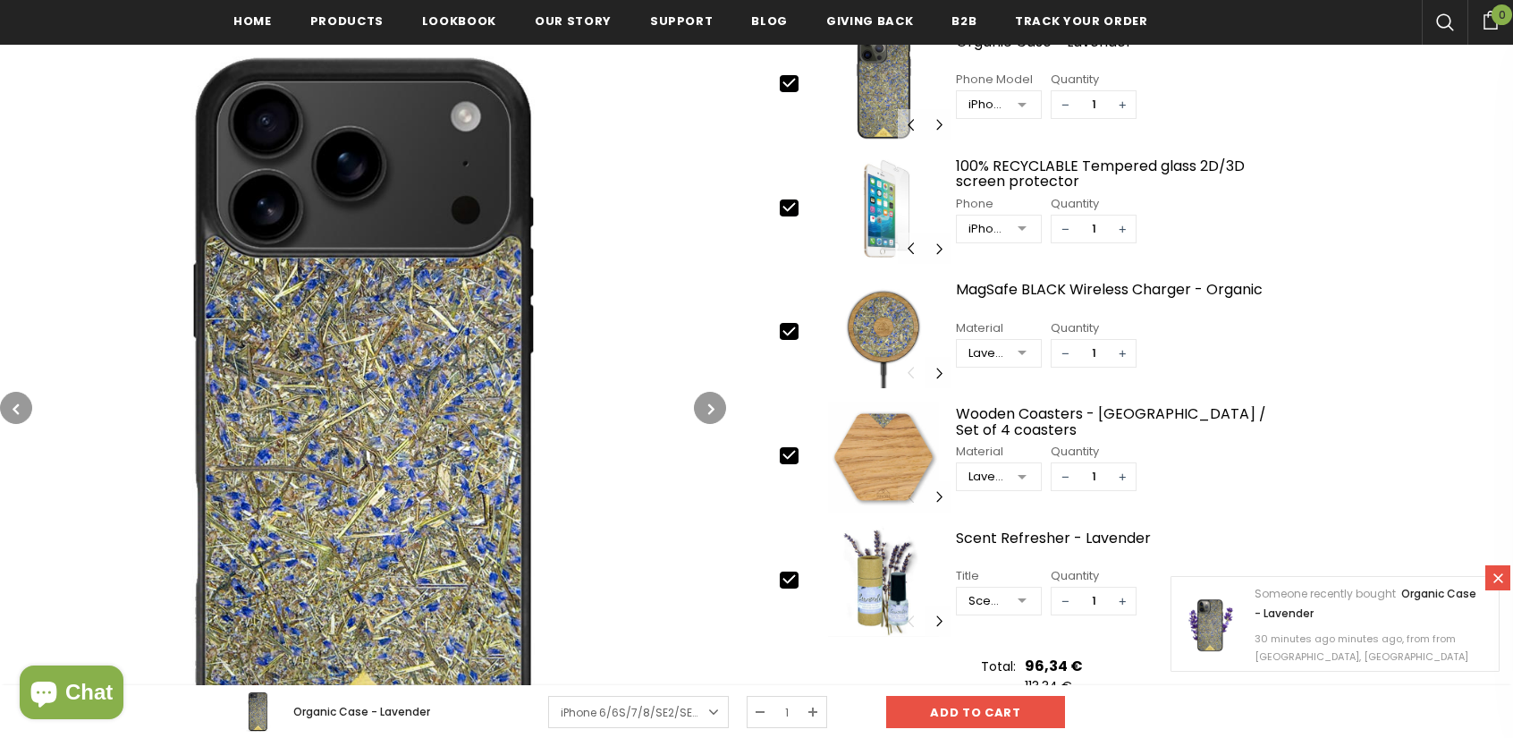
click at [705, 410] on button "button" at bounding box center [710, 408] width 32 height 32
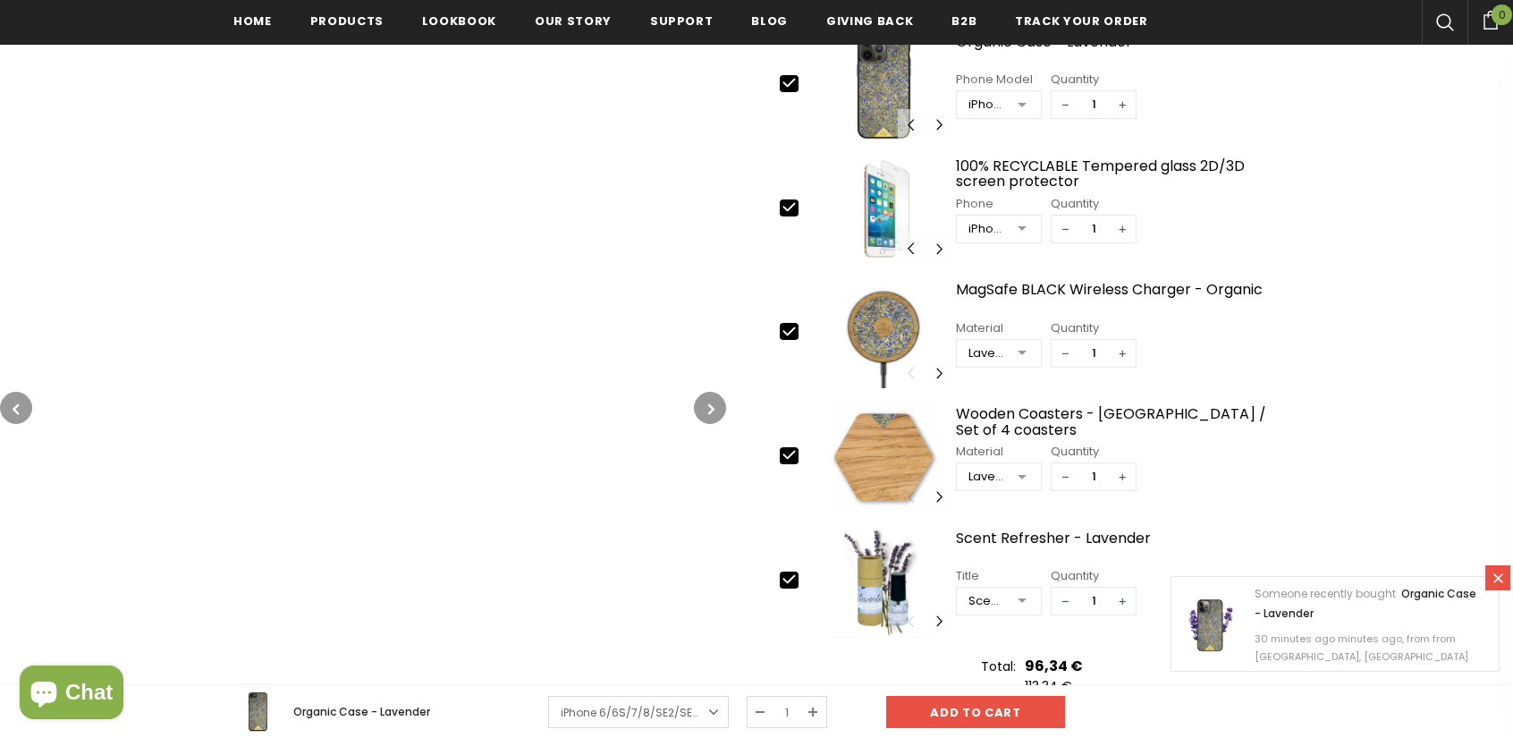
click at [708, 405] on icon "button" at bounding box center [711, 409] width 6 height 18
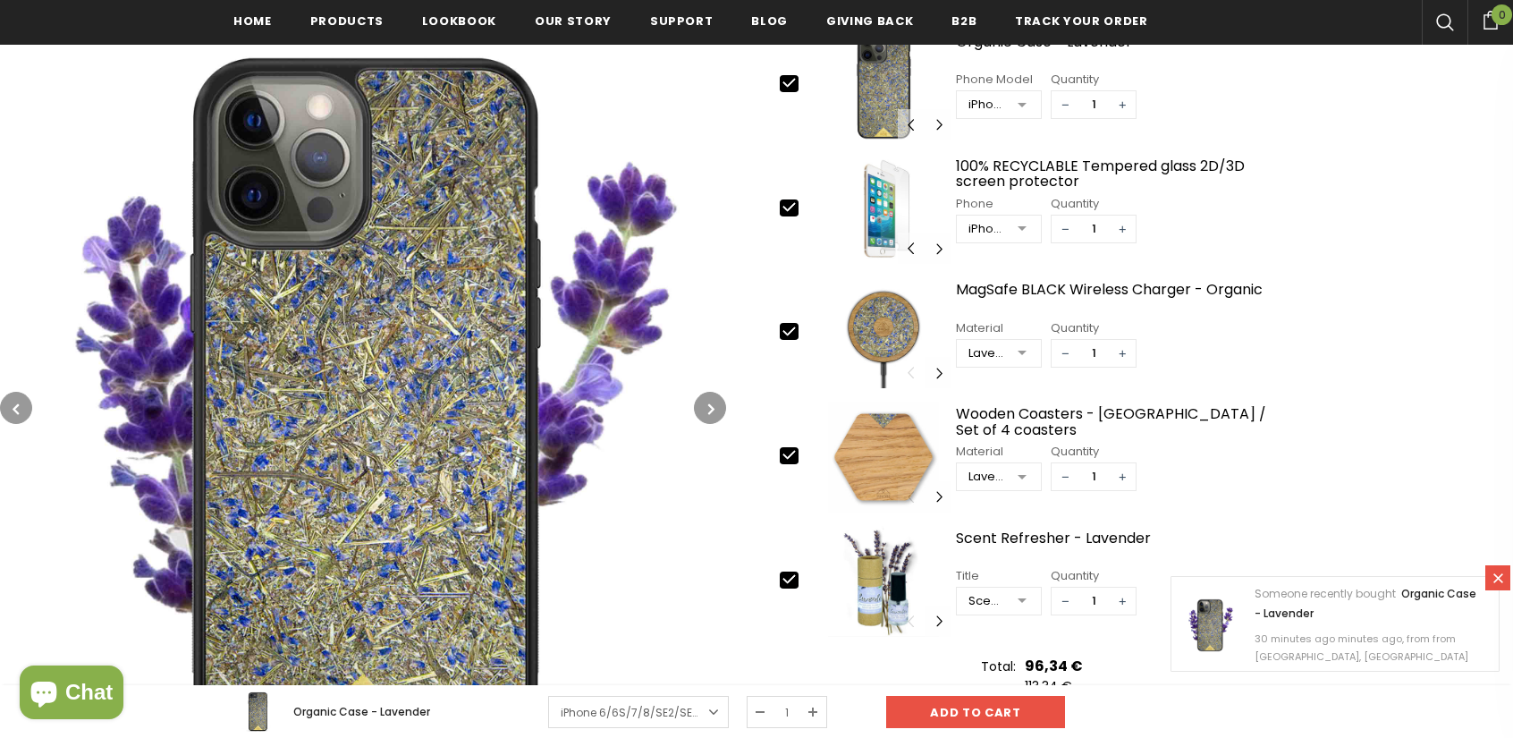
click at [708, 405] on icon "button" at bounding box center [711, 409] width 6 height 18
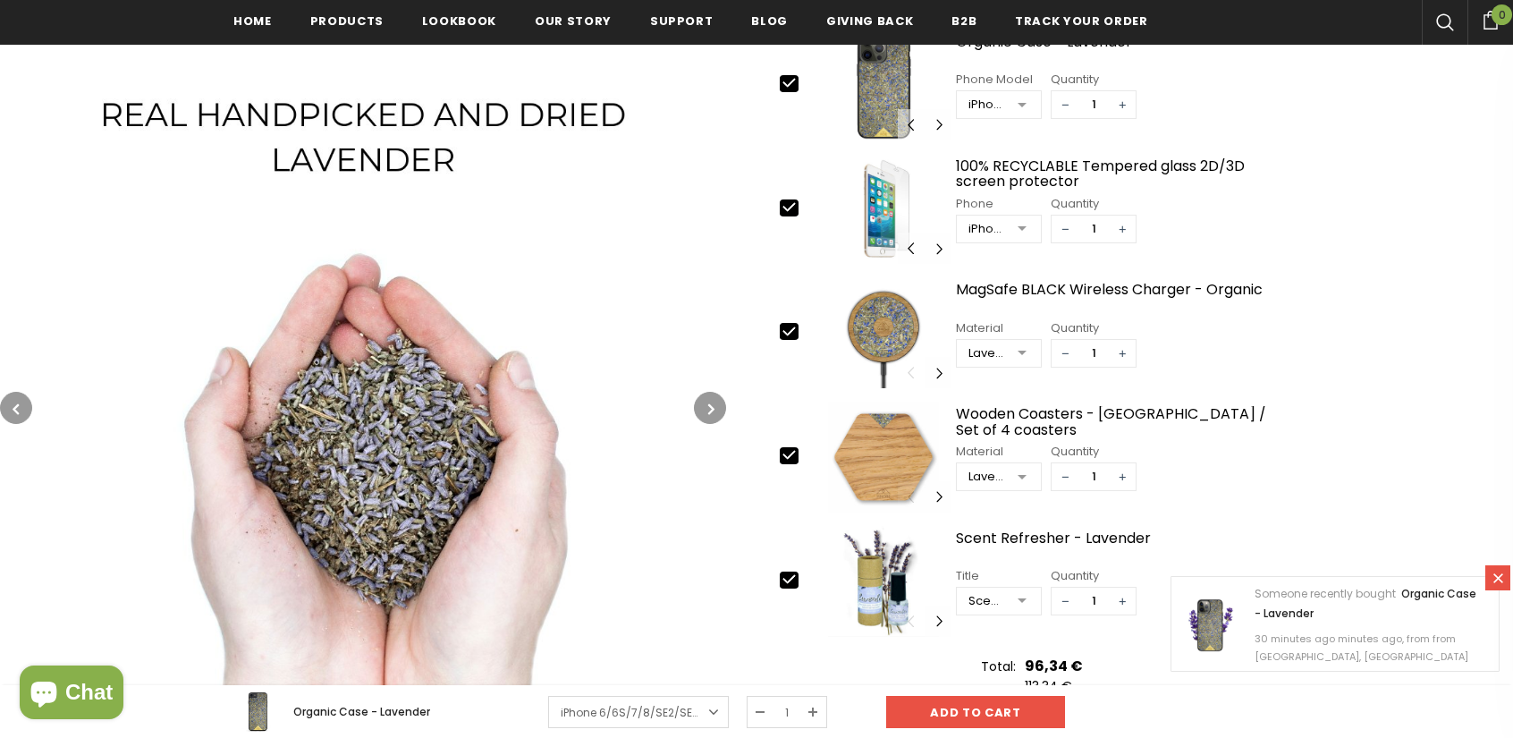
click at [708, 405] on icon "button" at bounding box center [711, 409] width 6 height 18
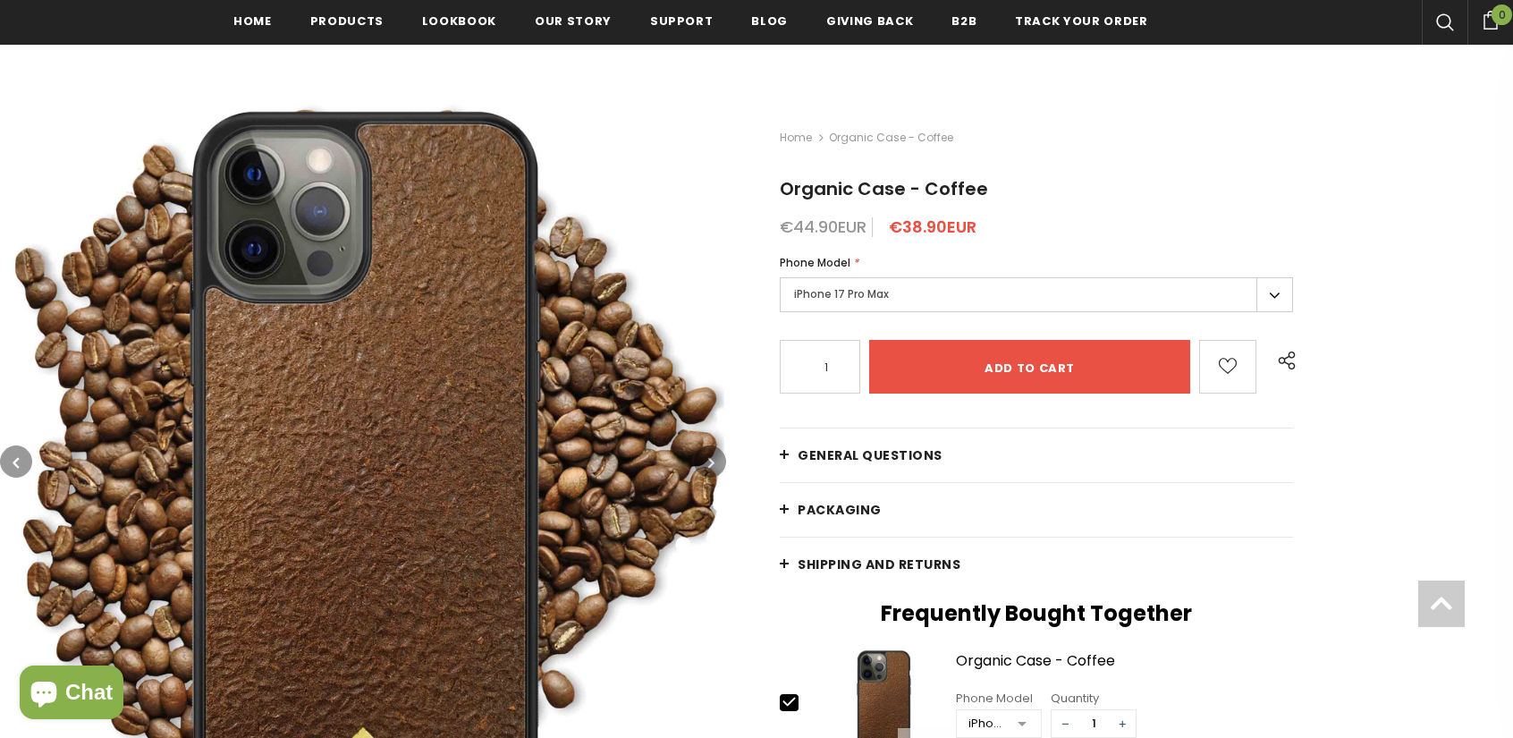
scroll to position [268, 0]
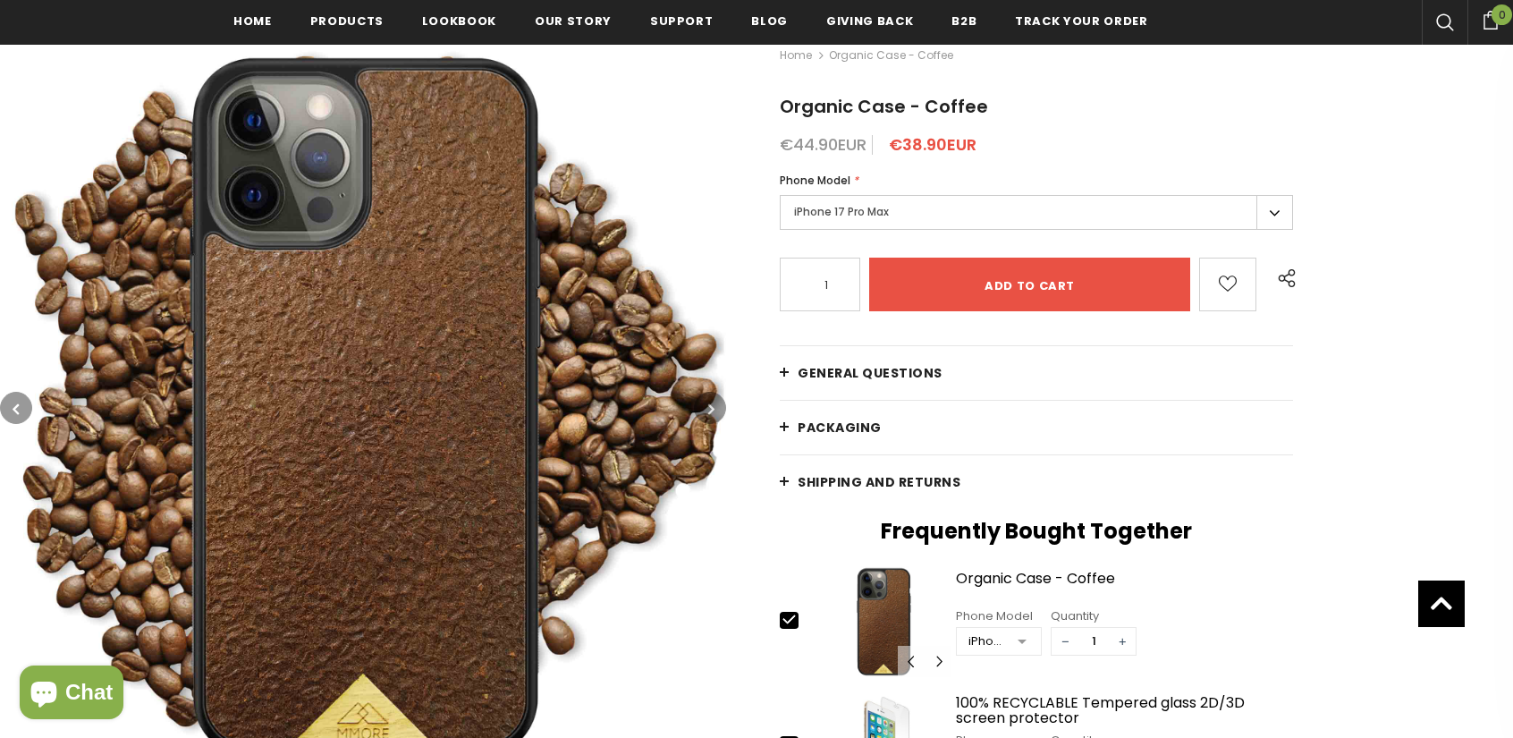
click at [715, 406] on button "button" at bounding box center [710, 408] width 32 height 32
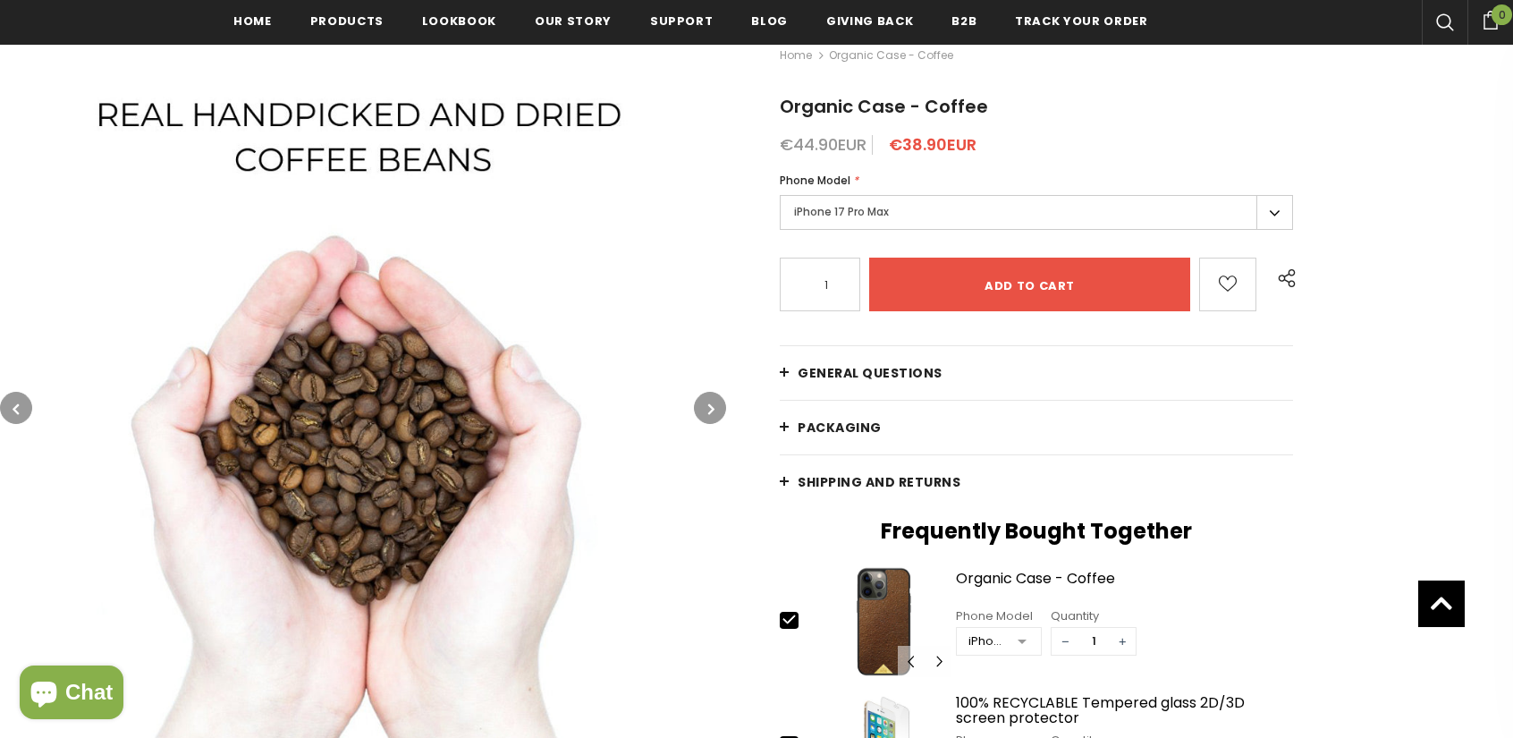
click at [715, 406] on button "button" at bounding box center [710, 408] width 32 height 32
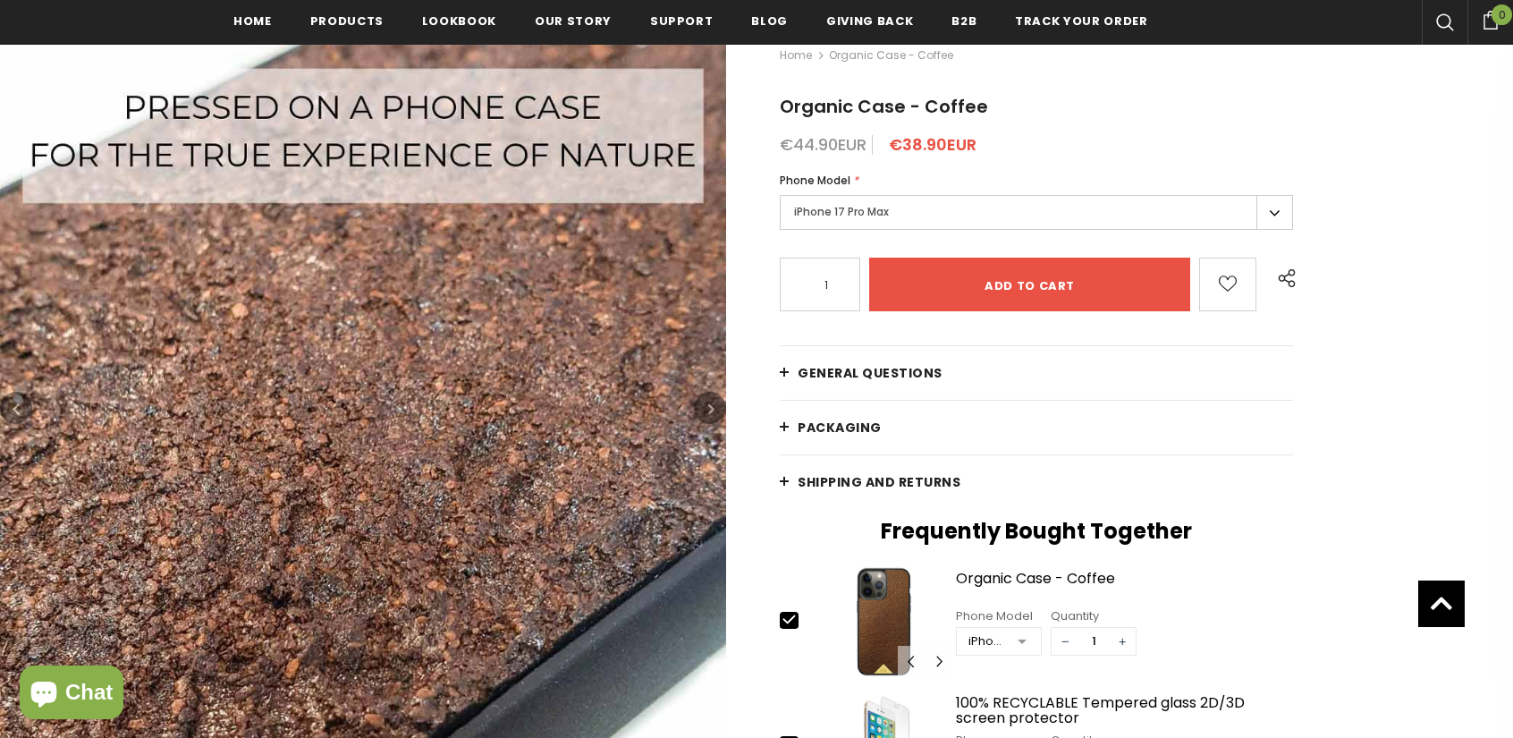
click at [715, 406] on button "button" at bounding box center [710, 408] width 32 height 32
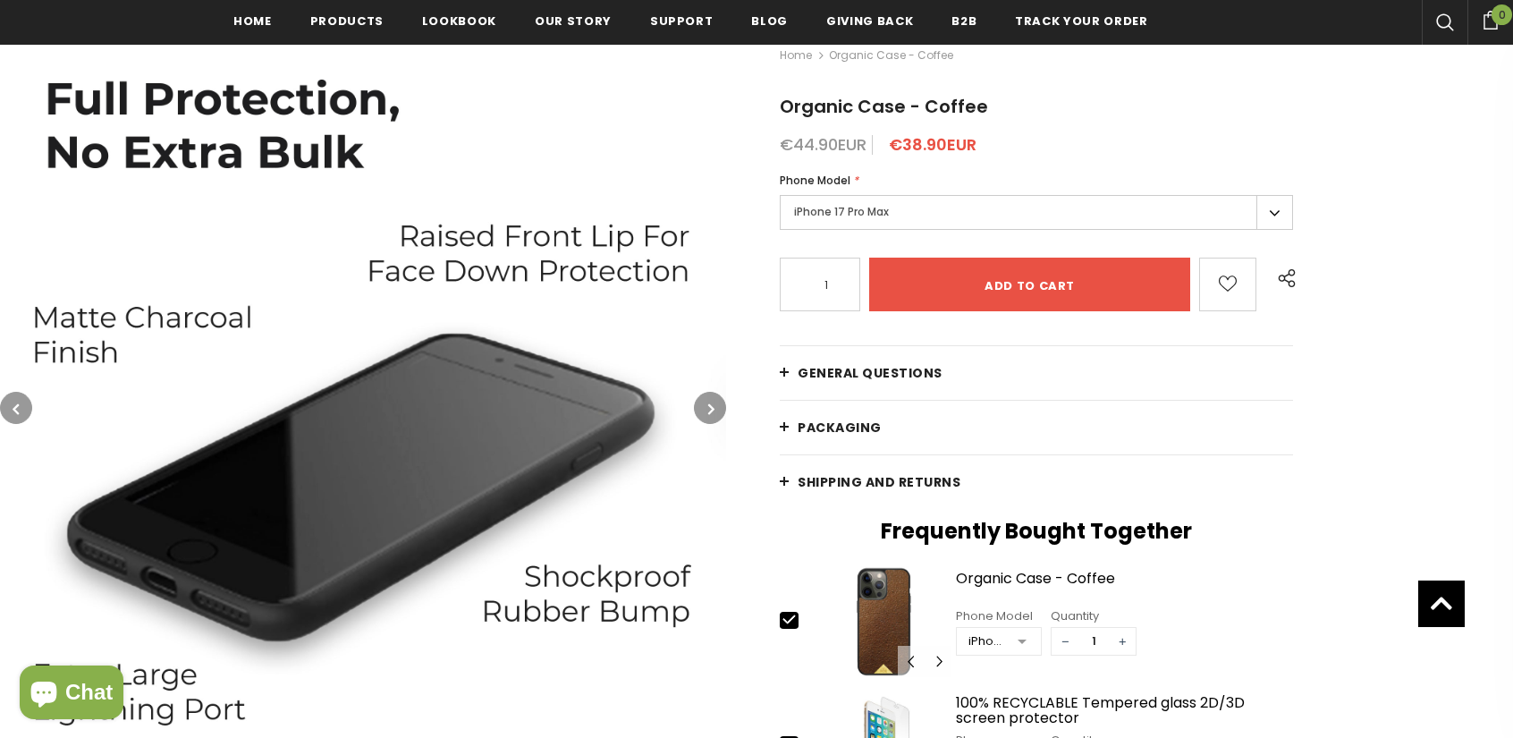
click at [715, 406] on button "button" at bounding box center [710, 408] width 32 height 32
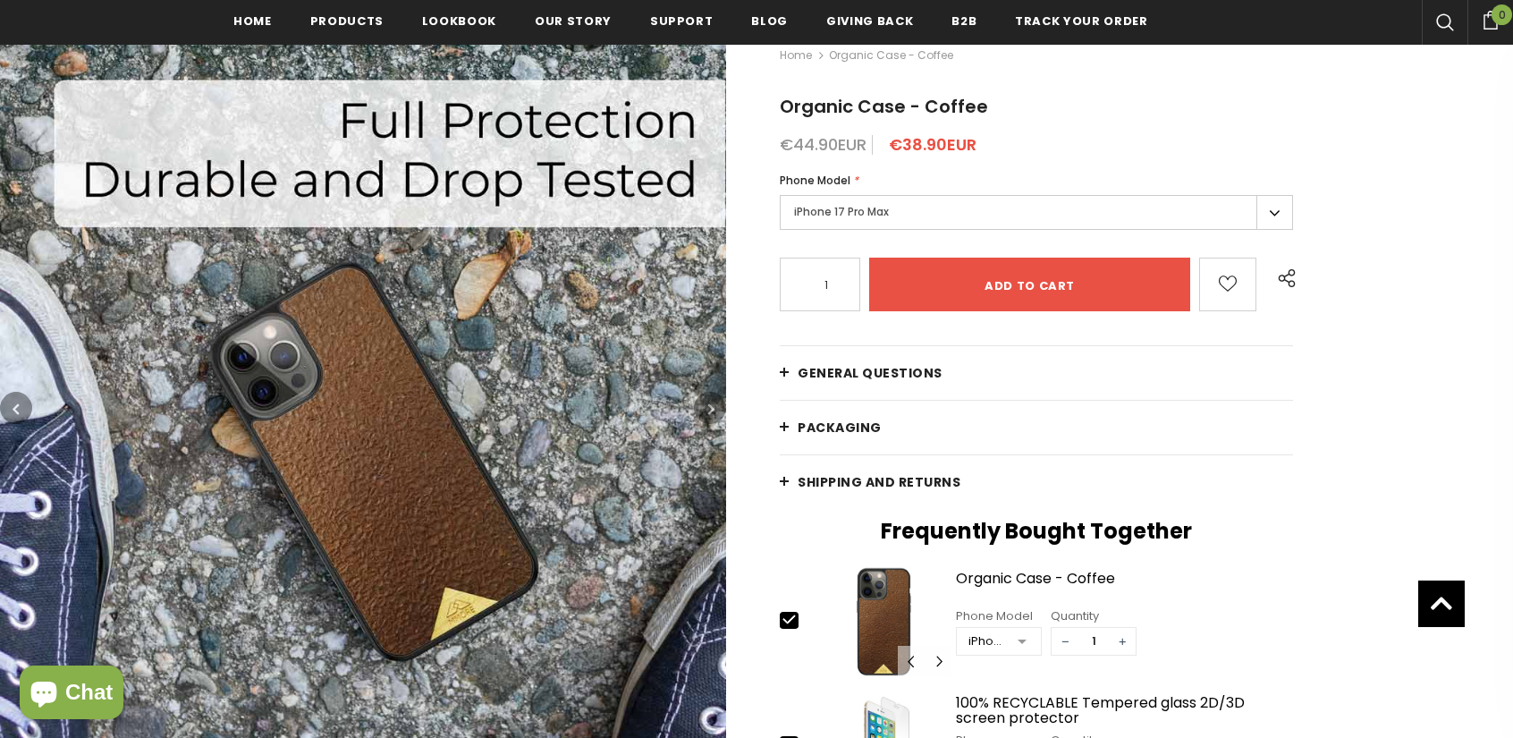
click at [715, 406] on button "button" at bounding box center [710, 408] width 32 height 32
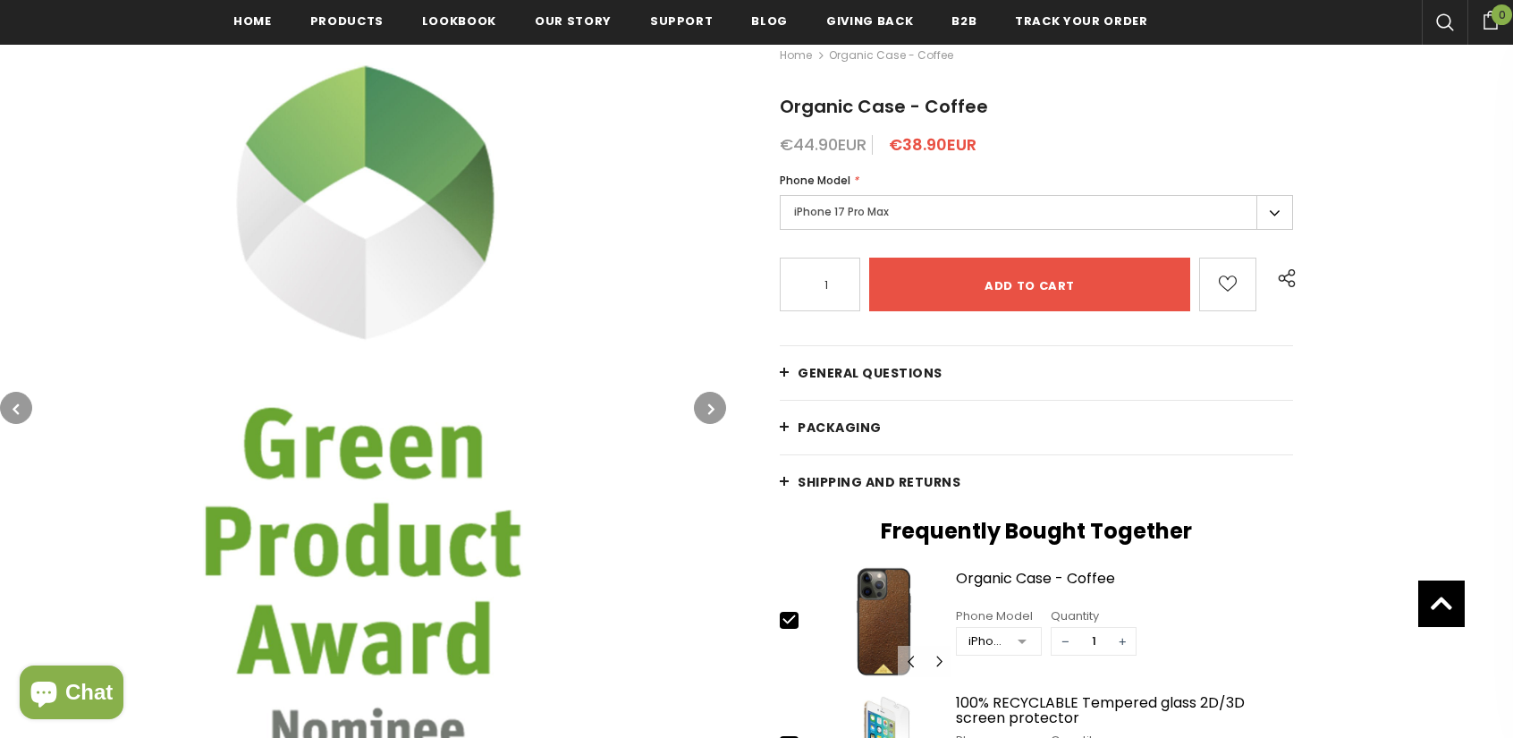
click at [715, 406] on button "button" at bounding box center [710, 408] width 32 height 32
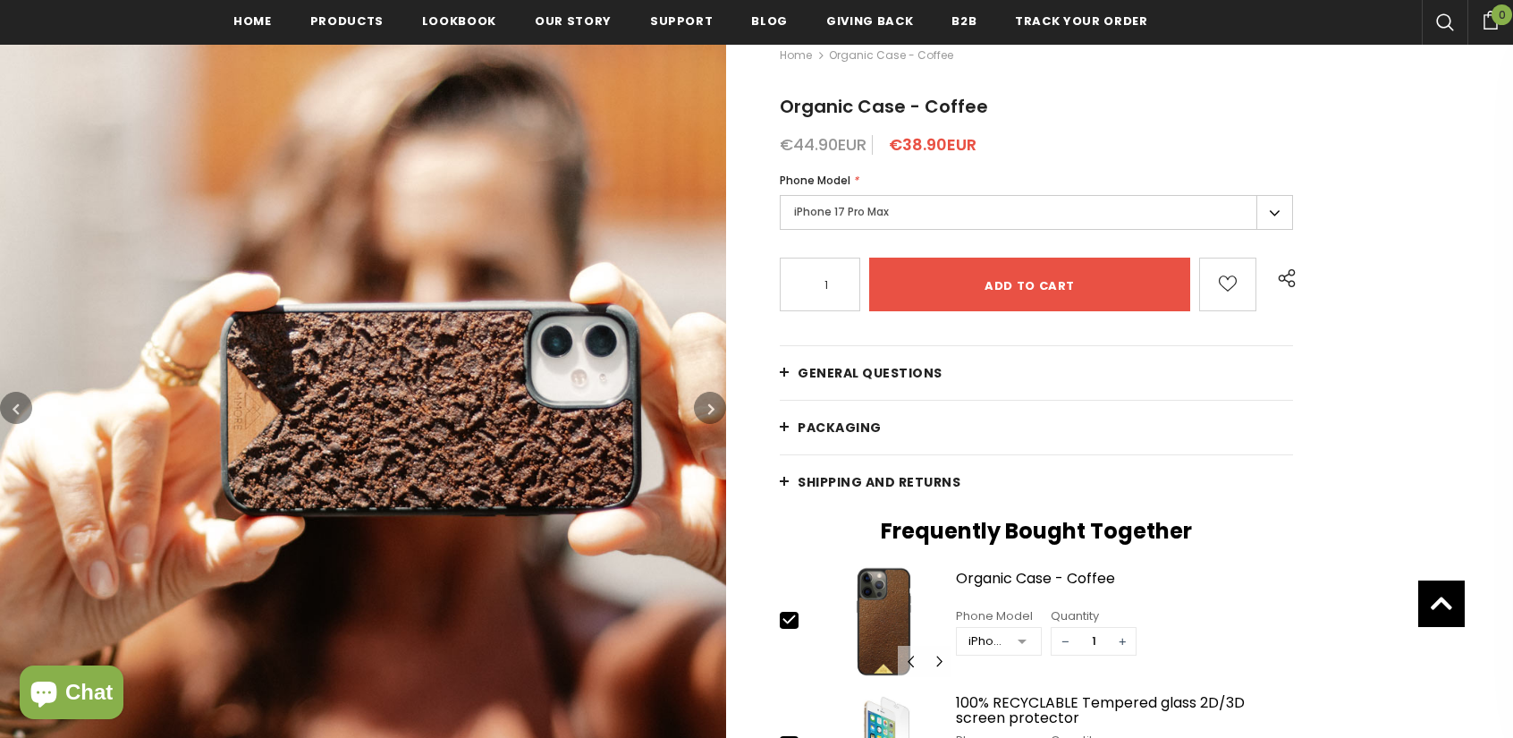
click at [715, 406] on button "button" at bounding box center [710, 408] width 32 height 32
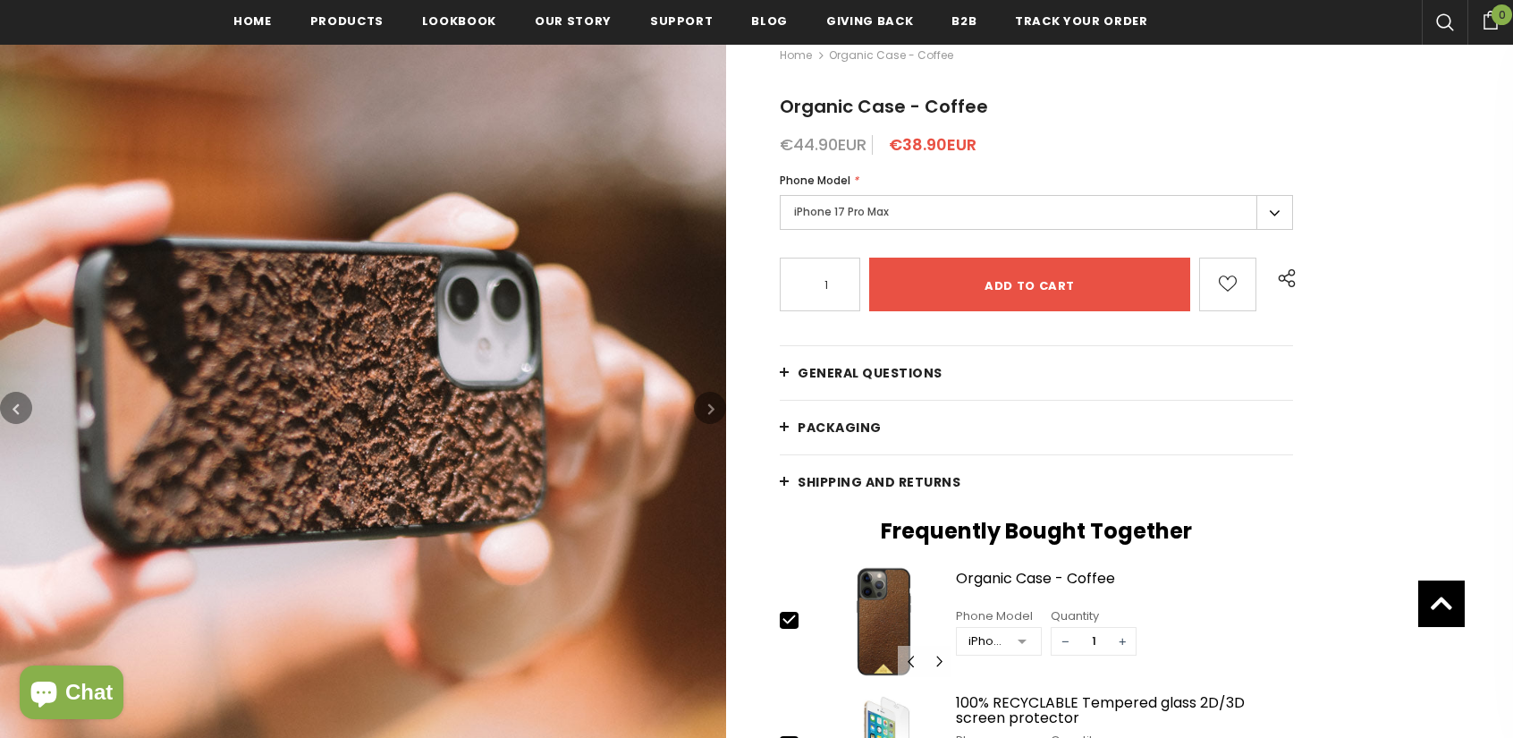
click at [715, 406] on button "button" at bounding box center [710, 408] width 32 height 32
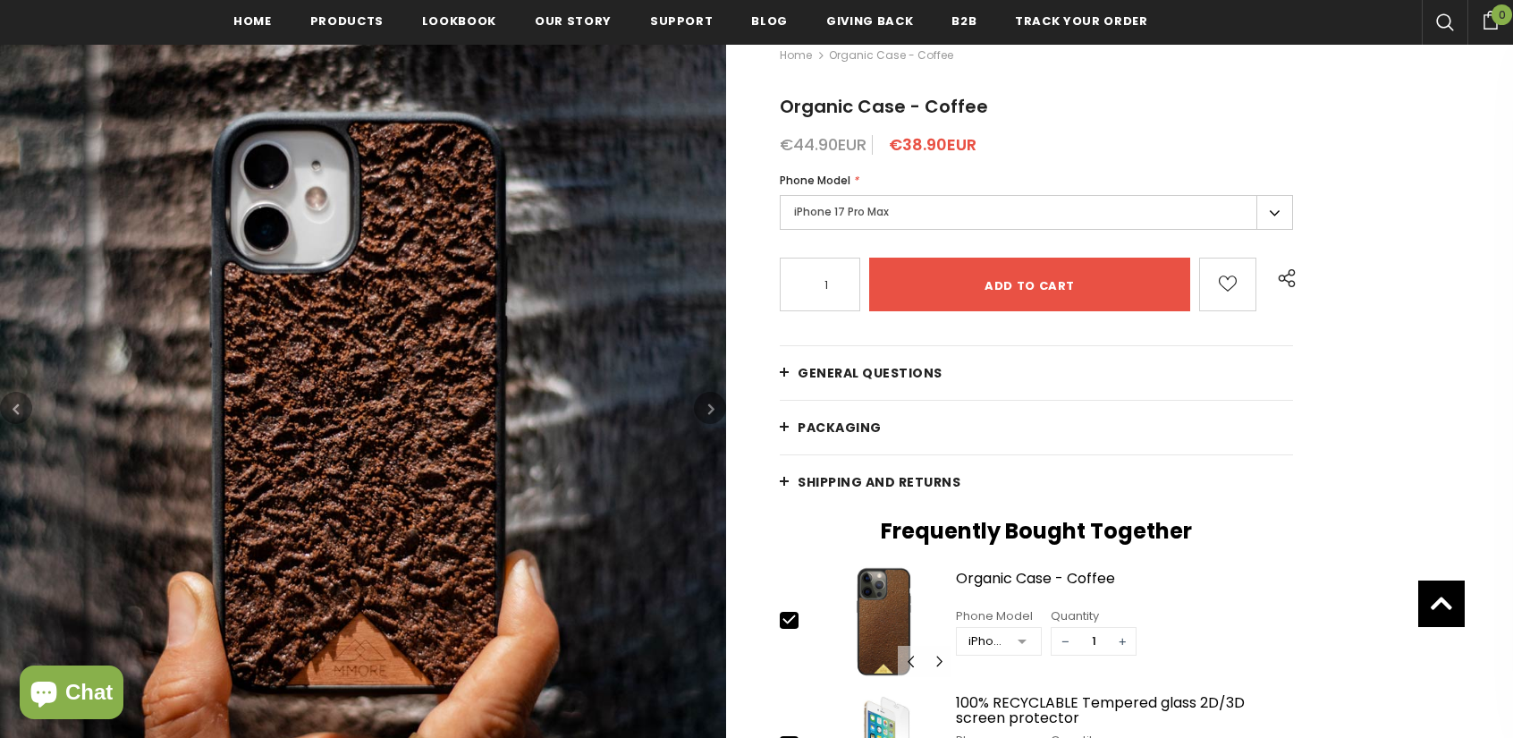
click at [715, 406] on button "button" at bounding box center [710, 408] width 32 height 32
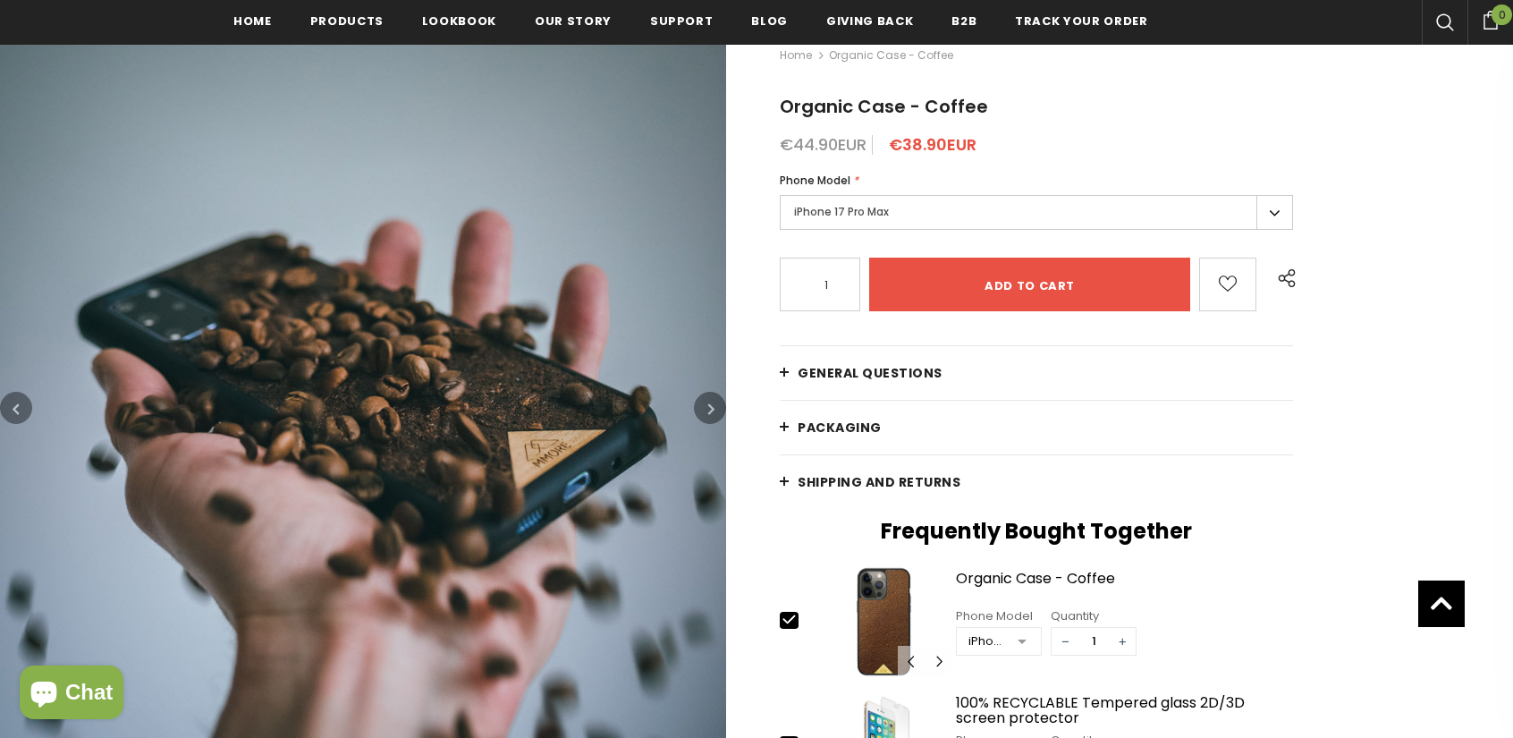
click at [715, 406] on button "button" at bounding box center [710, 408] width 32 height 32
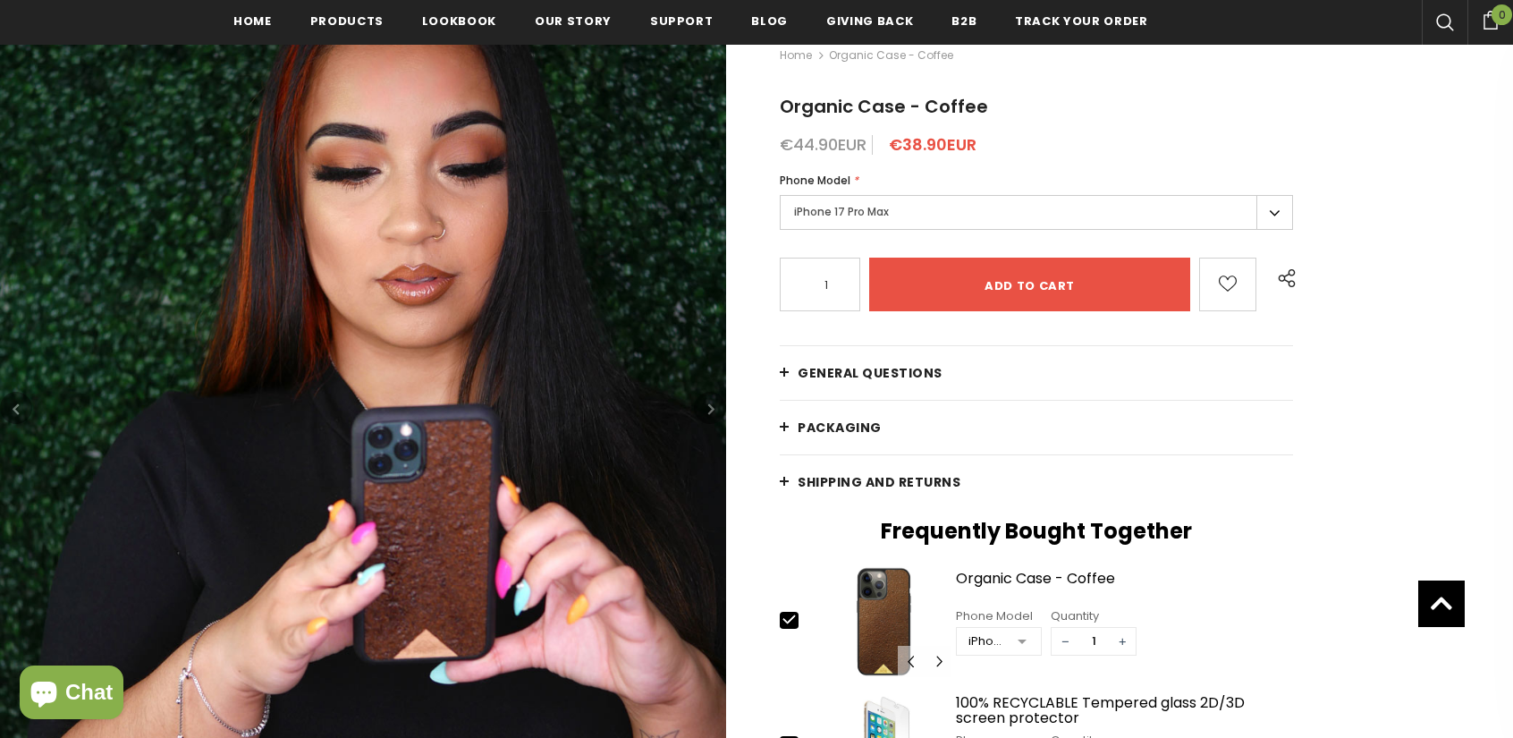
click at [710, 407] on icon "button" at bounding box center [711, 409] width 6 height 18
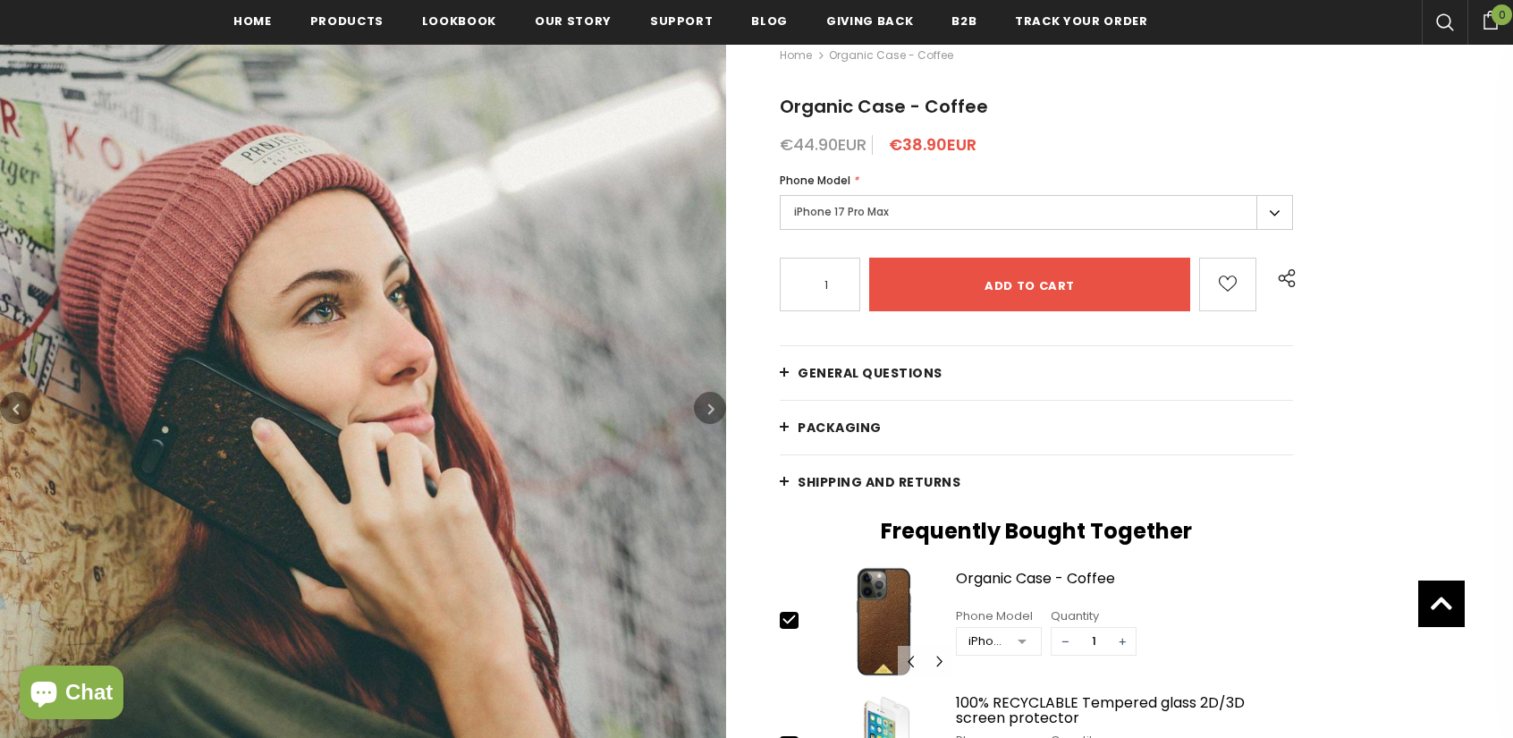
click at [710, 407] on icon "button" at bounding box center [711, 409] width 6 height 18
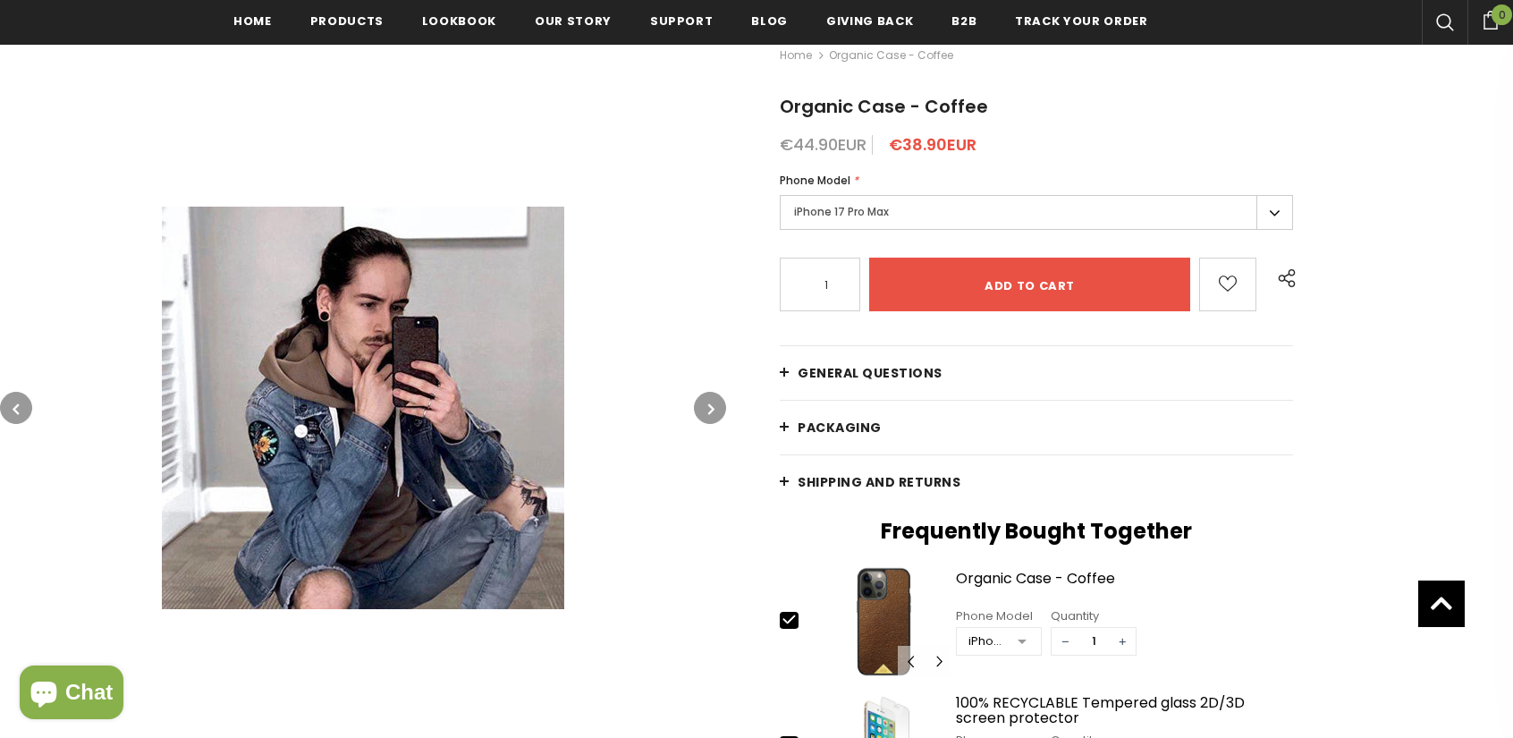
click at [689, 413] on link at bounding box center [363, 408] width 726 height 402
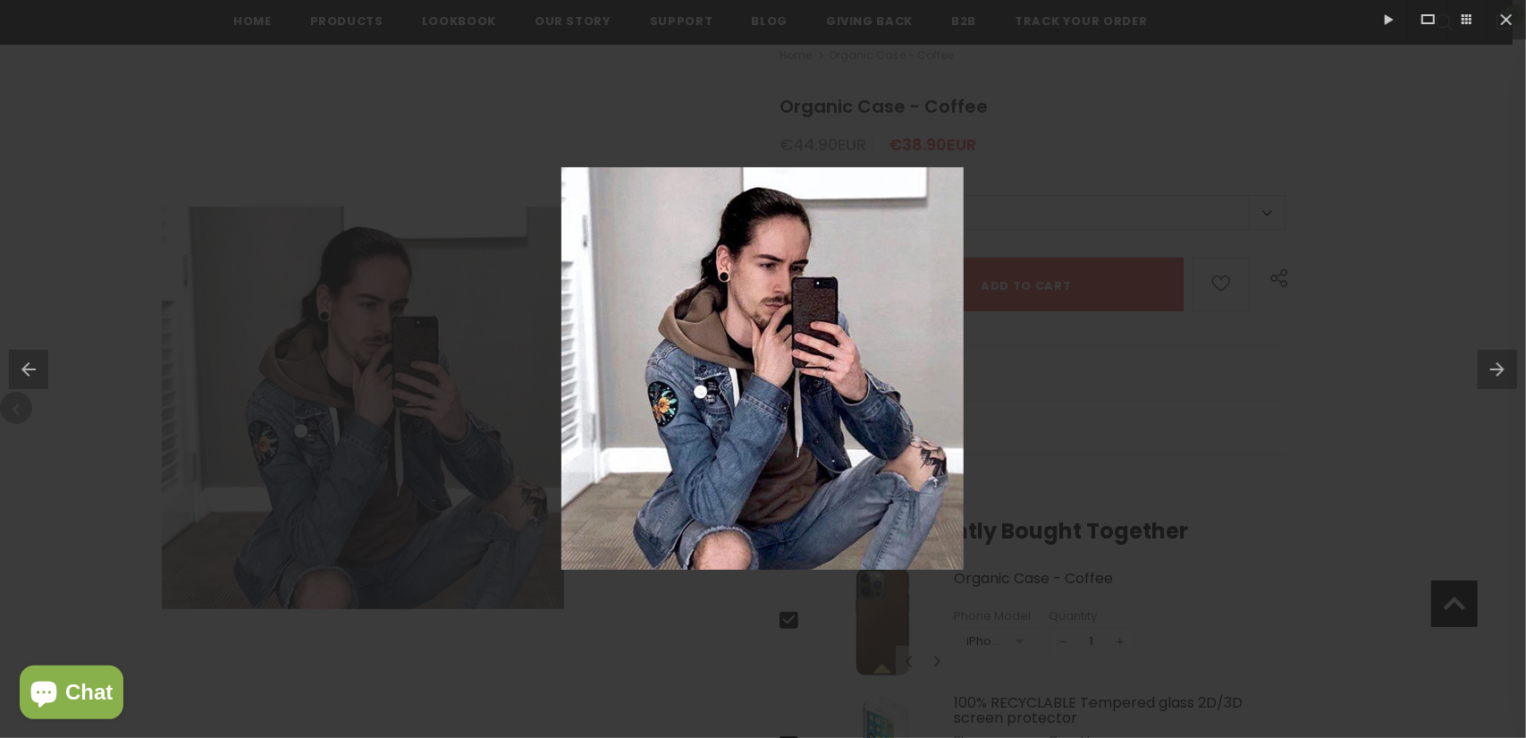
click at [1111, 371] on div at bounding box center [763, 369] width 1526 height 738
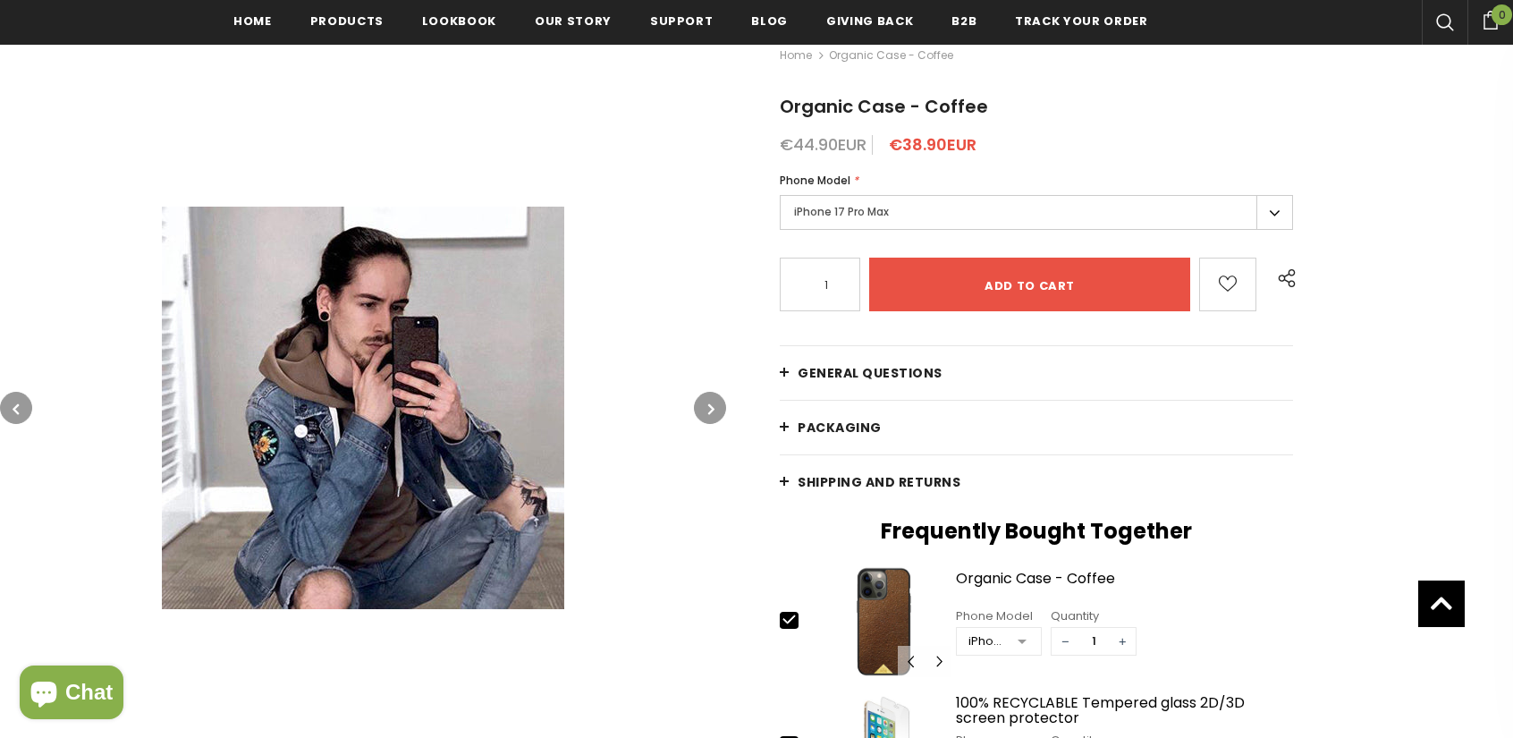
click at [709, 409] on icon "button" at bounding box center [711, 409] width 6 height 18
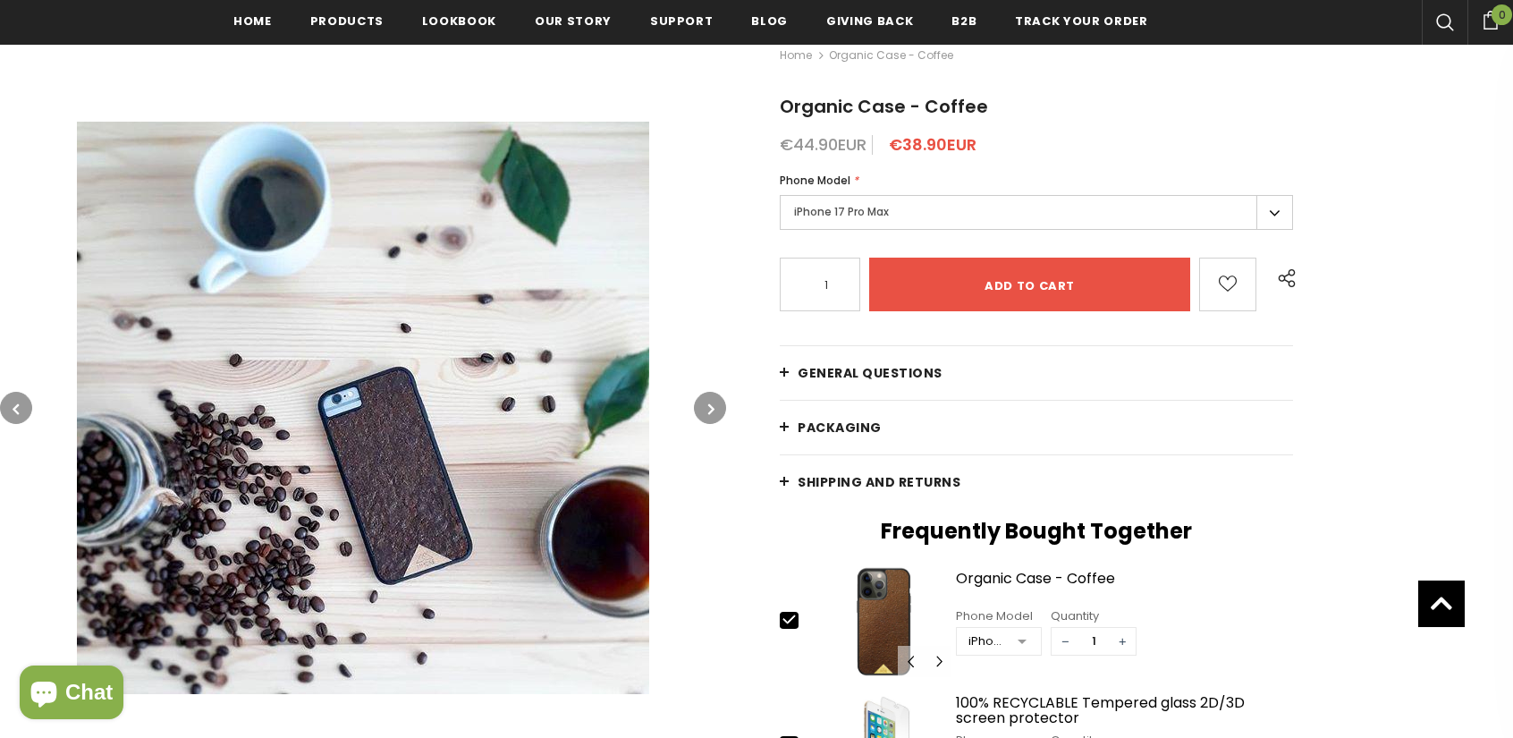
click at [704, 412] on button "button" at bounding box center [710, 408] width 32 height 32
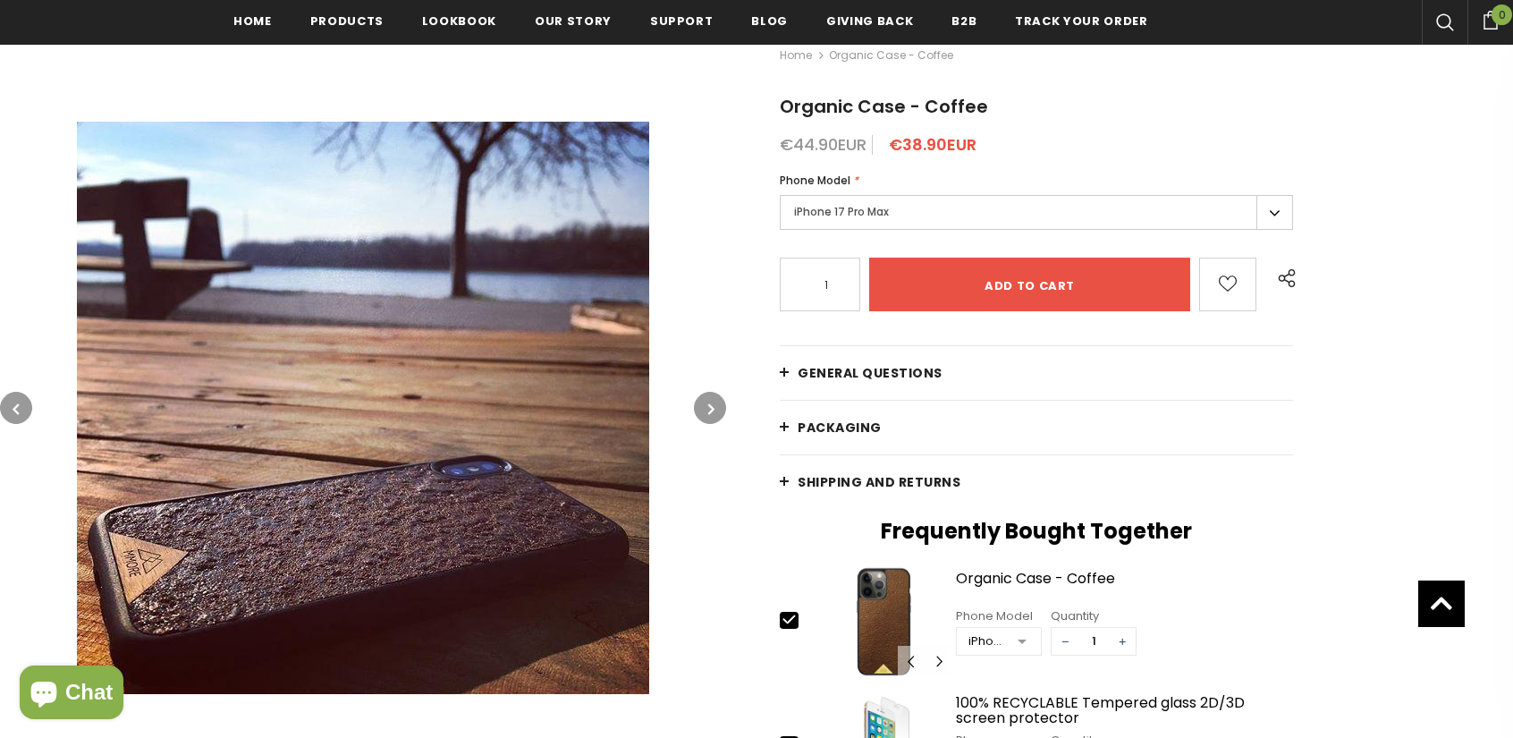
click at [704, 412] on button "button" at bounding box center [710, 408] width 32 height 32
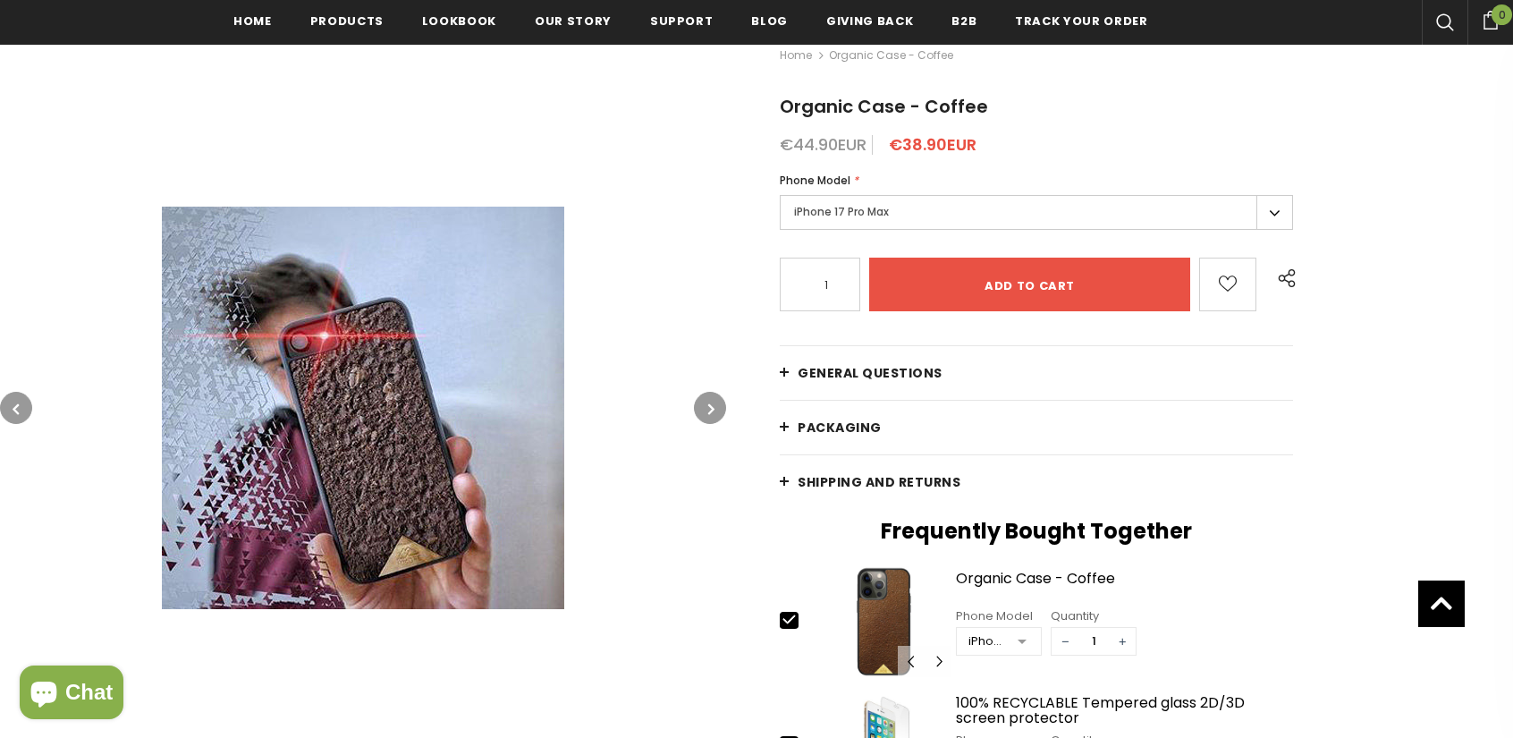
click at [704, 412] on button "button" at bounding box center [710, 408] width 32 height 32
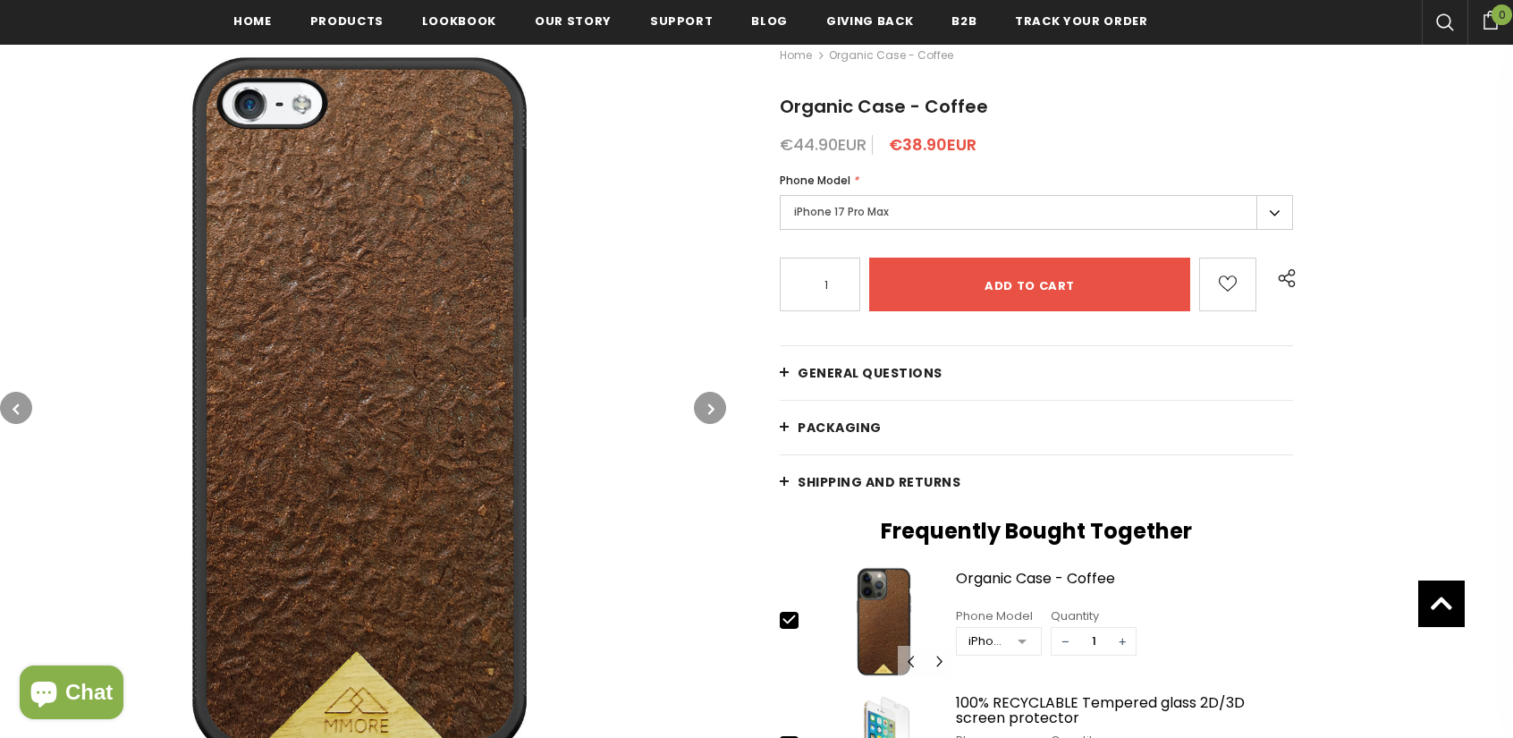
click at [705, 406] on button "button" at bounding box center [710, 408] width 32 height 32
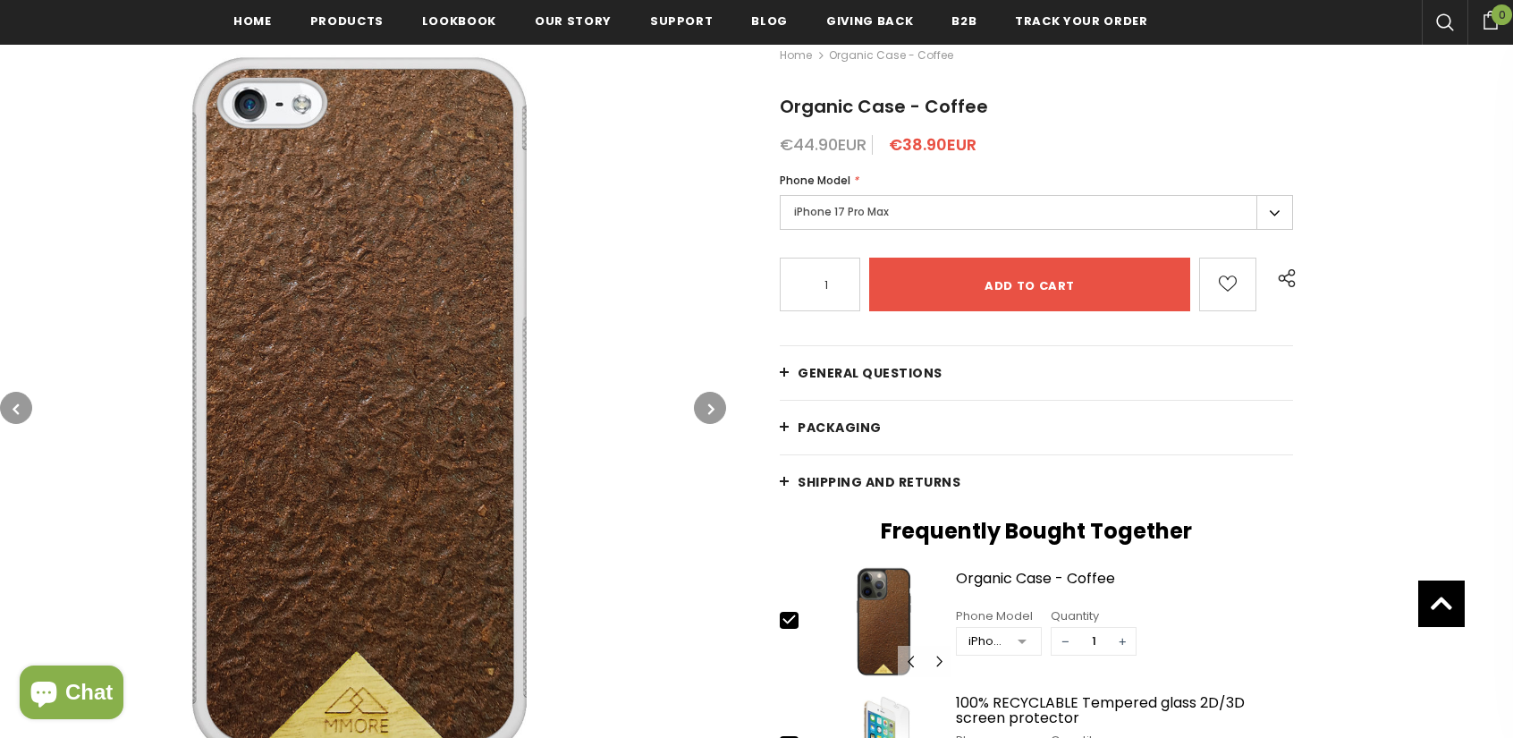
click at [705, 406] on button "button" at bounding box center [710, 408] width 32 height 32
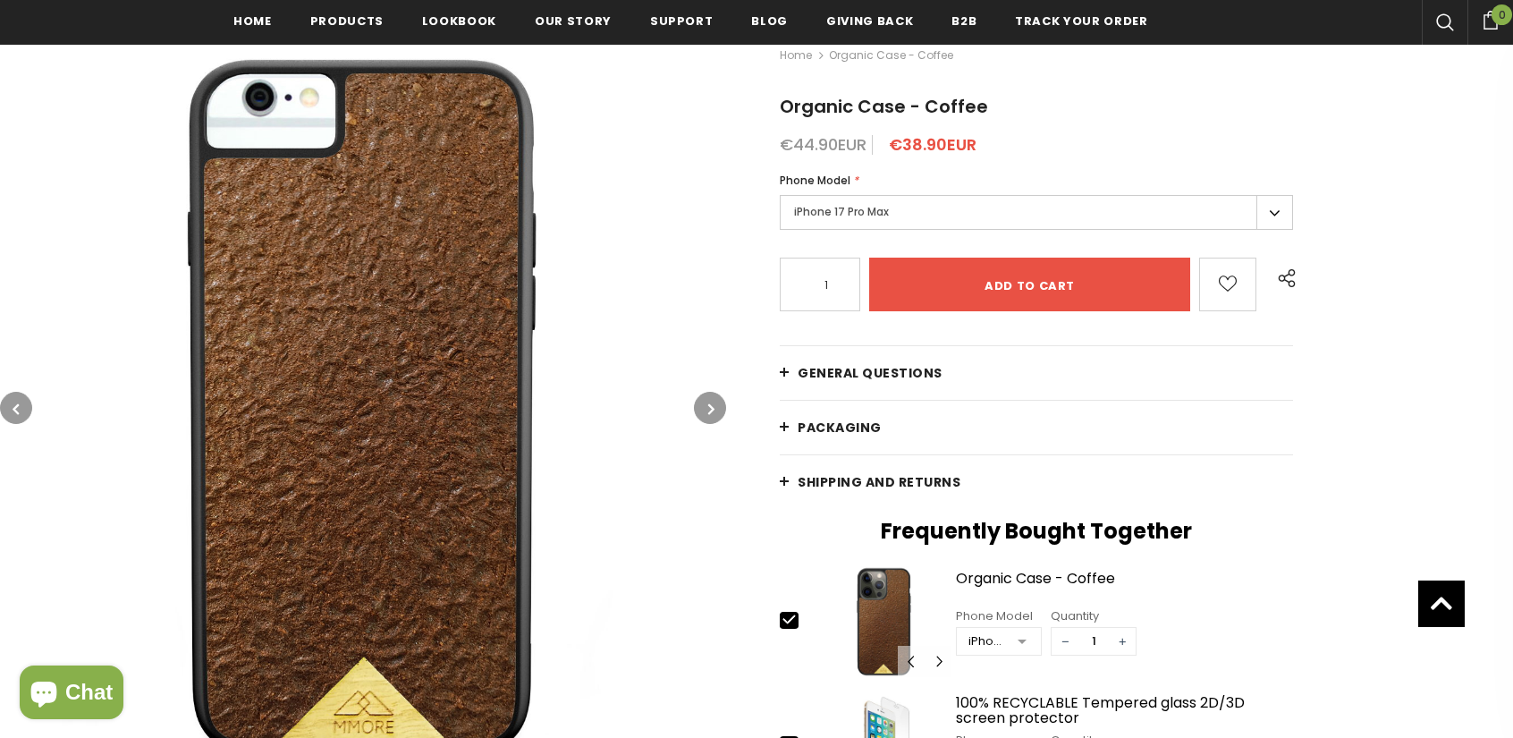
click at [701, 407] on button "button" at bounding box center [710, 408] width 32 height 32
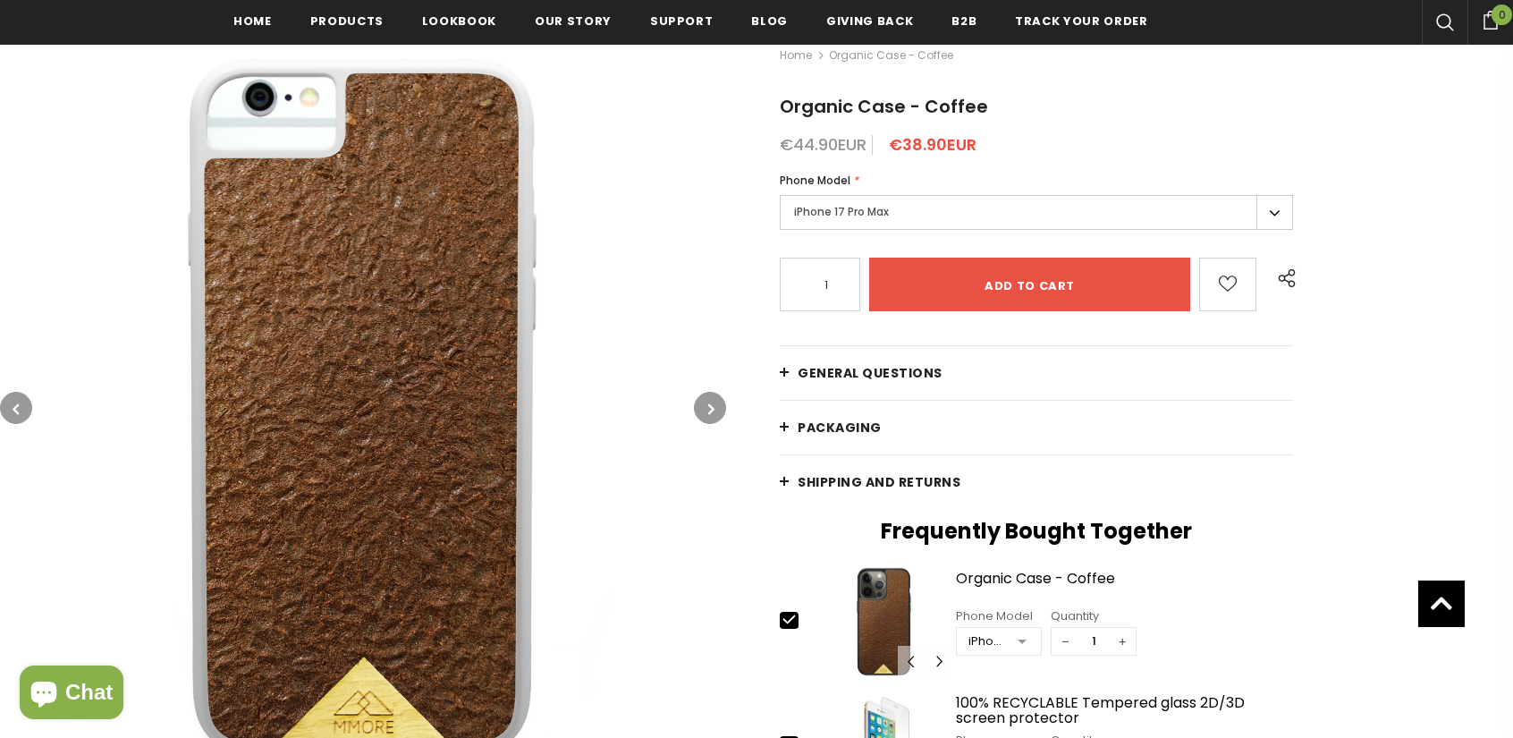
click at [701, 410] on button "button" at bounding box center [710, 408] width 32 height 32
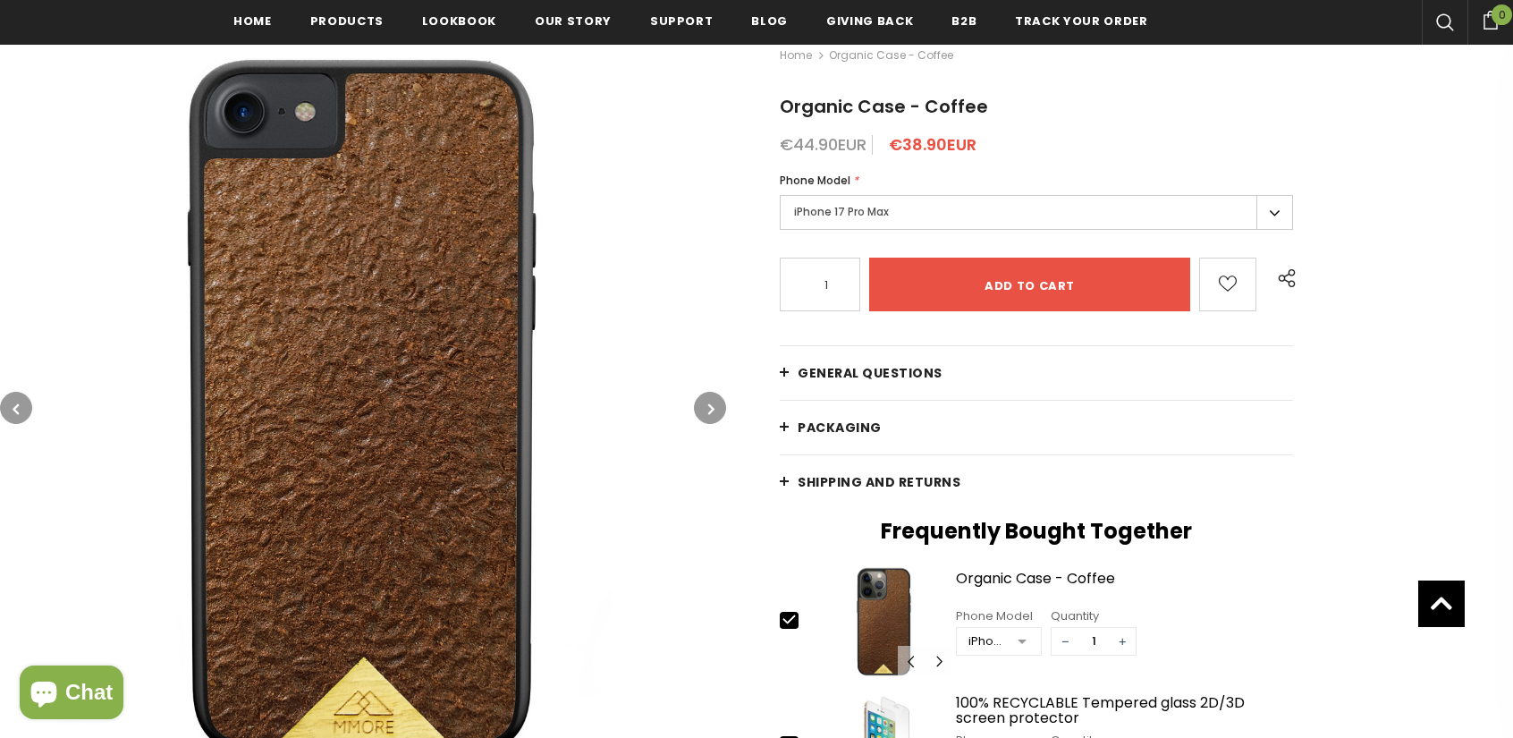
click at [711, 418] on button "button" at bounding box center [710, 408] width 32 height 32
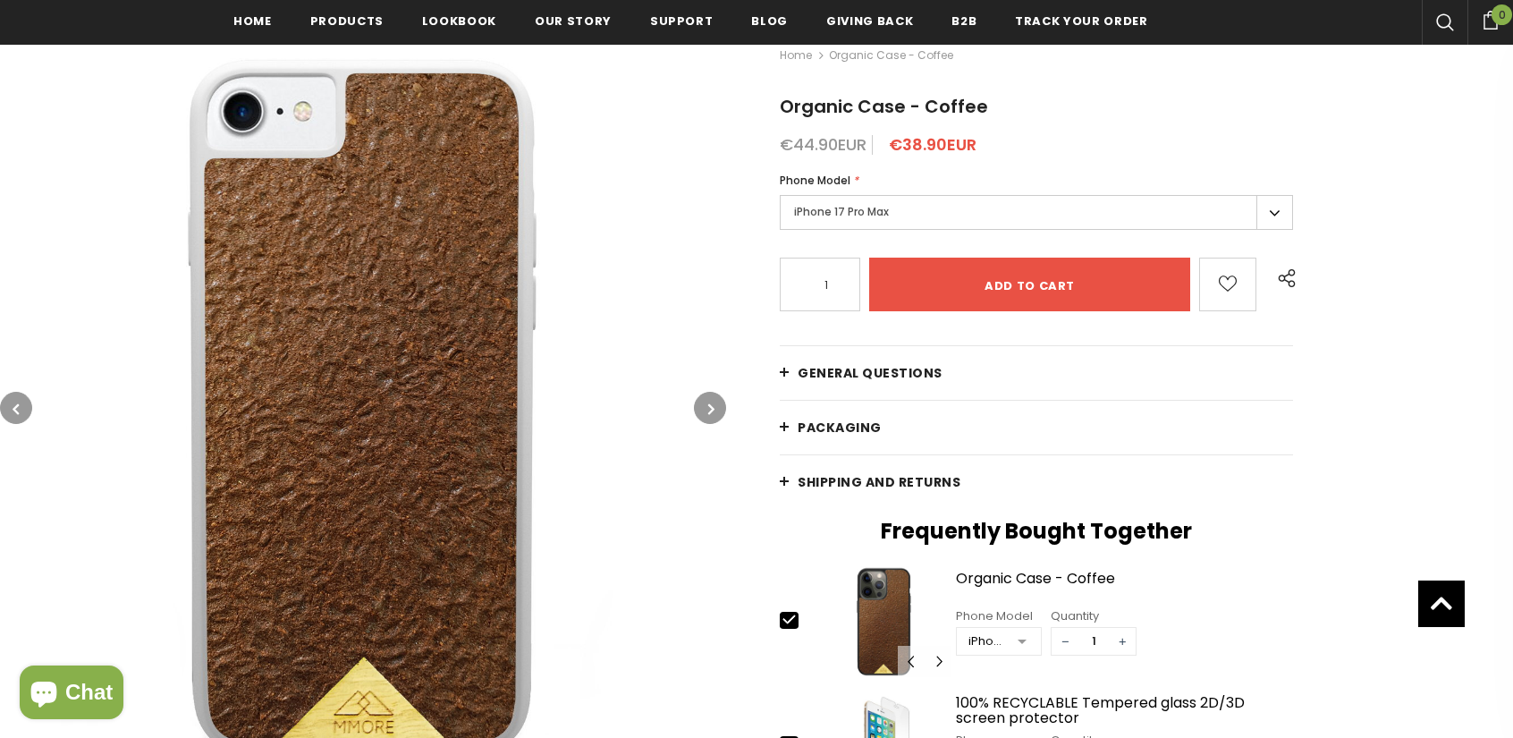
click at [711, 418] on button "button" at bounding box center [710, 408] width 32 height 32
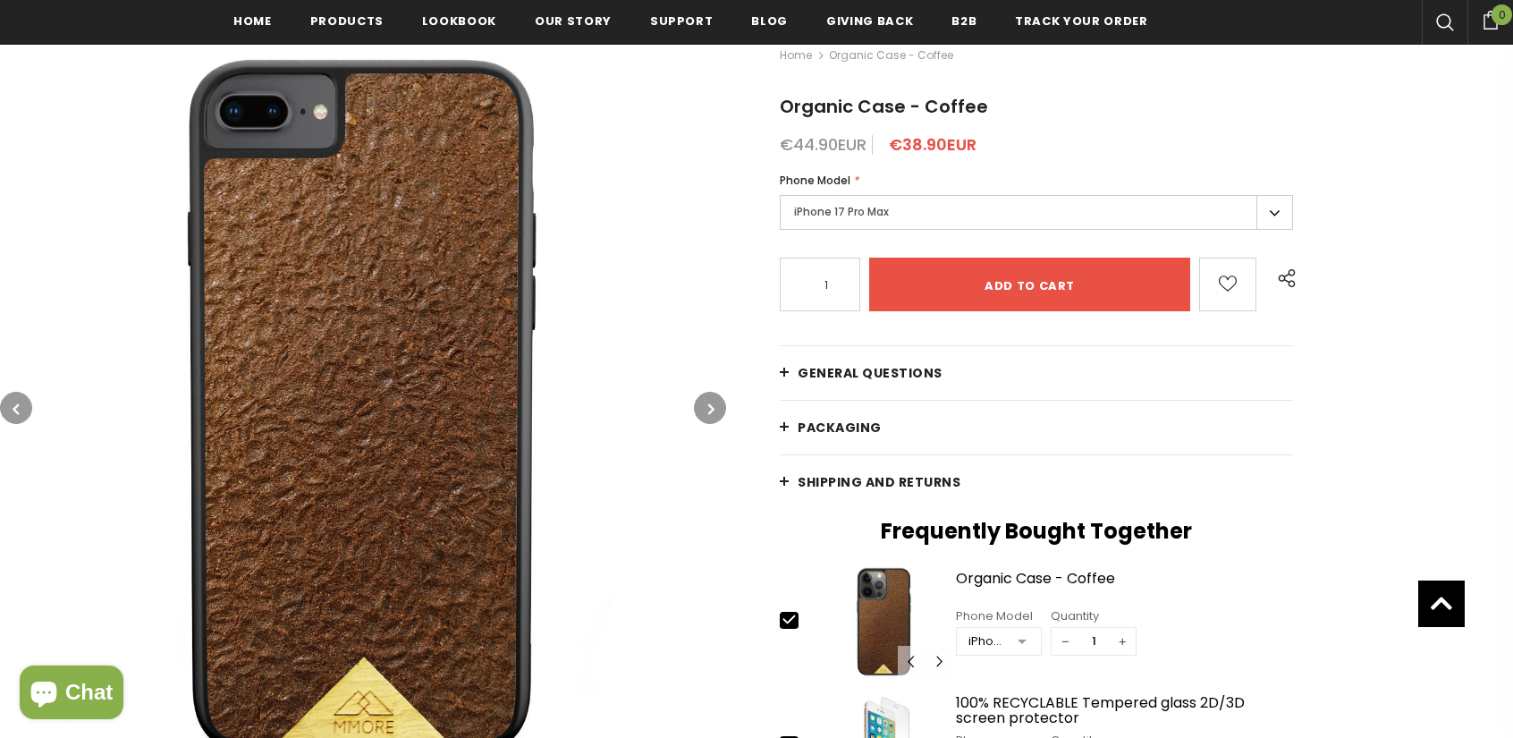
click at [711, 418] on button "button" at bounding box center [710, 408] width 32 height 32
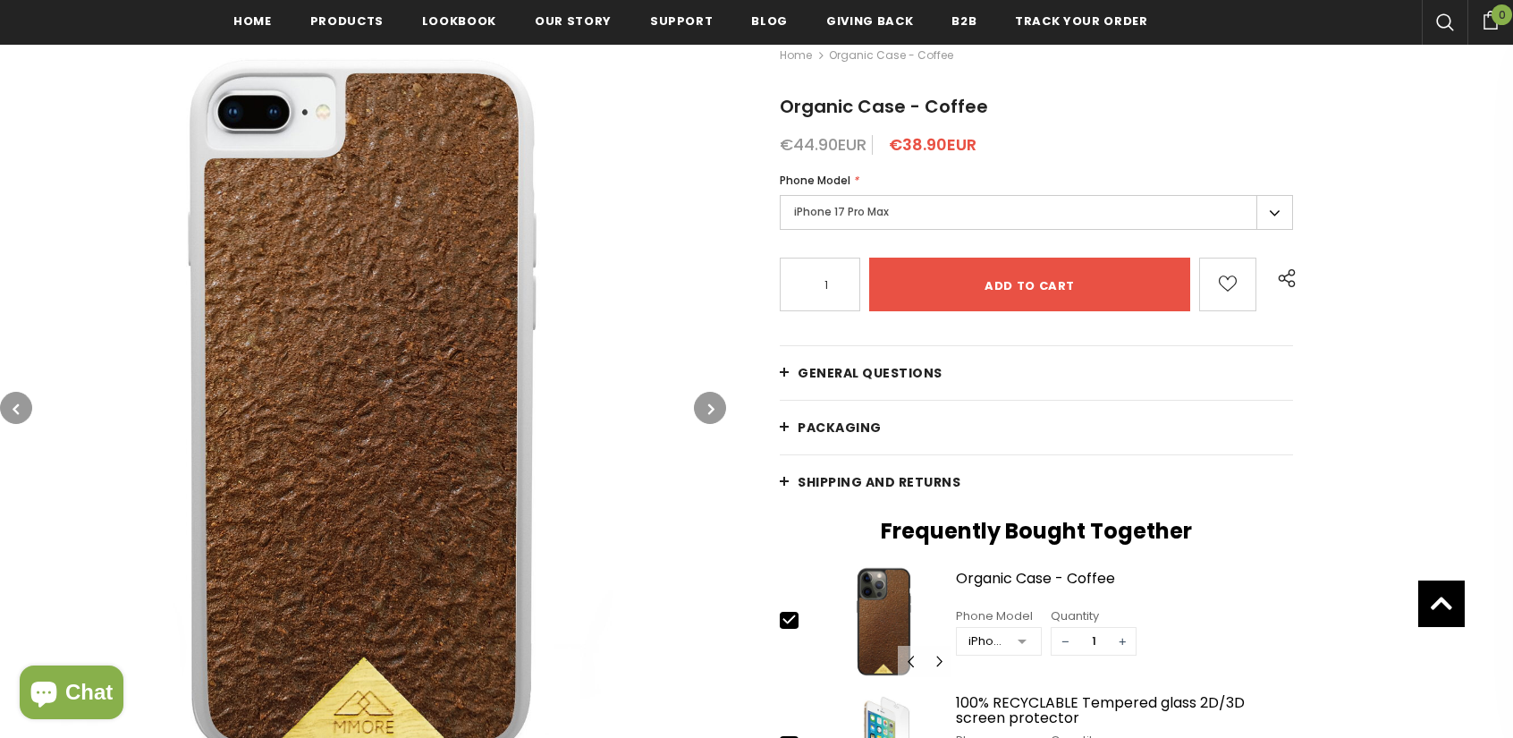
click at [711, 418] on button "button" at bounding box center [710, 408] width 32 height 32
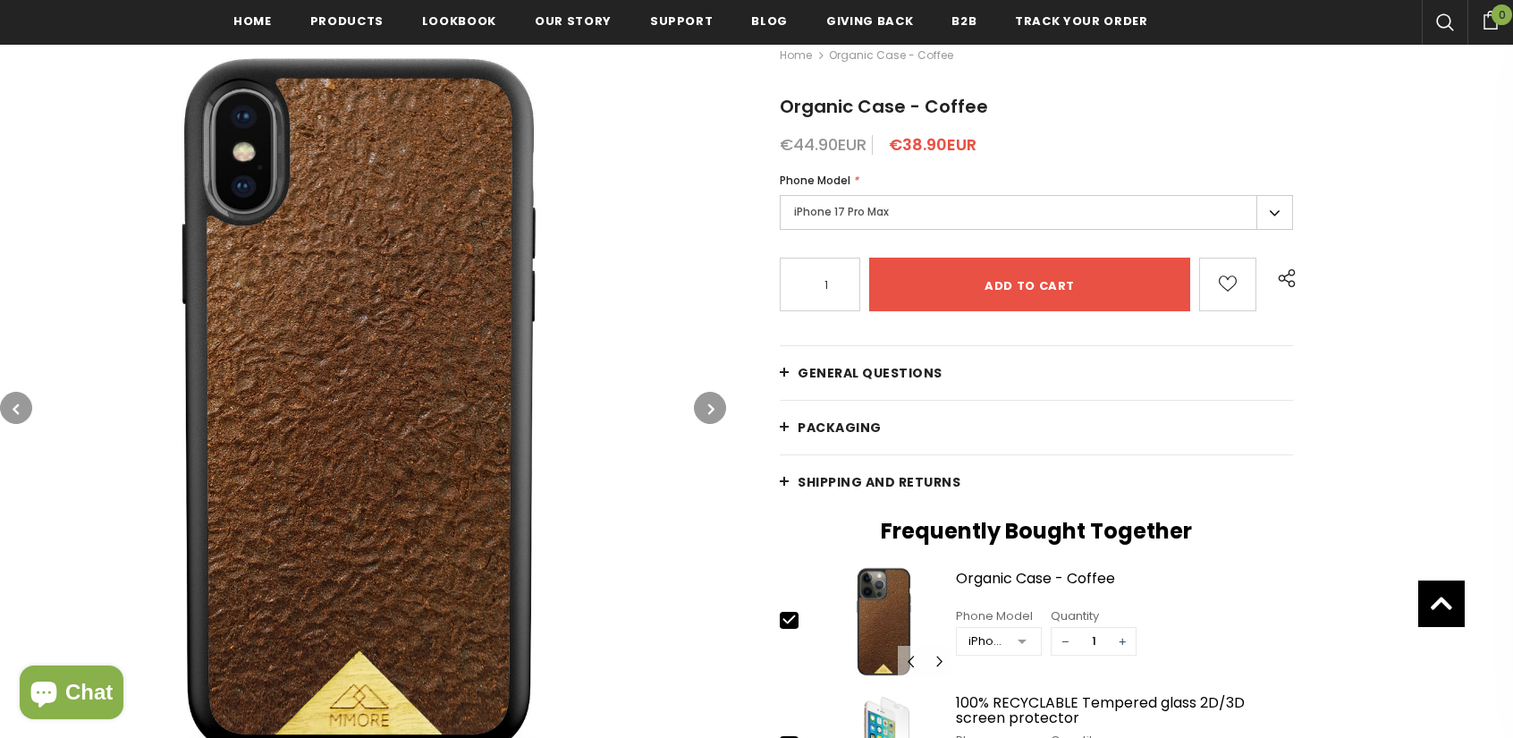
drag, startPoint x: 506, startPoint y: 403, endPoint x: 494, endPoint y: 401, distance: 12.6
click at [705, 414] on button "button" at bounding box center [710, 408] width 32 height 32
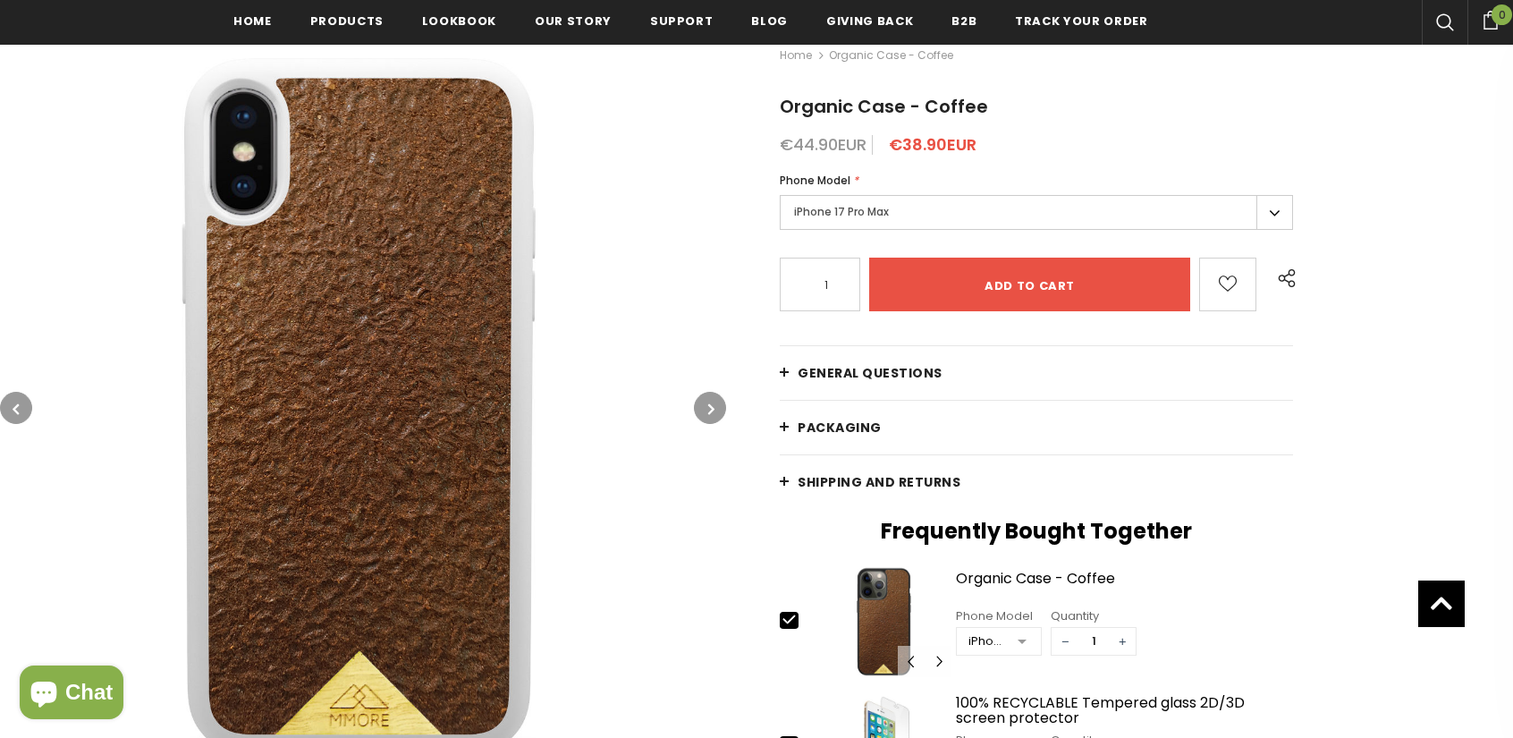
click at [717, 408] on button "button" at bounding box center [710, 408] width 32 height 32
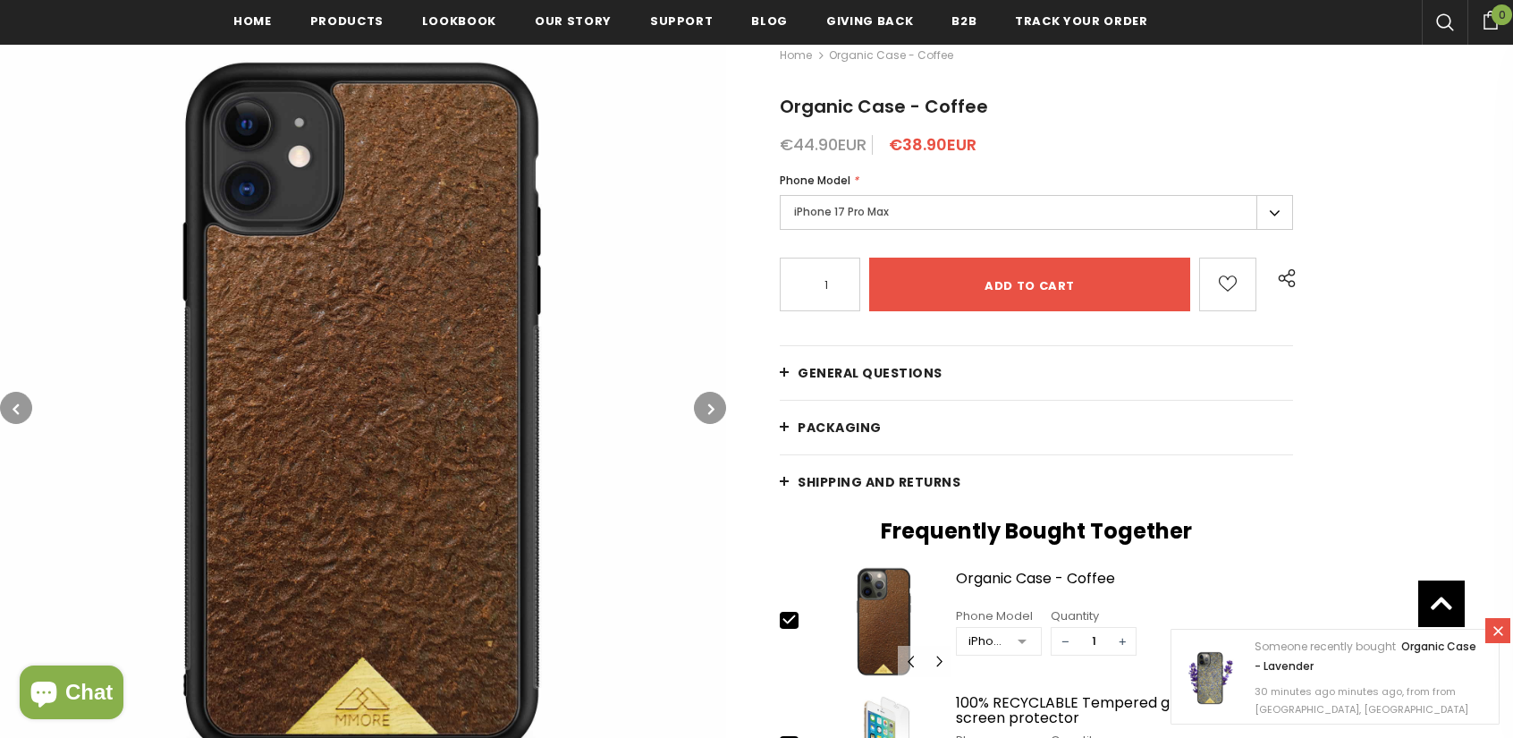
click at [721, 401] on button "button" at bounding box center [710, 408] width 32 height 32
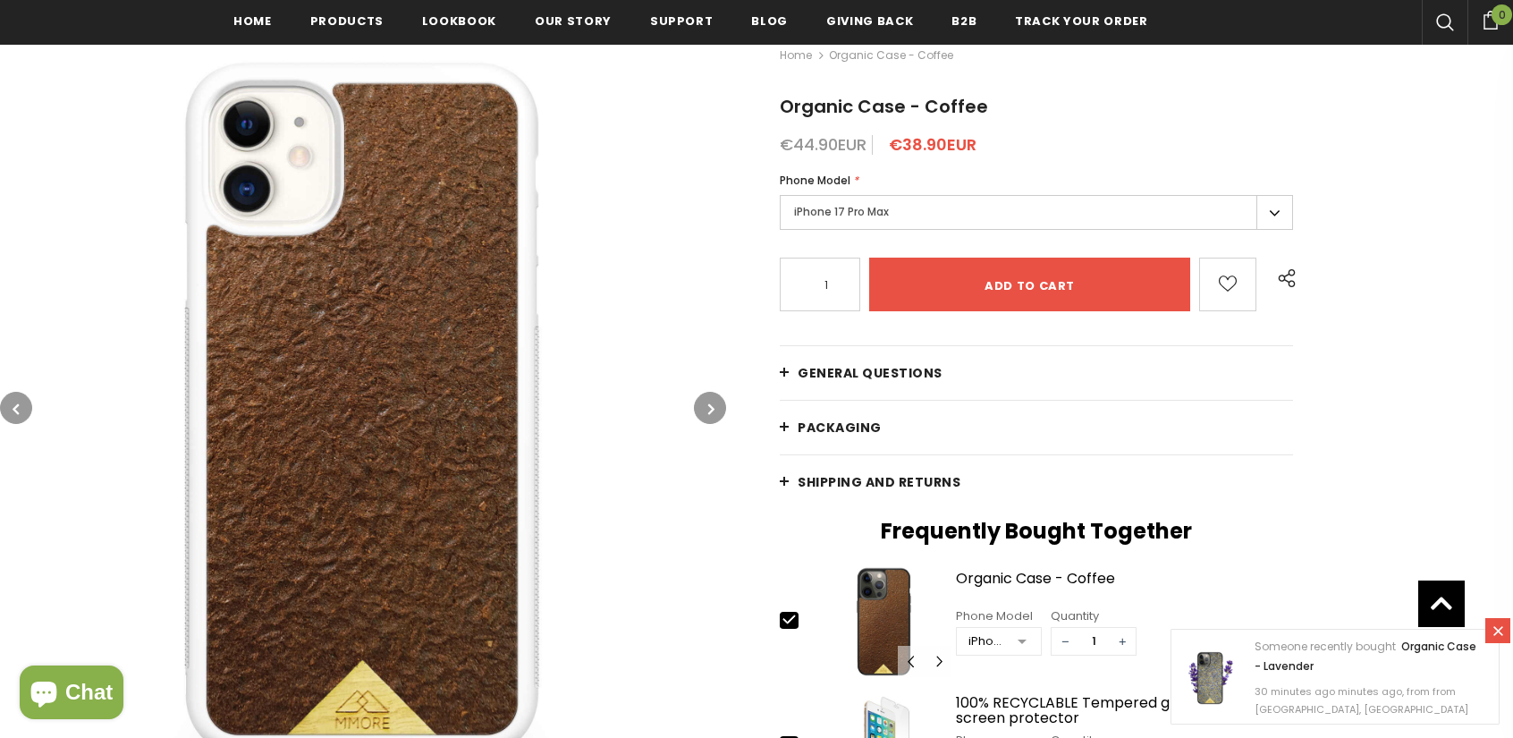
click at [718, 401] on button "button" at bounding box center [710, 408] width 32 height 32
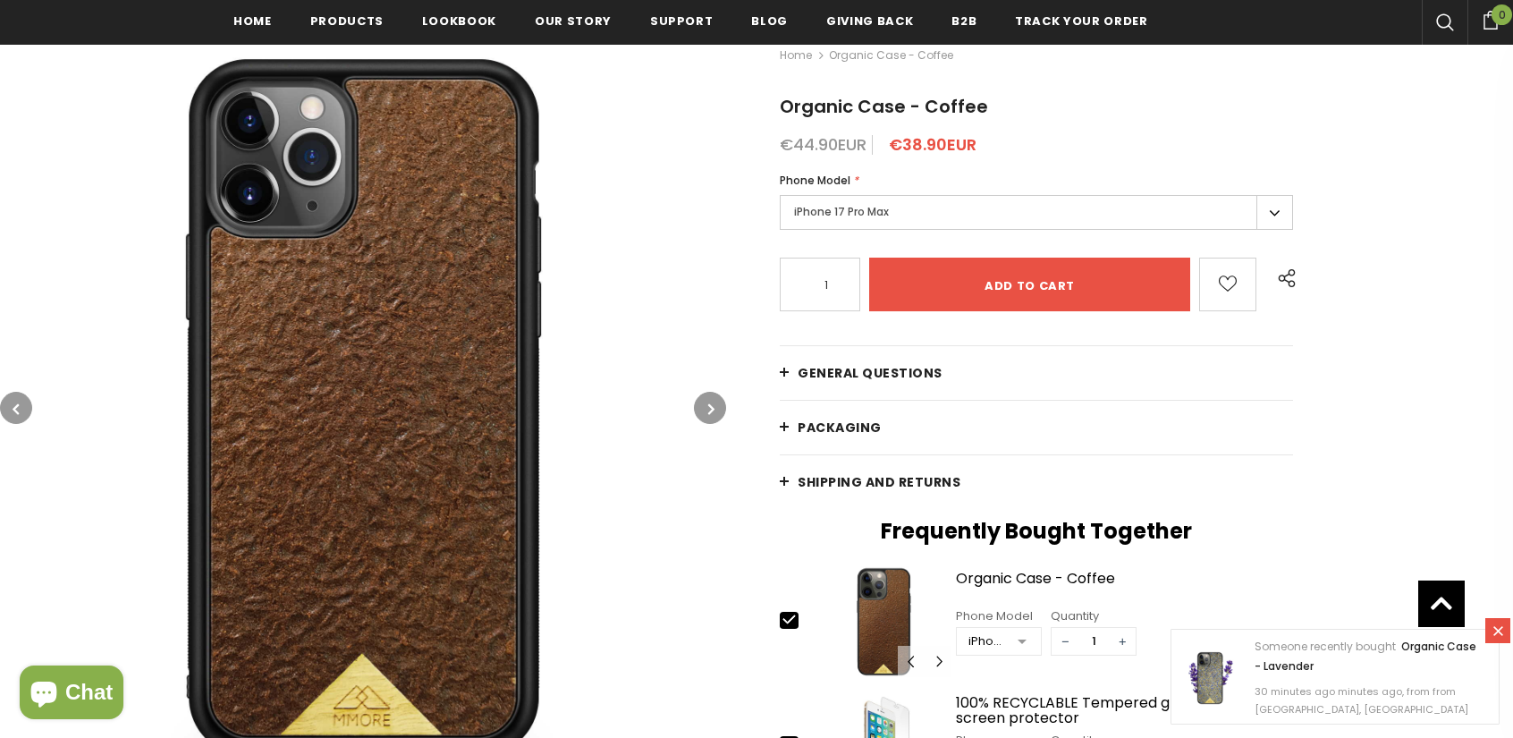
click at [708, 407] on icon "button" at bounding box center [711, 409] width 6 height 18
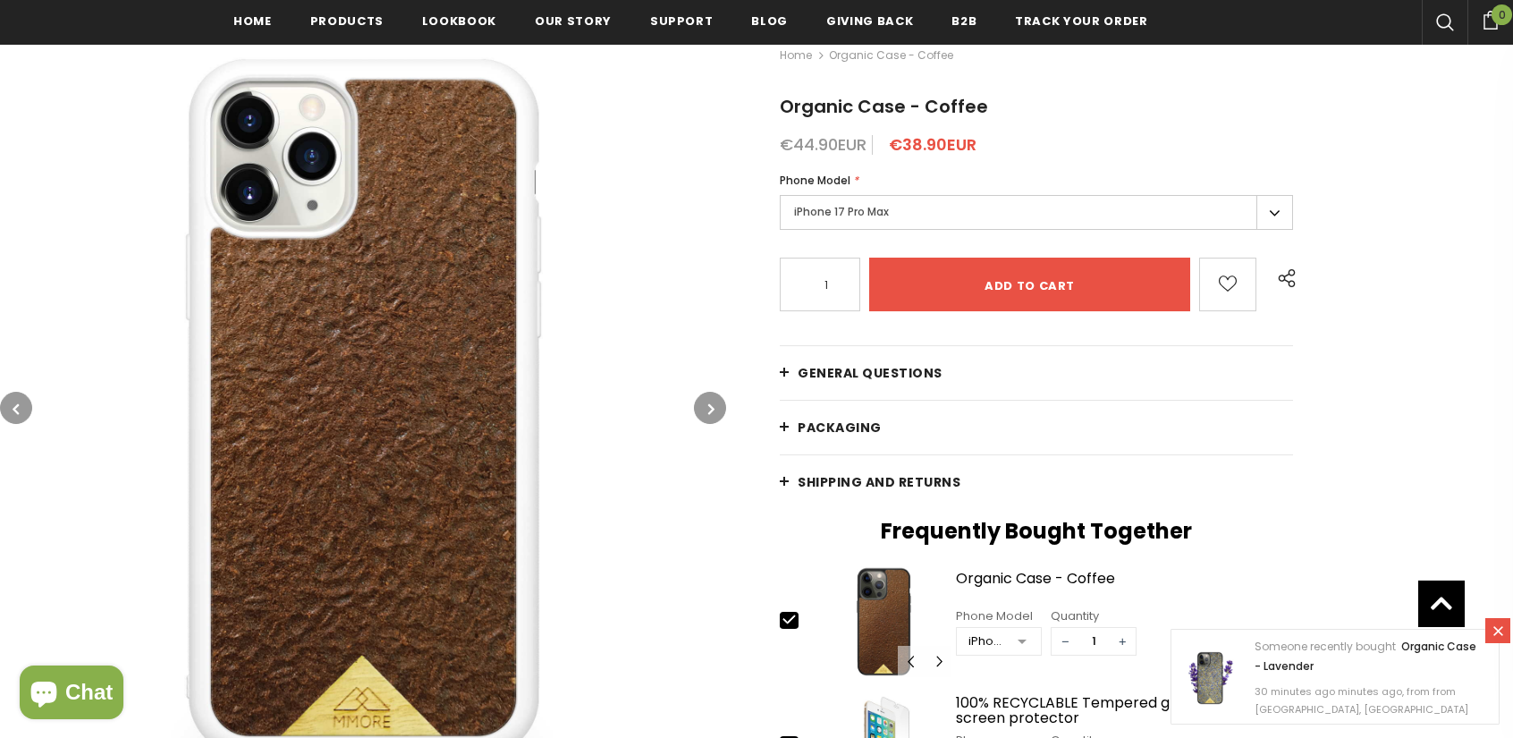
click at [708, 407] on icon "button" at bounding box center [711, 409] width 6 height 18
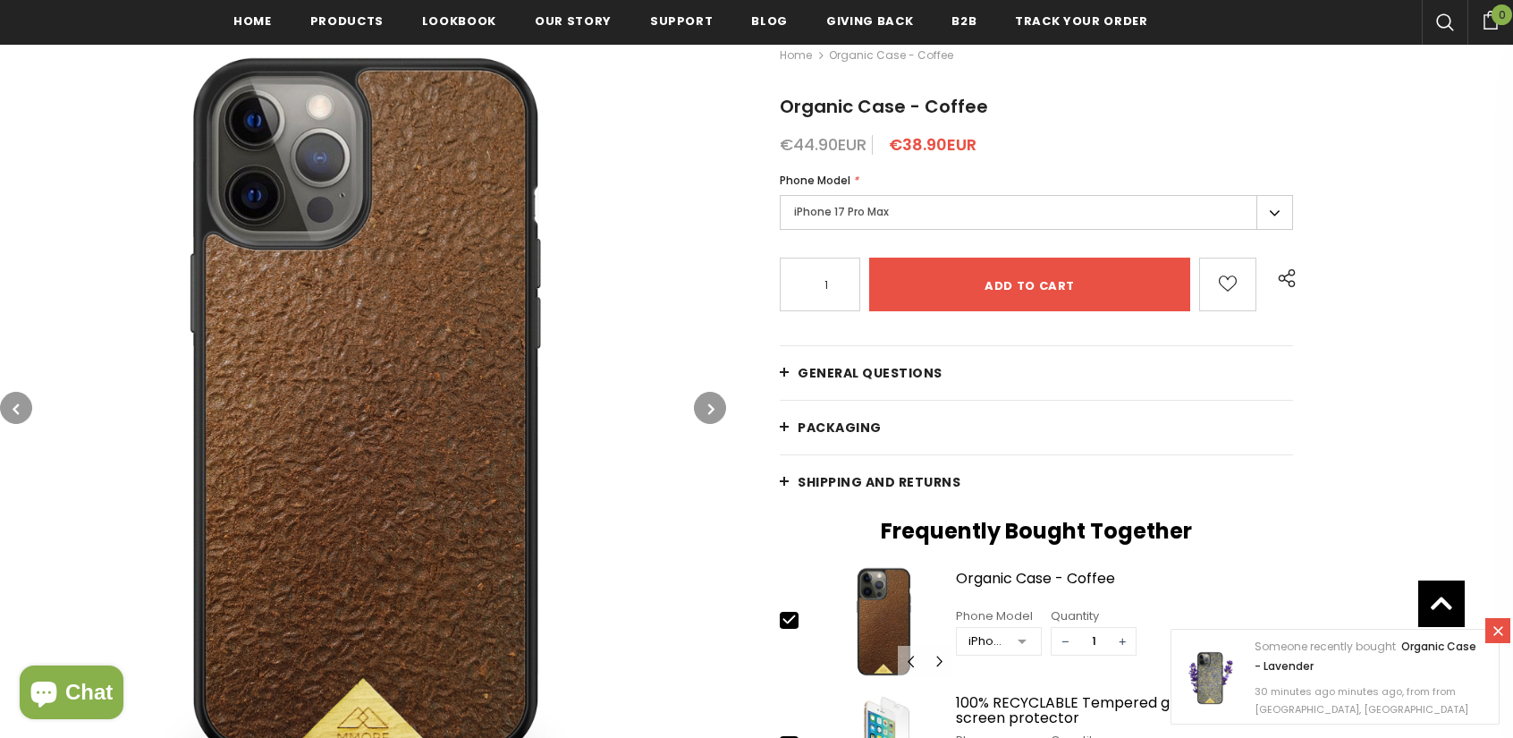
click at [708, 407] on icon "button" at bounding box center [711, 409] width 6 height 18
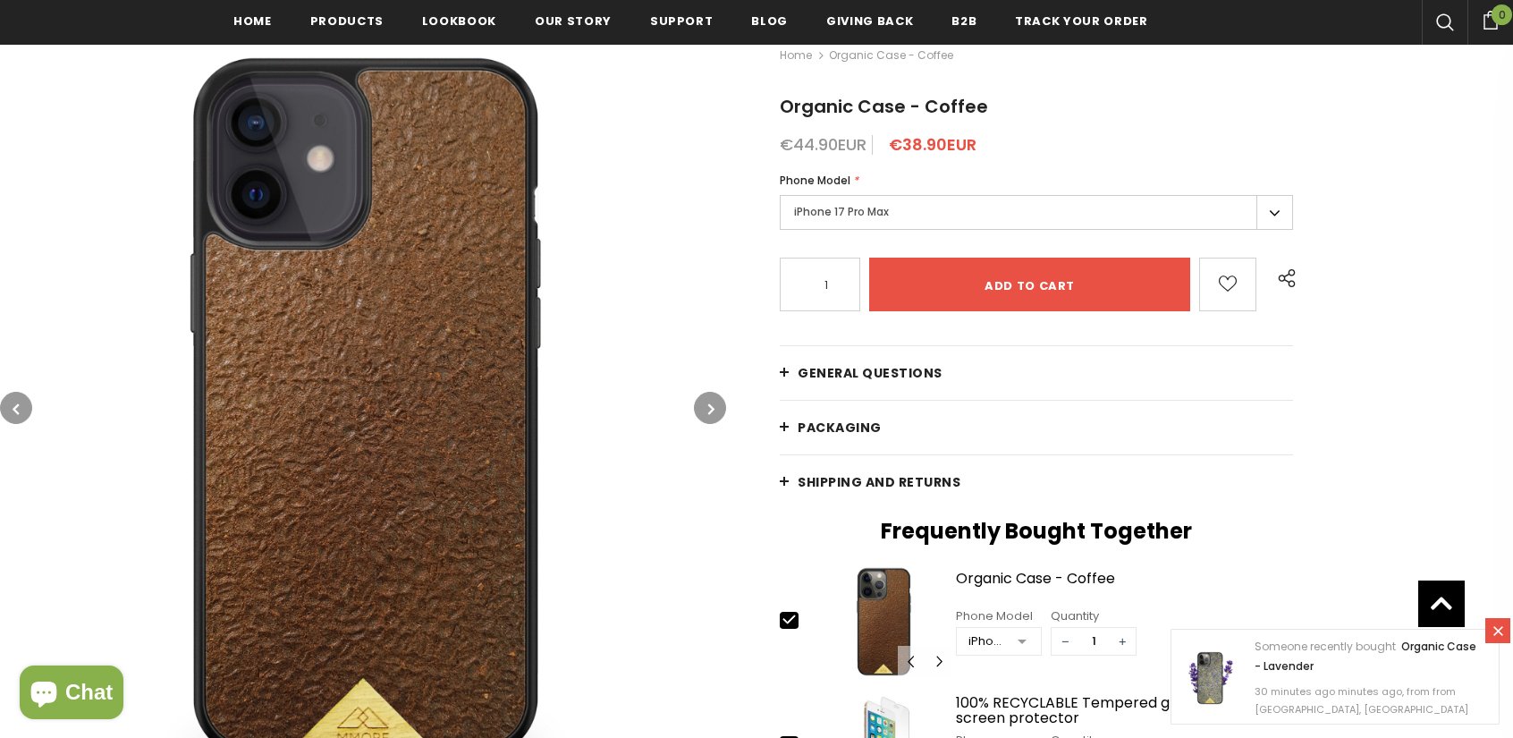
click at [21, 404] on button "button" at bounding box center [16, 408] width 32 height 32
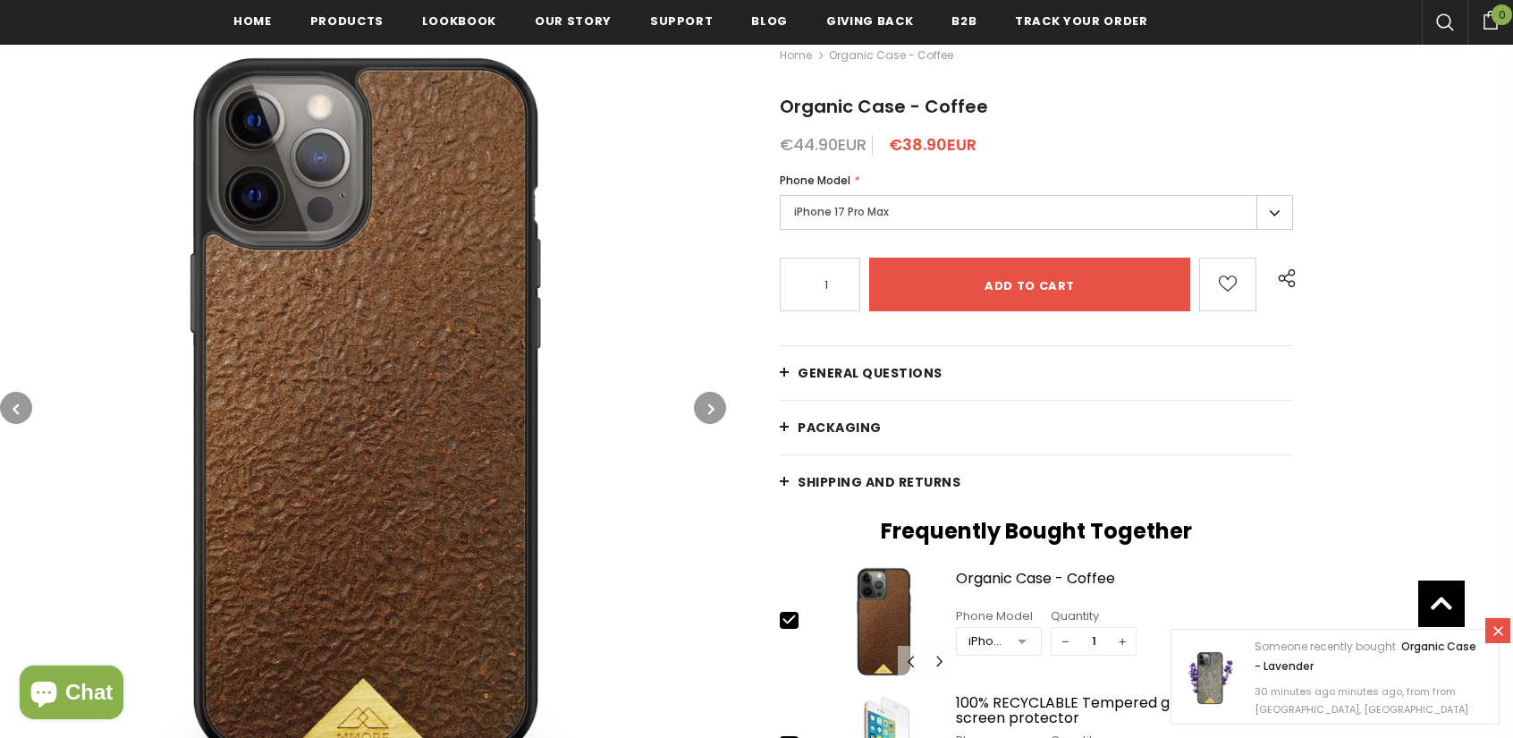
click at [712, 400] on icon "button" at bounding box center [711, 409] width 6 height 18
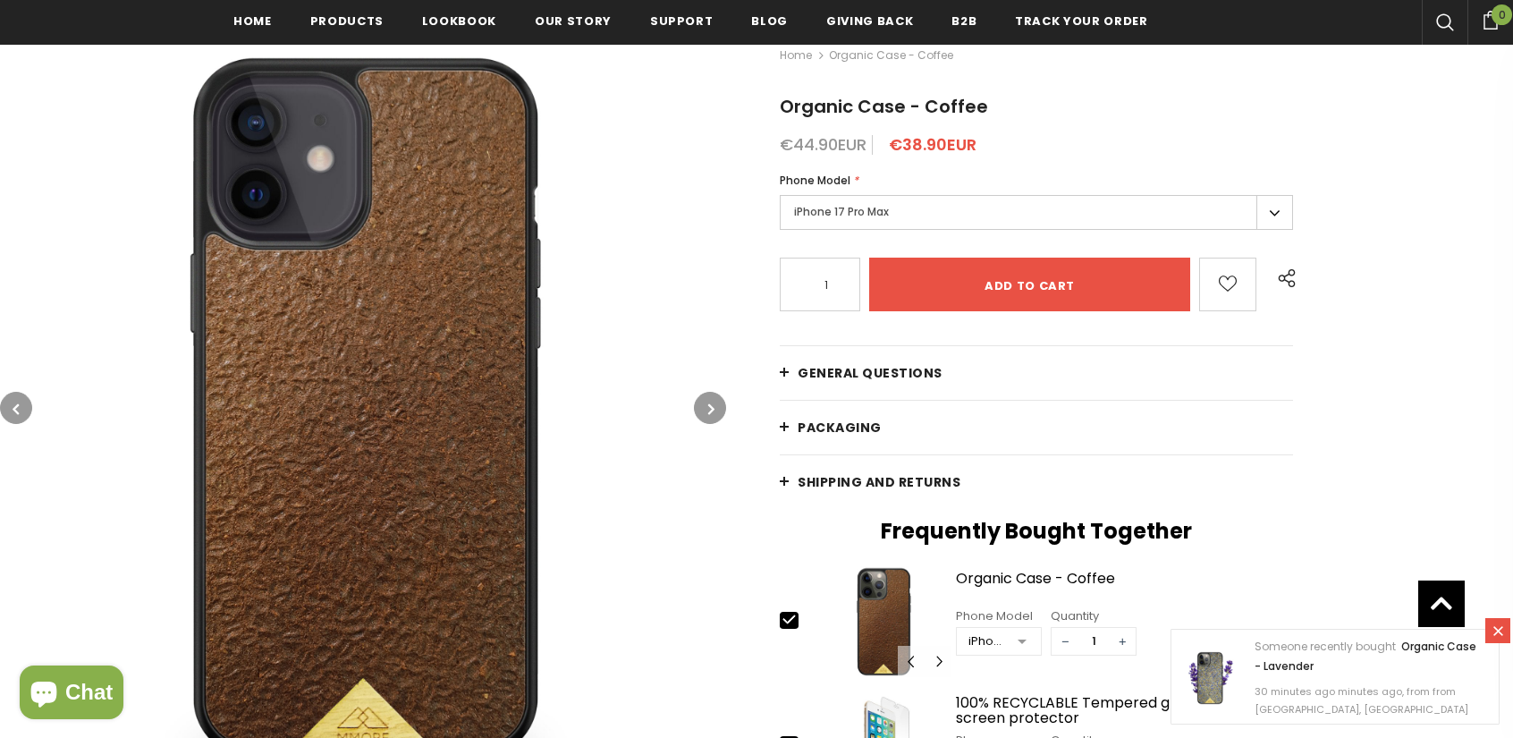
click at [713, 394] on button "button" at bounding box center [710, 408] width 32 height 32
drag, startPoint x: 314, startPoint y: 384, endPoint x: 329, endPoint y: 376, distance: 16.8
click at [704, 410] on button "button" at bounding box center [710, 408] width 32 height 32
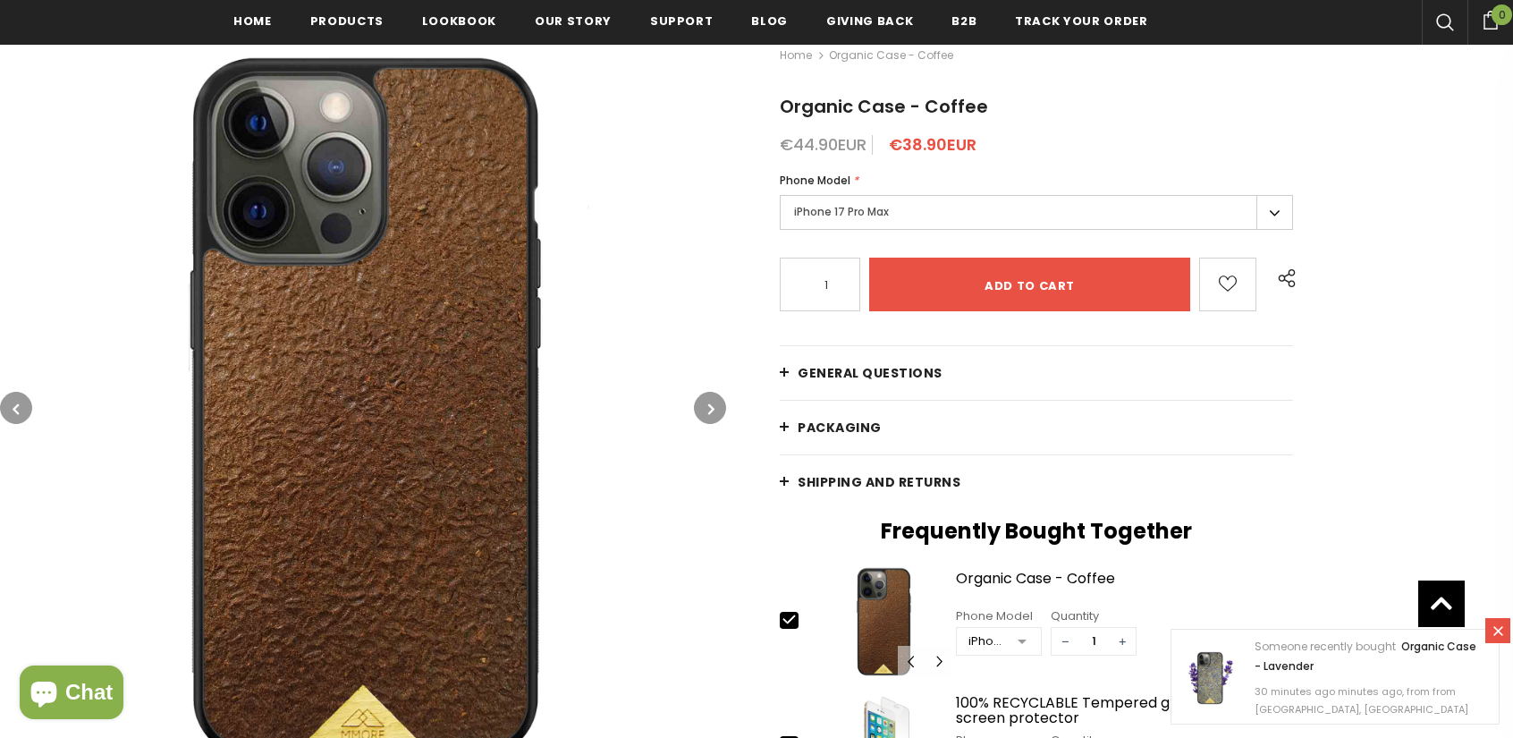
drag, startPoint x: 264, startPoint y: 361, endPoint x: 279, endPoint y: 355, distance: 16.4
click at [708, 414] on icon "button" at bounding box center [711, 409] width 6 height 18
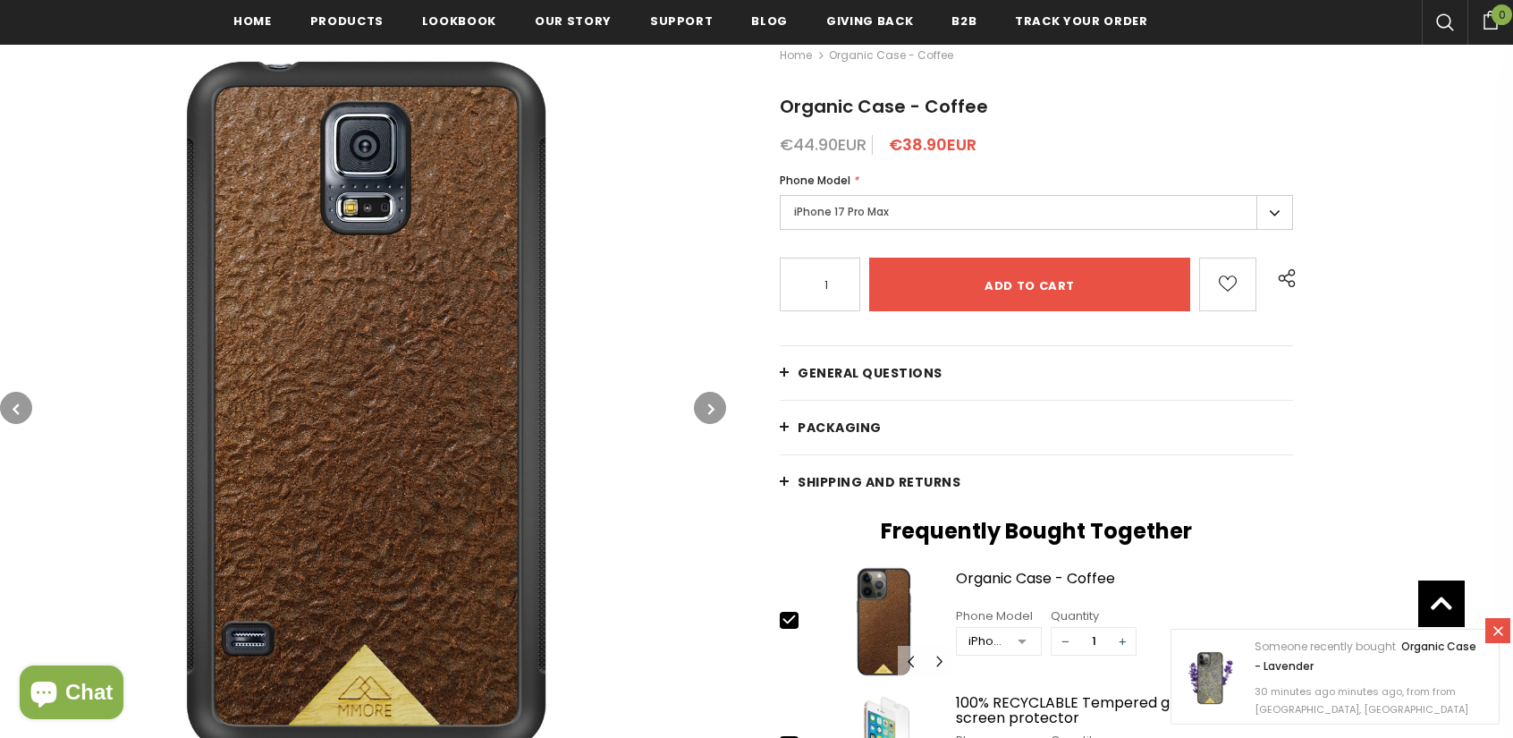
click at [705, 410] on button "button" at bounding box center [710, 408] width 32 height 32
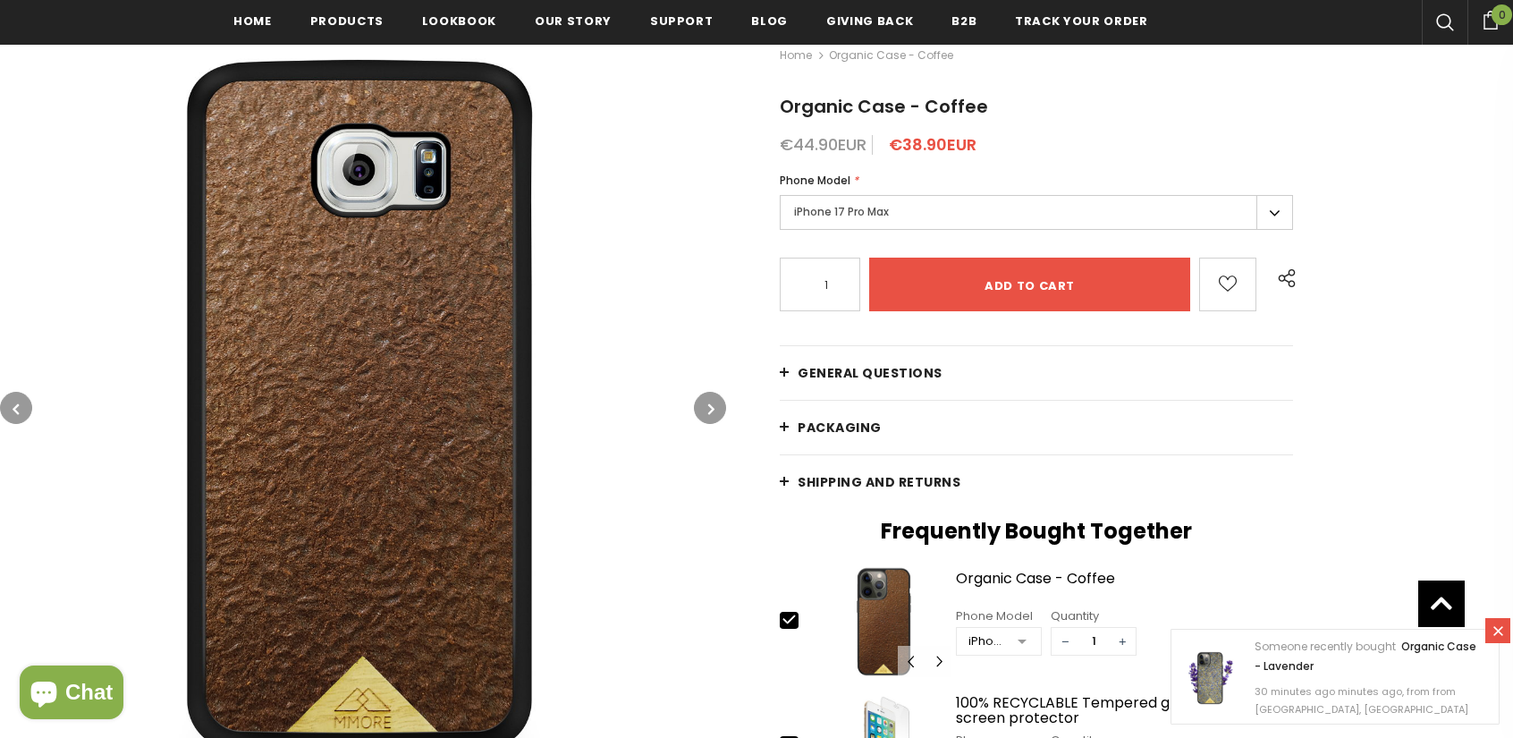
click at [705, 410] on button "button" at bounding box center [710, 408] width 32 height 32
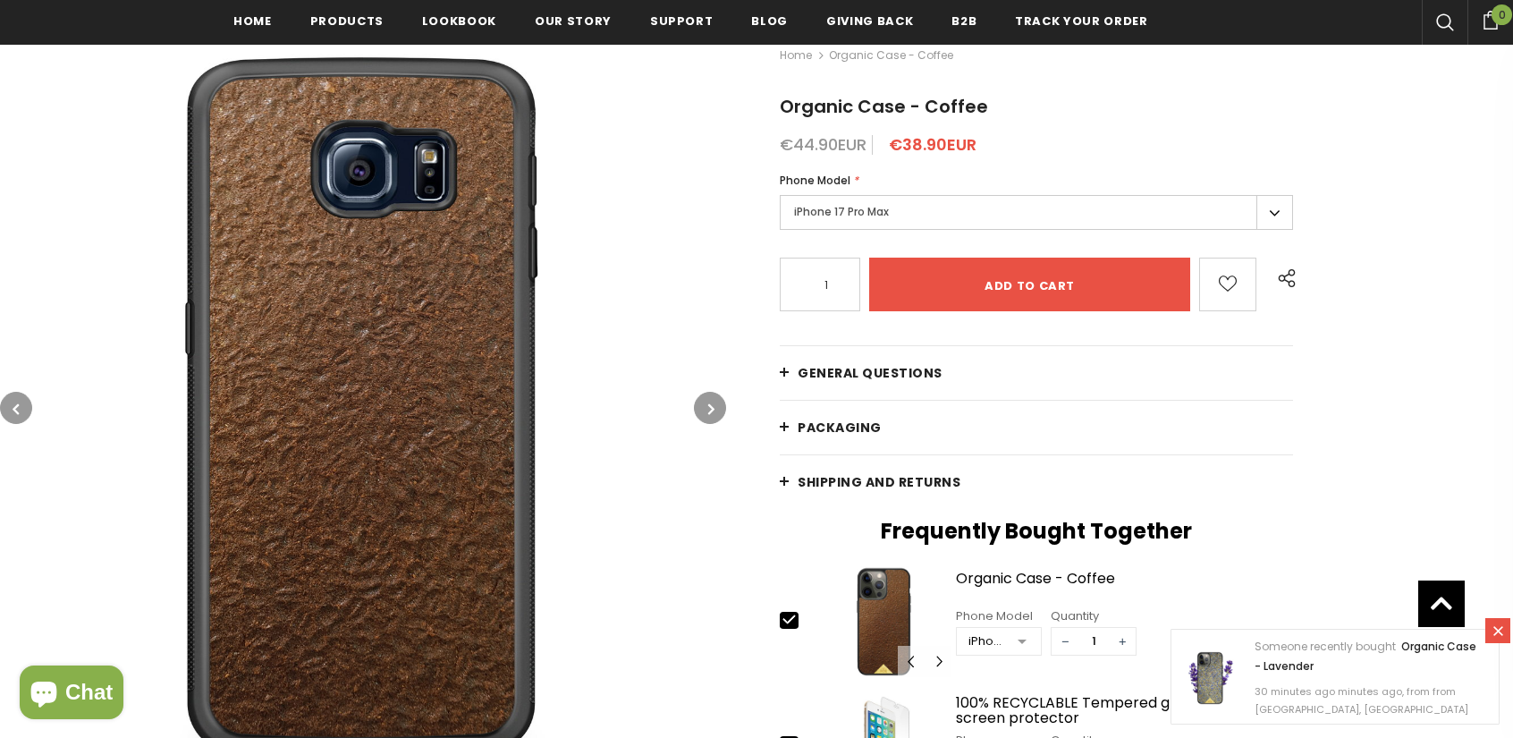
click at [705, 410] on button "button" at bounding box center [710, 408] width 32 height 32
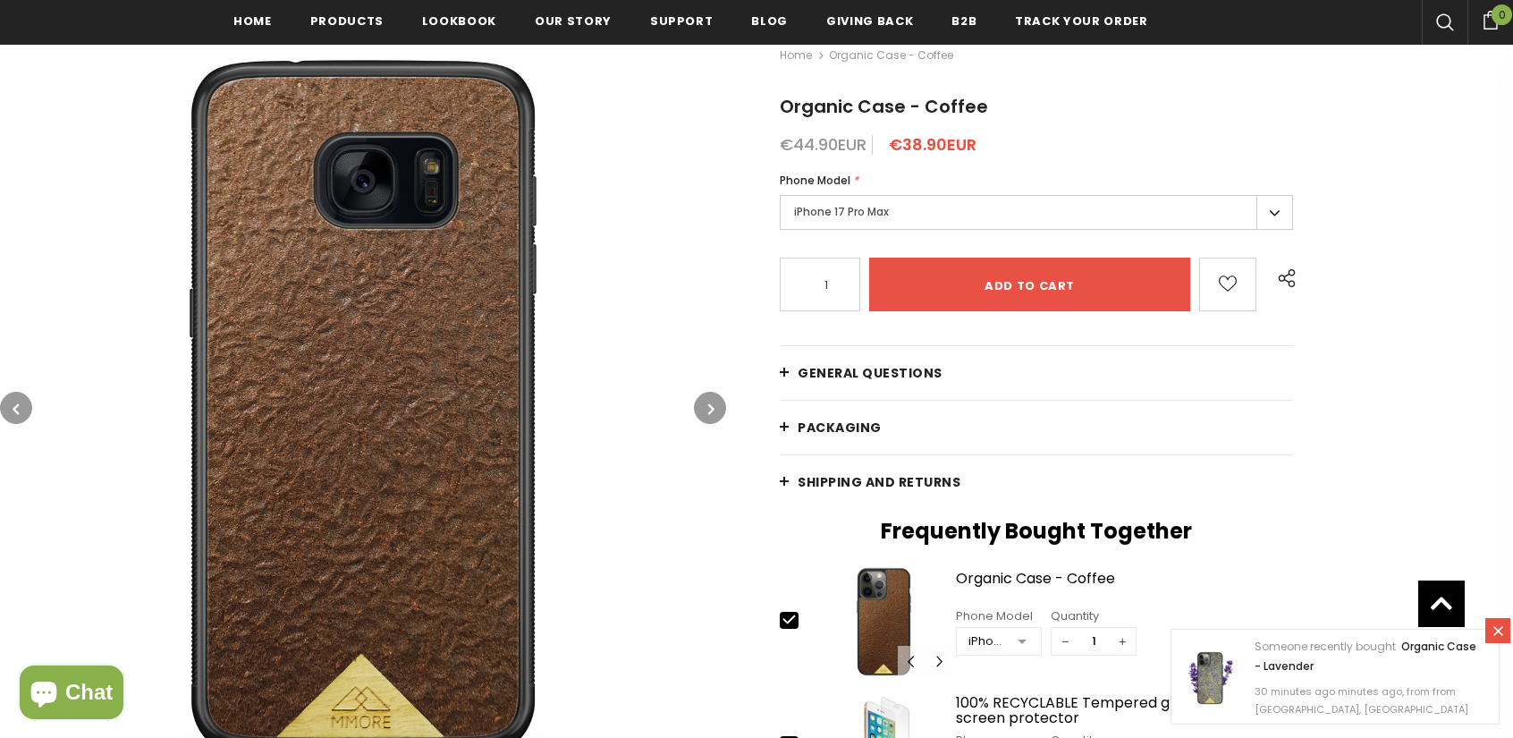
click at [705, 410] on button "button" at bounding box center [710, 408] width 32 height 32
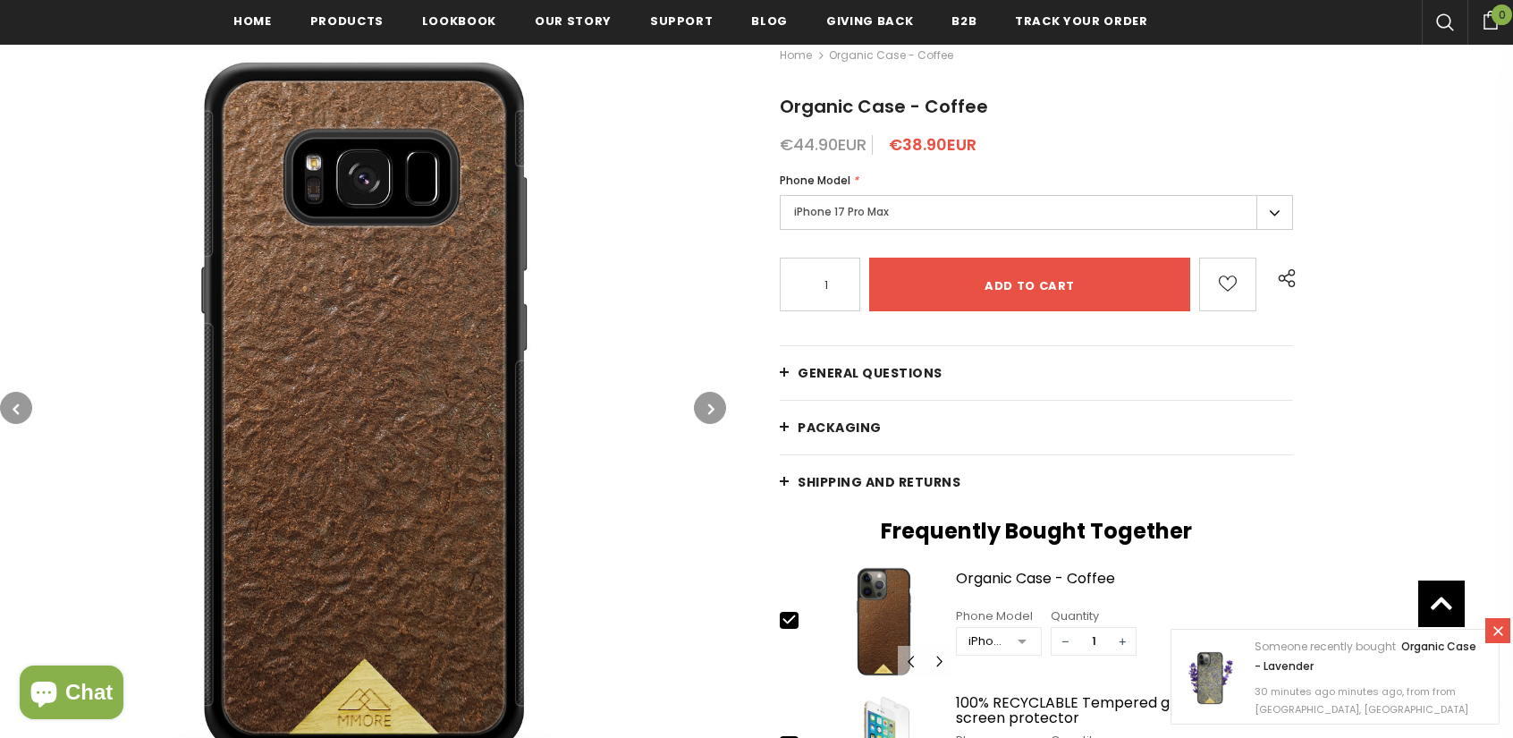
click at [705, 410] on button "button" at bounding box center [710, 408] width 32 height 32
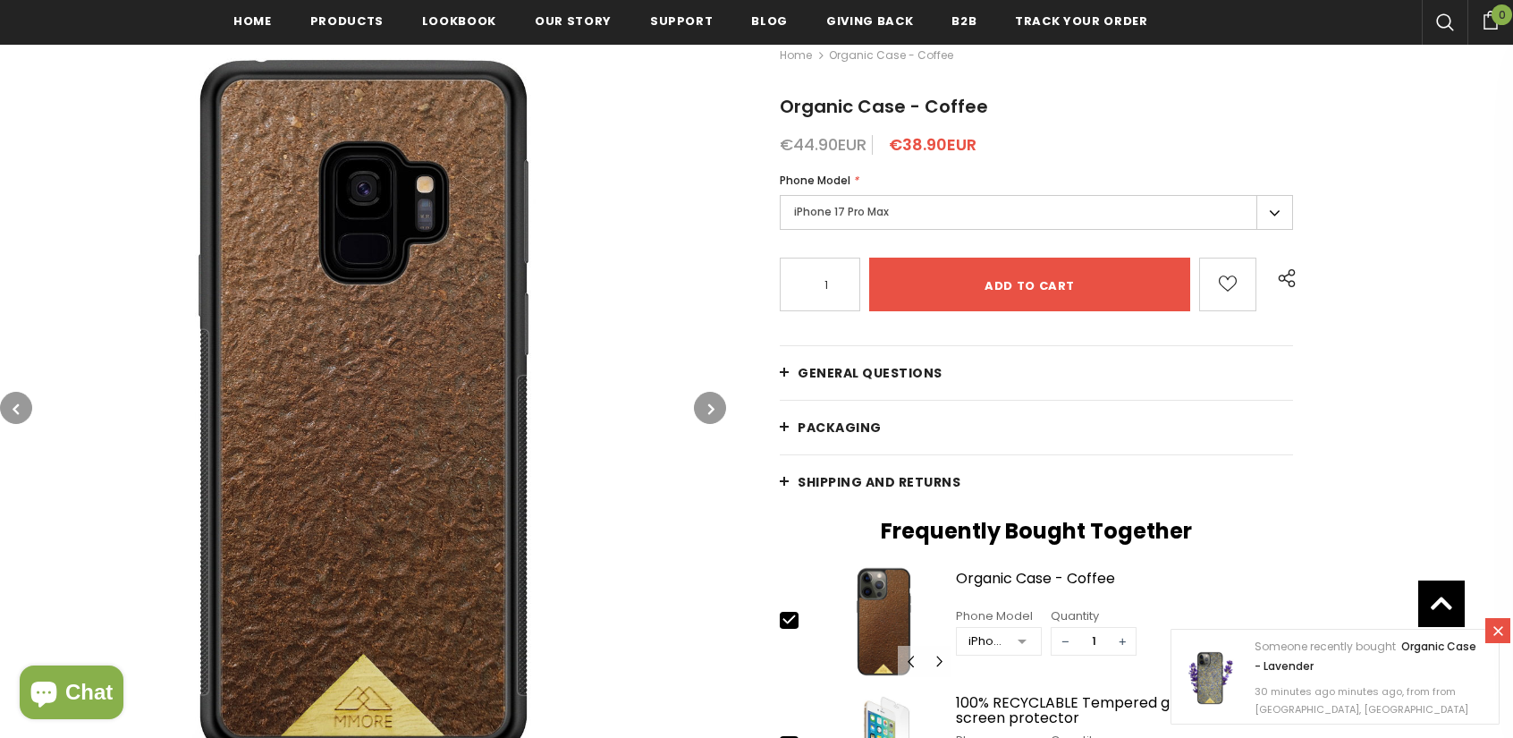
click at [705, 410] on button "button" at bounding box center [710, 408] width 32 height 32
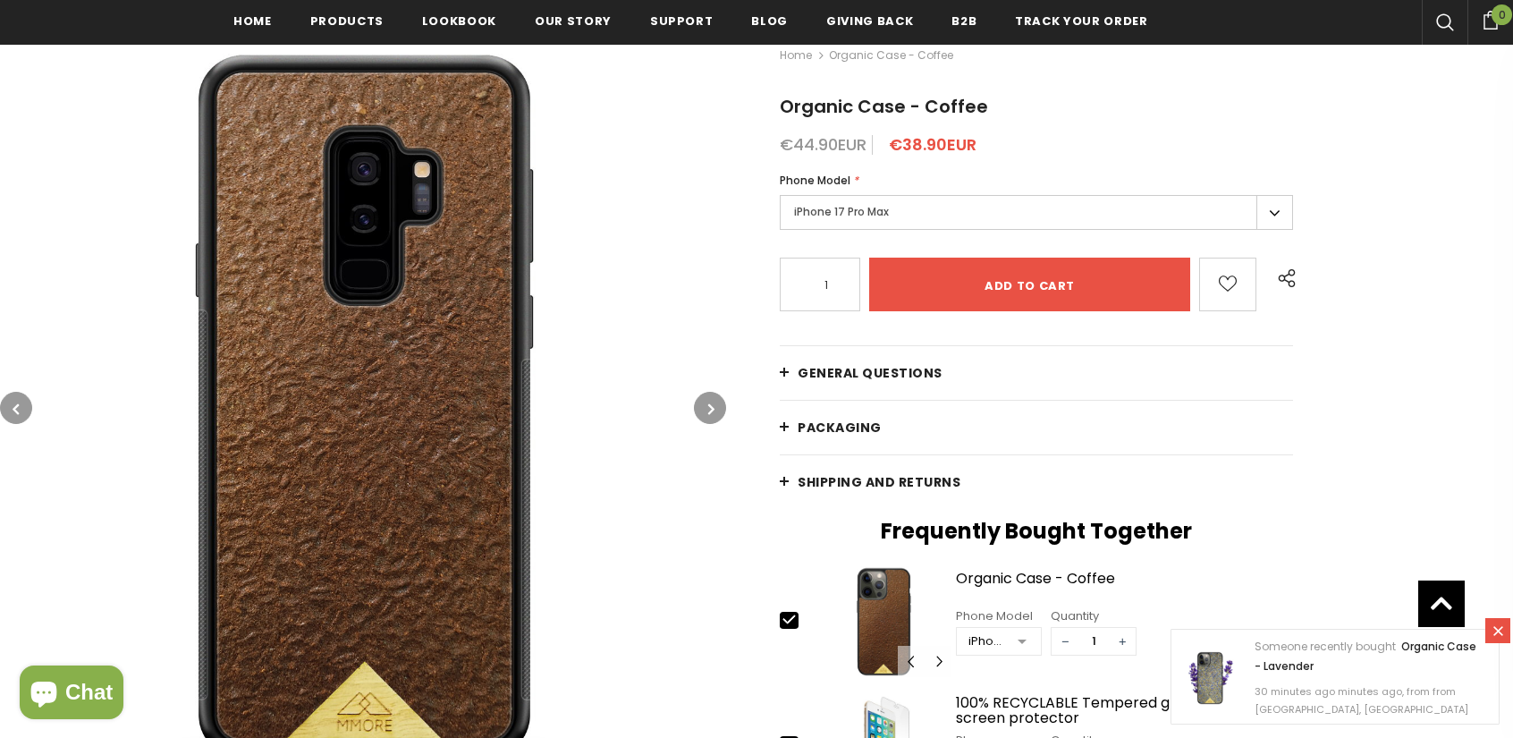
click at [705, 410] on button "button" at bounding box center [710, 408] width 32 height 32
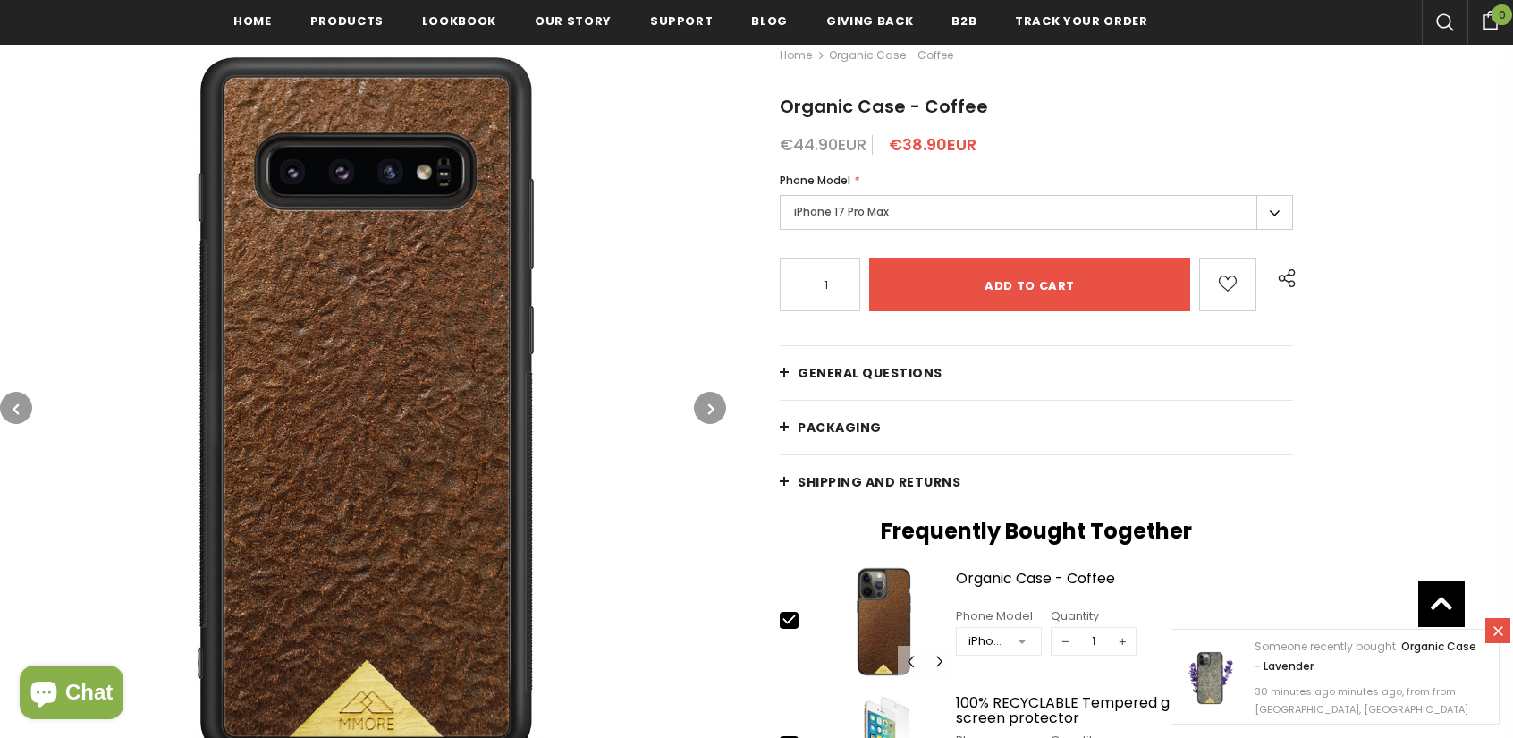
click at [705, 410] on button "button" at bounding box center [710, 408] width 32 height 32
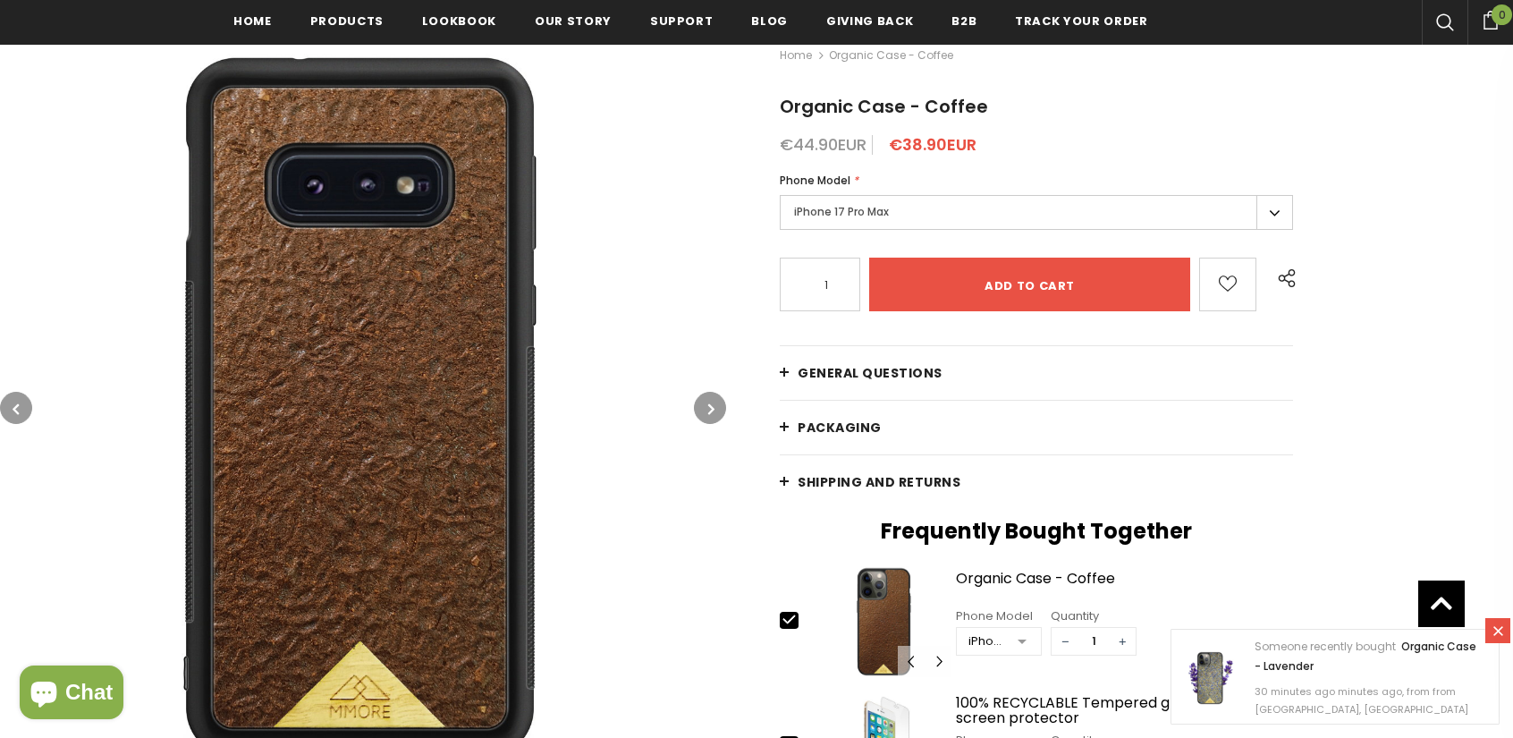
click at [705, 410] on button "button" at bounding box center [710, 408] width 32 height 32
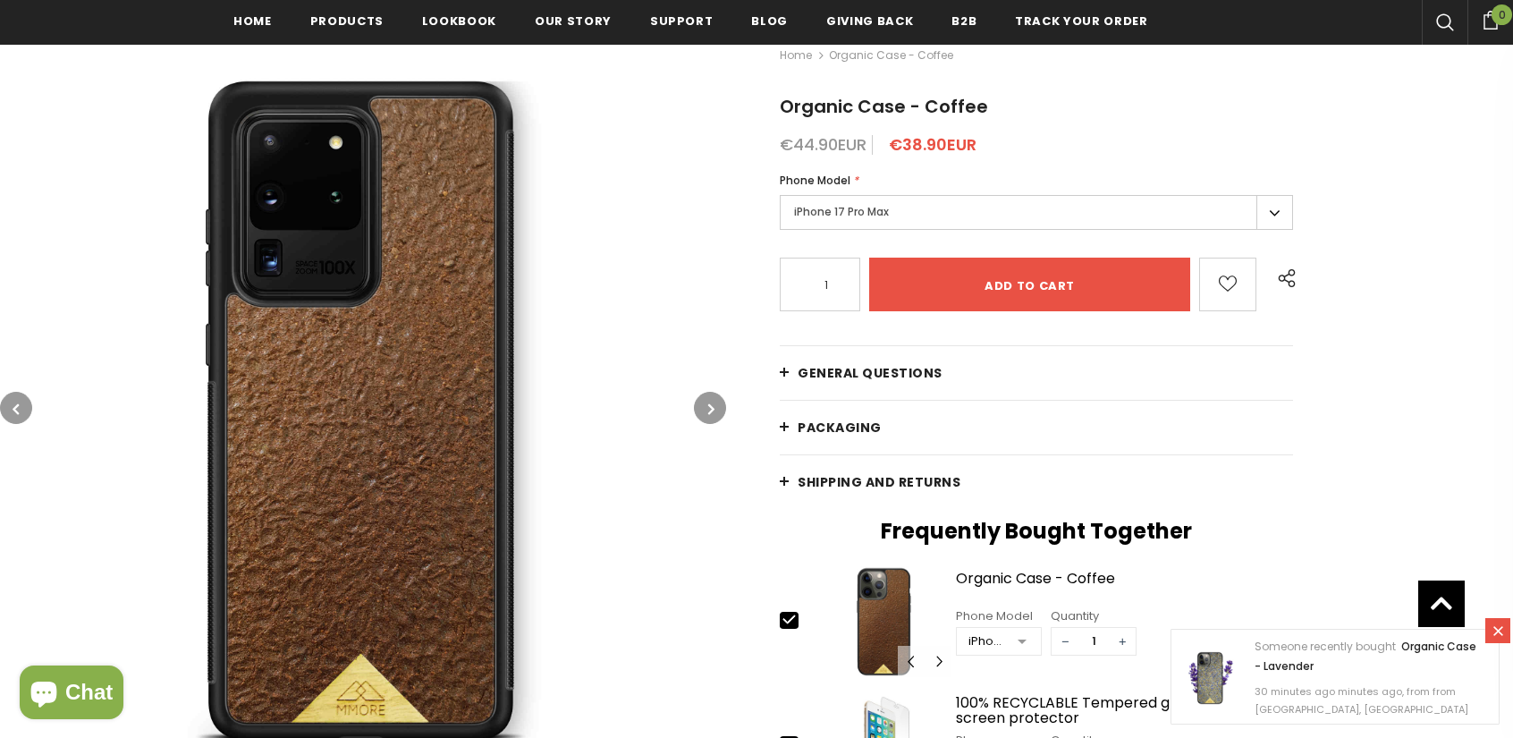
click at [705, 410] on button "button" at bounding box center [710, 408] width 32 height 32
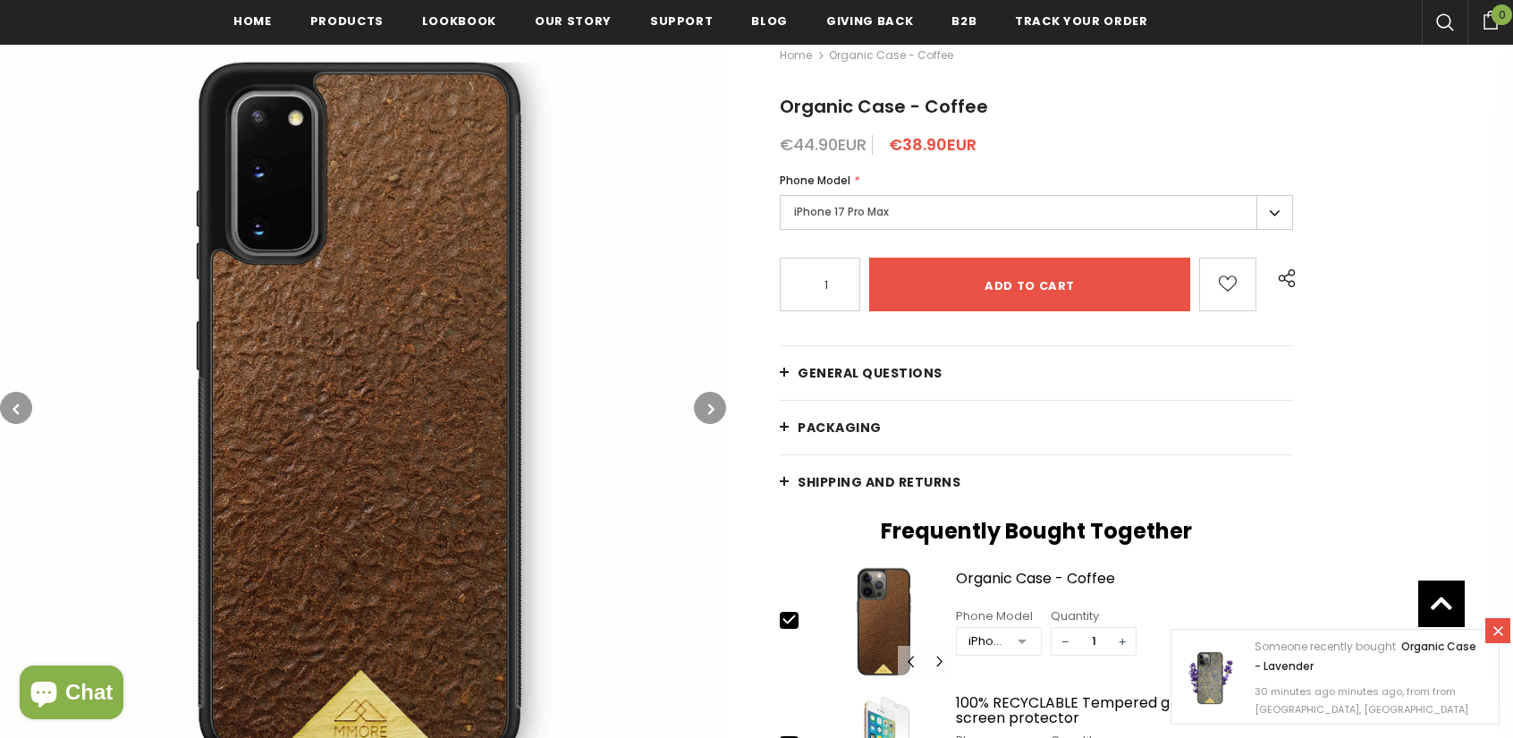
click at [705, 410] on button "button" at bounding box center [710, 408] width 32 height 32
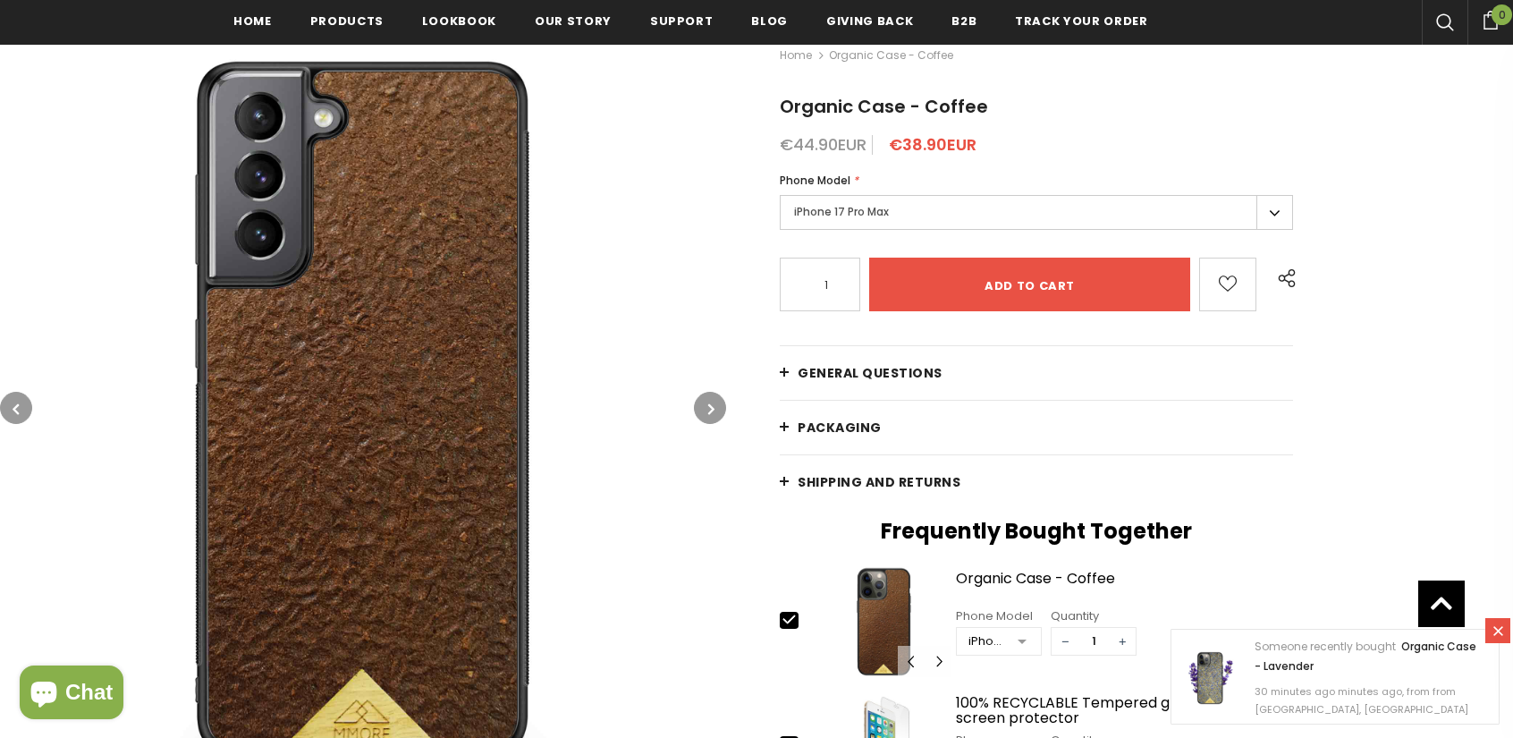
click at [705, 410] on button "button" at bounding box center [710, 408] width 32 height 32
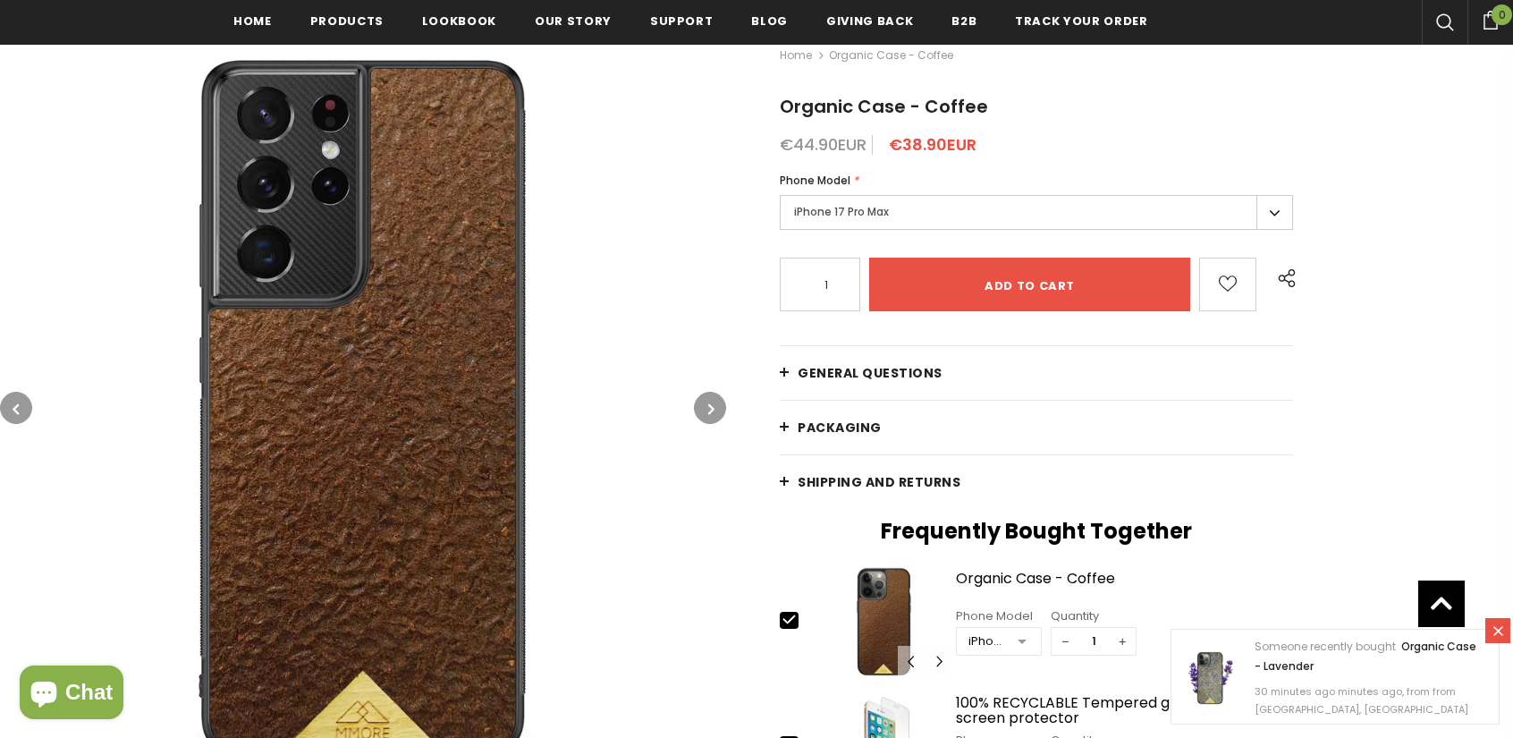
click at [705, 410] on button "button" at bounding box center [710, 408] width 32 height 32
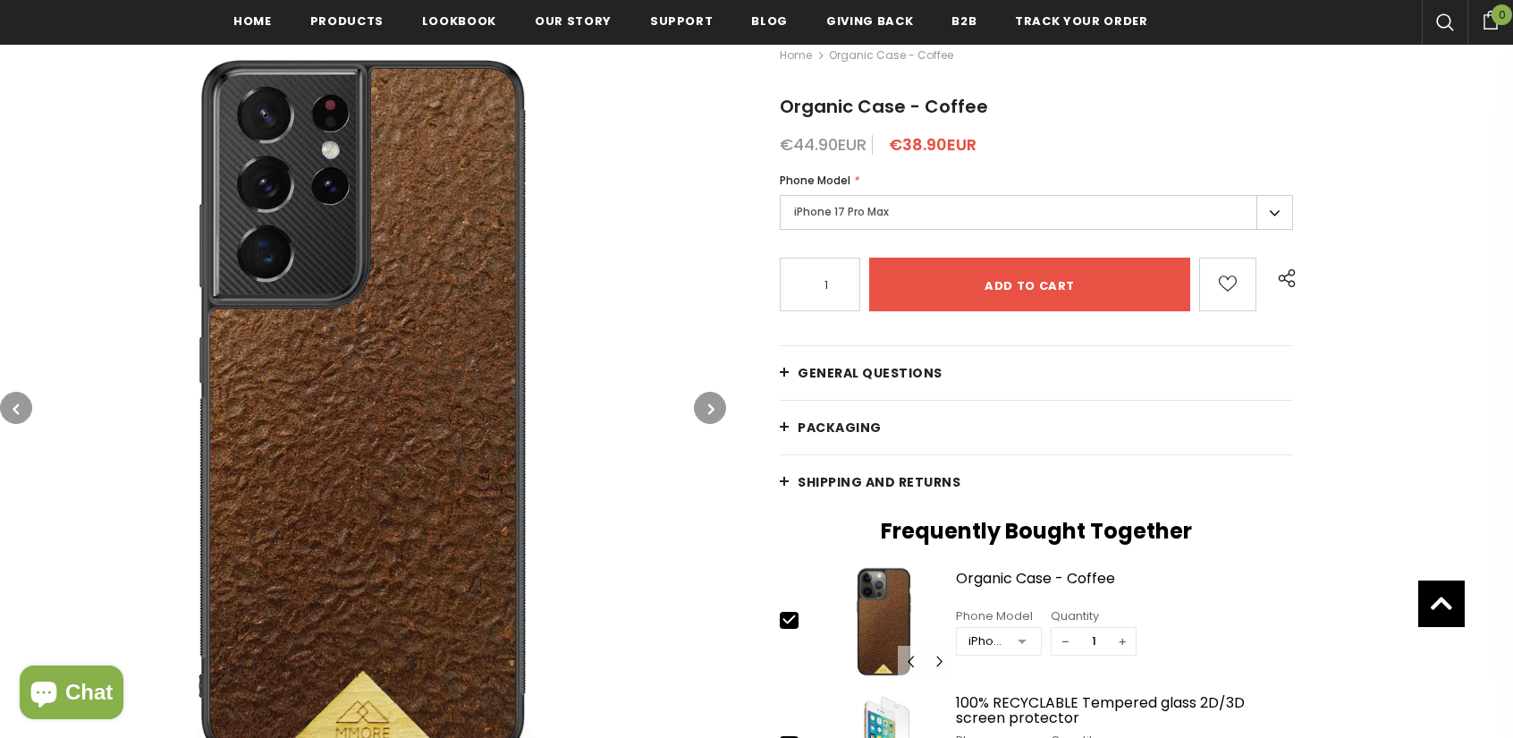
click at [705, 410] on button "button" at bounding box center [710, 408] width 32 height 32
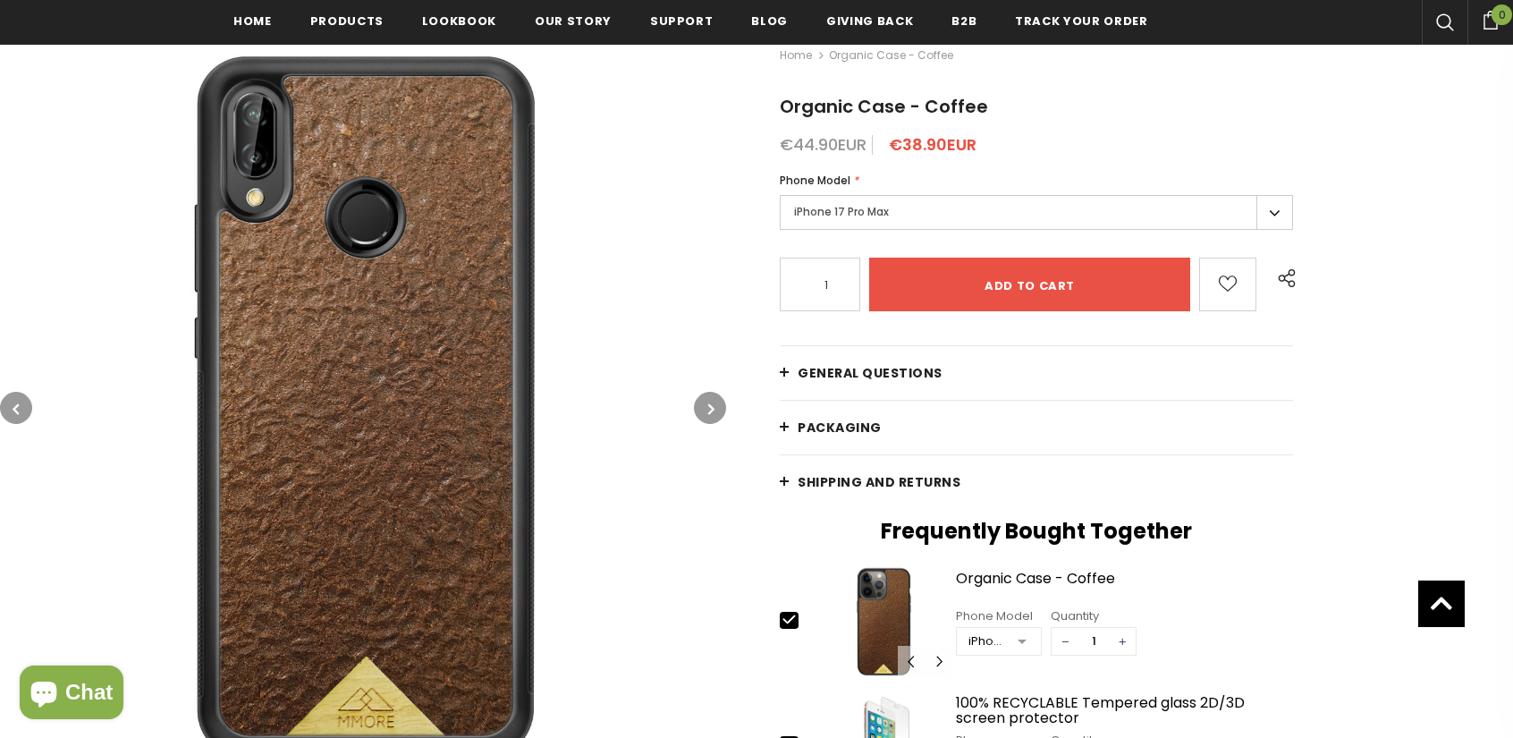
click at [705, 409] on button "button" at bounding box center [710, 408] width 32 height 32
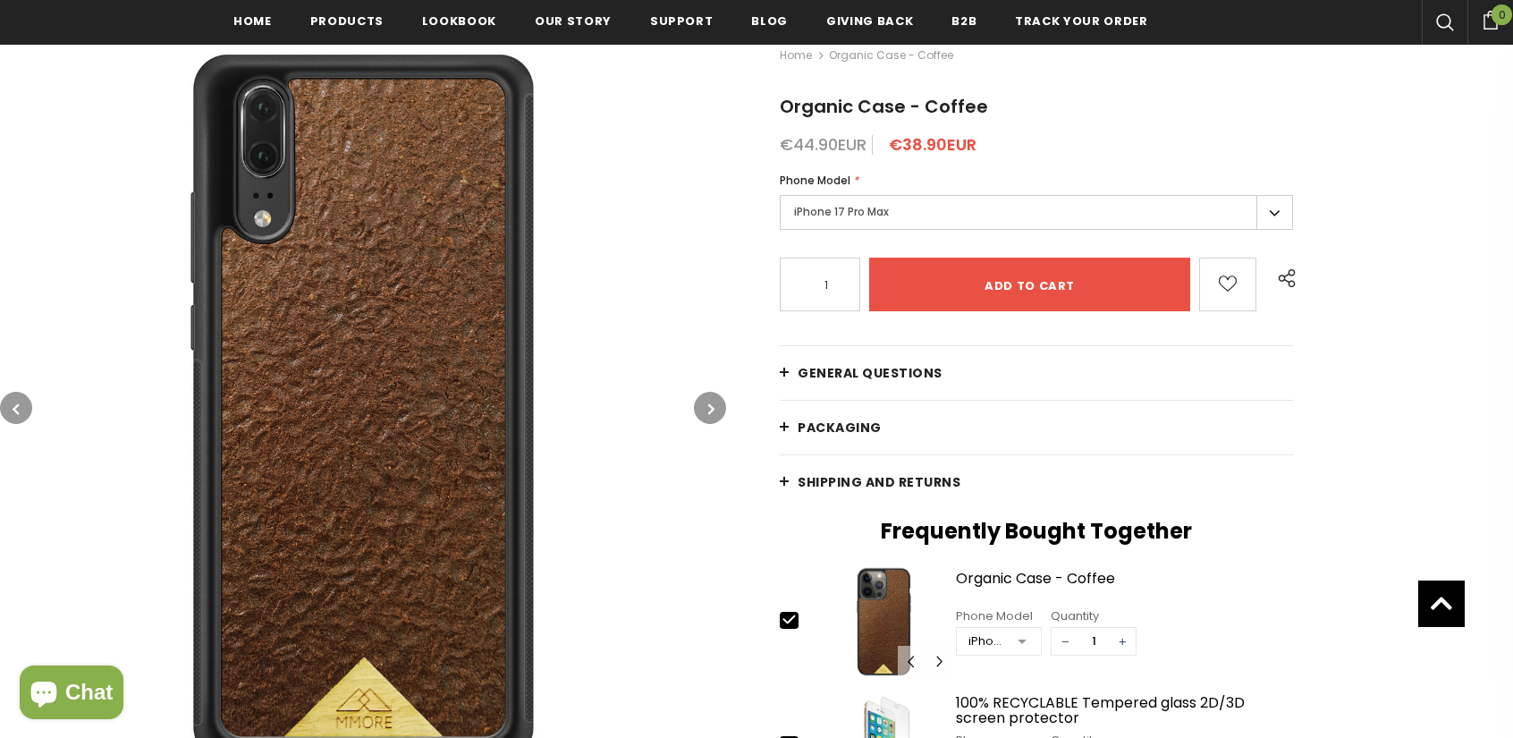
click at [705, 409] on button "button" at bounding box center [710, 408] width 32 height 32
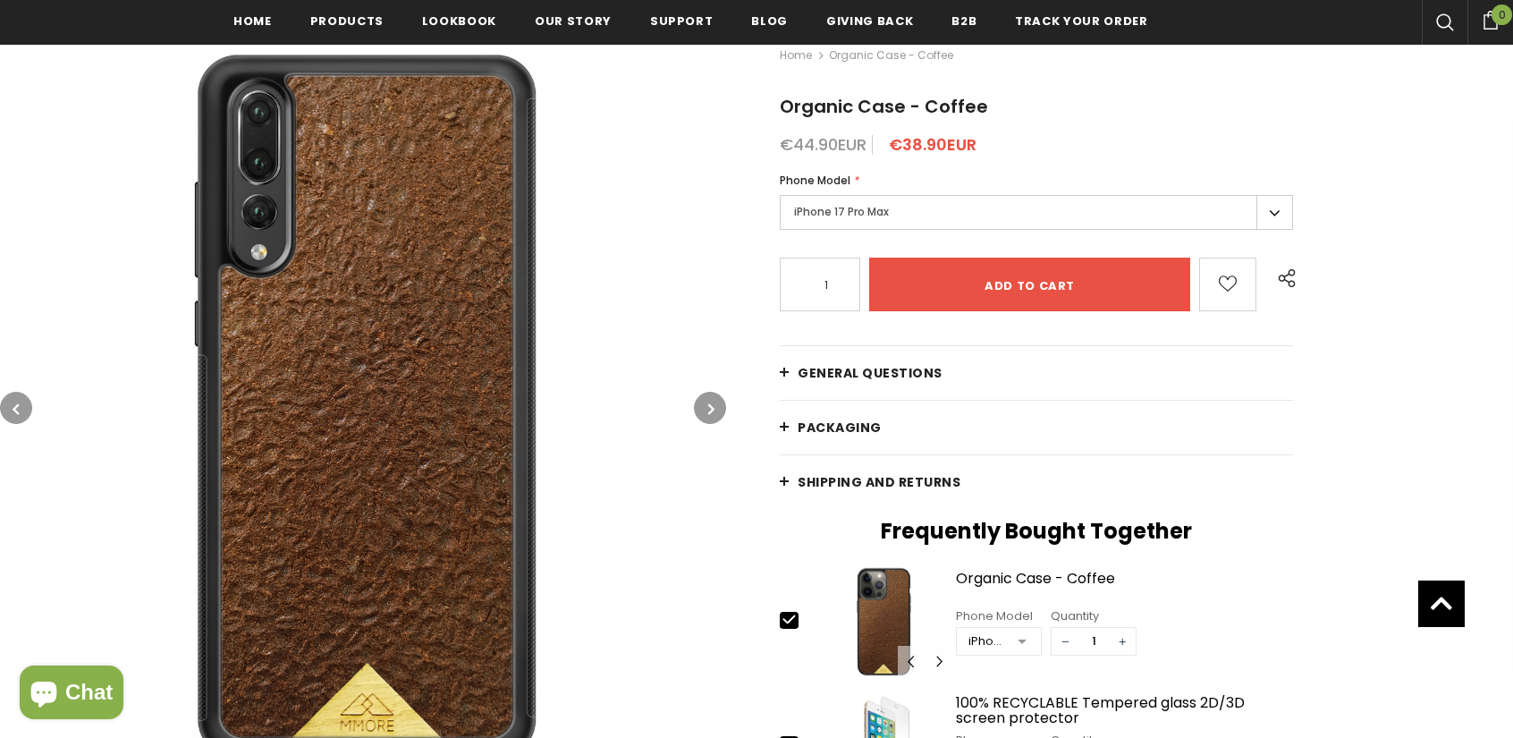
click at [705, 409] on button "button" at bounding box center [710, 408] width 32 height 32
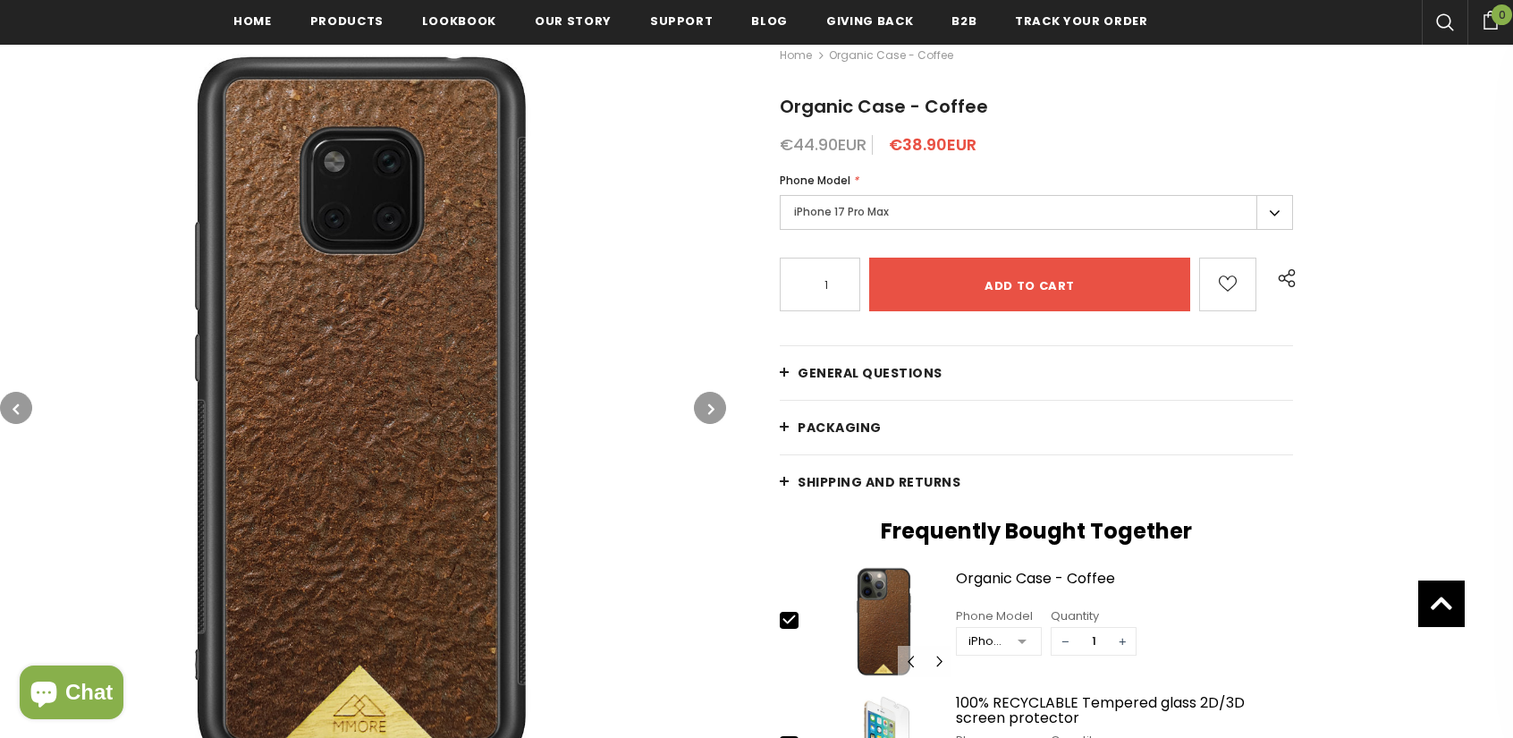
click at [705, 409] on button "button" at bounding box center [710, 408] width 32 height 32
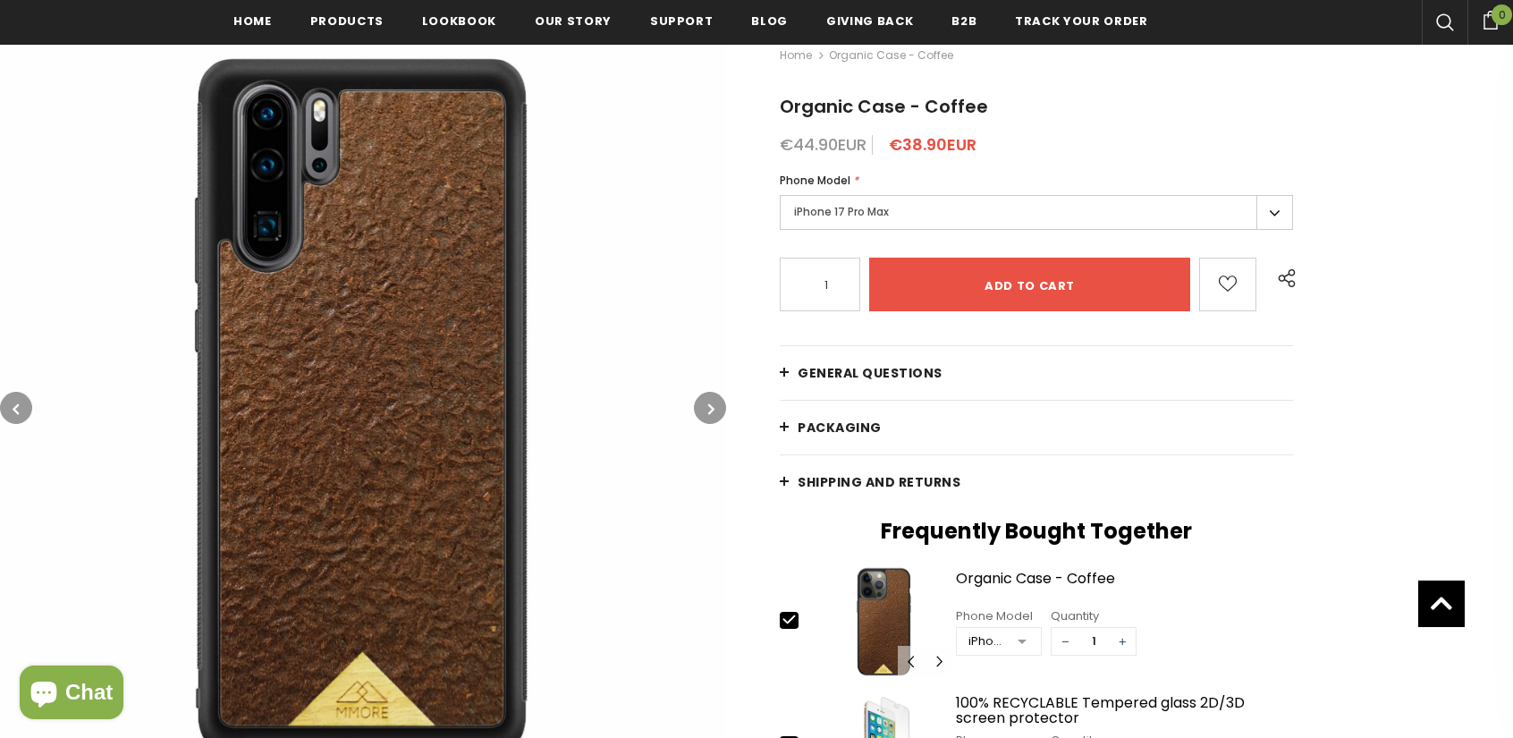
click at [705, 409] on button "button" at bounding box center [710, 408] width 32 height 32
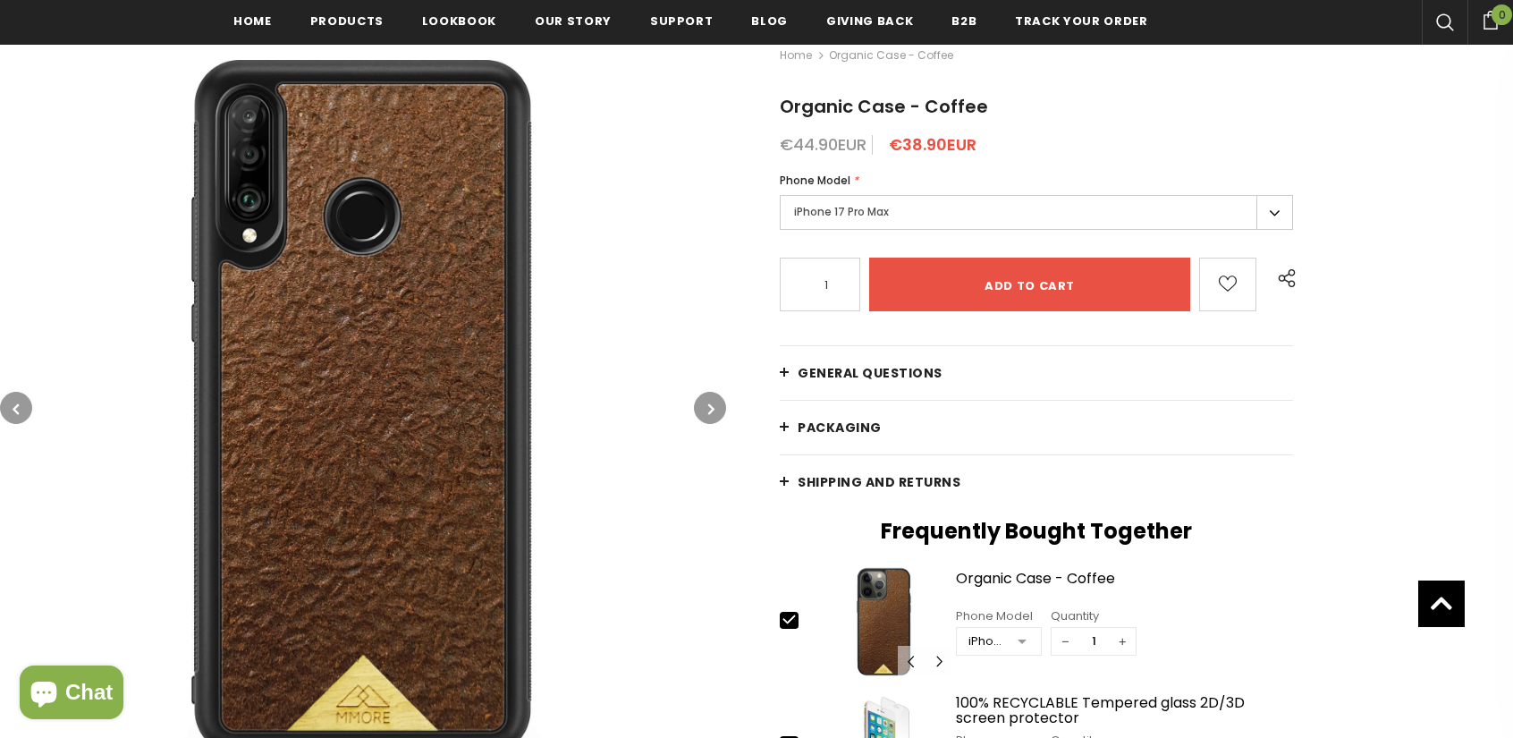
click at [705, 409] on button "button" at bounding box center [710, 408] width 32 height 32
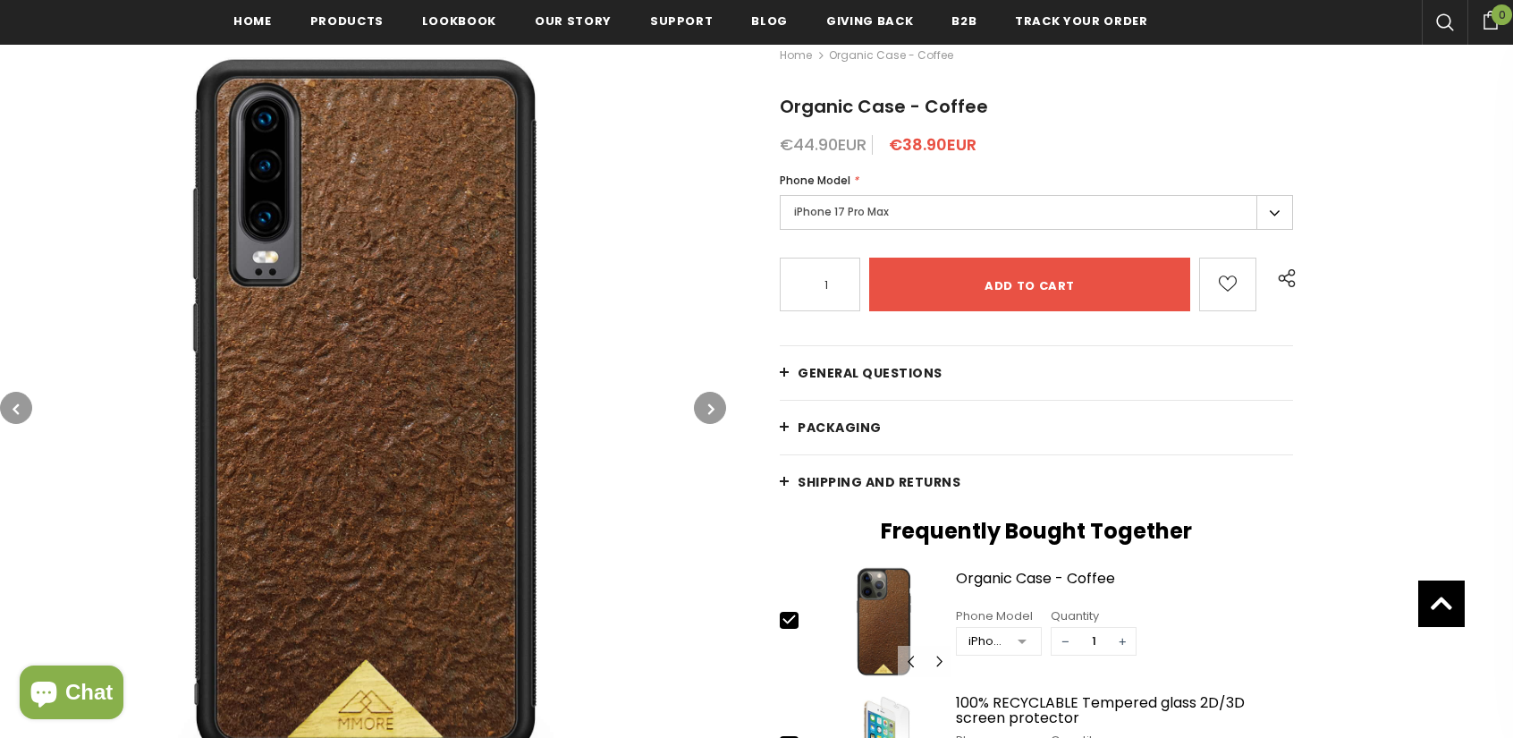
click at [705, 409] on button "button" at bounding box center [710, 408] width 32 height 32
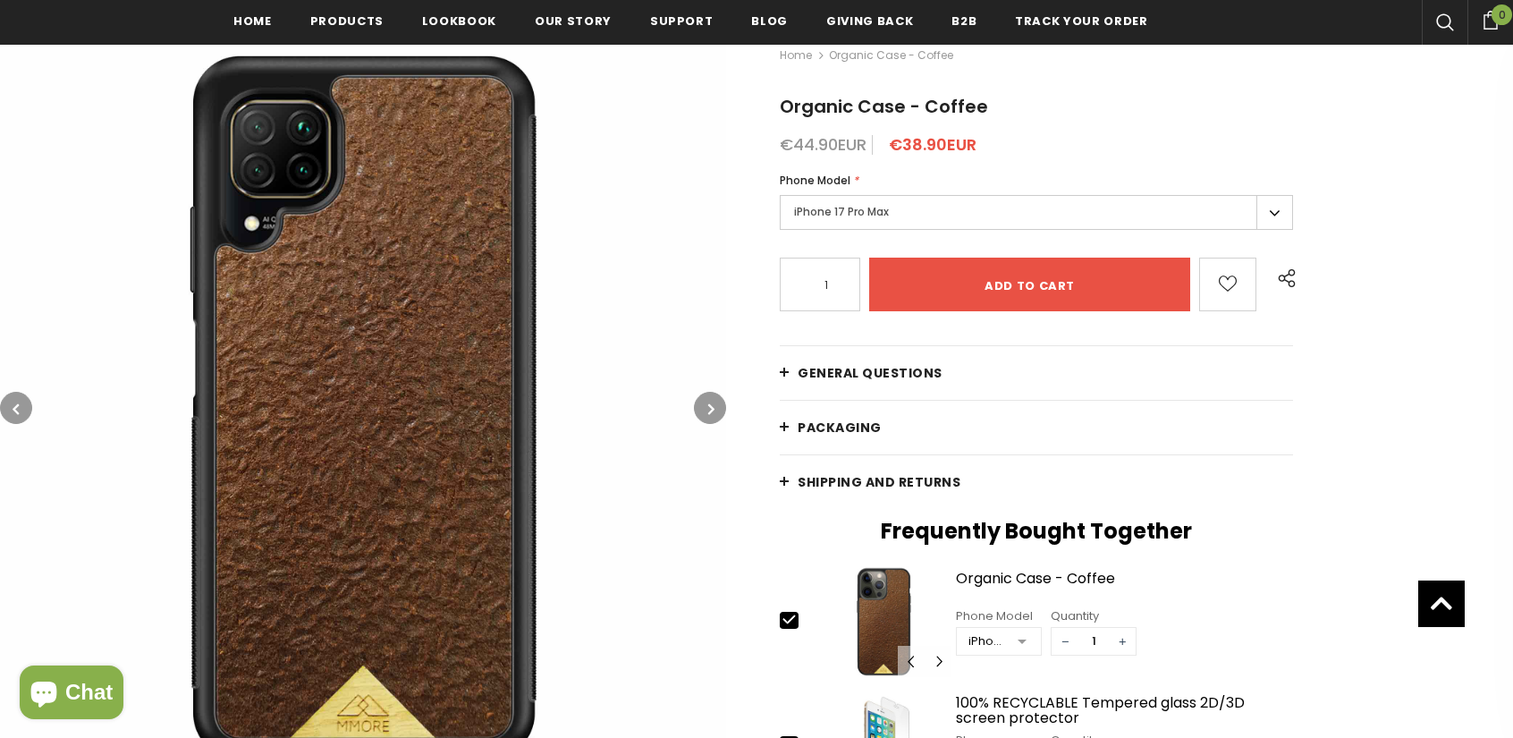
click at [705, 409] on button "button" at bounding box center [710, 408] width 32 height 32
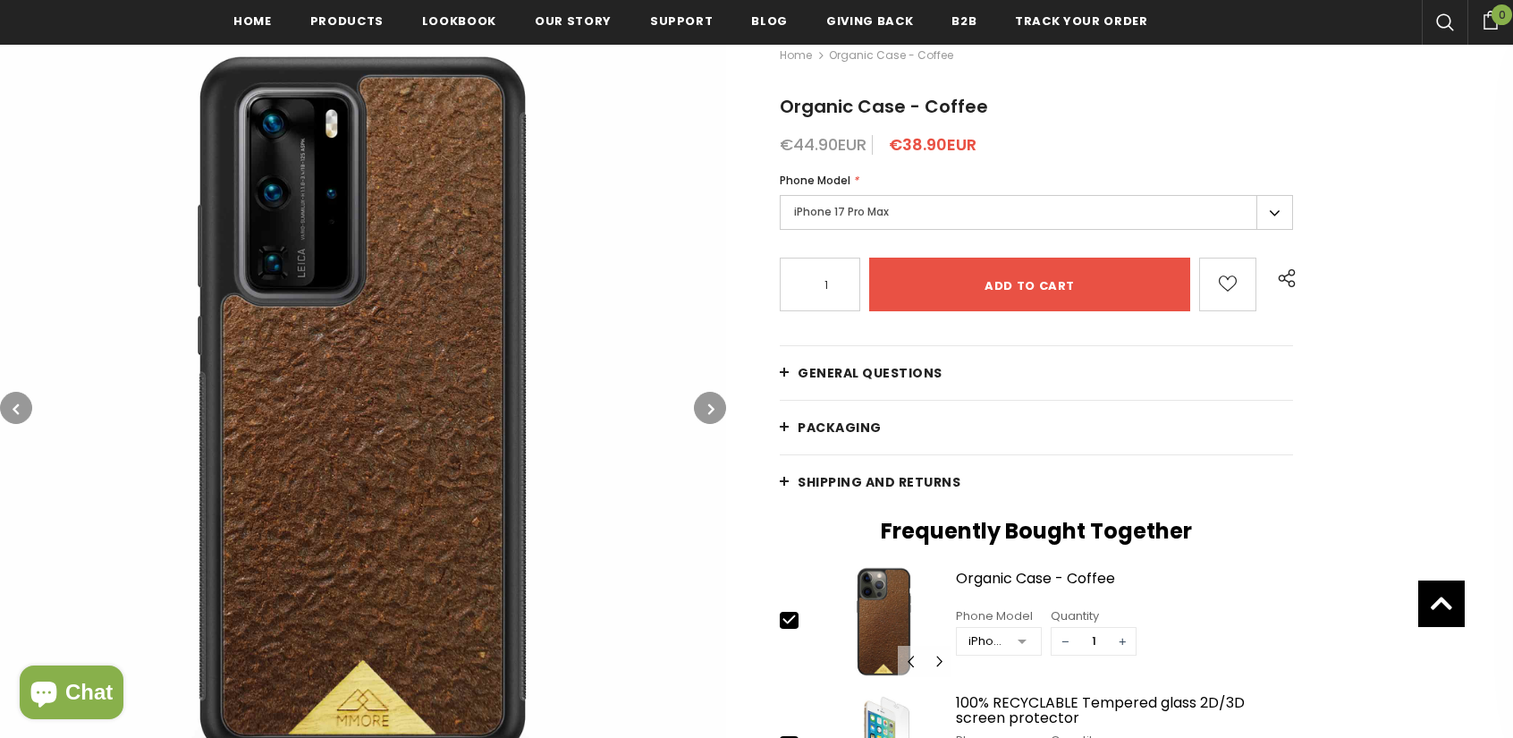
click at [705, 409] on button "button" at bounding box center [710, 408] width 32 height 32
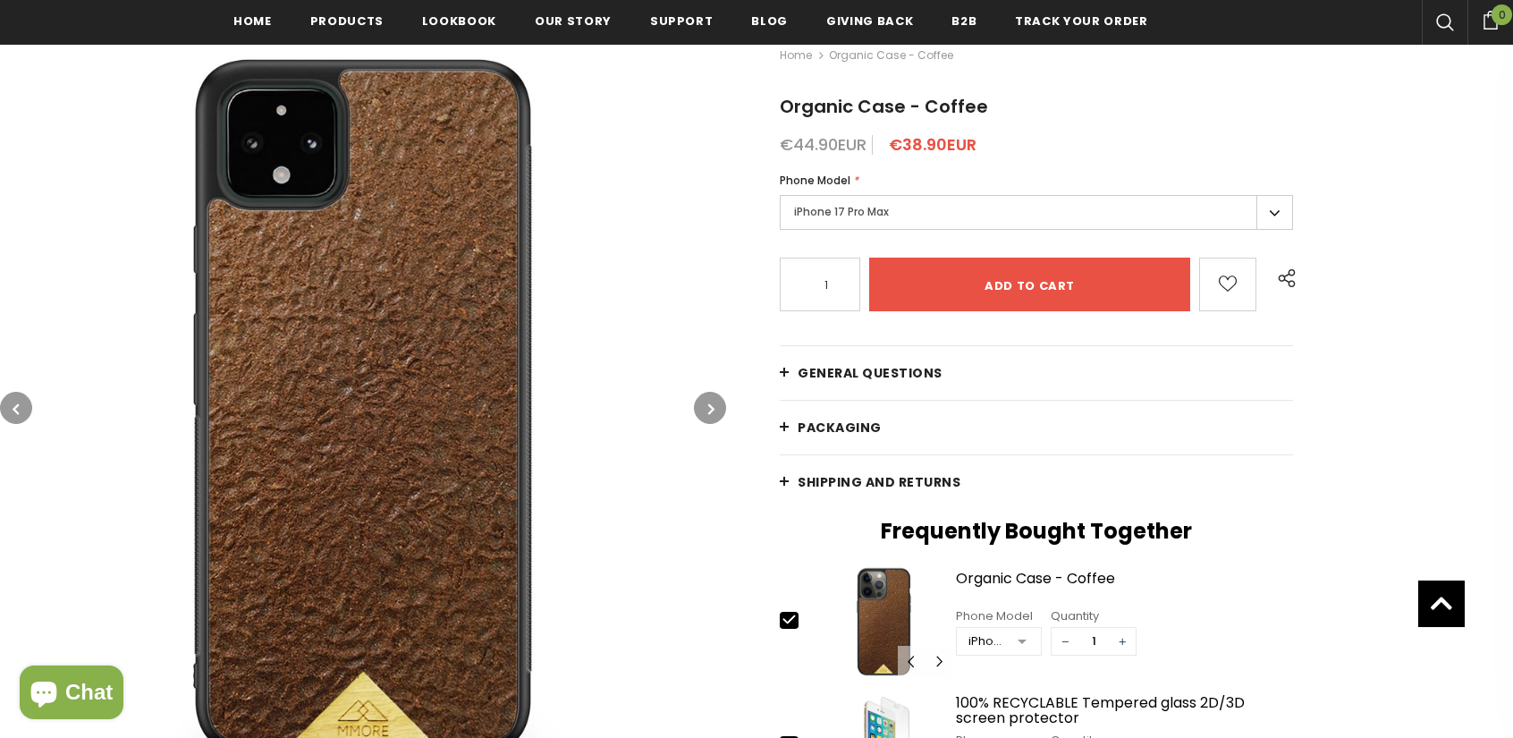
click at [705, 409] on button "button" at bounding box center [710, 408] width 32 height 32
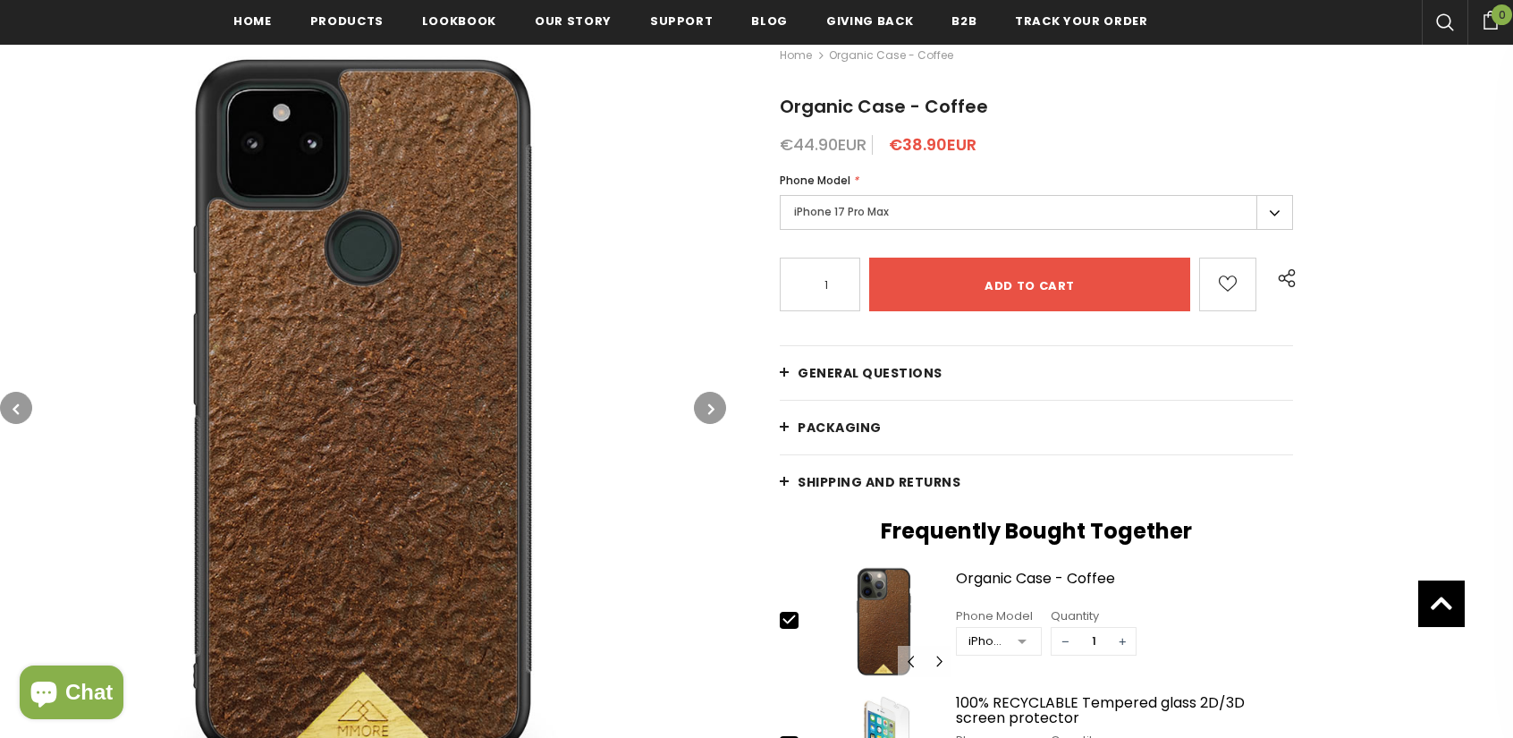
click at [705, 409] on button "button" at bounding box center [710, 408] width 32 height 32
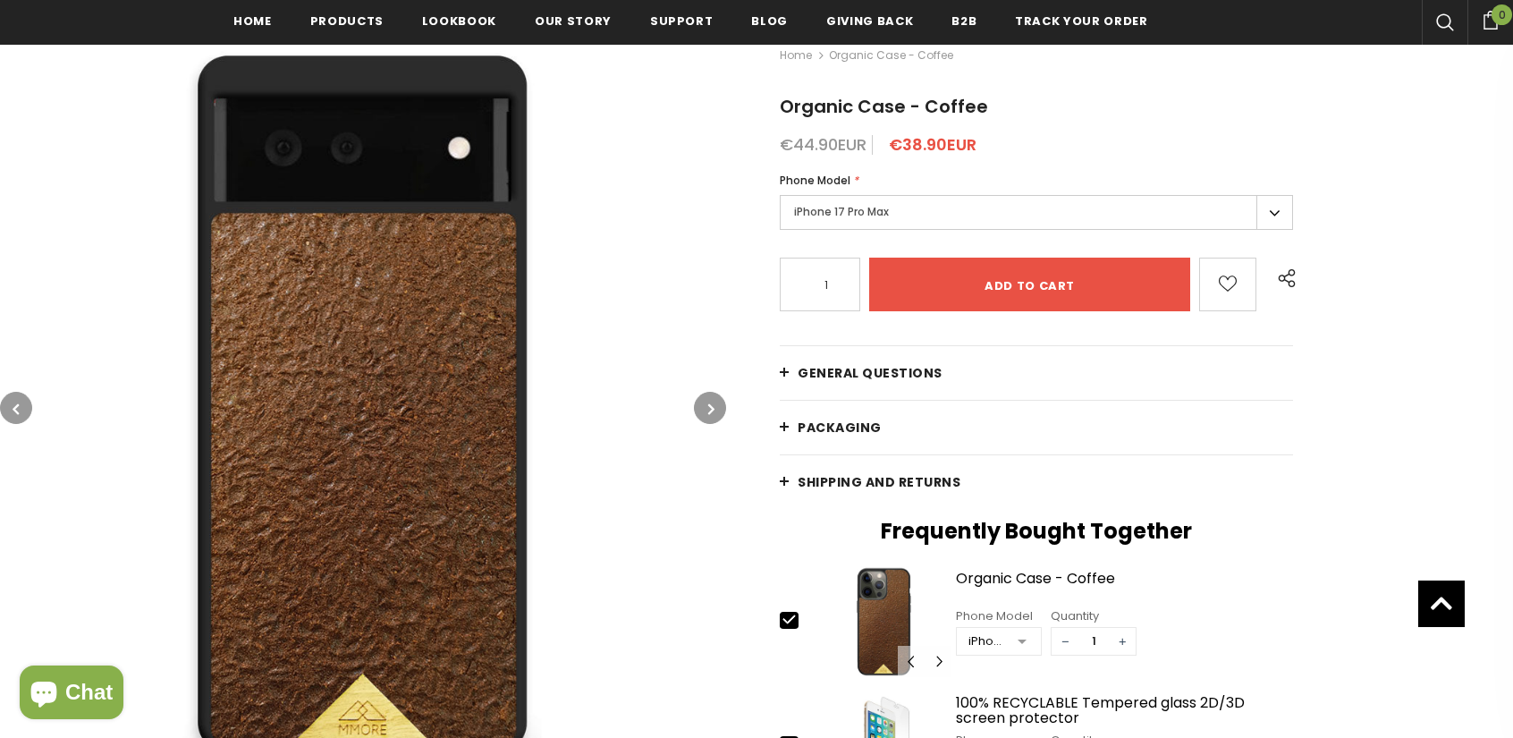
click at [705, 409] on button "button" at bounding box center [710, 408] width 32 height 32
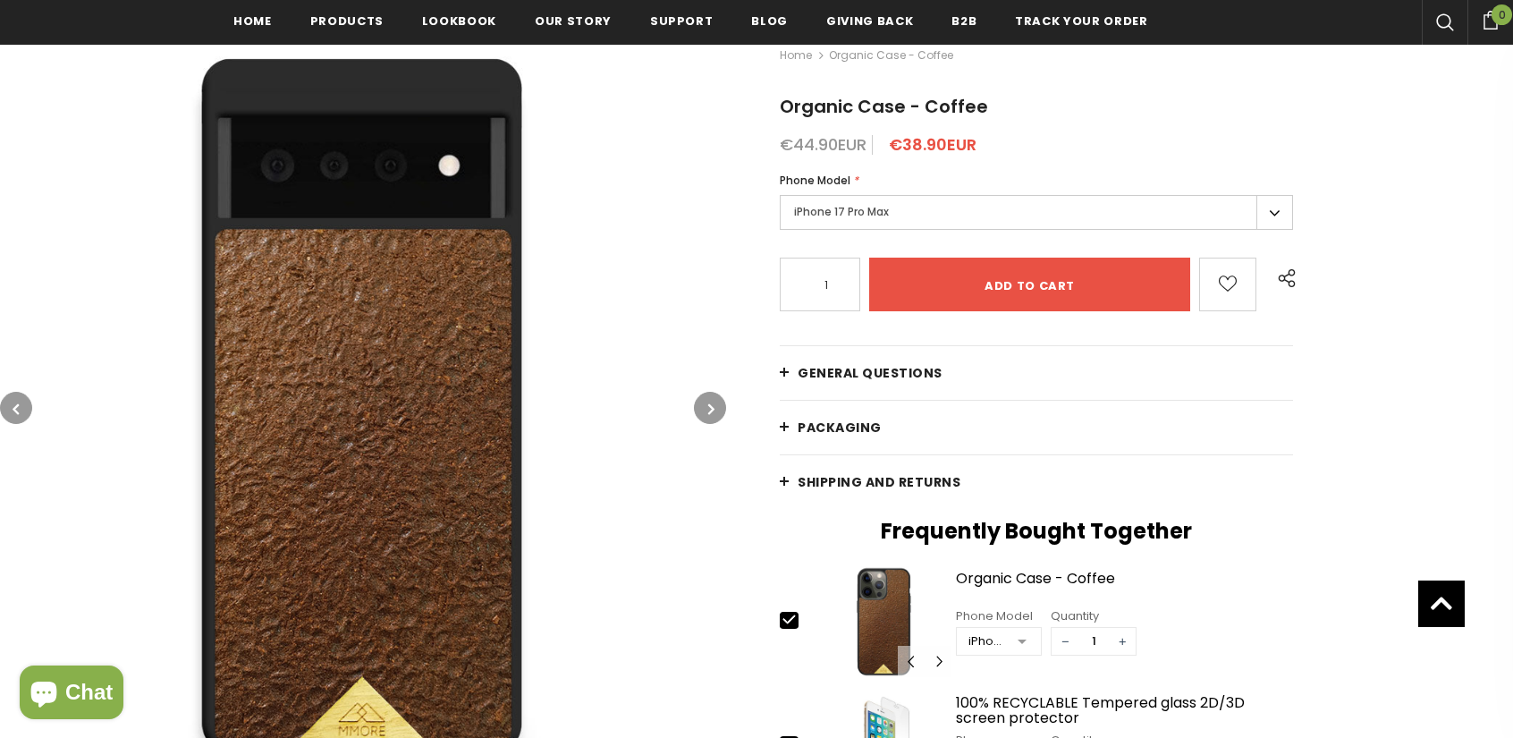
click at [705, 409] on button "button" at bounding box center [710, 408] width 32 height 32
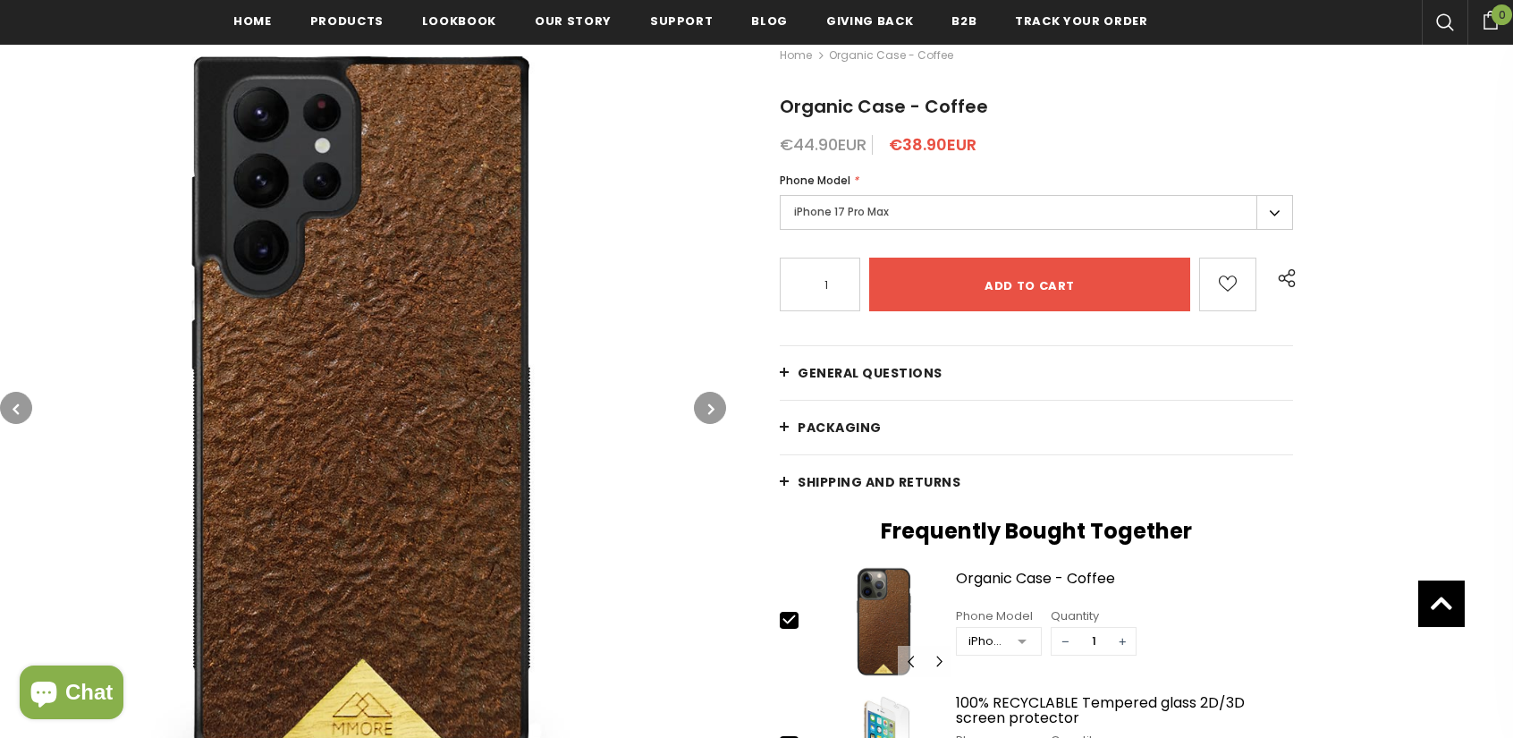
click at [705, 409] on button "button" at bounding box center [710, 408] width 32 height 32
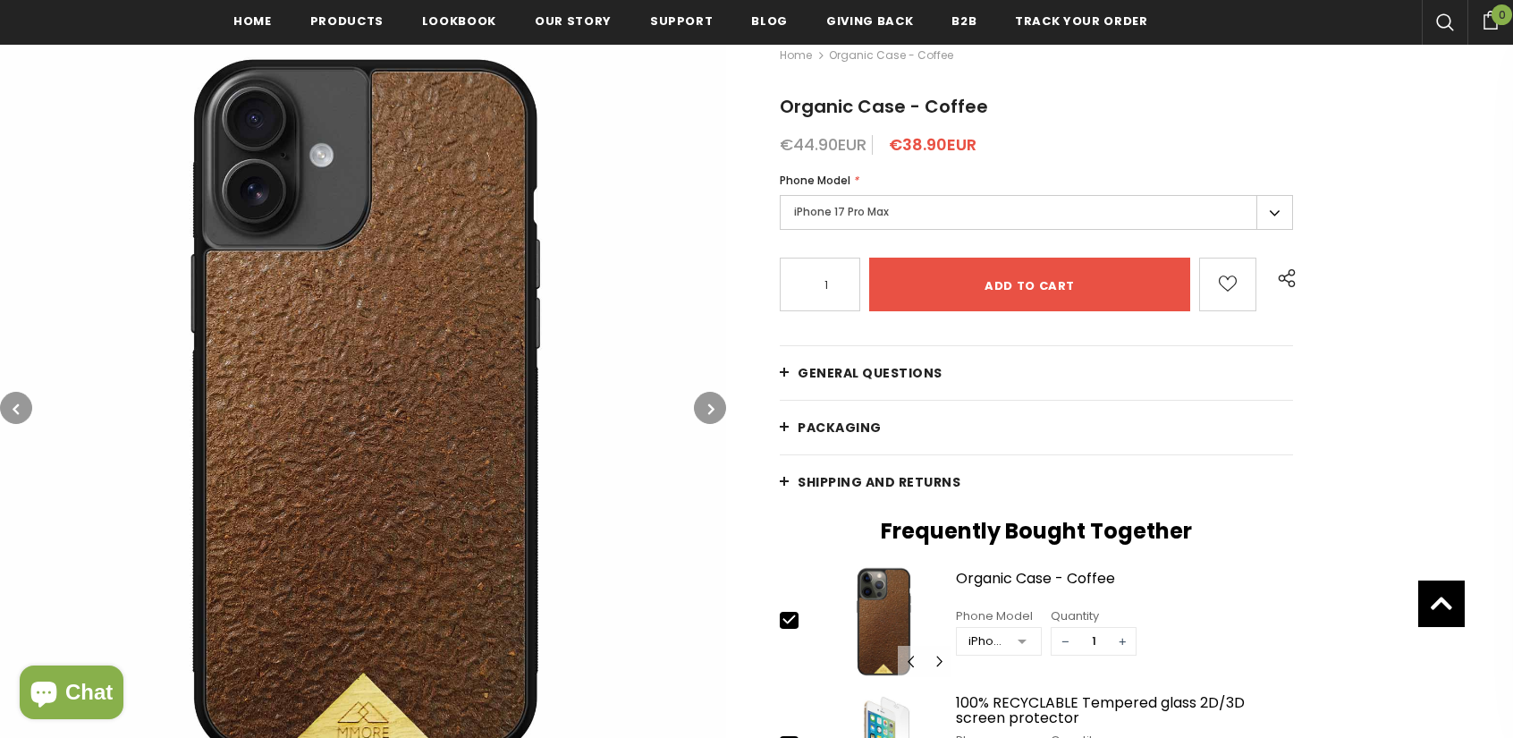
click at [705, 409] on button "button" at bounding box center [710, 408] width 32 height 32
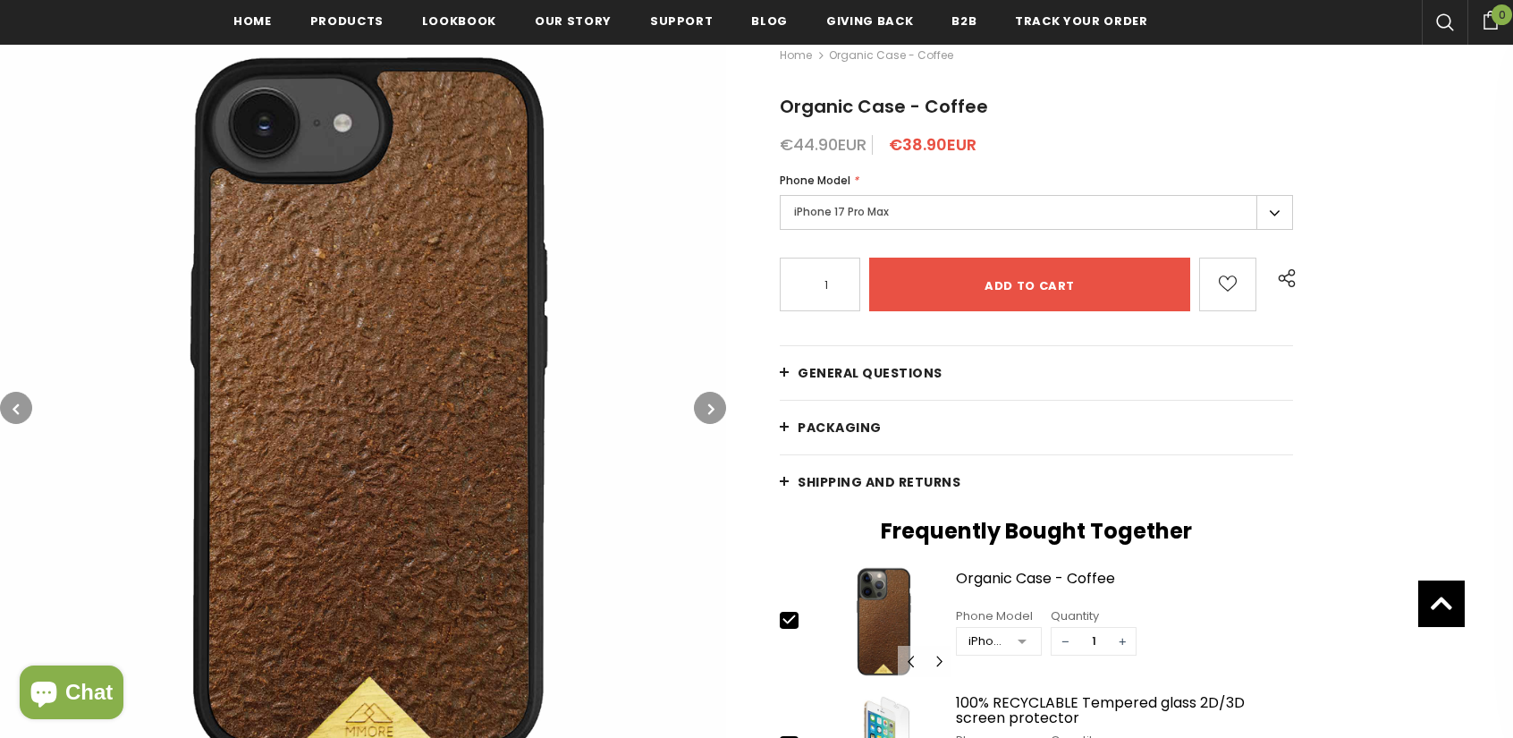
click at [705, 409] on button "button" at bounding box center [710, 408] width 32 height 32
drag, startPoint x: 6, startPoint y: 409, endPoint x: 43, endPoint y: 400, distance: 37.7
click at [7, 410] on button "button" at bounding box center [16, 408] width 32 height 32
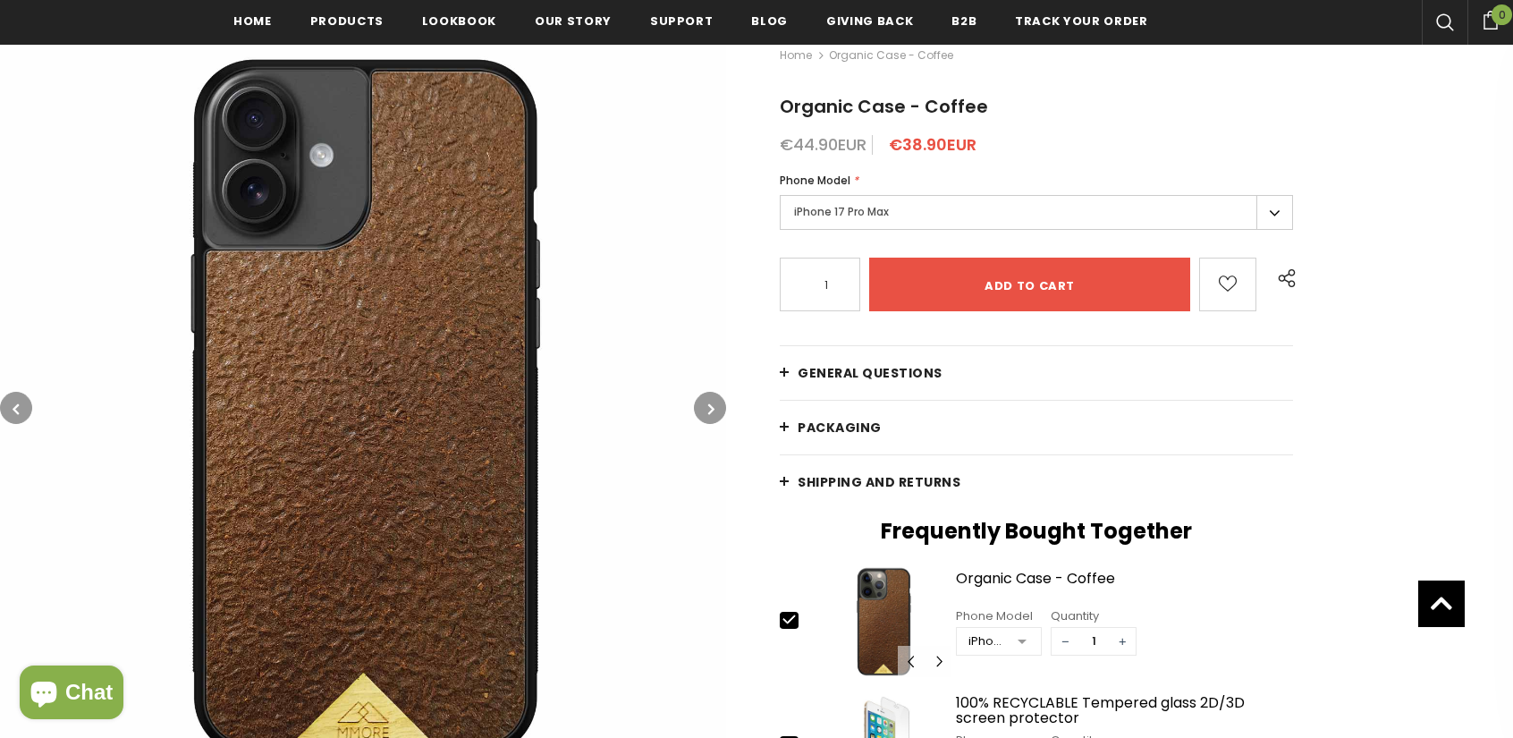
click at [713, 412] on icon "button" at bounding box center [711, 409] width 6 height 18
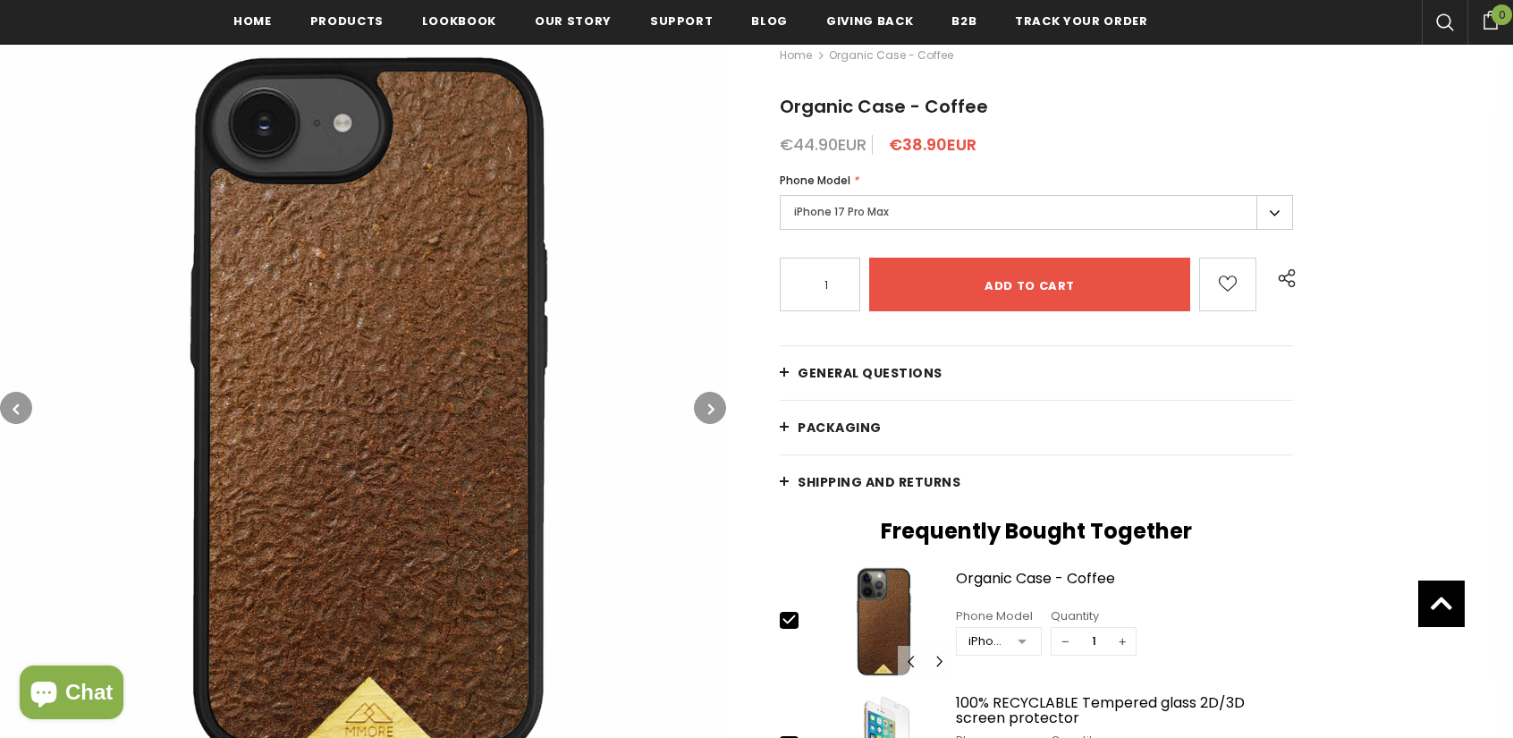
click at [720, 403] on button "button" at bounding box center [710, 408] width 32 height 32
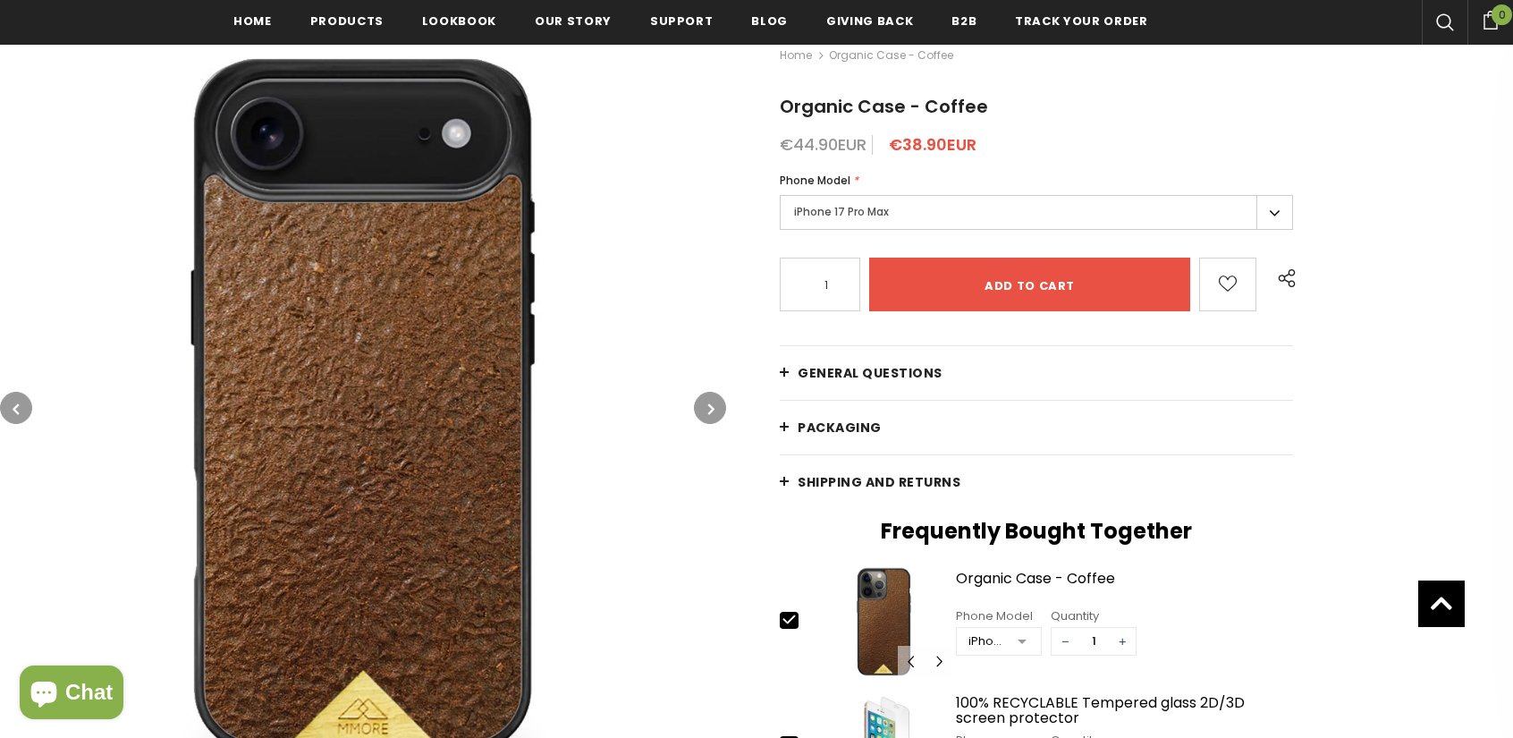
click at [726, 403] on div "Home Organic Case - Coffee Organic Case - Coffee €44.90EUR €38.90EUR Phone Mode…" at bounding box center [1119, 681] width 787 height 1331
click at [708, 396] on button "button" at bounding box center [710, 408] width 32 height 32
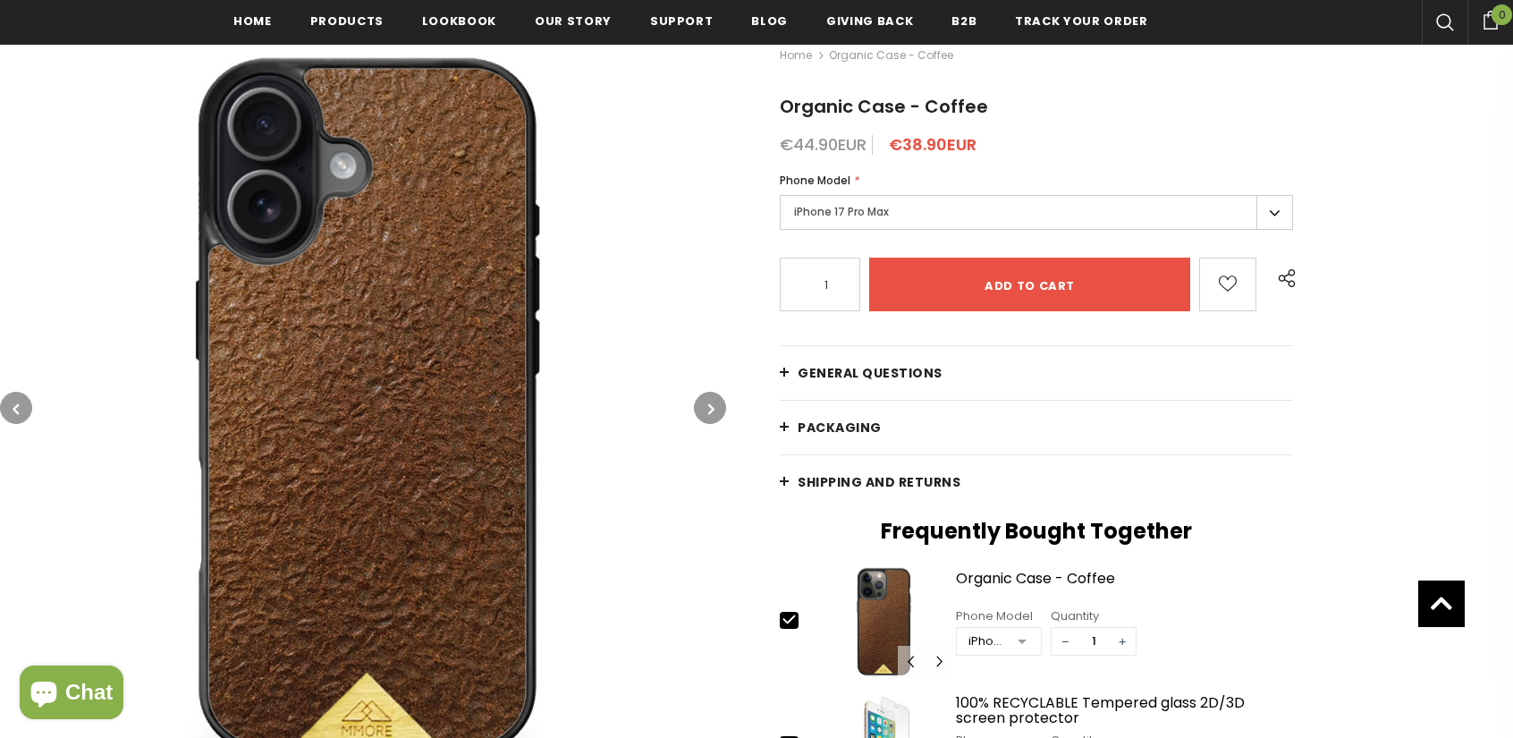
click at [708, 419] on button "button" at bounding box center [710, 408] width 32 height 32
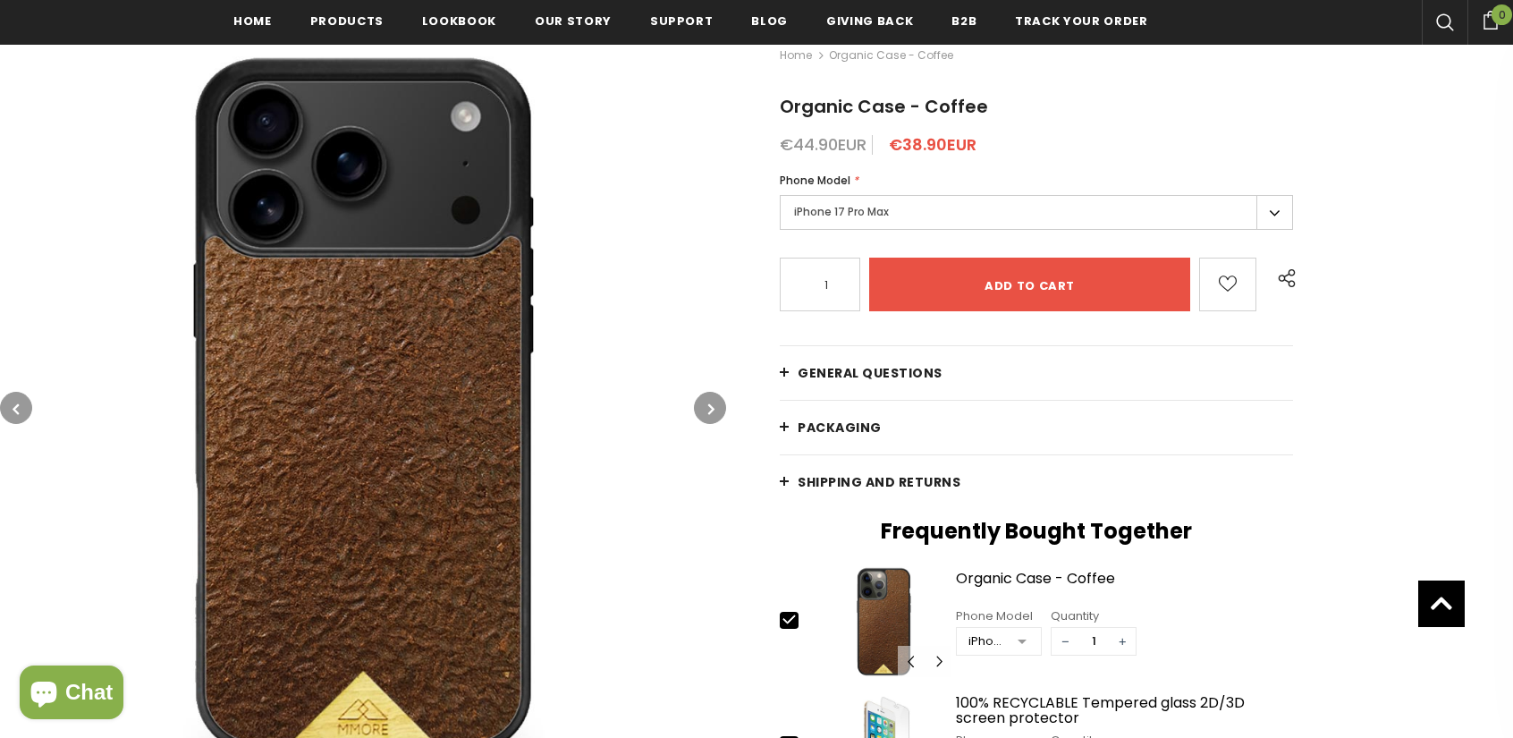
drag, startPoint x: 369, startPoint y: 393, endPoint x: 377, endPoint y: 388, distance: 9.7
click at [699, 410] on button "button" at bounding box center [710, 408] width 32 height 32
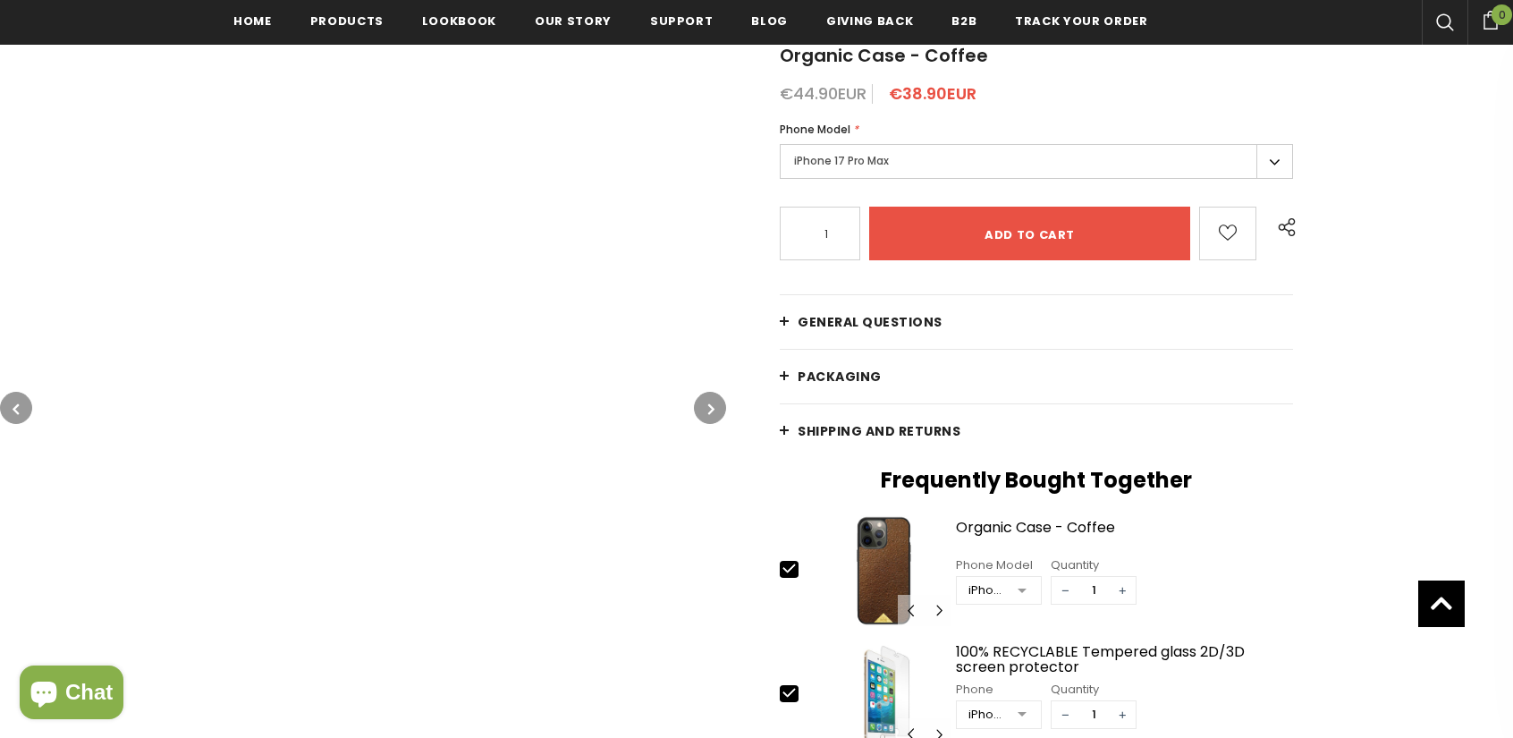
scroll to position [358, 0]
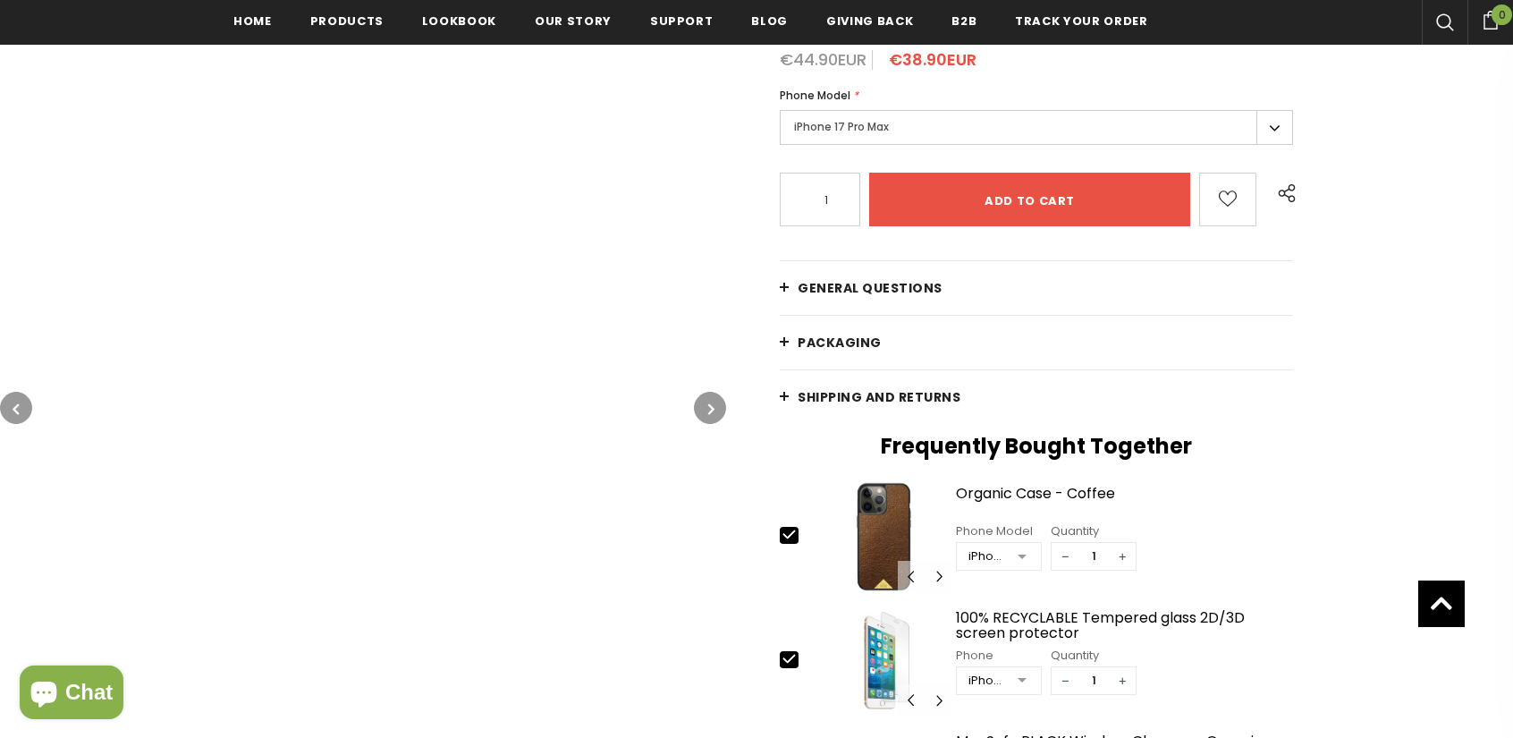
click at [708, 402] on icon "button" at bounding box center [711, 409] width 6 height 18
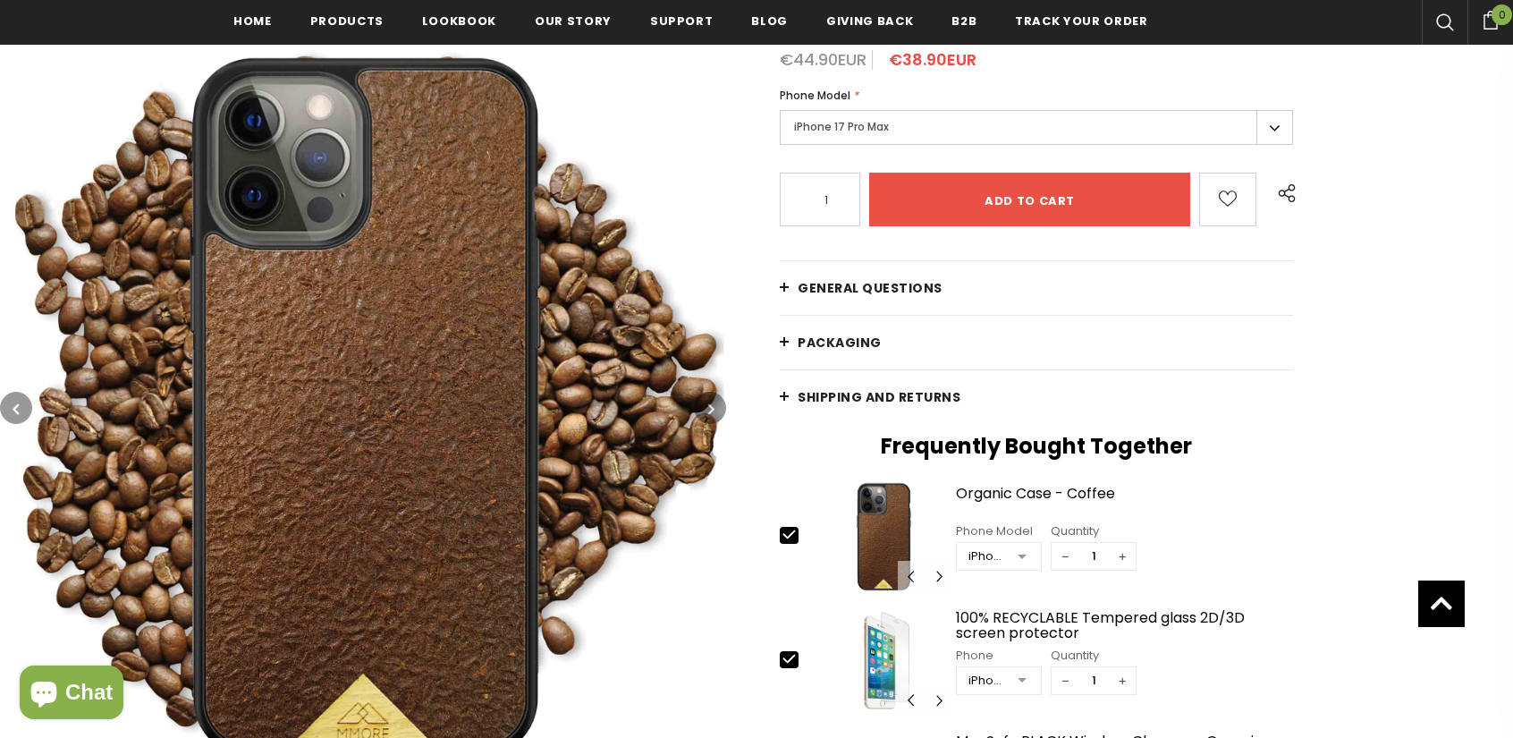
click at [708, 402] on icon "button" at bounding box center [711, 409] width 6 height 18
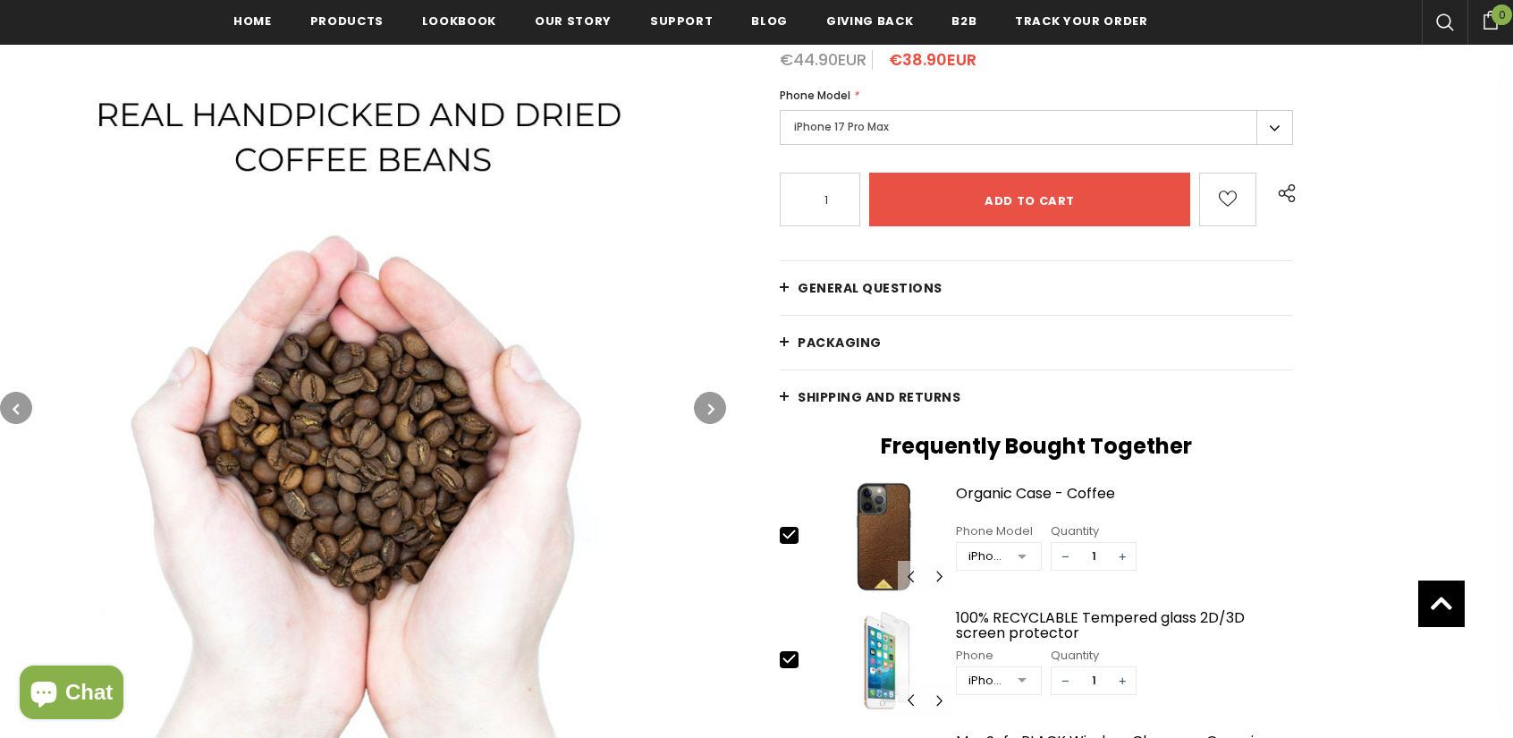
scroll to position [0, 0]
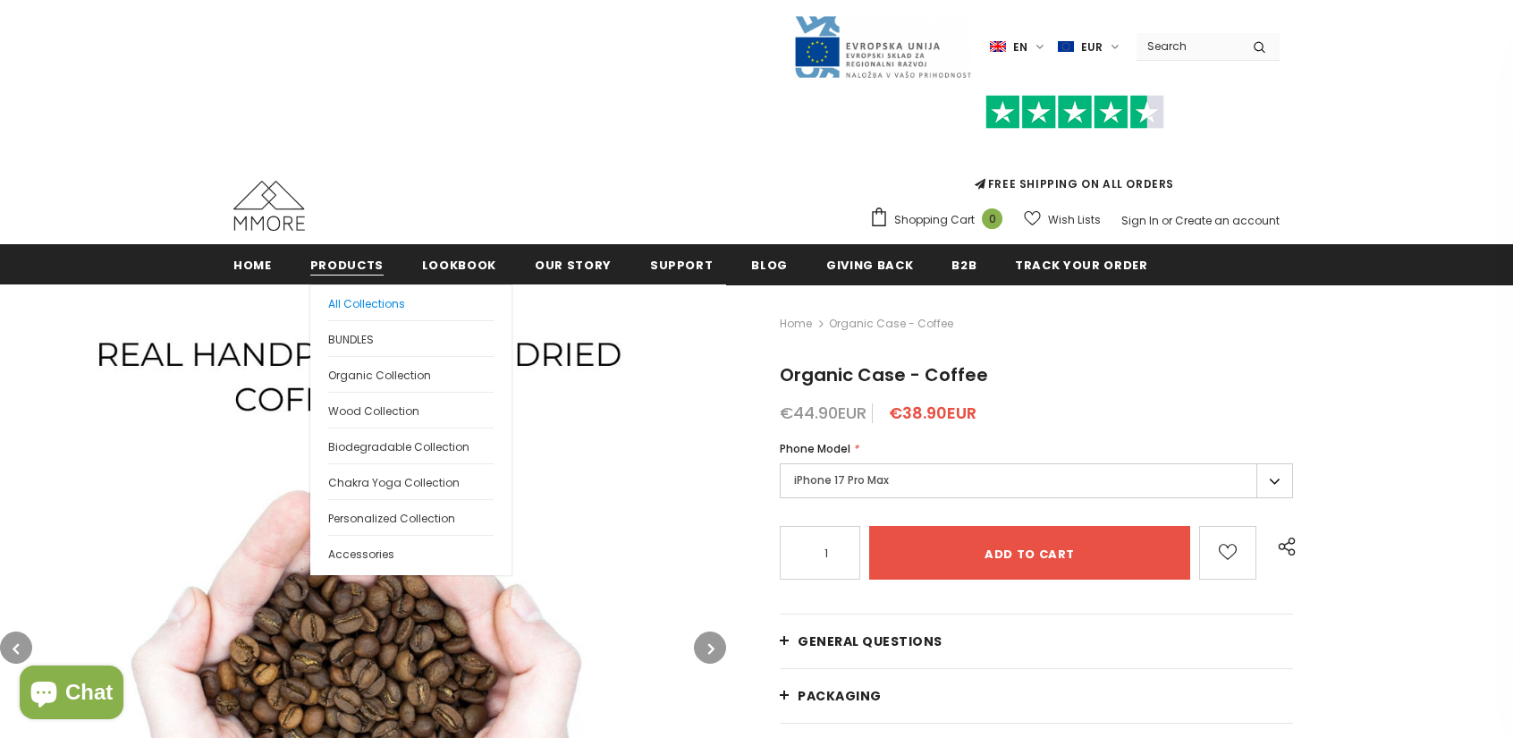
click at [346, 303] on span "All Collections" at bounding box center [366, 303] width 77 height 15
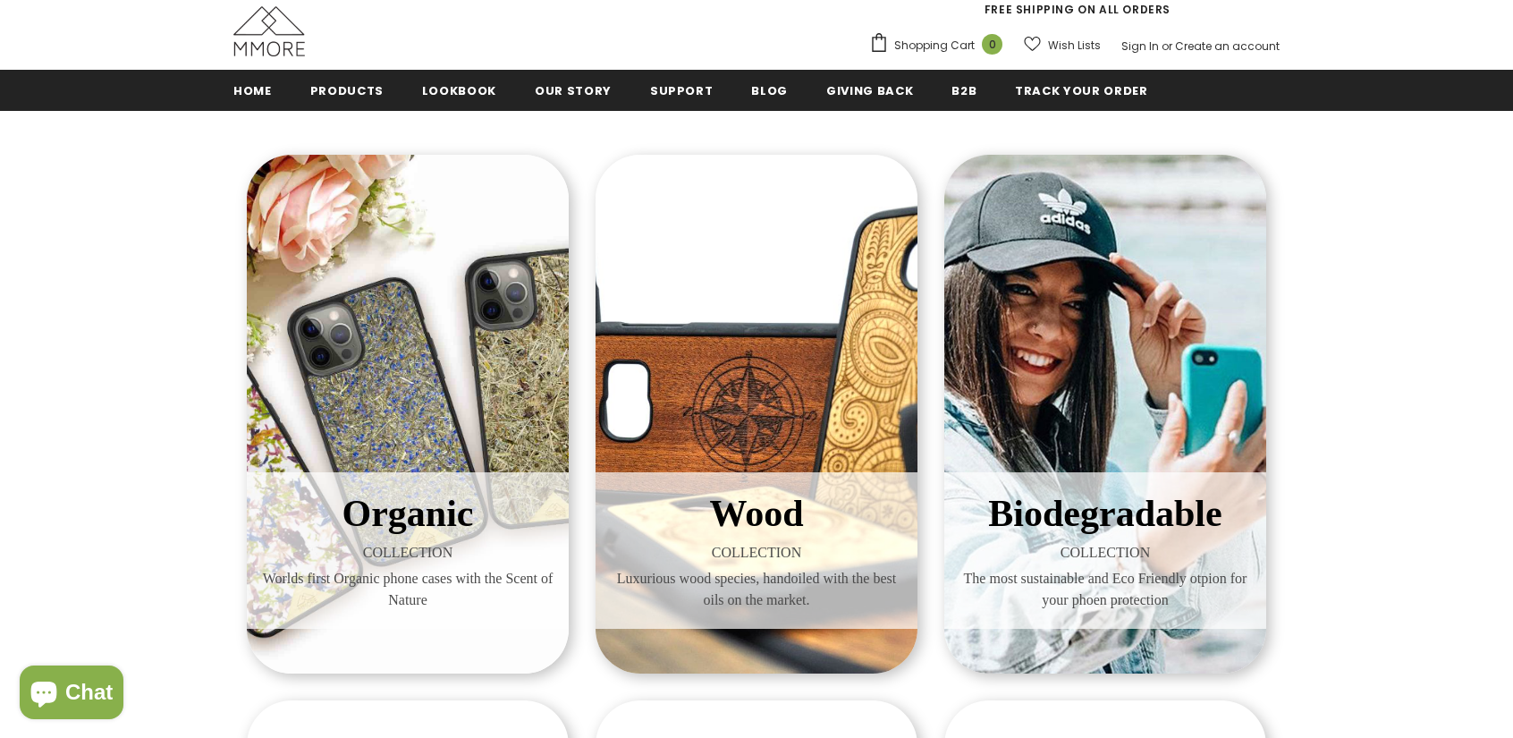
scroll to position [179, 0]
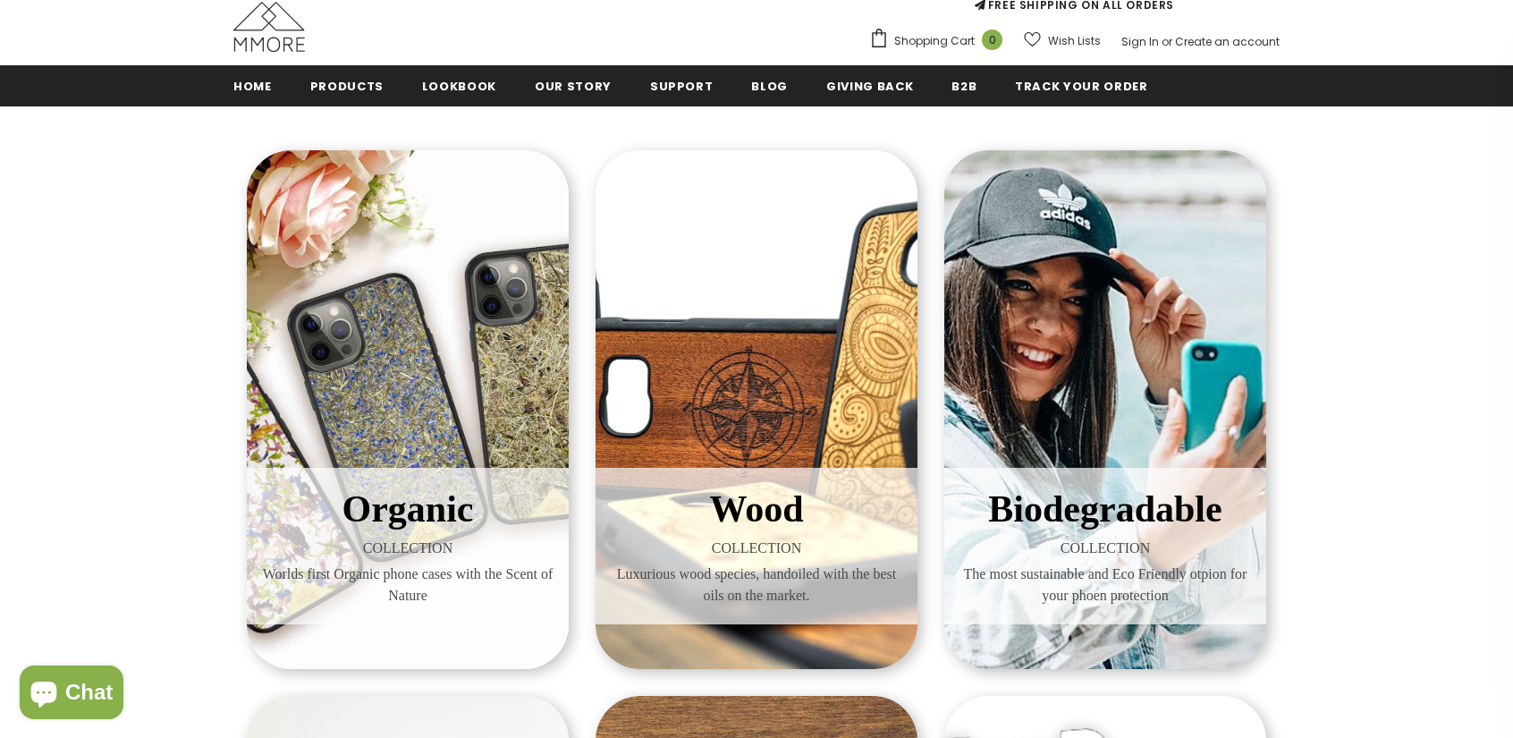
click at [1001, 430] on div "Biodegradable COLLECTION The most sustainable and Eco Friendly otpion for your …" at bounding box center [1105, 409] width 322 height 519
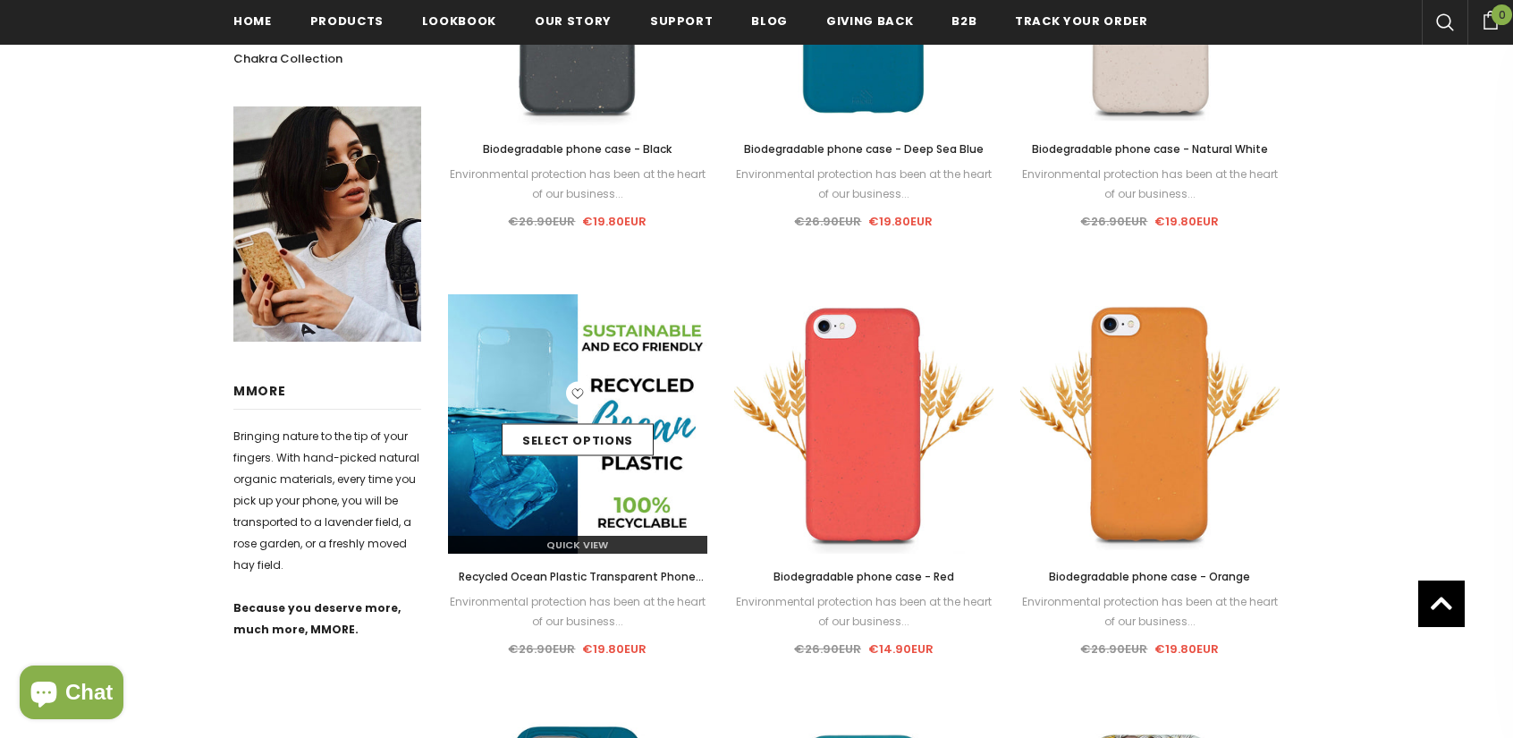
scroll to position [630, 0]
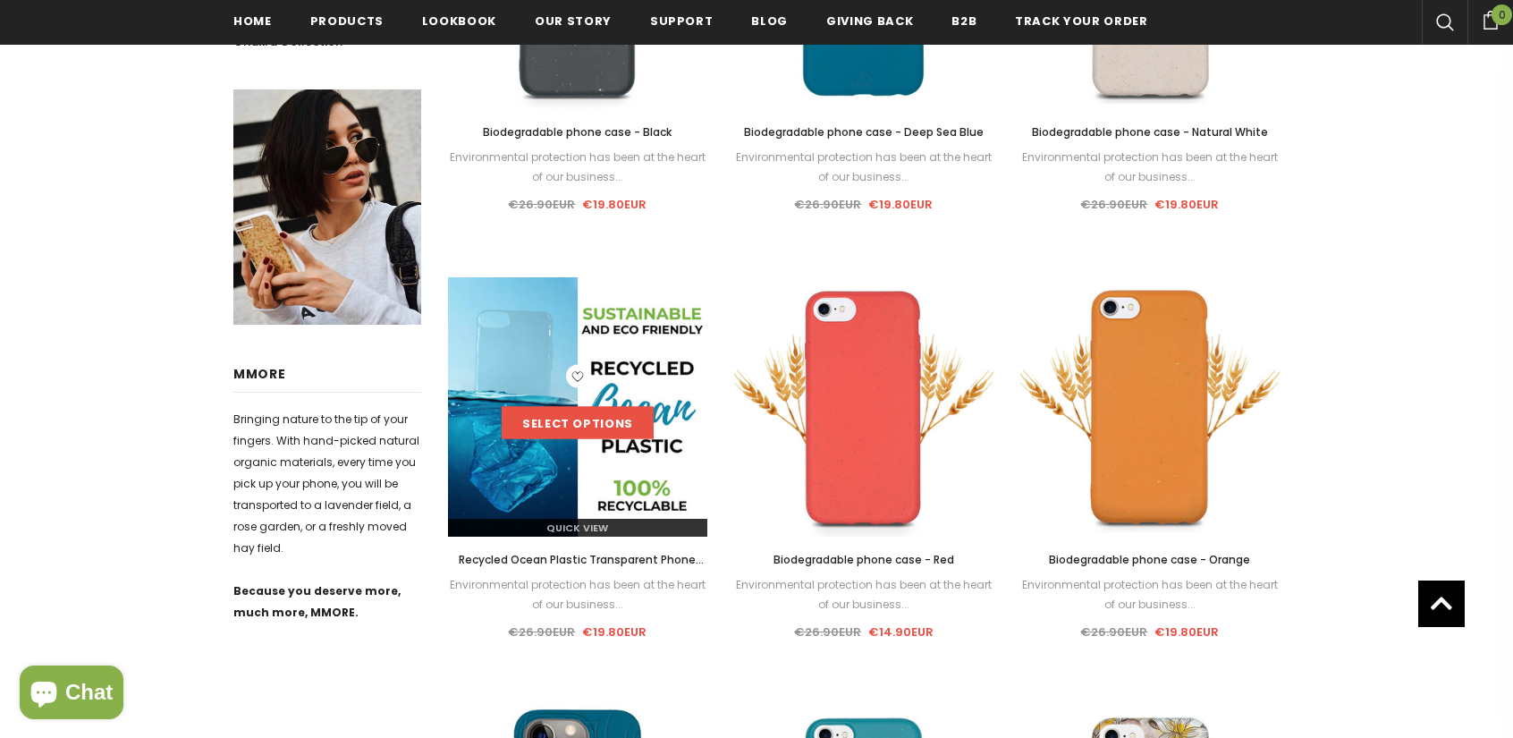
click at [594, 430] on link "Select options" at bounding box center [578, 423] width 152 height 32
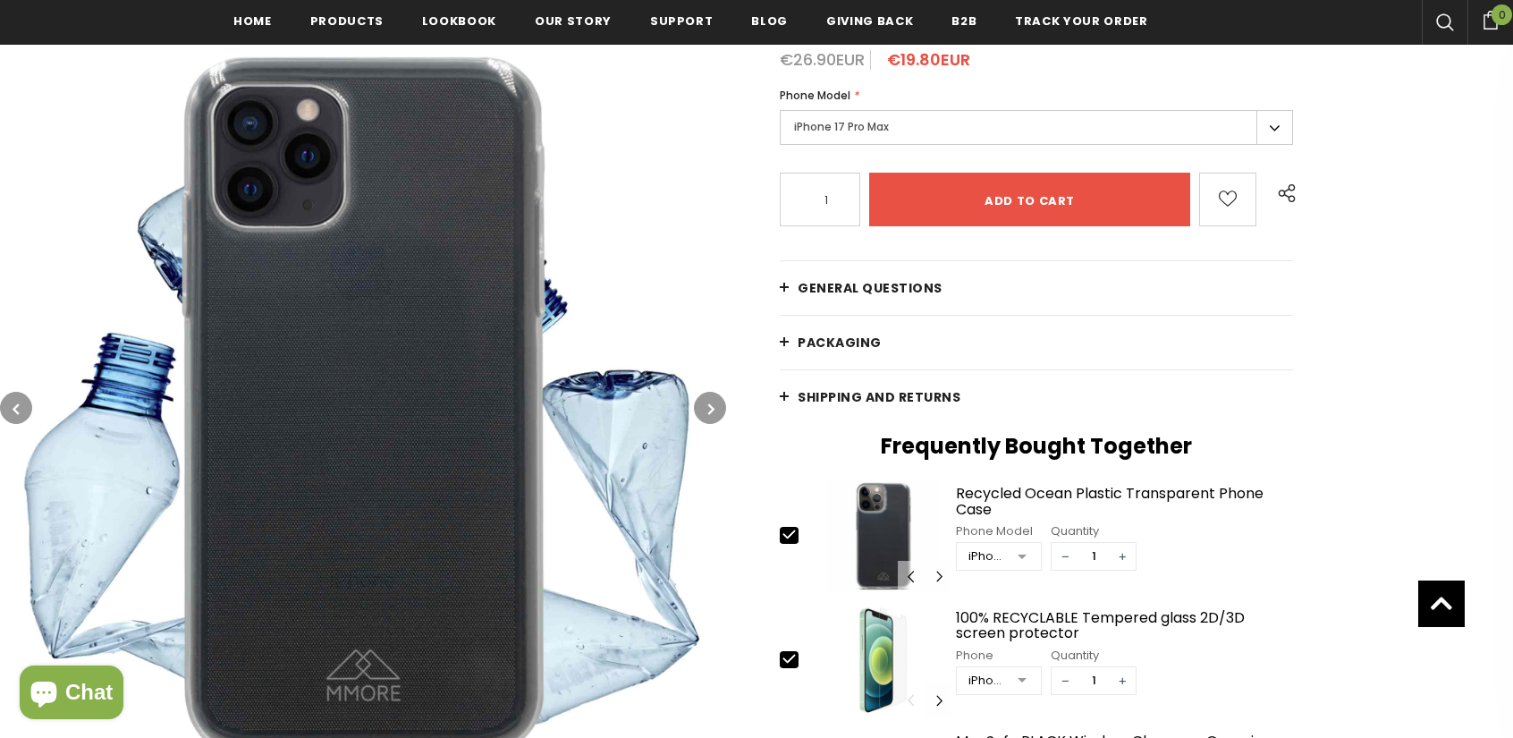
scroll to position [268, 0]
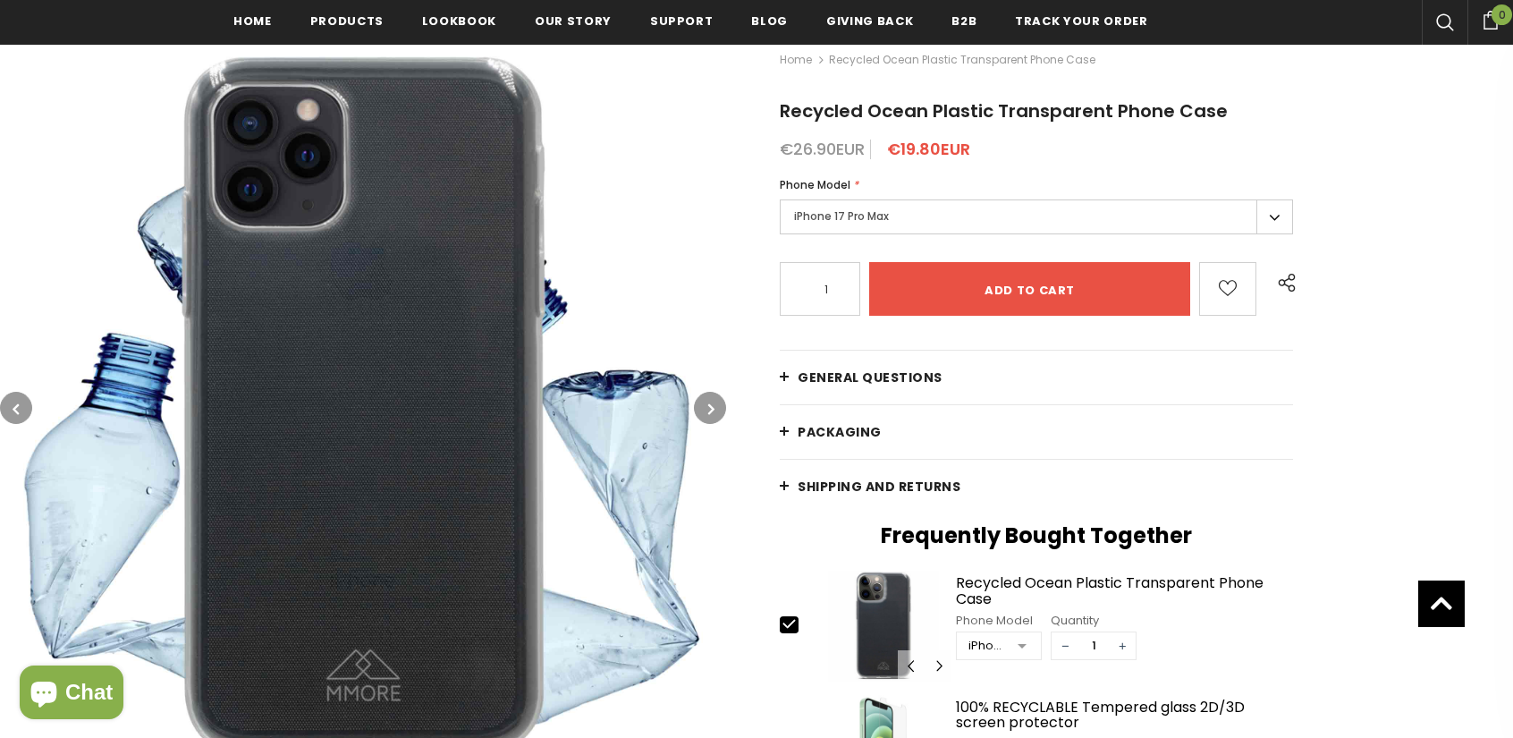
click at [712, 410] on icon "button" at bounding box center [711, 409] width 6 height 18
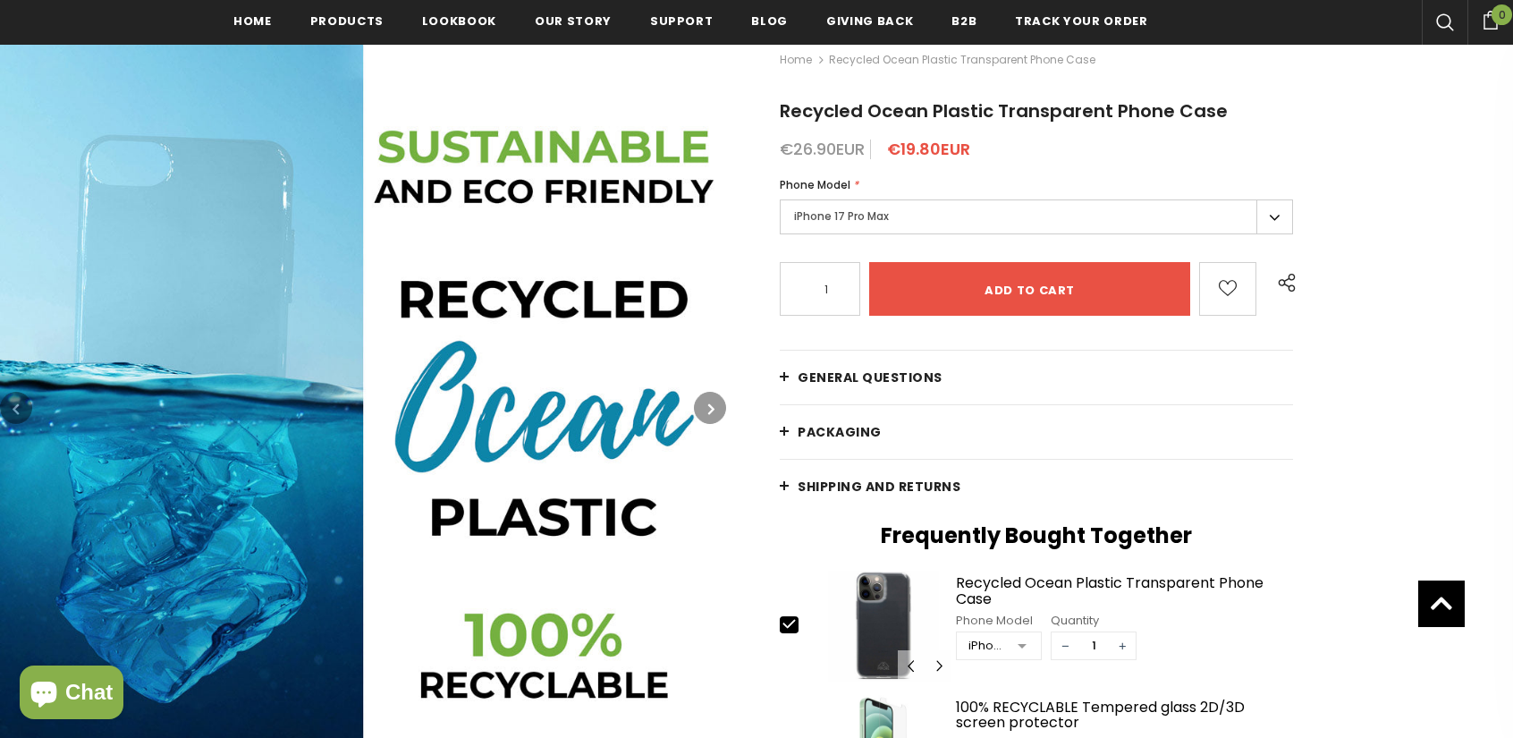
click at [711, 410] on icon "button" at bounding box center [711, 409] width 6 height 18
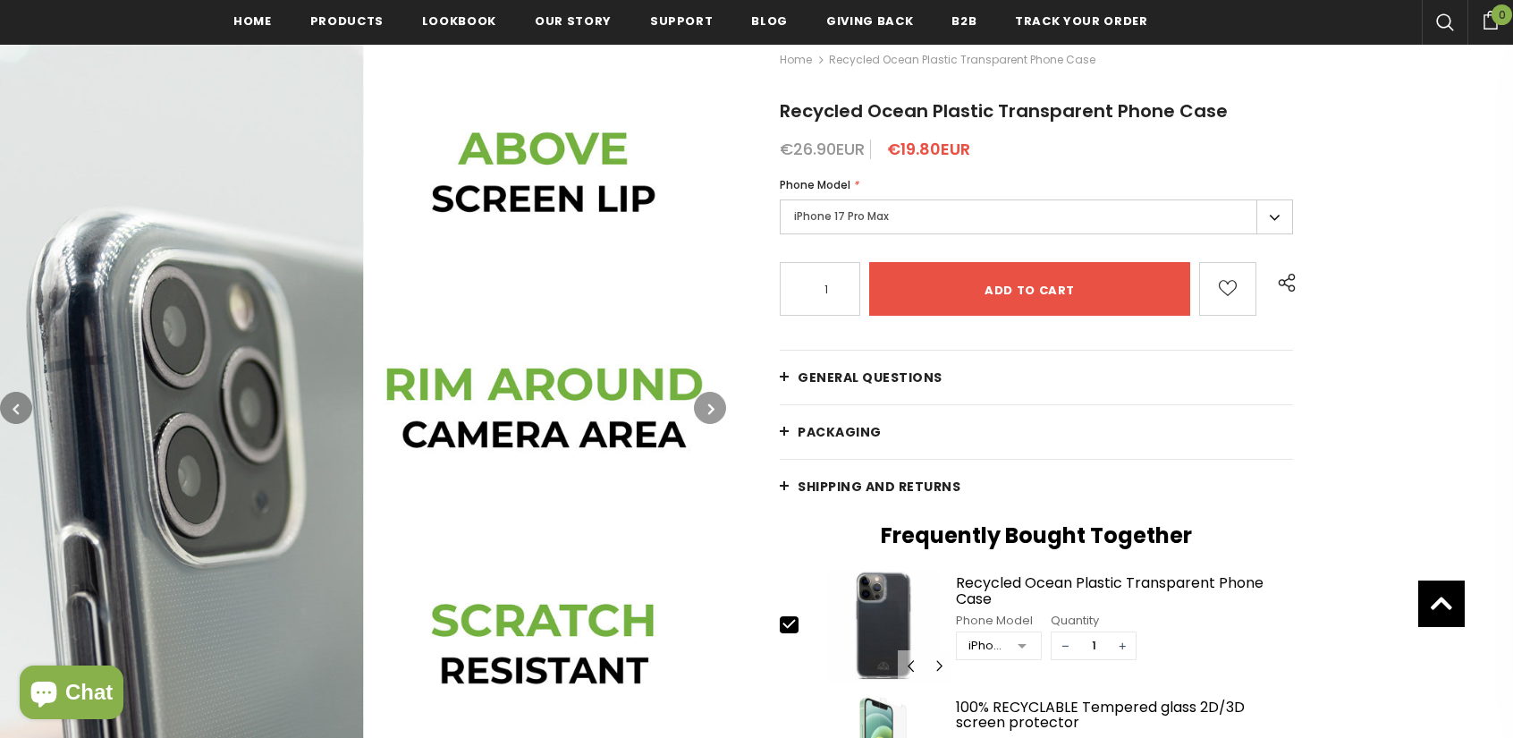
click at [711, 410] on icon "button" at bounding box center [711, 409] width 6 height 18
click at [710, 410] on icon "button" at bounding box center [711, 409] width 6 height 18
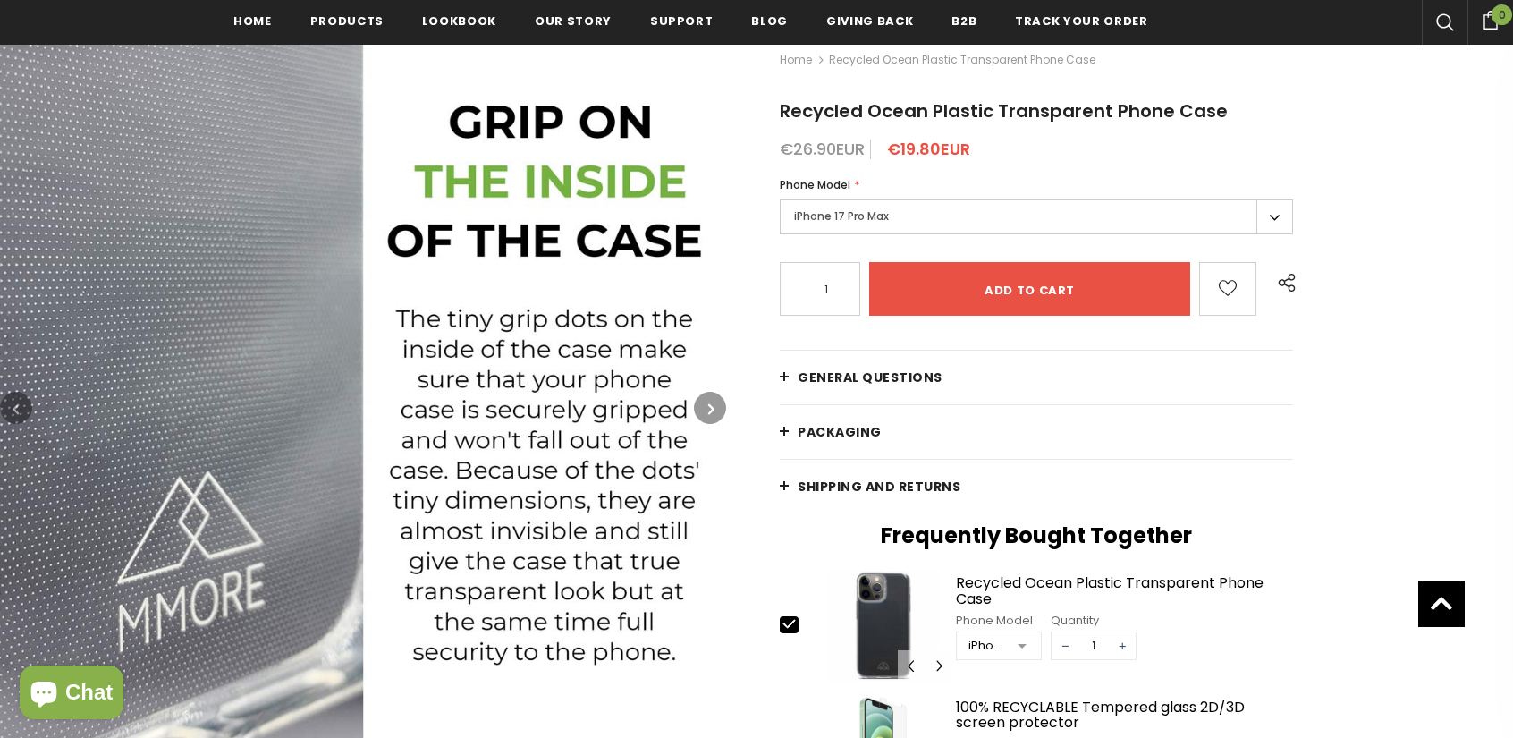
click at [710, 410] on icon "button" at bounding box center [711, 409] width 6 height 18
click at [708, 410] on icon "button" at bounding box center [711, 409] width 6 height 18
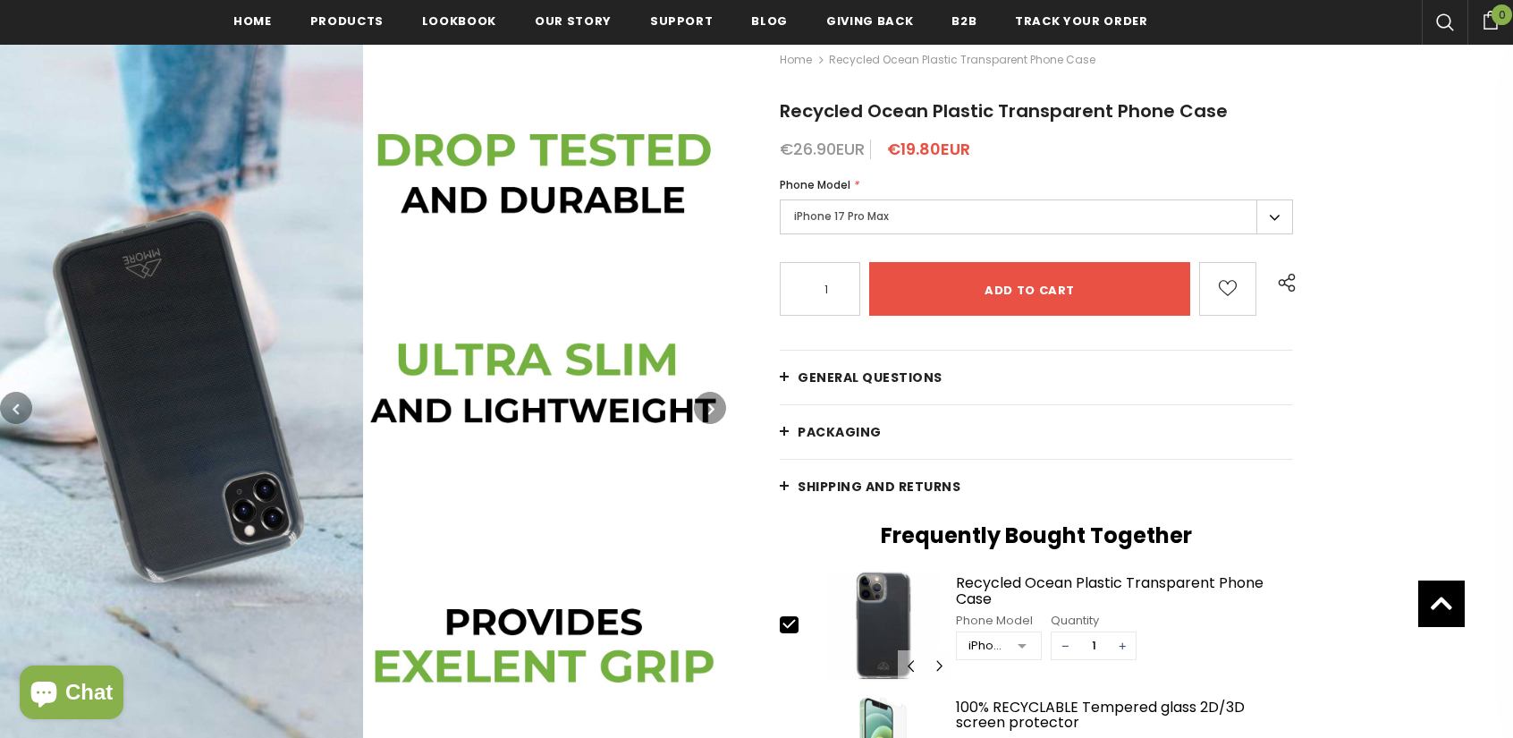
click at [708, 410] on icon "button" at bounding box center [711, 409] width 6 height 18
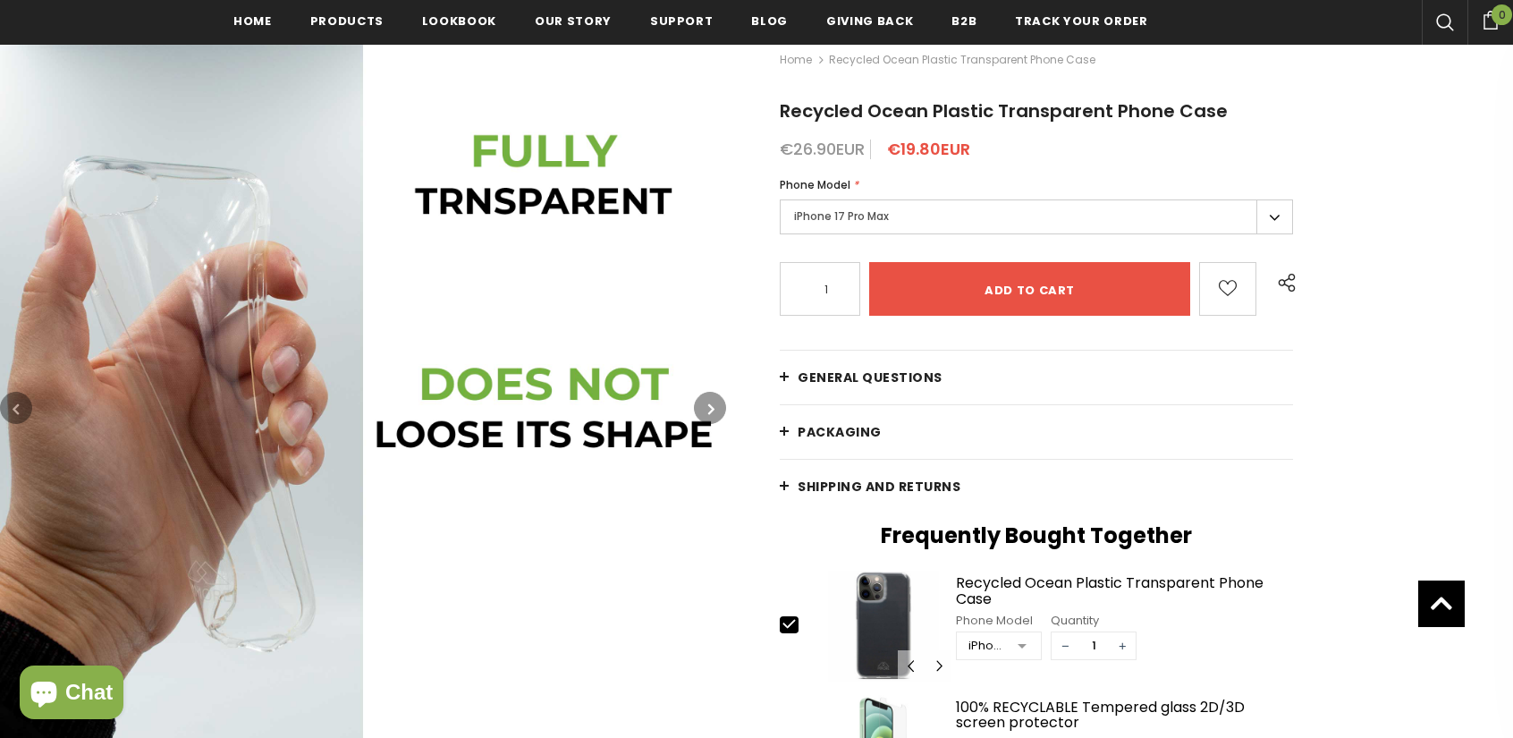
click at [708, 410] on icon "button" at bounding box center [711, 409] width 6 height 18
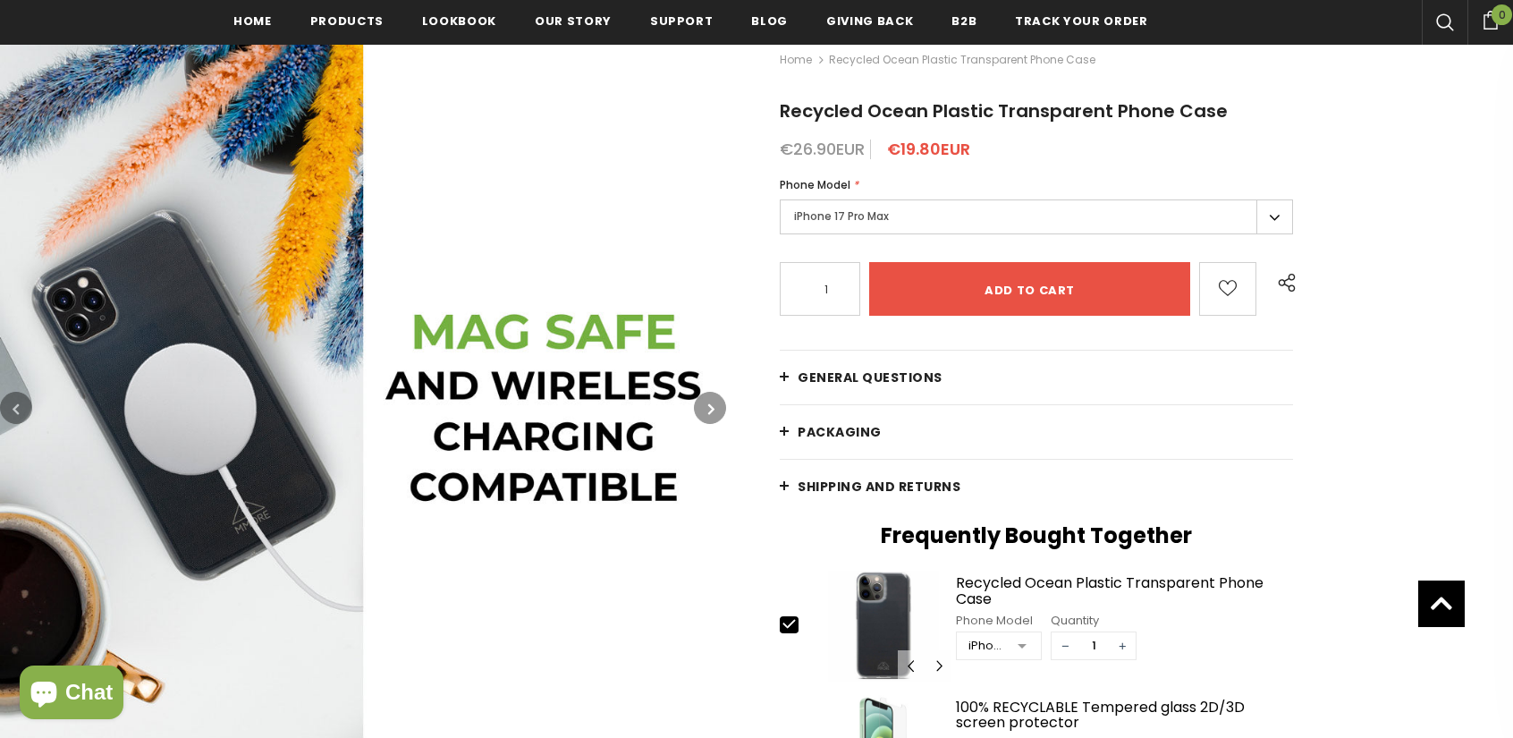
click at [708, 410] on icon "button" at bounding box center [711, 409] width 6 height 18
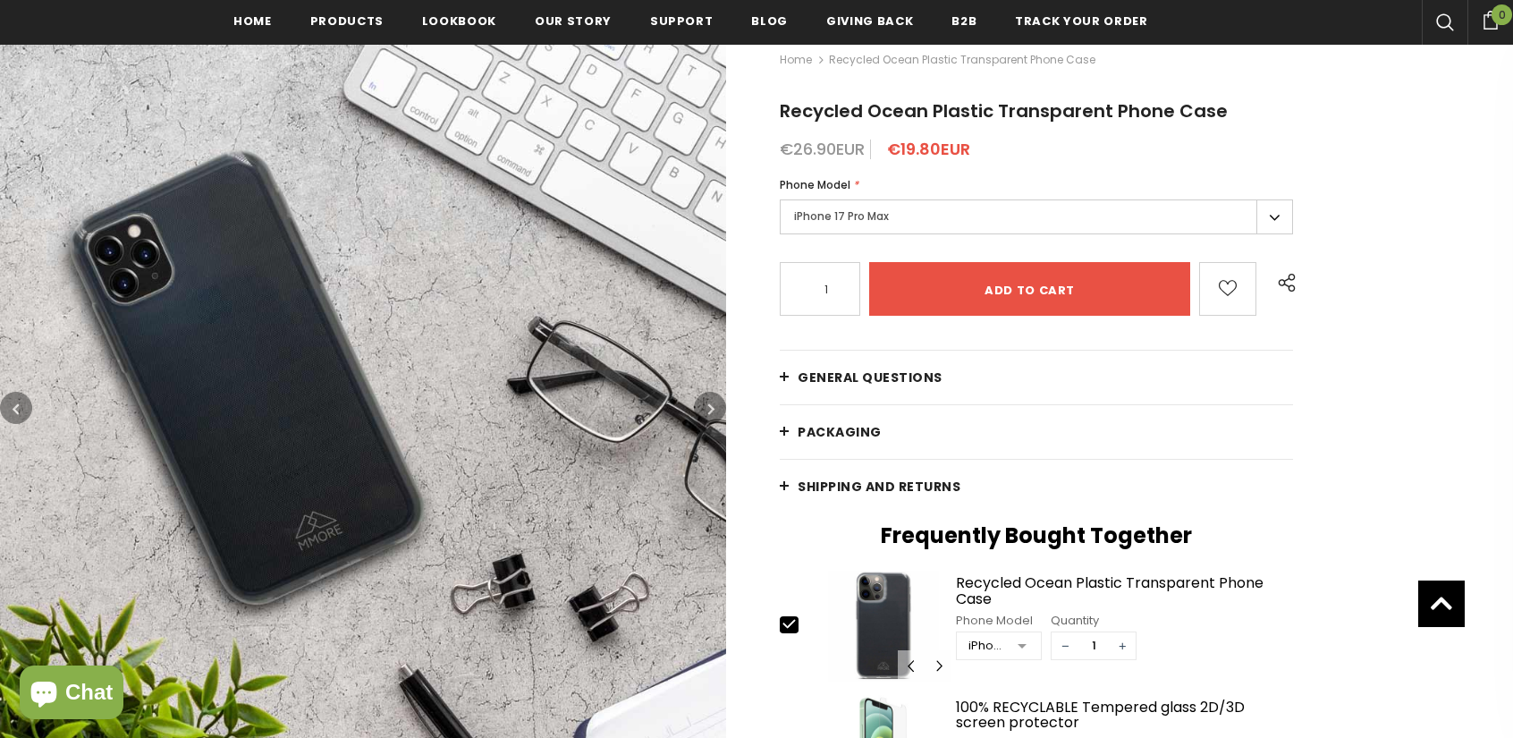
click at [708, 410] on icon "button" at bounding box center [711, 409] width 6 height 18
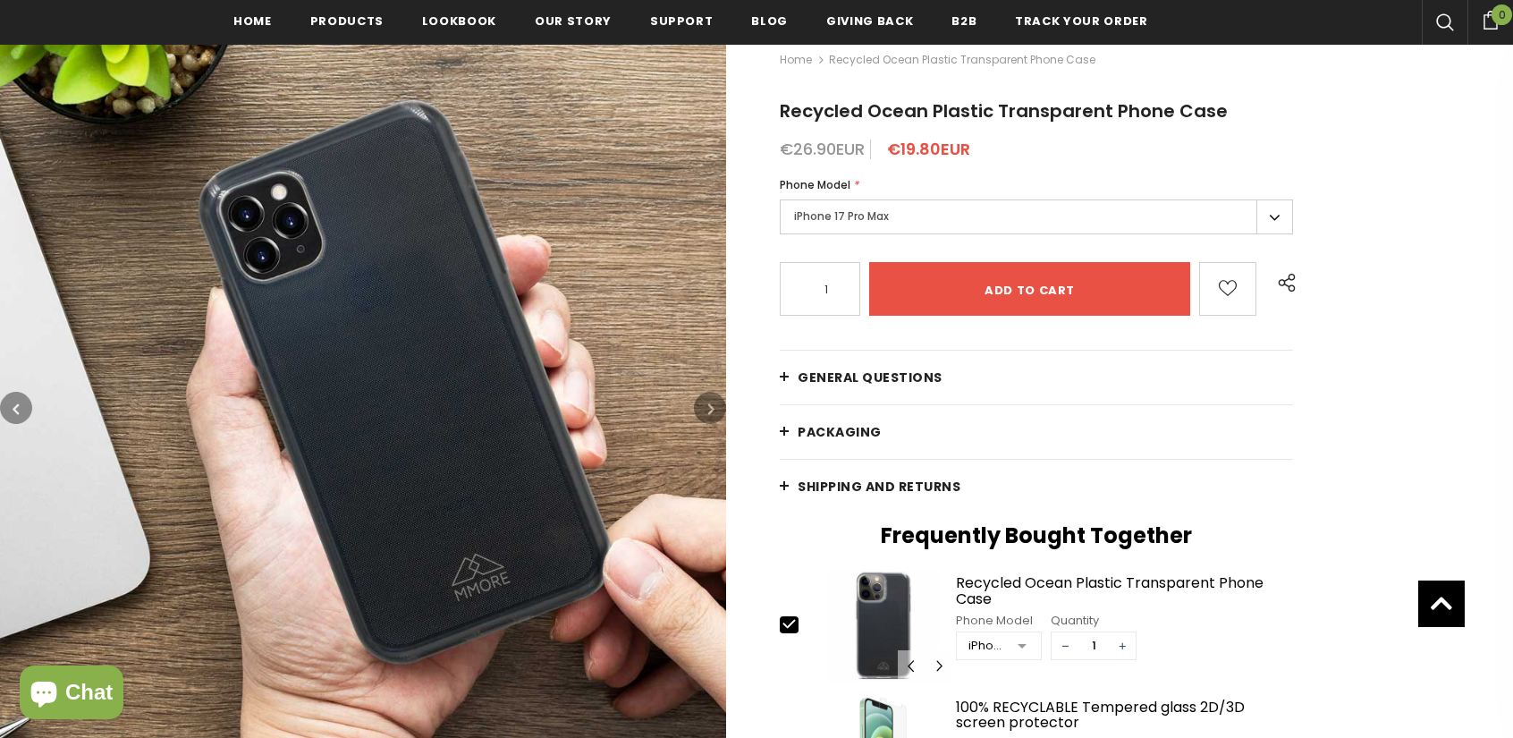
click at [708, 410] on icon "button" at bounding box center [711, 409] width 6 height 18
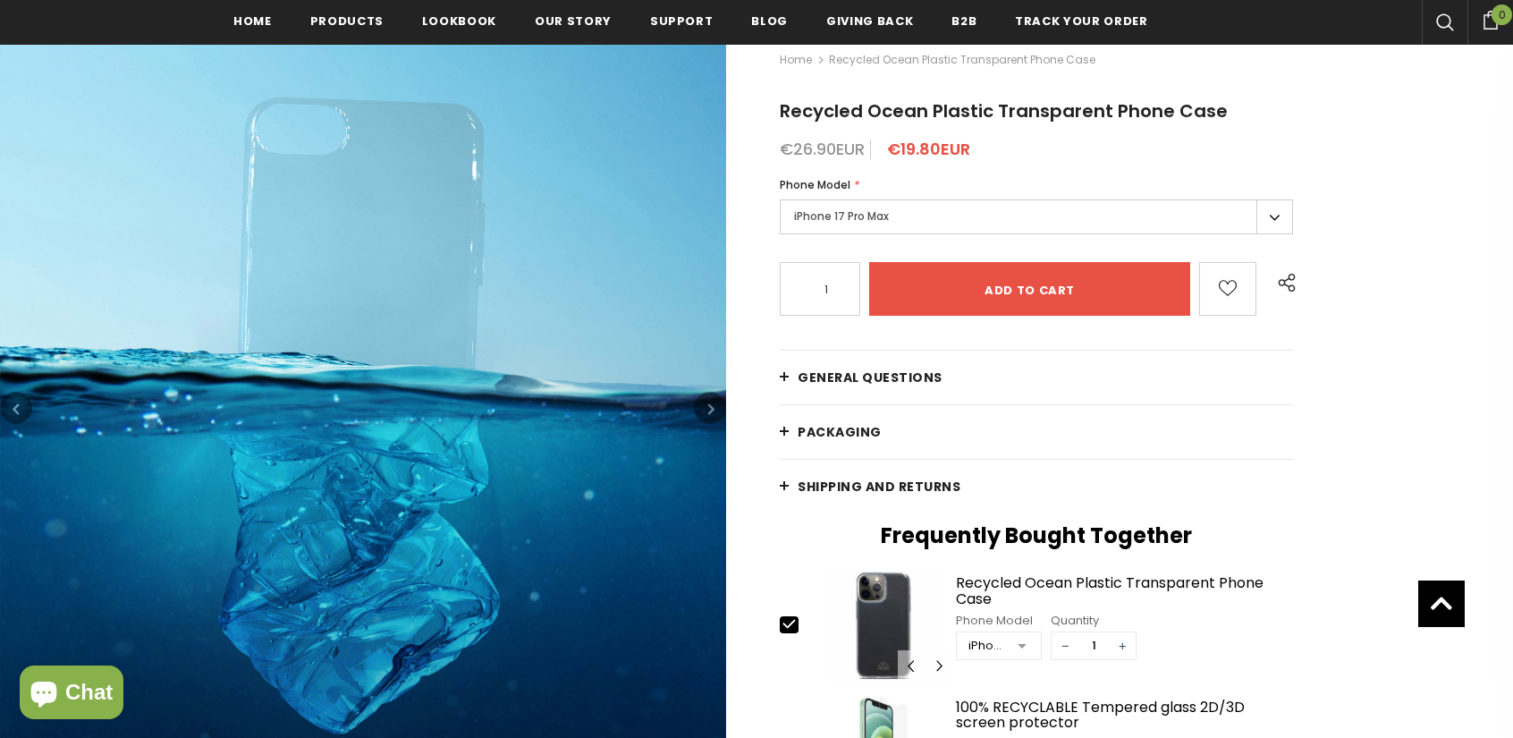
click at [708, 410] on icon "button" at bounding box center [711, 409] width 6 height 18
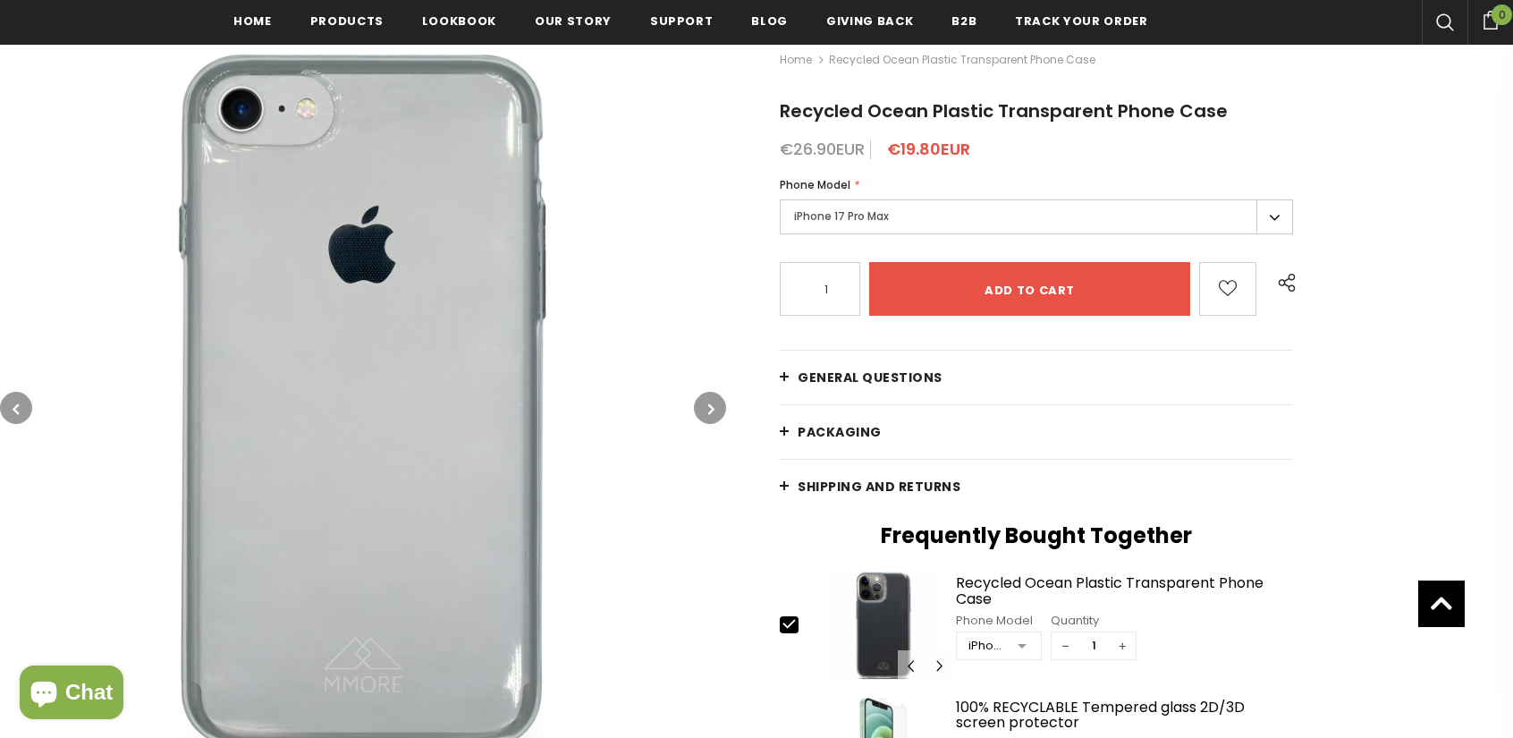
click at [708, 410] on icon "button" at bounding box center [711, 409] width 6 height 18
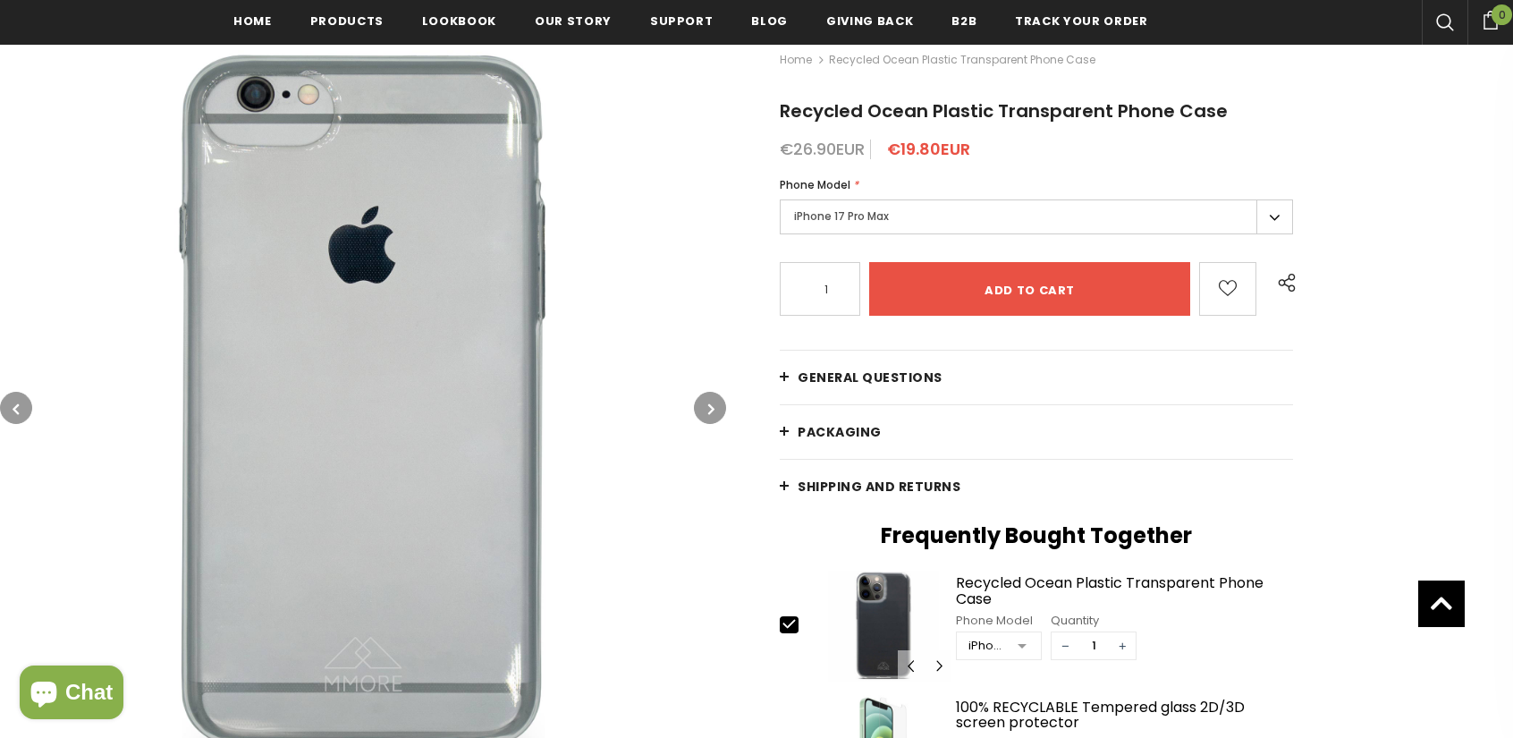
click at [708, 410] on icon "button" at bounding box center [711, 409] width 6 height 18
click at [13, 407] on icon "button" at bounding box center [16, 409] width 6 height 18
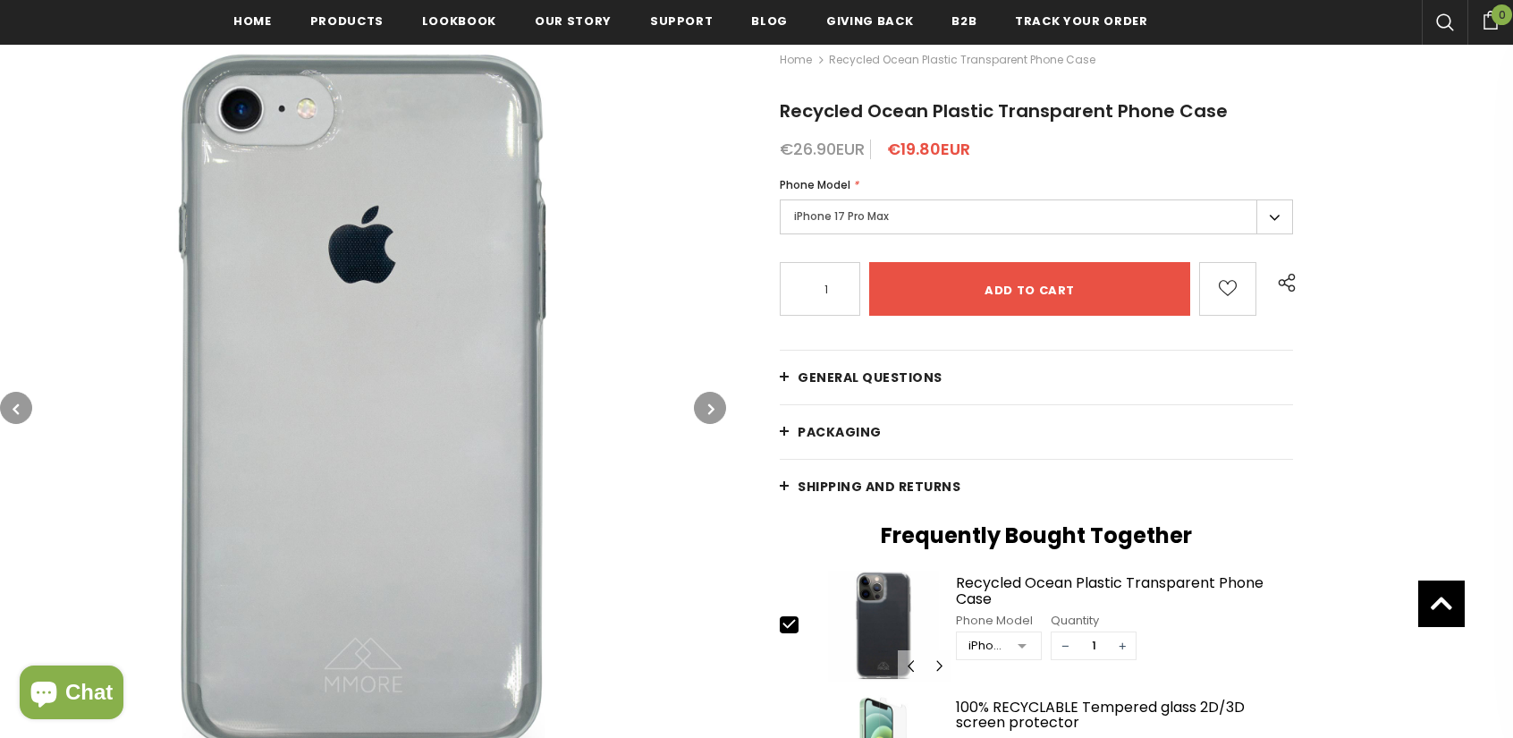
click at [718, 409] on button "button" at bounding box center [710, 408] width 32 height 32
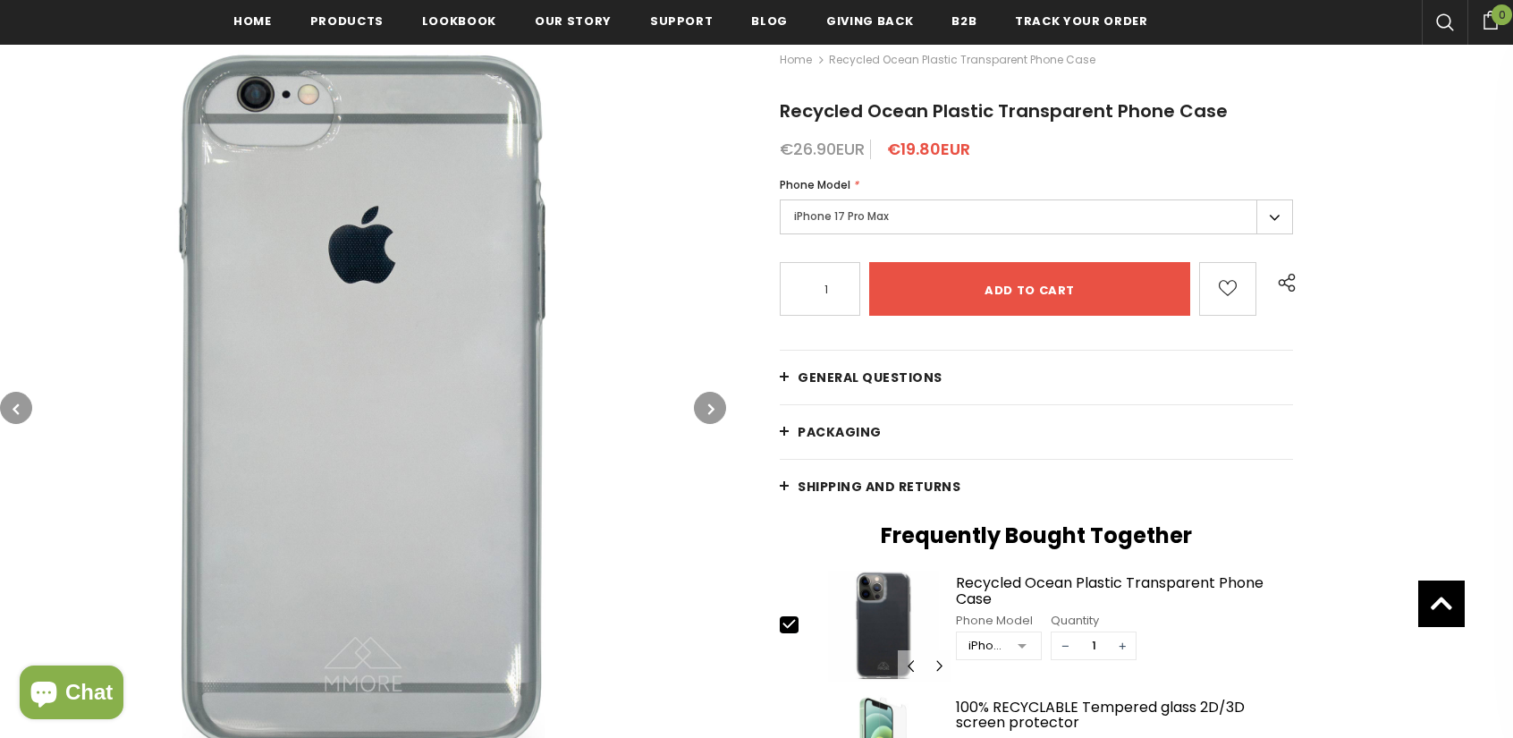
click at [718, 409] on button "button" at bounding box center [710, 408] width 32 height 32
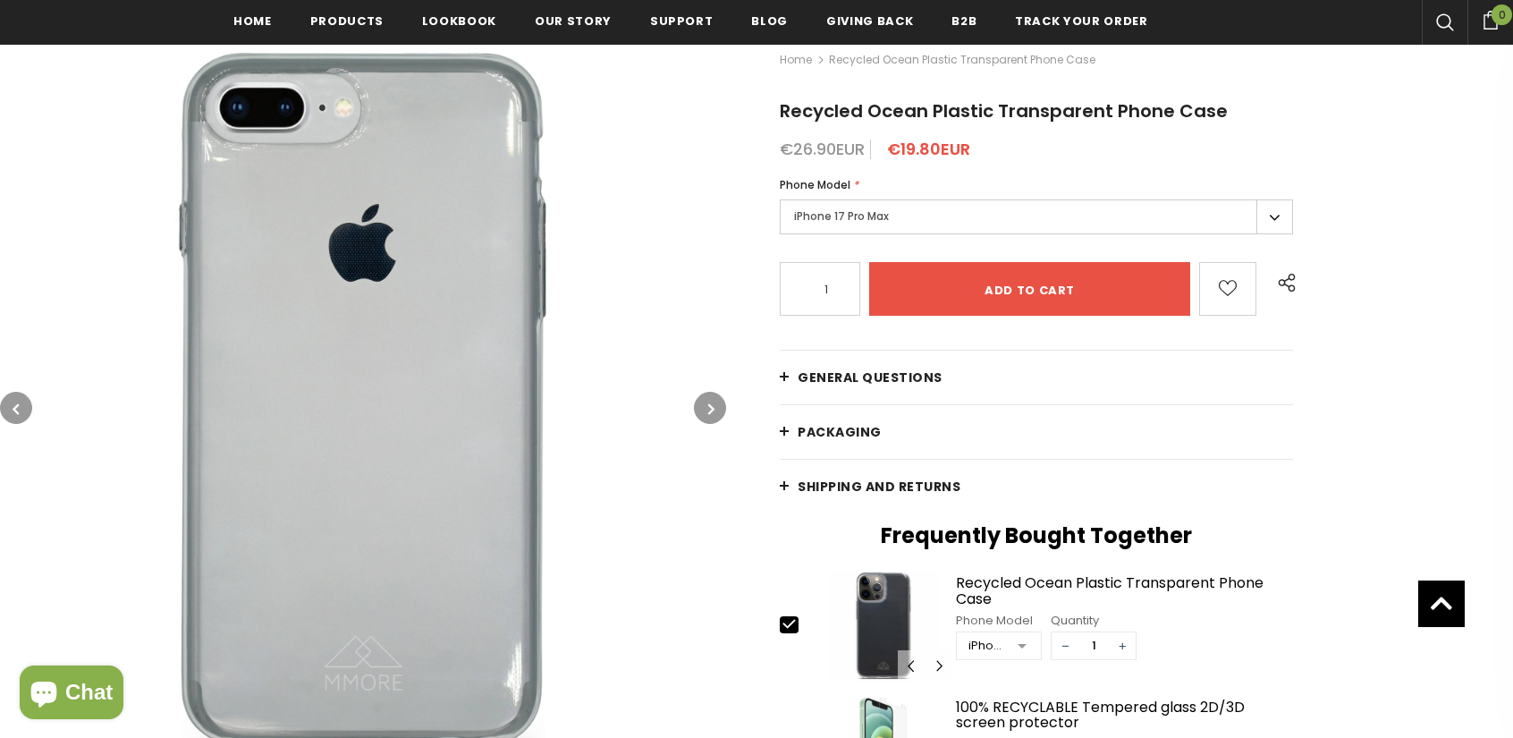
click at [718, 409] on button "button" at bounding box center [710, 408] width 32 height 32
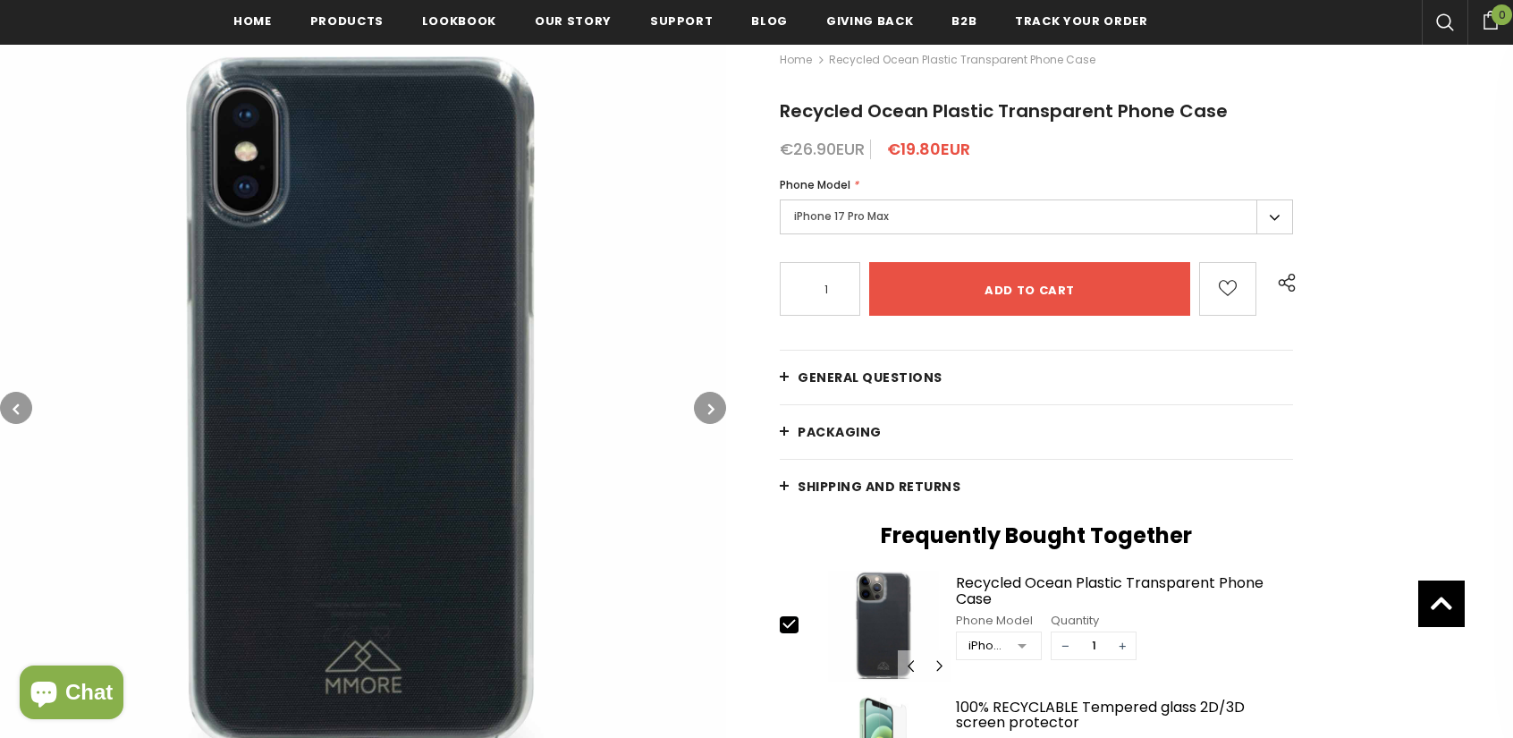
click at [701, 411] on button "button" at bounding box center [710, 408] width 32 height 32
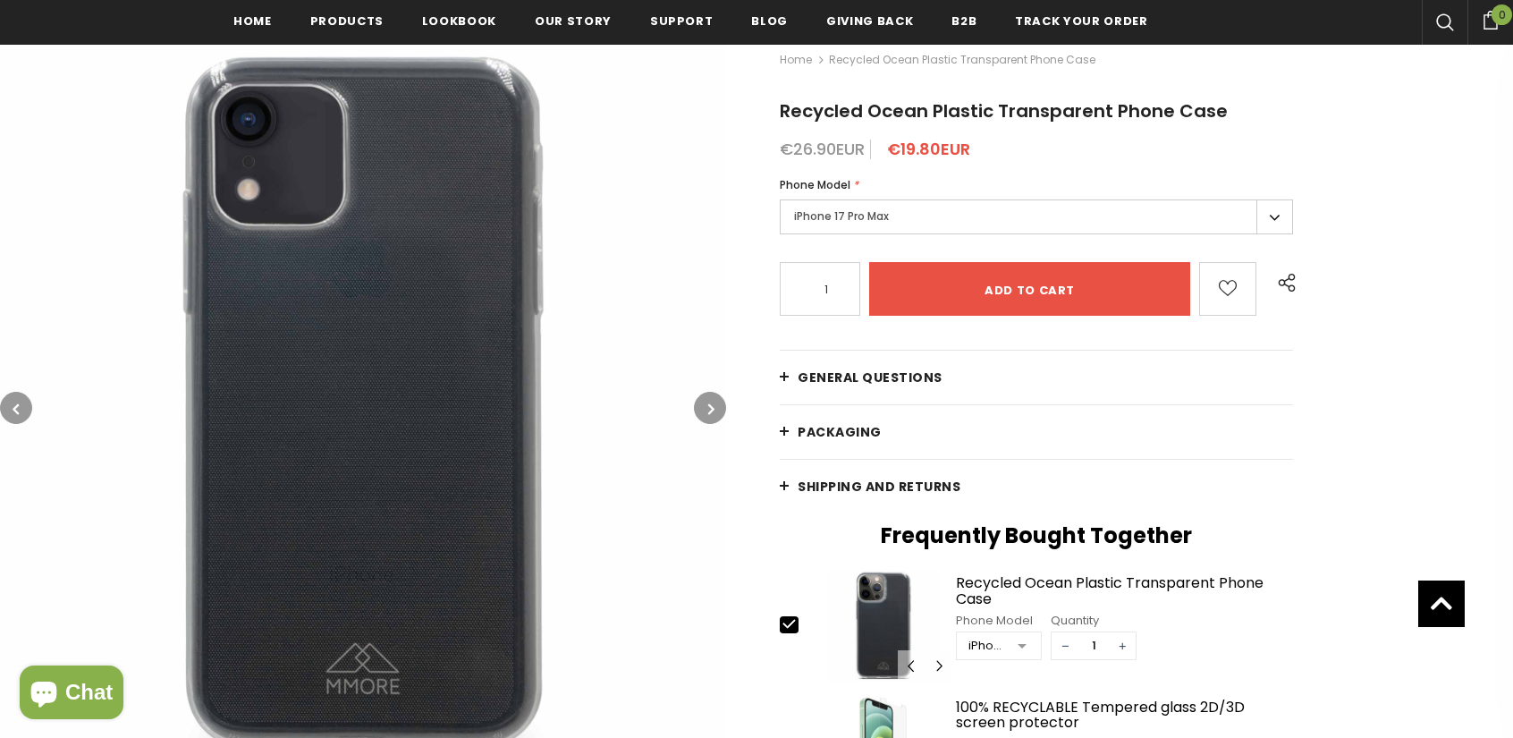
click at [714, 405] on icon "button" at bounding box center [711, 409] width 6 height 18
click at [718, 400] on button "button" at bounding box center [710, 408] width 32 height 32
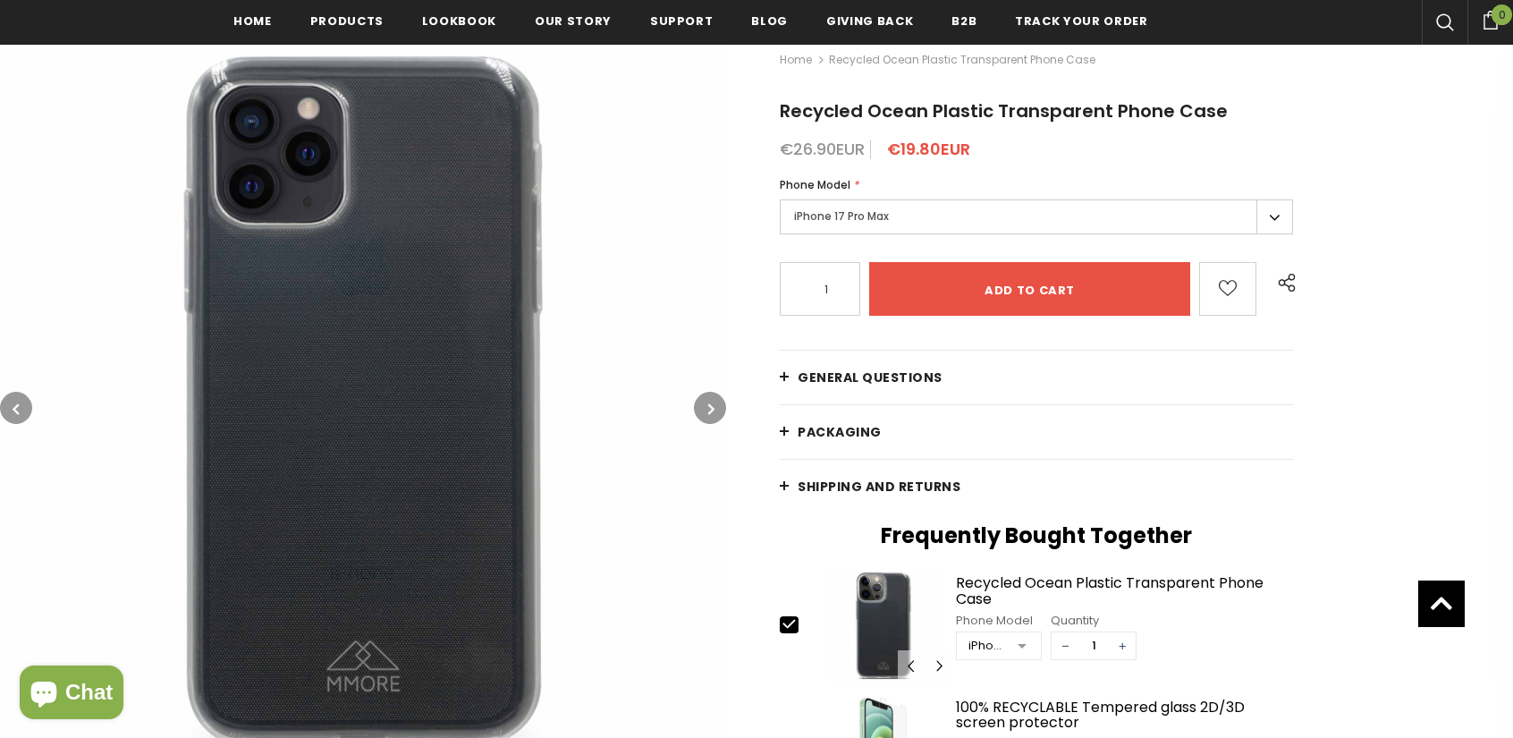
click at [720, 398] on button "button" at bounding box center [710, 408] width 32 height 32
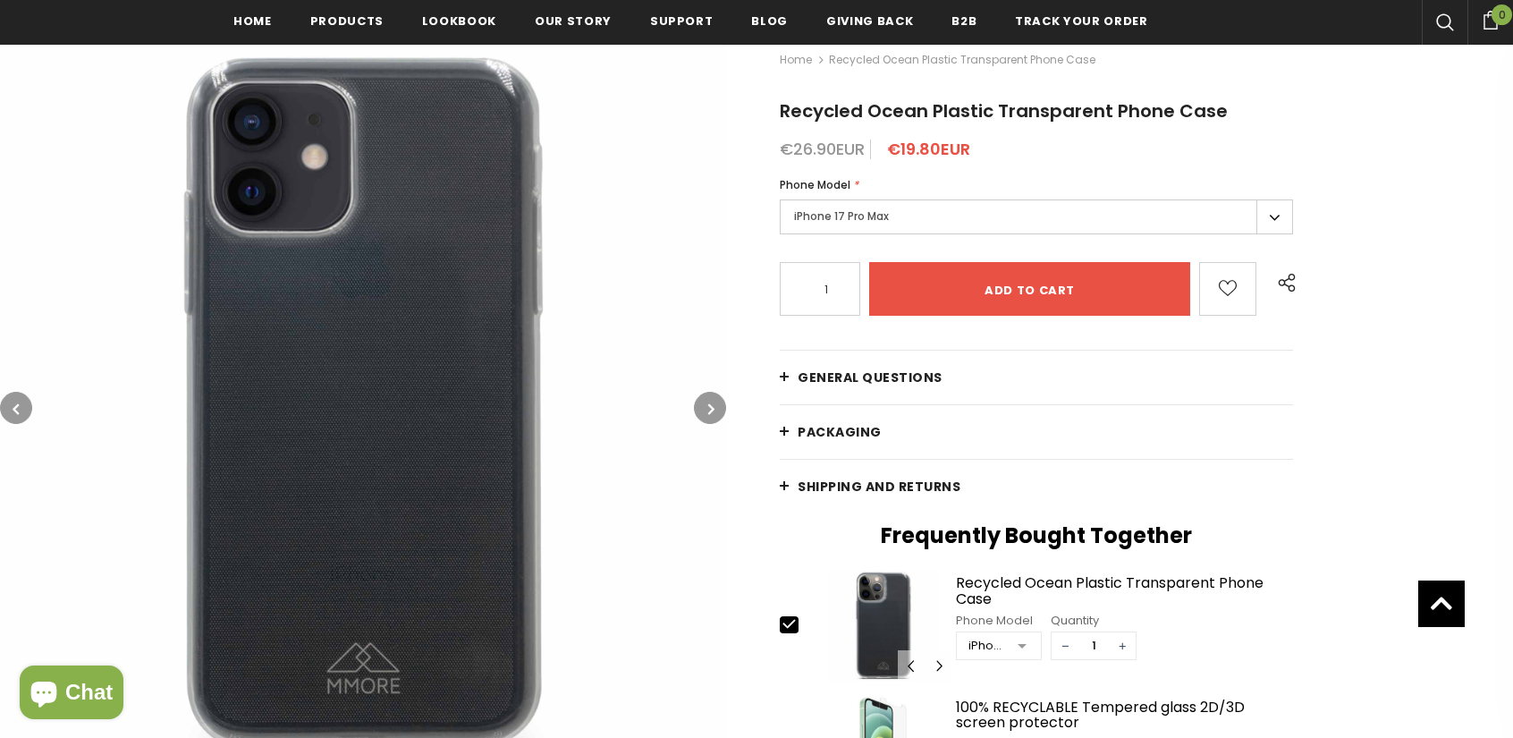
drag, startPoint x: 382, startPoint y: 395, endPoint x: 391, endPoint y: 390, distance: 10.4
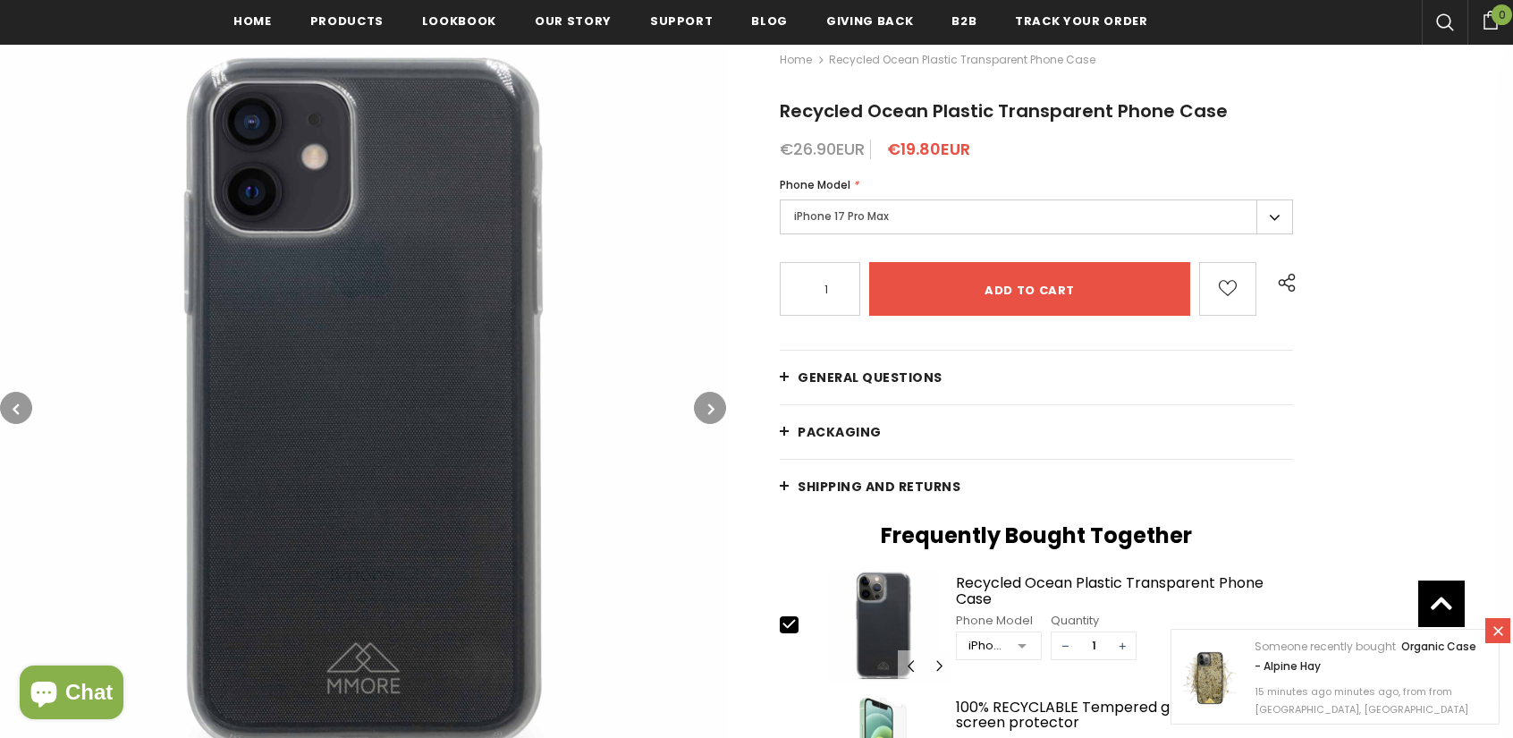
click at [704, 412] on button "button" at bounding box center [710, 408] width 32 height 32
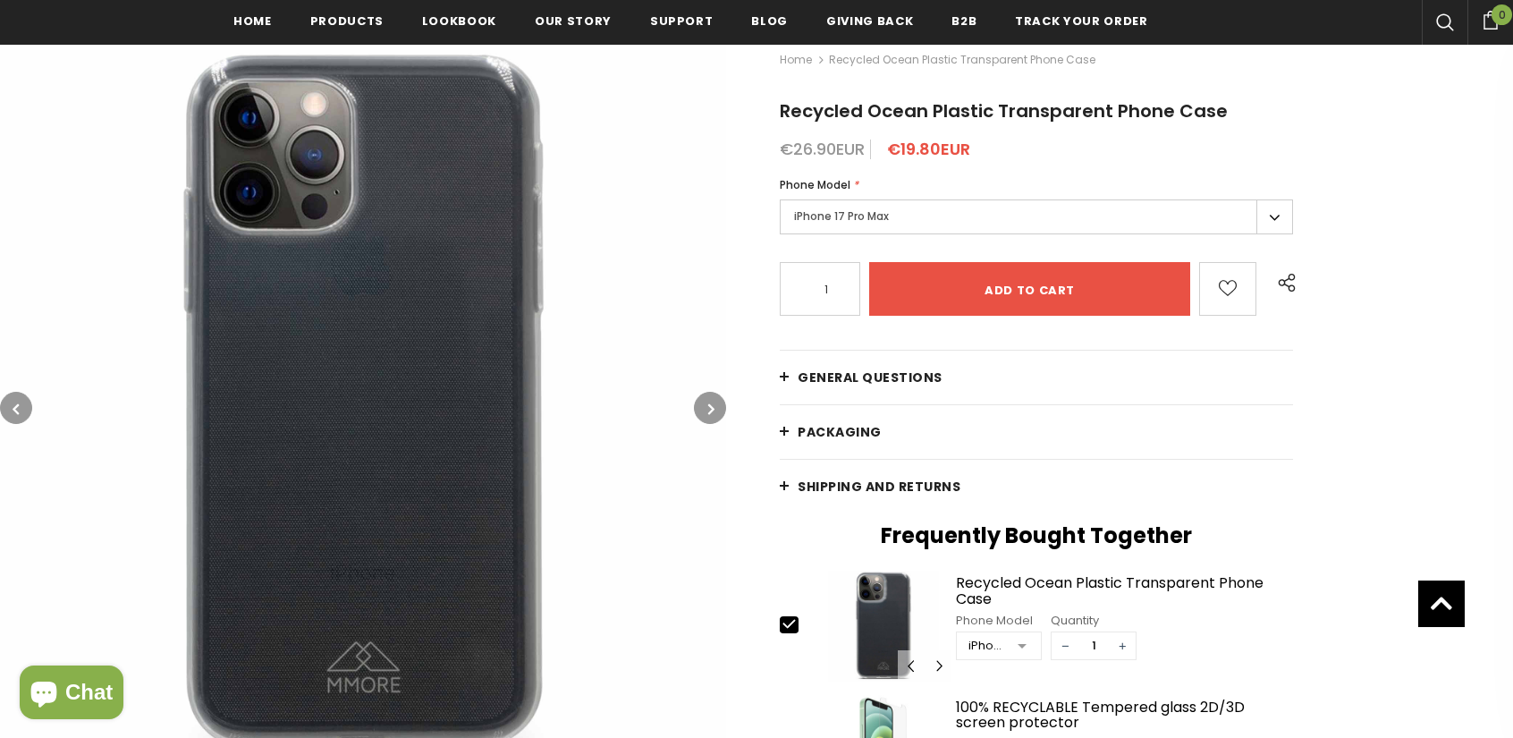
click at [699, 406] on button "button" at bounding box center [710, 408] width 32 height 32
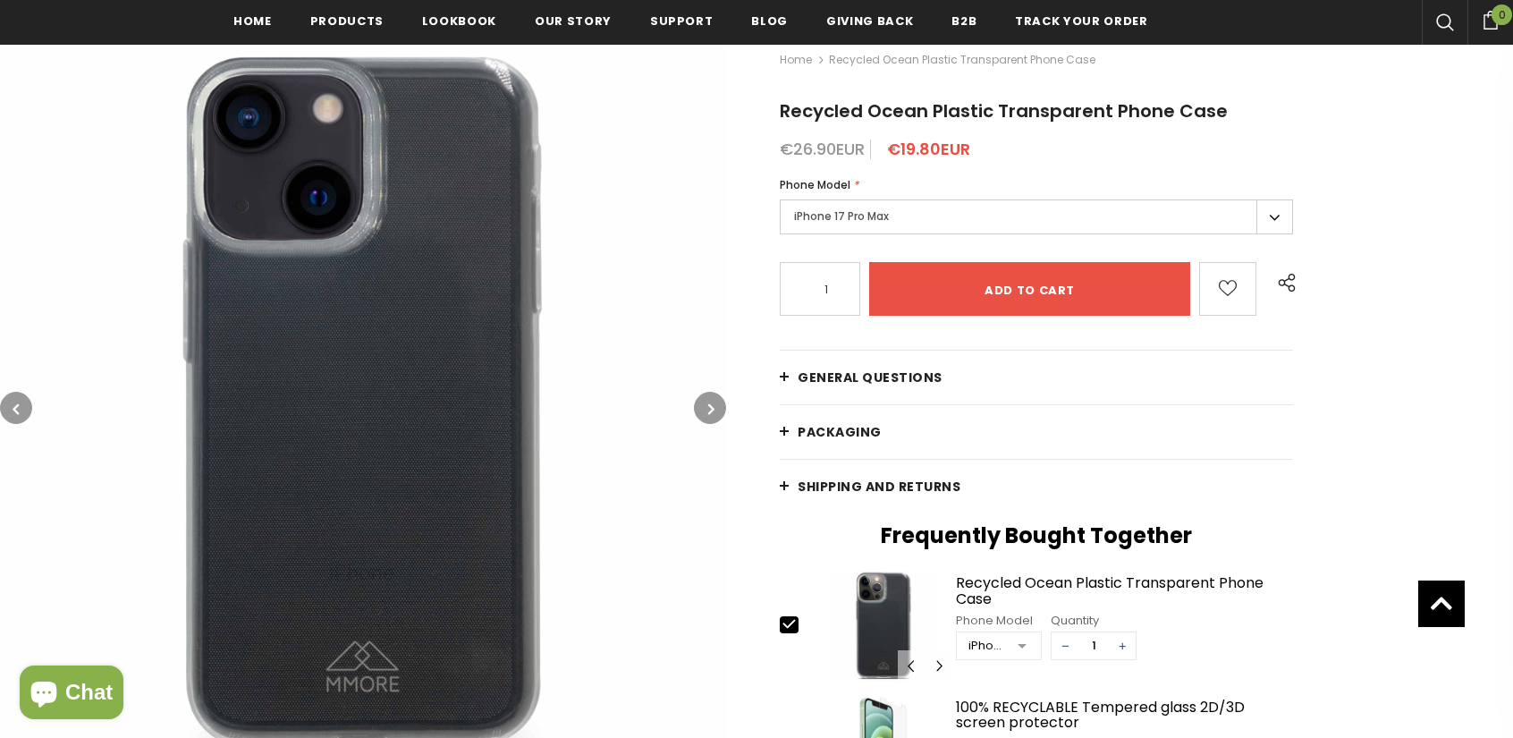
click at [729, 408] on div "Home Recycled Ocean Plastic Transparent Phone Case Recycled Ocean Plastic Trans…" at bounding box center [1119, 563] width 787 height 1084
click at [712, 401] on icon "button" at bounding box center [711, 409] width 6 height 18
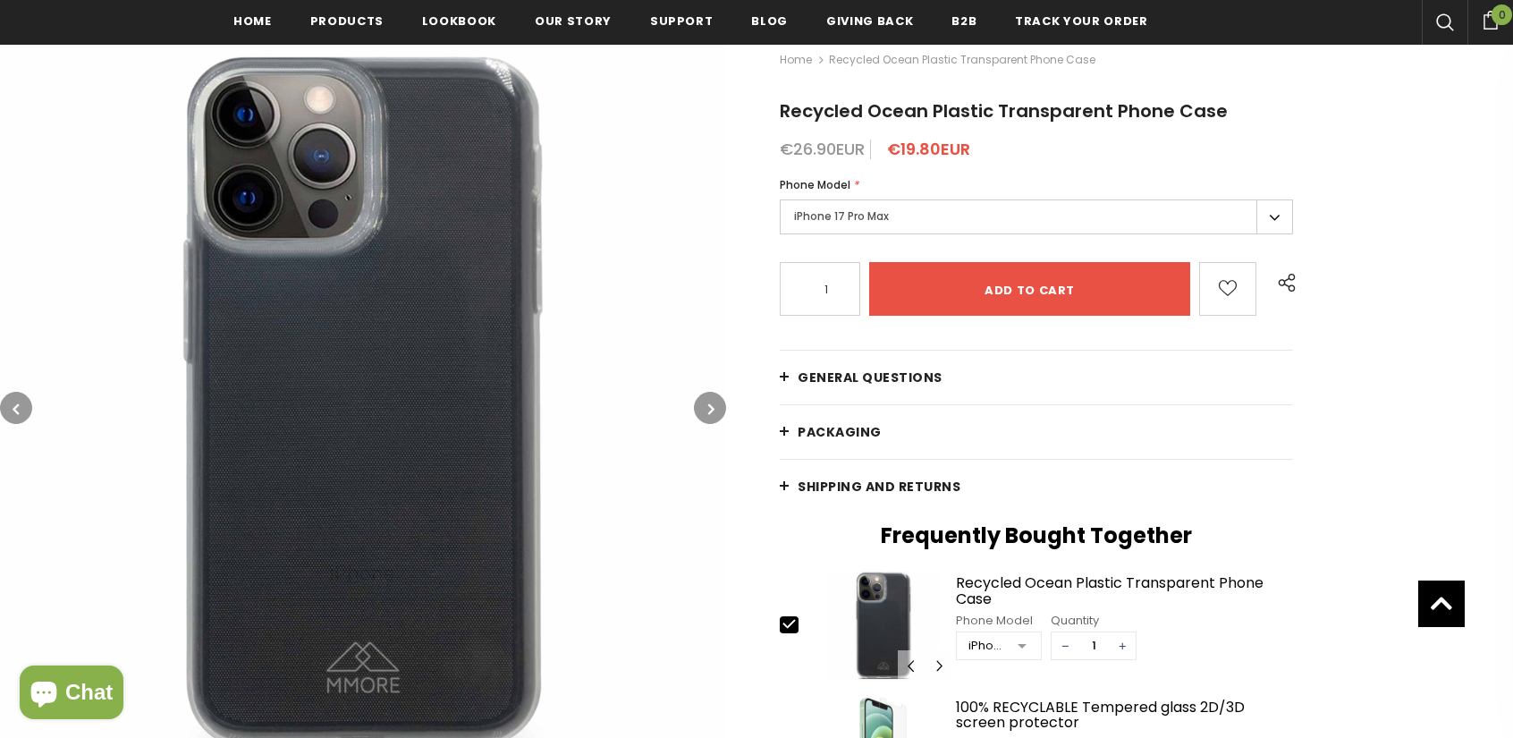
click at [699, 406] on button "button" at bounding box center [710, 408] width 32 height 32
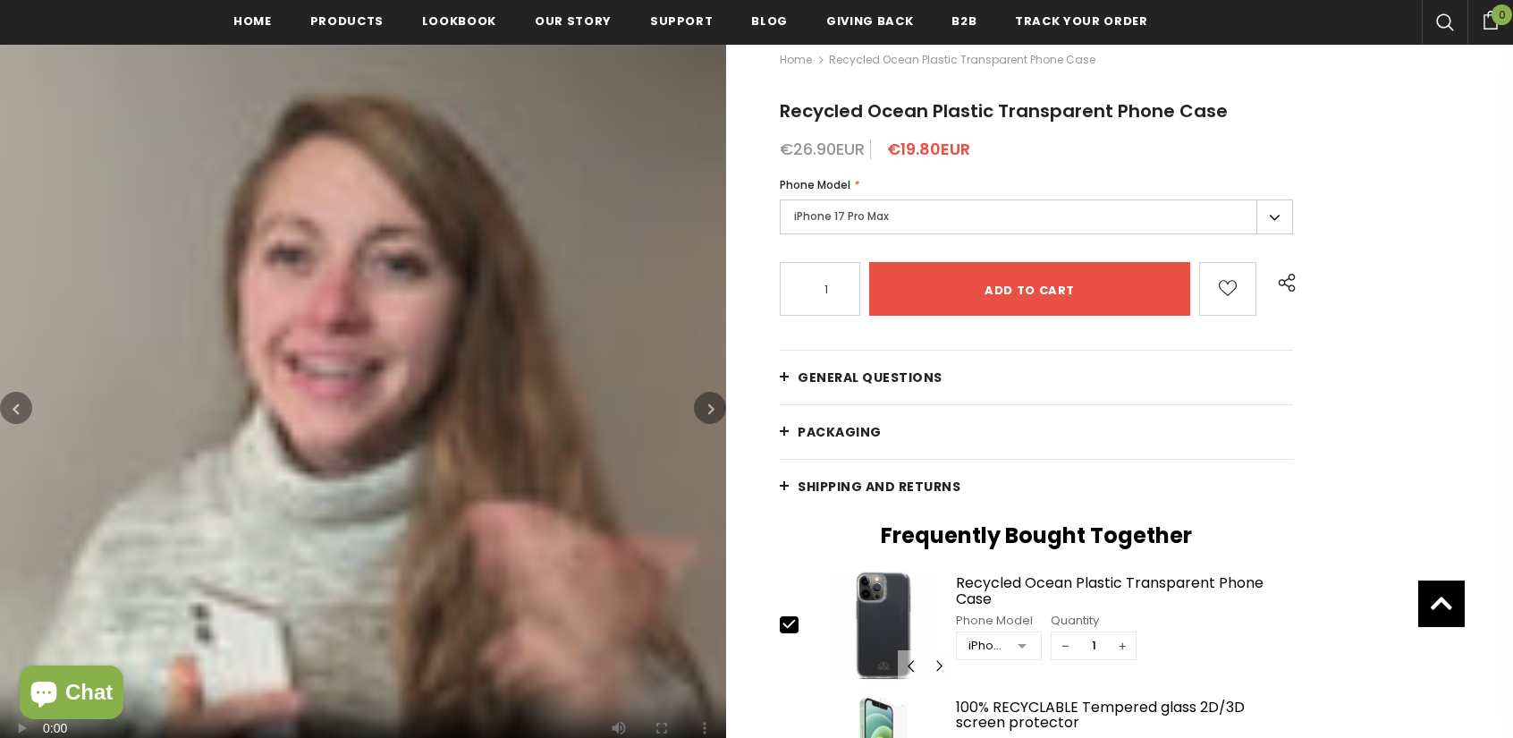
click at [713, 405] on icon "button" at bounding box center [711, 409] width 6 height 18
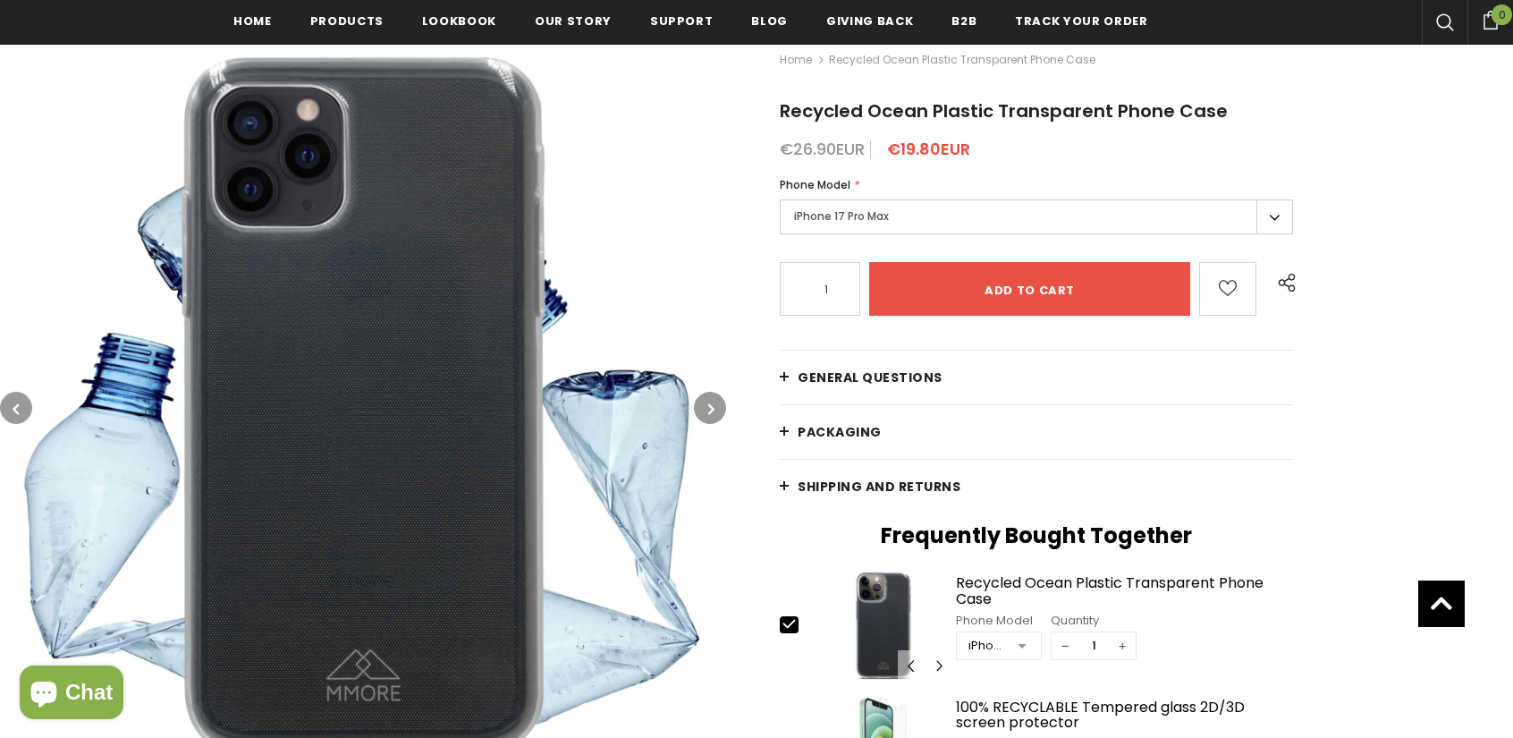
click at [713, 405] on icon "button" at bounding box center [711, 409] width 6 height 18
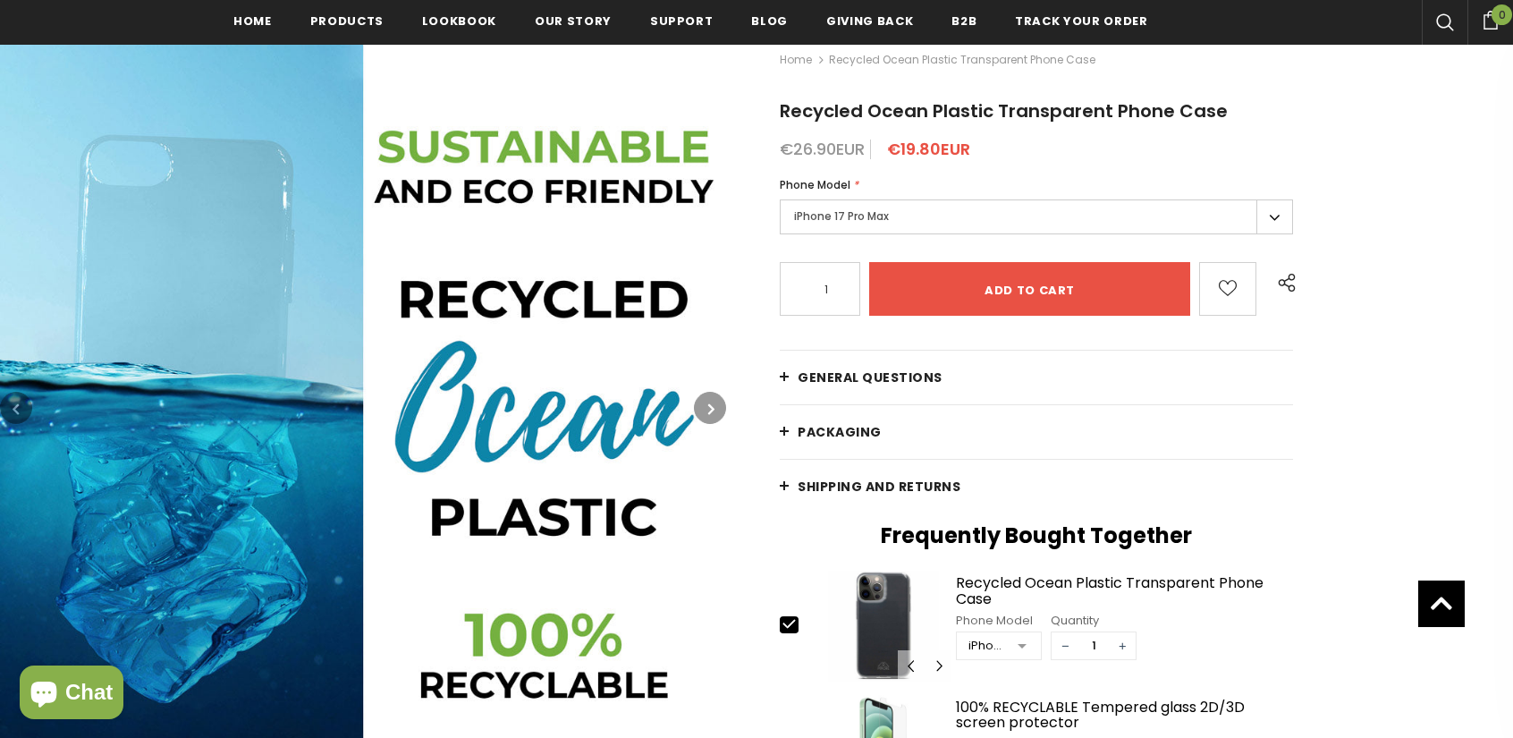
click at [713, 405] on icon "button" at bounding box center [711, 409] width 6 height 18
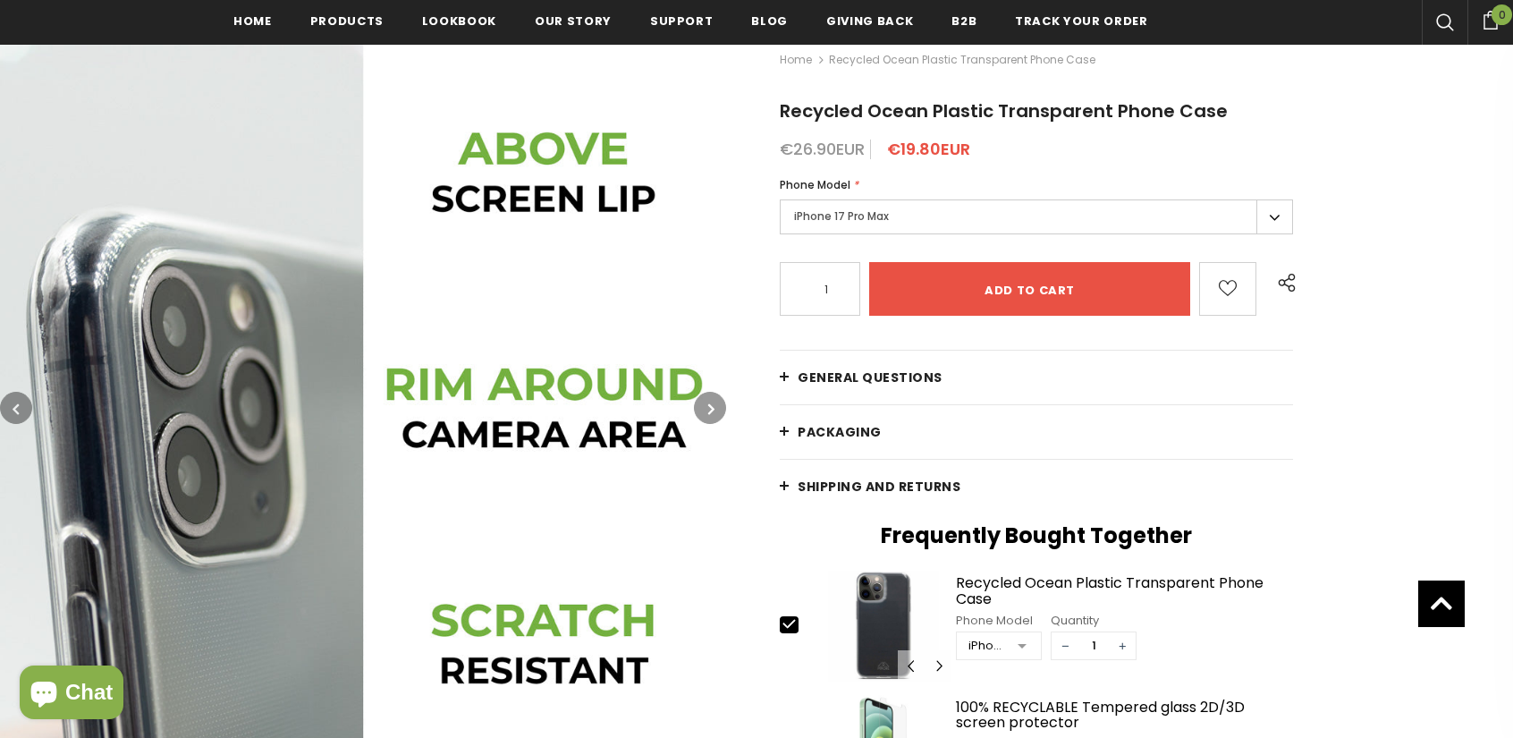
click at [713, 405] on icon "button" at bounding box center [711, 409] width 6 height 18
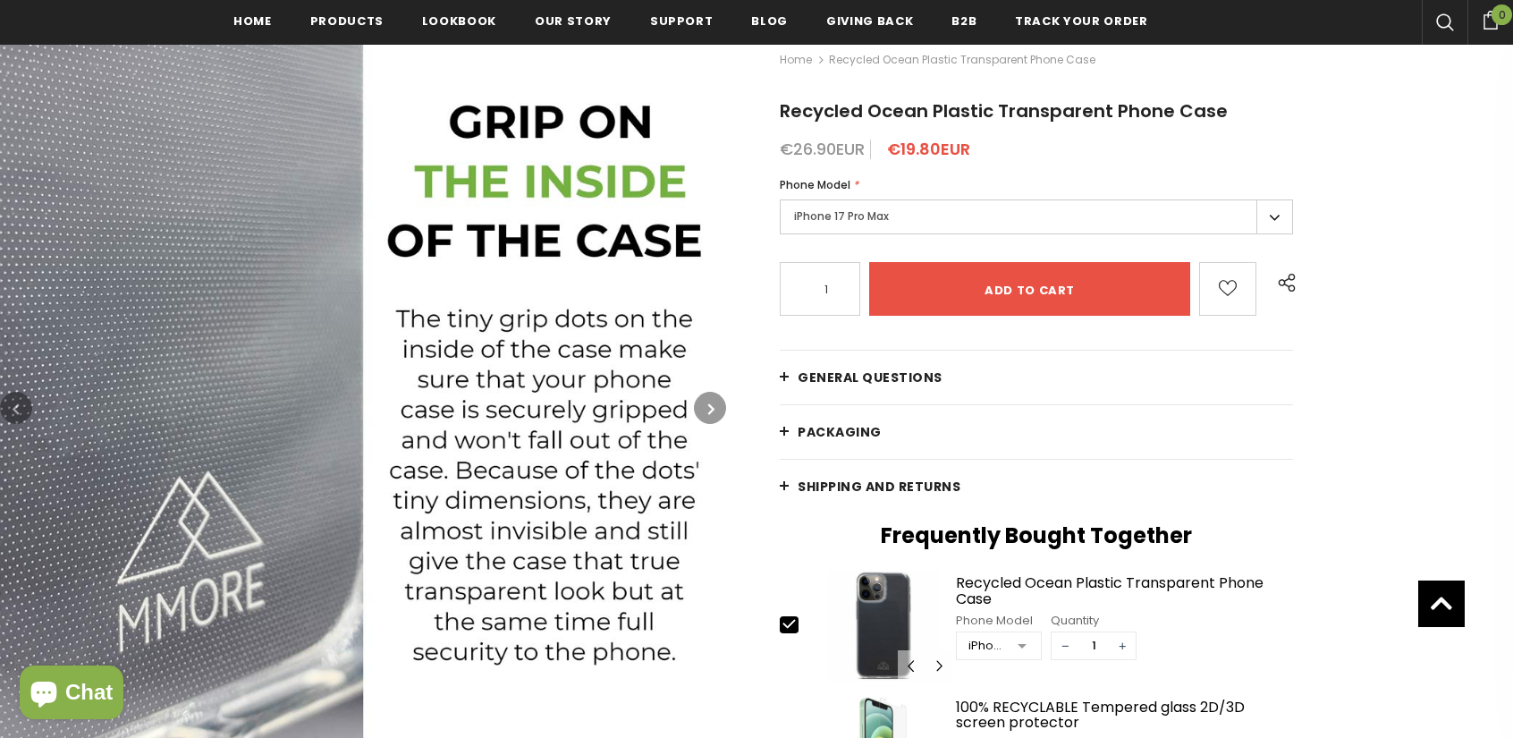
click at [713, 405] on icon "button" at bounding box center [711, 409] width 6 height 18
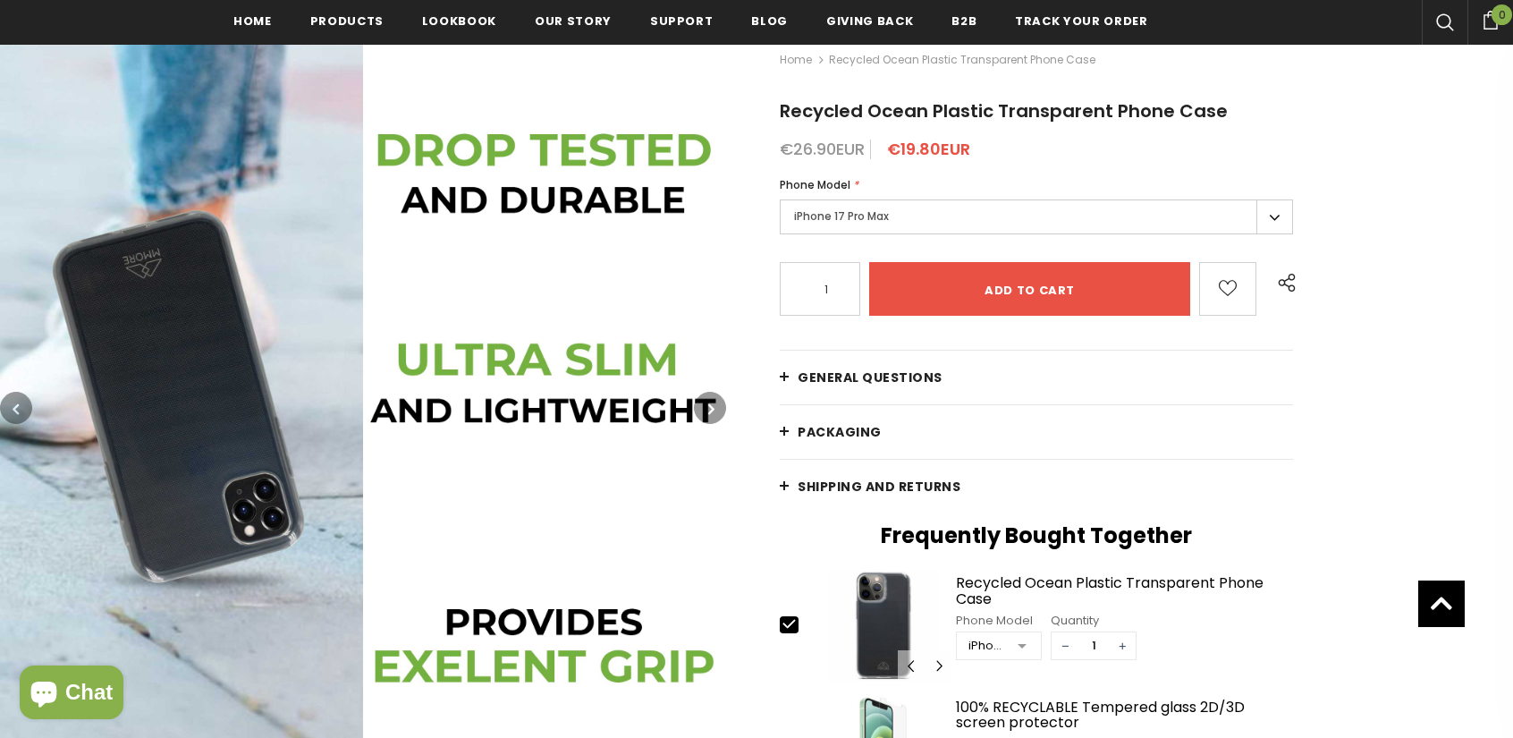
click at [713, 405] on icon "button" at bounding box center [711, 409] width 6 height 18
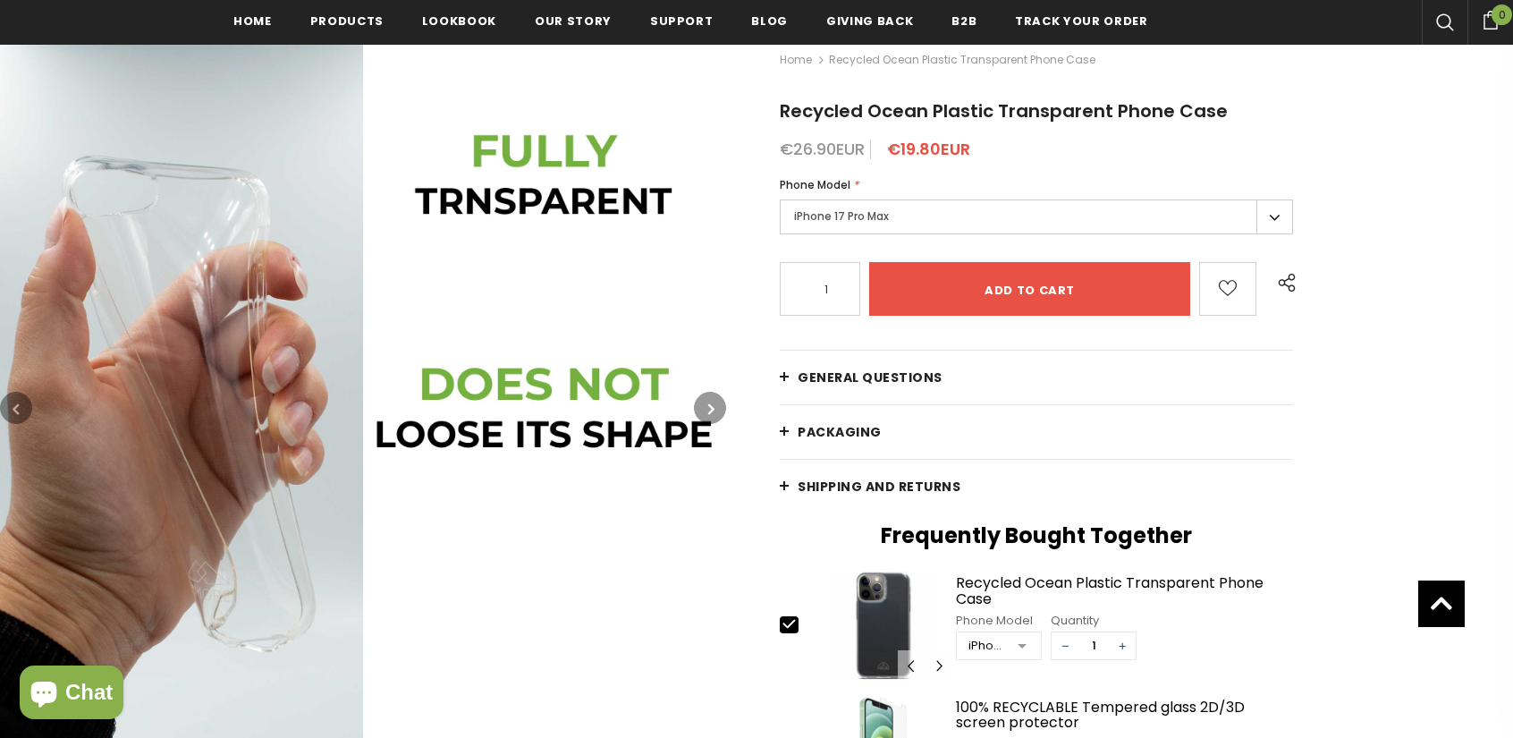
click at [713, 405] on icon "button" at bounding box center [711, 409] width 6 height 18
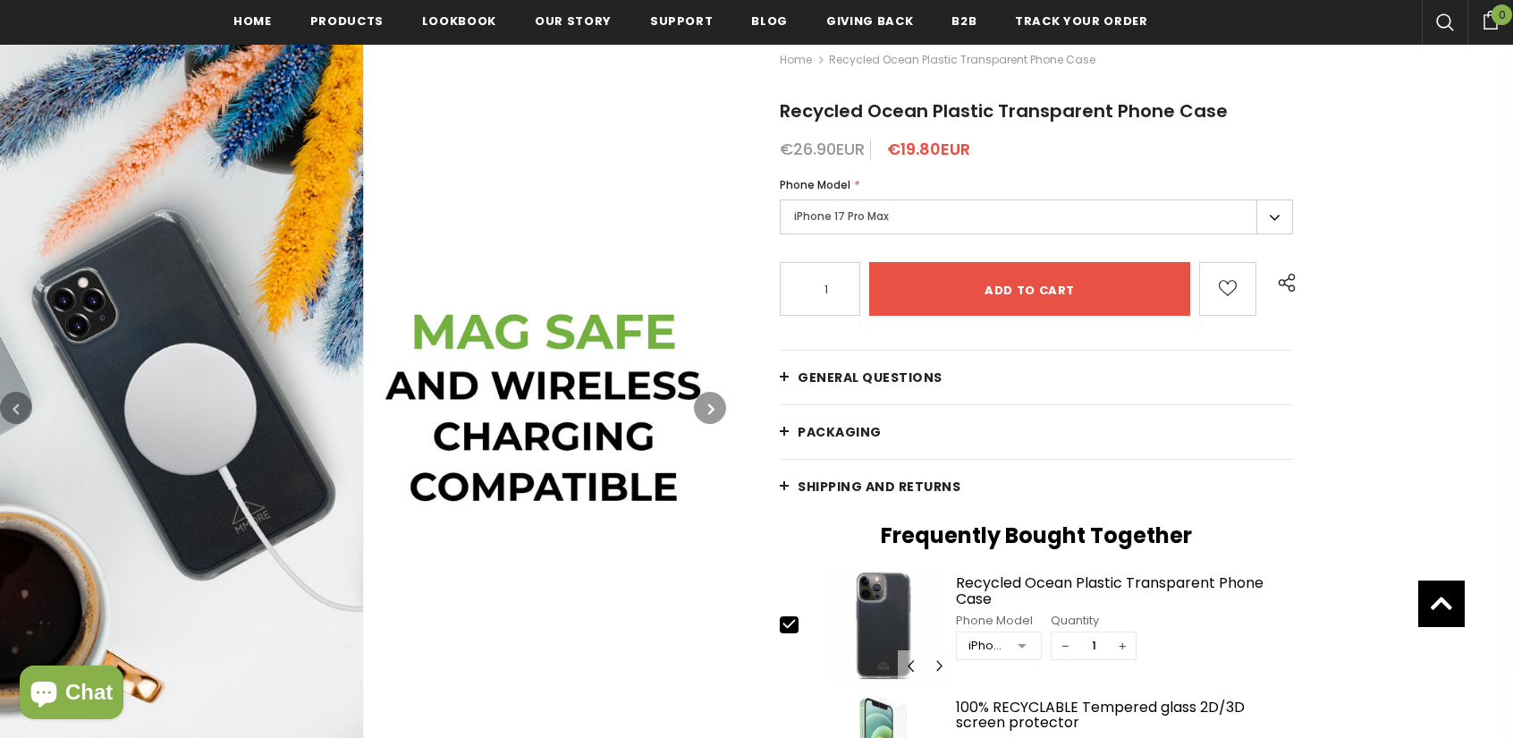
click at [713, 405] on icon "button" at bounding box center [711, 409] width 6 height 18
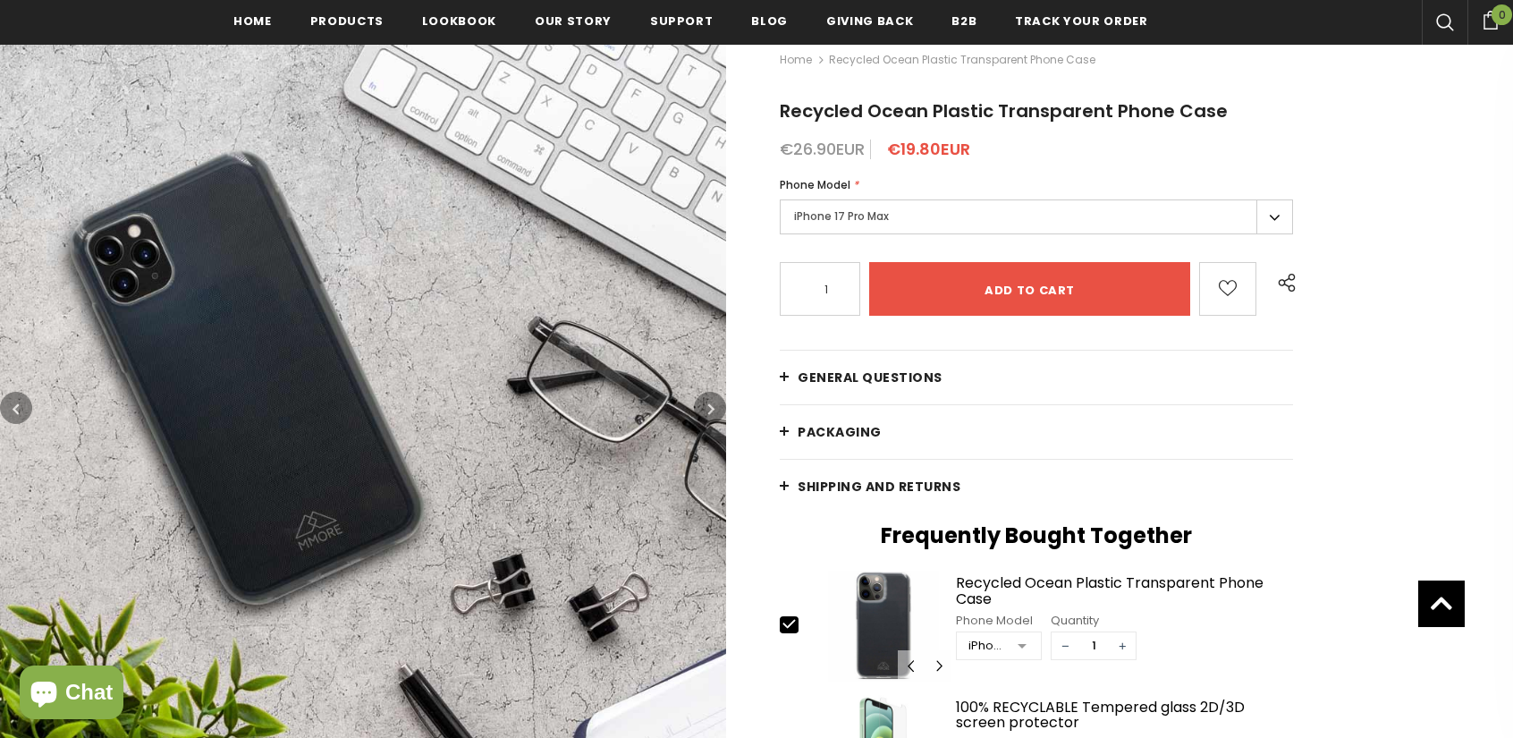
click at [713, 405] on icon "button" at bounding box center [711, 409] width 6 height 18
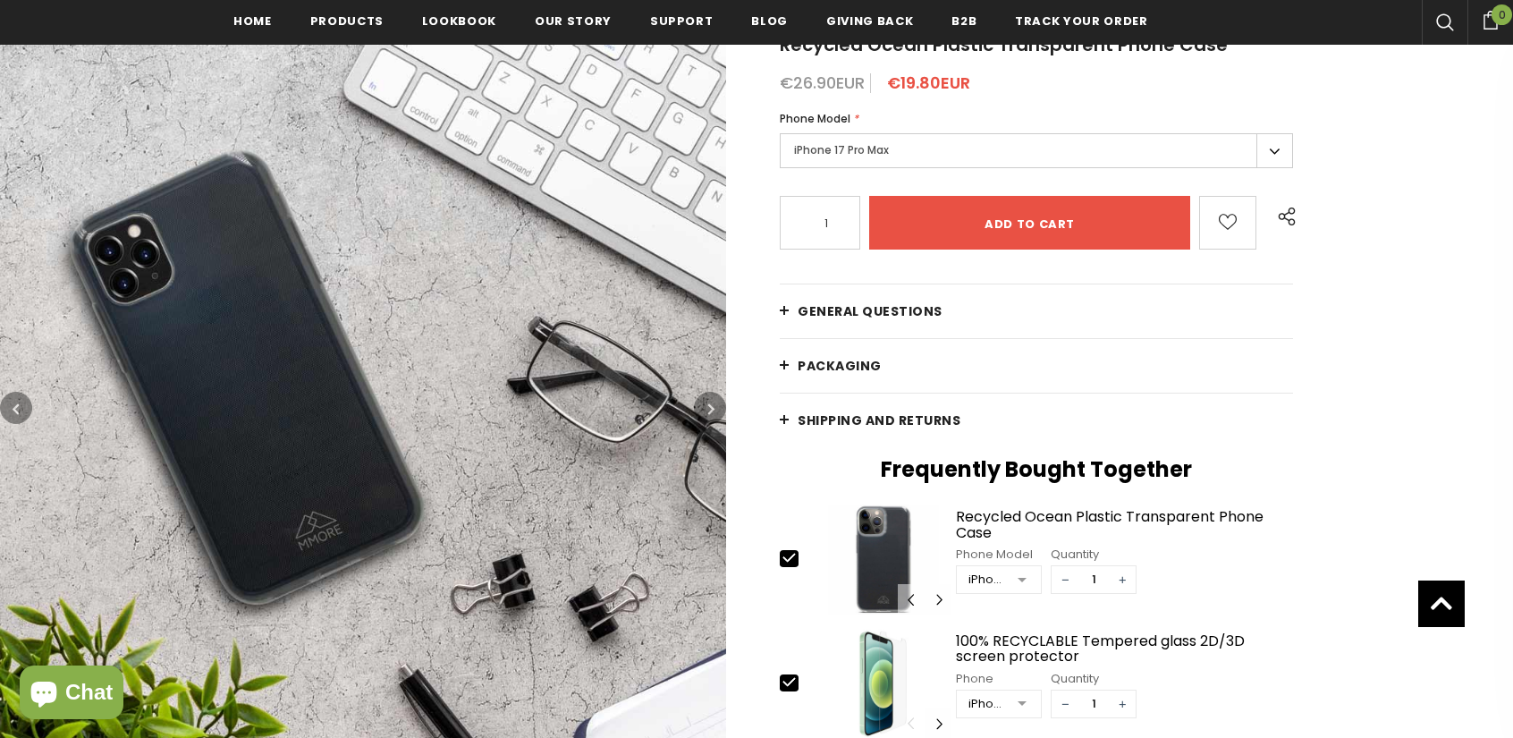
scroll to position [179, 0]
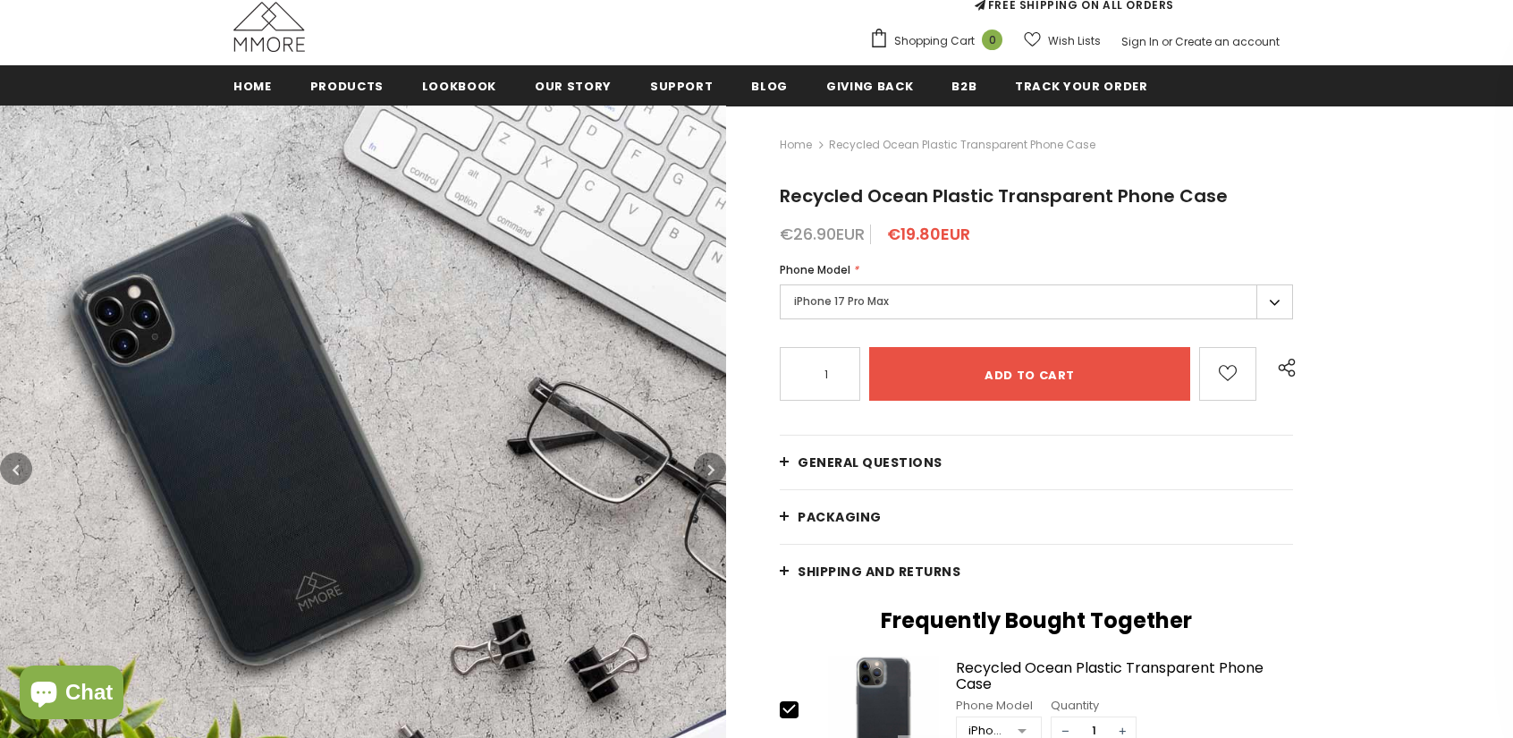
click at [824, 312] on label "iPhone 17 Pro Max" at bounding box center [1036, 301] width 513 height 35
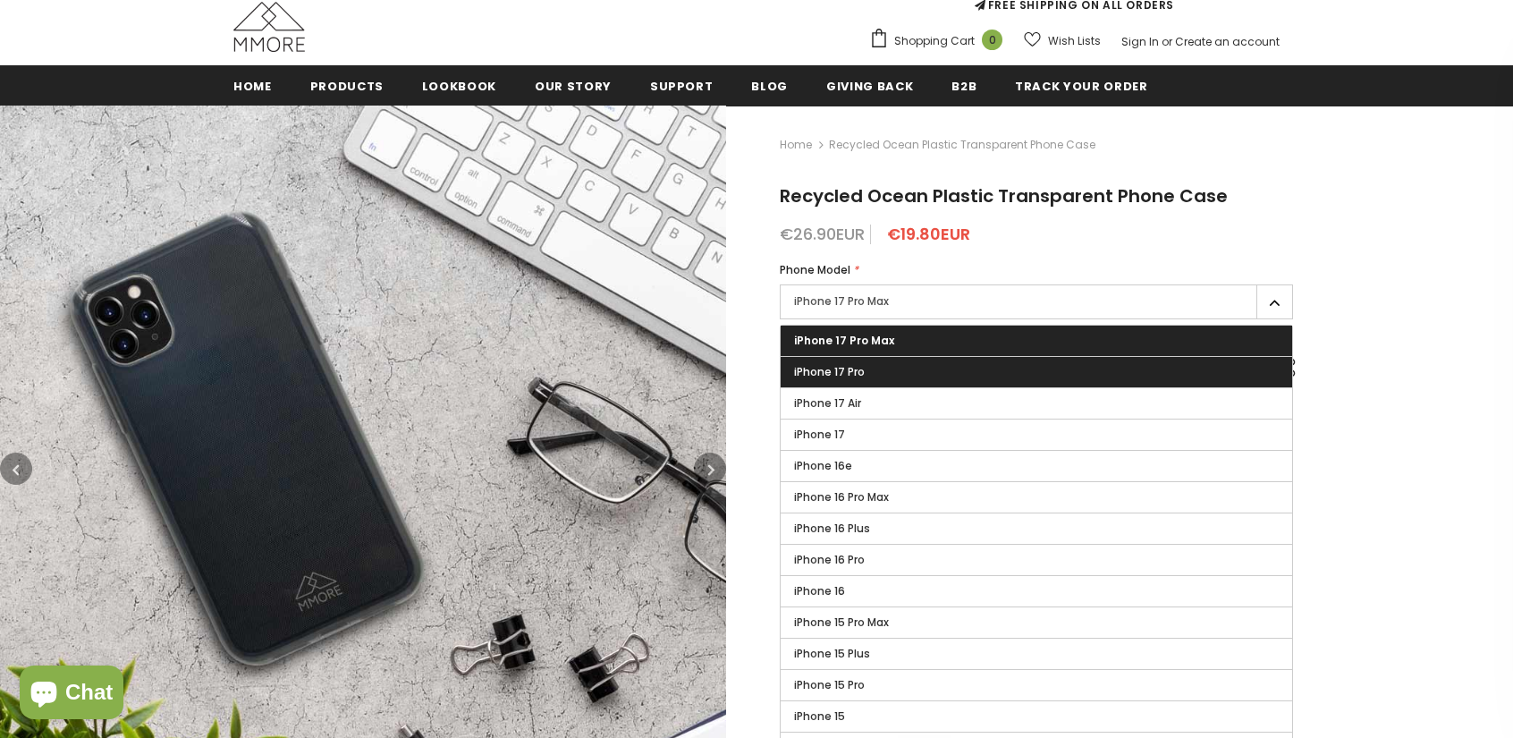
click at [839, 380] on label "iPhone 17 Pro" at bounding box center [1036, 372] width 511 height 30
click at [0, 0] on input "iPhone 17 Pro" at bounding box center [0, 0] width 0 height 0
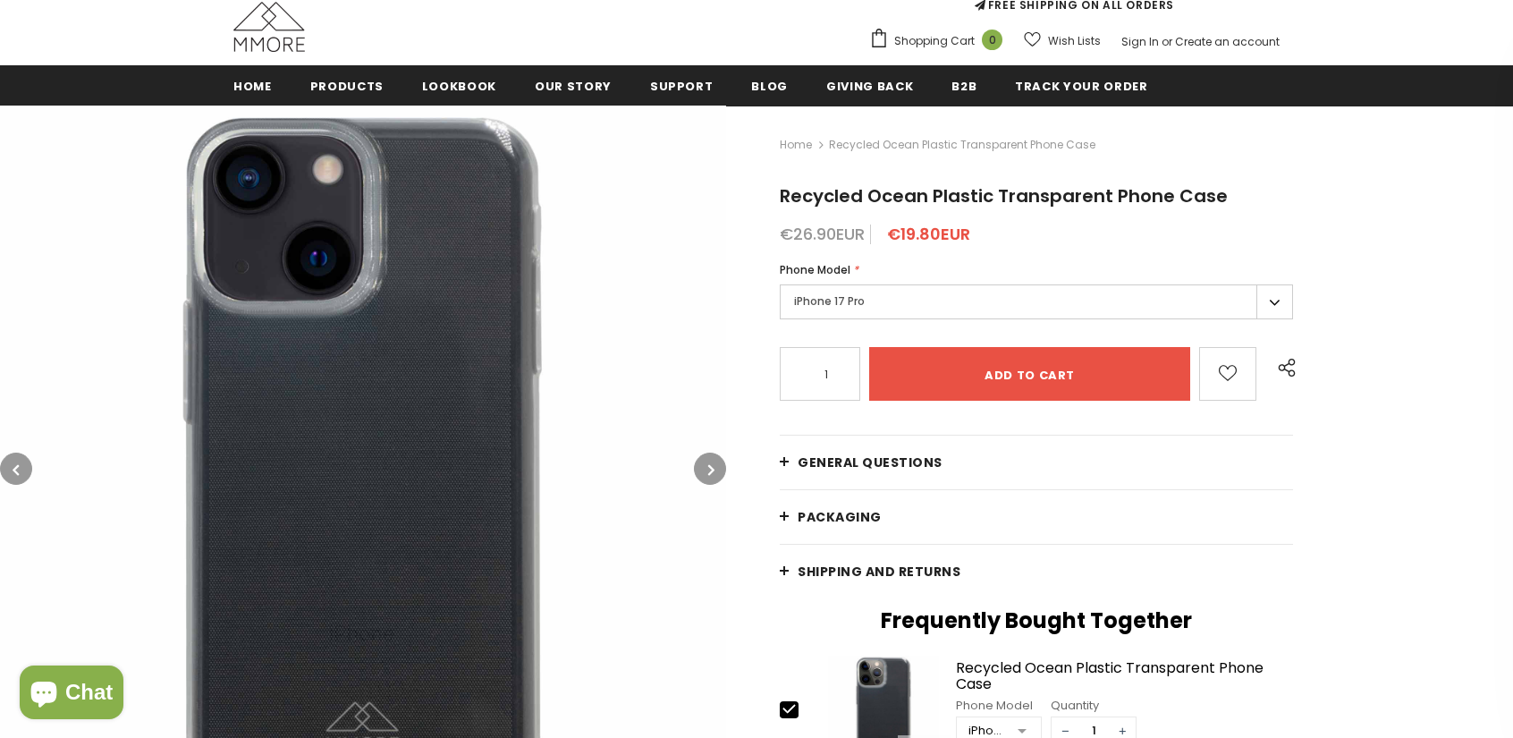
click at [841, 307] on label "iPhone 17 Pro" at bounding box center [1036, 301] width 513 height 35
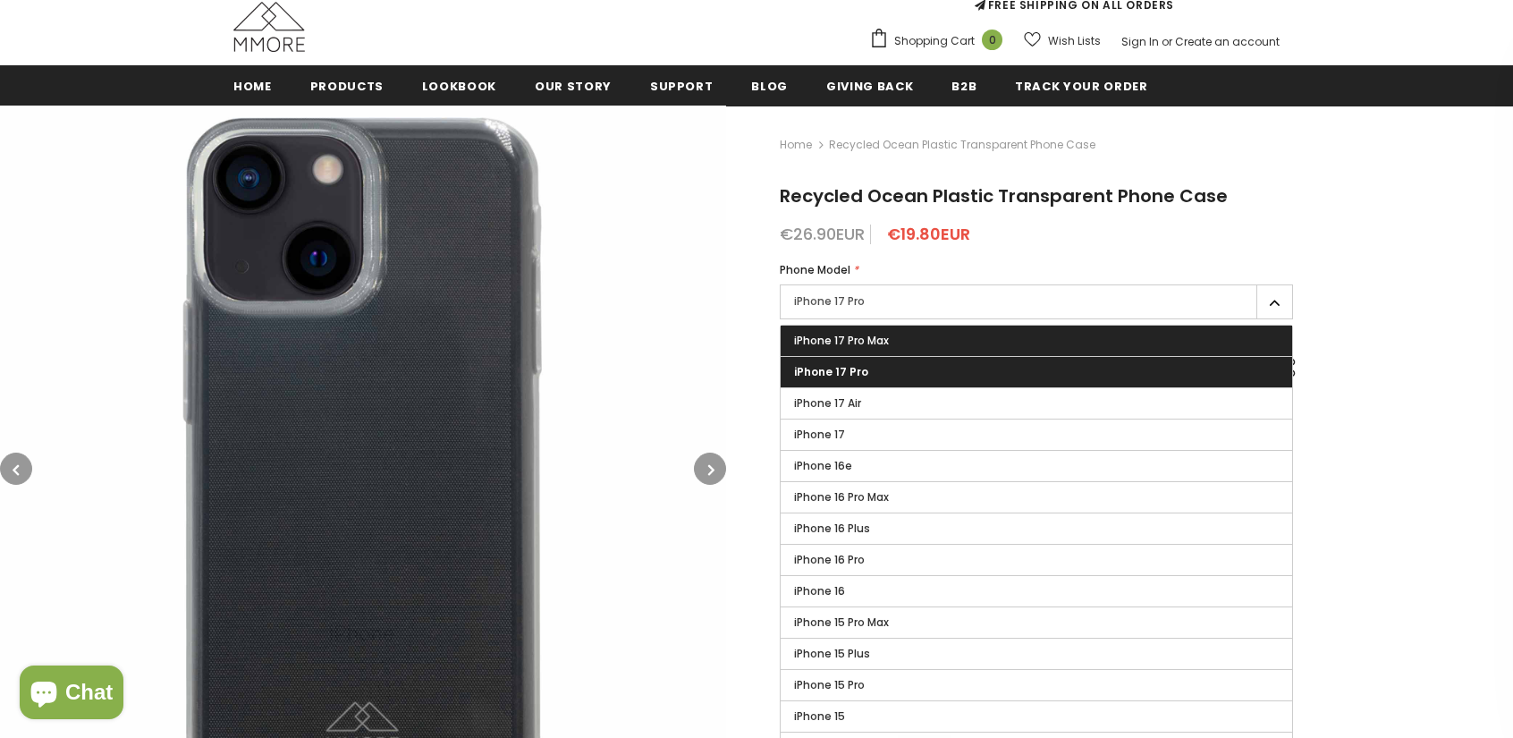
drag, startPoint x: 839, startPoint y: 342, endPoint x: 839, endPoint y: 306, distance: 36.7
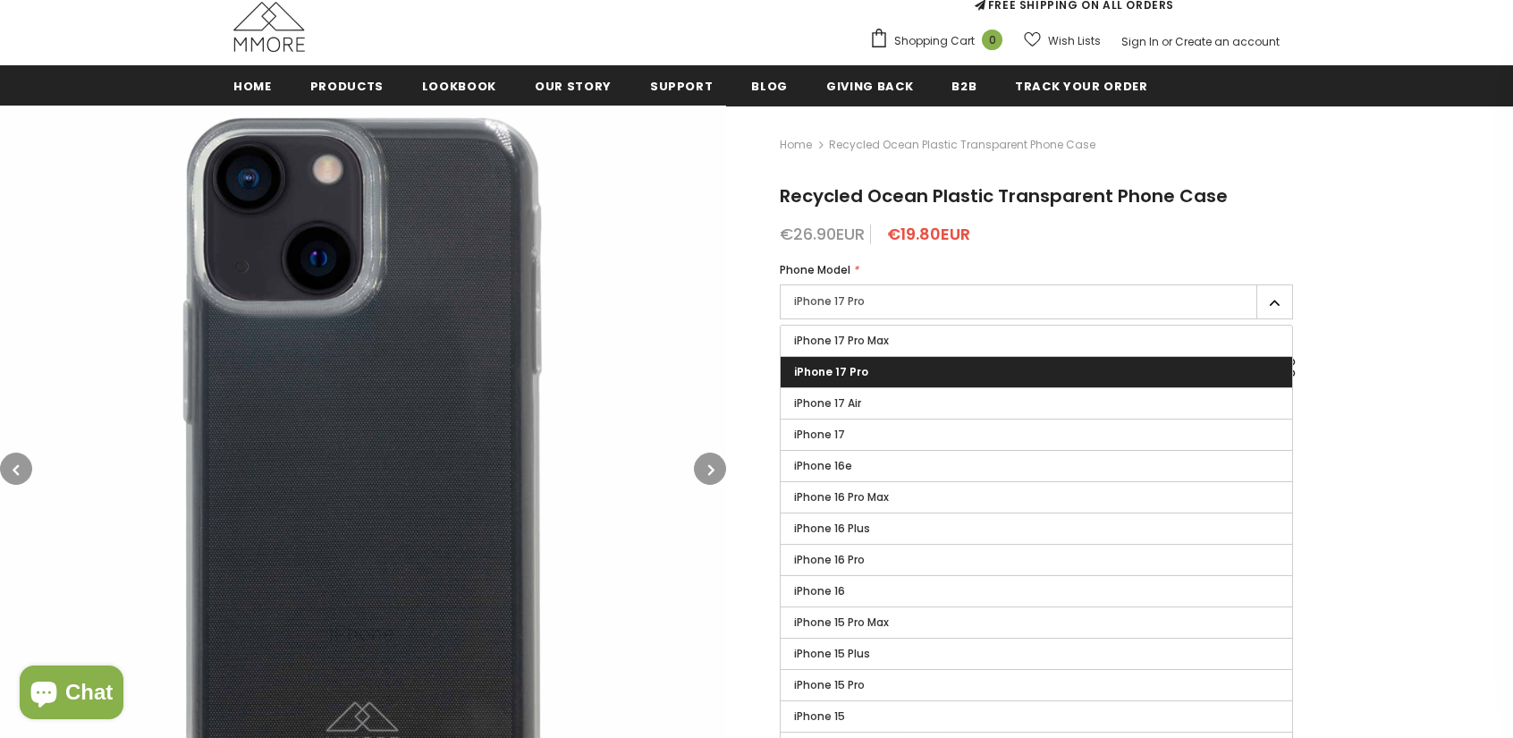
click at [839, 342] on span "iPhone 17 Pro Max" at bounding box center [841, 340] width 95 height 15
click at [0, 0] on input "iPhone 17 Pro Max" at bounding box center [0, 0] width 0 height 0
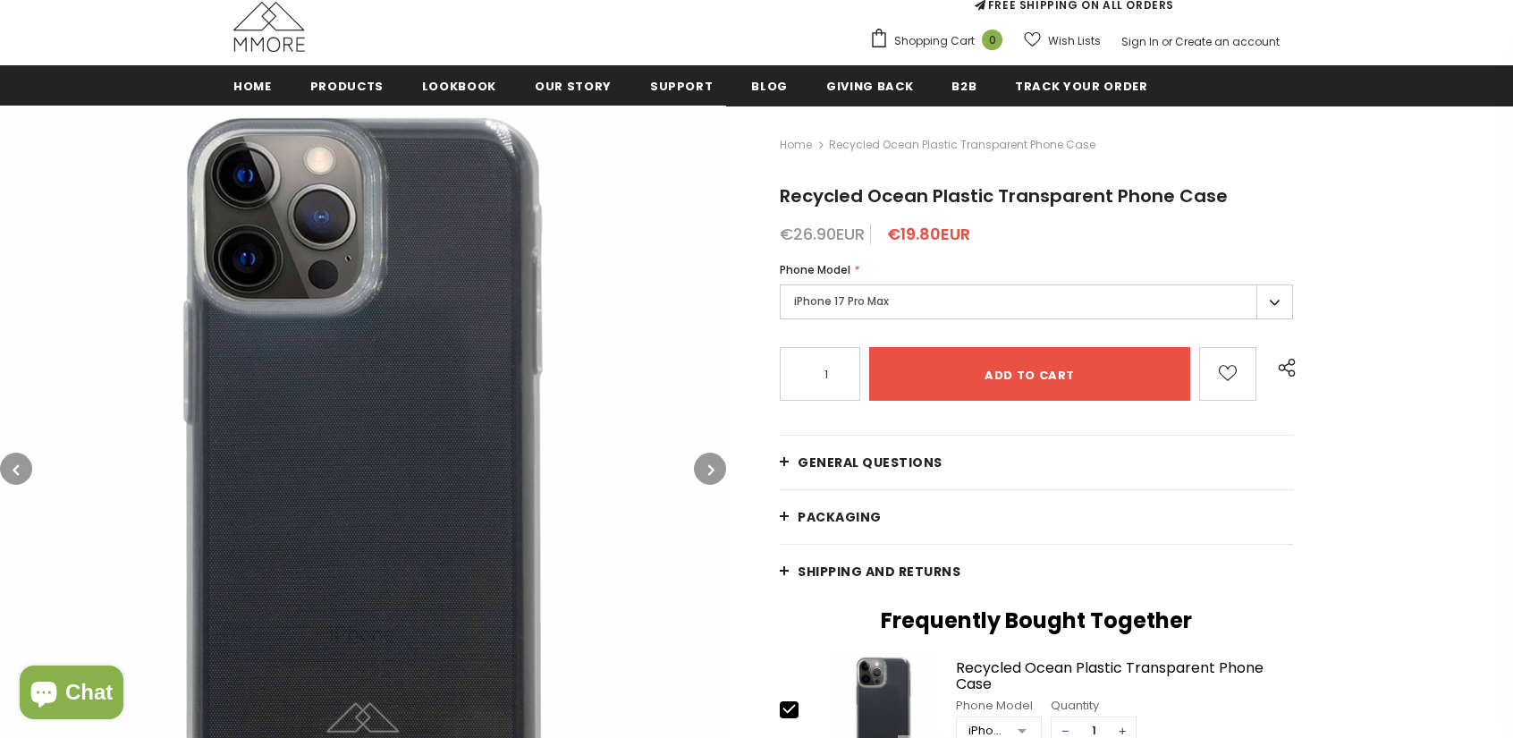
click at [837, 303] on label "iPhone 17 Pro Max" at bounding box center [1036, 301] width 513 height 35
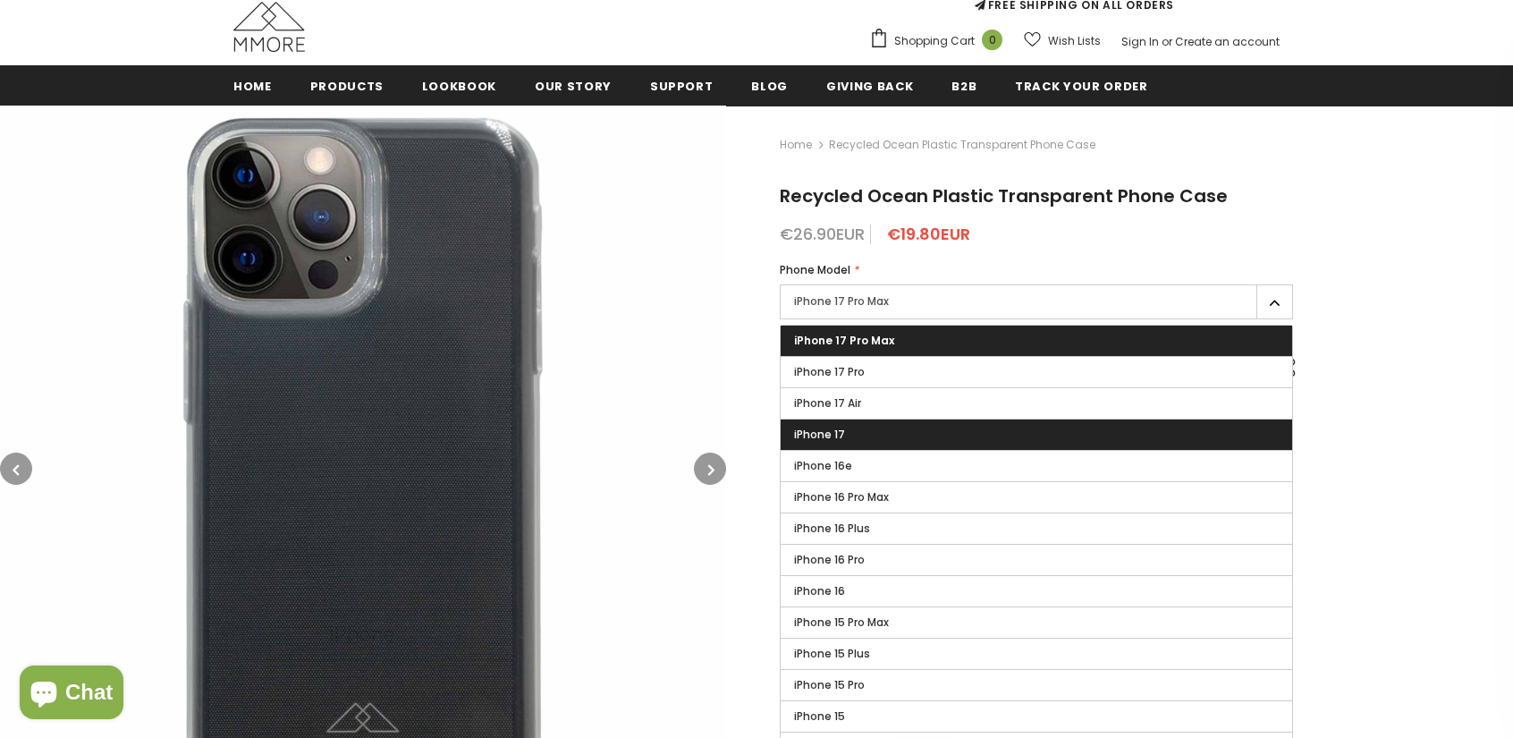
click at [837, 425] on label "iPhone 17" at bounding box center [1036, 434] width 511 height 30
click at [0, 0] on input "iPhone 17" at bounding box center [0, 0] width 0 height 0
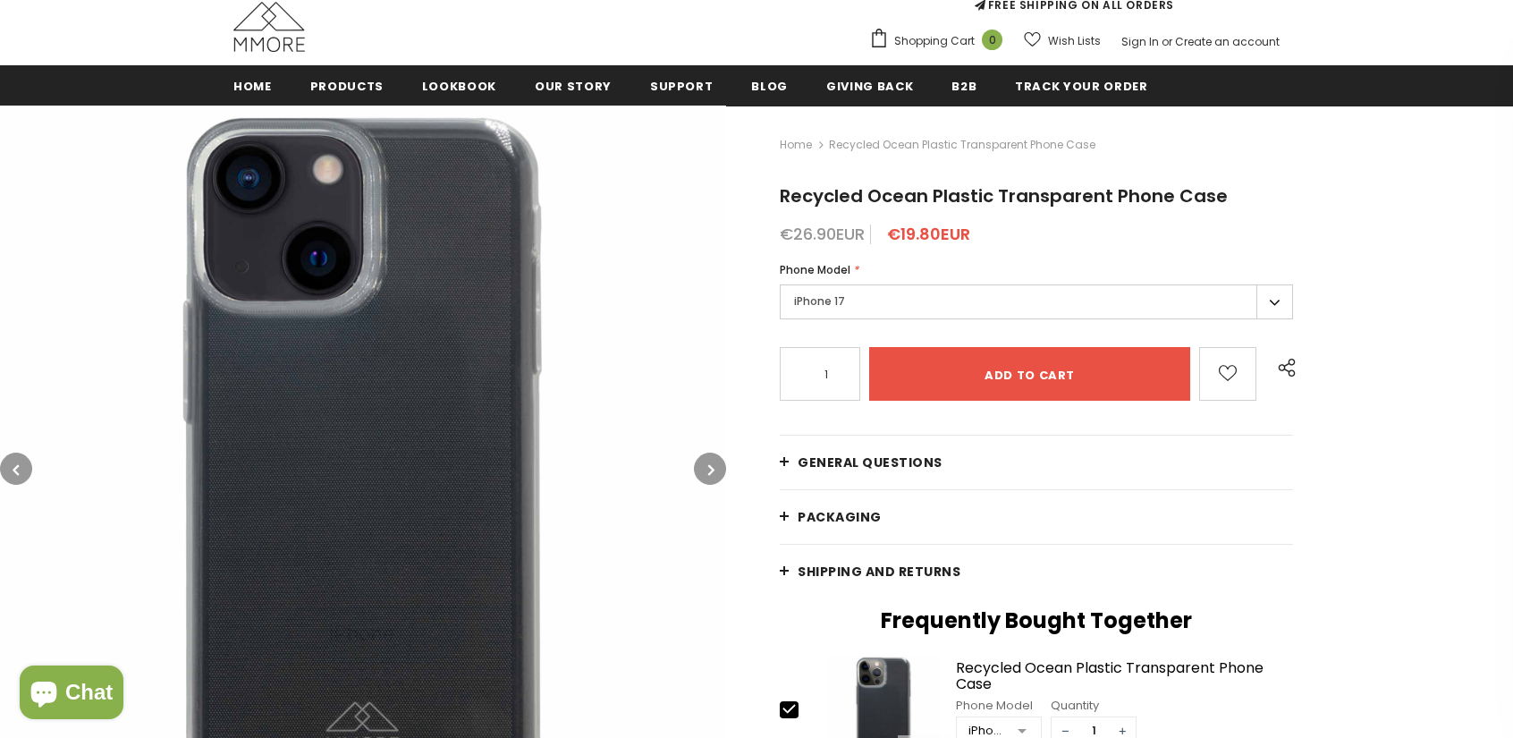
click at [847, 333] on form "Phone Model * iPhone 17 Pro Max iPhone 17 Pro iPhone 17 Air iPhone 17 iPhone 16…" at bounding box center [1036, 330] width 513 height 139
click at [839, 312] on label "iPhone 17" at bounding box center [1036, 301] width 513 height 35
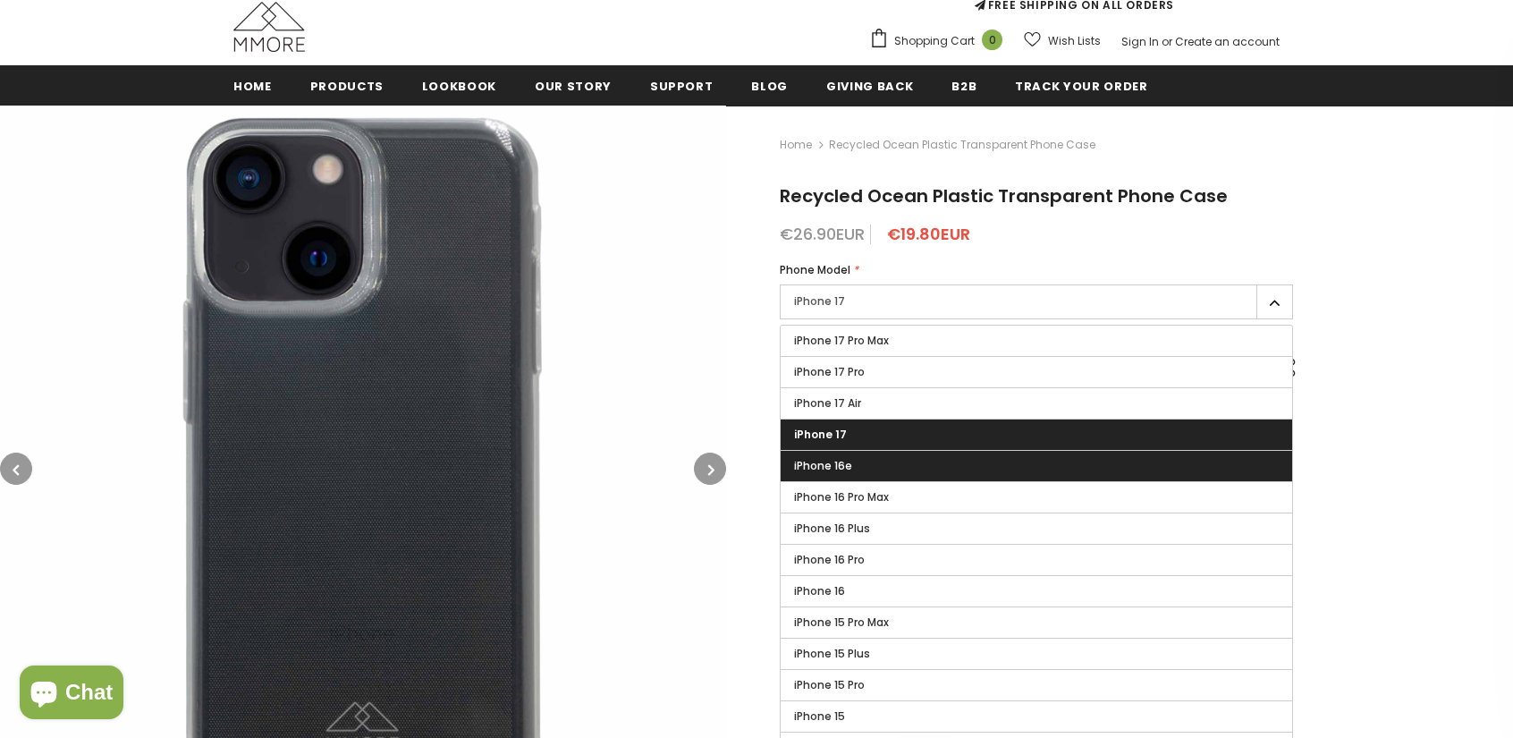
click at [830, 471] on span "iPhone 16e" at bounding box center [823, 465] width 58 height 15
click at [0, 0] on input "iPhone 16e" at bounding box center [0, 0] width 0 height 0
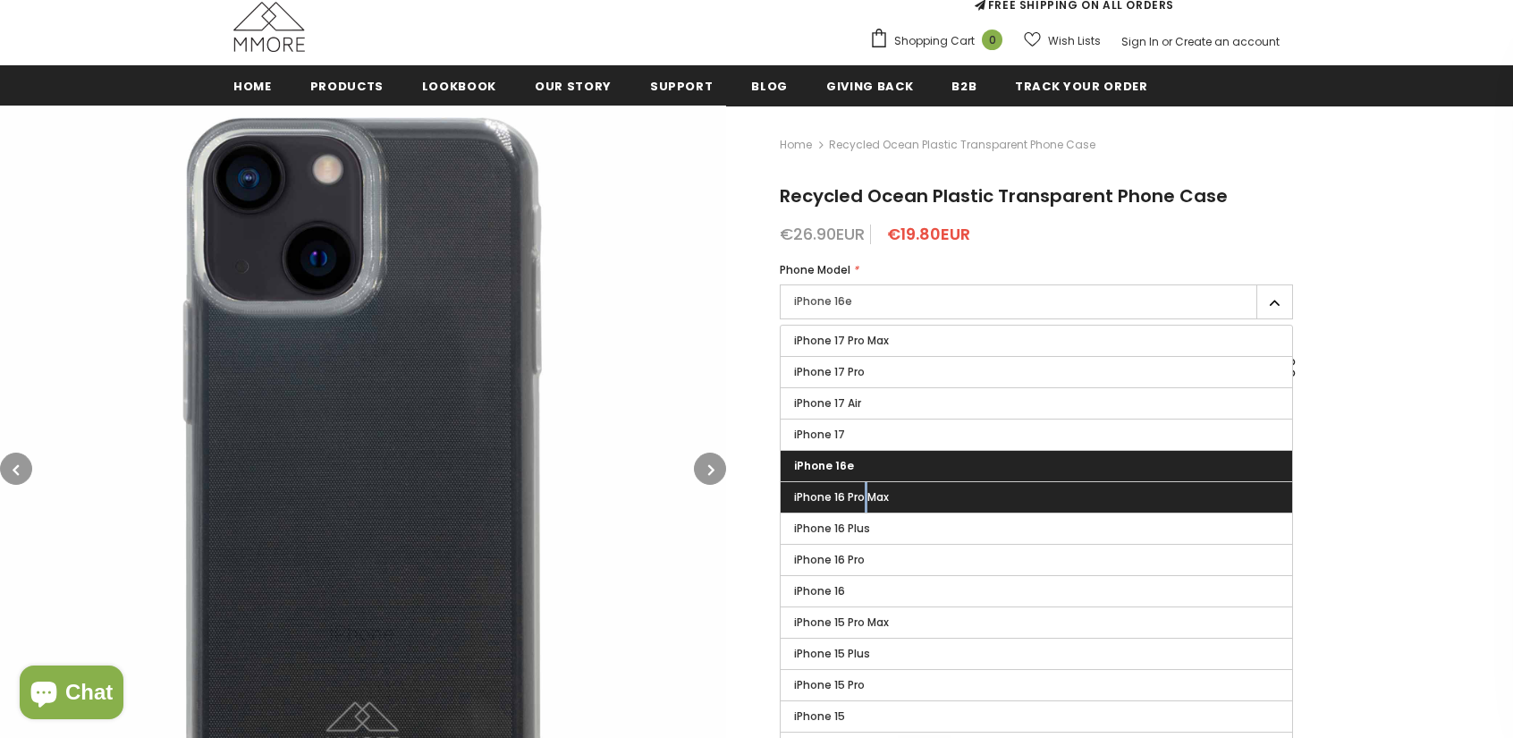
click at [866, 485] on label "iPhone 16 Pro Max" at bounding box center [1036, 497] width 511 height 30
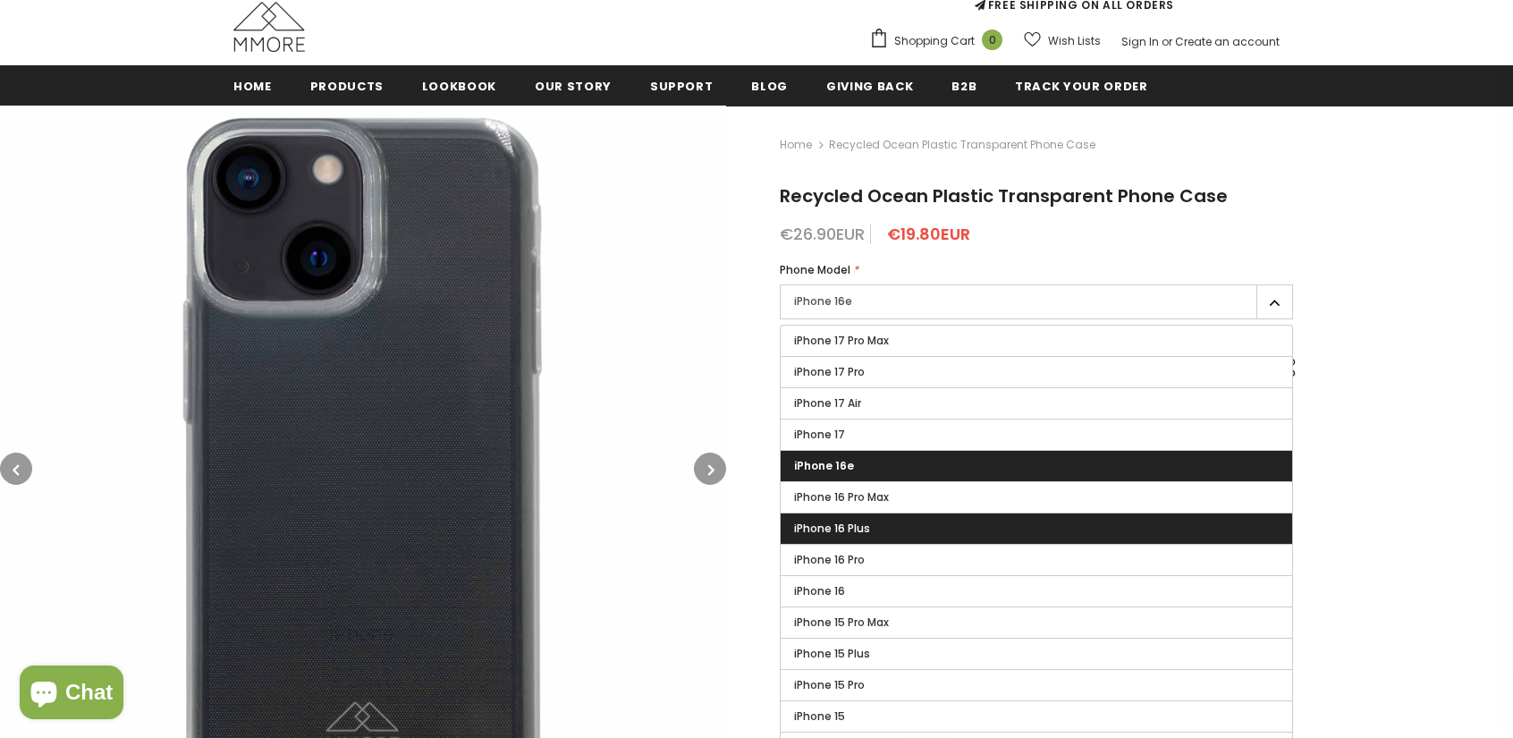
click at [862, 513] on label "iPhone 16 Plus" at bounding box center [1036, 528] width 511 height 30
click at [0, 0] on input "iPhone 16 Plus" at bounding box center [0, 0] width 0 height 0
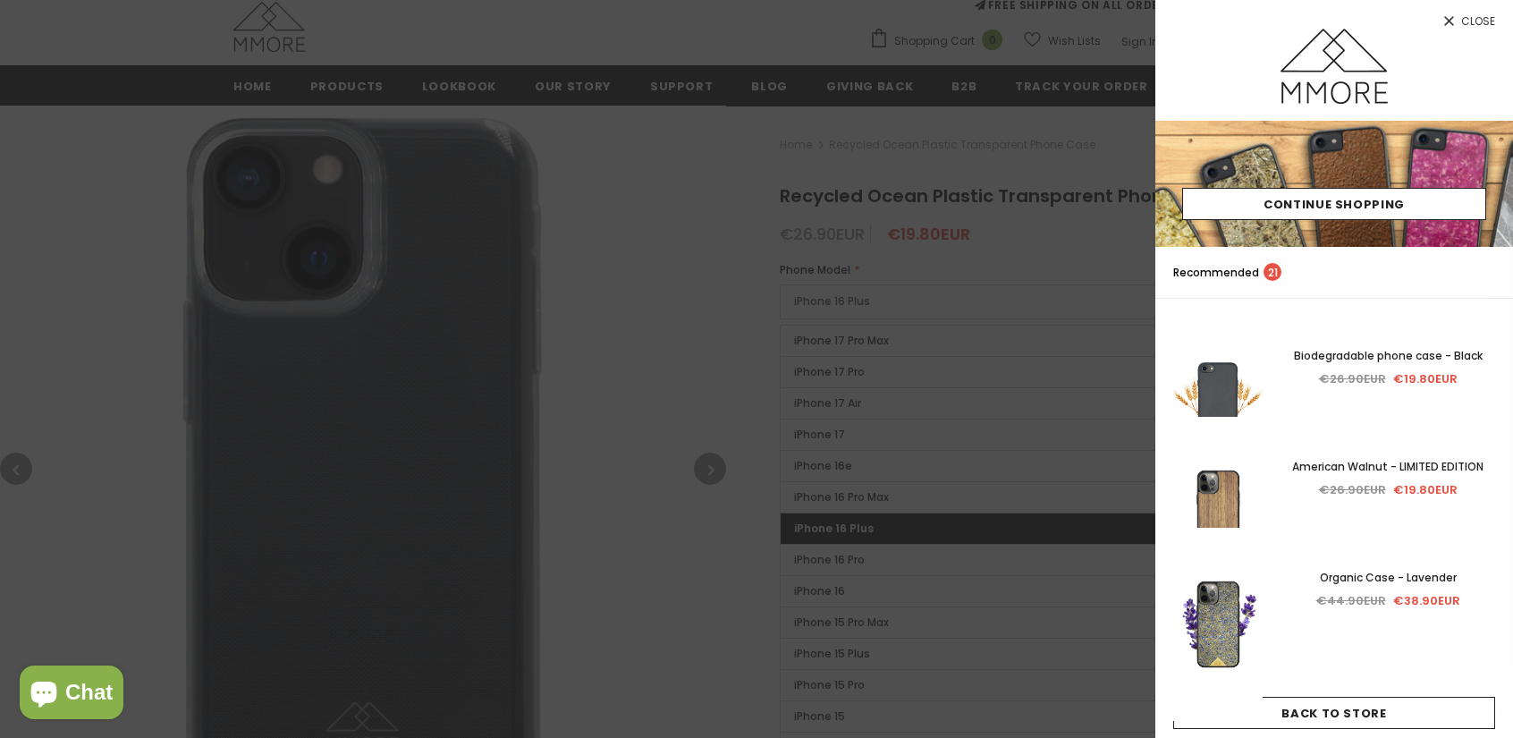
click at [869, 332] on div at bounding box center [756, 369] width 1513 height 738
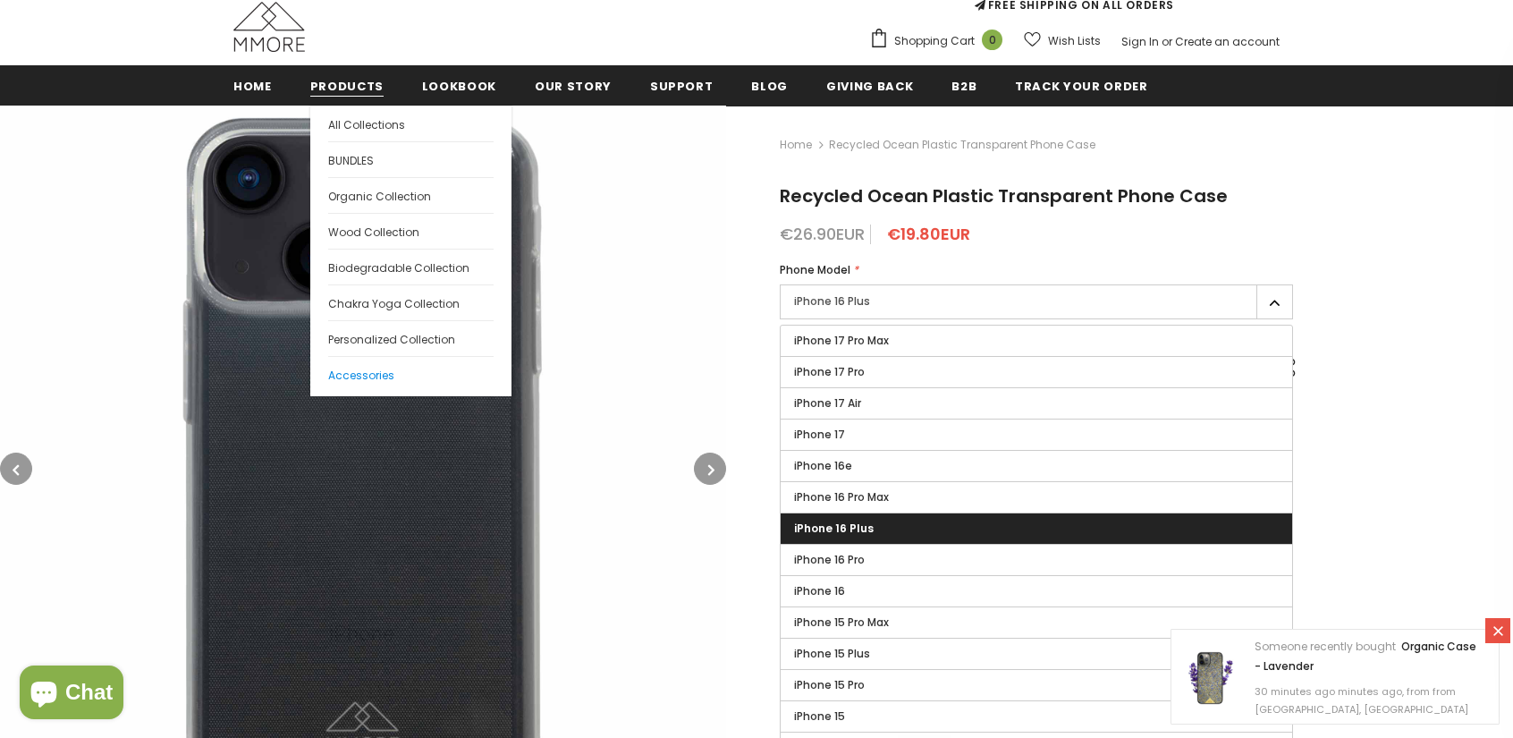
click at [361, 376] on span "Accessories" at bounding box center [361, 375] width 66 height 15
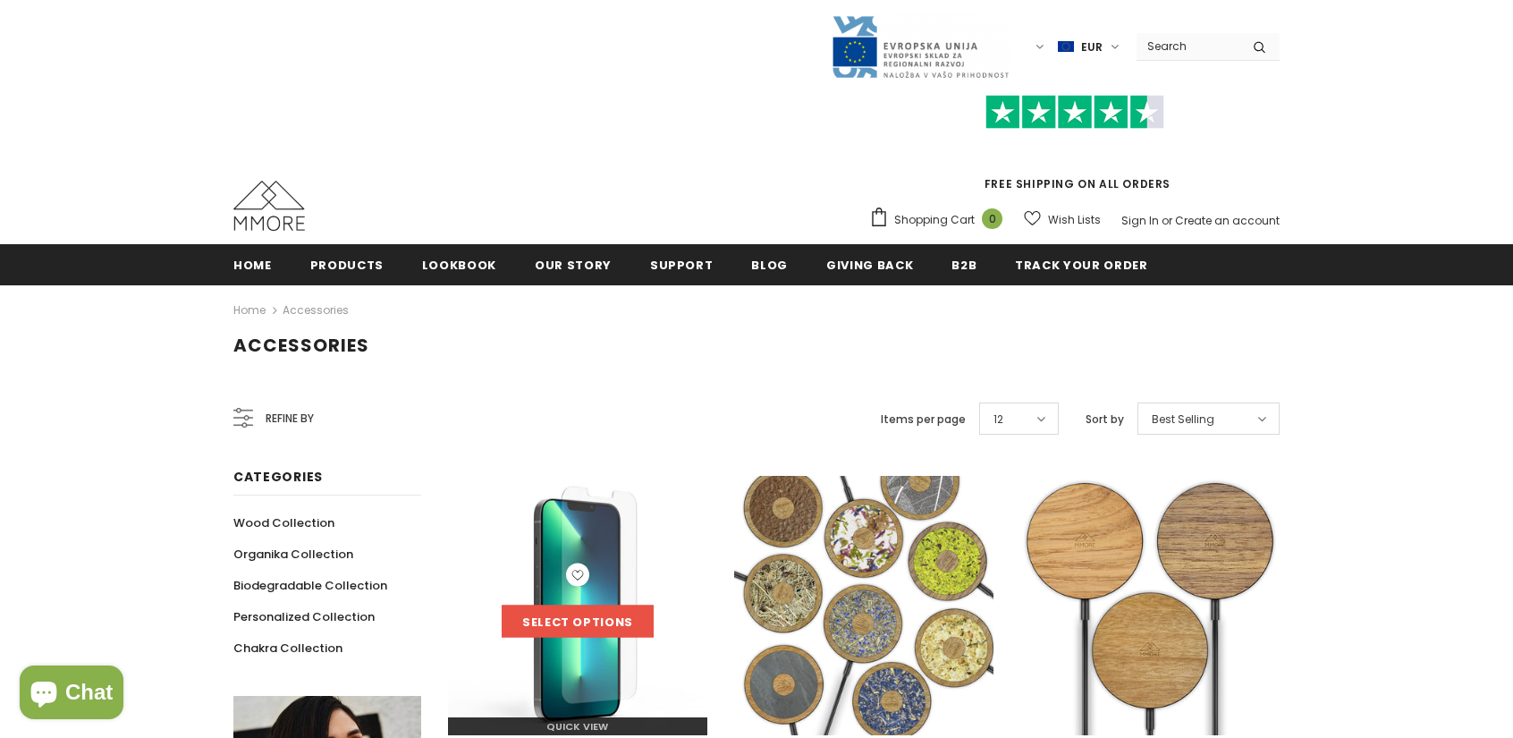
click at [544, 632] on link "Select options" at bounding box center [578, 621] width 152 height 32
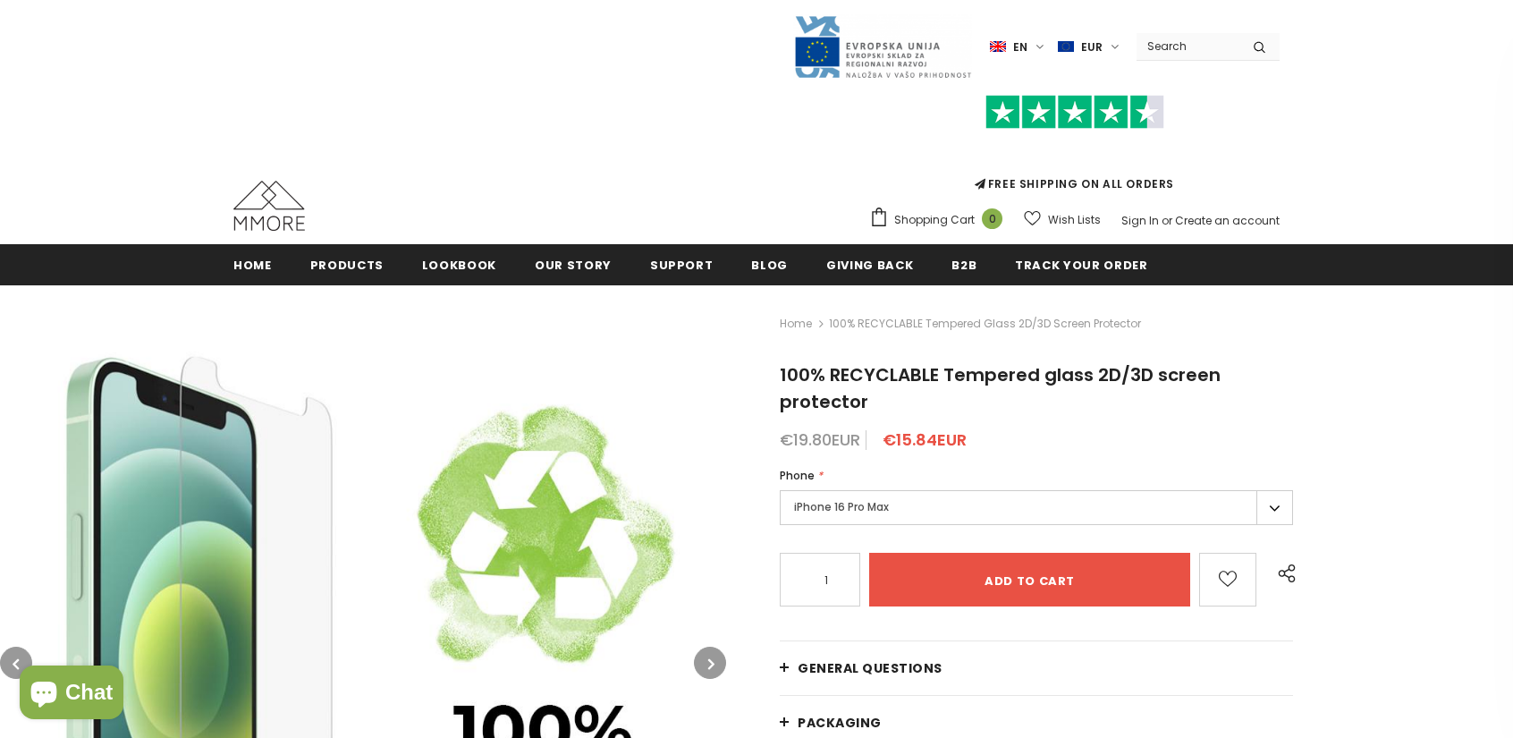
click at [1001, 503] on label "iPhone 16 Pro Max" at bounding box center [1036, 507] width 513 height 35
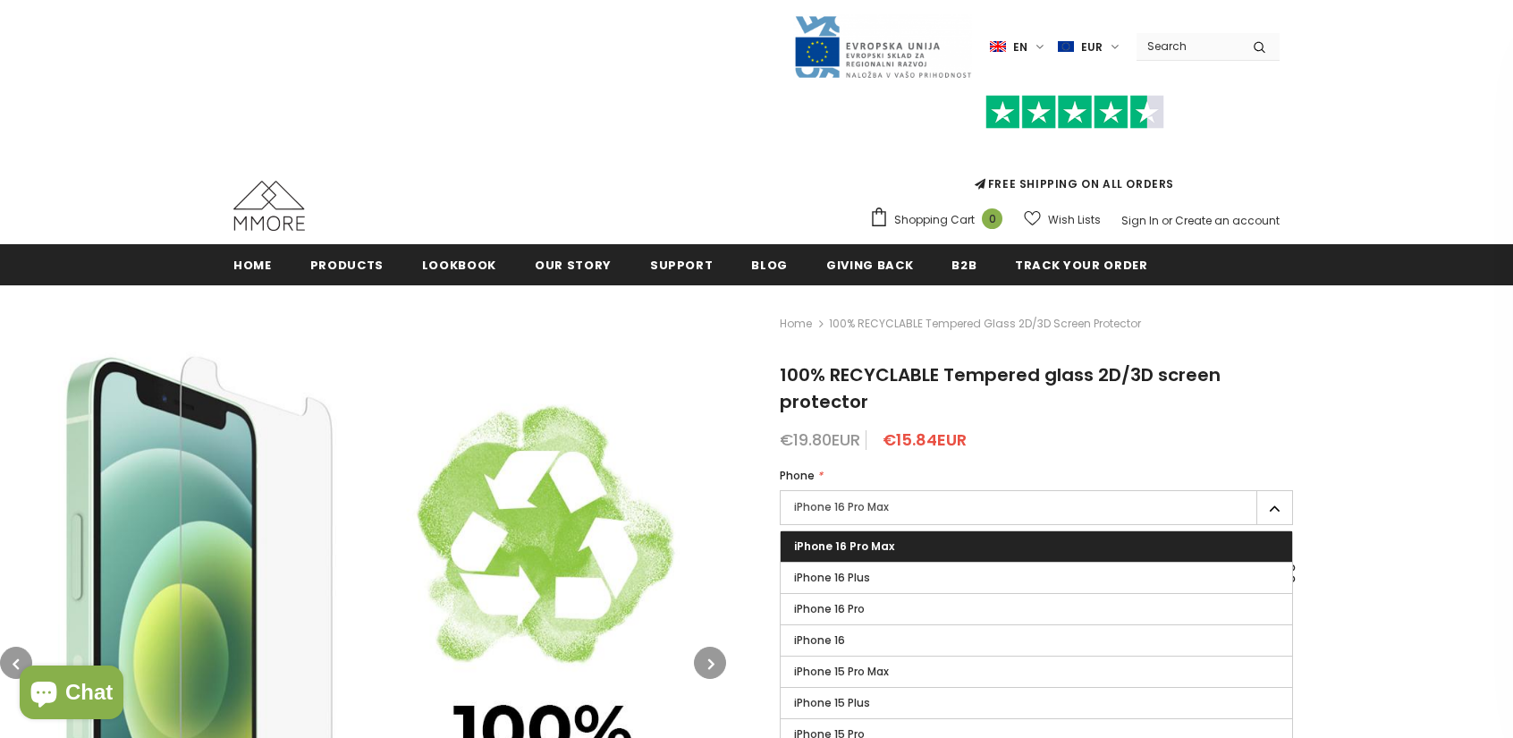
click at [916, 595] on label "iPhone 16 Pro" at bounding box center [1036, 609] width 511 height 30
click at [0, 0] on input "iPhone 16 Pro" at bounding box center [0, 0] width 0 height 0
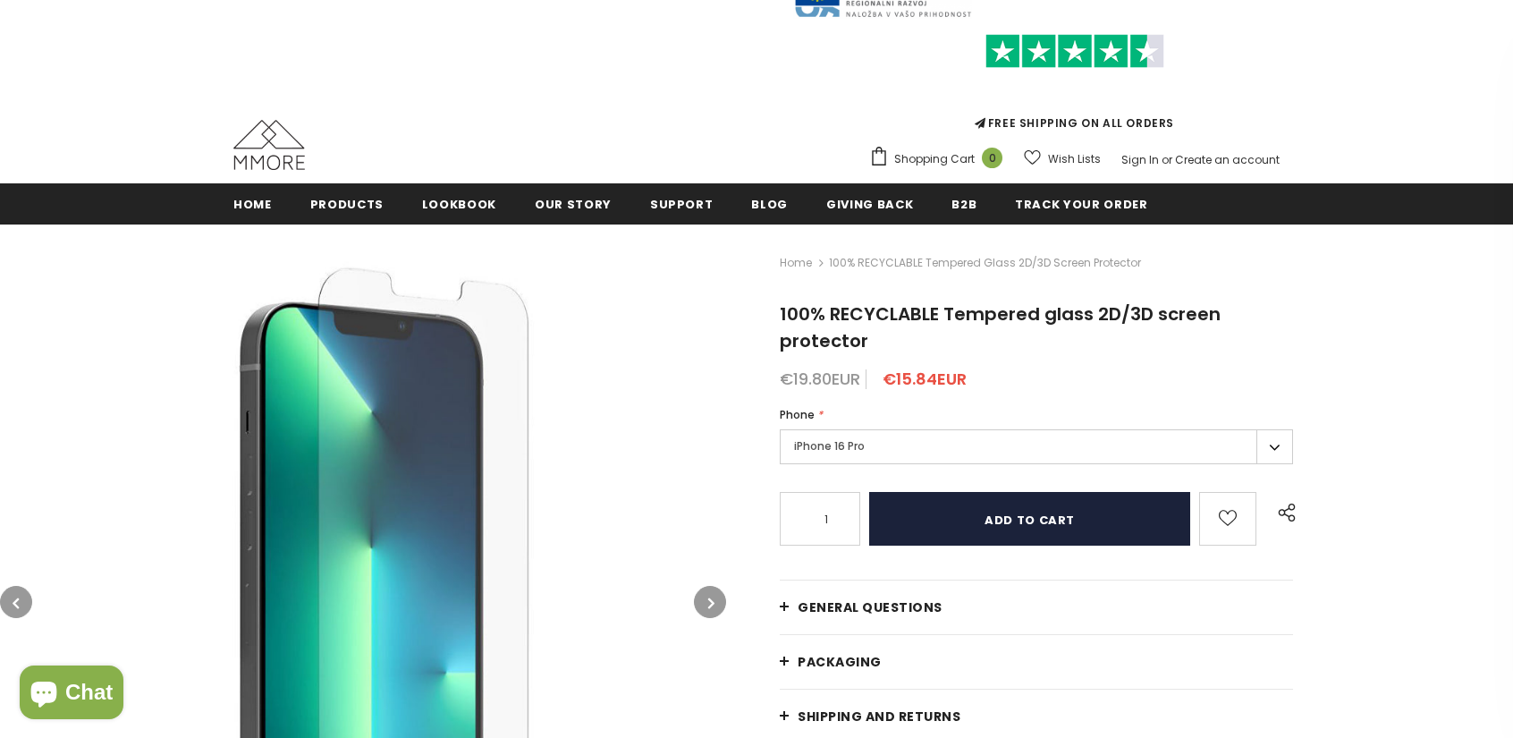
scroll to position [89, 0]
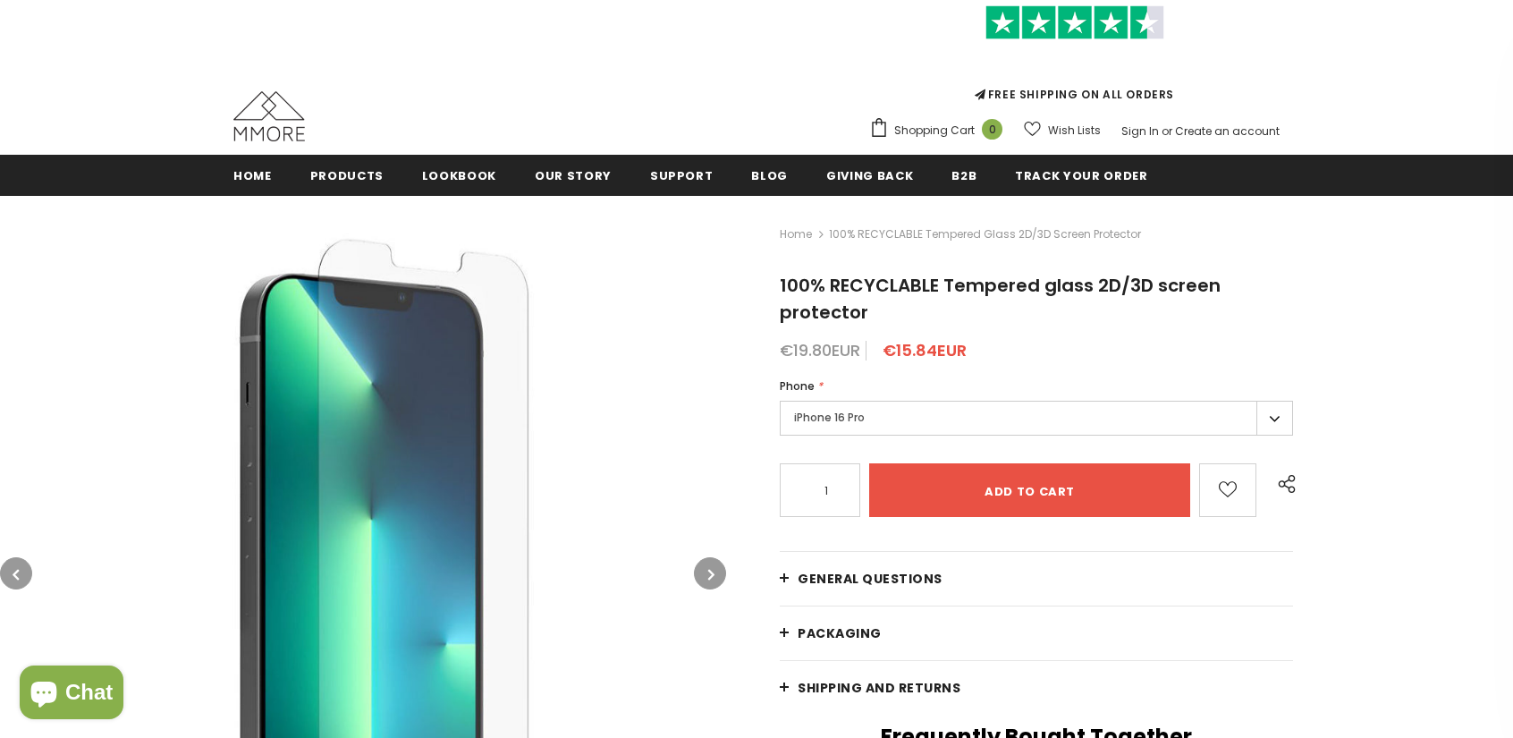
click at [900, 418] on label "iPhone 16 Pro" at bounding box center [1036, 418] width 513 height 35
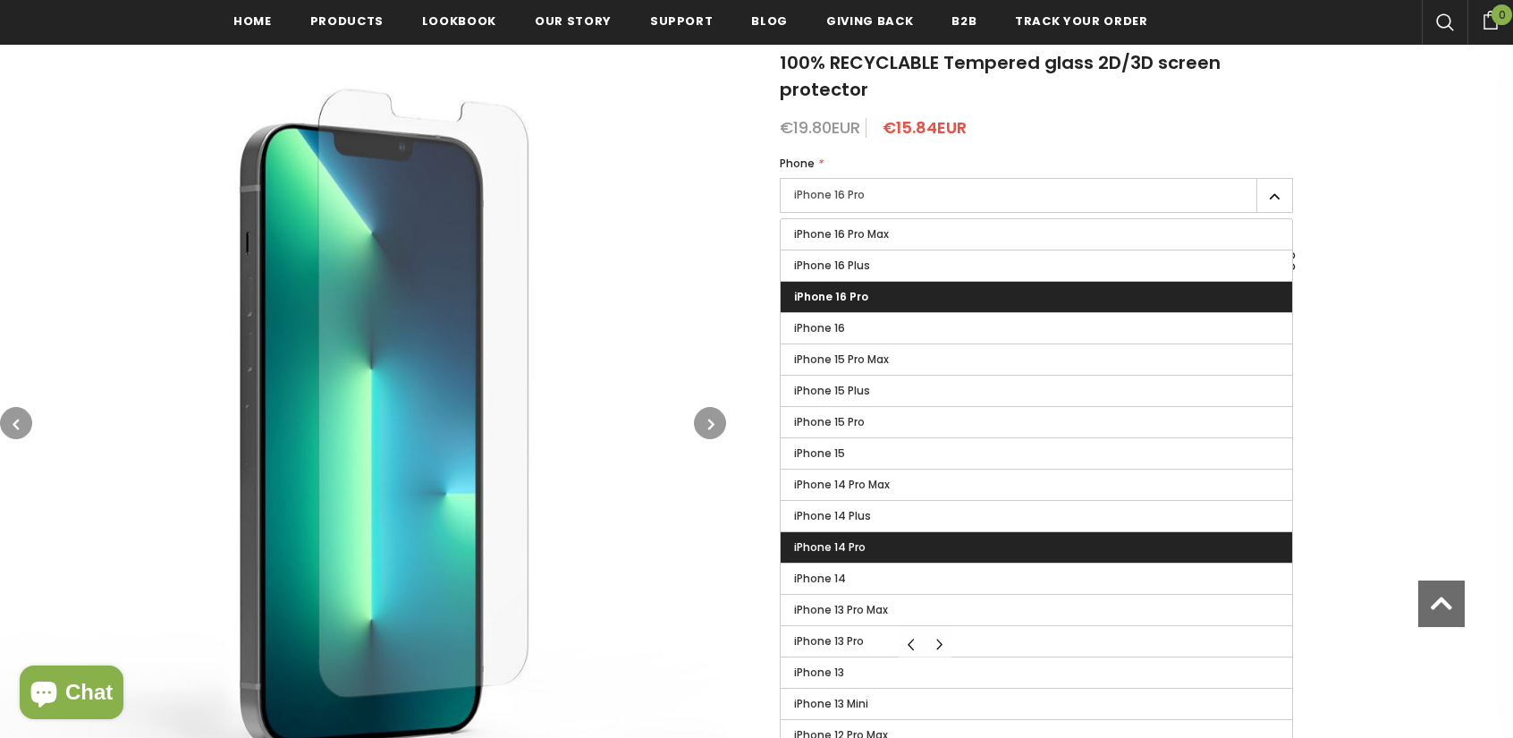
scroll to position [358, 0]
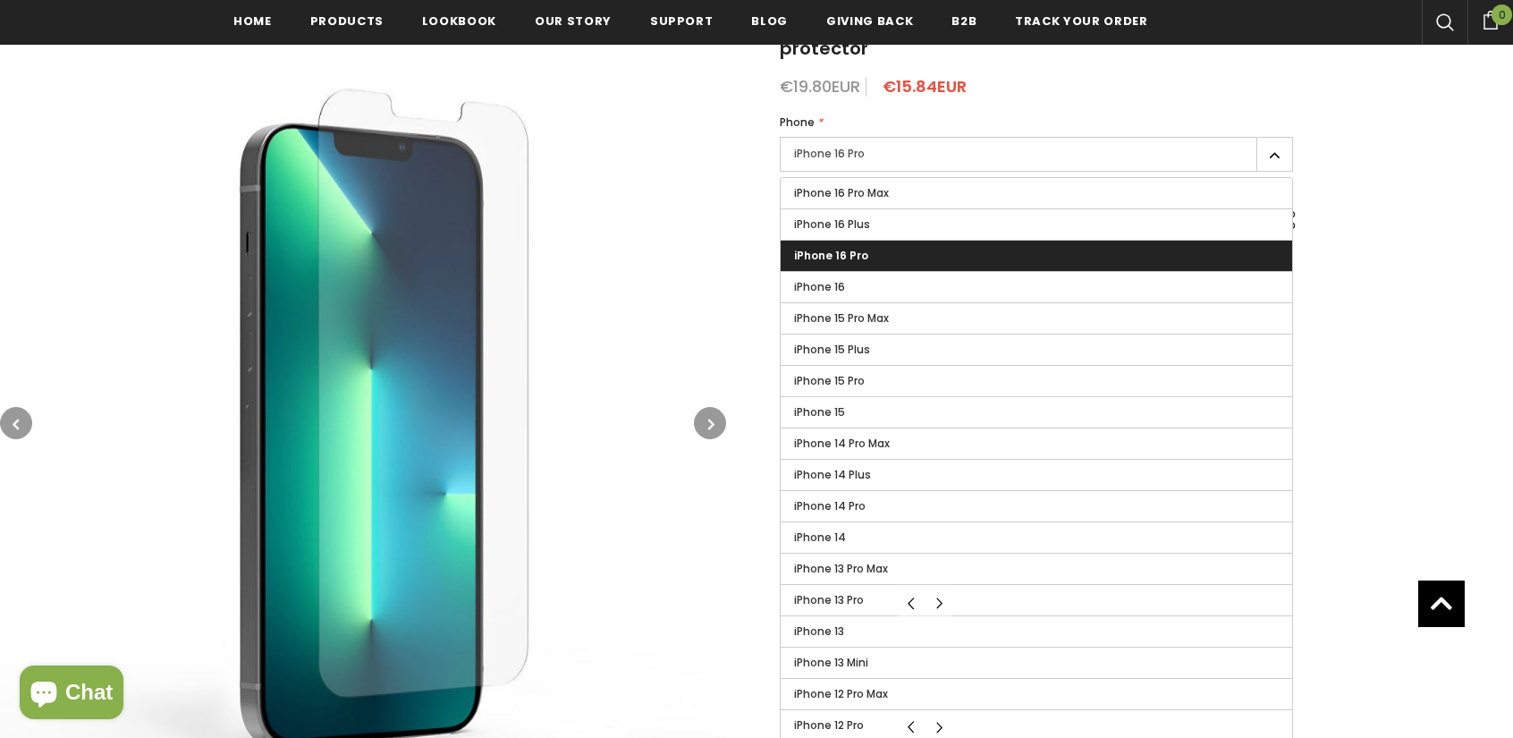
click at [857, 486] on label "iPhone 14 Plus" at bounding box center [1036, 475] width 511 height 30
click at [0, 0] on input "iPhone 14 Plus" at bounding box center [0, 0] width 0 height 0
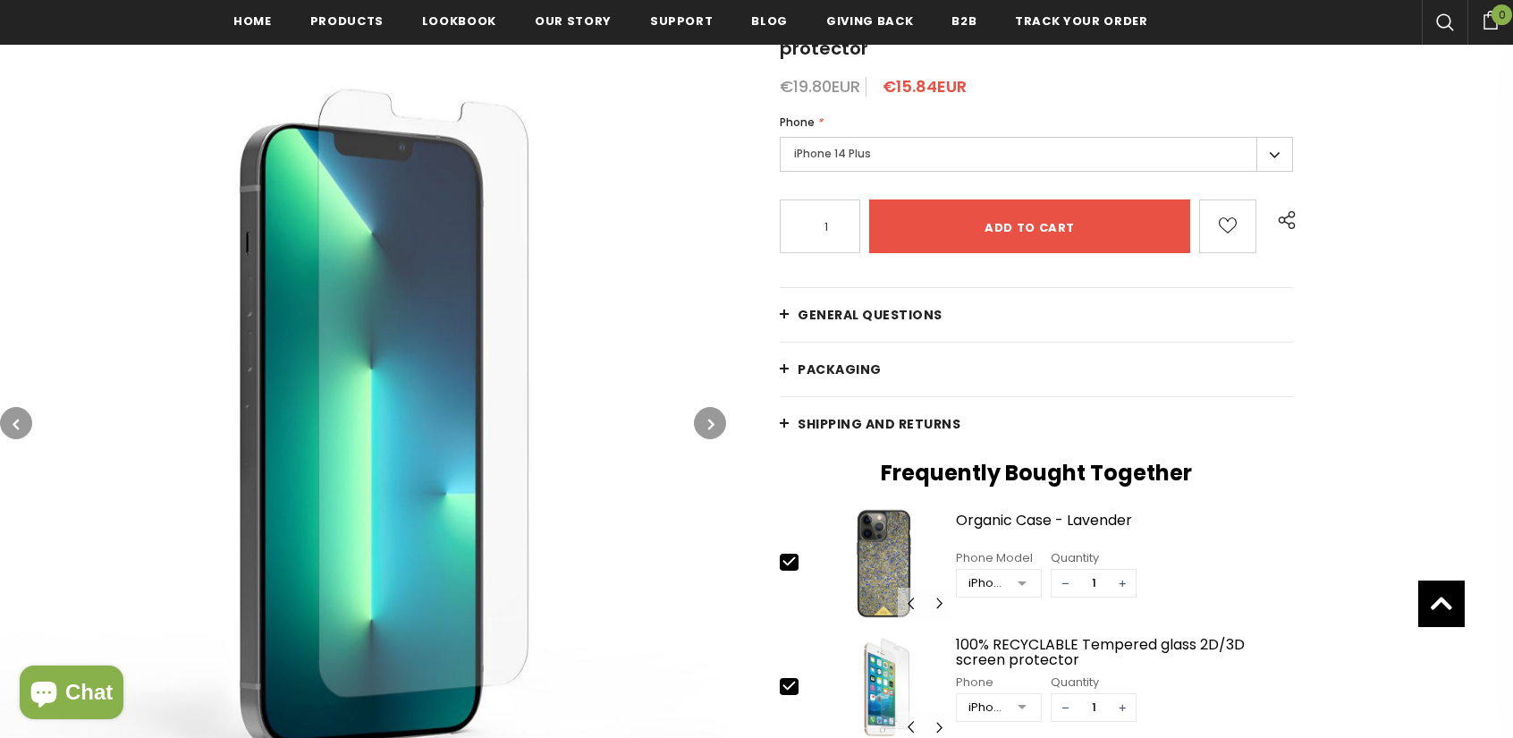
click at [835, 167] on label "iPhone 14 Plus" at bounding box center [1036, 154] width 513 height 35
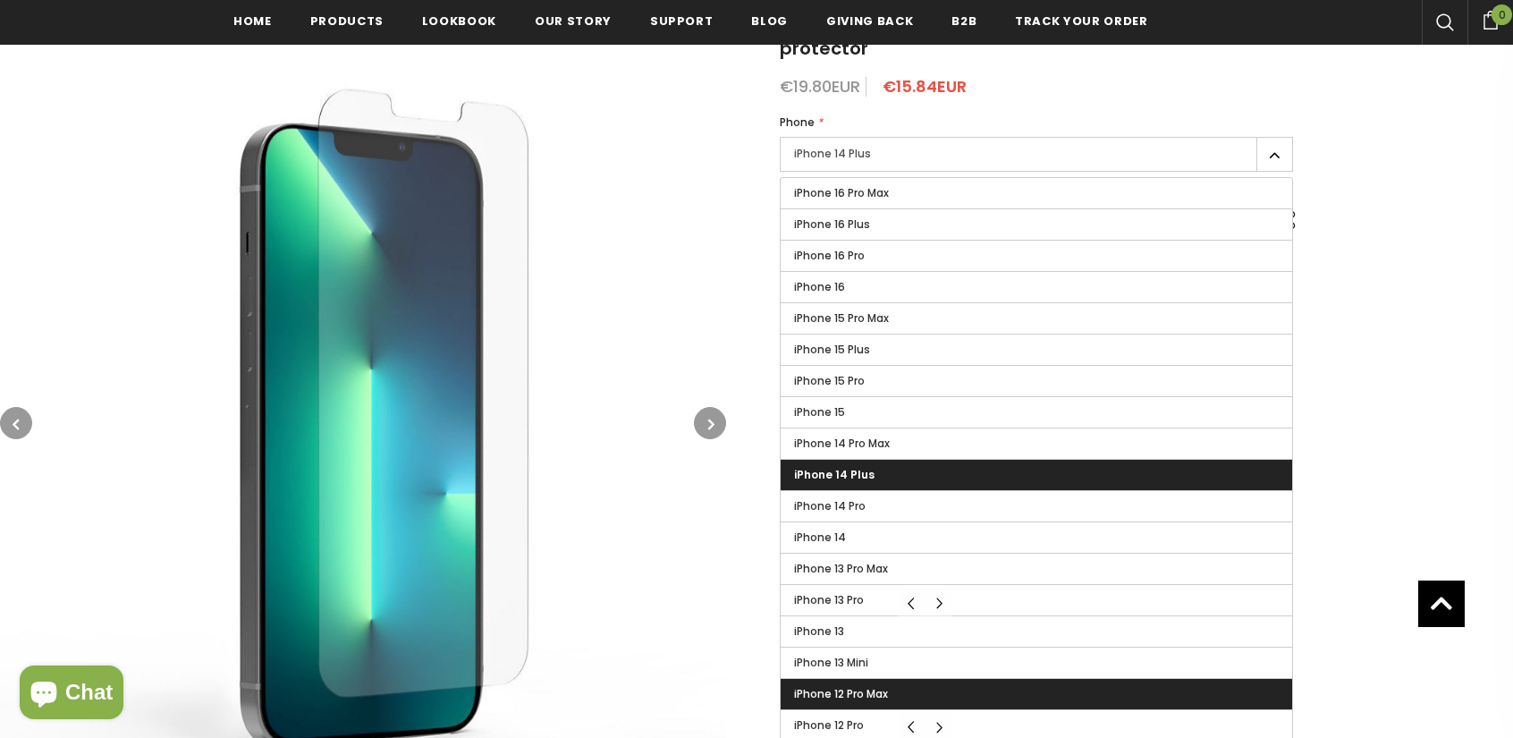
click at [867, 680] on label "iPhone 12 Pro Max" at bounding box center [1036, 694] width 511 height 30
click at [0, 0] on input "iPhone 12 Pro Max" at bounding box center [0, 0] width 0 height 0
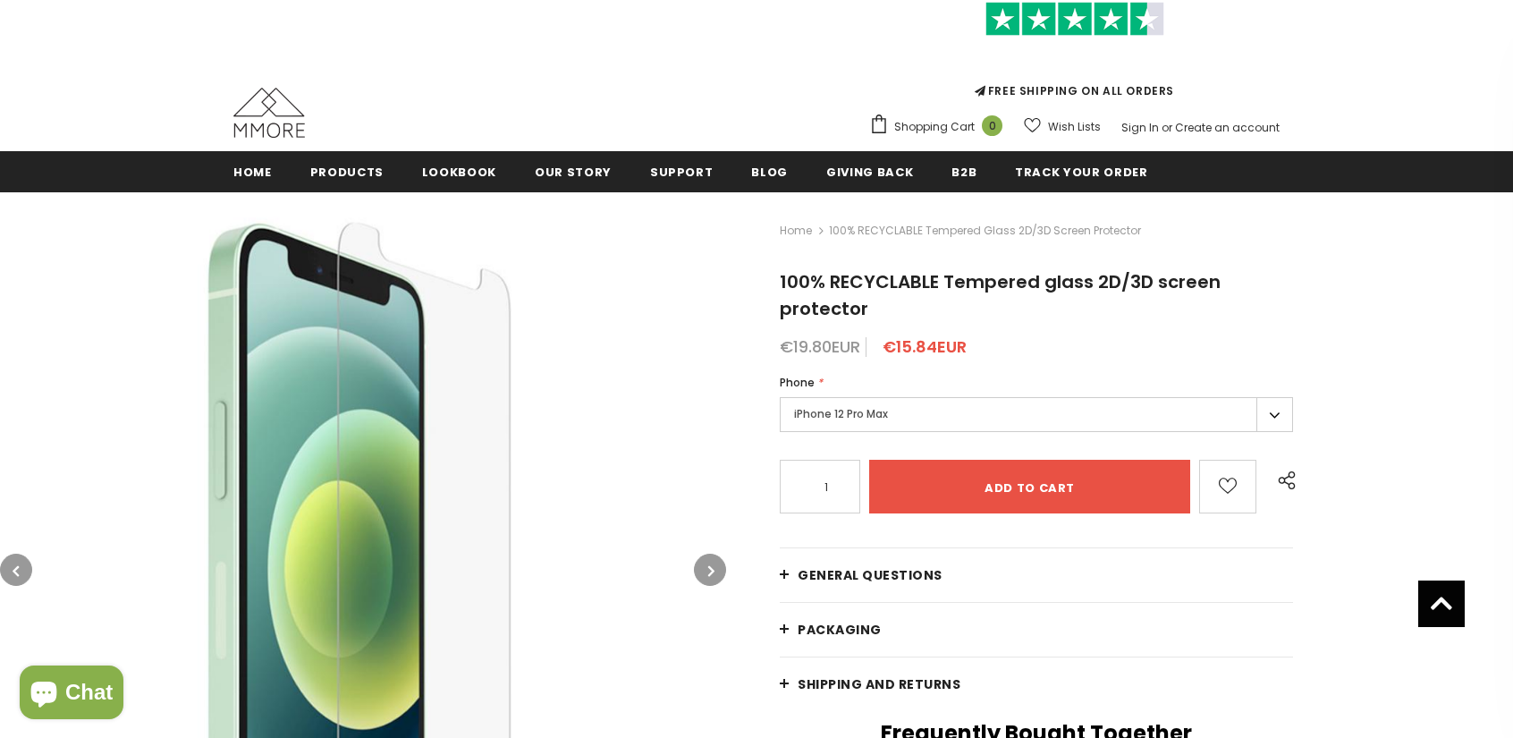
scroll to position [89, 0]
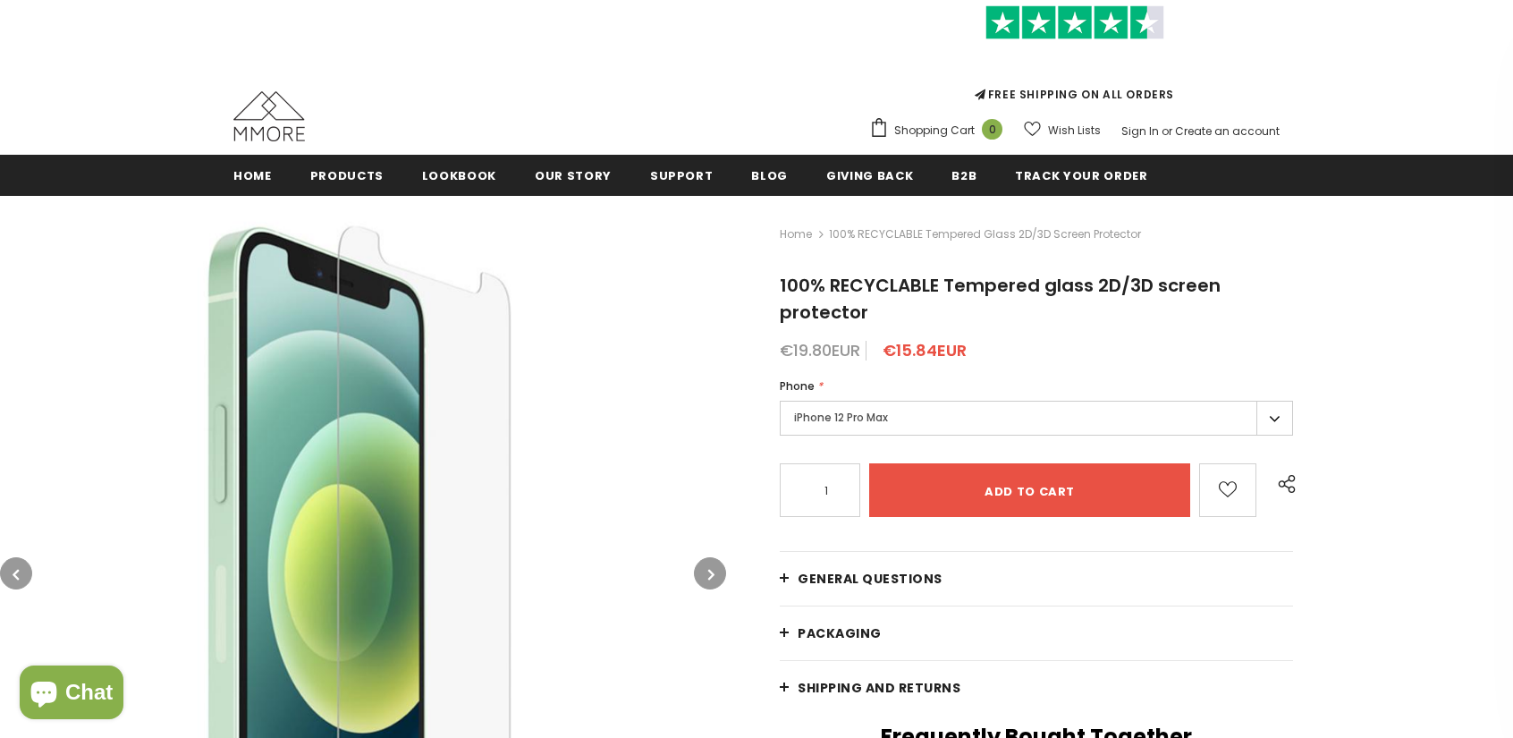
click at [869, 423] on label "iPhone 12 Pro Max" at bounding box center [1036, 418] width 513 height 35
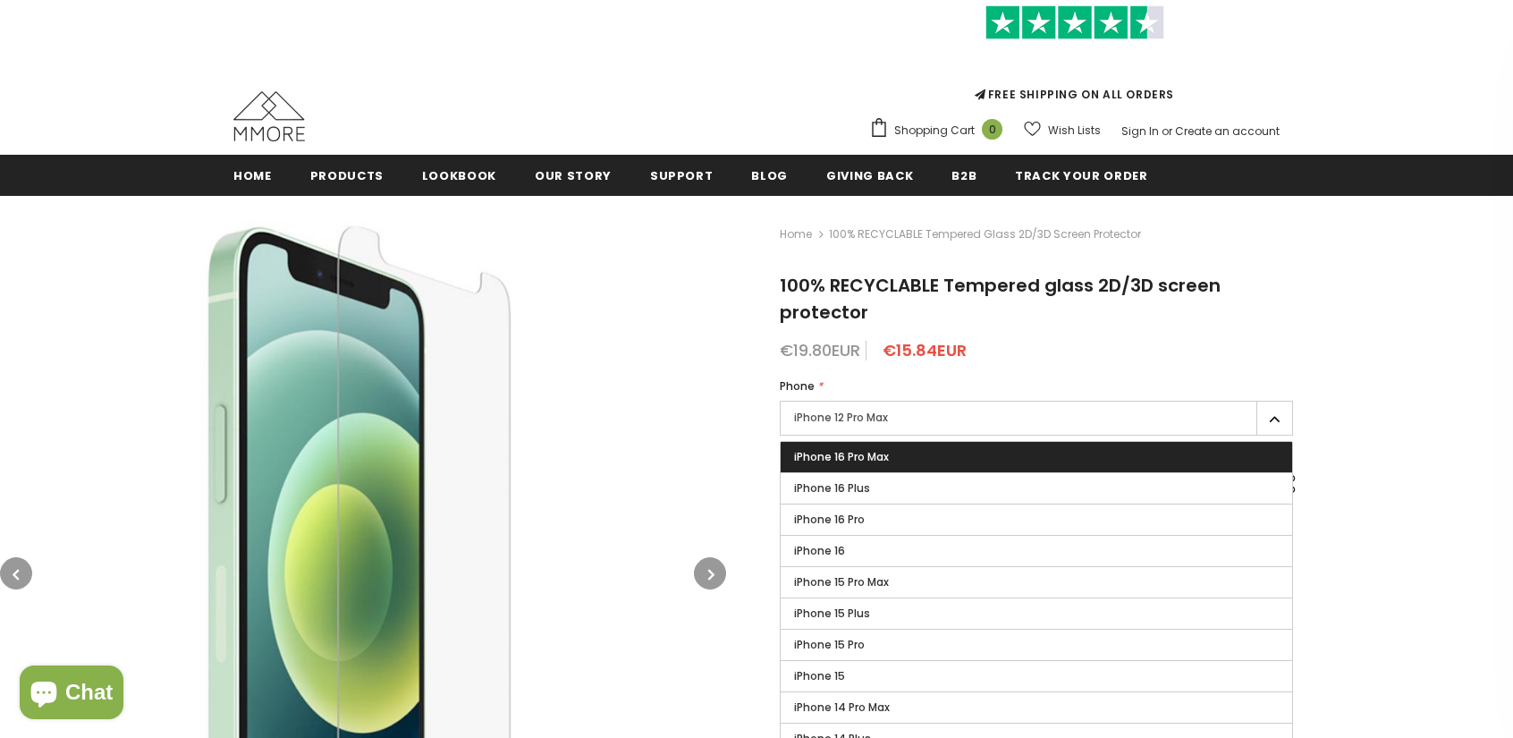
click at [892, 457] on label "iPhone 16 Pro Max" at bounding box center [1036, 457] width 511 height 30
click at [0, 0] on input "iPhone 16 Pro Max" at bounding box center [0, 0] width 0 height 0
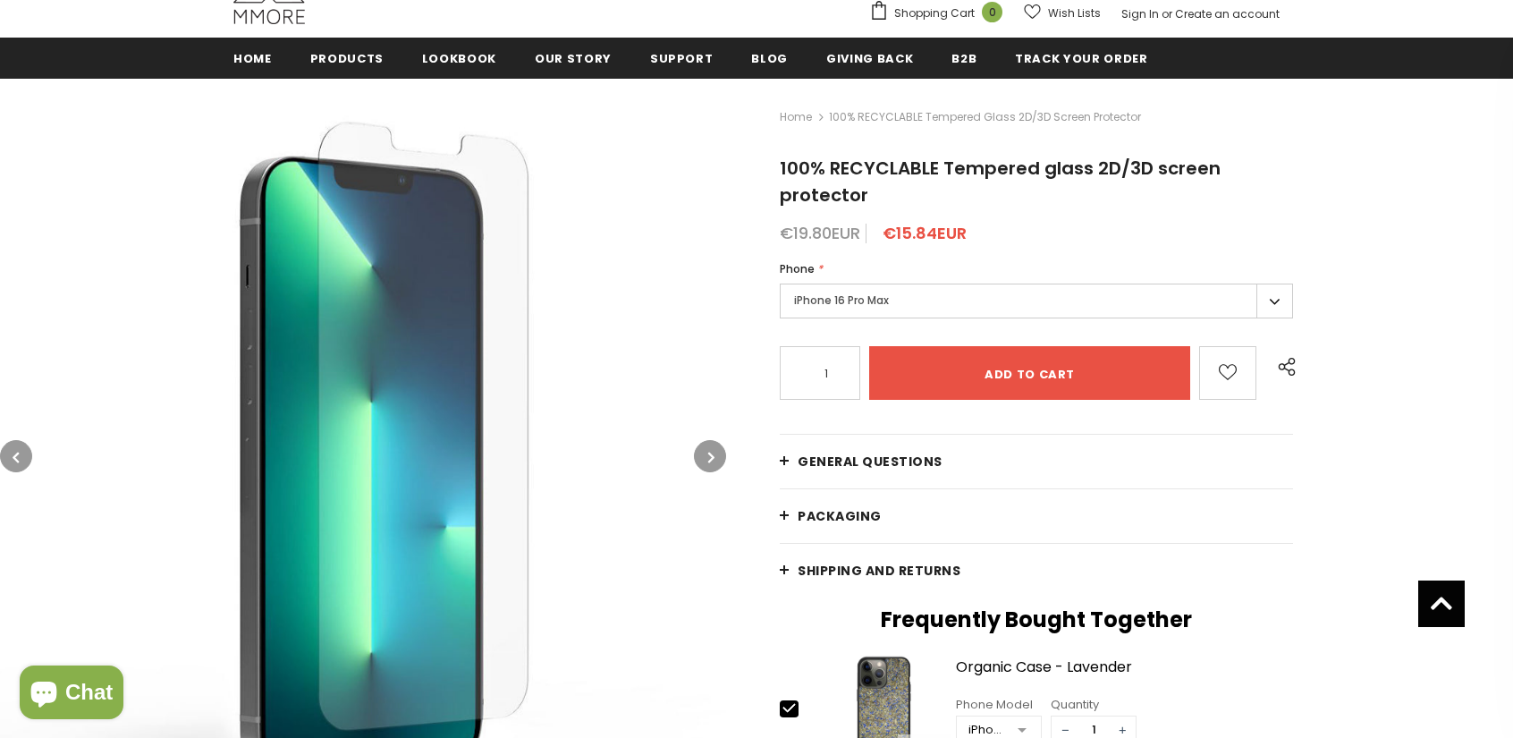
scroll to position [179, 0]
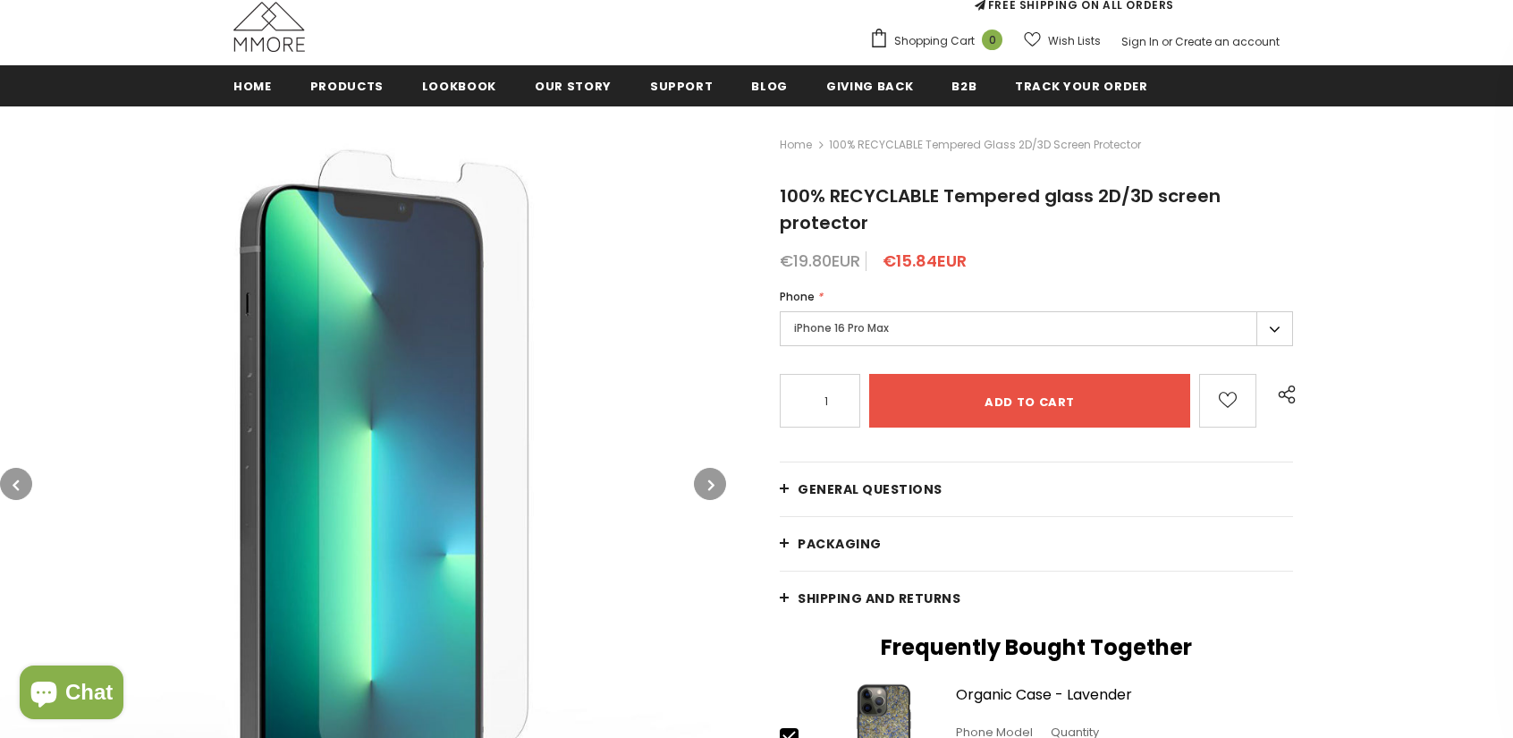
drag, startPoint x: 826, startPoint y: 324, endPoint x: 839, endPoint y: 340, distance: 20.4
click at [826, 324] on label "iPhone 16 Pro Max" at bounding box center [1036, 328] width 513 height 35
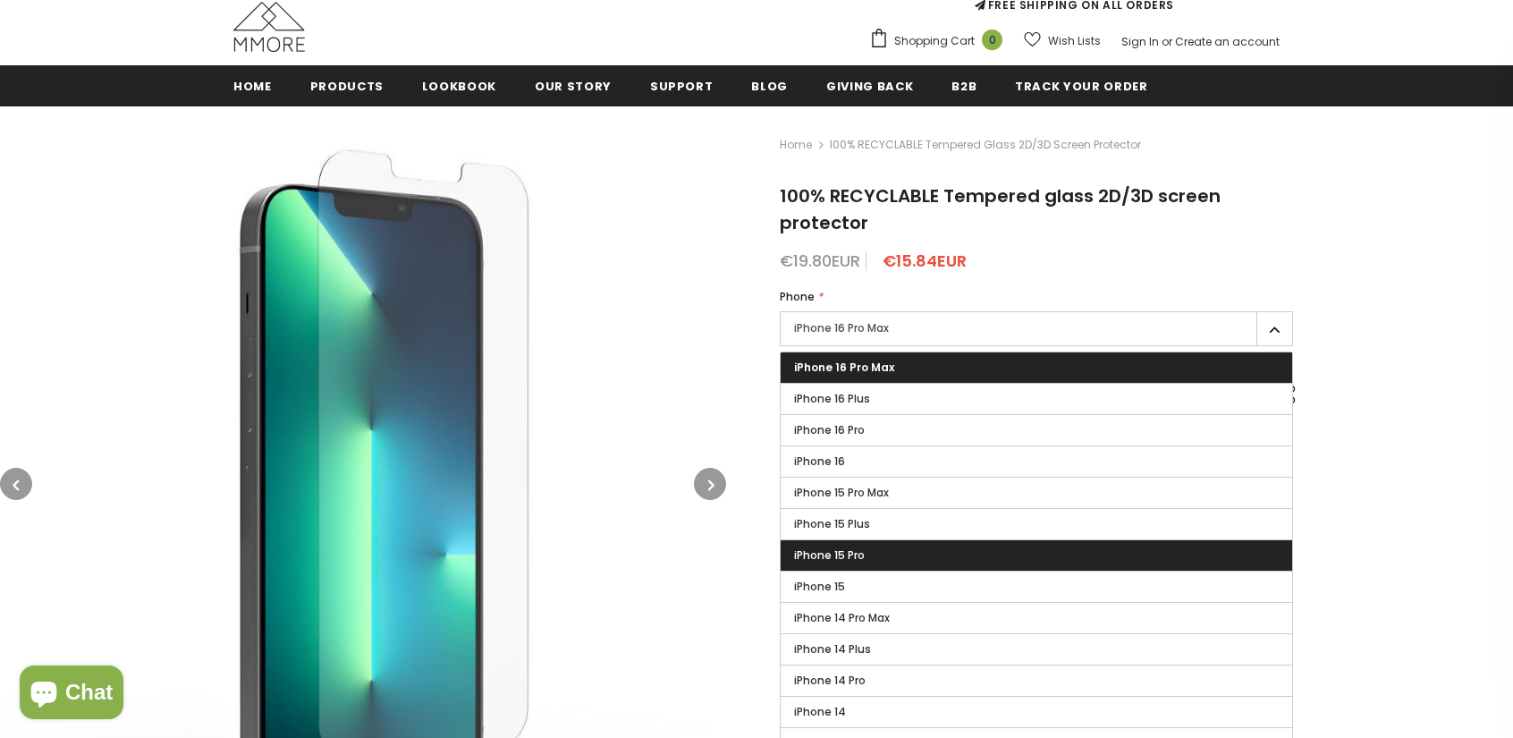
click at [900, 568] on label "iPhone 15 Pro" at bounding box center [1036, 555] width 511 height 30
click at [0, 0] on input "iPhone 15 Pro" at bounding box center [0, 0] width 0 height 0
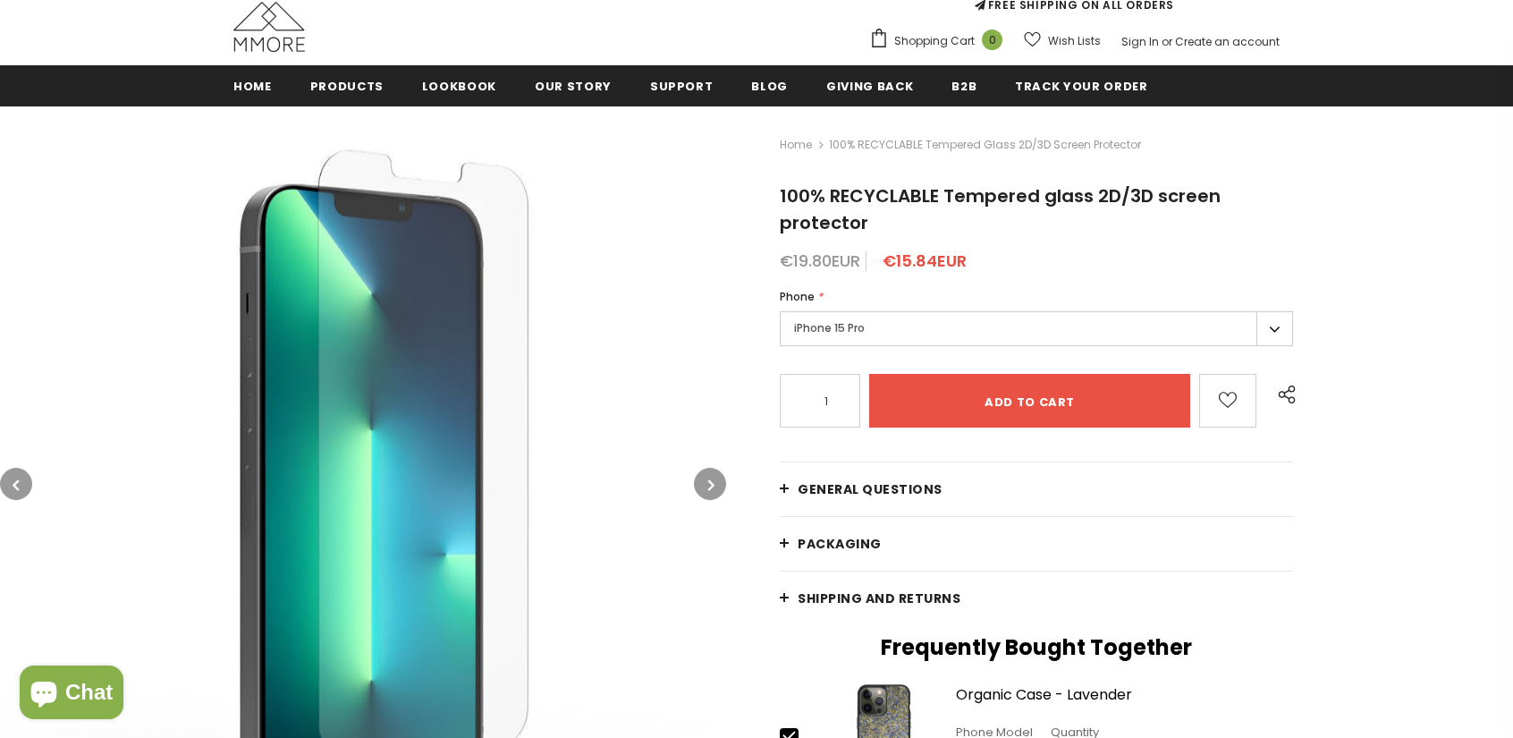
click at [875, 329] on label "iPhone 15 Pro" at bounding box center [1036, 328] width 513 height 35
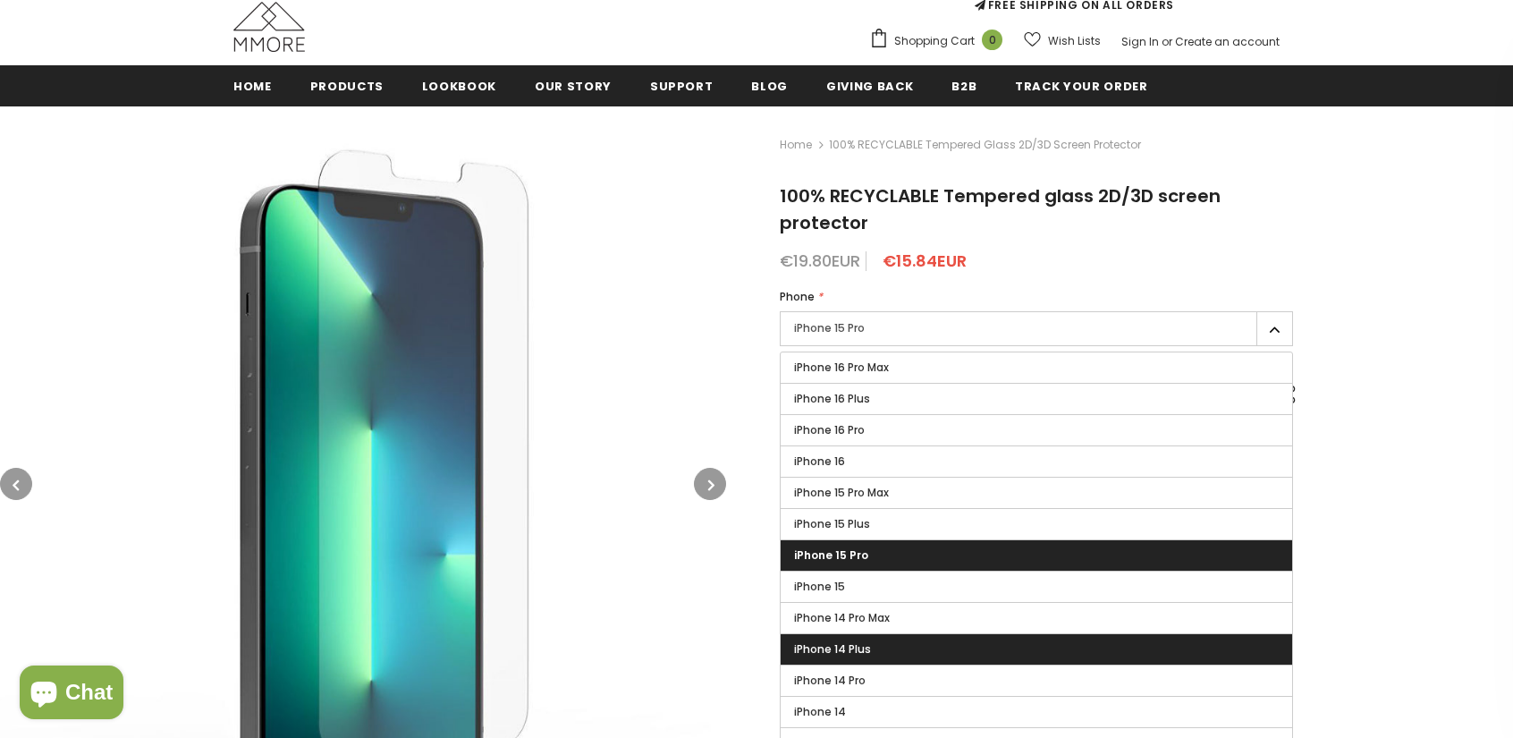
click at [873, 659] on label "iPhone 14 Plus" at bounding box center [1036, 649] width 511 height 30
click at [0, 0] on input "iPhone 14 Plus" at bounding box center [0, 0] width 0 height 0
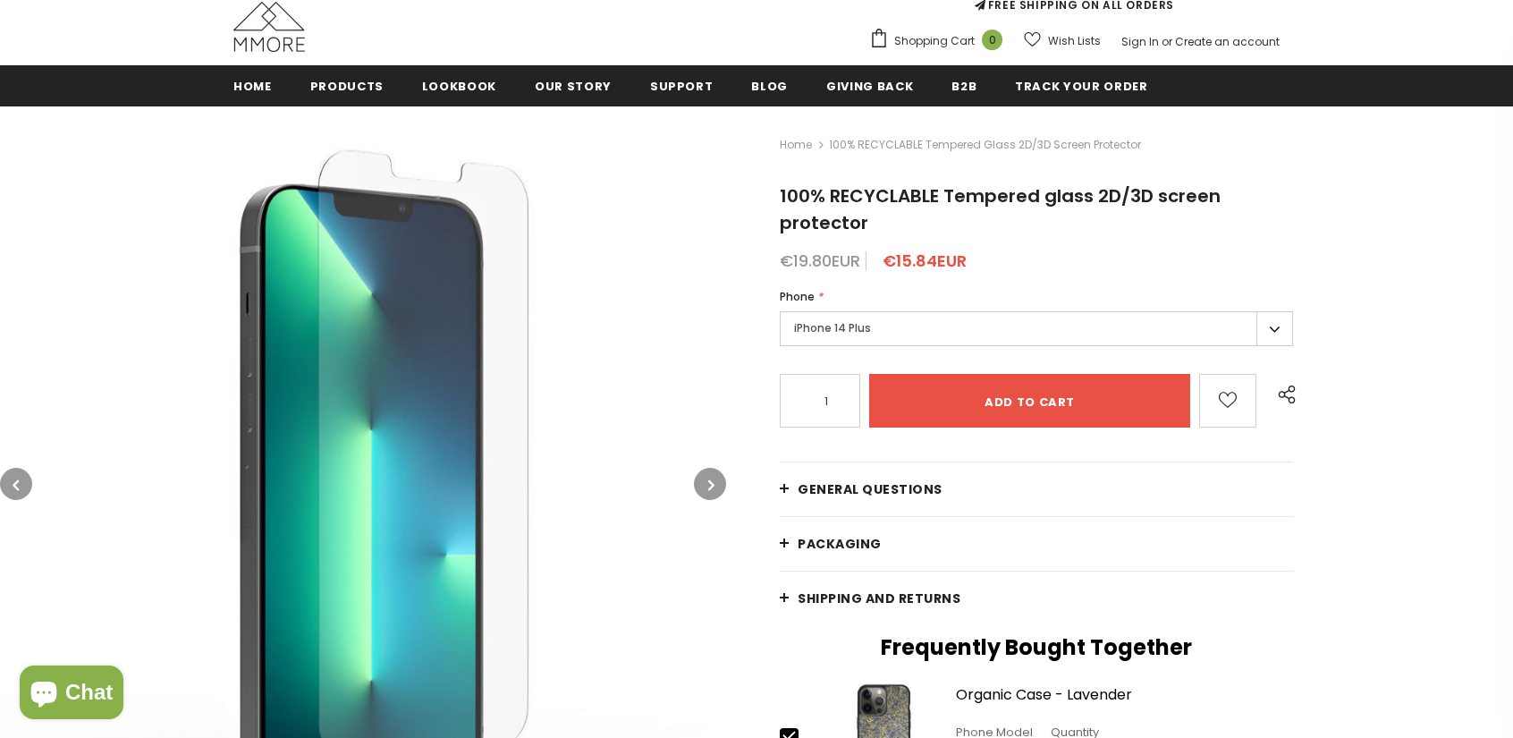
click at [818, 341] on label "iPhone 14 Plus" at bounding box center [1036, 328] width 513 height 35
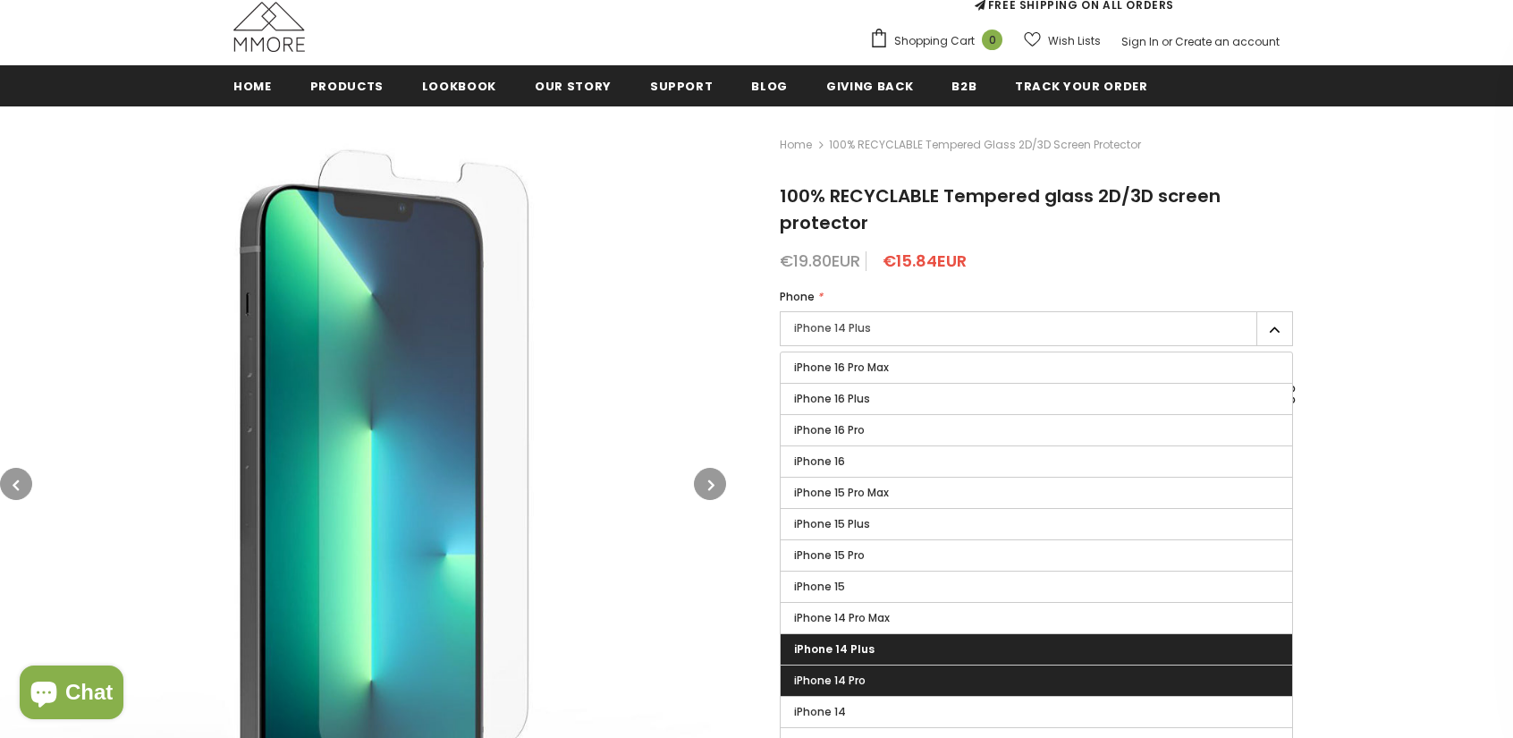
click at [885, 690] on label "iPhone 14 Pro" at bounding box center [1036, 680] width 511 height 30
click at [0, 0] on input "iPhone 14 Pro" at bounding box center [0, 0] width 0 height 0
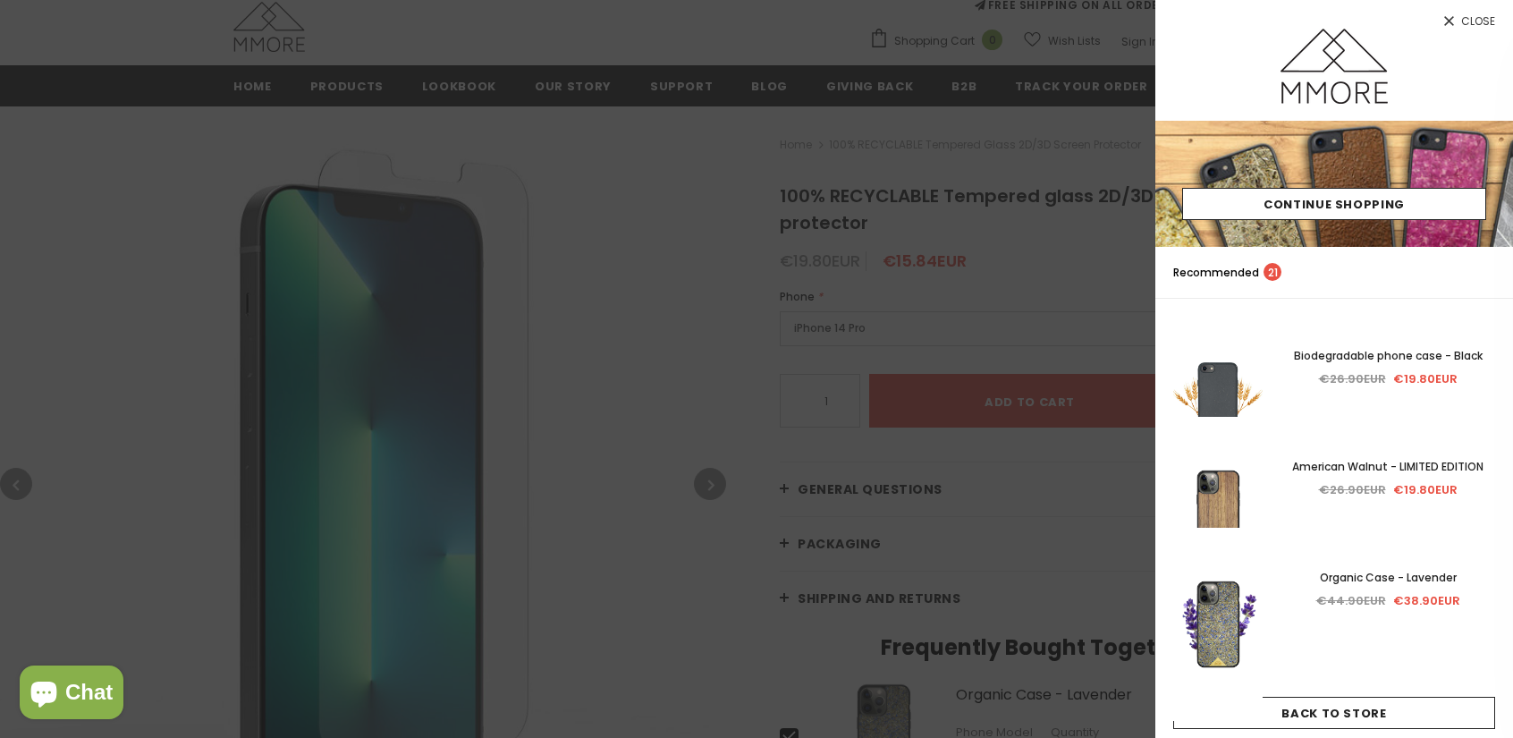
drag, startPoint x: 428, startPoint y: 224, endPoint x: 427, endPoint y: 137, distance: 87.6
click at [430, 224] on div at bounding box center [756, 369] width 1513 height 738
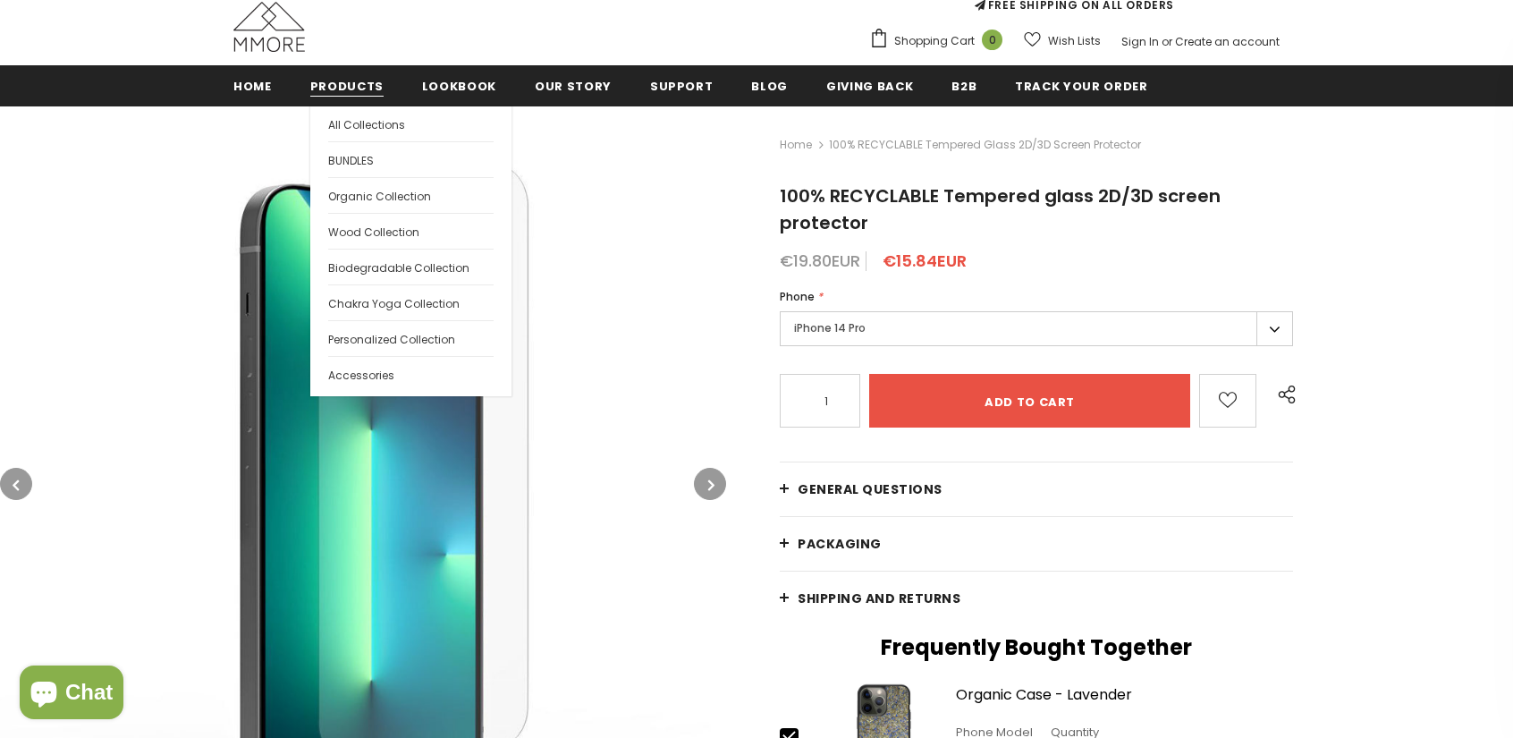
click at [336, 80] on span "Products" at bounding box center [346, 86] width 73 height 17
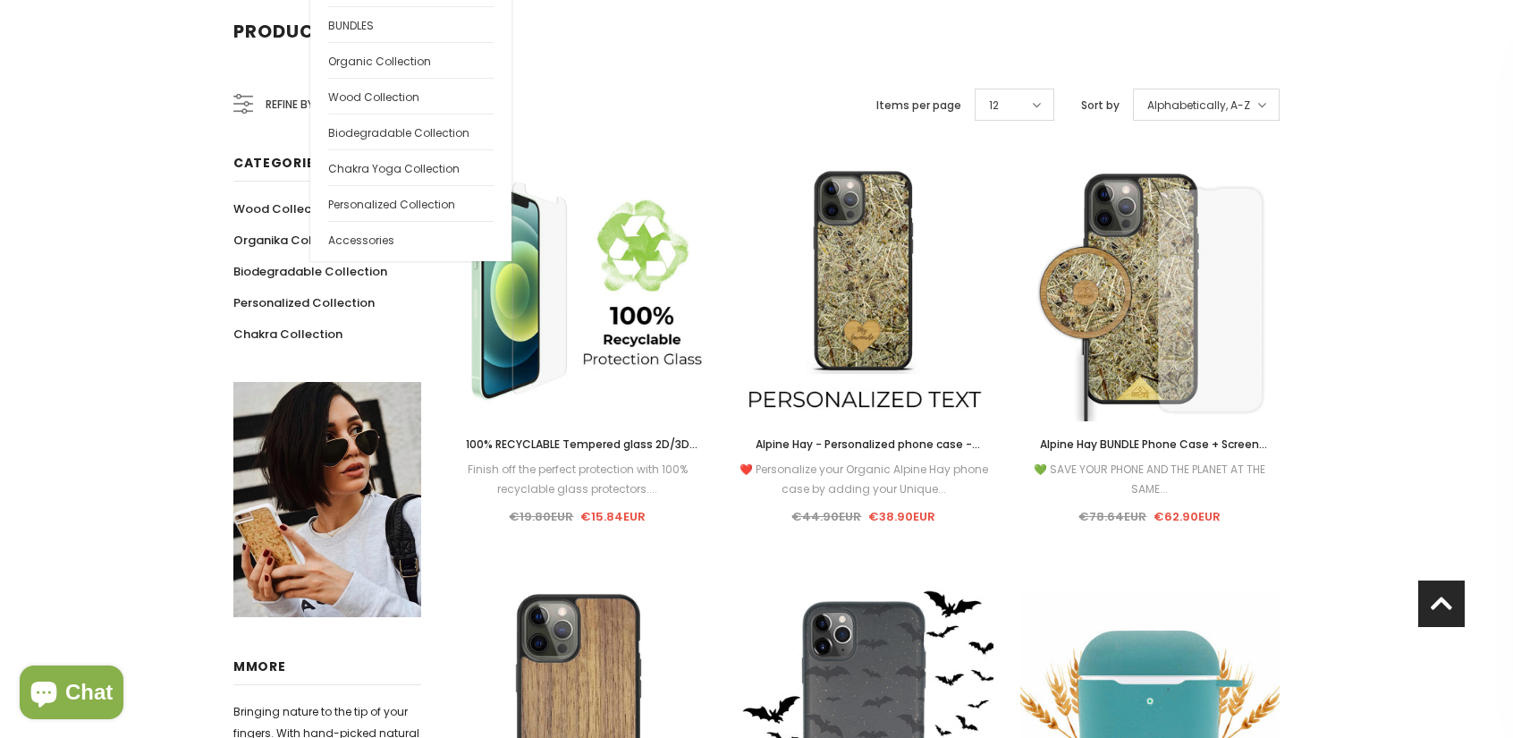
scroll to position [94, 0]
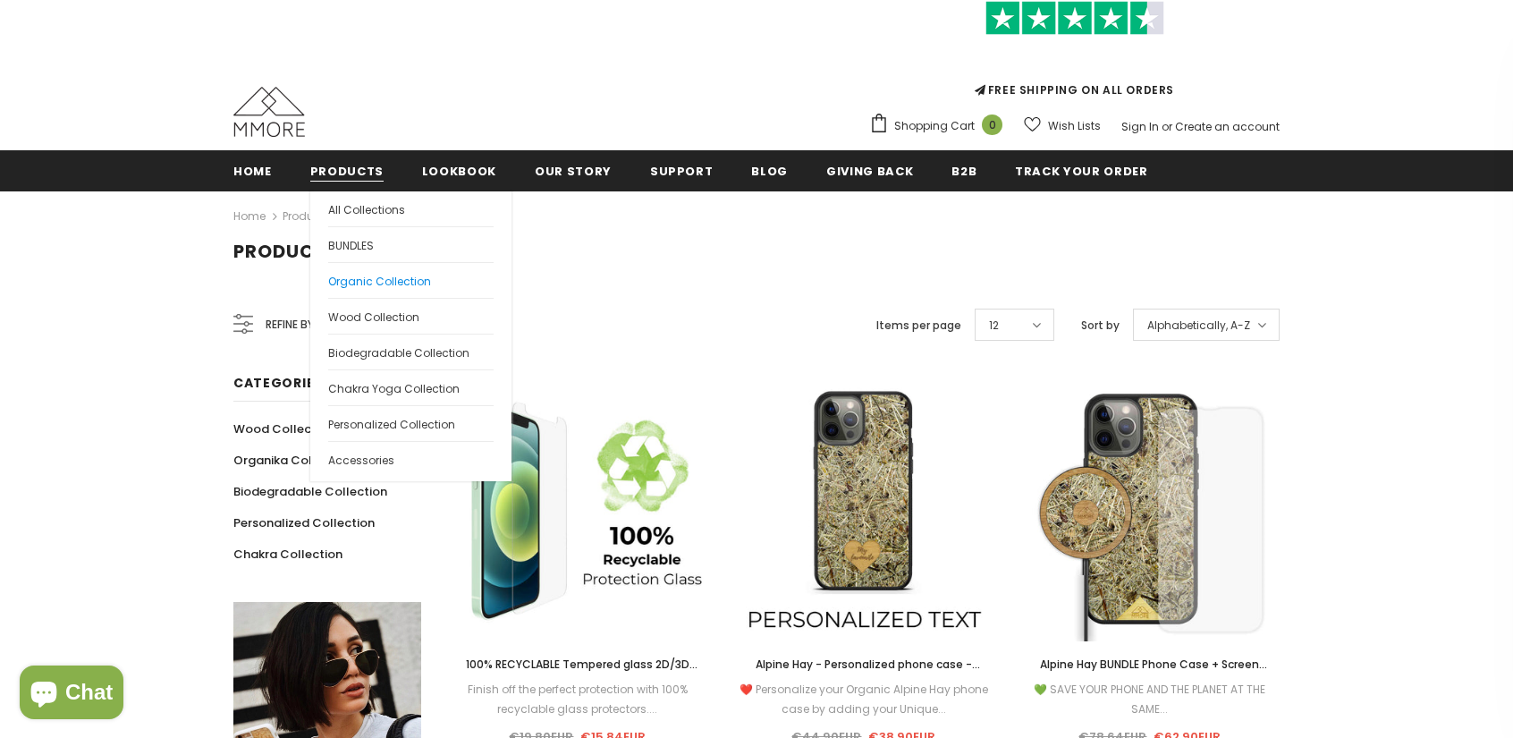
click at [372, 279] on span "Organic Collection" at bounding box center [379, 281] width 103 height 15
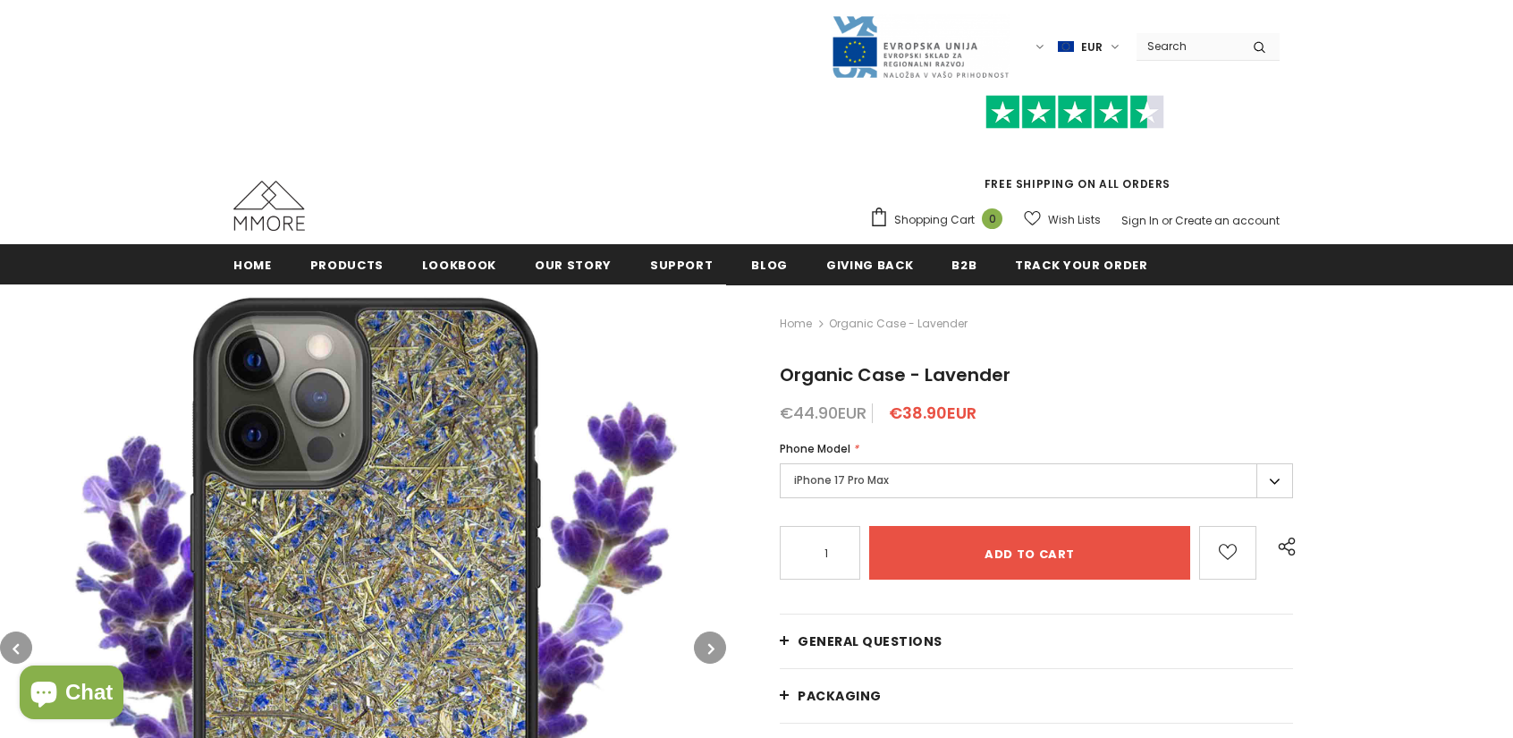
click at [864, 476] on label "iPhone 17 Pro Max" at bounding box center [1036, 480] width 513 height 35
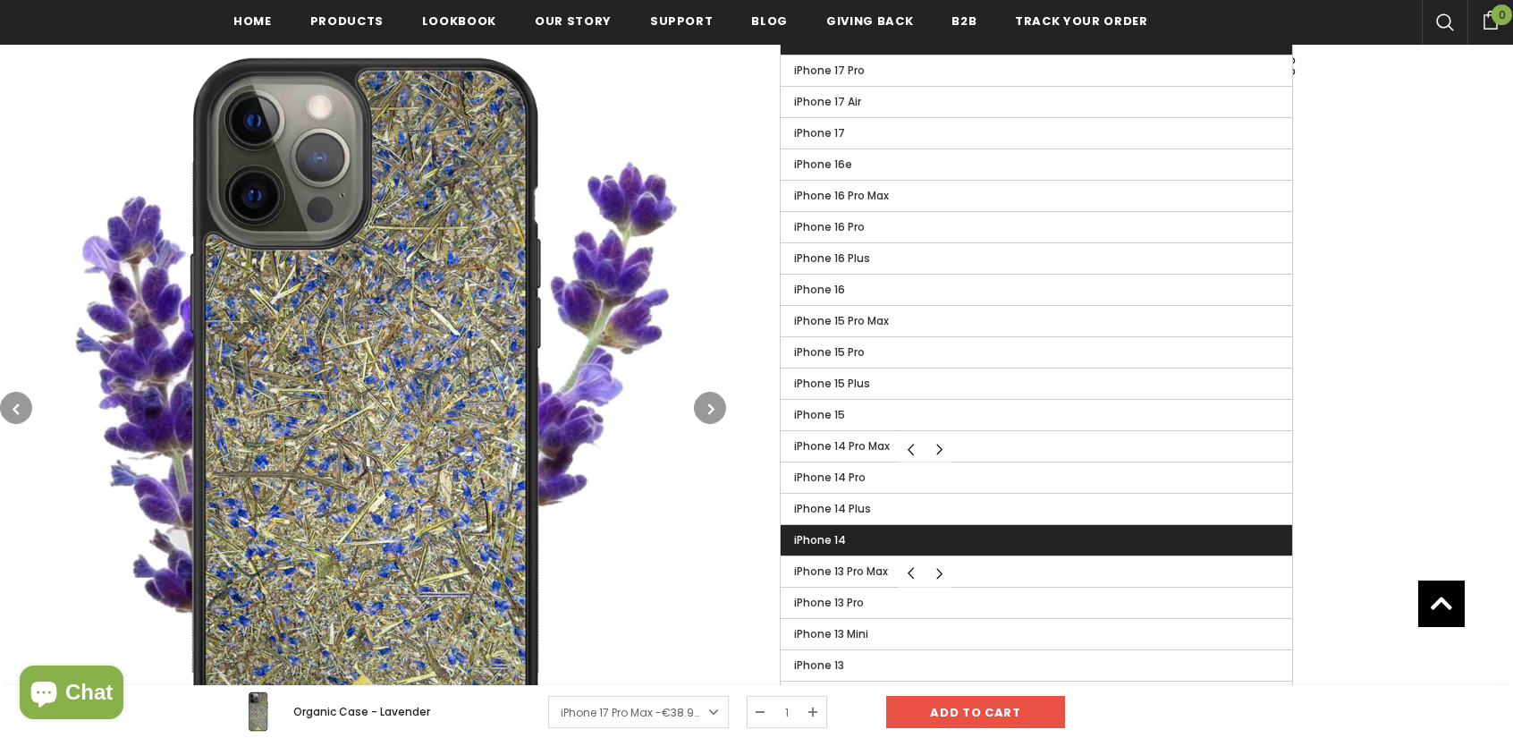
scroll to position [537, 0]
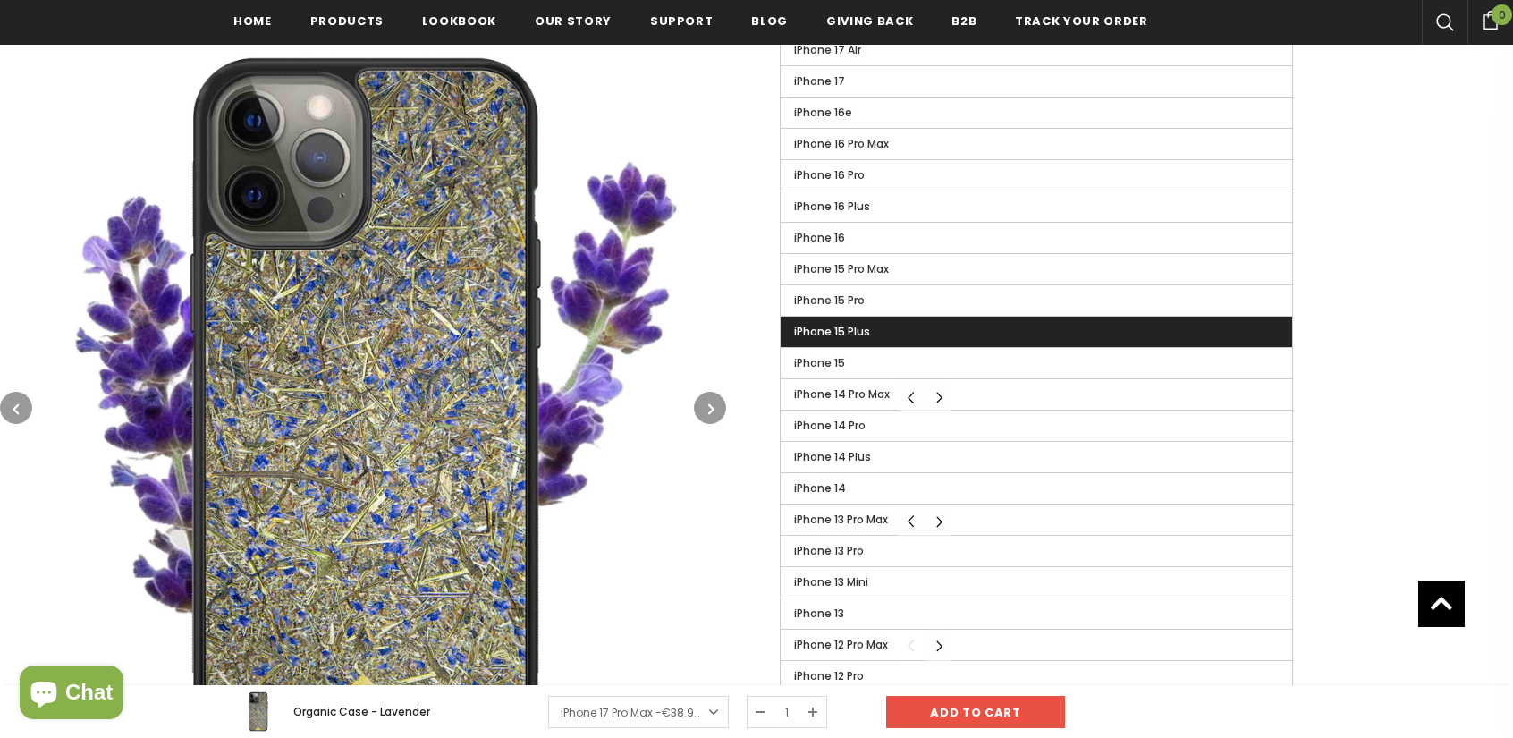
click at [850, 337] on label "iPhone 15 Plus" at bounding box center [1036, 332] width 511 height 30
click at [0, 0] on input "iPhone 15 Plus" at bounding box center [0, 0] width 0 height 0
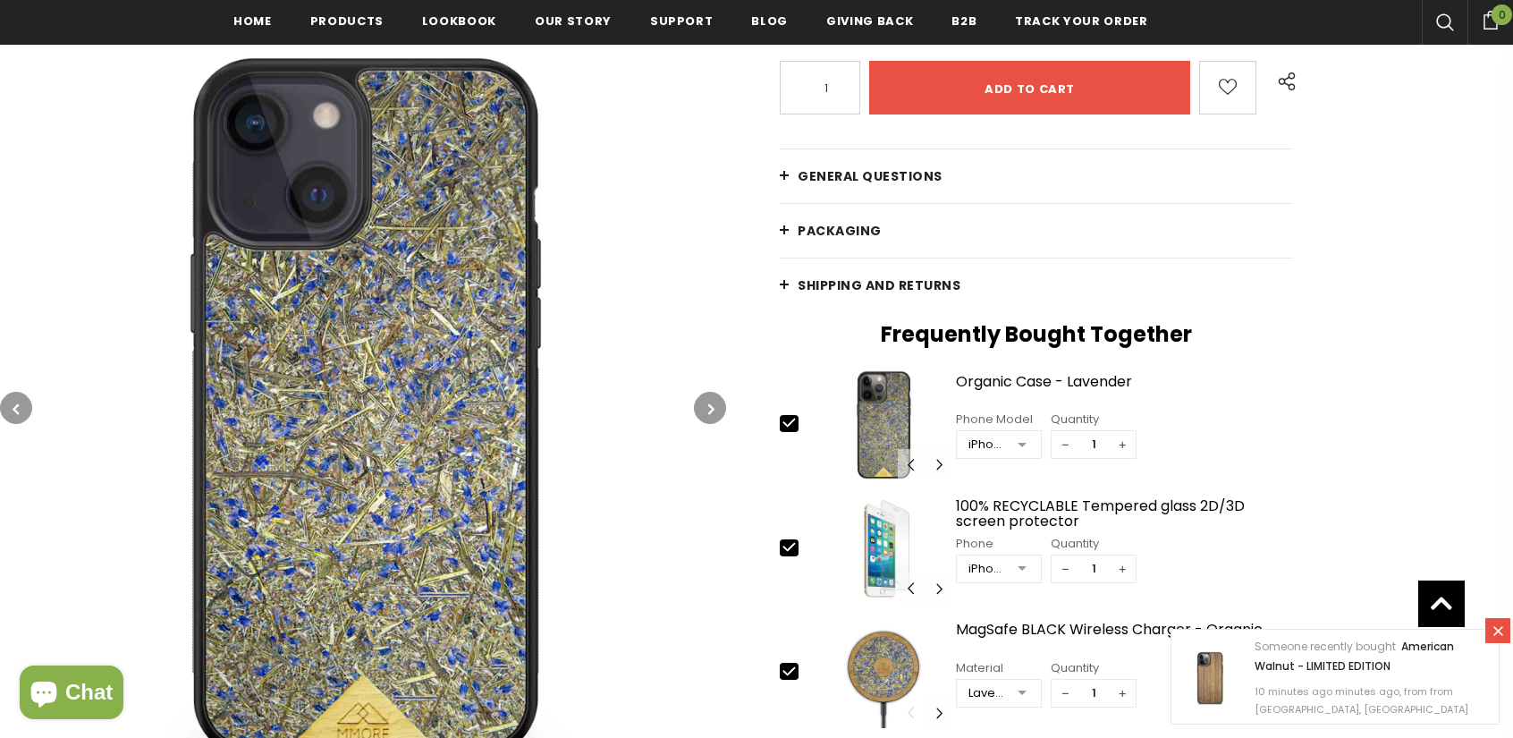
scroll to position [358, 0]
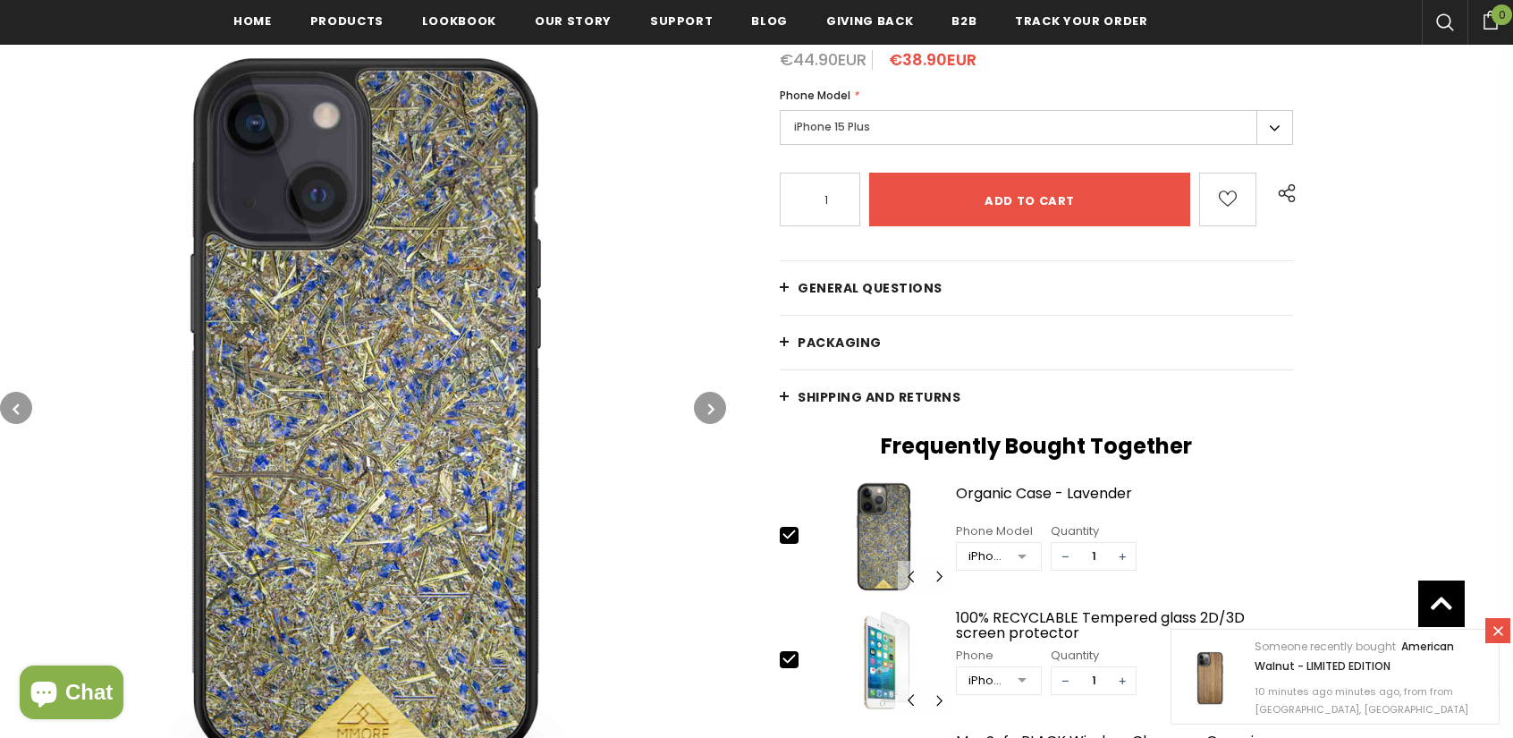
click at [854, 120] on label "iPhone 15 Plus" at bounding box center [1036, 127] width 513 height 35
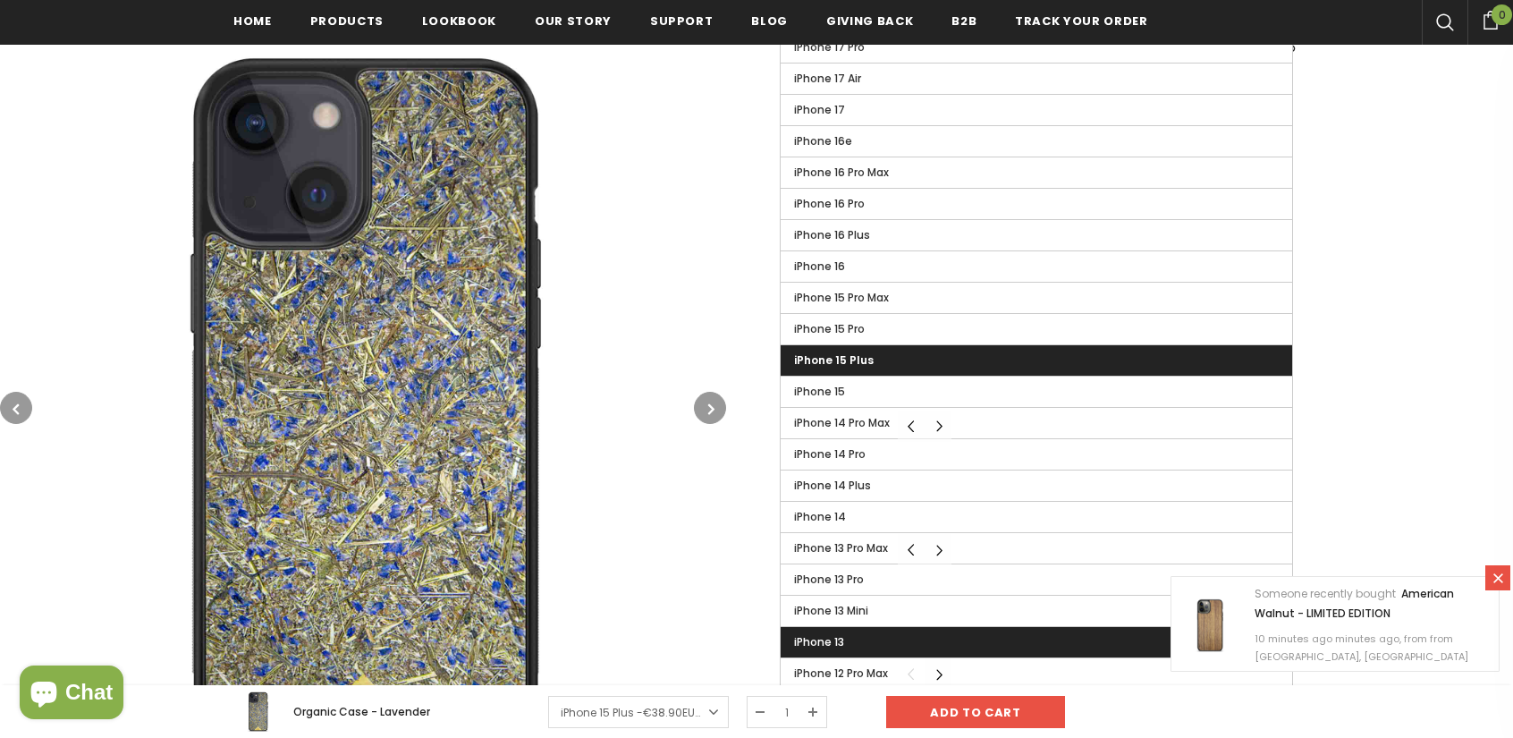
scroll to position [537, 0]
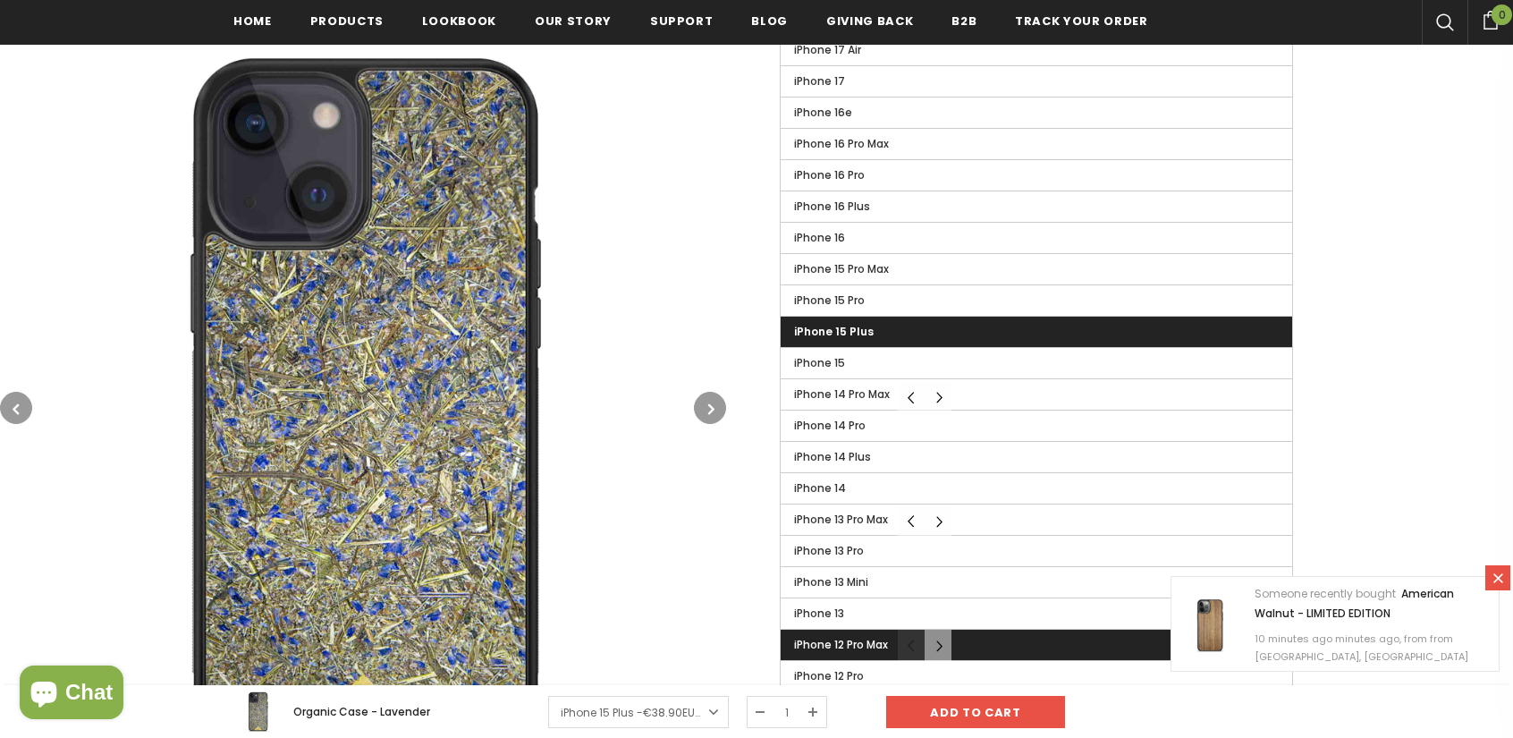
click at [836, 637] on span "iPhone 12 Pro Max" at bounding box center [841, 644] width 94 height 15
click at [0, 0] on input "iPhone 12 Pro Max" at bounding box center [0, 0] width 0 height 0
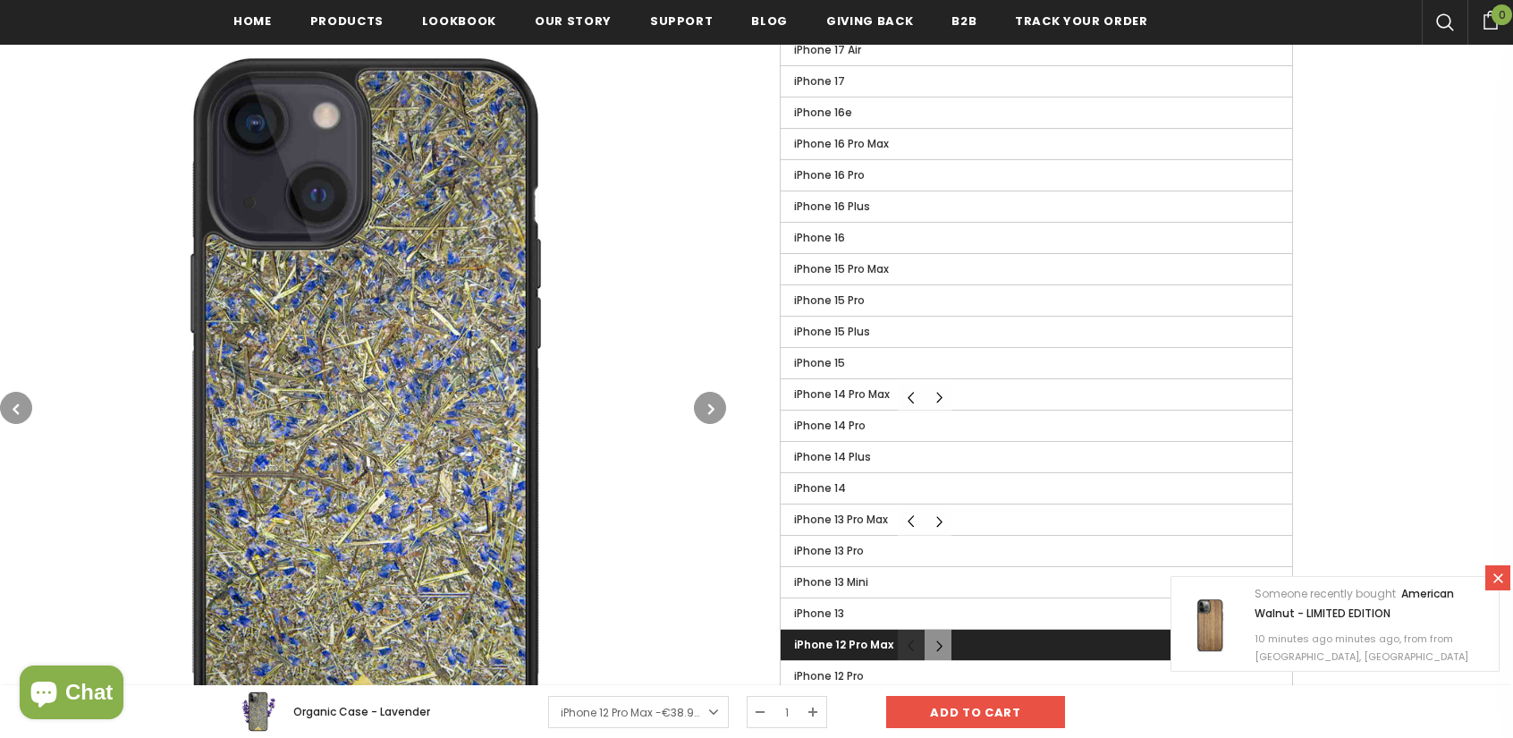
click at [829, 640] on span "iPhone 12 Pro Max" at bounding box center [843, 644] width 99 height 15
click at [0, 0] on input "iPhone 12 Pro Max" at bounding box center [0, 0] width 0 height 0
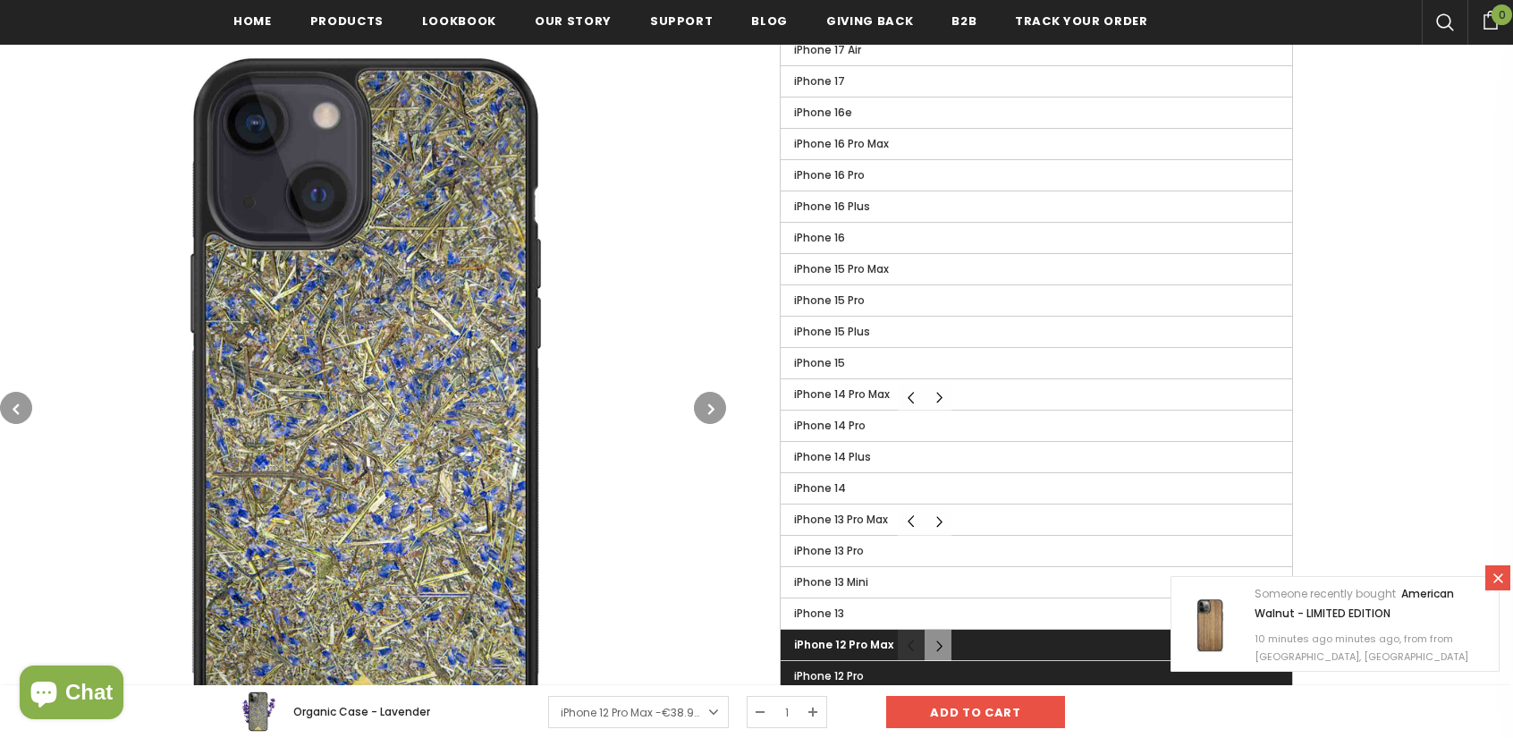
click at [830, 668] on span "iPhone 12 Pro" at bounding box center [829, 675] width 70 height 15
click at [0, 0] on input "iPhone 12 Pro" at bounding box center [0, 0] width 0 height 0
click at [830, 643] on span "iPhone 12 Pro Max" at bounding box center [841, 644] width 94 height 15
click at [0, 0] on input "iPhone 12 Pro Max" at bounding box center [0, 0] width 0 height 0
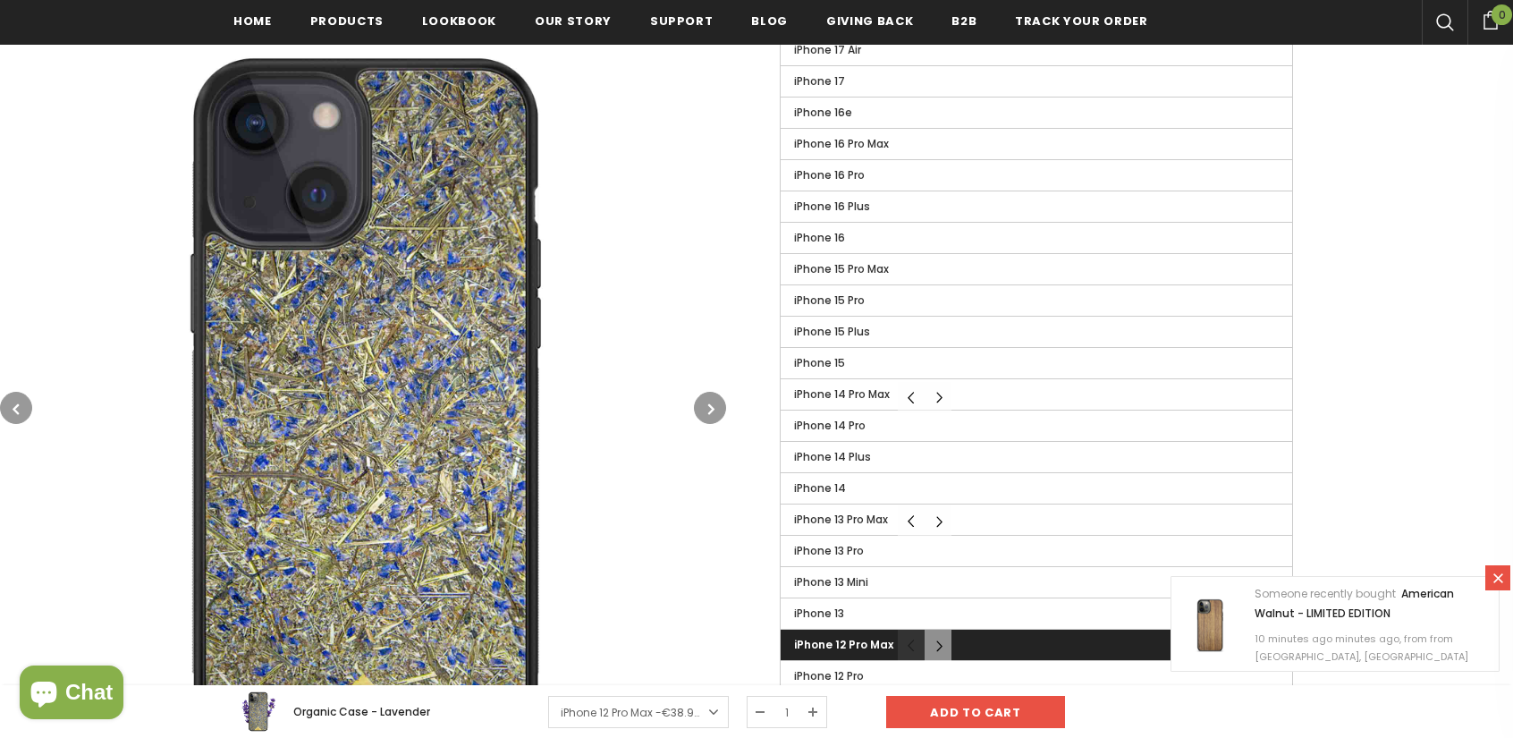
click at [832, 661] on label "iPhone 12 Pro" at bounding box center [1036, 676] width 511 height 30
click at [0, 0] on input "iPhone 12 Pro" at bounding box center [0, 0] width 0 height 0
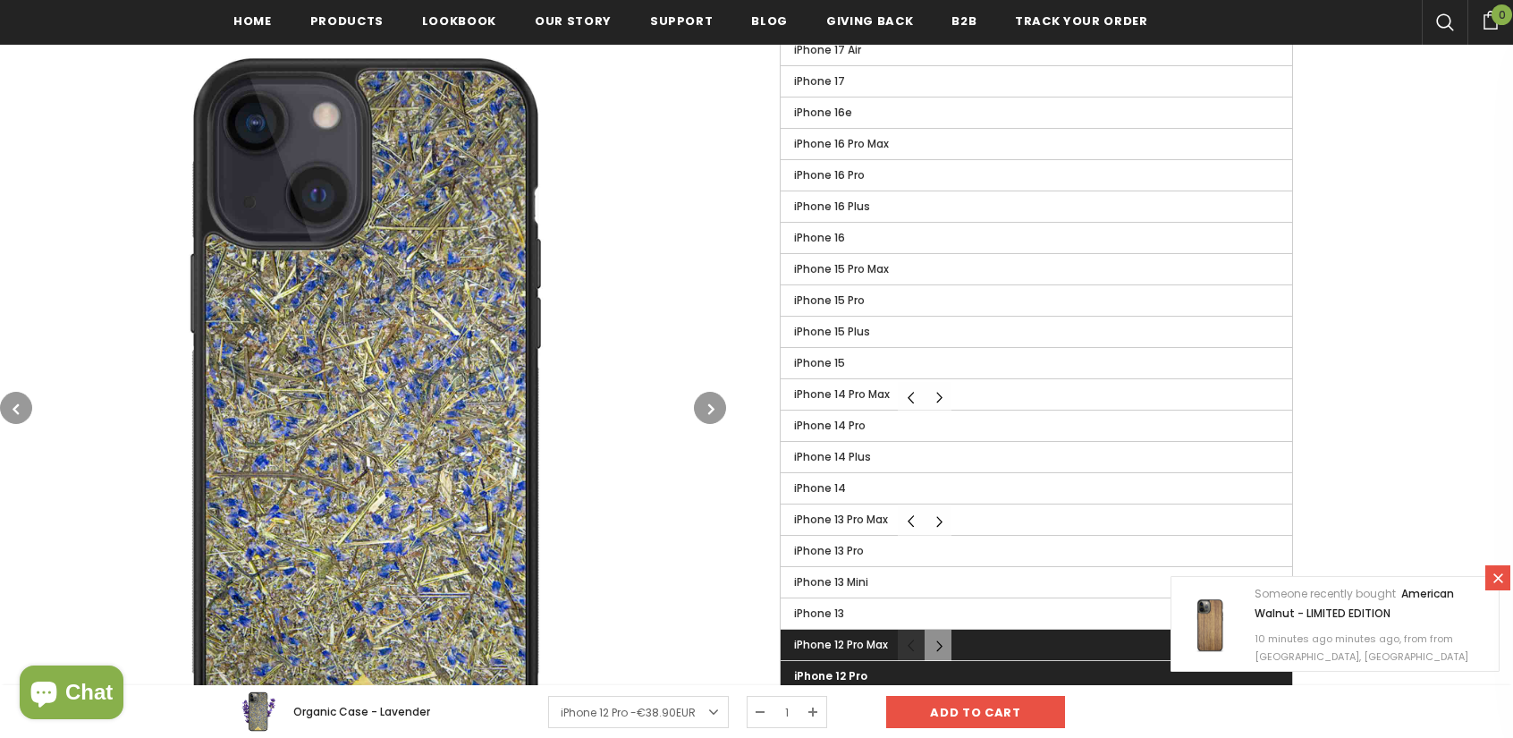
click at [832, 637] on span "iPhone 12 Pro Max" at bounding box center [841, 644] width 94 height 15
click at [0, 0] on input "iPhone 12 Pro Max" at bounding box center [0, 0] width 0 height 0
click at [823, 661] on label "iPhone 12 Pro" at bounding box center [1036, 676] width 511 height 30
click at [0, 0] on input "iPhone 12 Pro" at bounding box center [0, 0] width 0 height 0
click at [824, 638] on span "iPhone 12 Pro Max" at bounding box center [841, 644] width 94 height 15
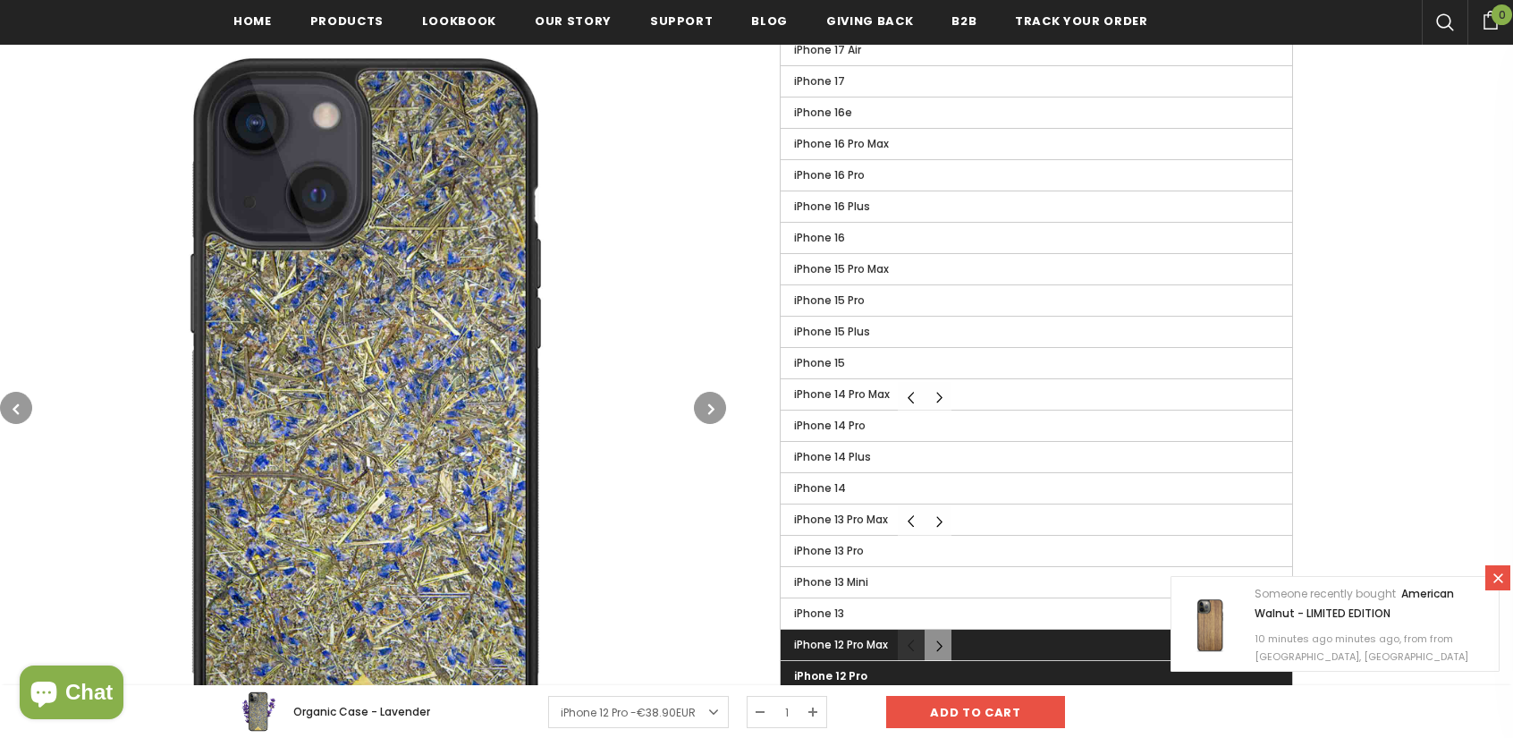
click at [0, 0] on input "iPhone 12 Pro Max" at bounding box center [0, 0] width 0 height 0
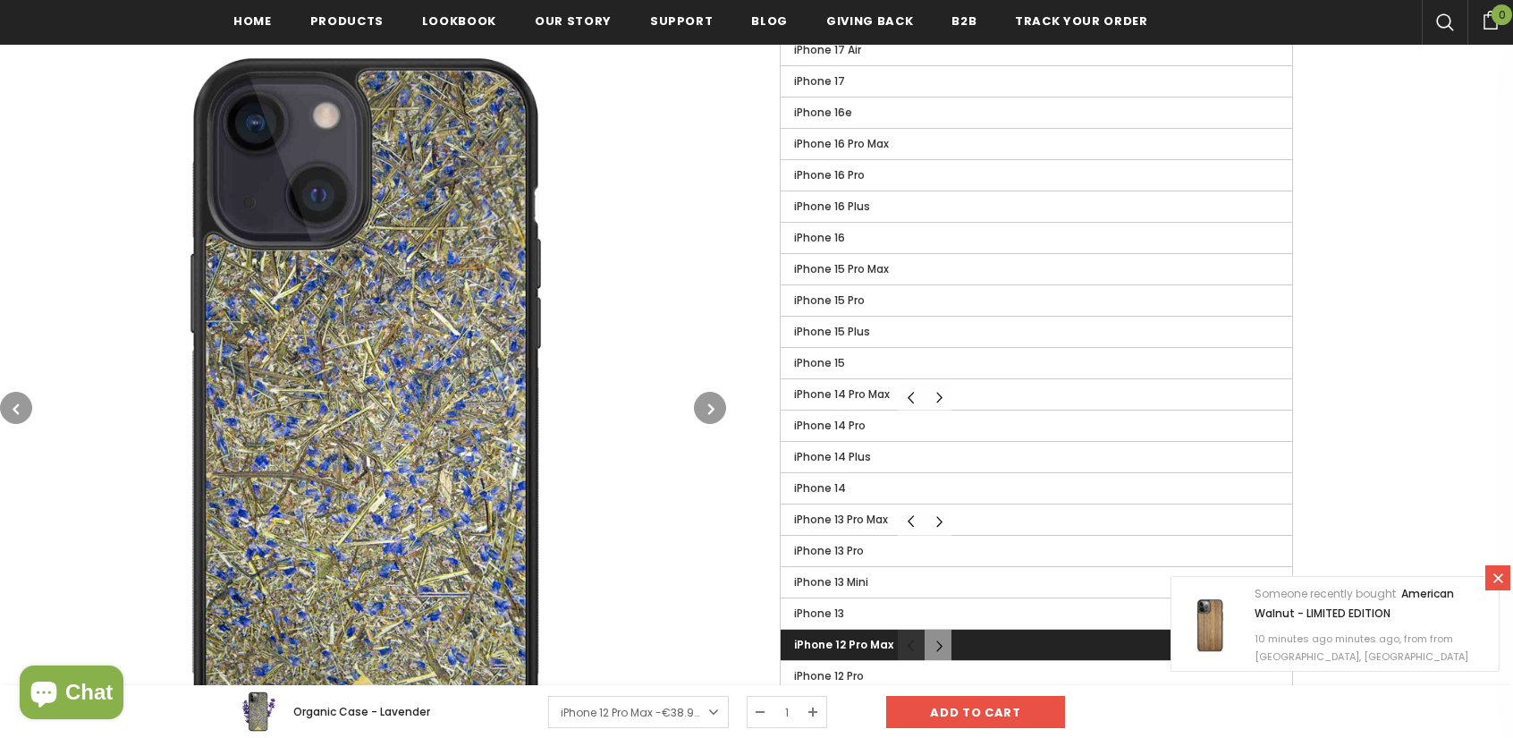
click at [703, 399] on button "button" at bounding box center [710, 408] width 32 height 32
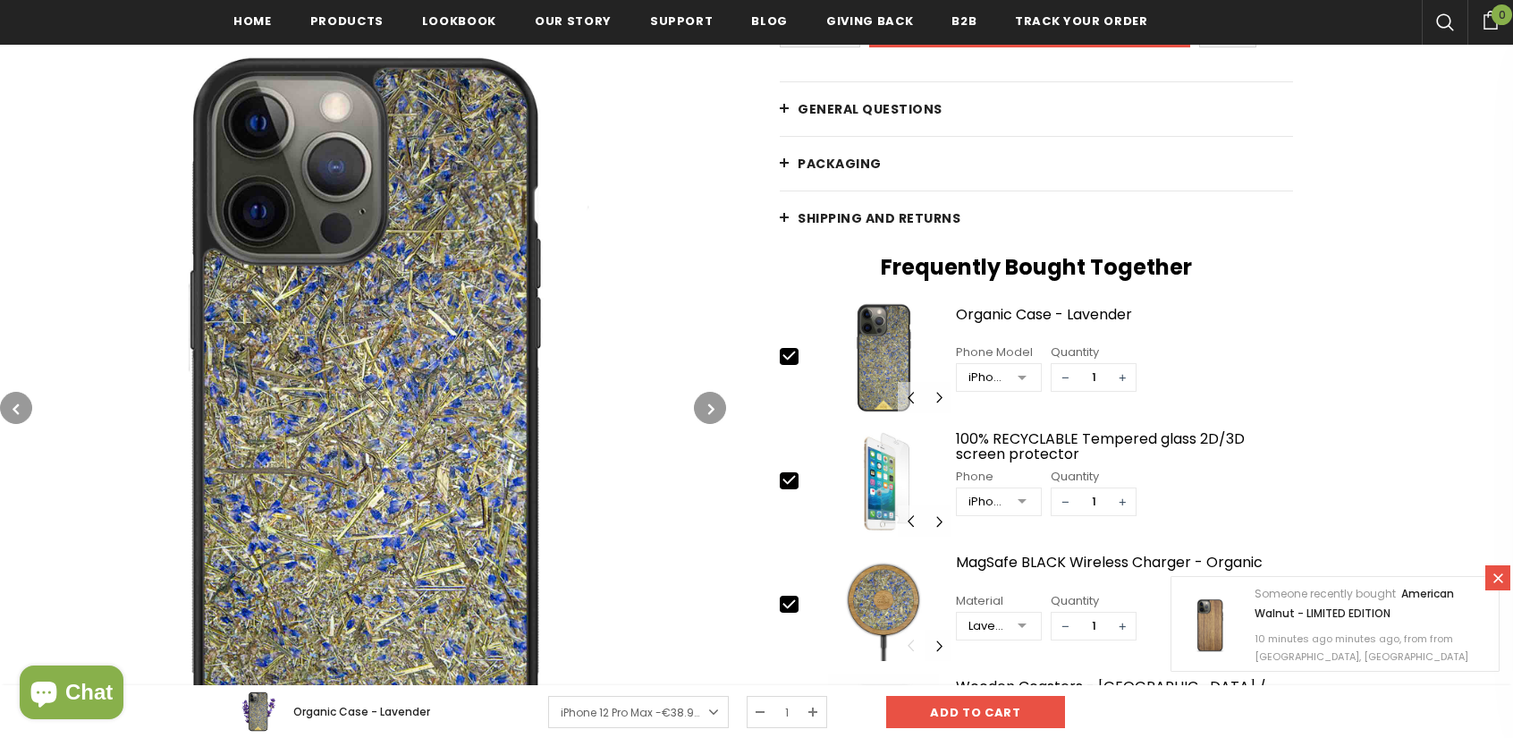
click at [703, 399] on button "button" at bounding box center [710, 408] width 32 height 32
click at [702, 396] on button "button" at bounding box center [710, 408] width 32 height 32
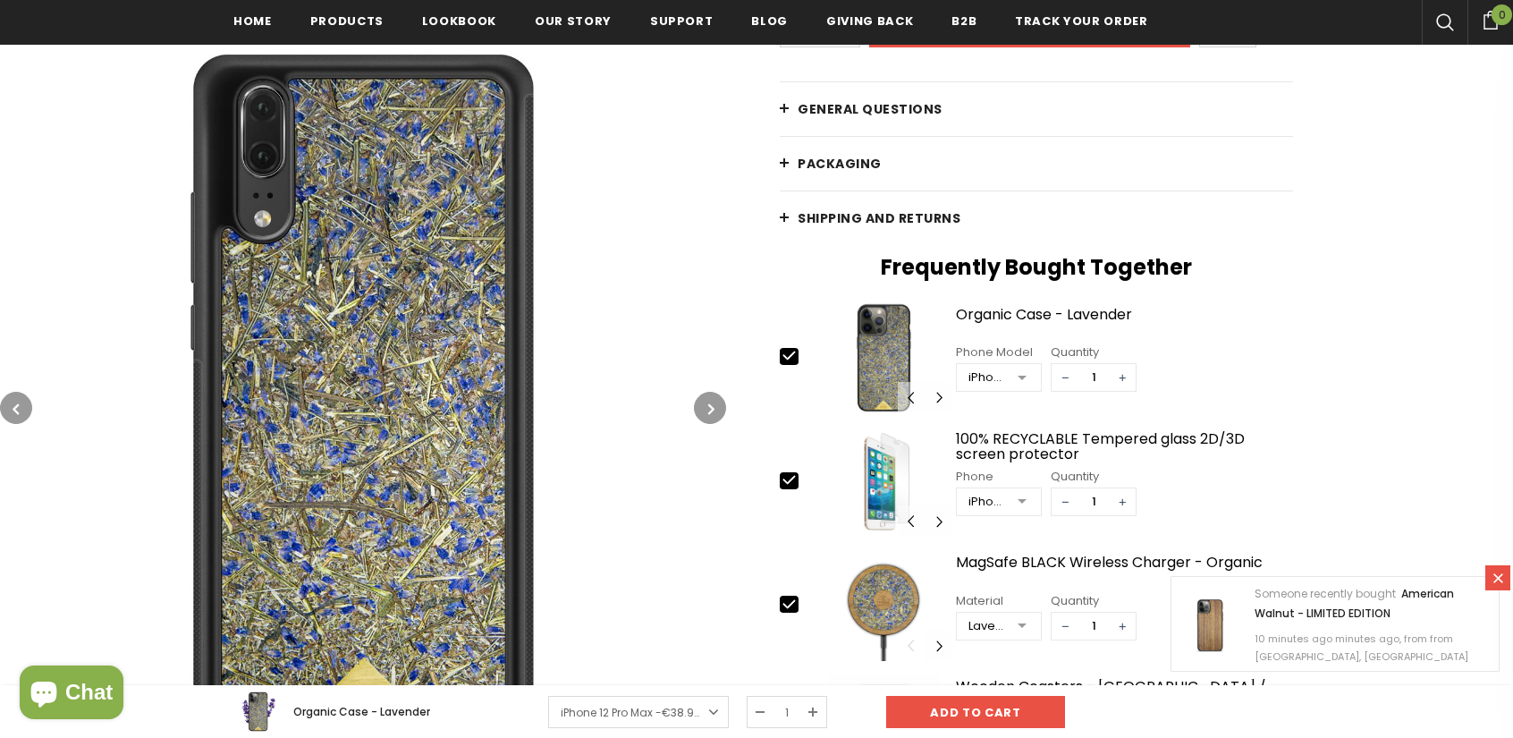
click at [702, 396] on button "button" at bounding box center [710, 408] width 32 height 32
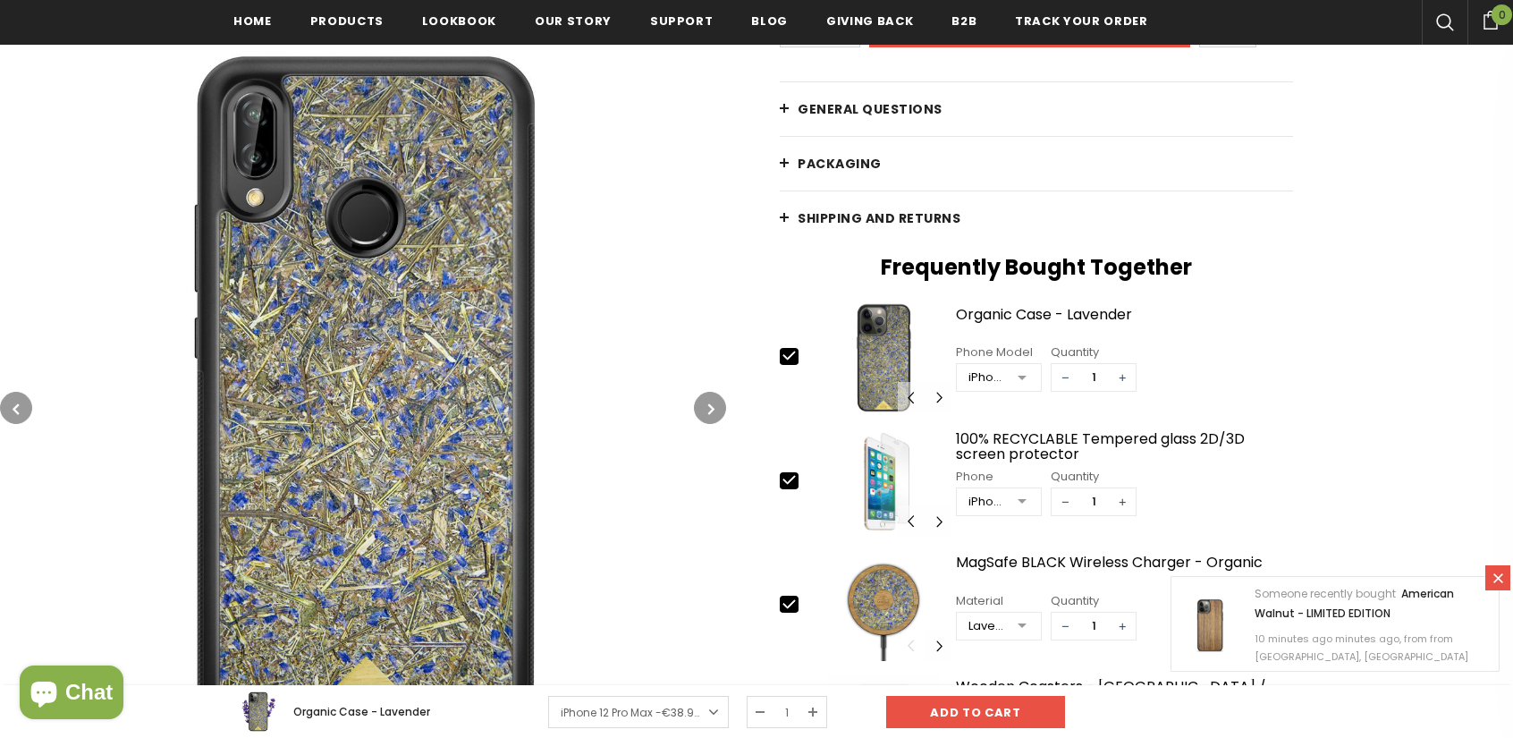
click at [702, 396] on button "button" at bounding box center [710, 408] width 32 height 32
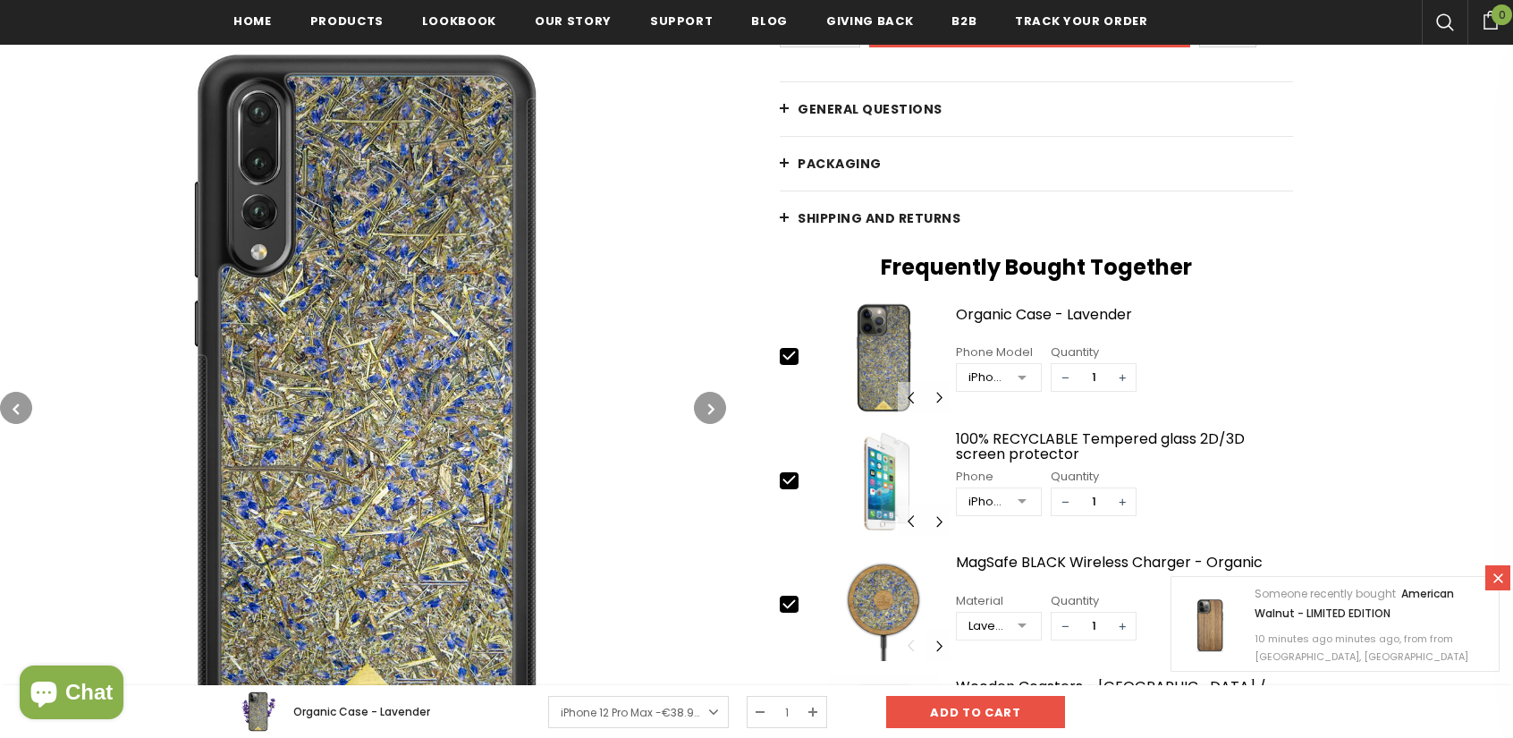
click at [702, 396] on button "button" at bounding box center [710, 408] width 32 height 32
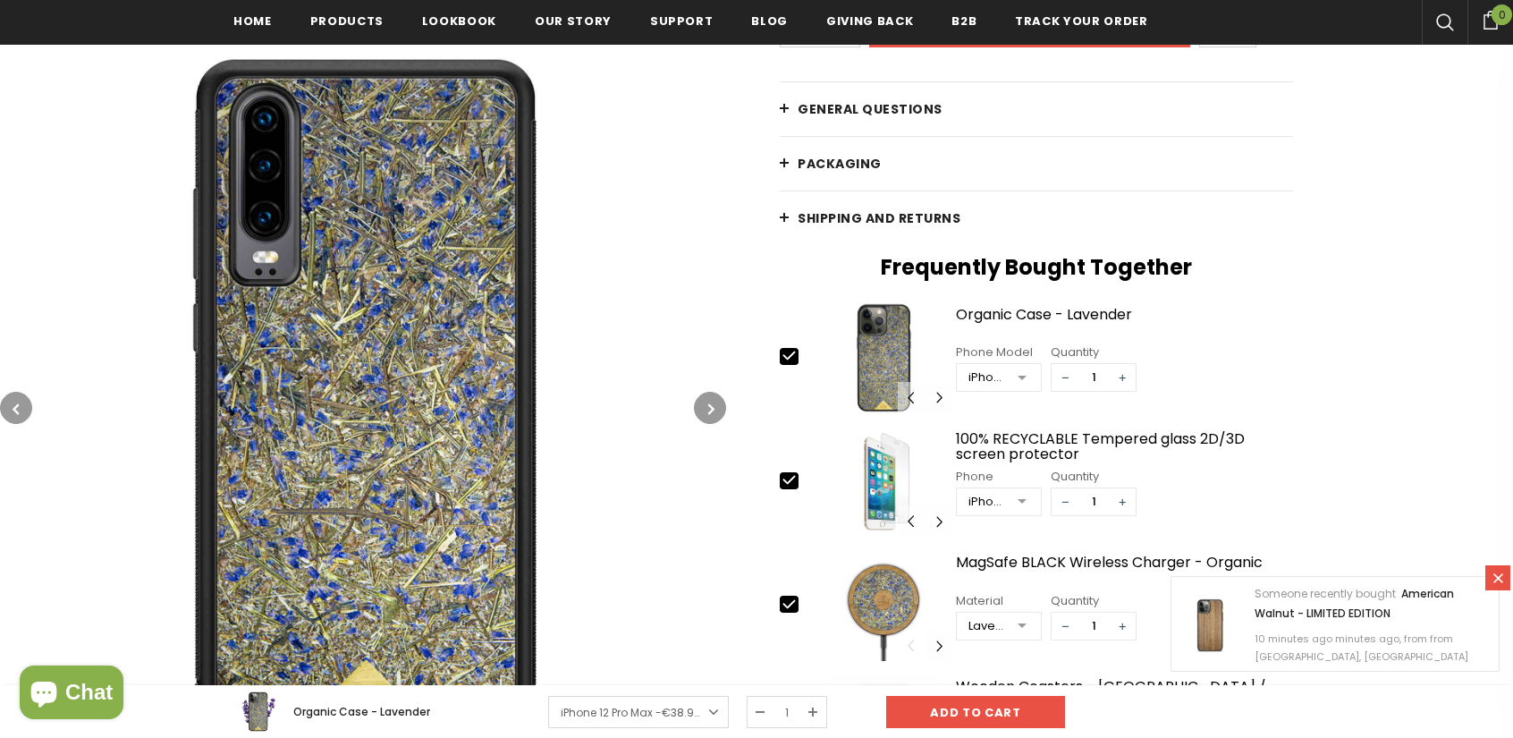
click at [702, 396] on button "button" at bounding box center [710, 408] width 32 height 32
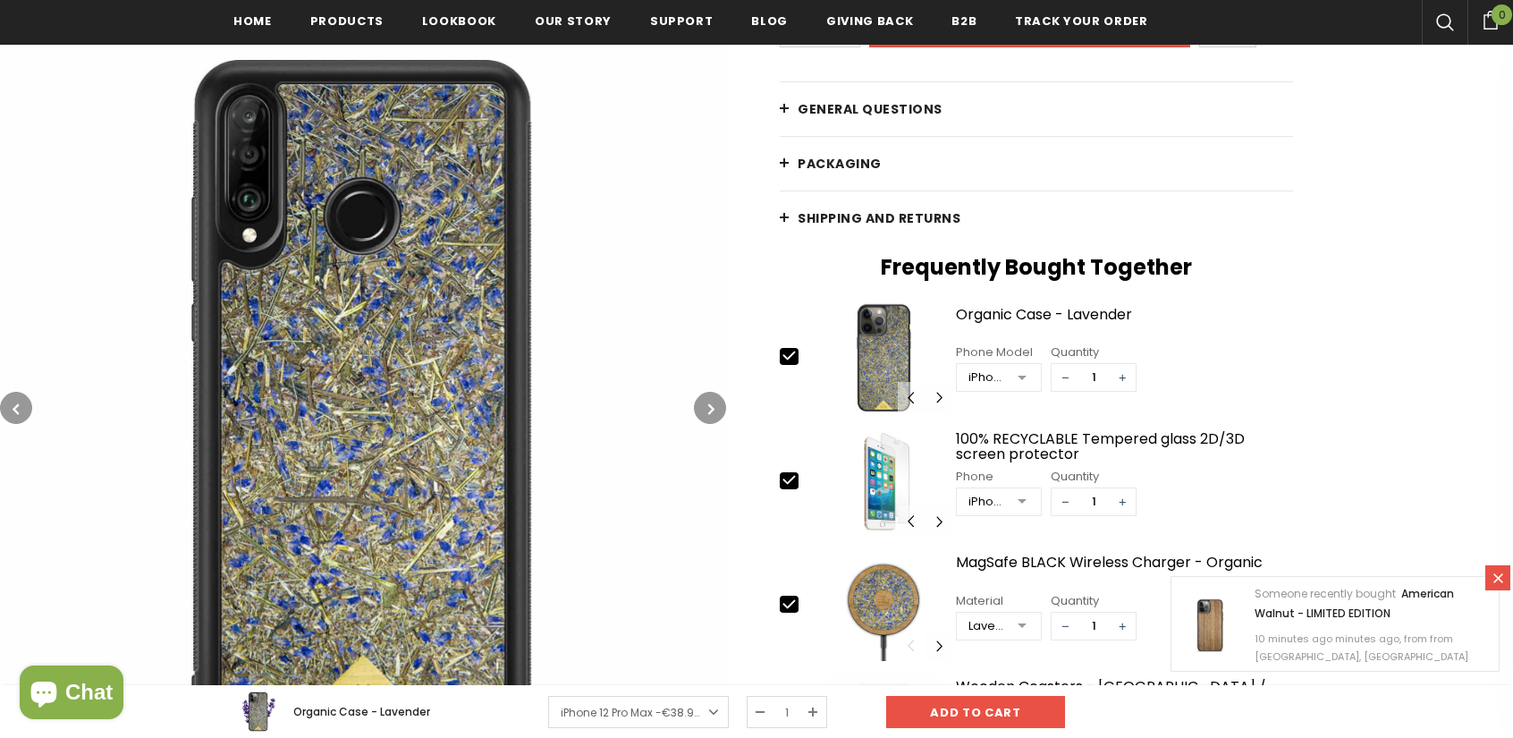
click at [702, 396] on button "button" at bounding box center [710, 408] width 32 height 32
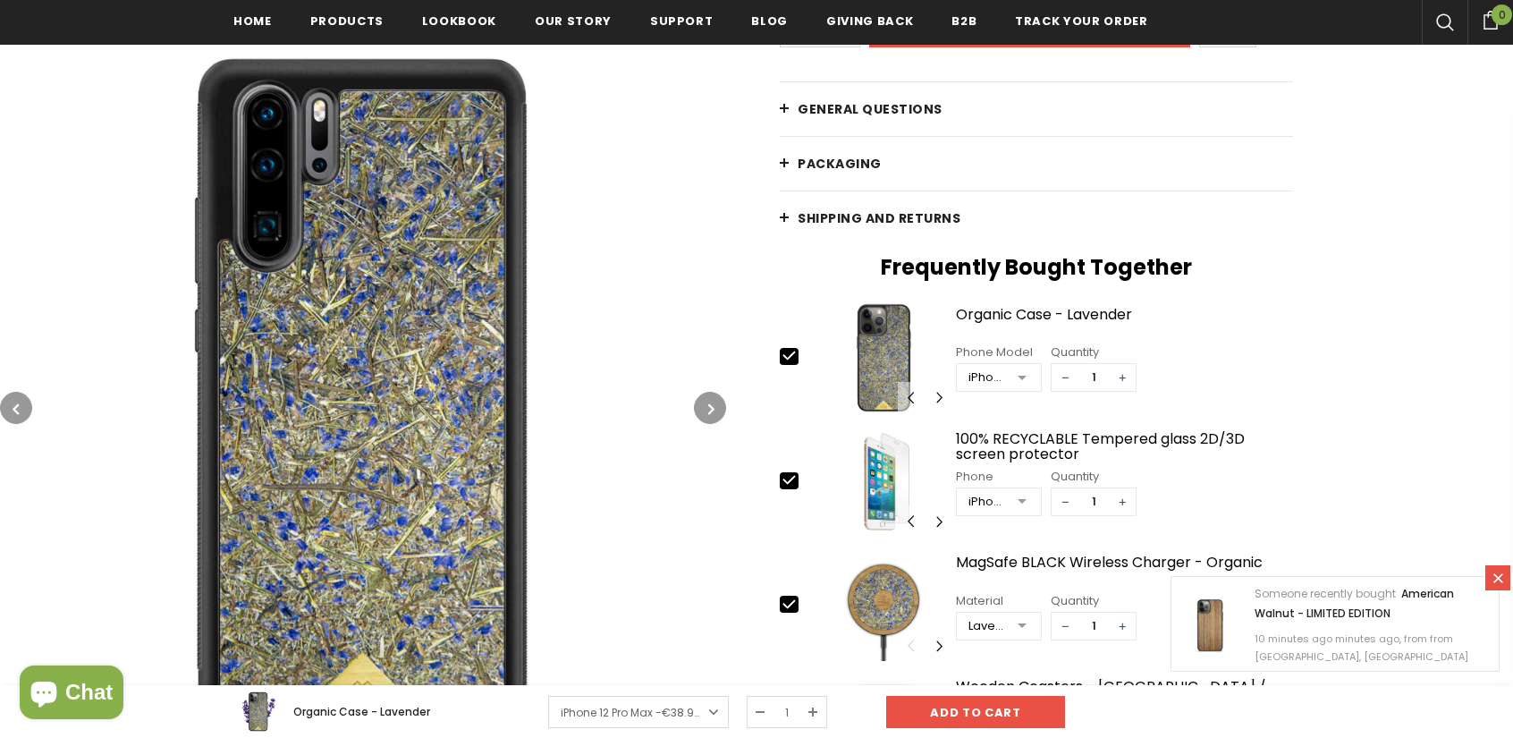
click at [702, 396] on button "button" at bounding box center [710, 408] width 32 height 32
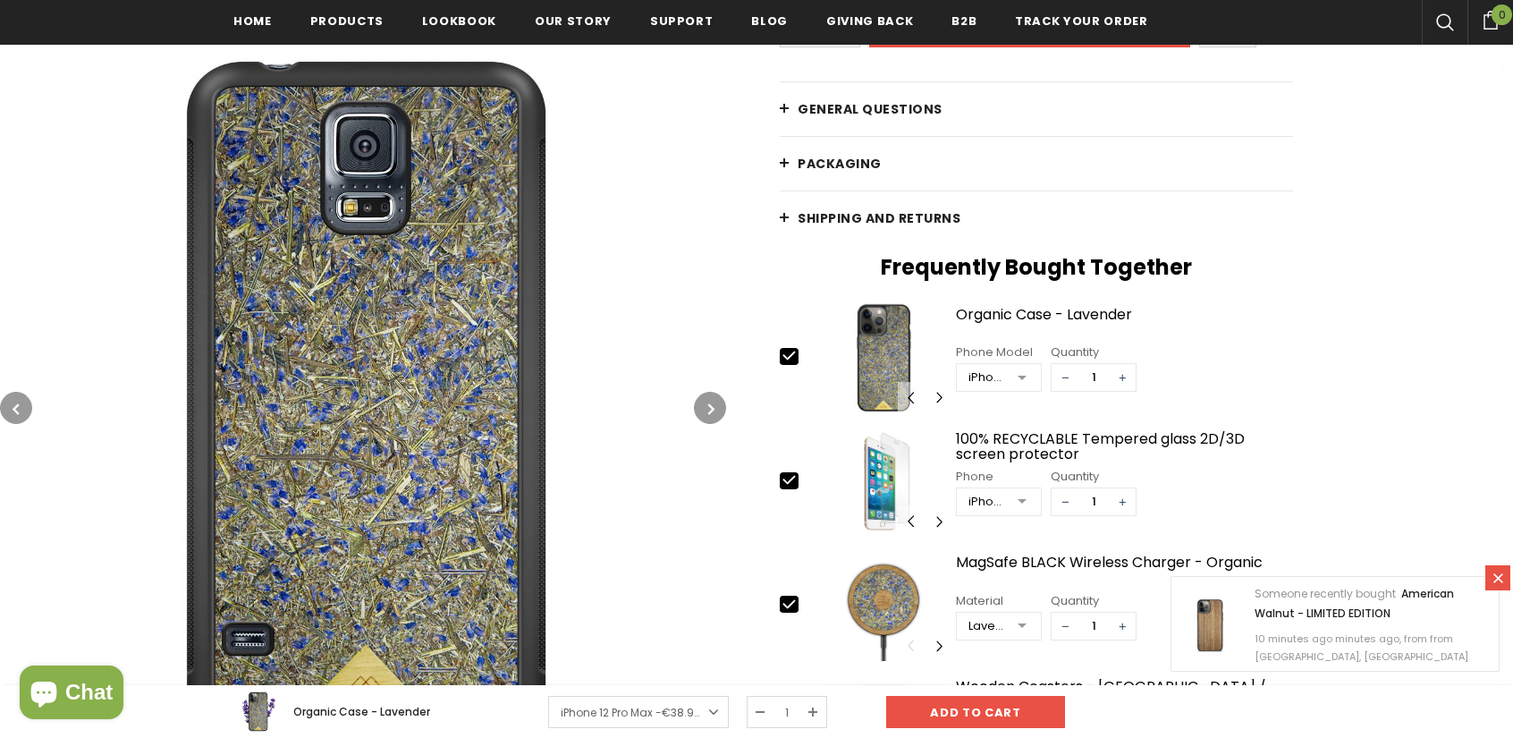
click at [702, 396] on button "button" at bounding box center [710, 408] width 32 height 32
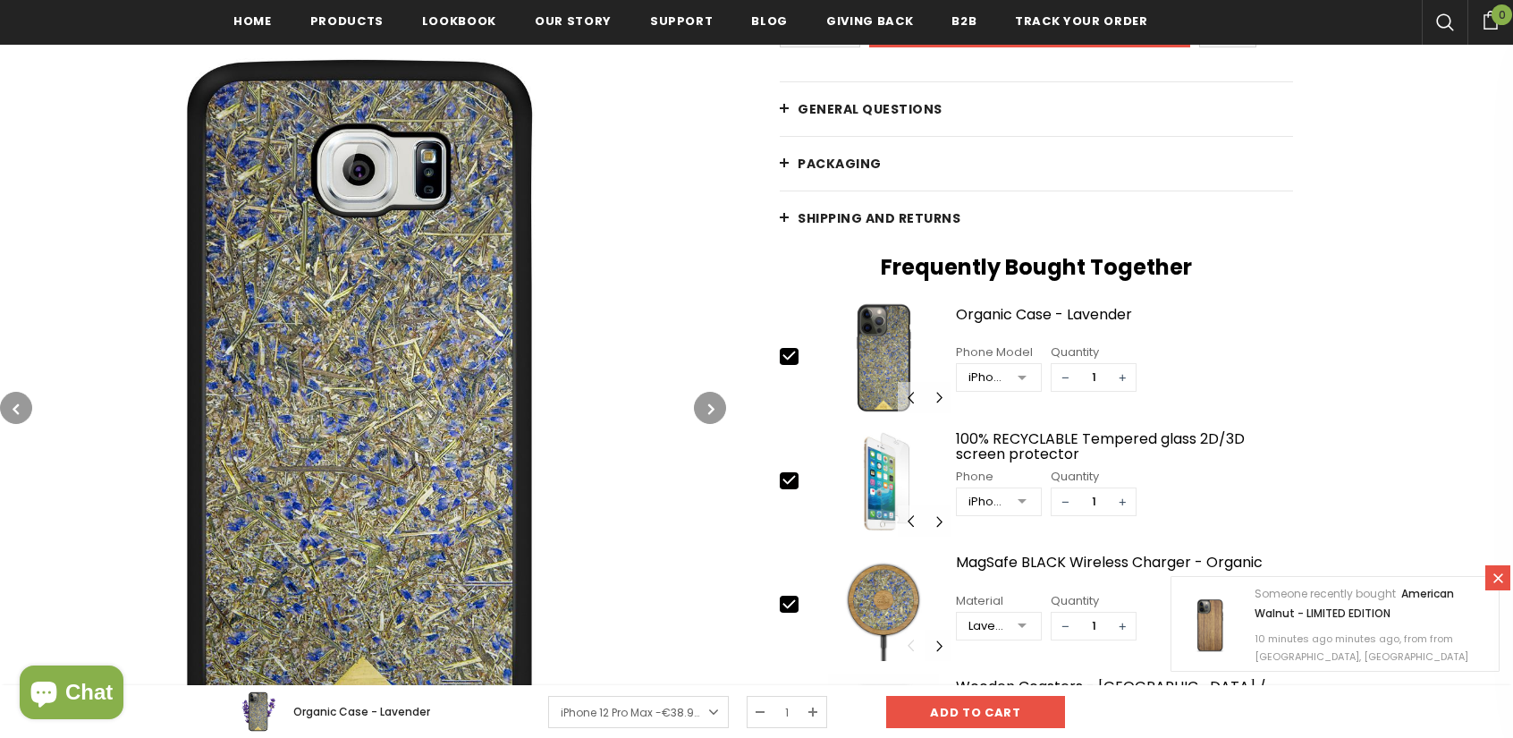
click at [702, 396] on button "button" at bounding box center [710, 408] width 32 height 32
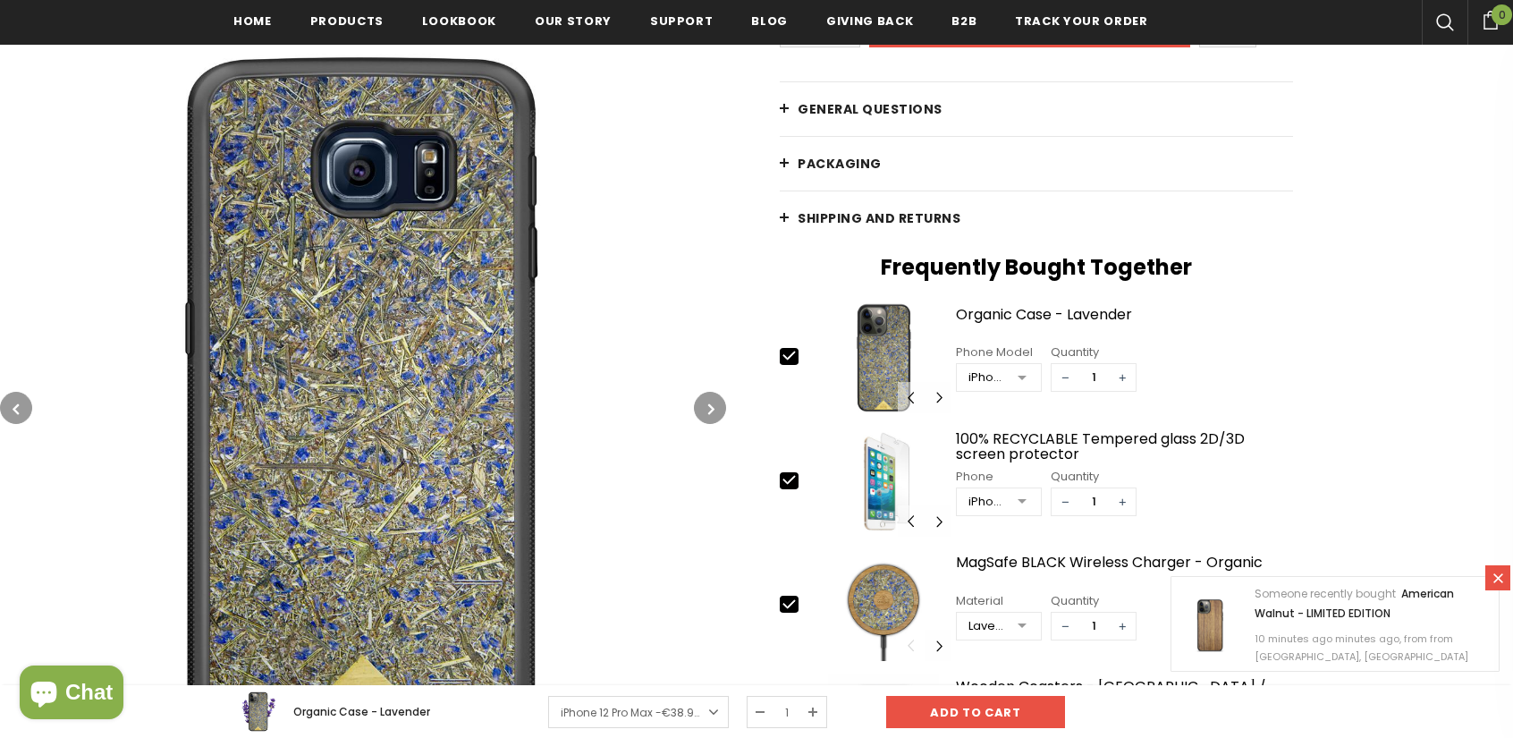
click at [702, 396] on button "button" at bounding box center [710, 408] width 32 height 32
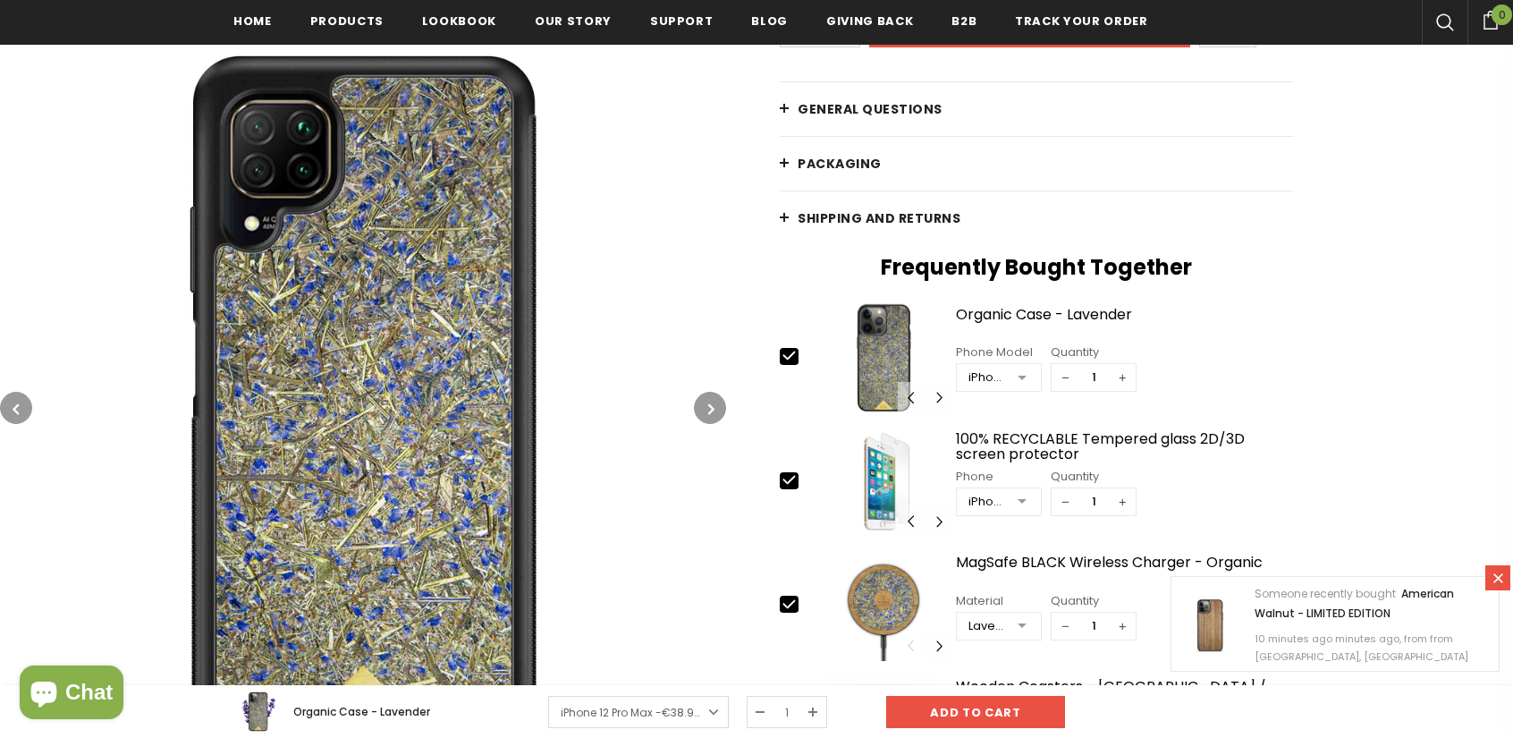
click at [702, 396] on button "button" at bounding box center [710, 408] width 32 height 32
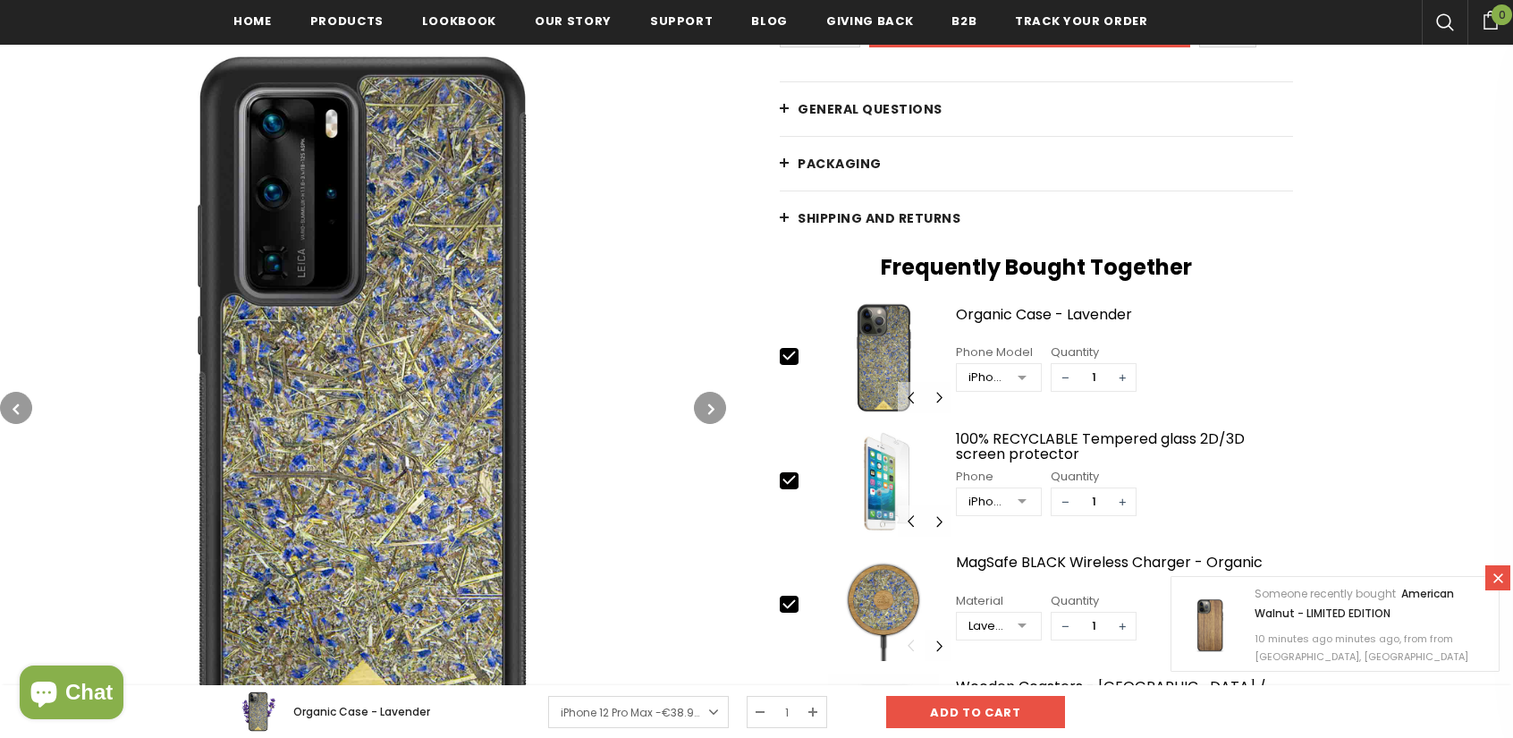
click at [702, 396] on button "button" at bounding box center [710, 408] width 32 height 32
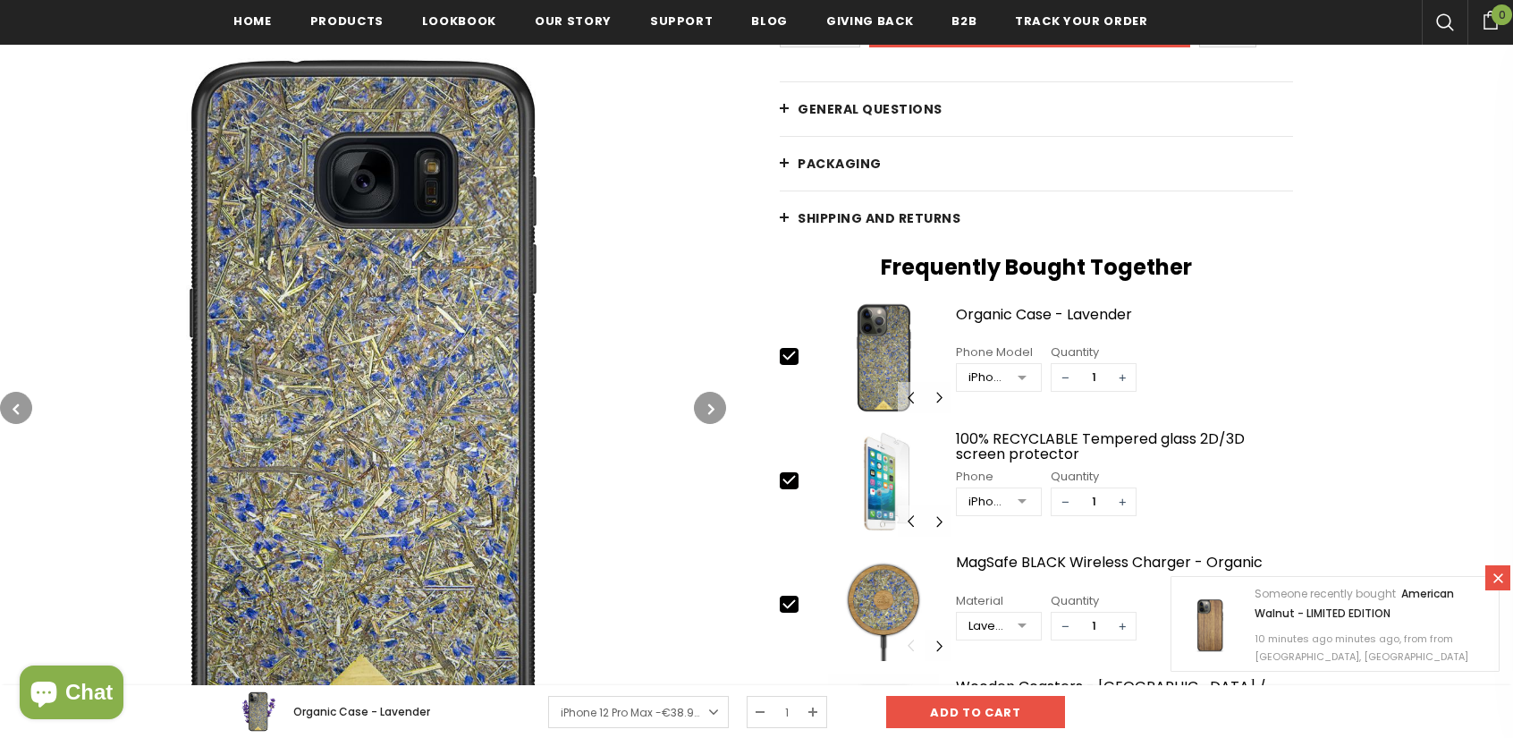
click at [702, 396] on button "button" at bounding box center [710, 408] width 32 height 32
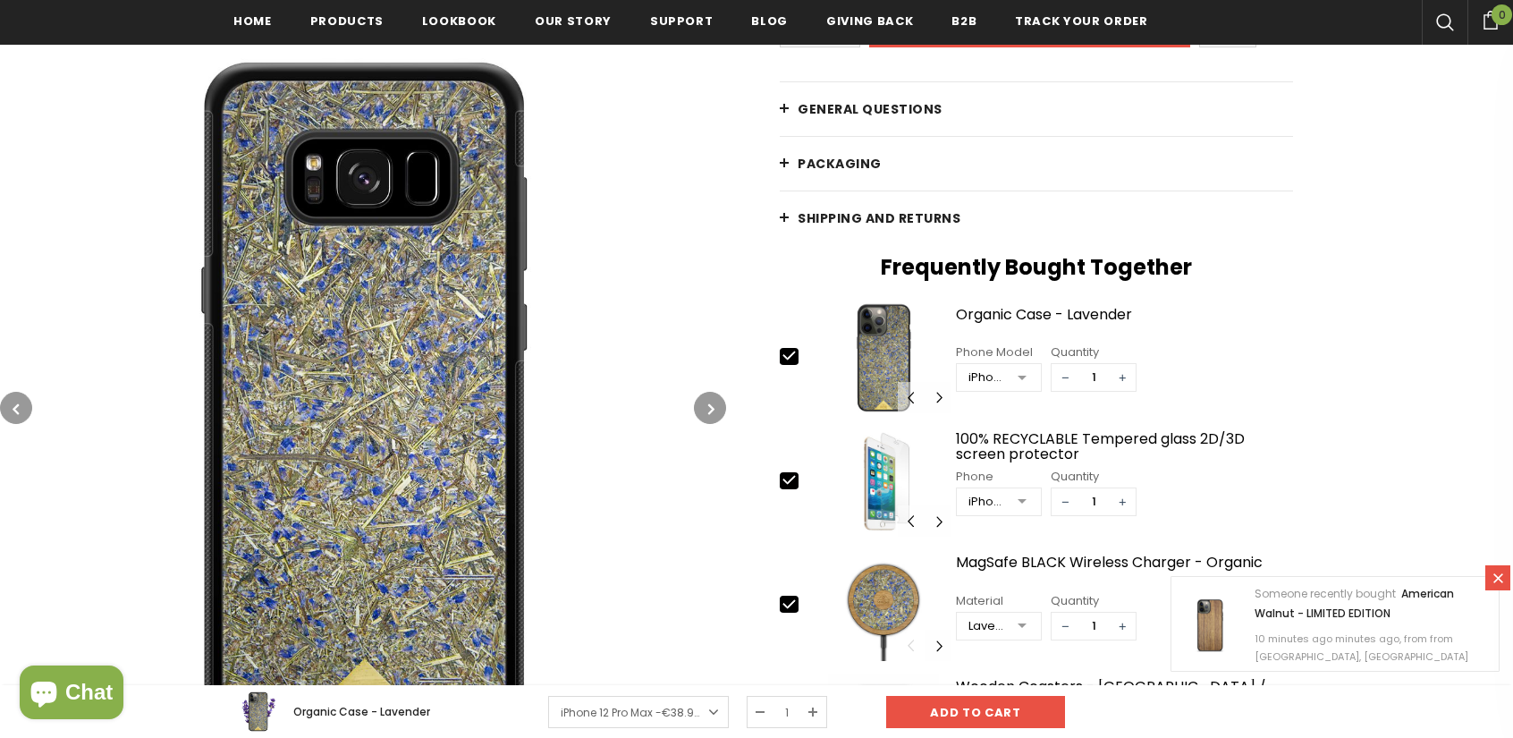
click at [702, 396] on button "button" at bounding box center [710, 408] width 32 height 32
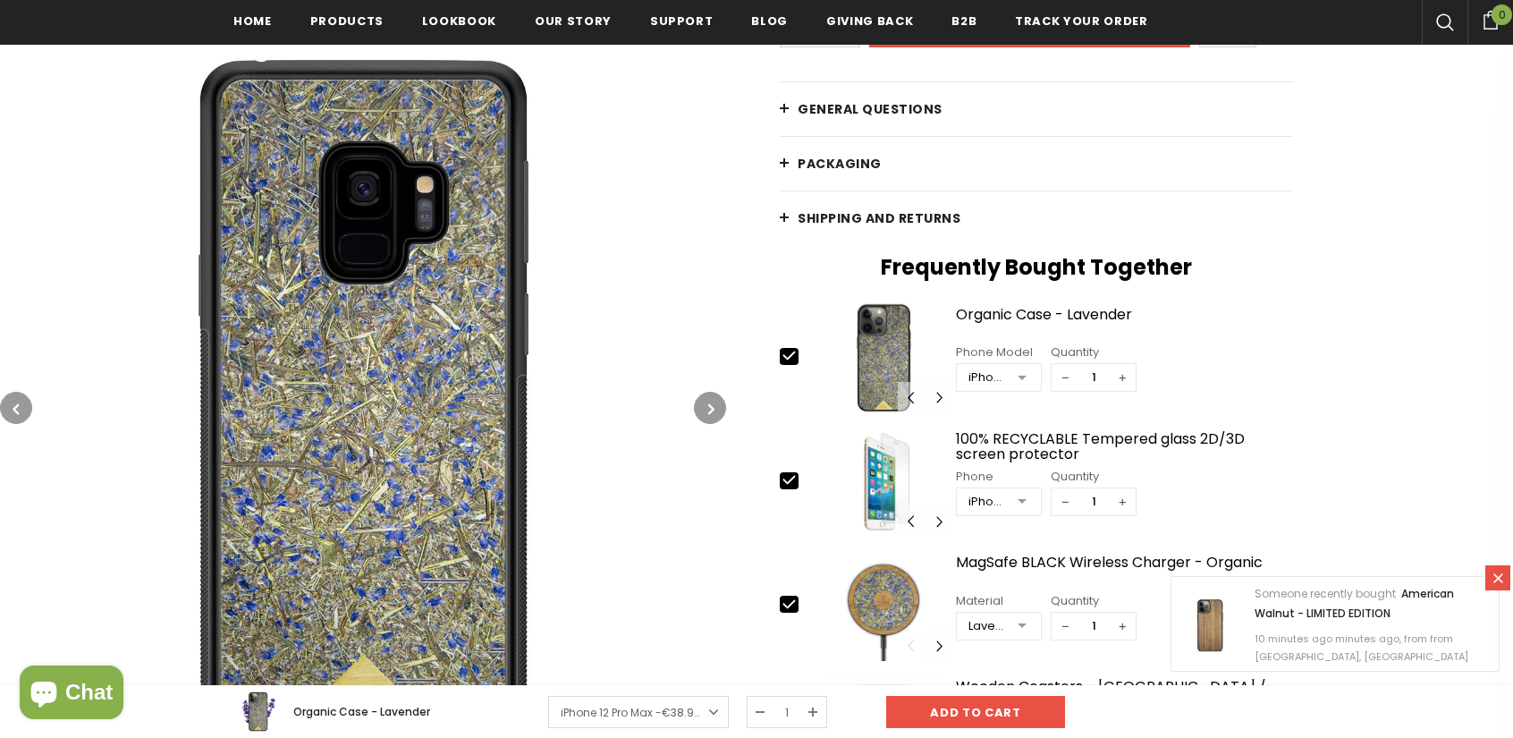
click at [702, 396] on button "button" at bounding box center [710, 408] width 32 height 32
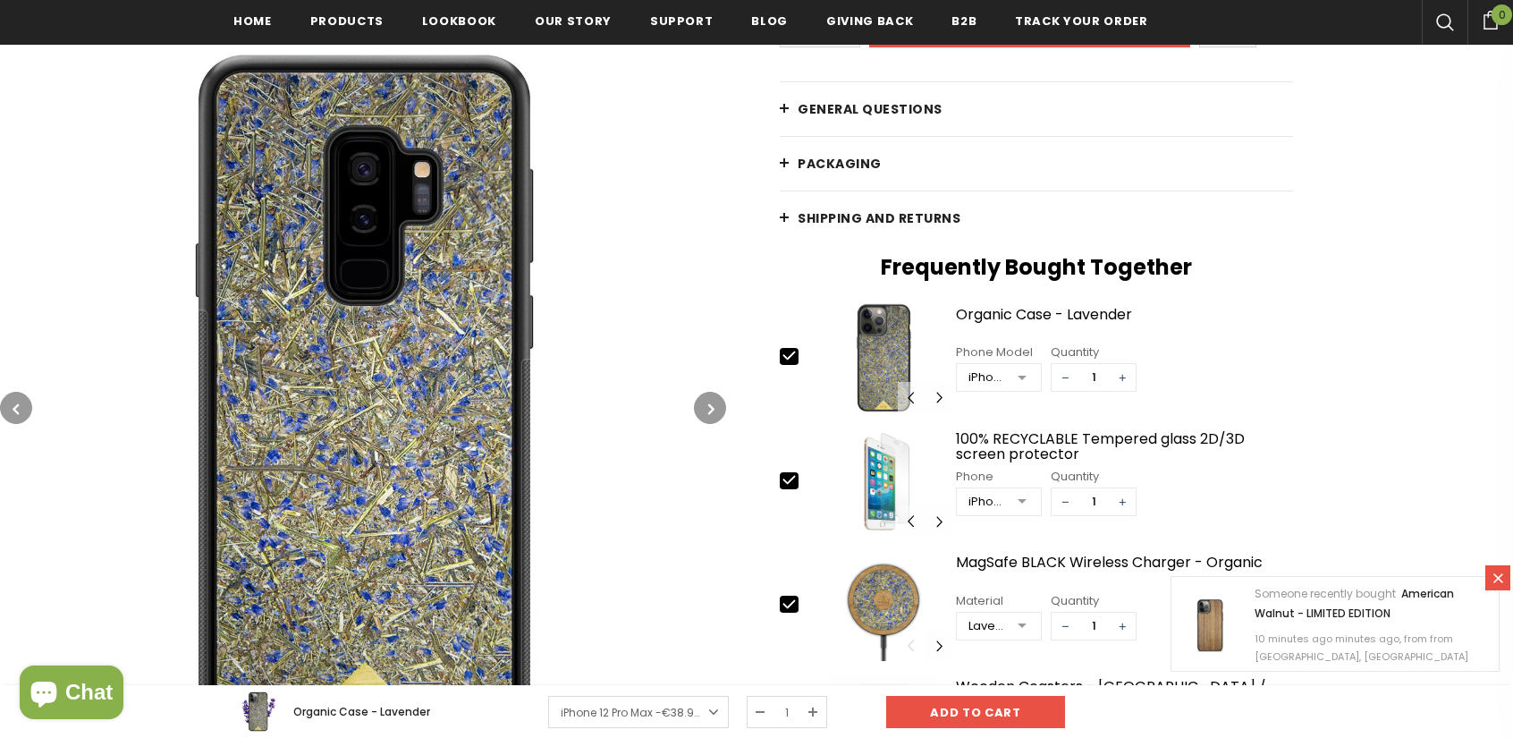
click at [702, 396] on button "button" at bounding box center [710, 408] width 32 height 32
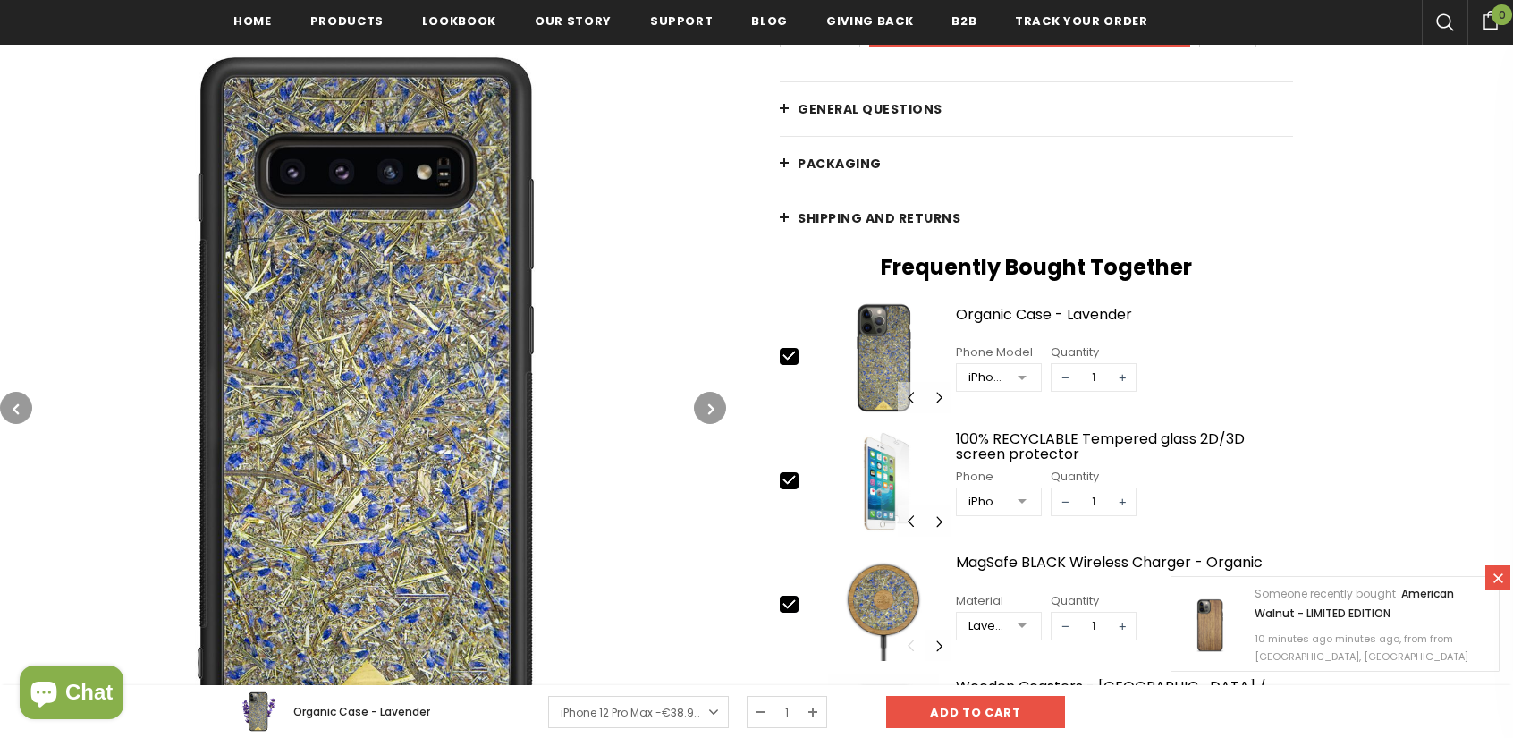
click at [702, 396] on button "button" at bounding box center [710, 408] width 32 height 32
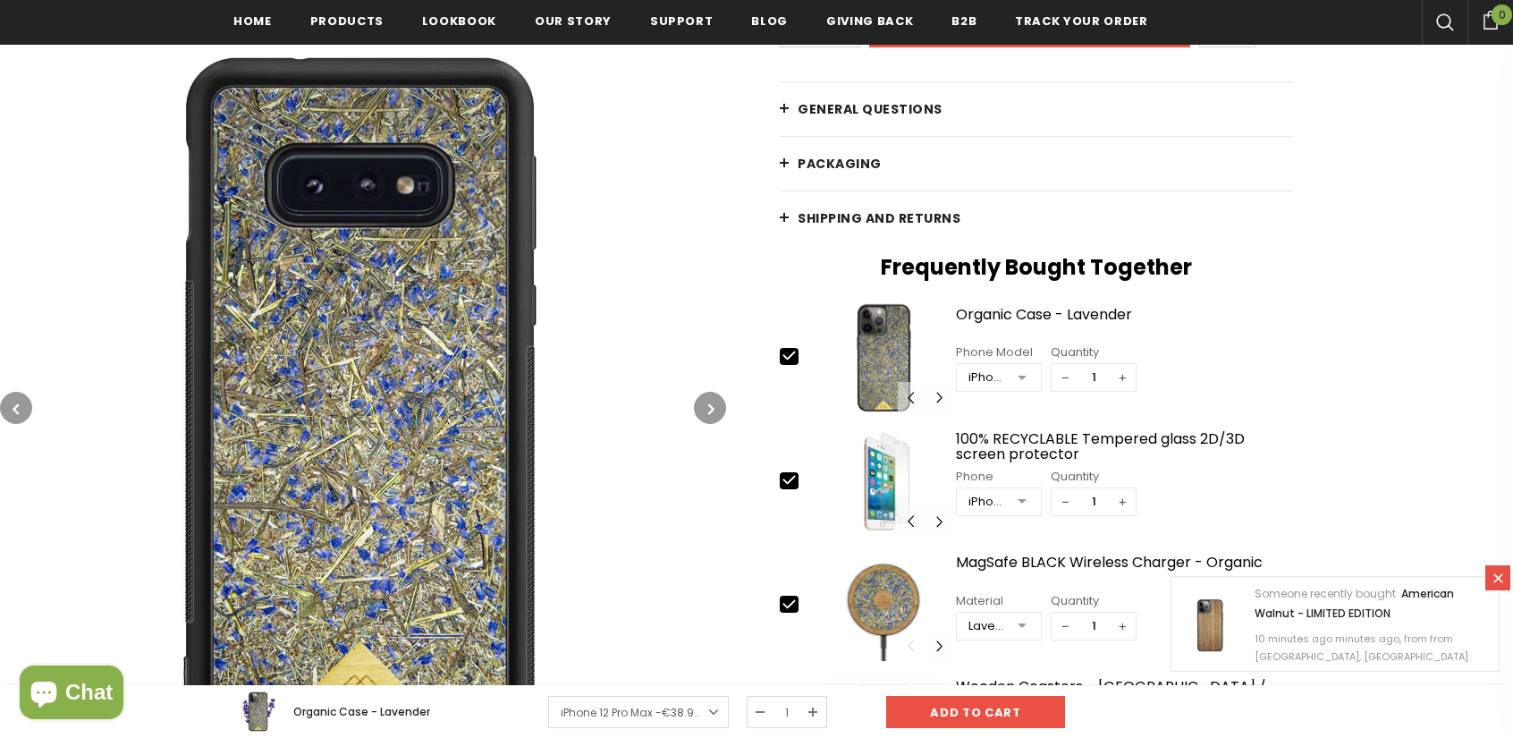
click at [702, 396] on button "button" at bounding box center [710, 408] width 32 height 32
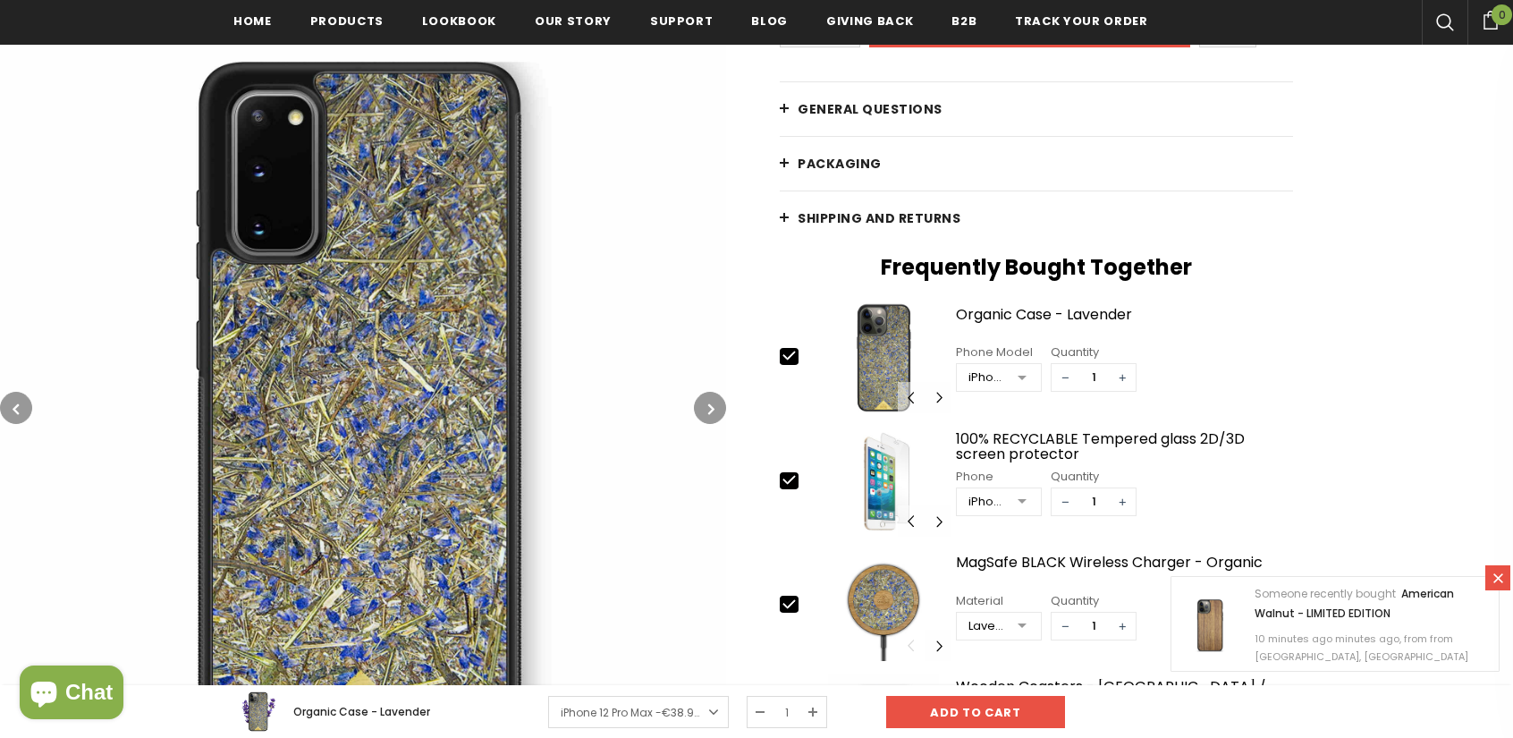
click at [702, 396] on button "button" at bounding box center [710, 408] width 32 height 32
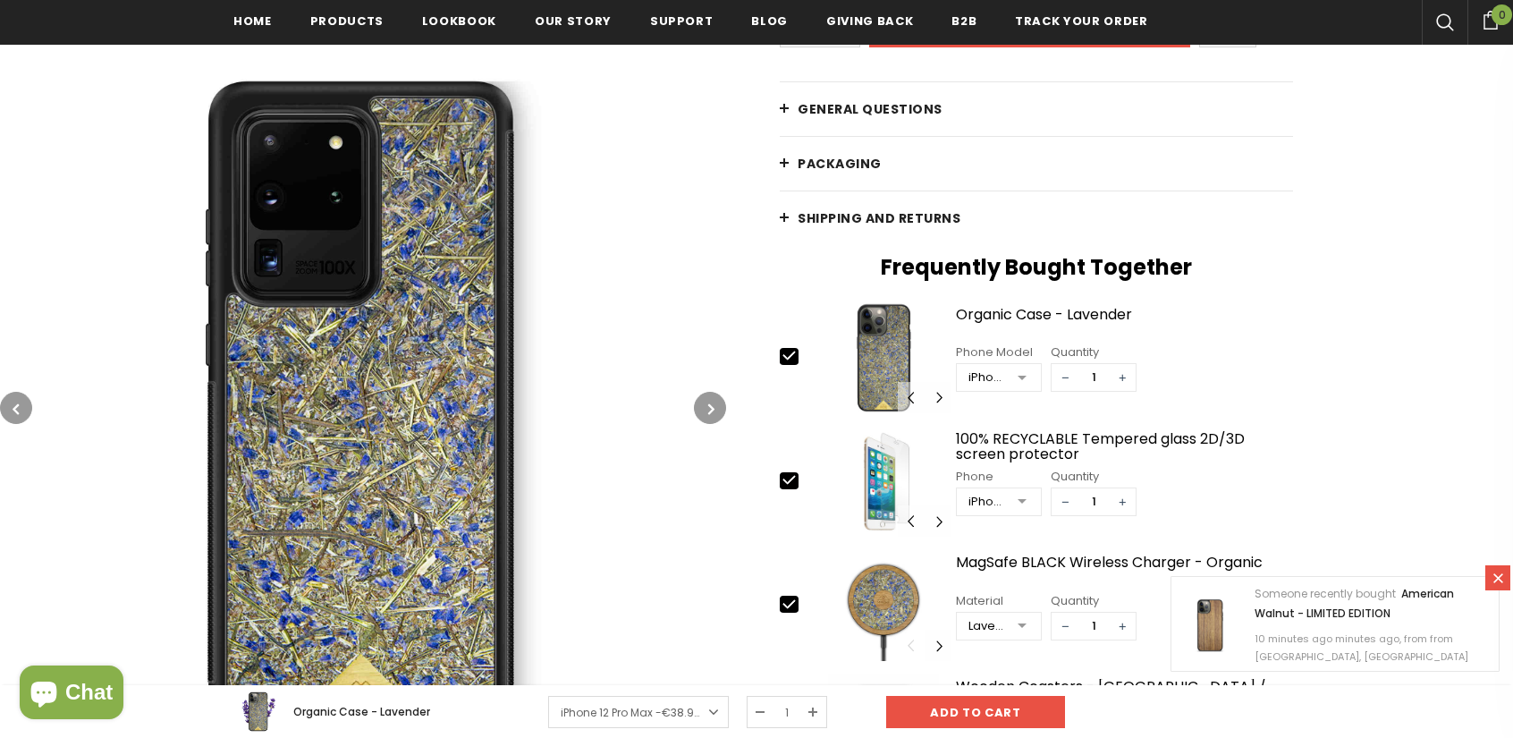
click at [702, 396] on button "button" at bounding box center [710, 408] width 32 height 32
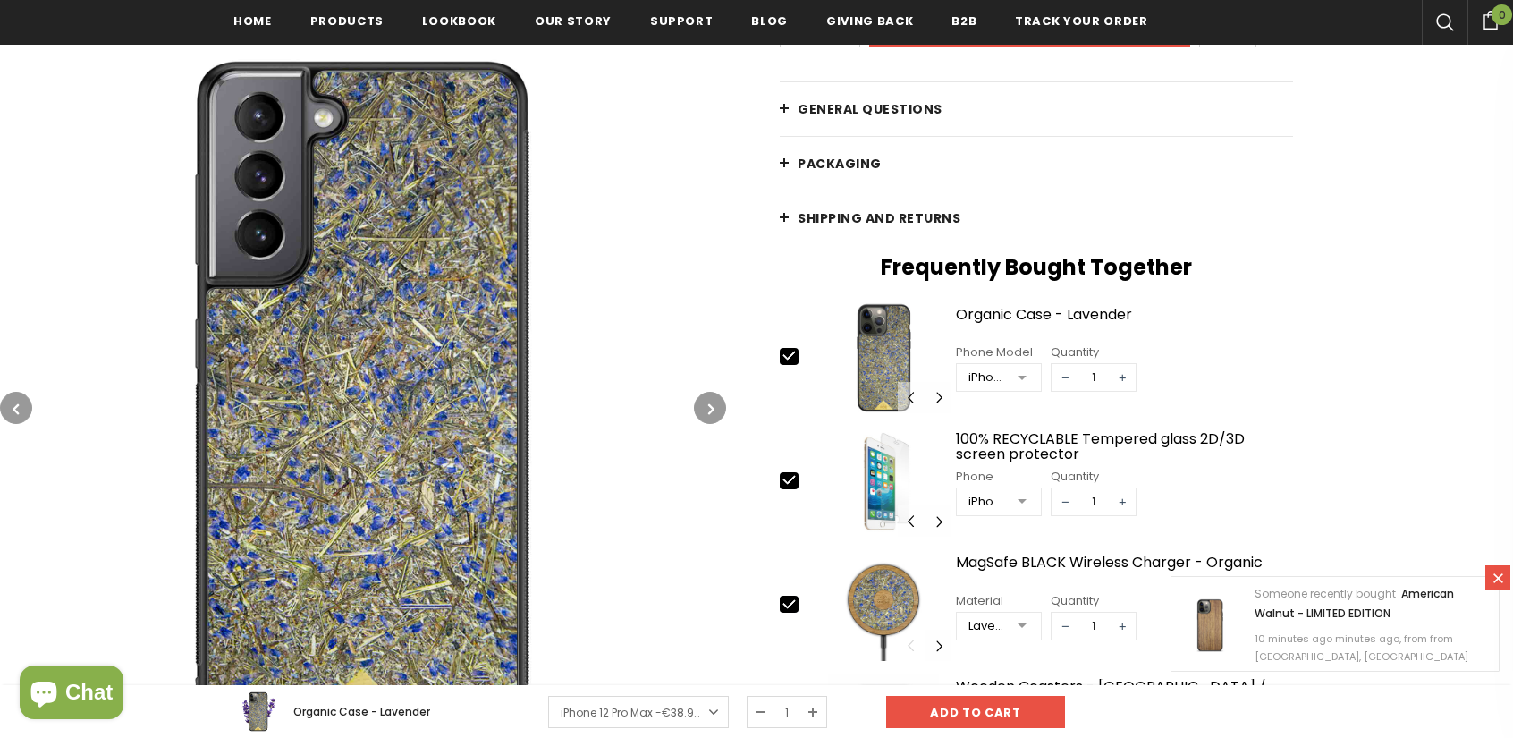
click at [702, 396] on button "button" at bounding box center [710, 408] width 32 height 32
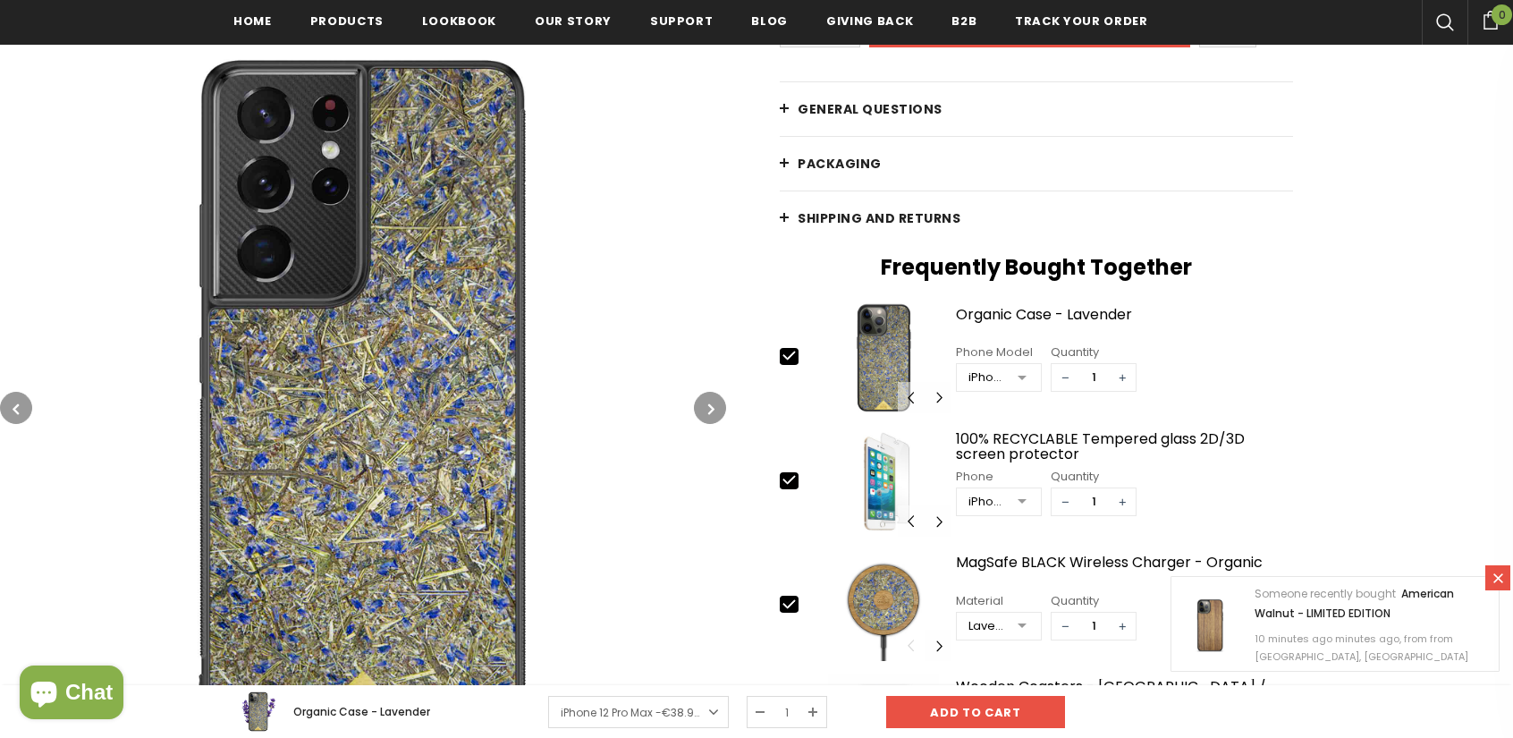
click at [702, 396] on button "button" at bounding box center [710, 408] width 32 height 32
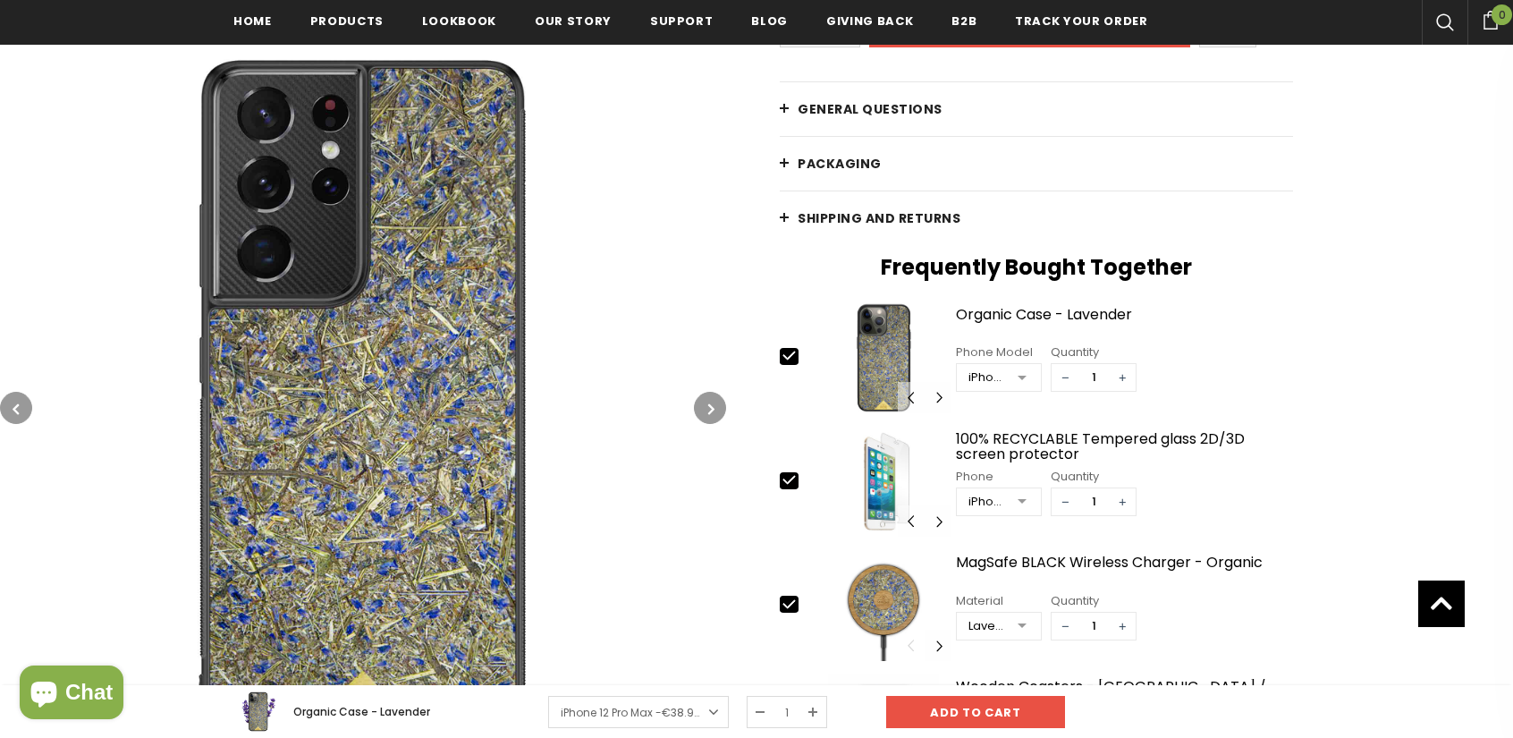
click at [708, 408] on icon "button" at bounding box center [711, 409] width 6 height 18
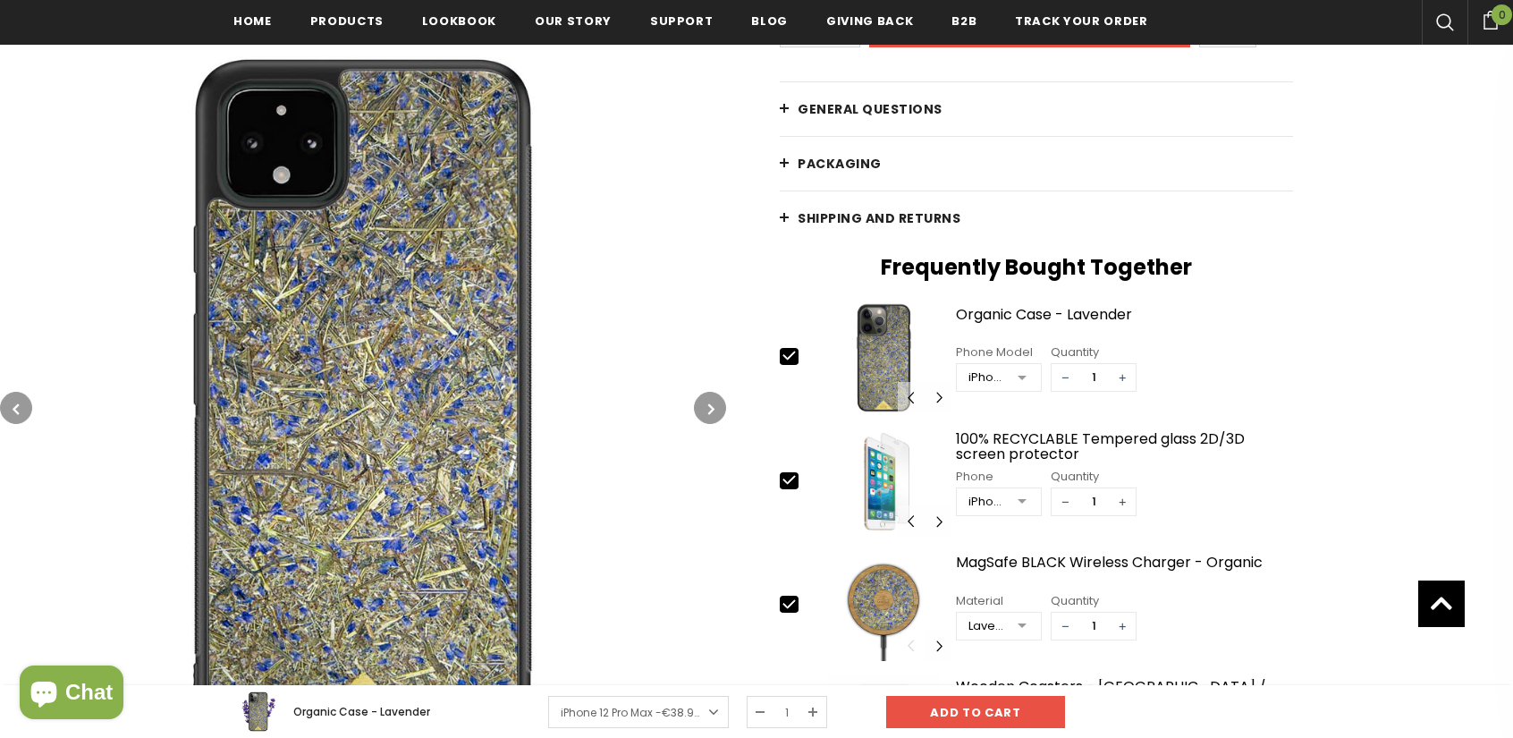
click at [708, 408] on icon "button" at bounding box center [711, 409] width 6 height 18
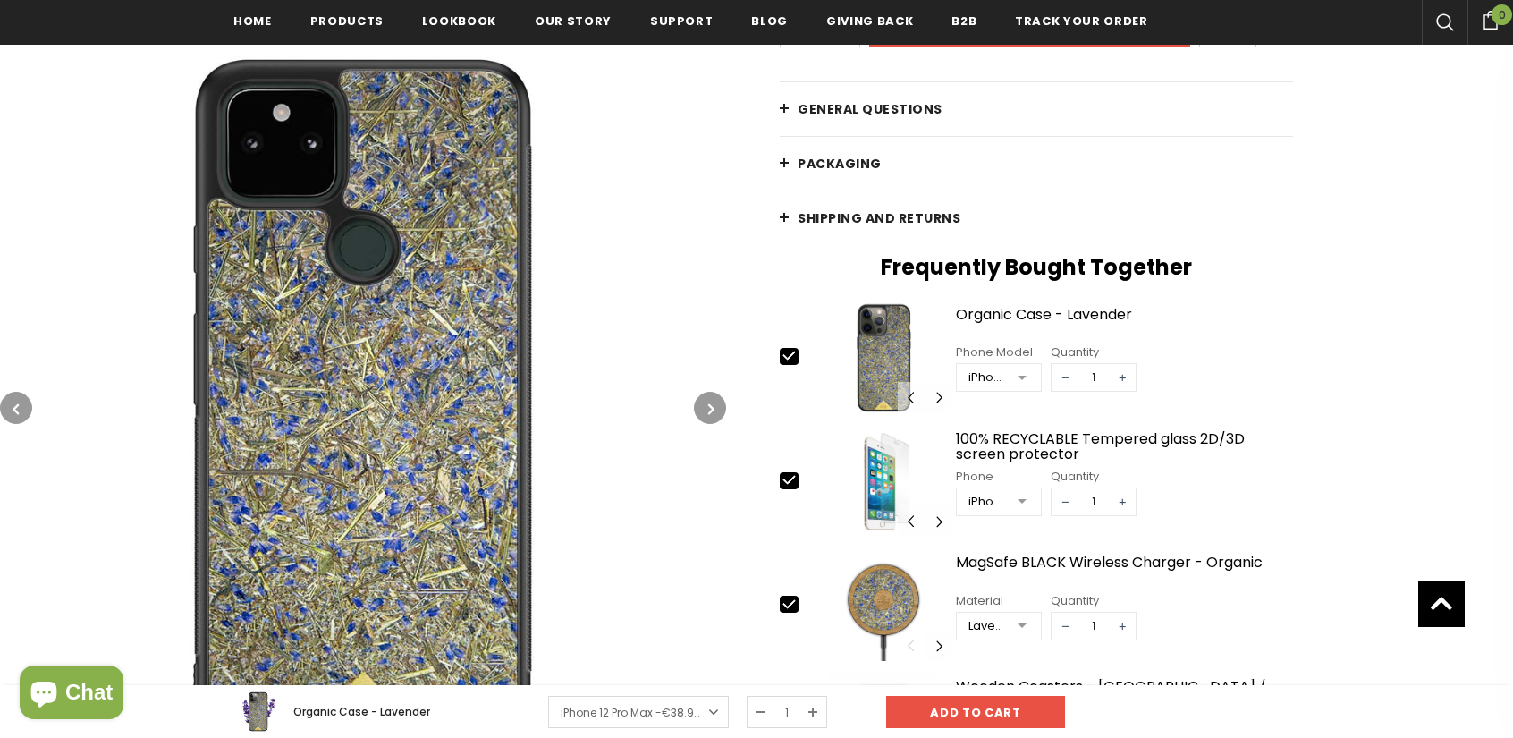
click at [708, 408] on icon "button" at bounding box center [711, 409] width 6 height 18
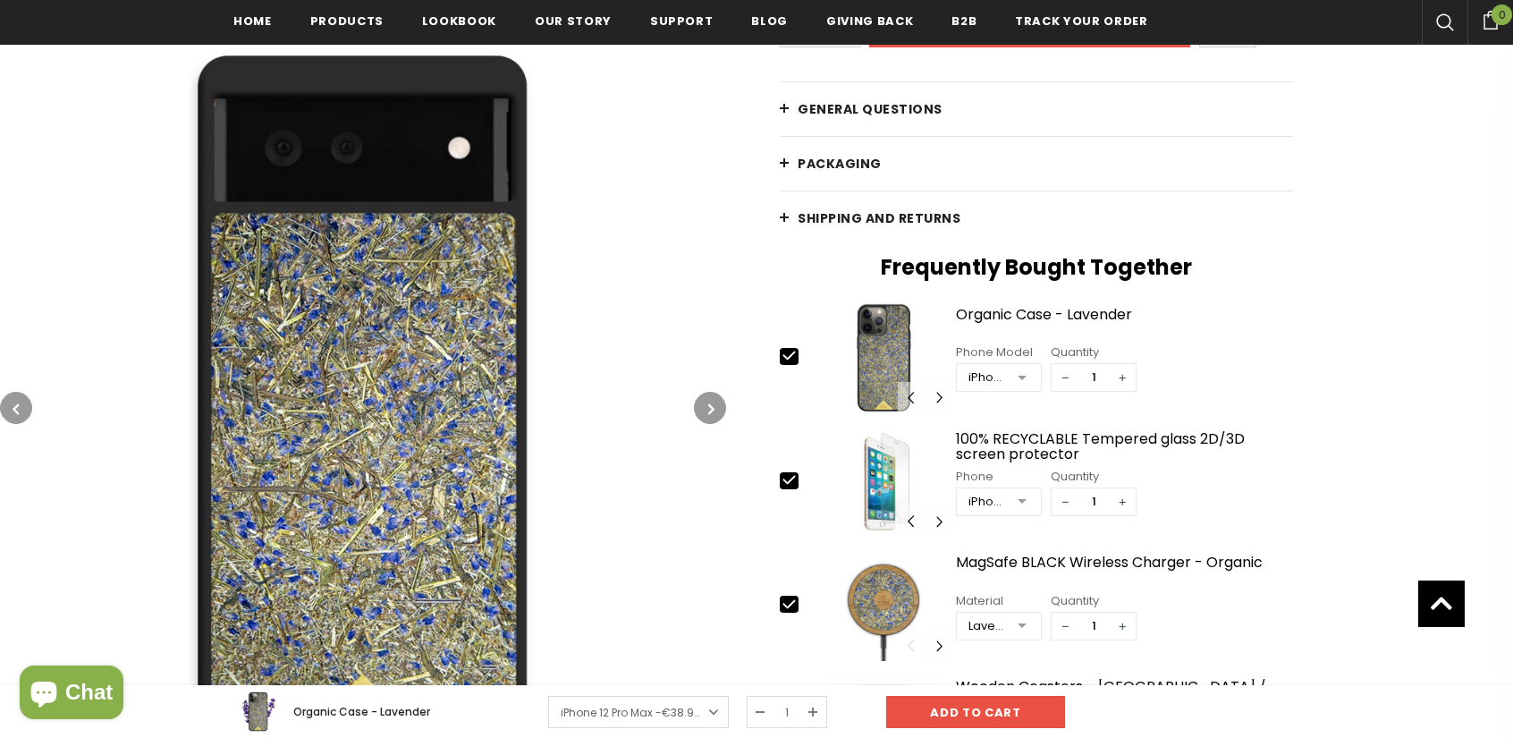
click at [708, 408] on icon "button" at bounding box center [711, 409] width 6 height 18
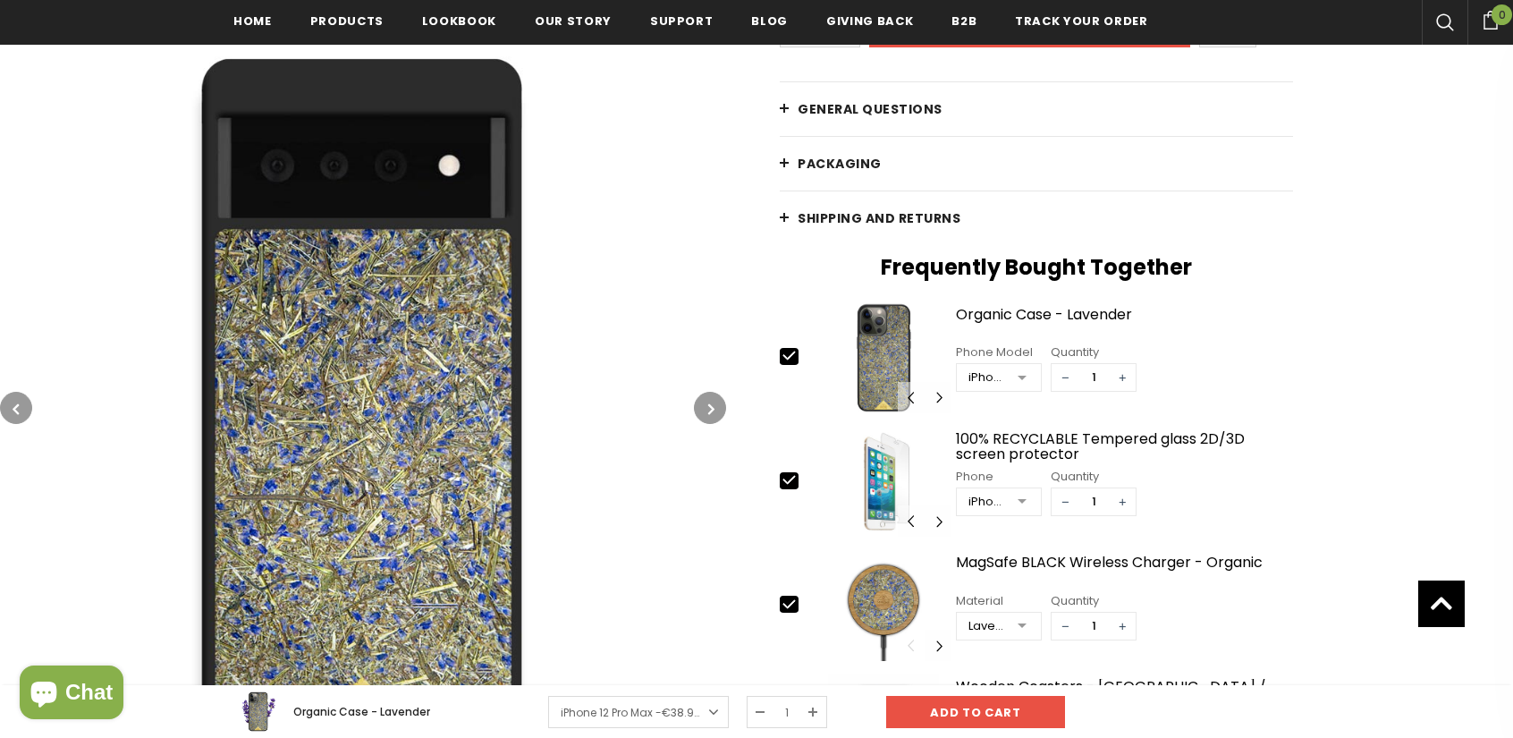
click at [708, 408] on icon "button" at bounding box center [711, 409] width 6 height 18
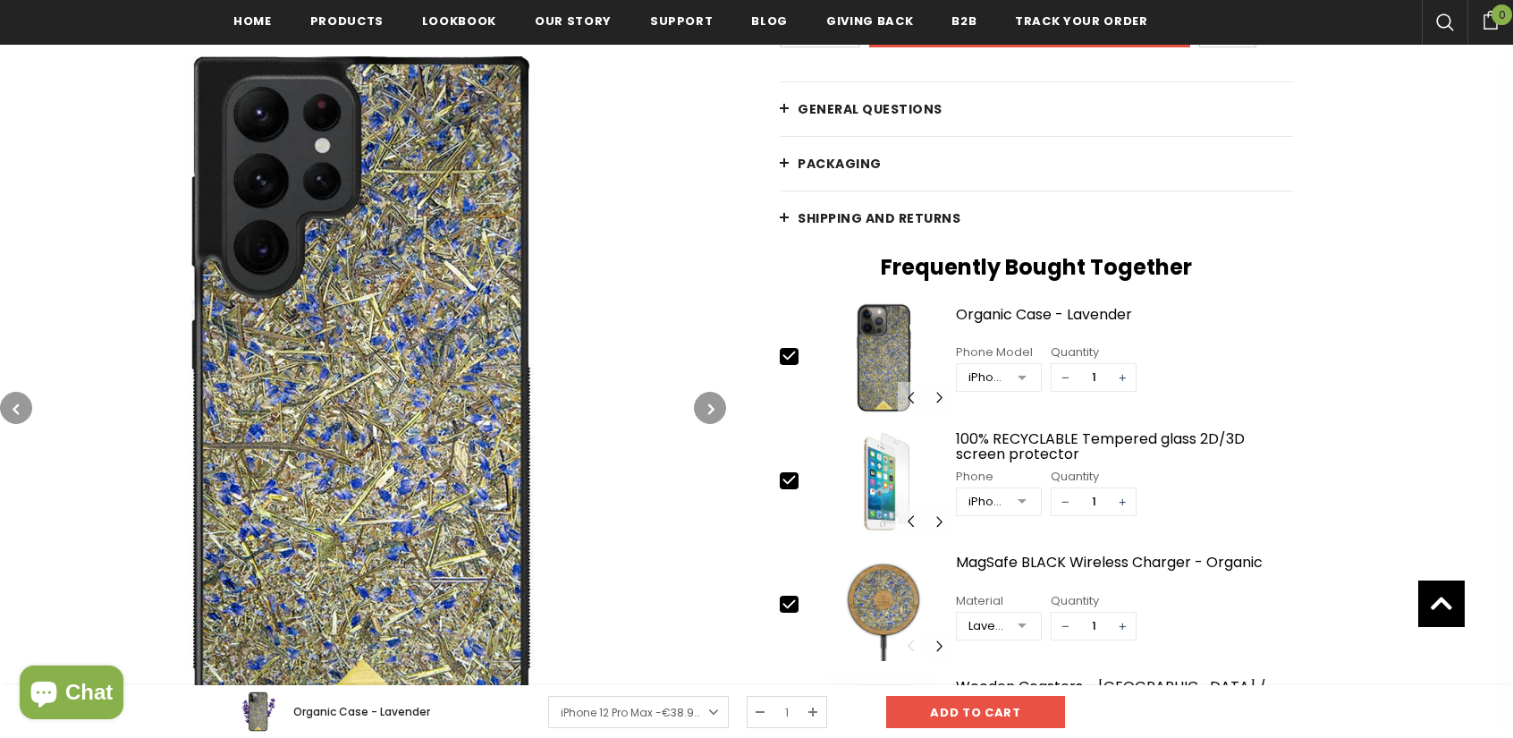
click at [708, 408] on icon "button" at bounding box center [711, 409] width 6 height 18
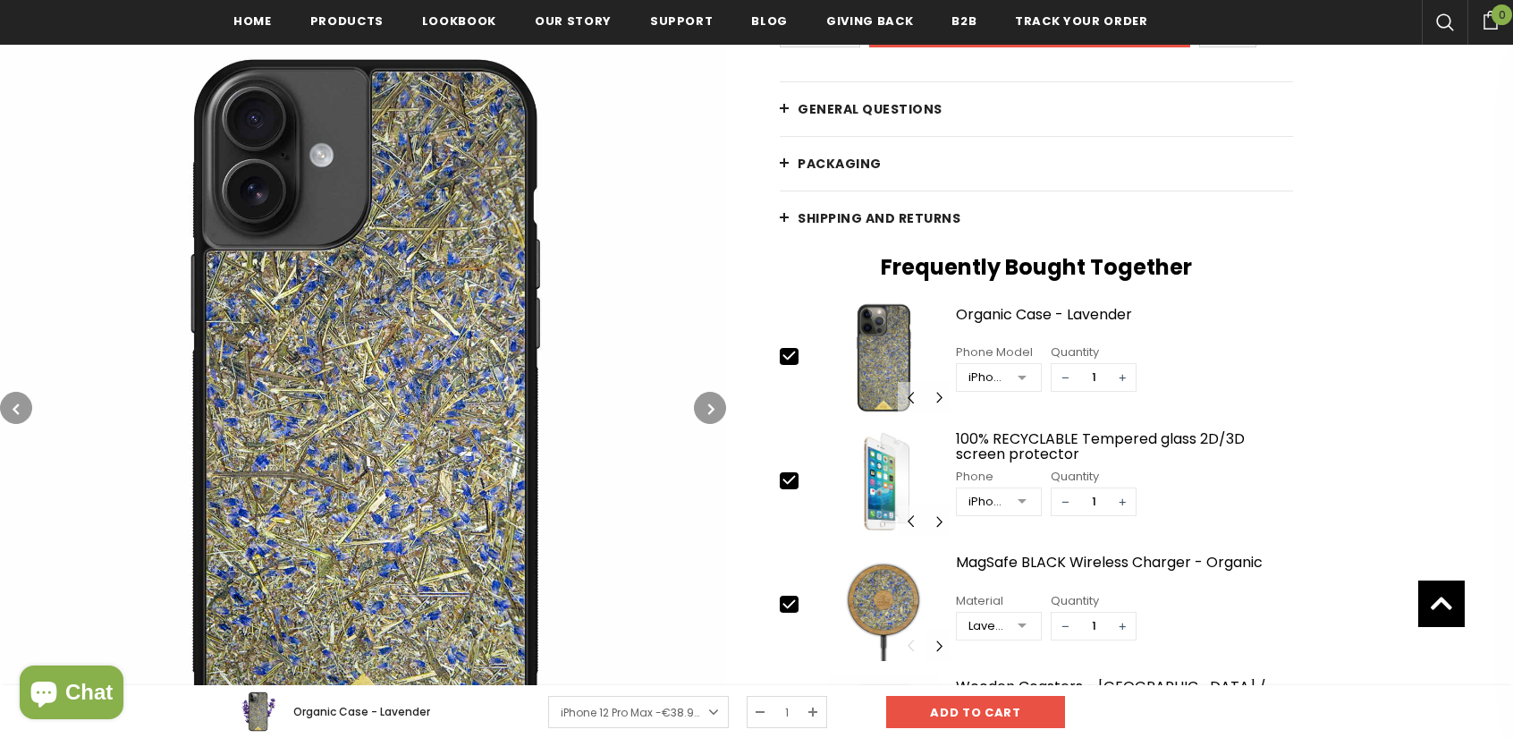
click at [708, 408] on icon "button" at bounding box center [711, 409] width 6 height 18
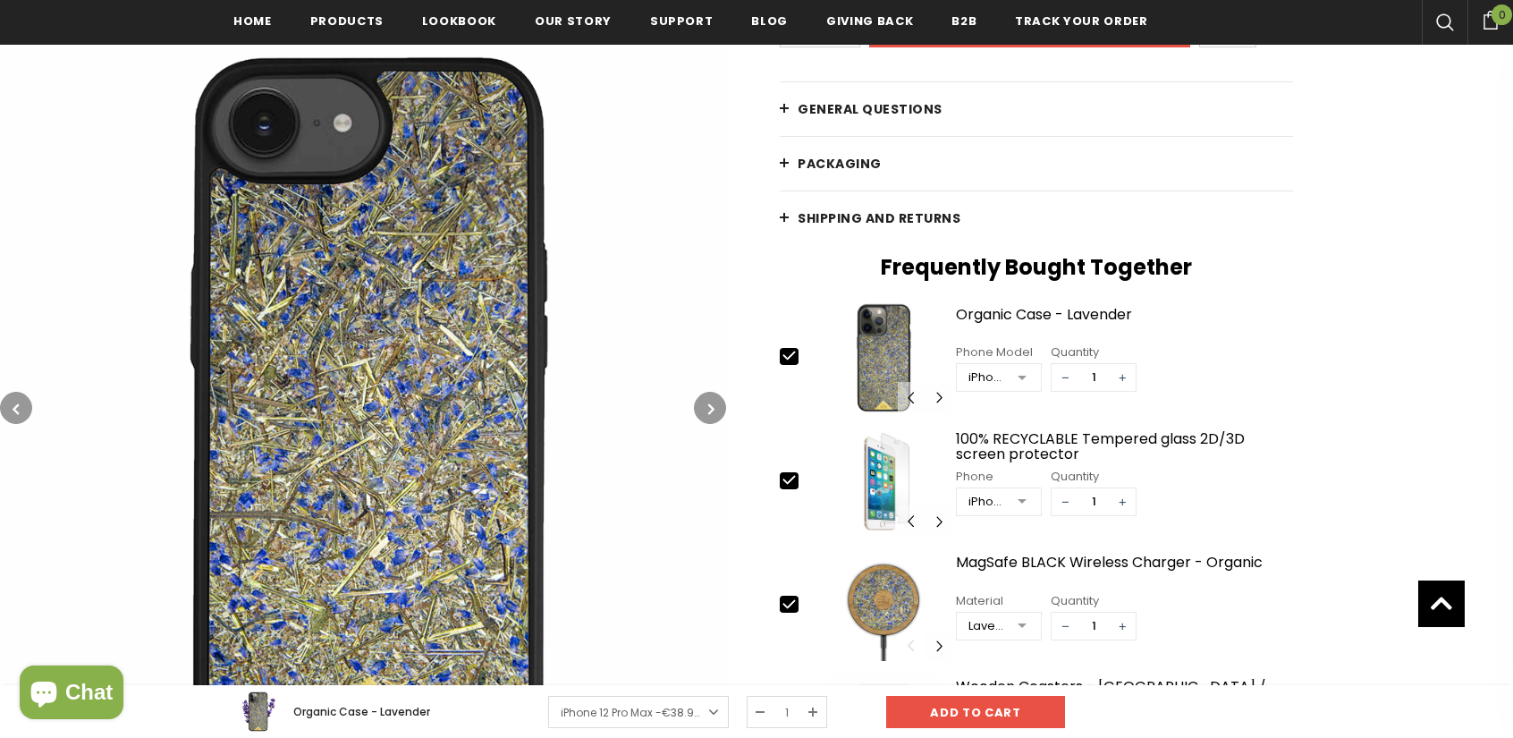
click at [708, 408] on icon "button" at bounding box center [711, 409] width 6 height 18
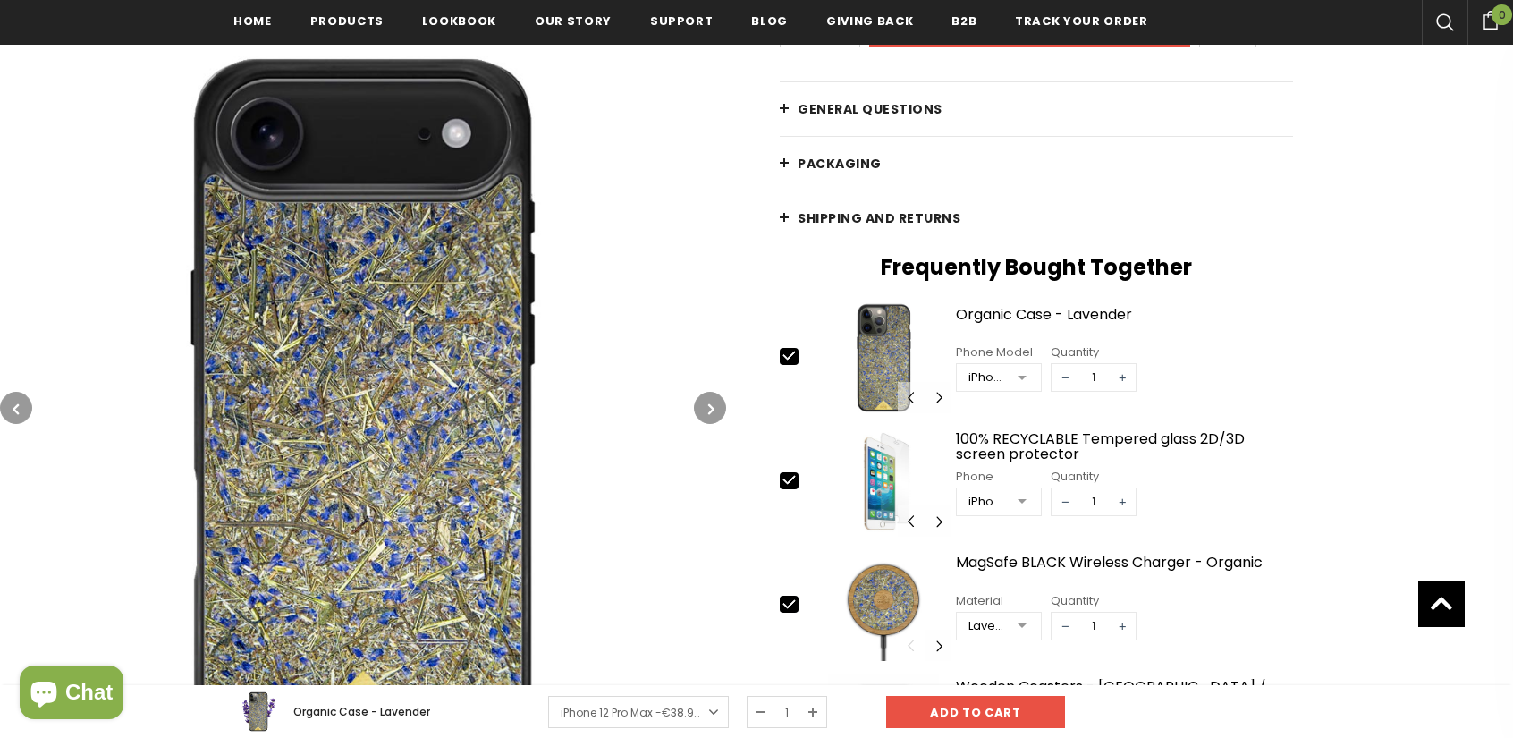
click at [708, 408] on icon "button" at bounding box center [711, 409] width 6 height 18
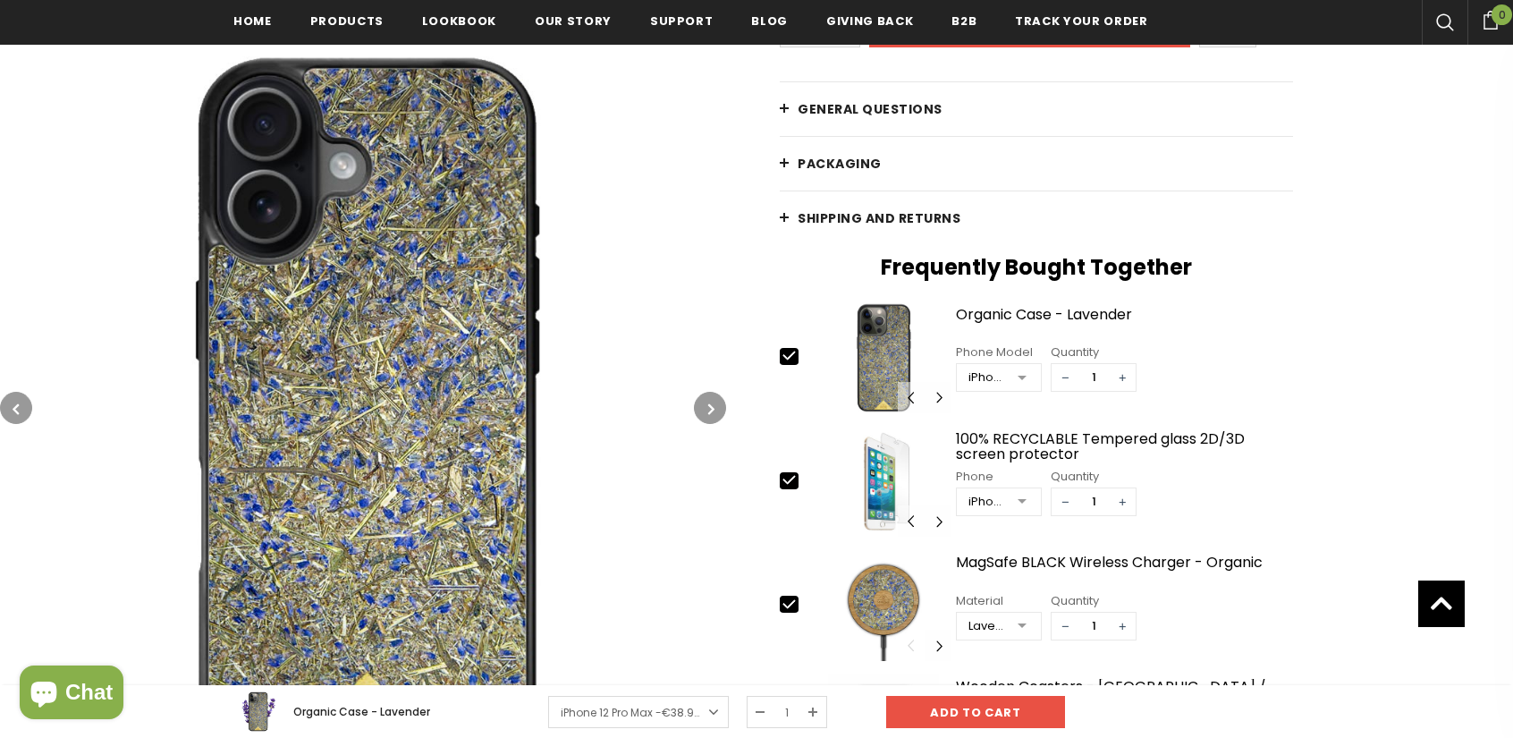
click at [708, 408] on icon "button" at bounding box center [711, 409] width 6 height 18
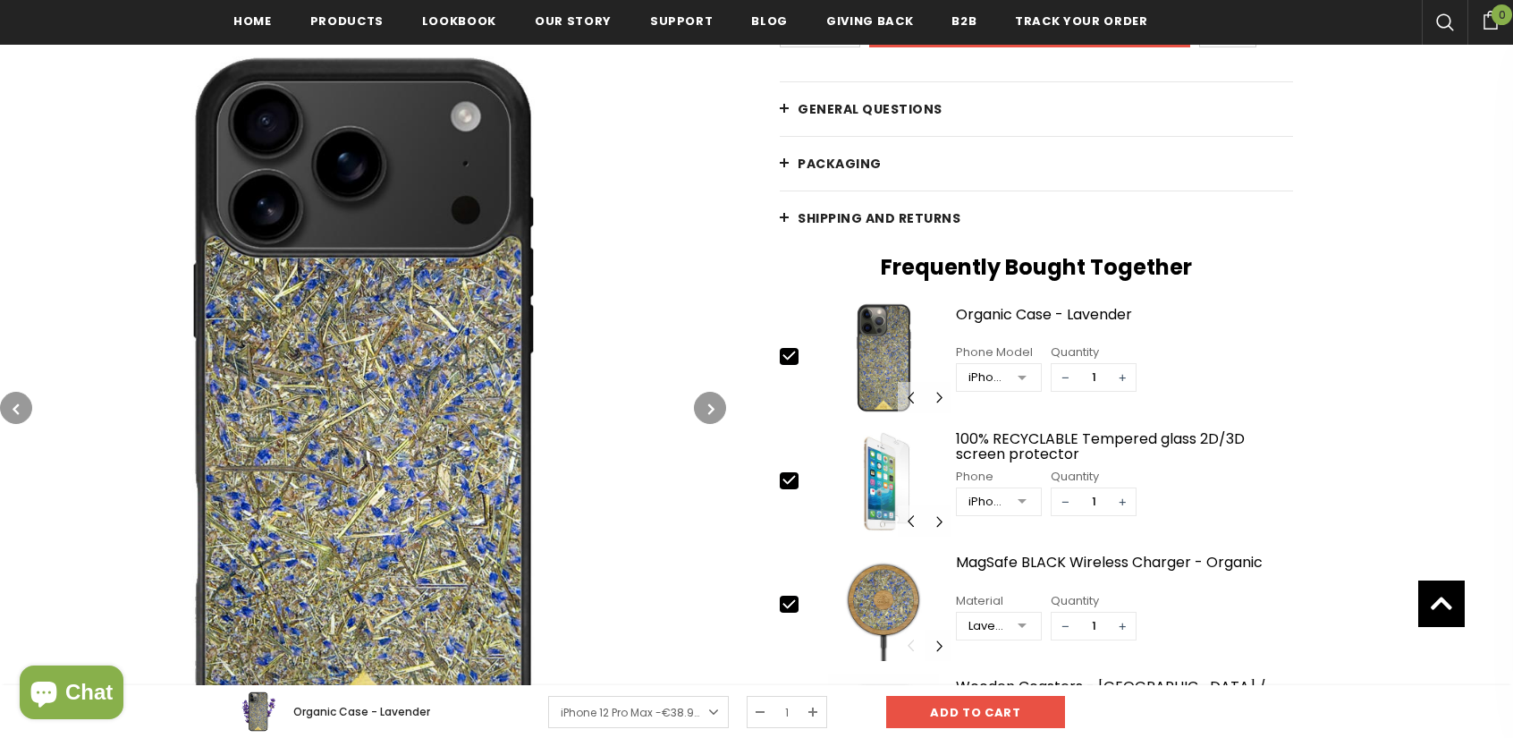
click at [708, 408] on icon "button" at bounding box center [711, 409] width 6 height 18
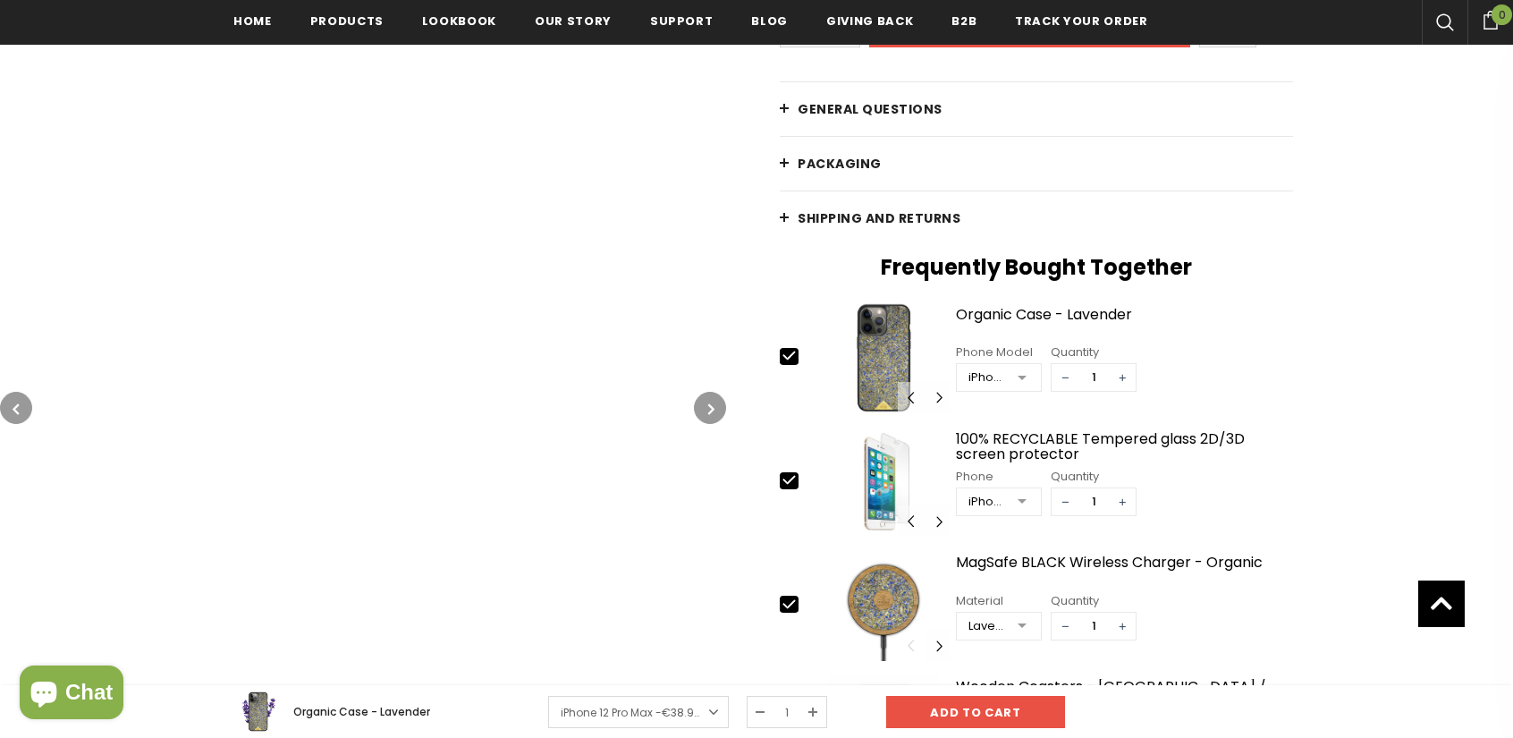
click at [708, 408] on icon "button" at bounding box center [711, 409] width 6 height 18
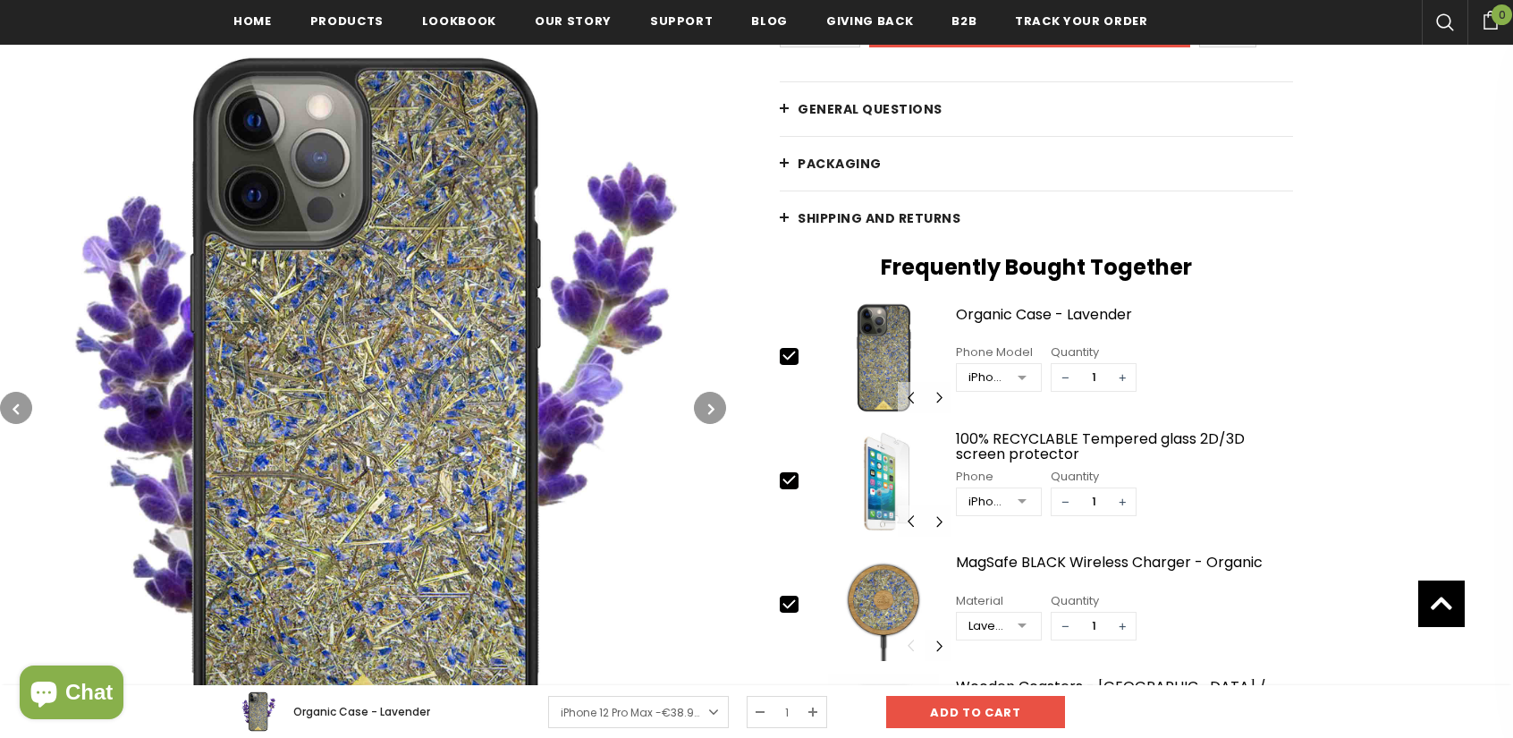
click at [708, 408] on icon "button" at bounding box center [711, 409] width 6 height 18
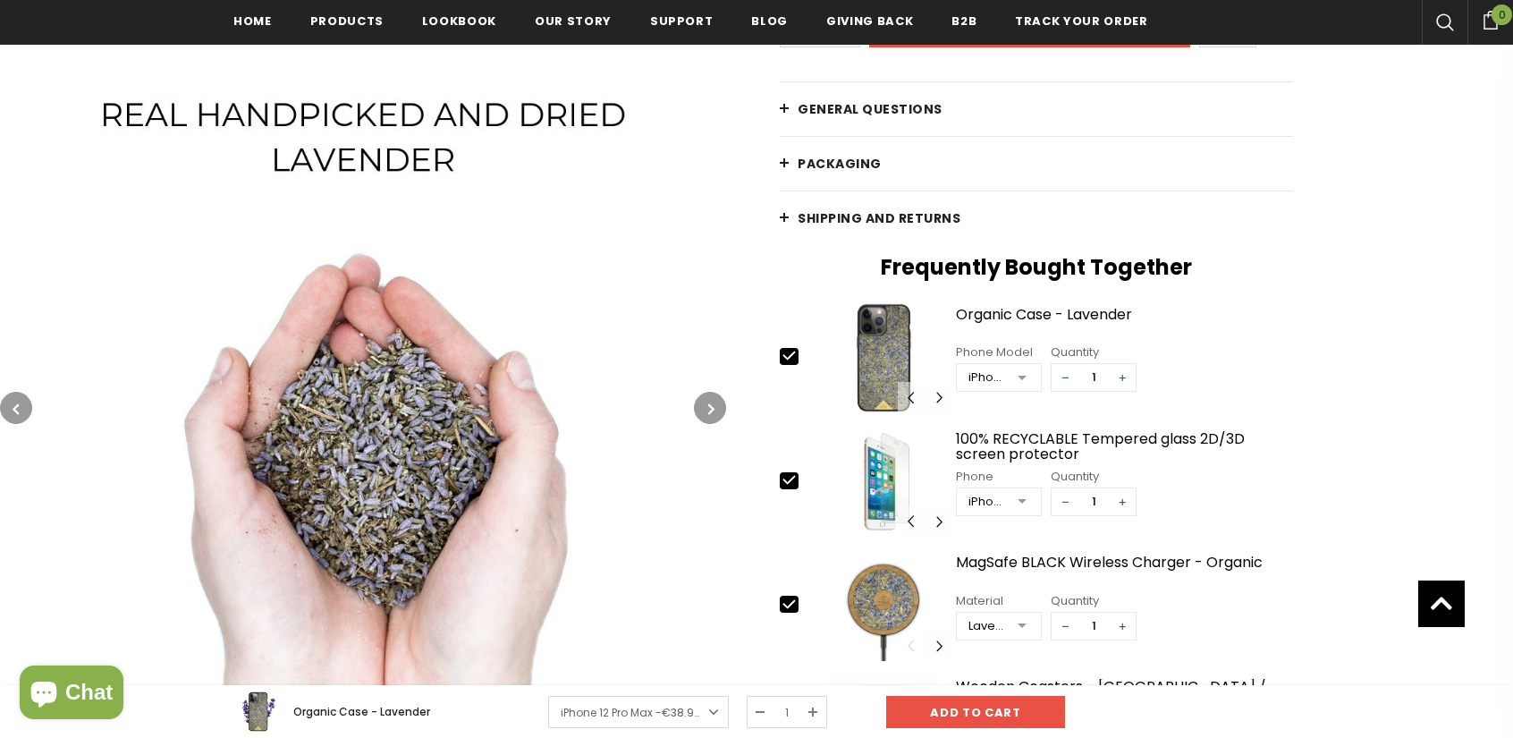
click at [708, 408] on icon "button" at bounding box center [711, 409] width 6 height 18
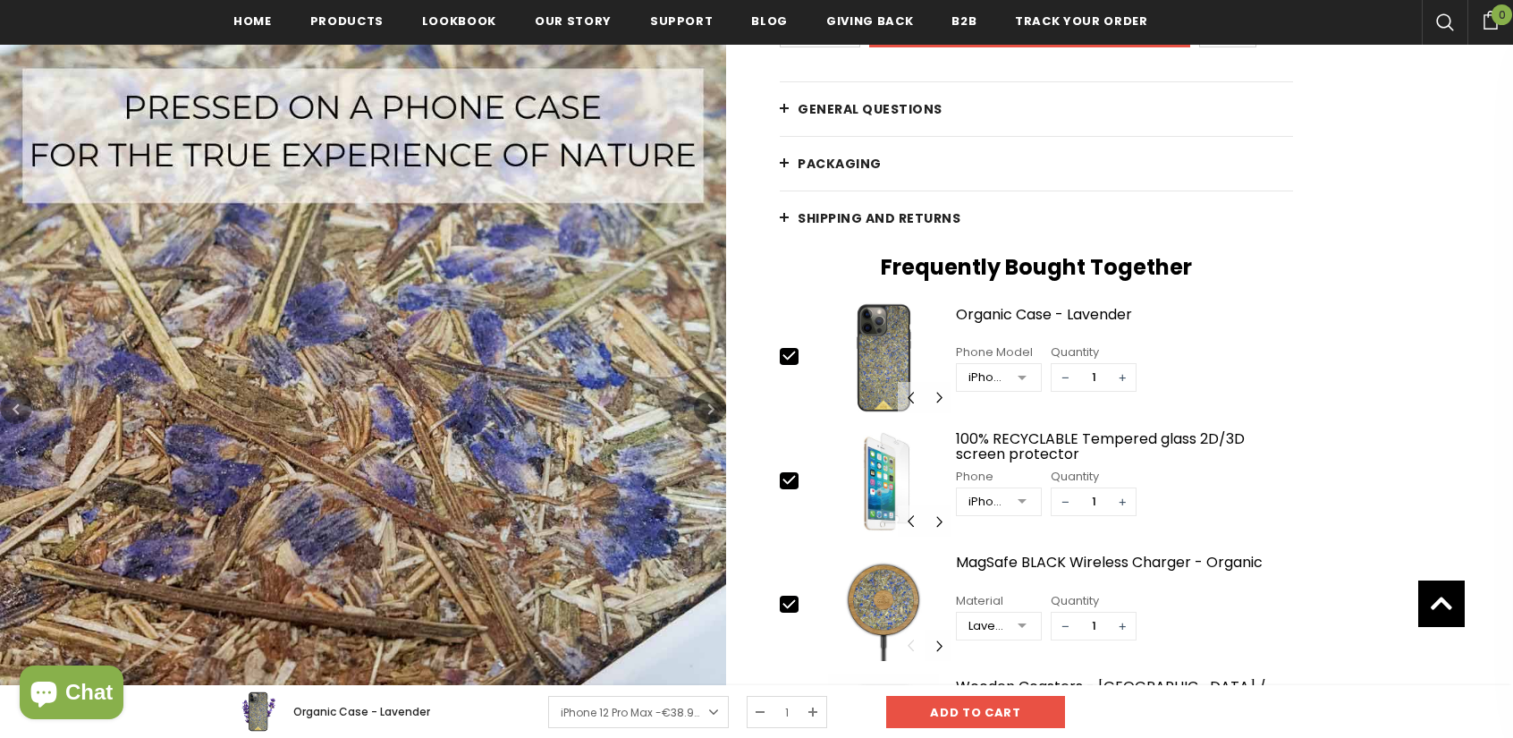
click at [708, 408] on icon "button" at bounding box center [711, 409] width 6 height 18
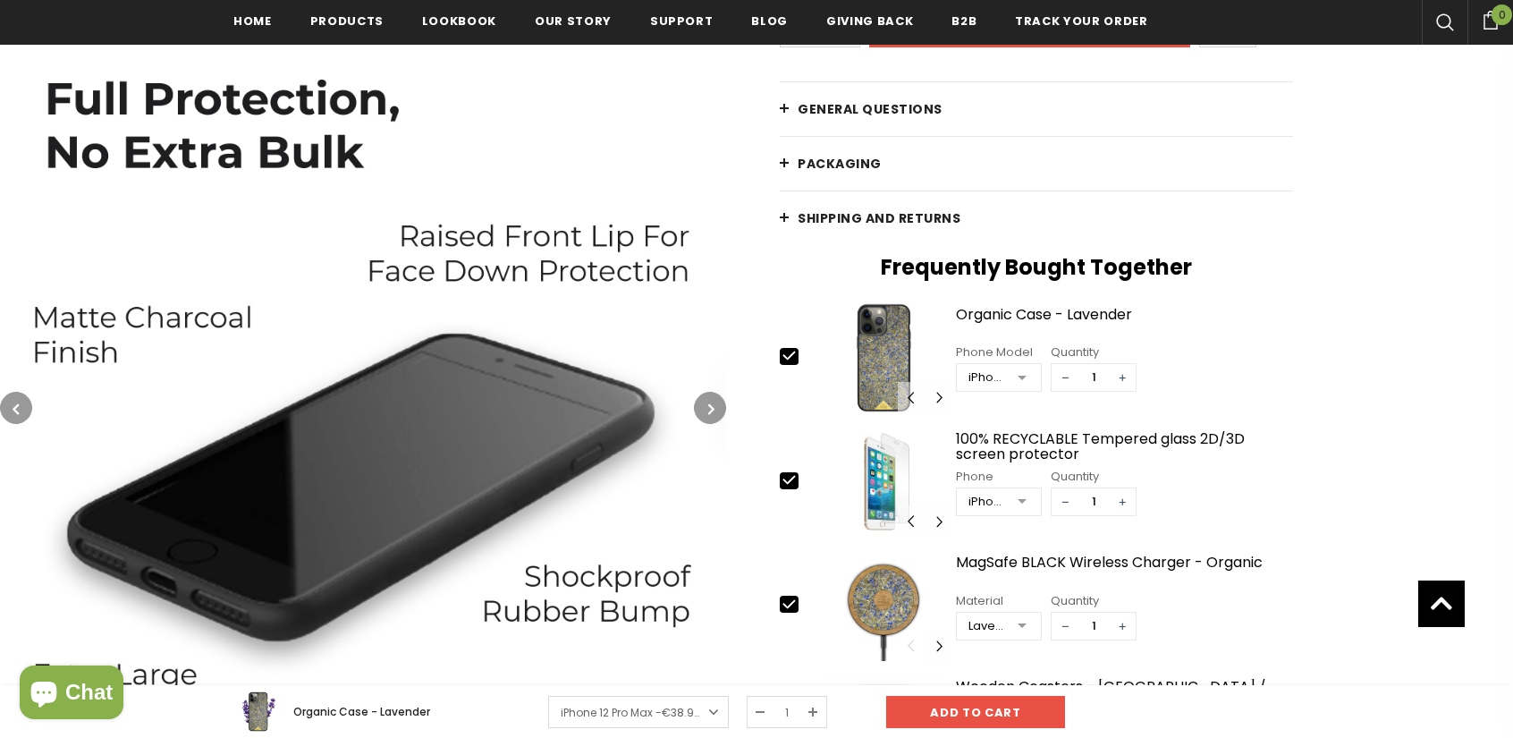
click at [708, 408] on icon "button" at bounding box center [711, 409] width 6 height 18
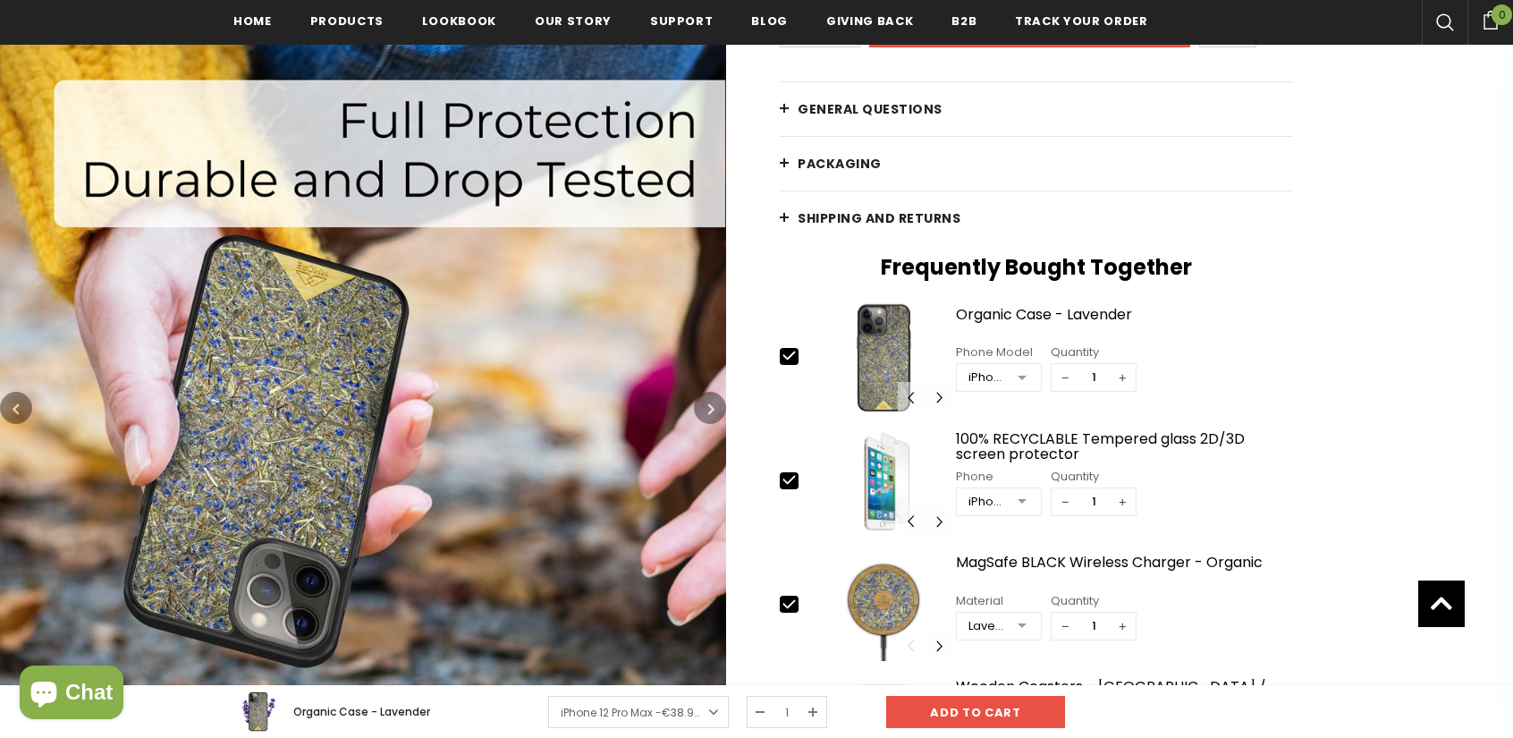
click at [708, 408] on icon "button" at bounding box center [711, 409] width 6 height 18
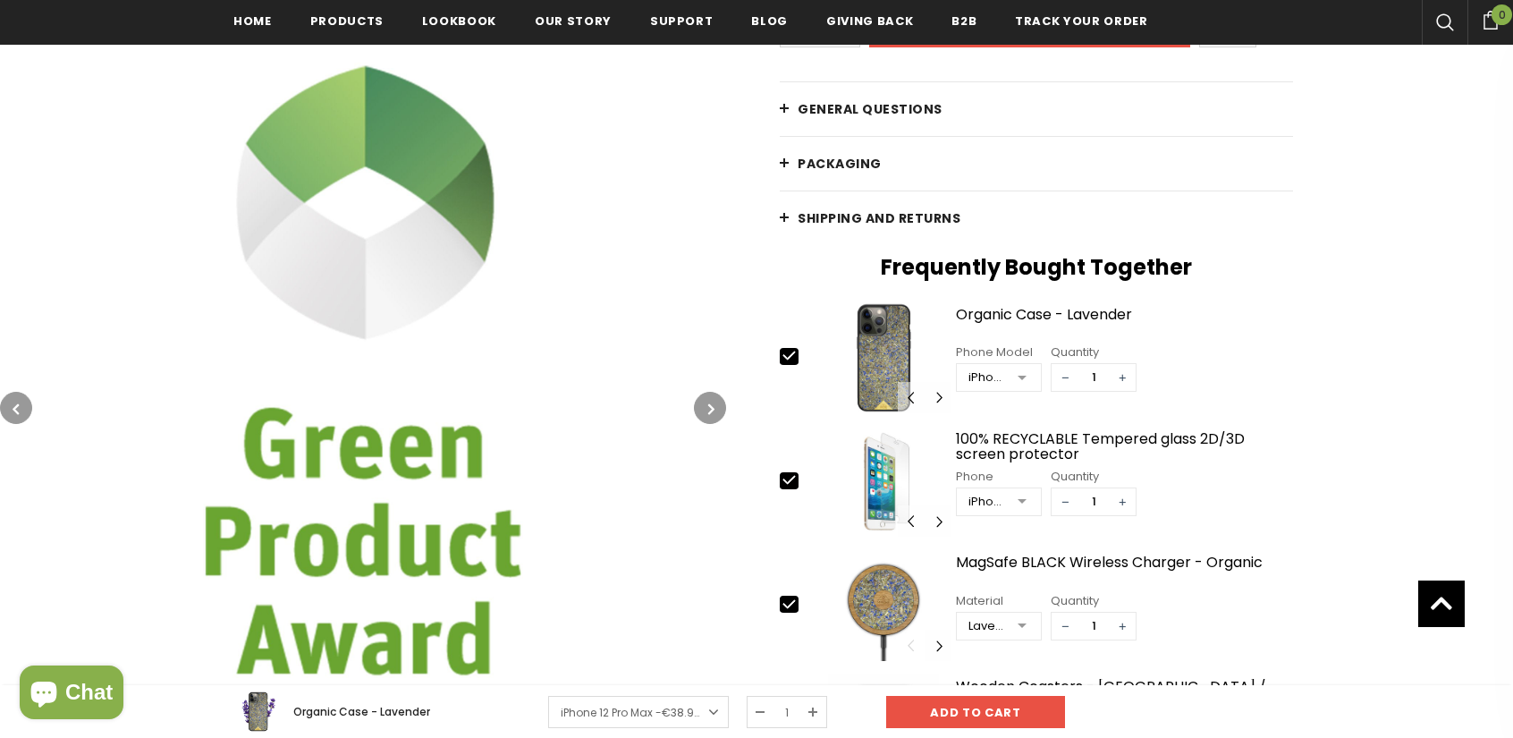
click at [708, 408] on icon "button" at bounding box center [711, 409] width 6 height 18
